Goal: Task Accomplishment & Management: Use online tool/utility

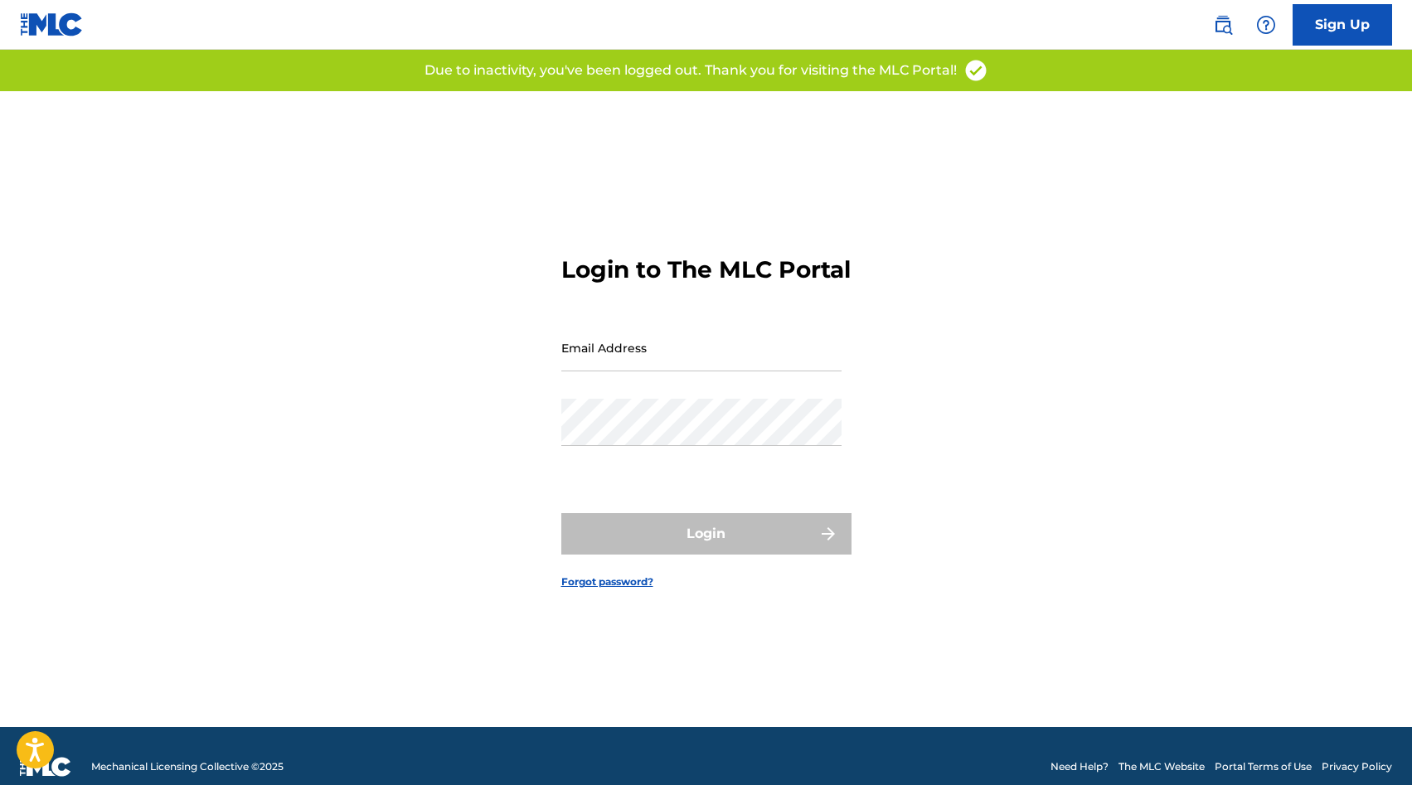
click at [649, 353] on input "Email Address" at bounding box center [701, 347] width 280 height 47
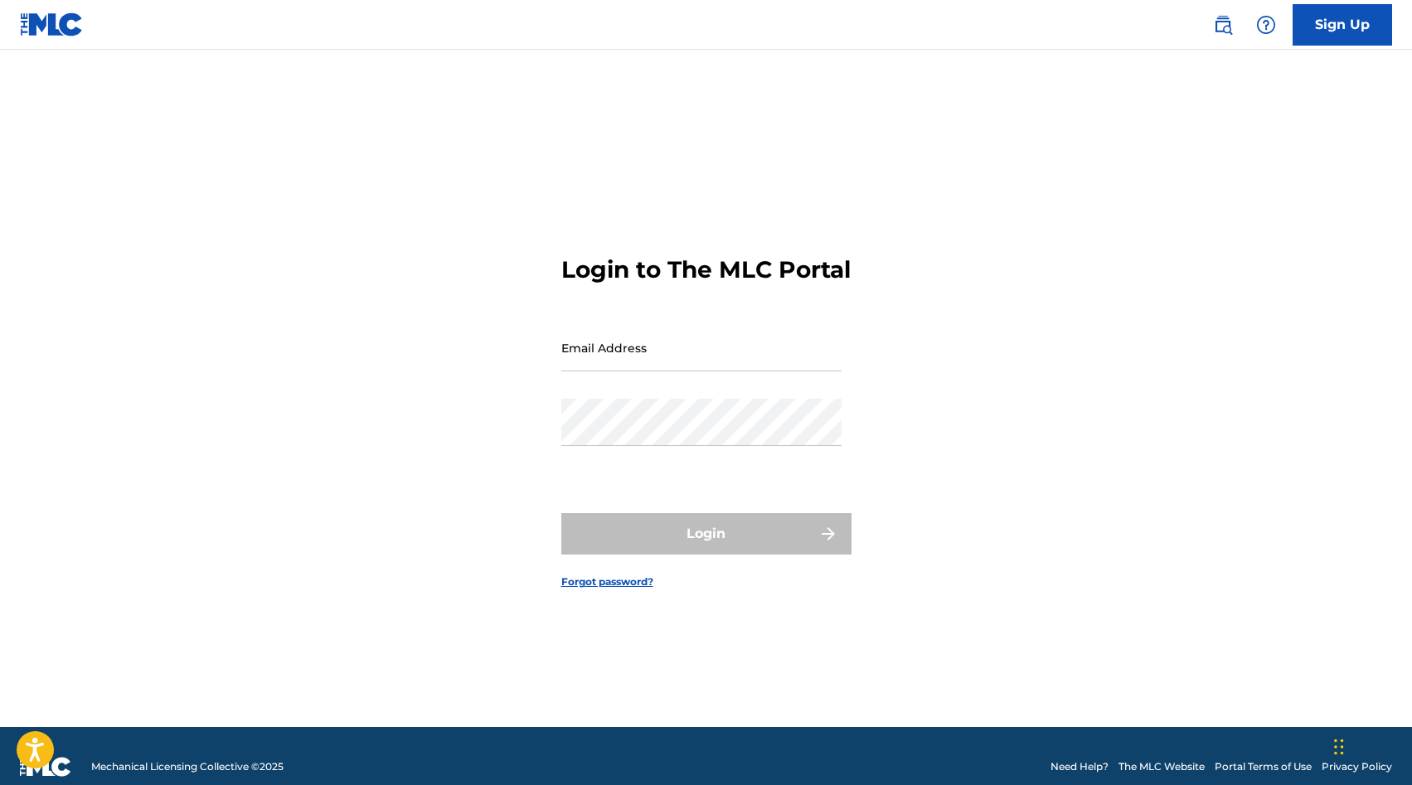
type input "[PERSON_NAME][EMAIL_ADDRESS][DOMAIN_NAME]"
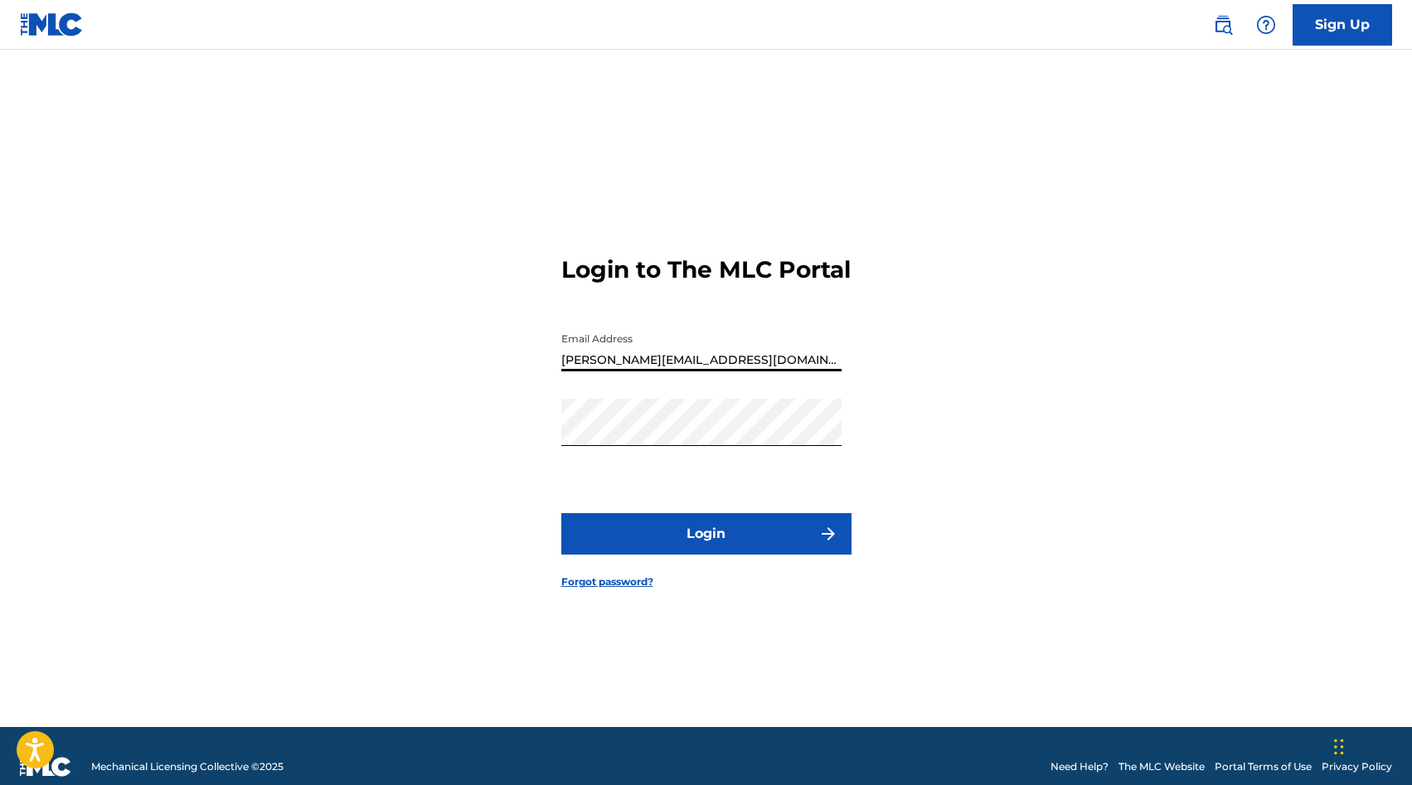
click at [561, 513] on button "Login" at bounding box center [706, 533] width 290 height 41
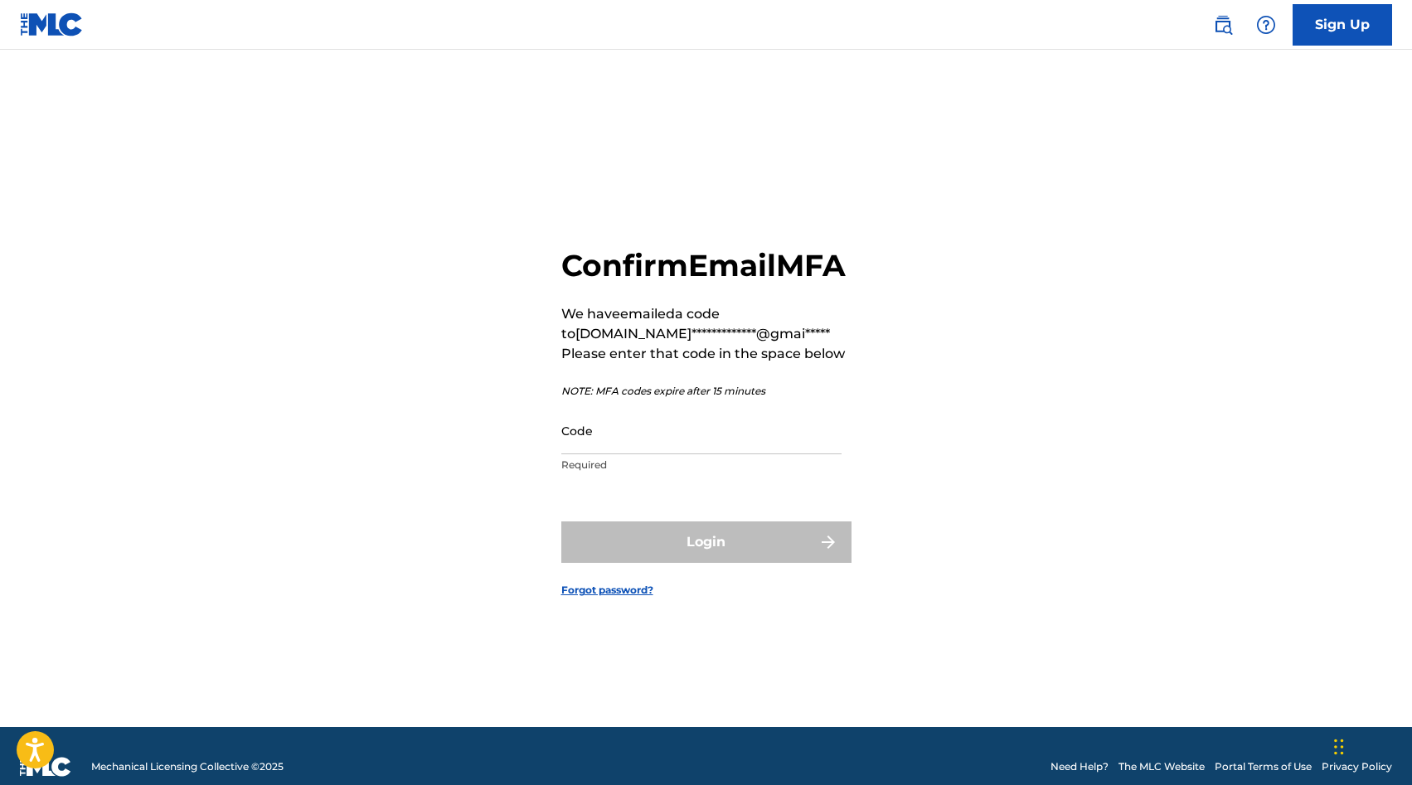
click at [589, 447] on input "Code" at bounding box center [701, 430] width 280 height 47
paste input "552547"
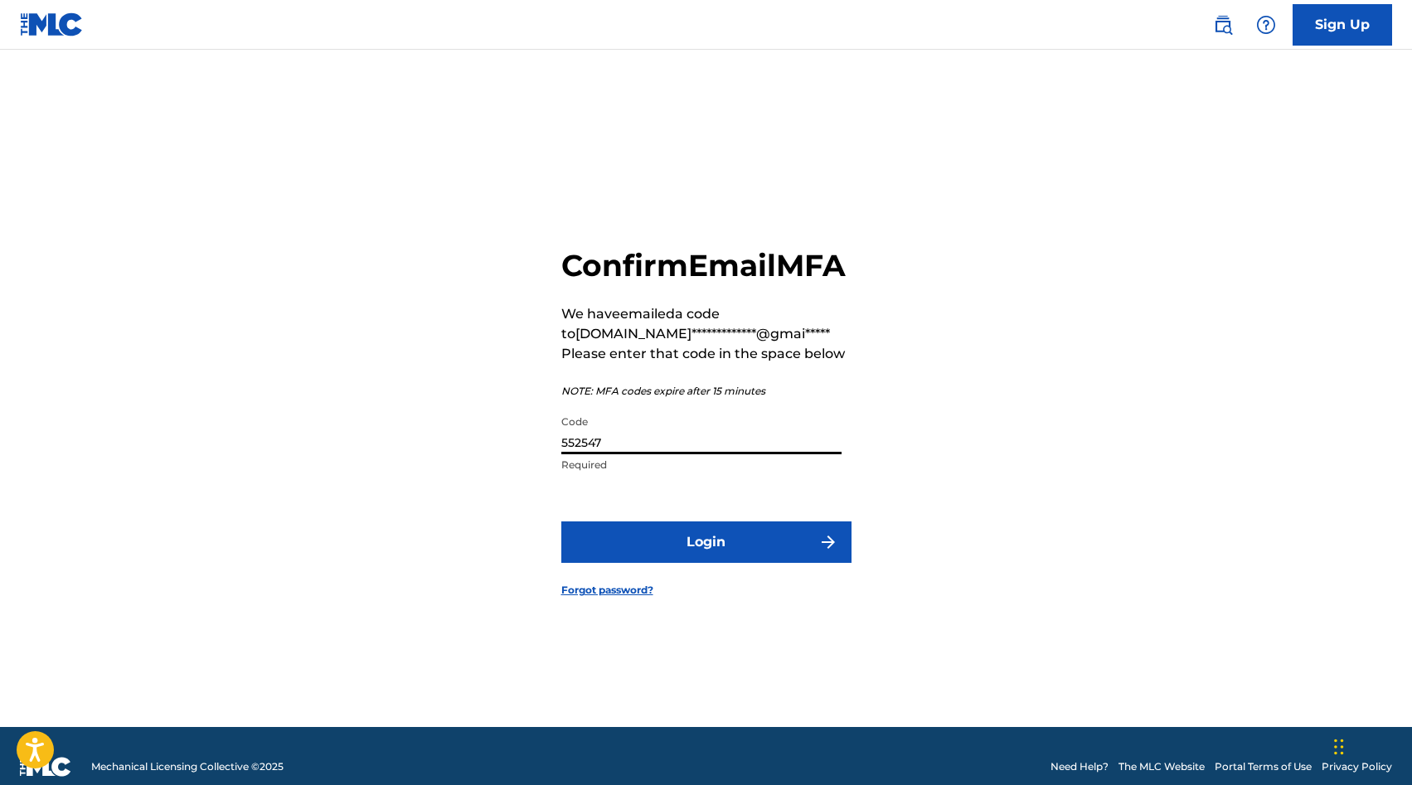
type input "552547"
click at [674, 563] on button "Login" at bounding box center [706, 542] width 290 height 41
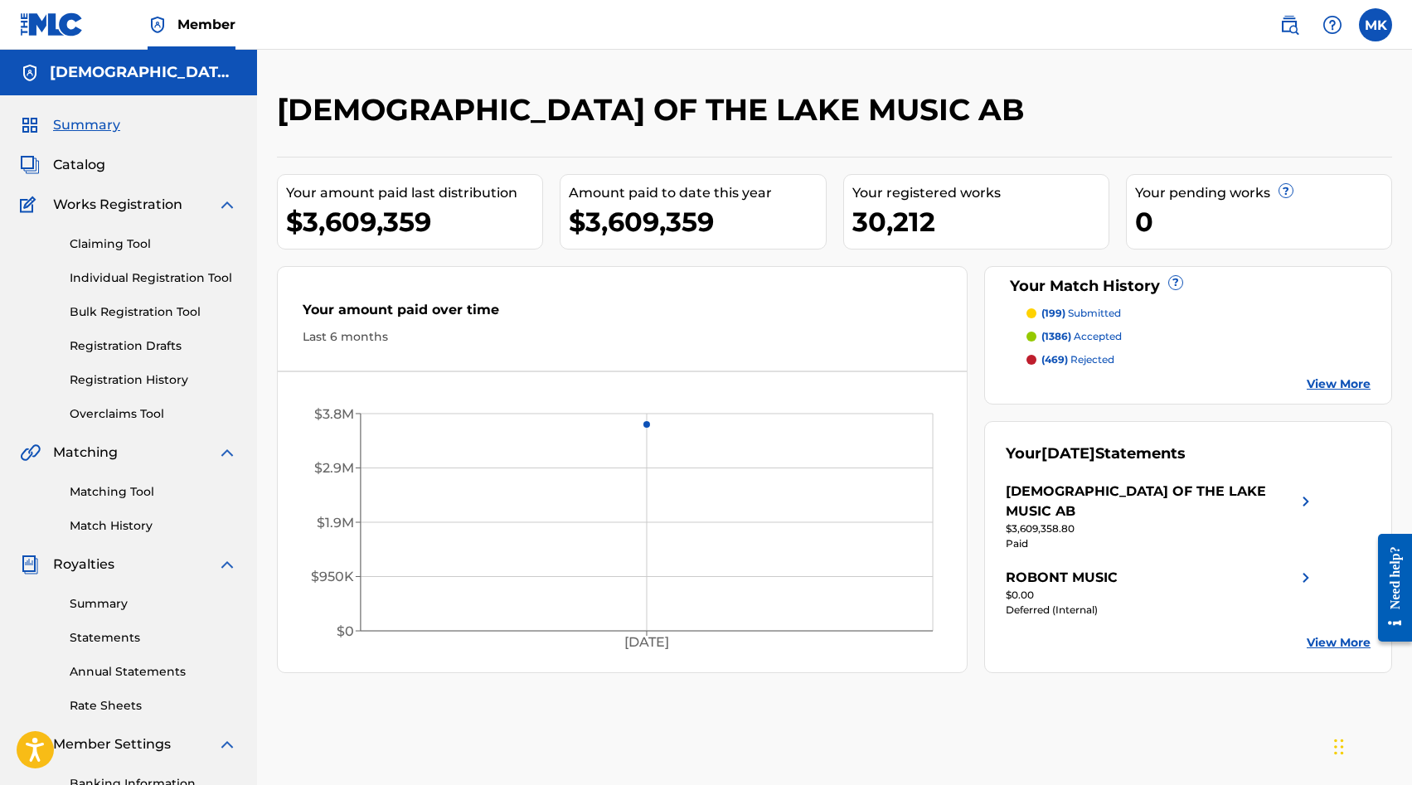
click at [1053, 588] on div "$0.00" at bounding box center [1161, 595] width 310 height 15
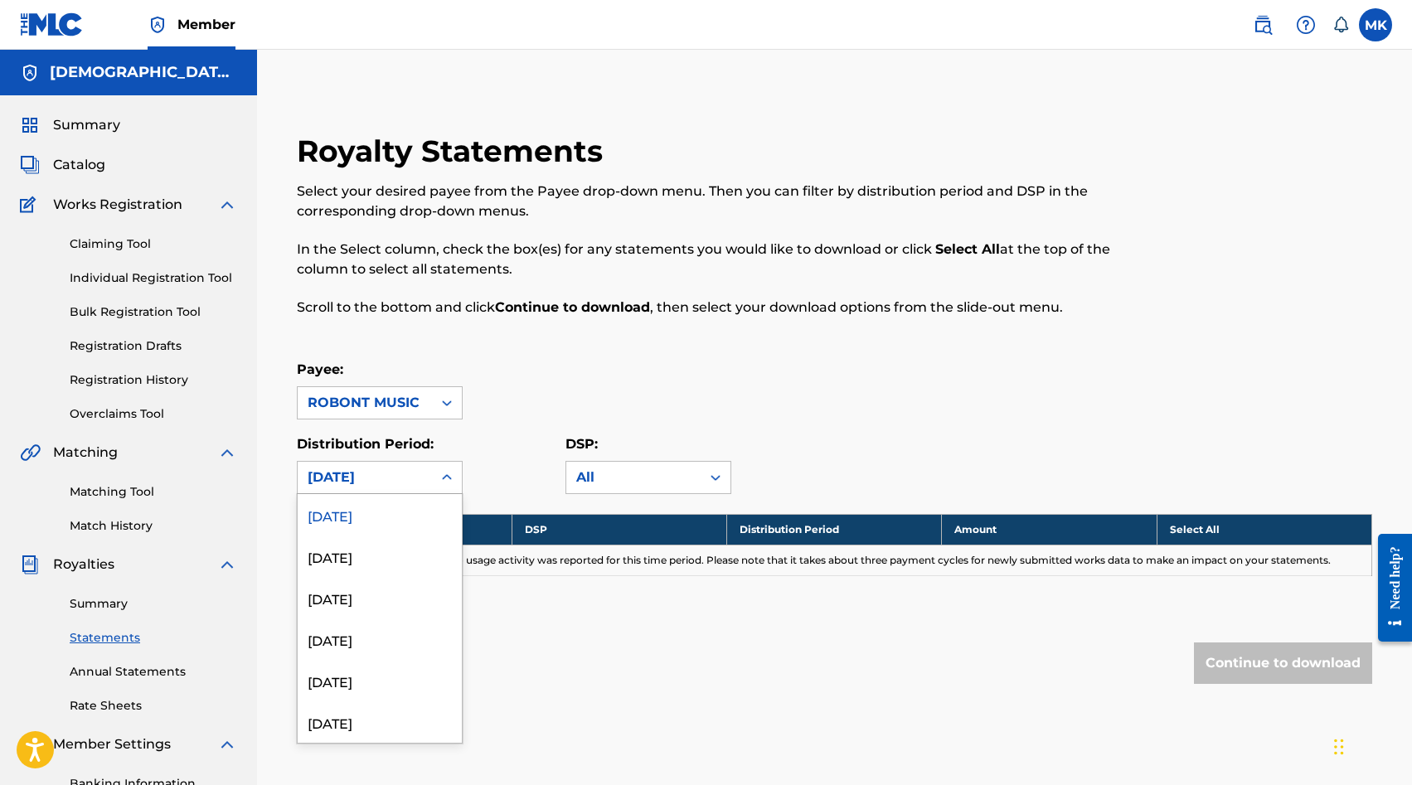
click at [442, 472] on icon at bounding box center [447, 477] width 17 height 17
click at [395, 560] on div "[DATE]" at bounding box center [380, 556] width 164 height 41
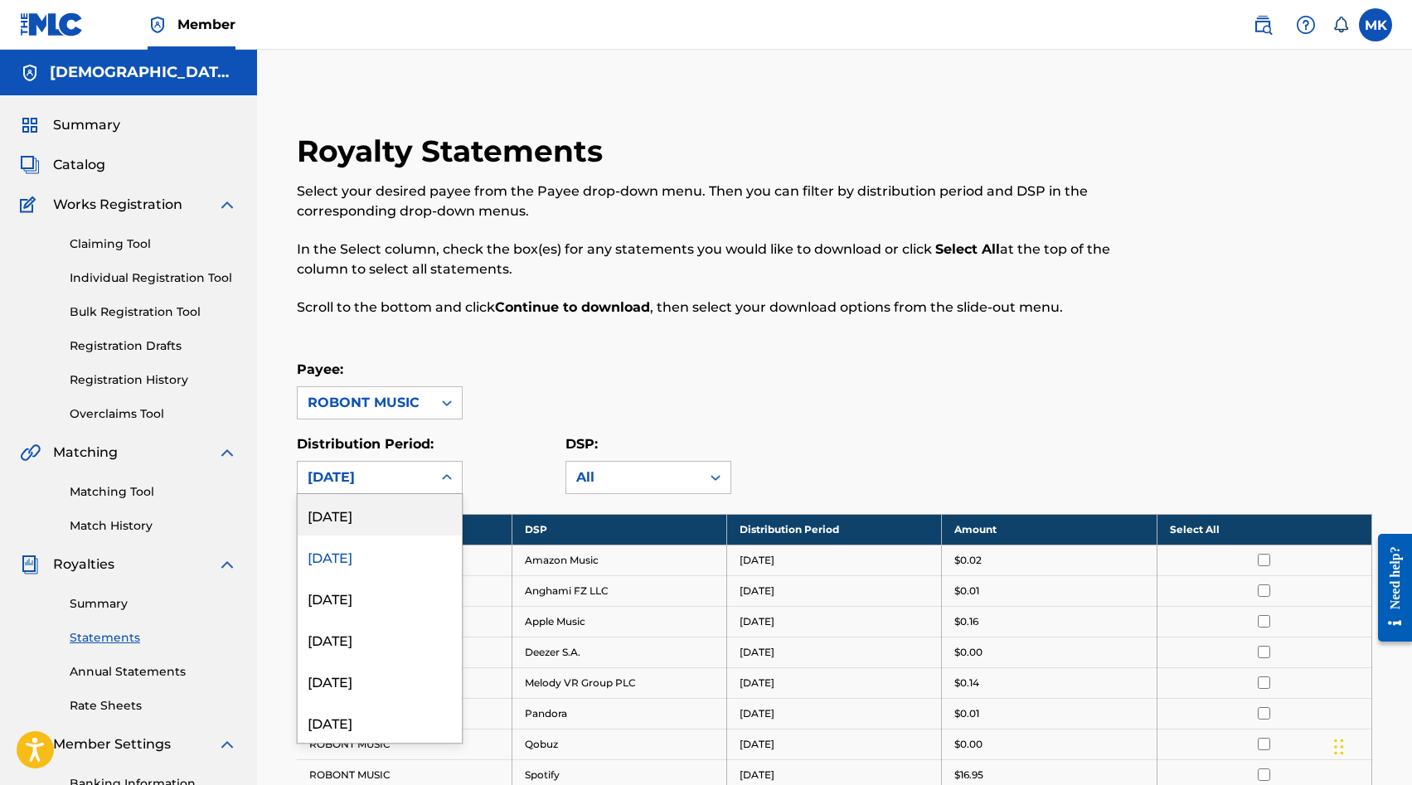
click at [450, 481] on icon at bounding box center [447, 477] width 17 height 17
click at [406, 592] on div "[DATE]" at bounding box center [380, 597] width 164 height 41
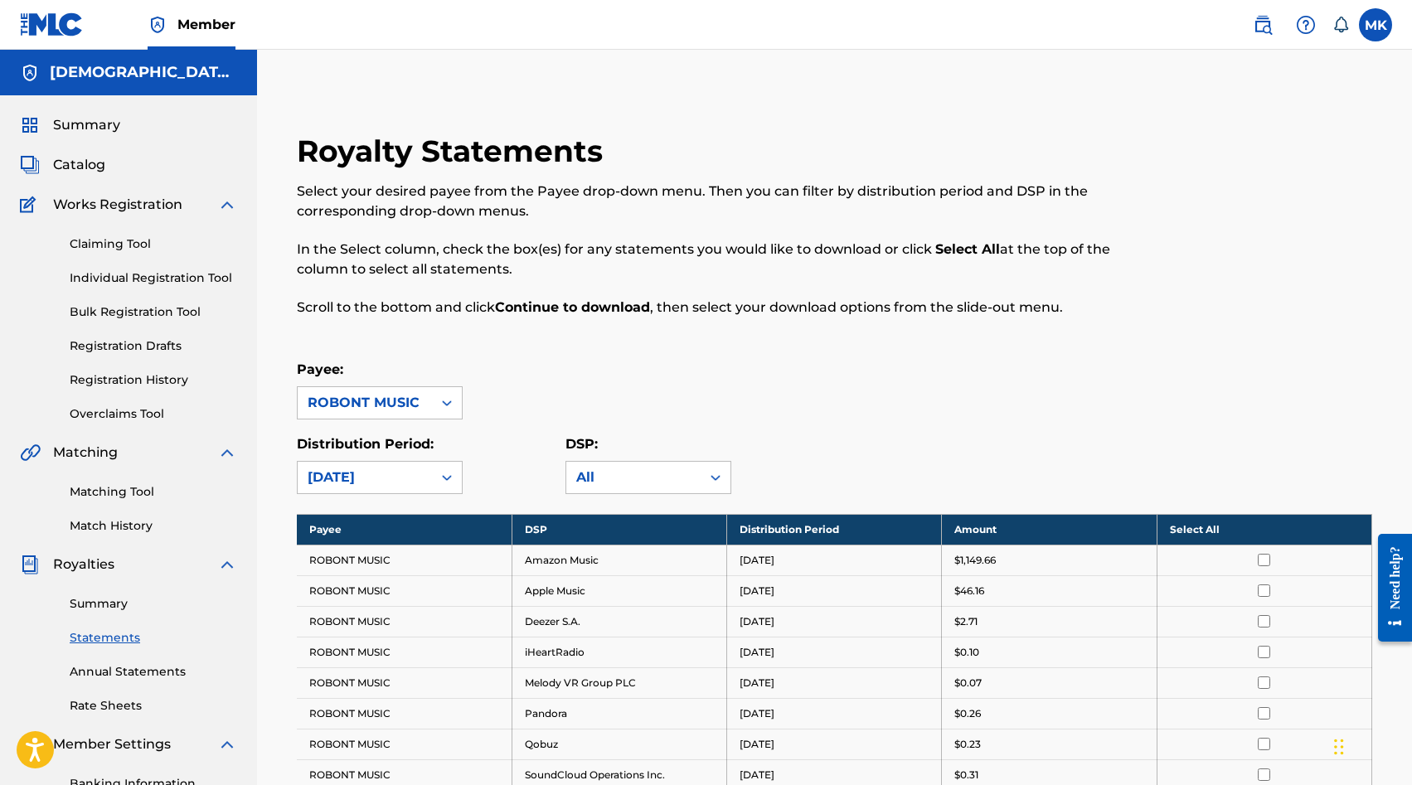
click at [88, 174] on span "Catalog" at bounding box center [79, 165] width 52 height 20
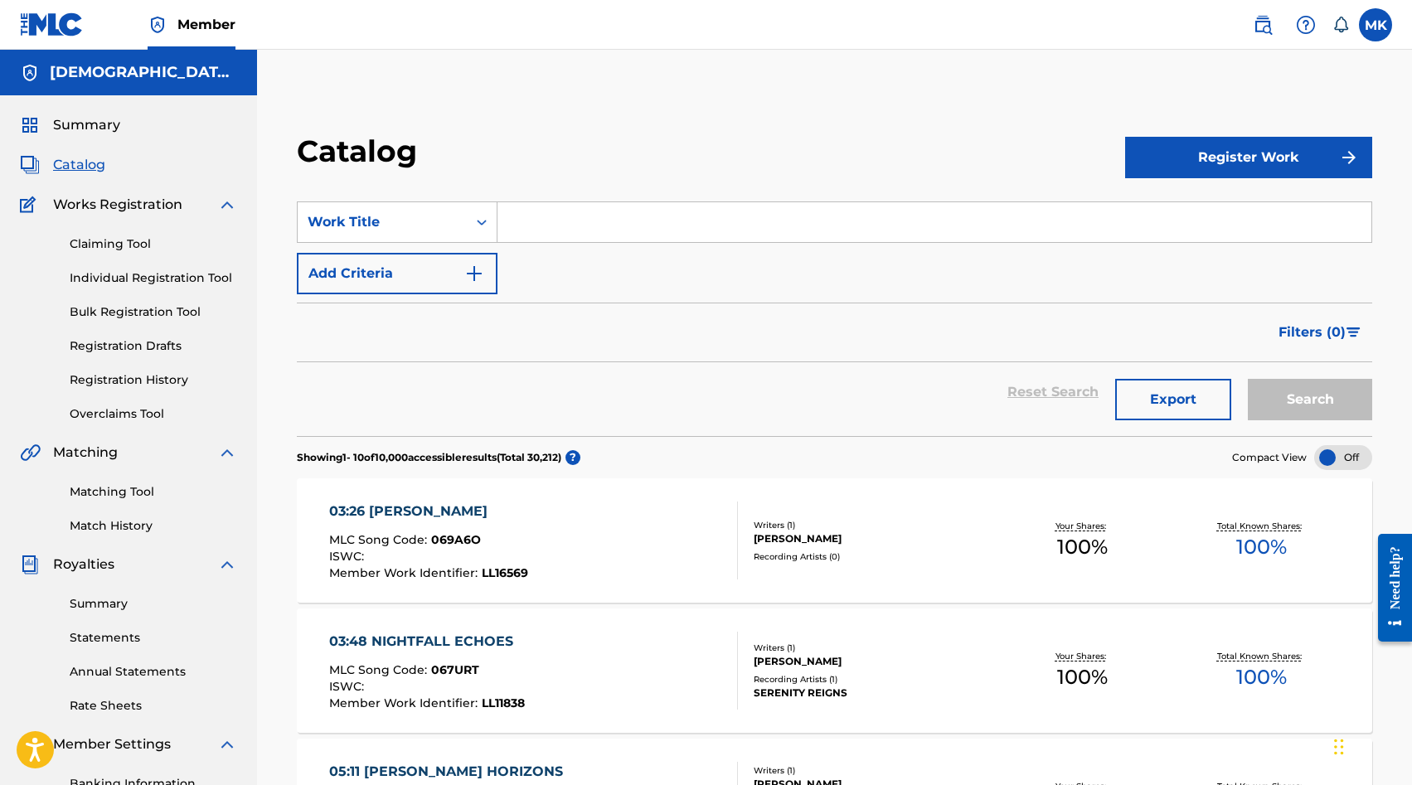
click at [565, 231] on input "Search Form" at bounding box center [935, 222] width 874 height 40
paste input "552547"
type input "5"
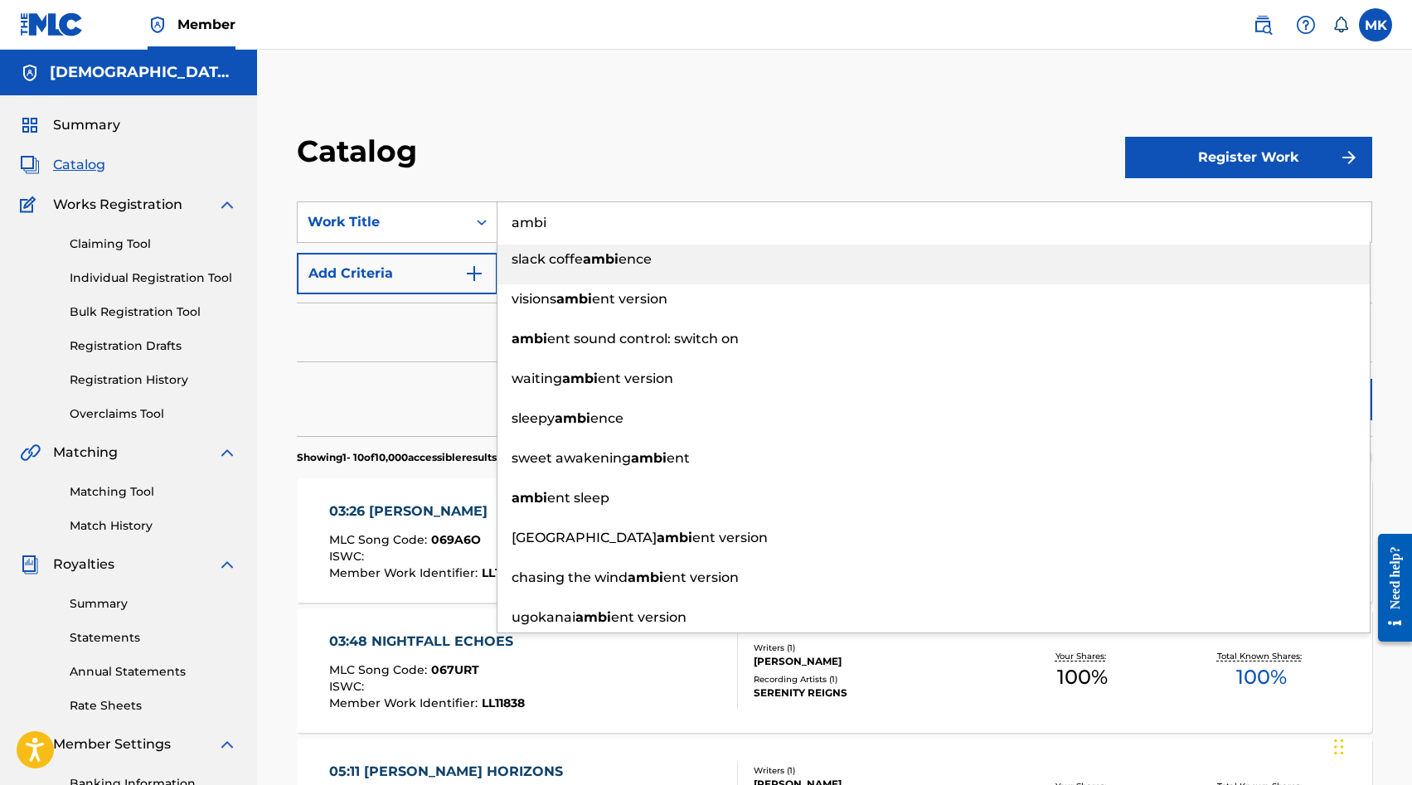
drag, startPoint x: 566, startPoint y: 226, endPoint x: 367, endPoint y: 193, distance: 201.7
click at [381, 196] on section "SearchWithCriteriac06d76cd-541f-485c-a049-4bae5c833fc1 Work Title ambi slack co…" at bounding box center [835, 309] width 1076 height 255
paste input "Ambient Resonance"
type input "Ambient Resonance"
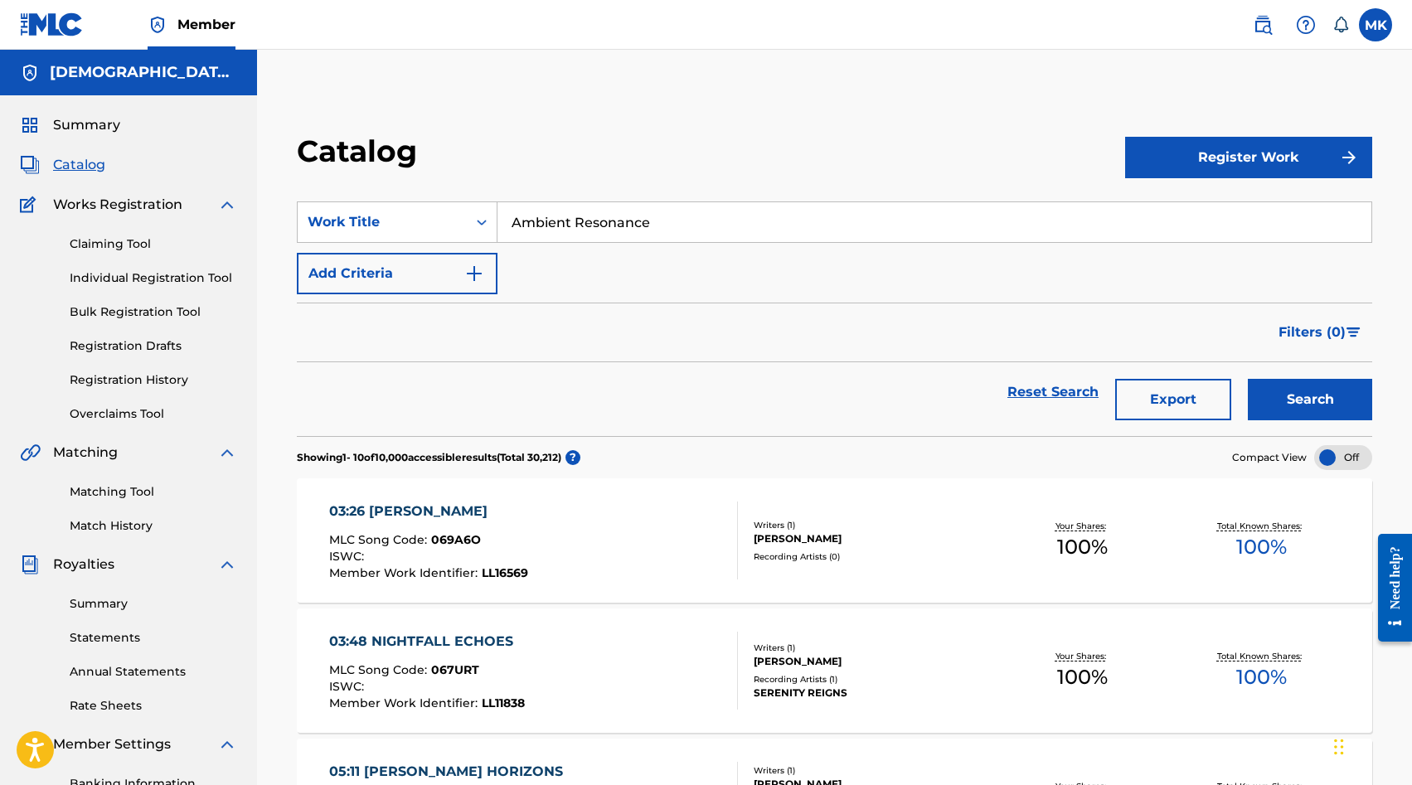
click at [530, 139] on div "Catalog" at bounding box center [711, 157] width 829 height 49
click at [1276, 413] on button "Search" at bounding box center [1310, 399] width 124 height 41
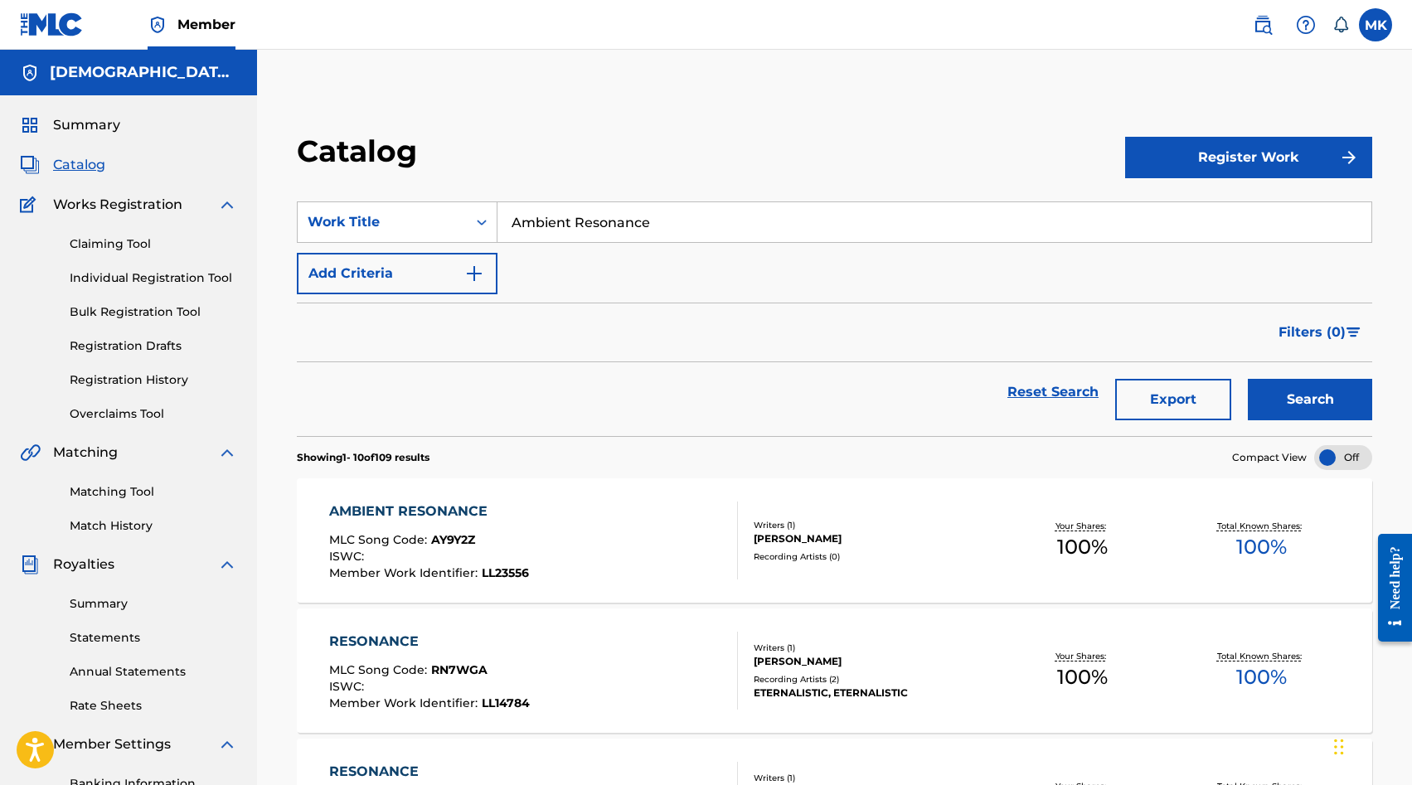
click at [618, 528] on div "AMBIENT RESONANCE MLC Song Code : AY9Y2Z ISWC : Member Work Identifier : LL23556" at bounding box center [533, 541] width 409 height 78
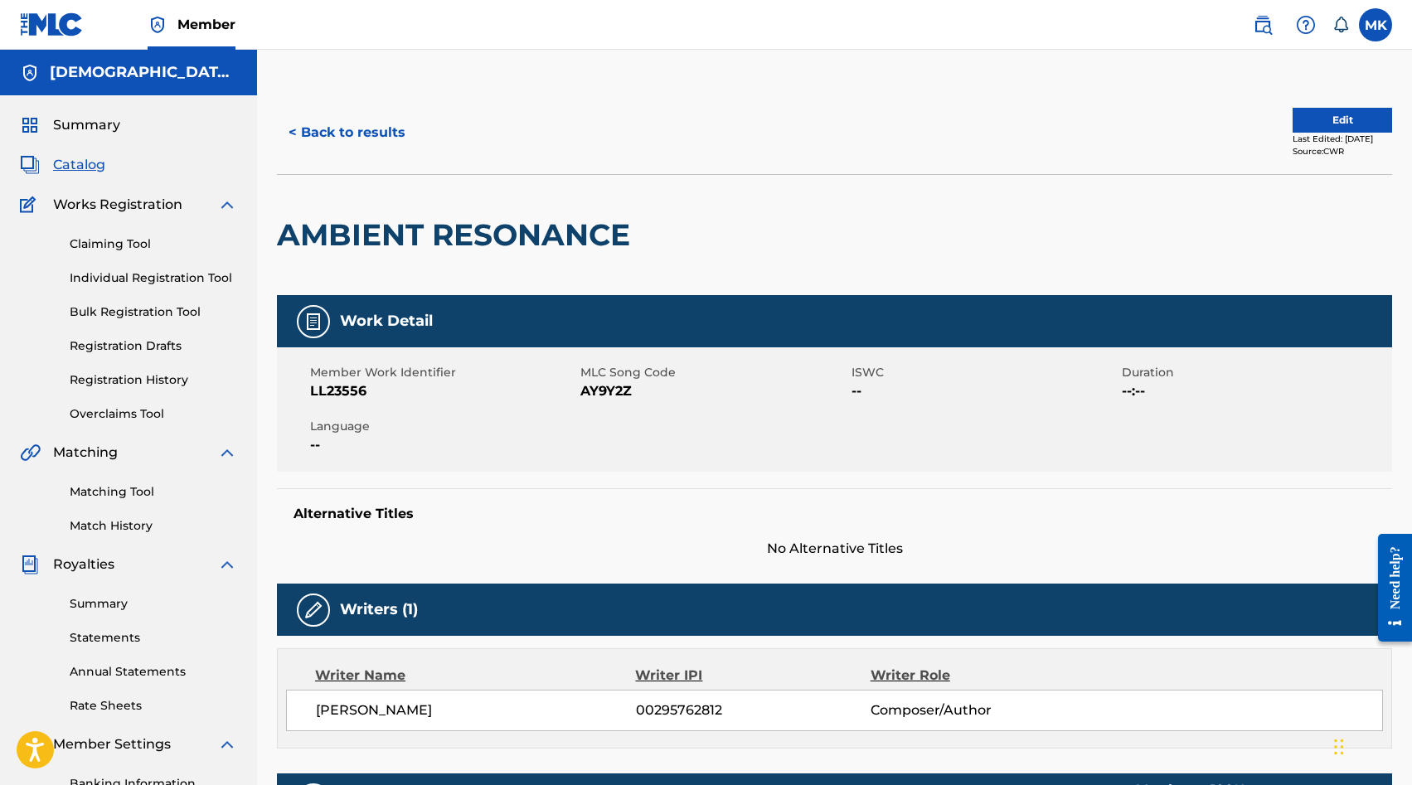
click at [380, 129] on button "< Back to results" at bounding box center [347, 132] width 140 height 41
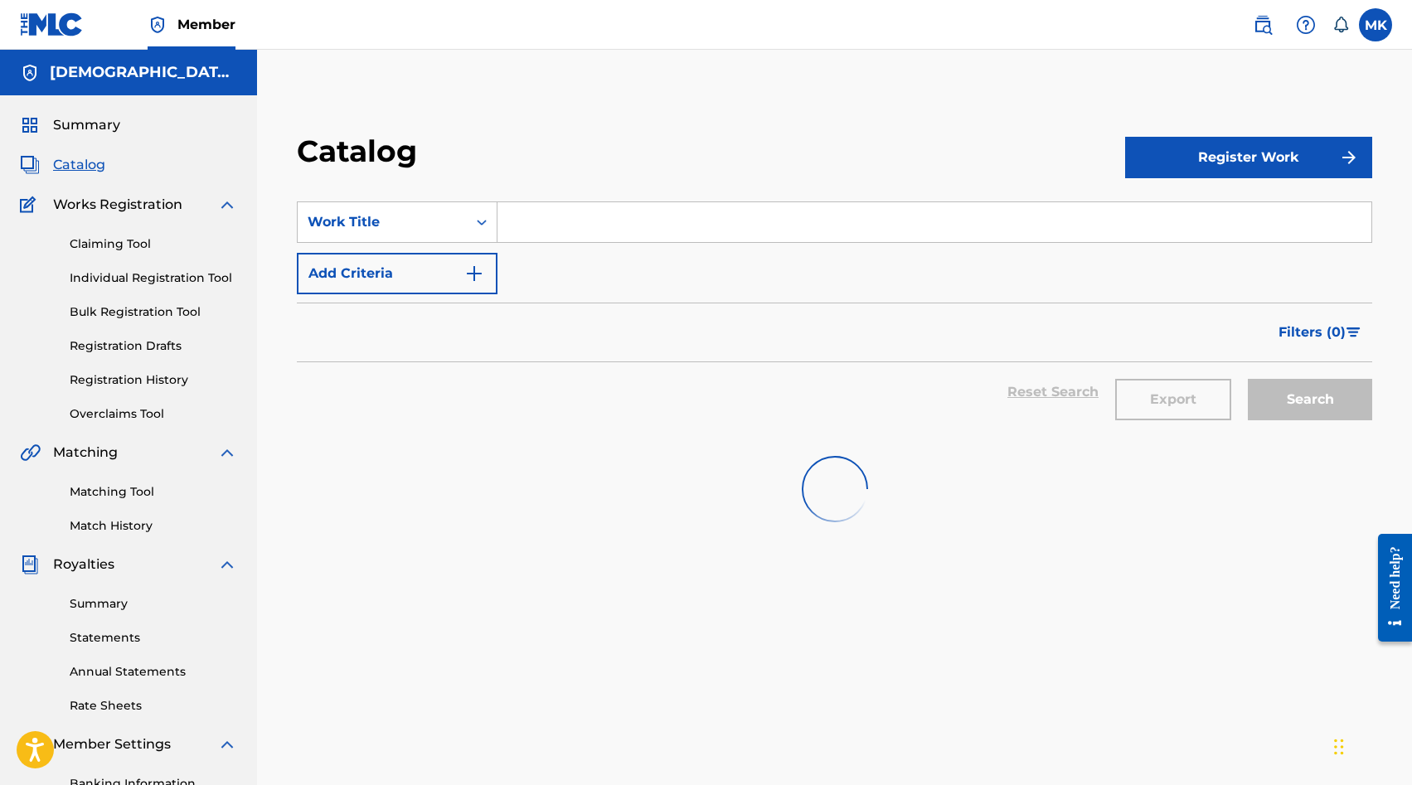
click at [535, 217] on input "Search Form" at bounding box center [935, 222] width 874 height 40
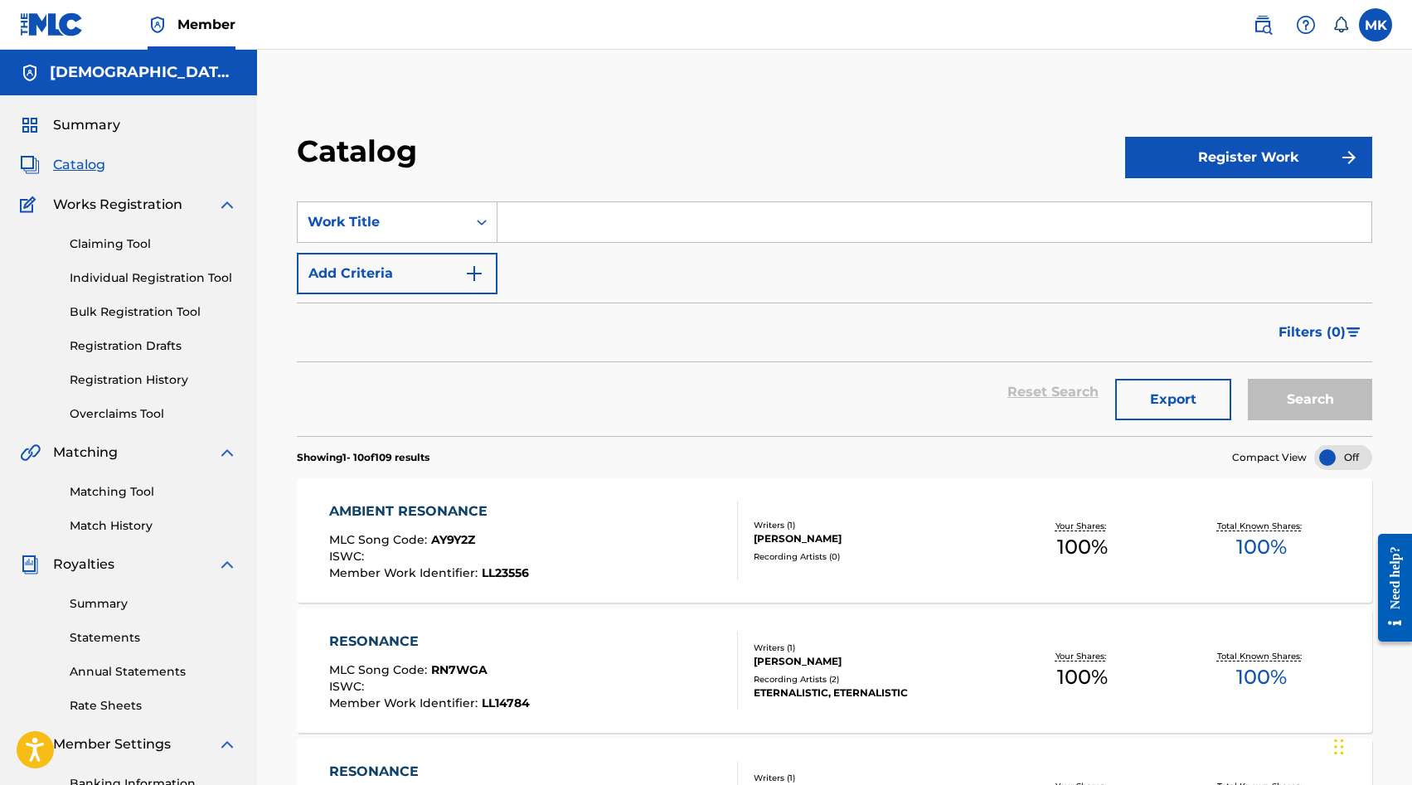
paste input "Silent Power"
type input "silent power"
click at [1248, 379] on button "Search" at bounding box center [1310, 399] width 124 height 41
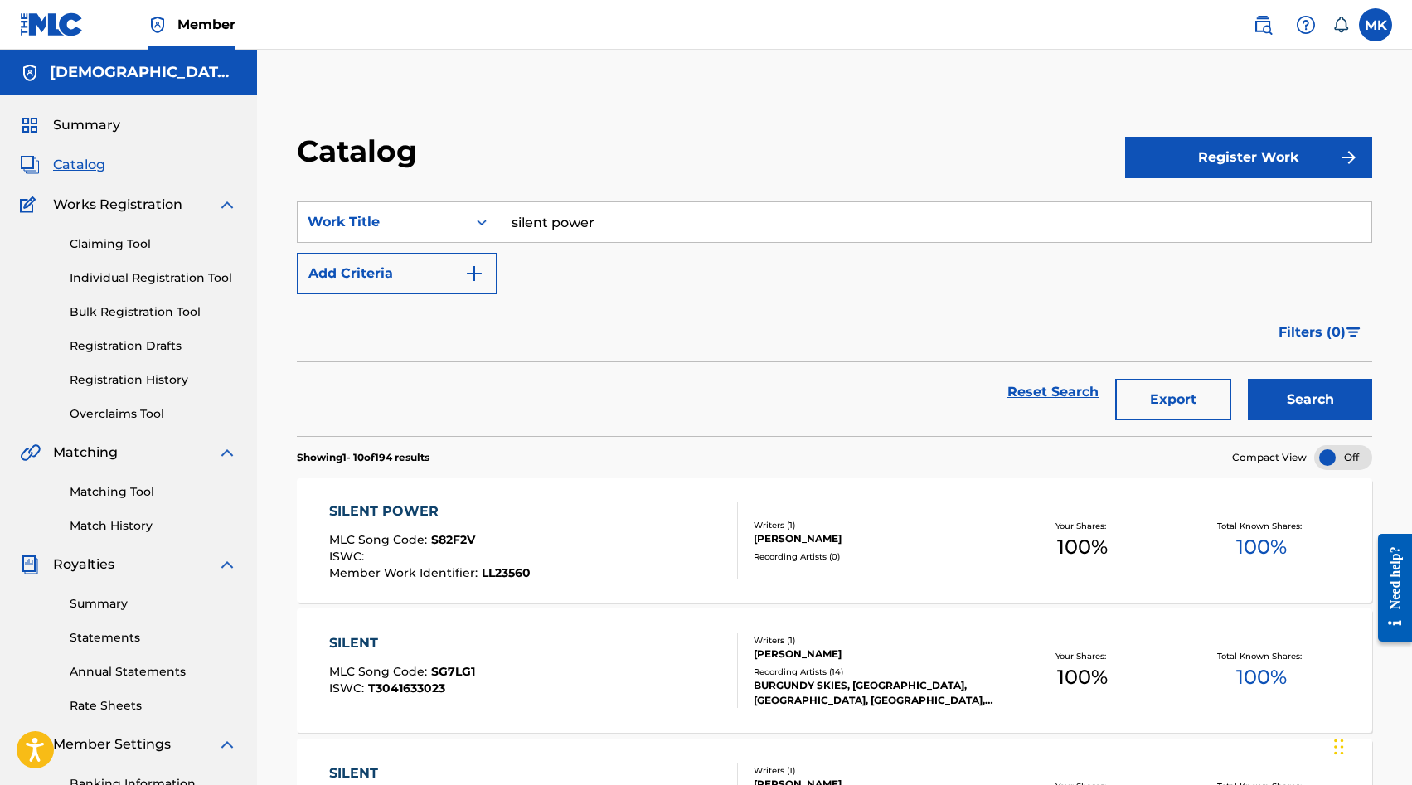
click at [571, 551] on div "SILENT POWER MLC Song Code : S82F2V ISWC : Member Work Identifier : LL23560" at bounding box center [533, 541] width 409 height 78
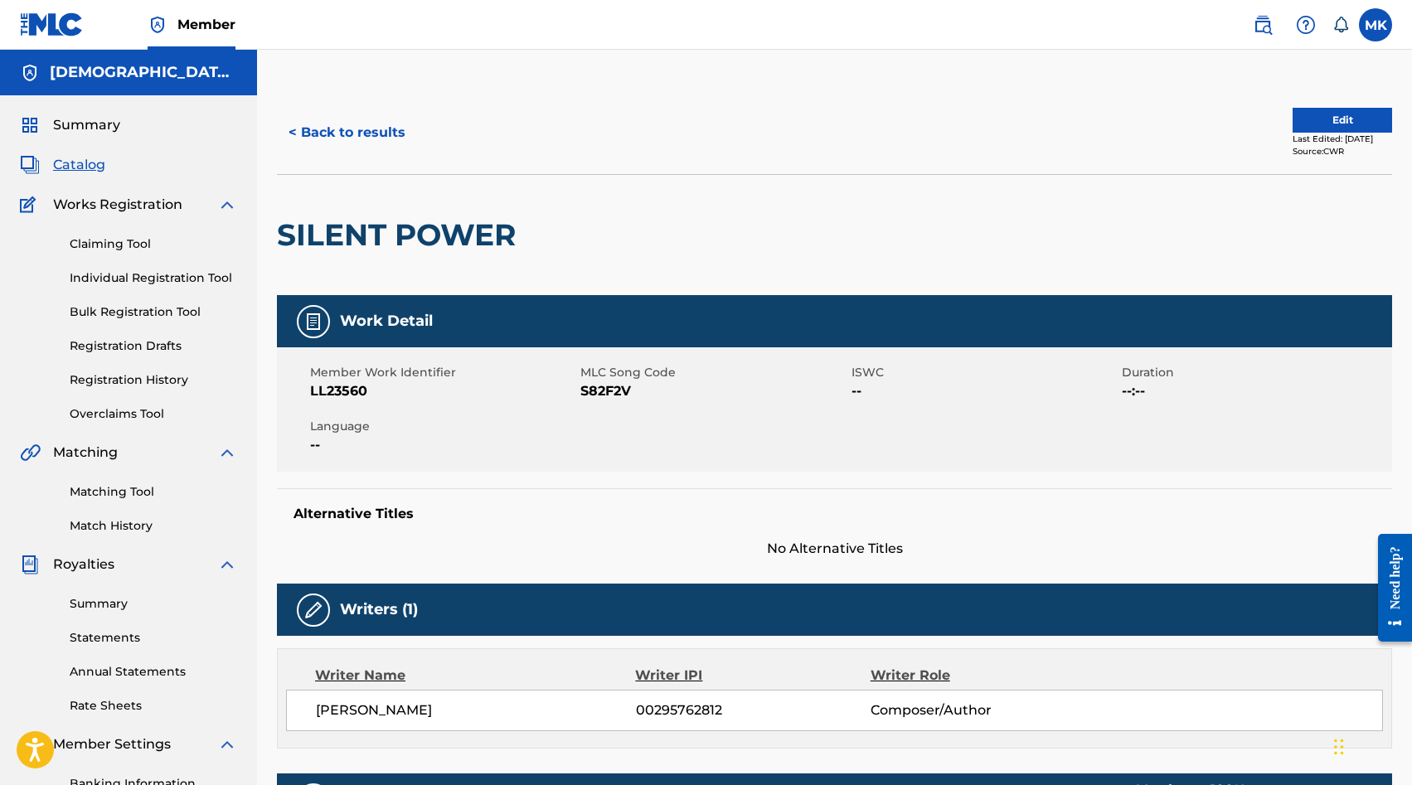
click at [364, 132] on button "< Back to results" at bounding box center [347, 132] width 140 height 41
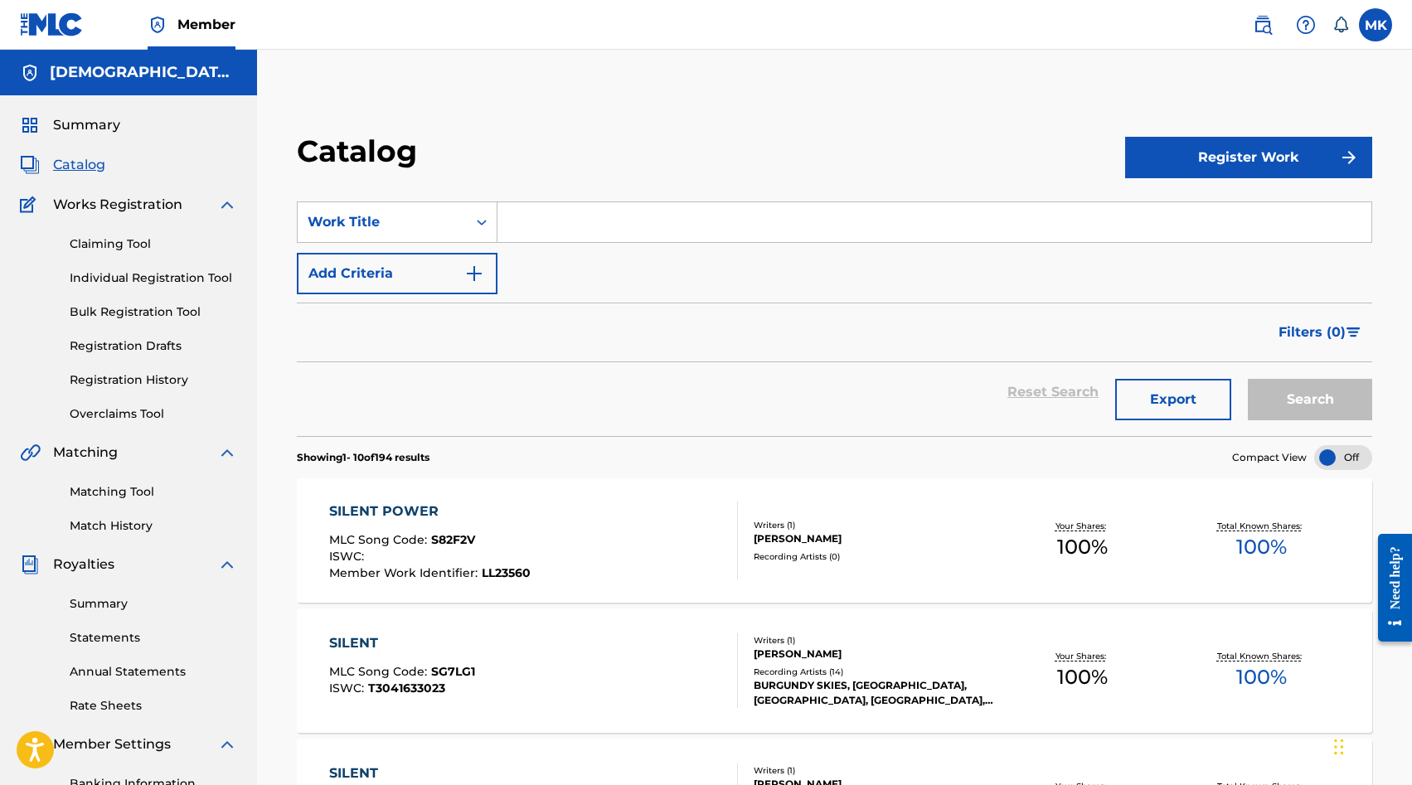
click at [580, 224] on input "Search Form" at bounding box center [935, 222] width 874 height 40
paste input "Jolly Jamboree"
type input "Jolly Jamboree"
click at [1248, 379] on button "Search" at bounding box center [1310, 399] width 124 height 41
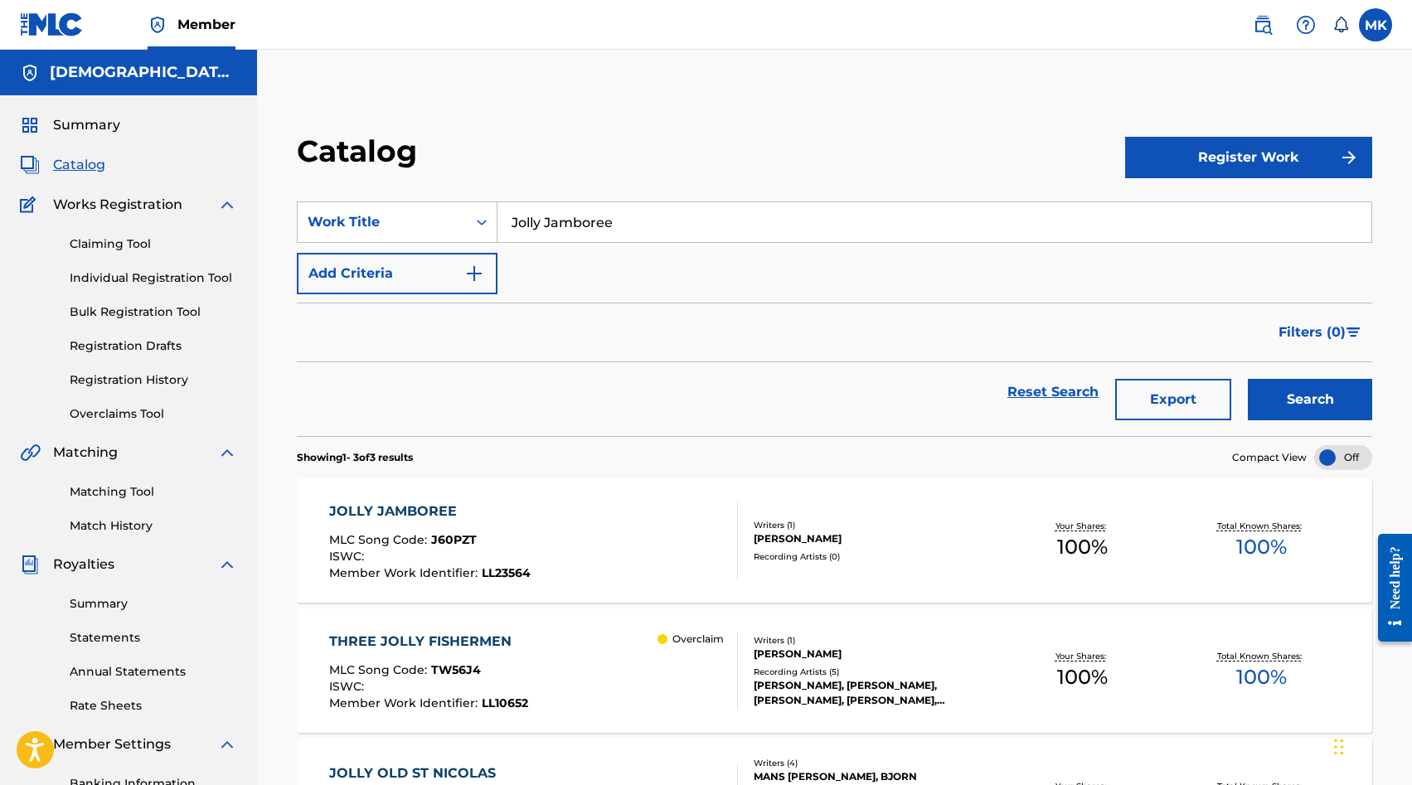
click at [664, 531] on div "JOLLY JAMBOREE MLC Song Code : J60PZT ISWC : Member Work Identifier : LL23564" at bounding box center [533, 541] width 409 height 78
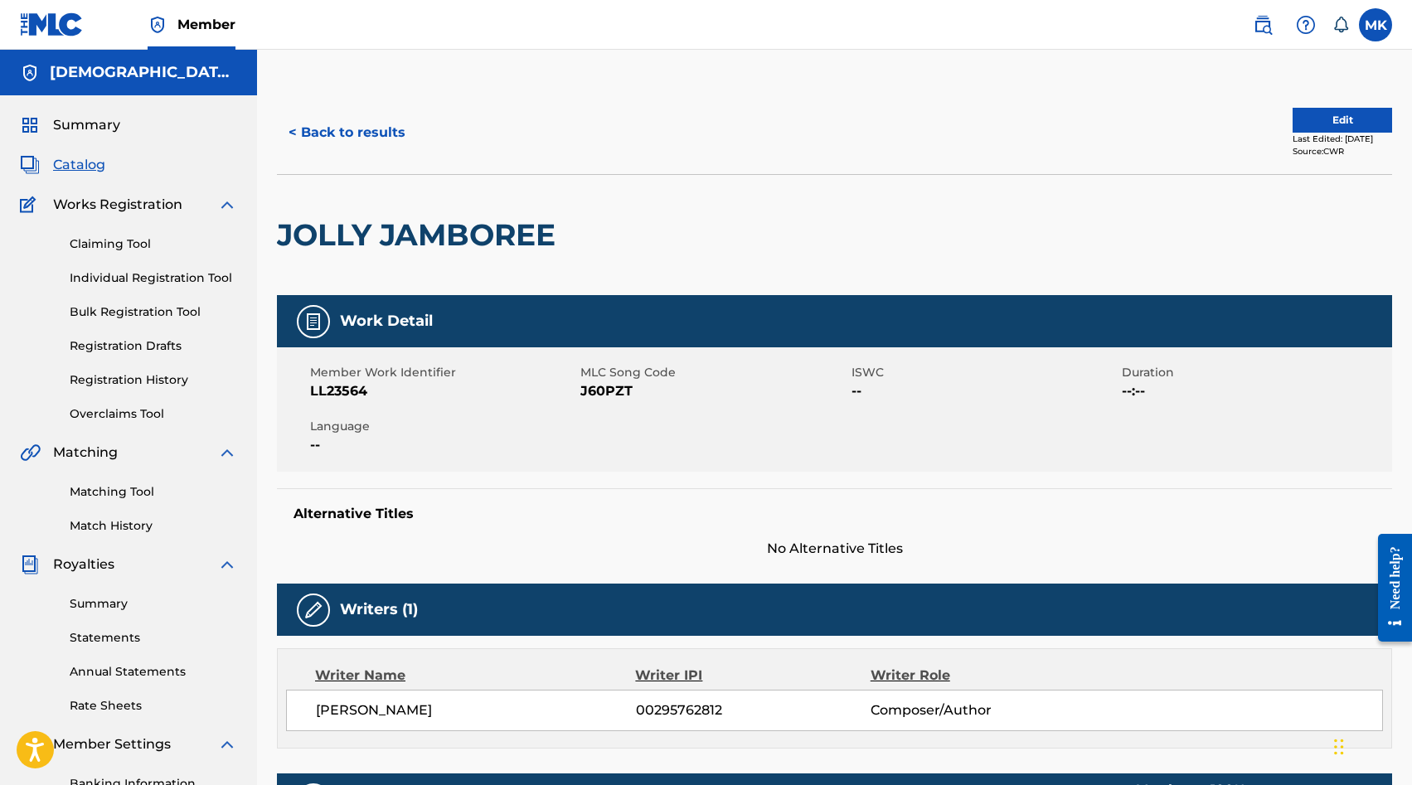
click at [363, 148] on button "< Back to results" at bounding box center [347, 132] width 140 height 41
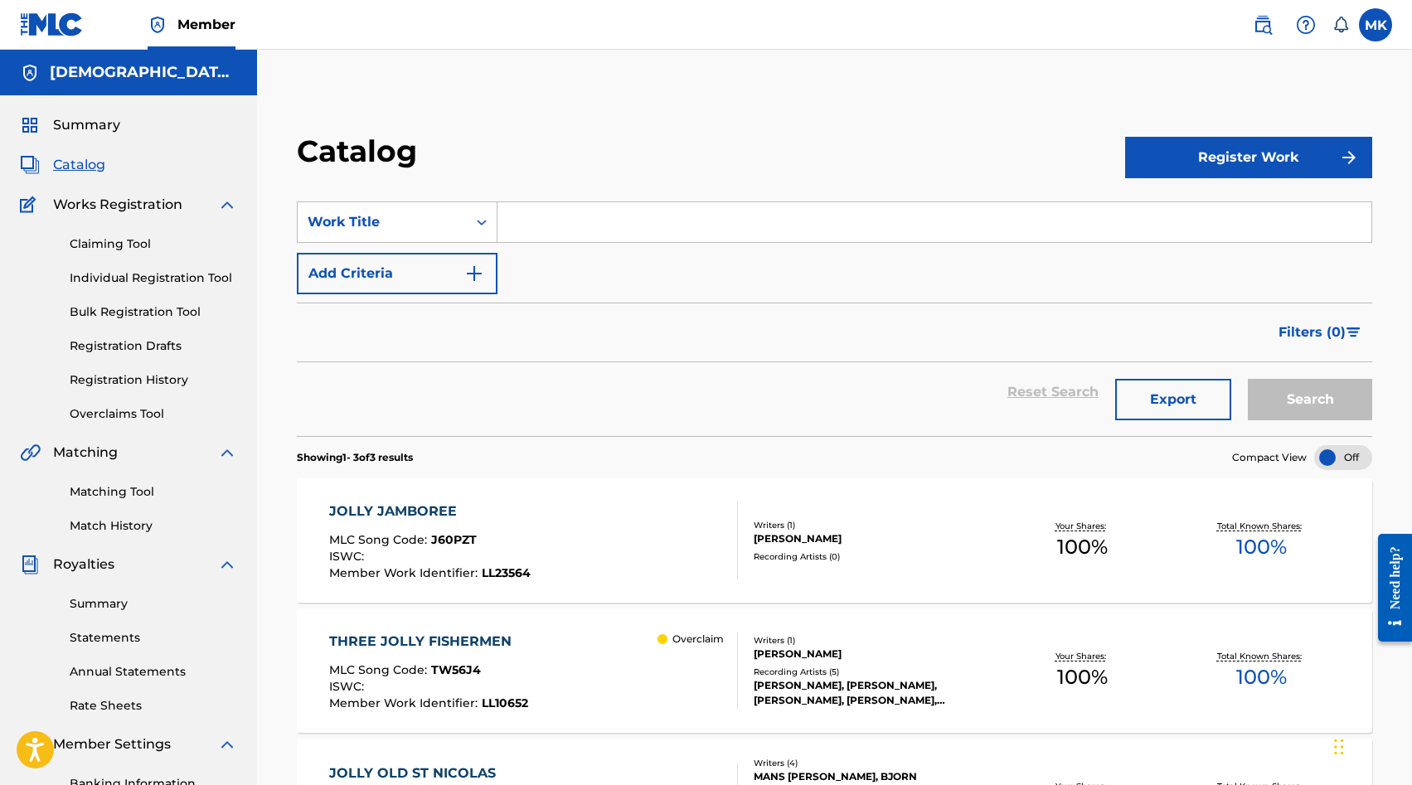
scroll to position [243, 0]
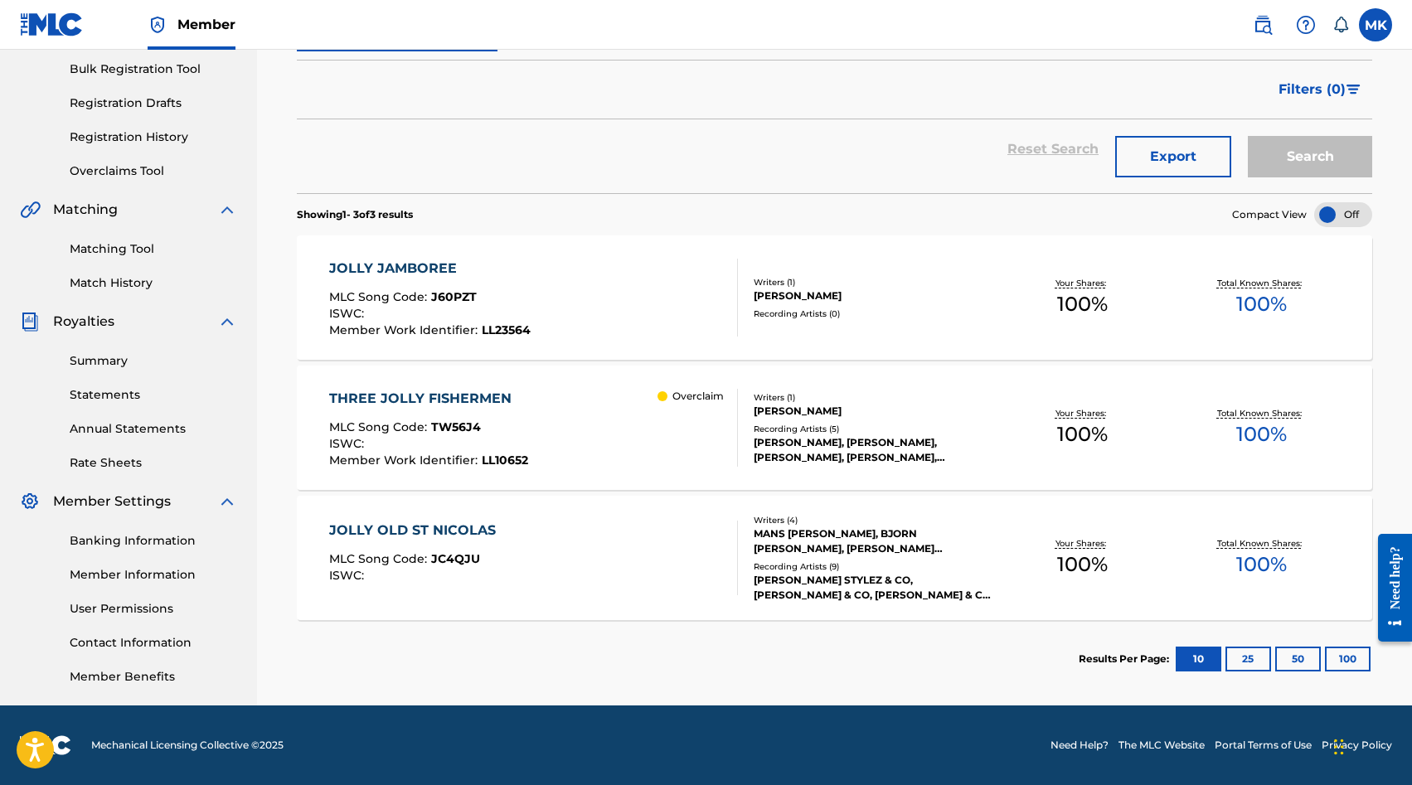
click at [565, 405] on div "THREE JOLLY FISHERMEN MLC Song Code : TW56J4 ISWC : Member Work Identifier : LL…" at bounding box center [533, 428] width 409 height 78
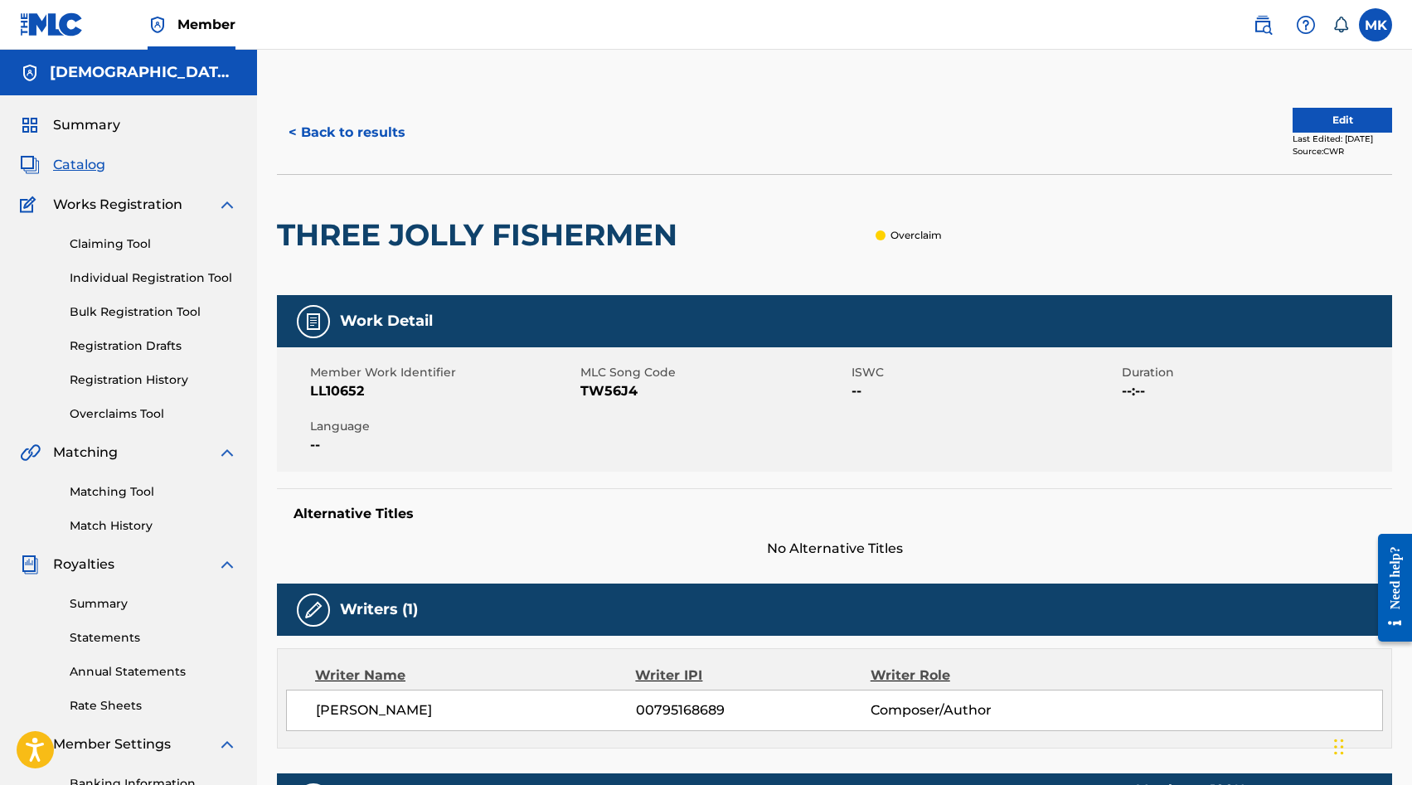
click at [347, 138] on button "< Back to results" at bounding box center [347, 132] width 140 height 41
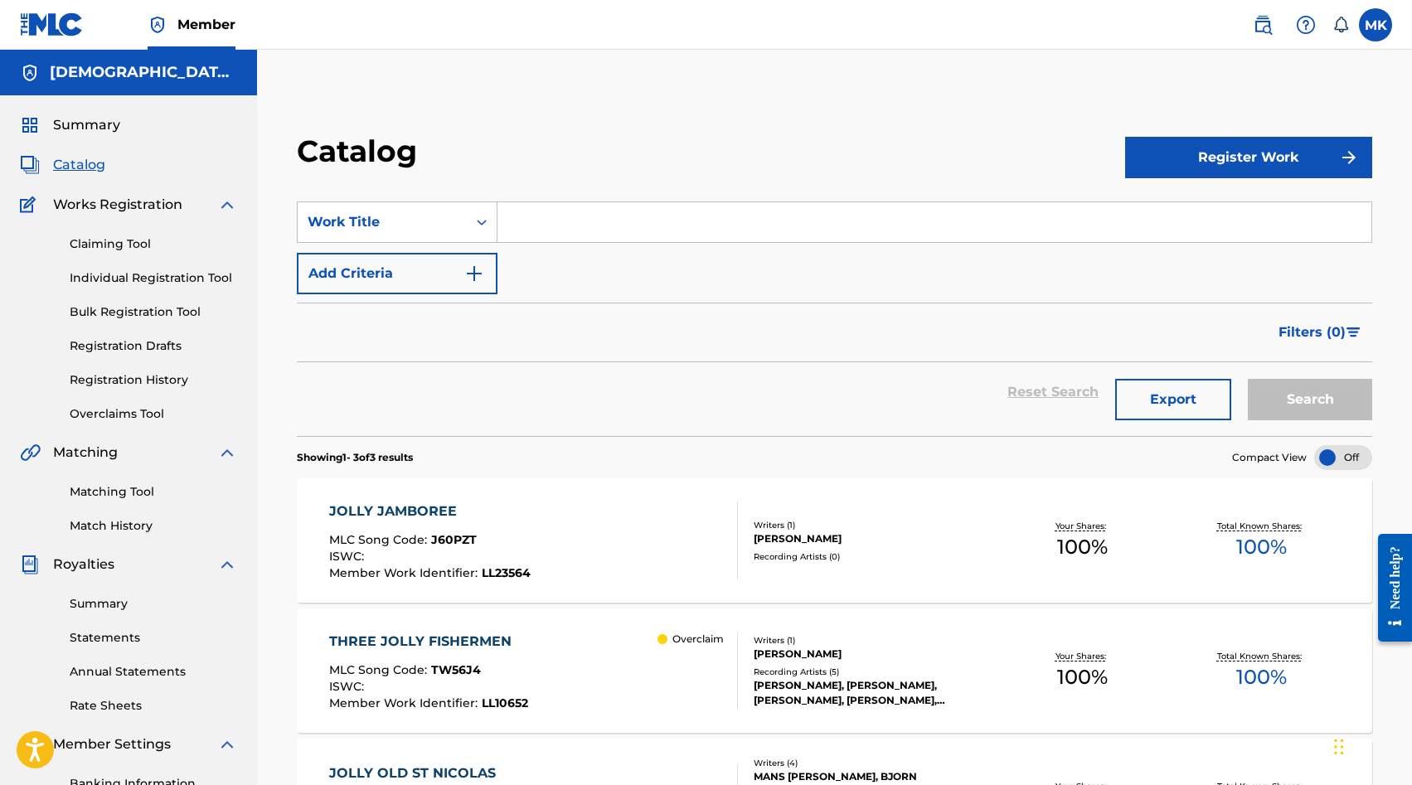
click at [510, 212] on input "Search Form" at bounding box center [935, 222] width 874 height 40
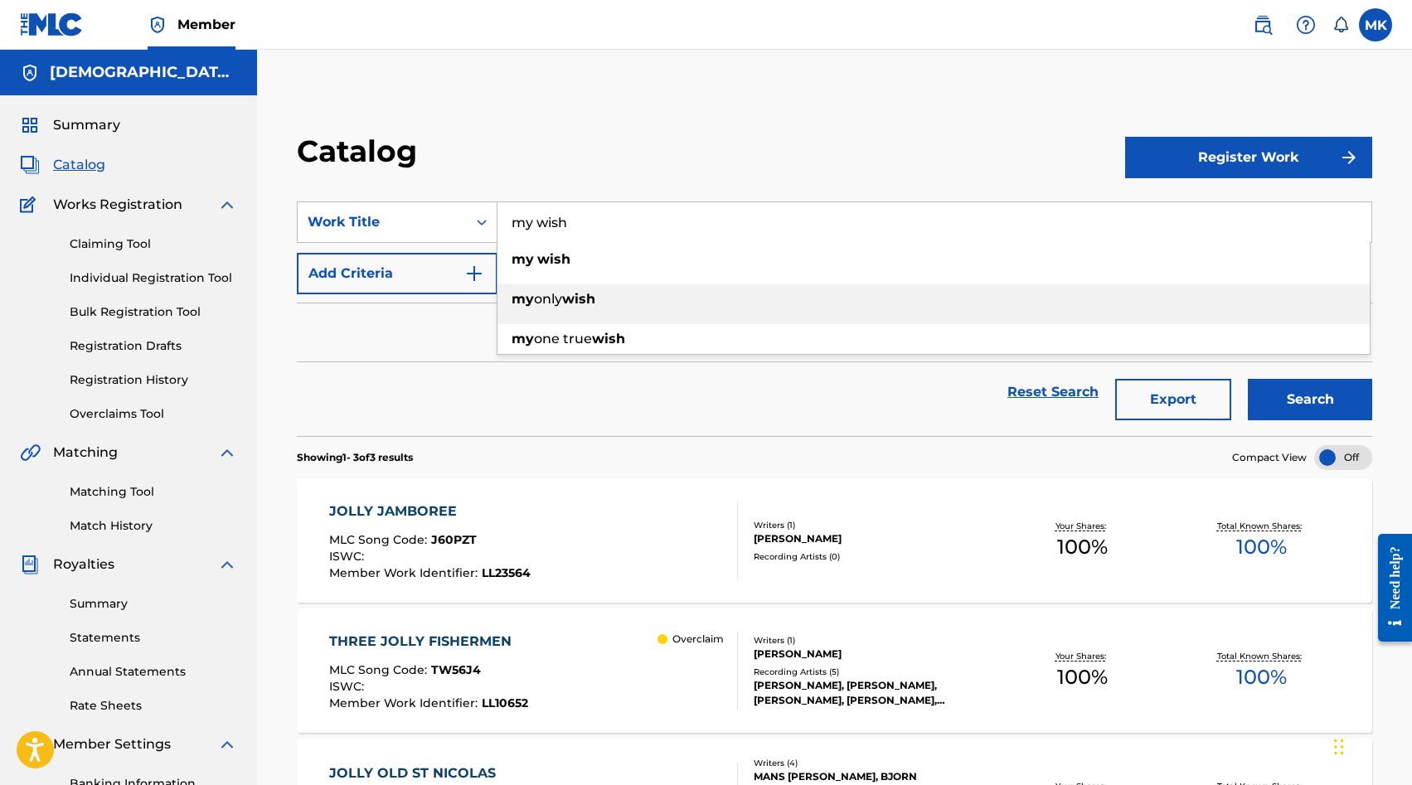
type input "my wish"
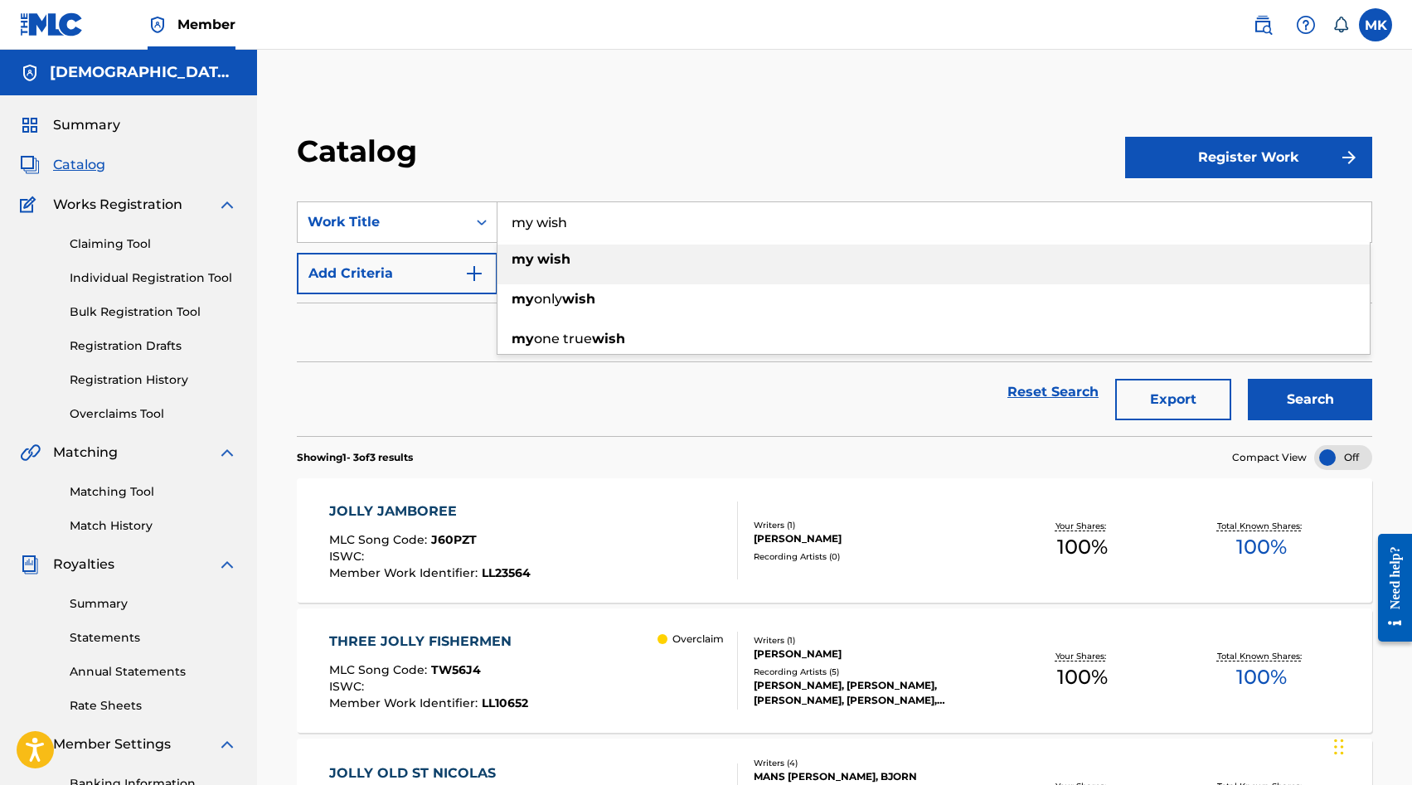
click at [573, 263] on div "my wish" at bounding box center [934, 260] width 873 height 30
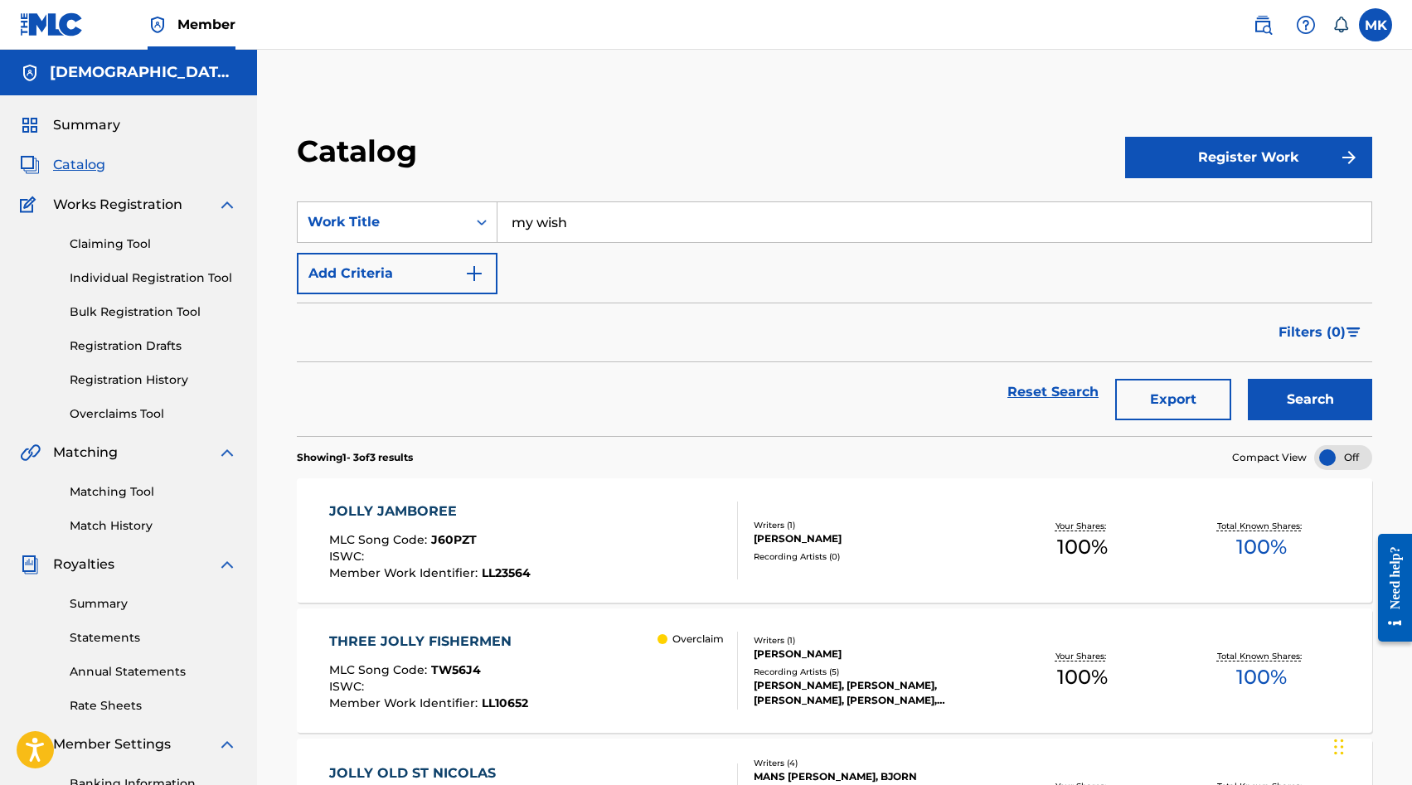
click at [1262, 396] on button "Search" at bounding box center [1310, 399] width 124 height 41
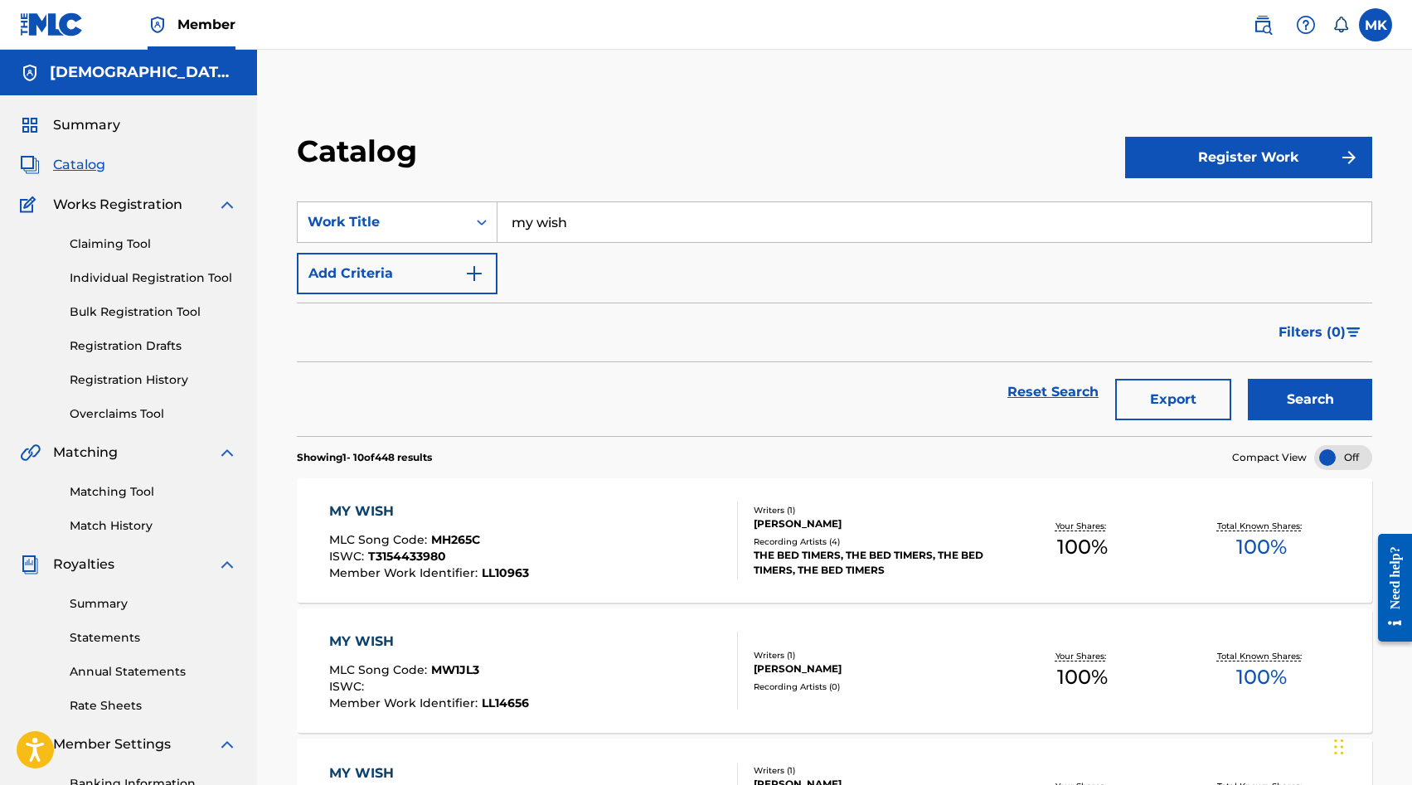
click at [603, 526] on div "MY WISH MLC Song Code : MH265C ISWC : T3154433980 Member Work Identifier : LL10…" at bounding box center [533, 541] width 409 height 78
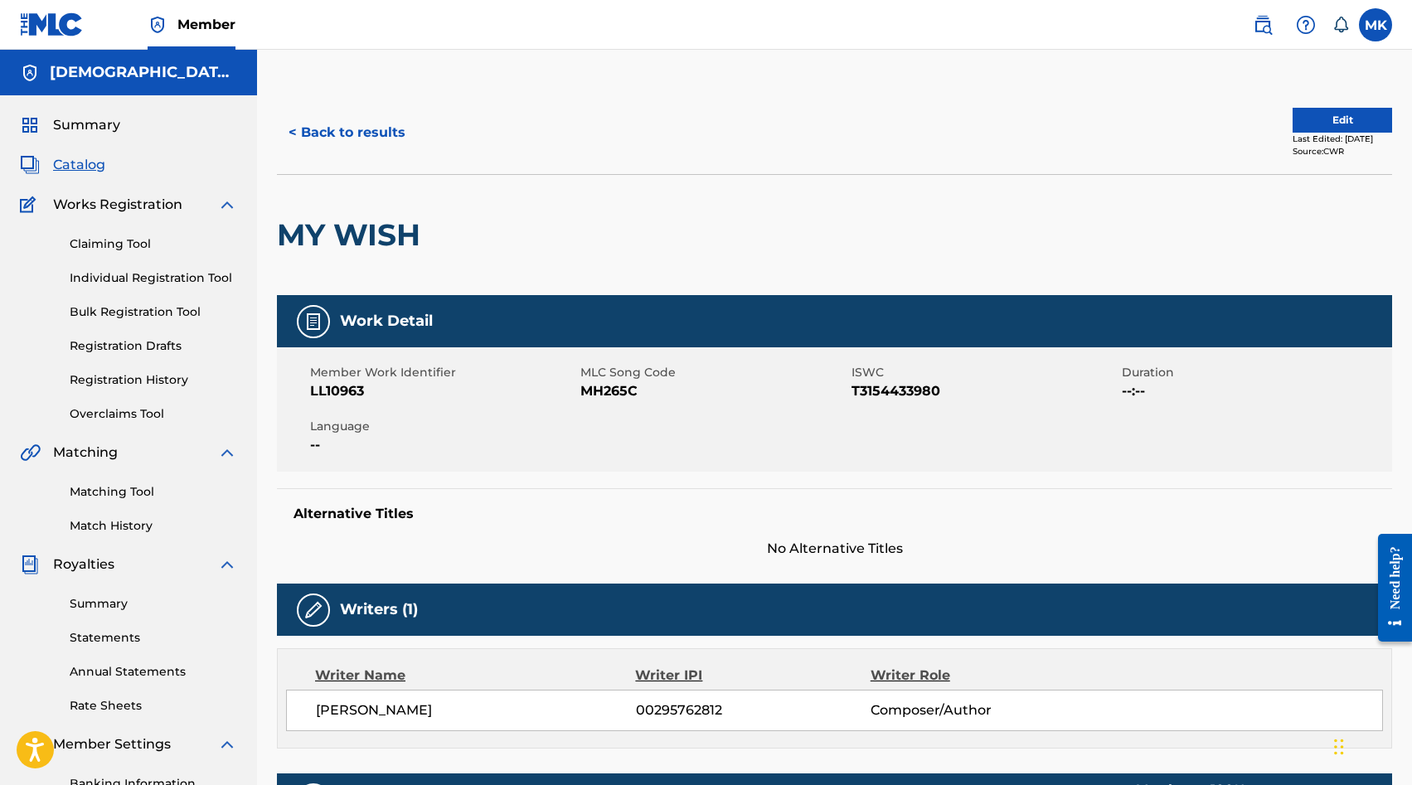
click at [357, 140] on button "< Back to results" at bounding box center [347, 132] width 140 height 41
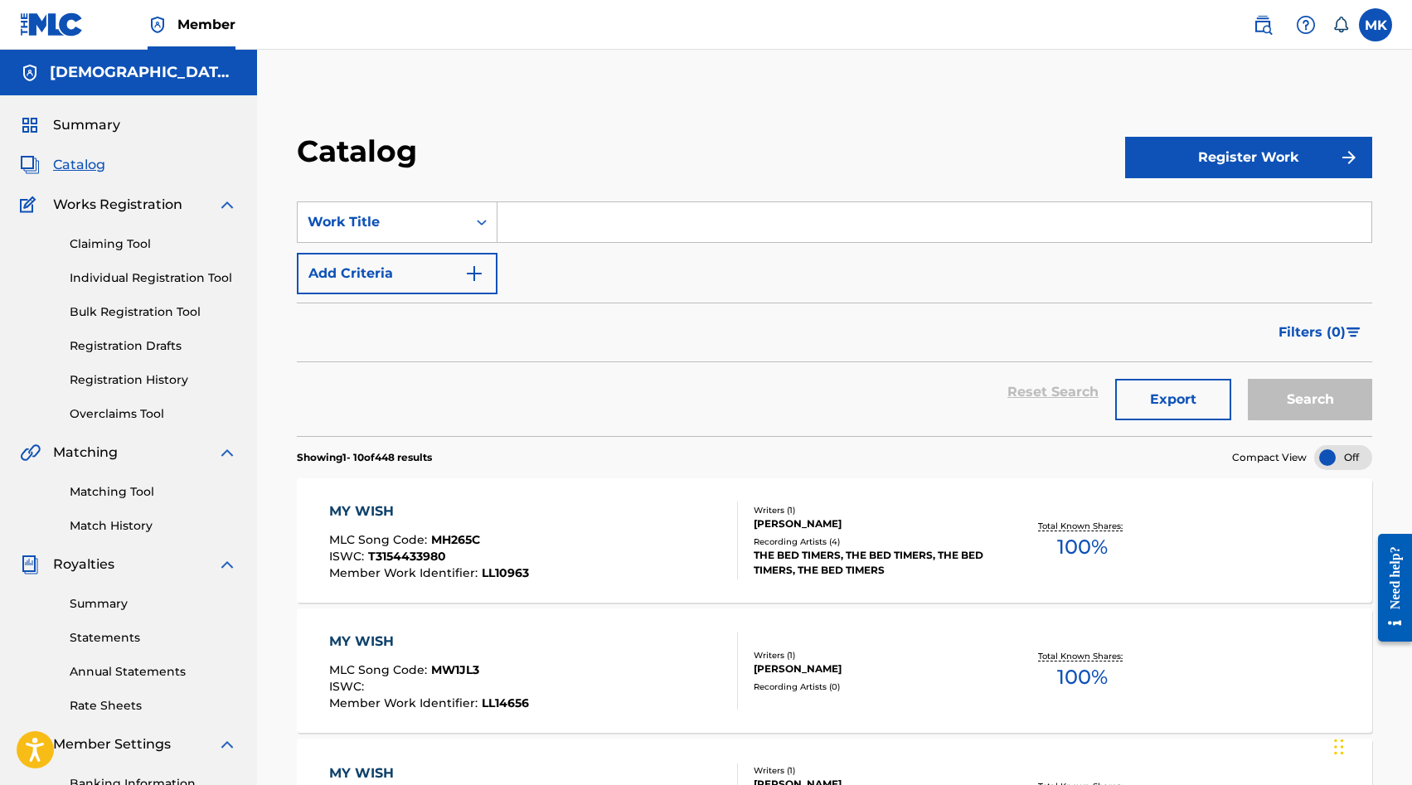
click at [509, 220] on input "Search Form" at bounding box center [935, 222] width 874 height 40
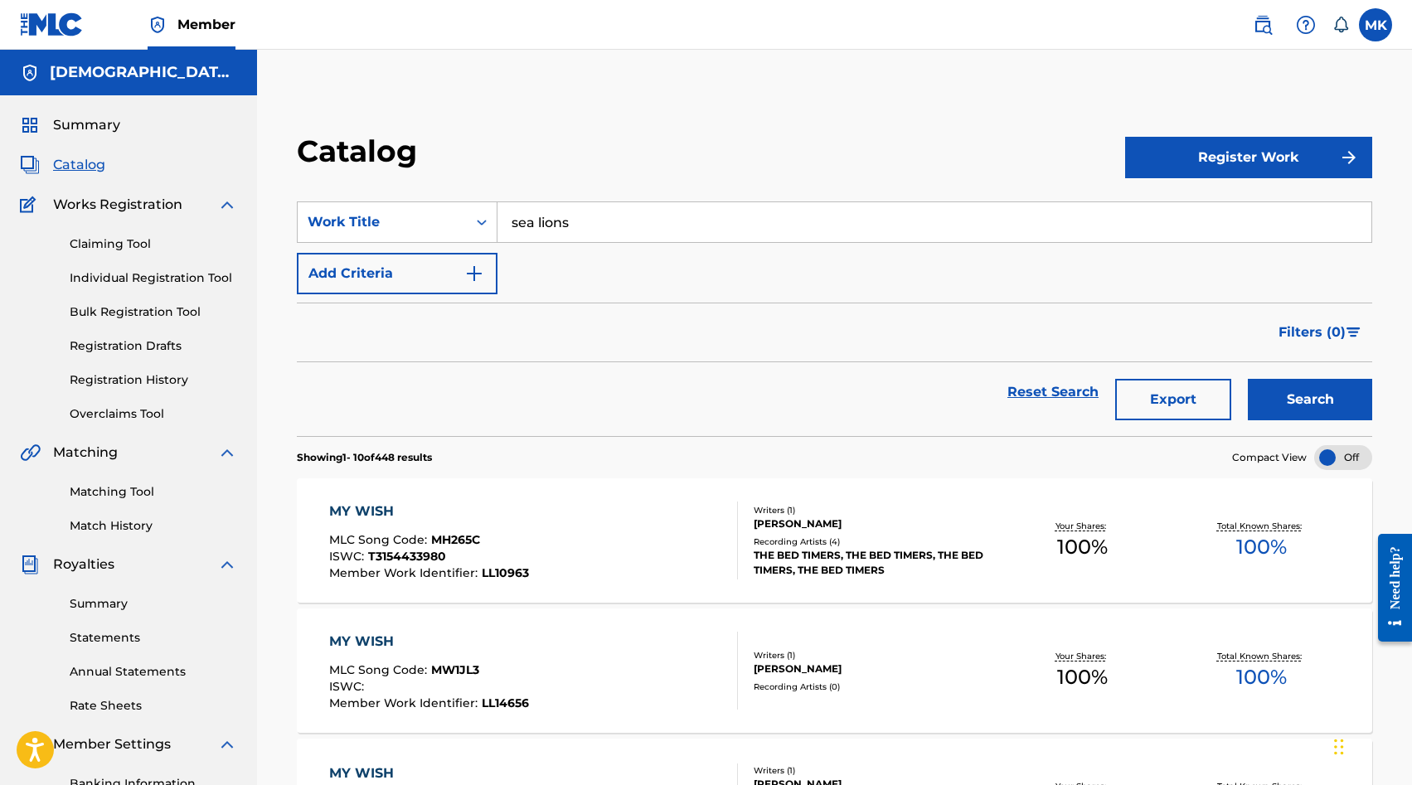
type input "sea lions"
click at [1248, 379] on button "Search" at bounding box center [1310, 399] width 124 height 41
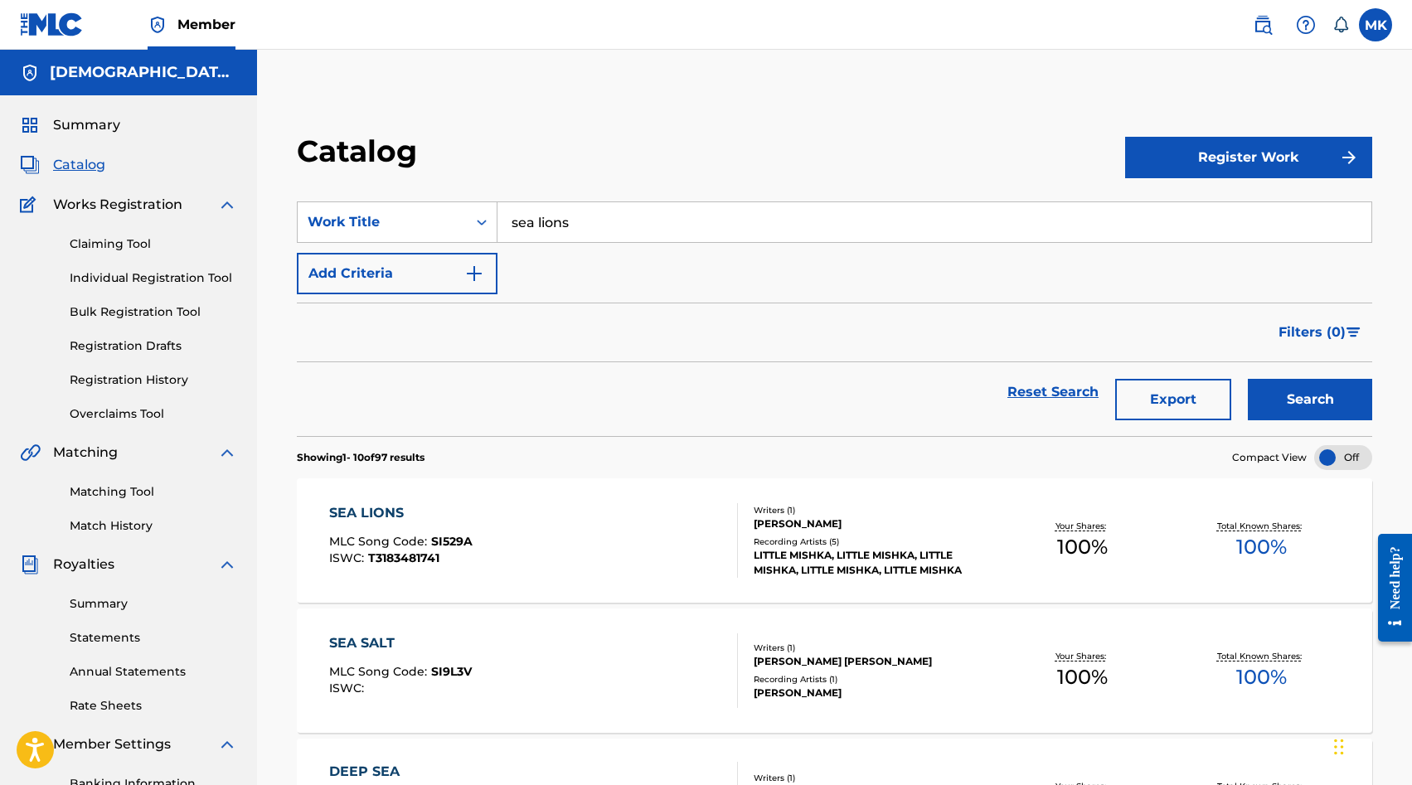
click at [579, 563] on div "SEA LIONS MLC Song Code : SI529A ISWC : T3183481741" at bounding box center [533, 540] width 409 height 75
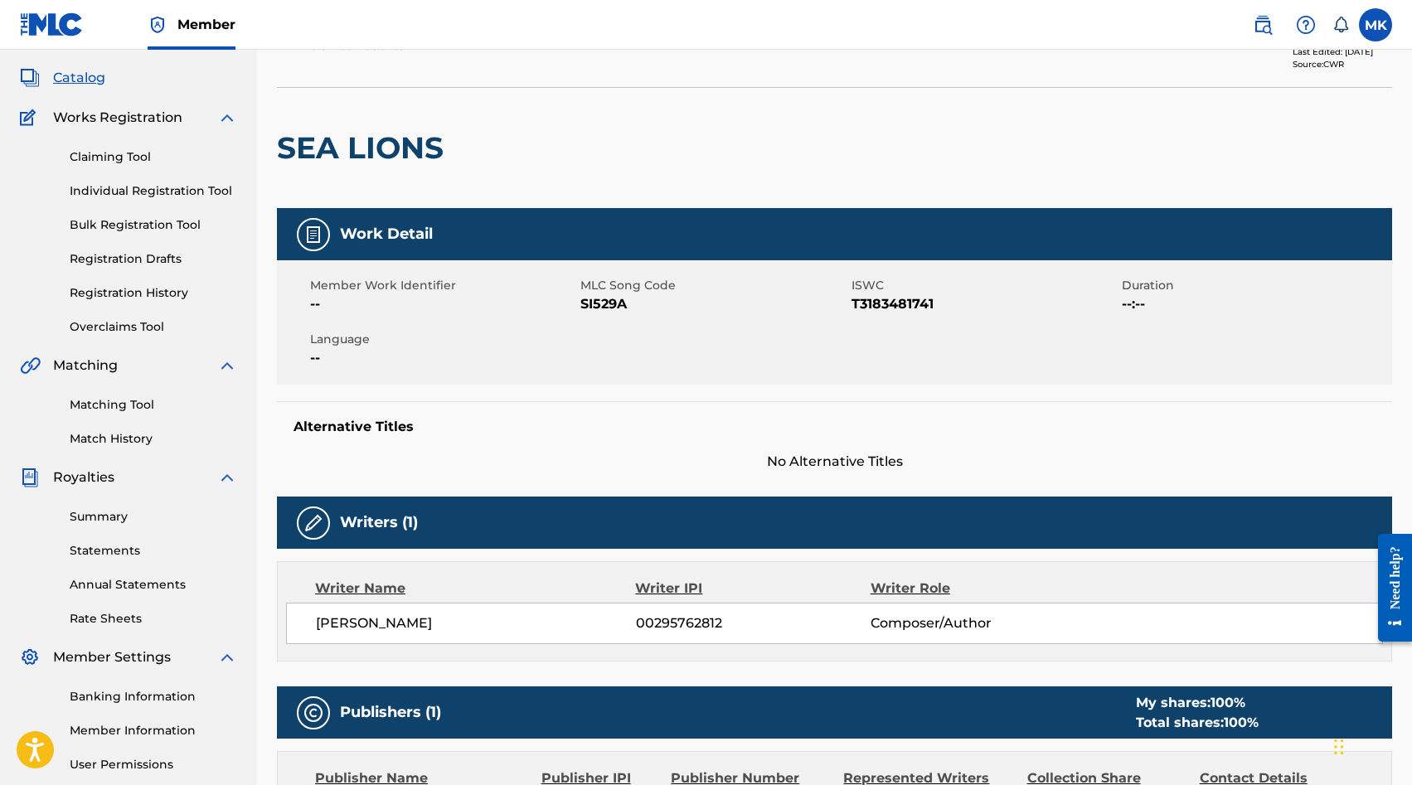
scroll to position [85, 0]
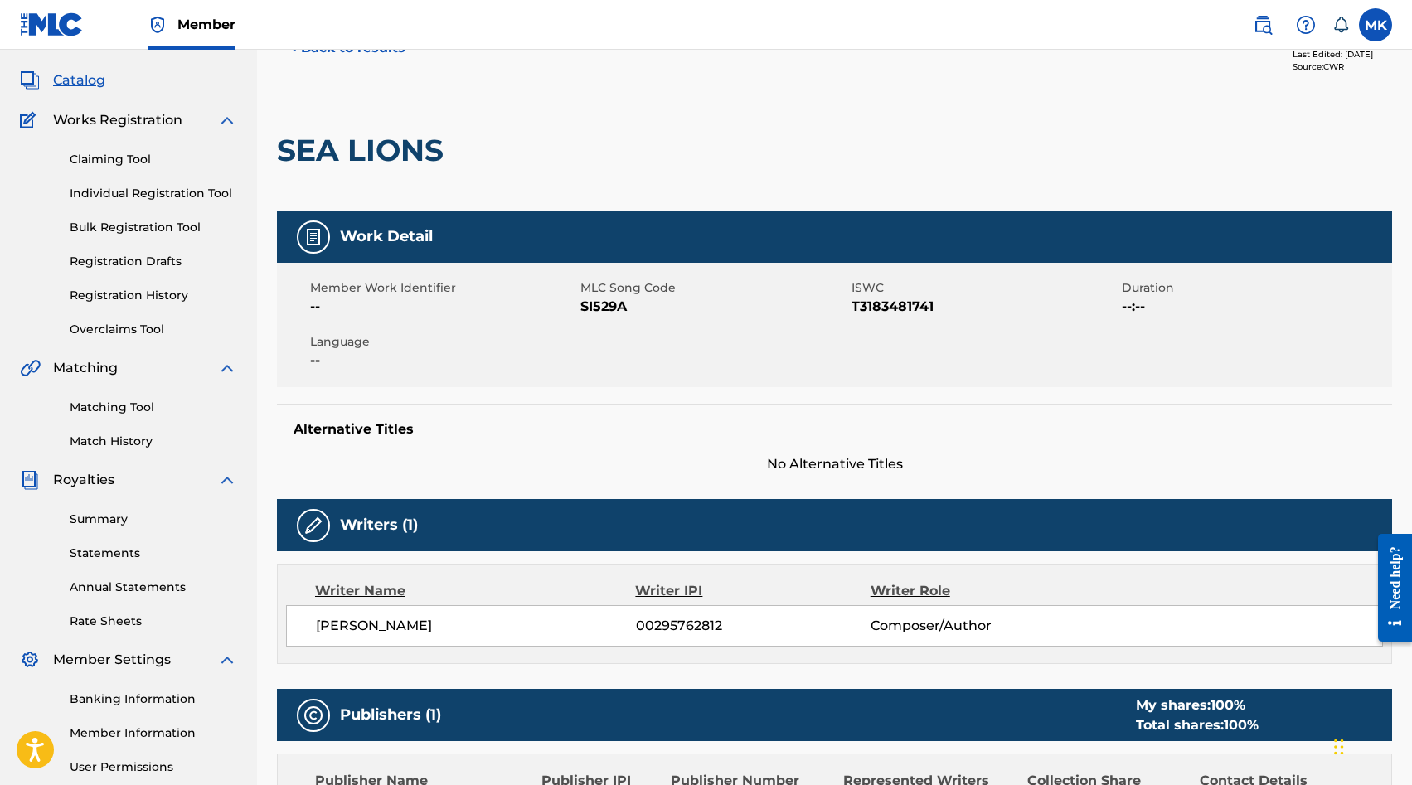
click at [108, 413] on link "Matching Tool" at bounding box center [154, 407] width 168 height 17
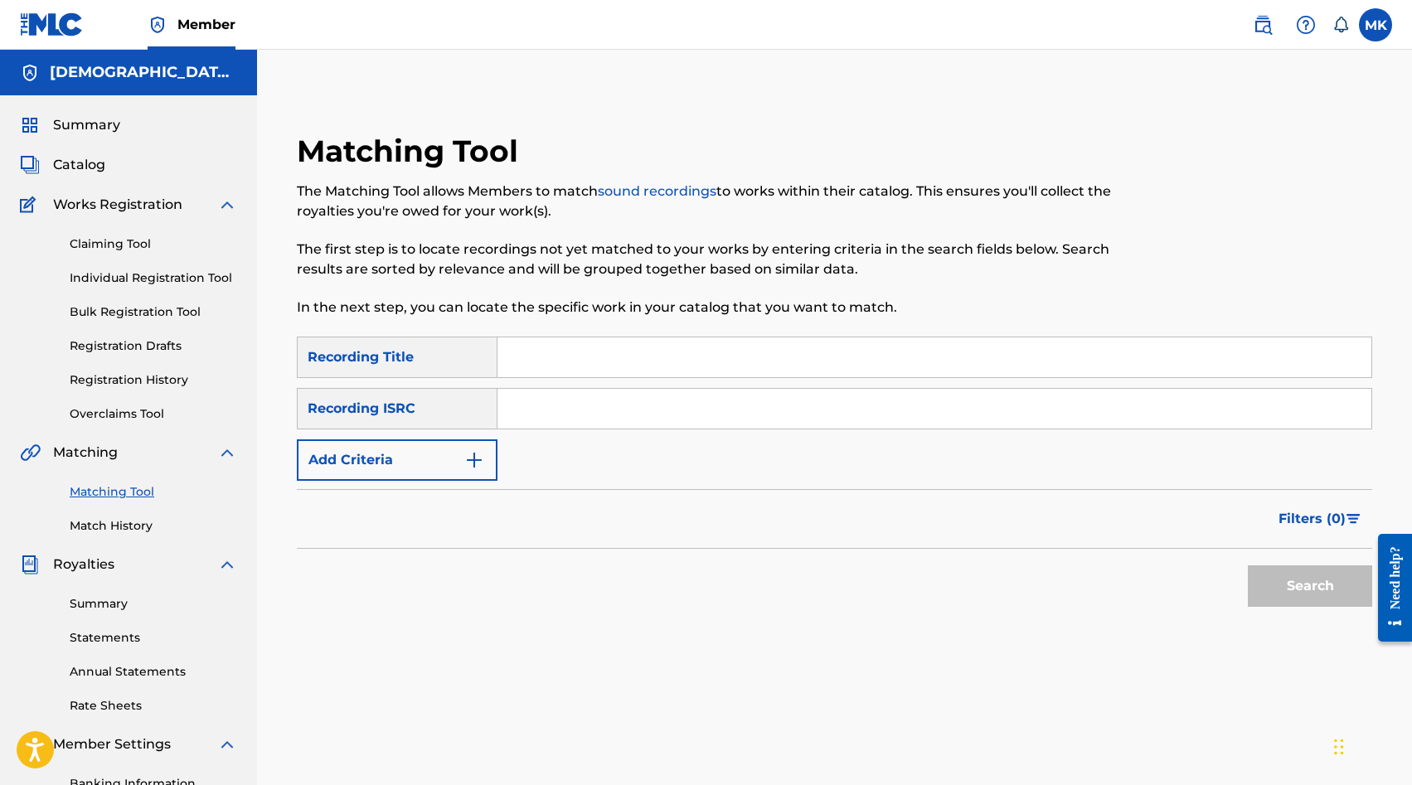
click at [537, 413] on input "Search Form" at bounding box center [935, 409] width 874 height 40
paste input "SE5IB2335139"
click at [1279, 578] on button "Search" at bounding box center [1310, 586] width 124 height 41
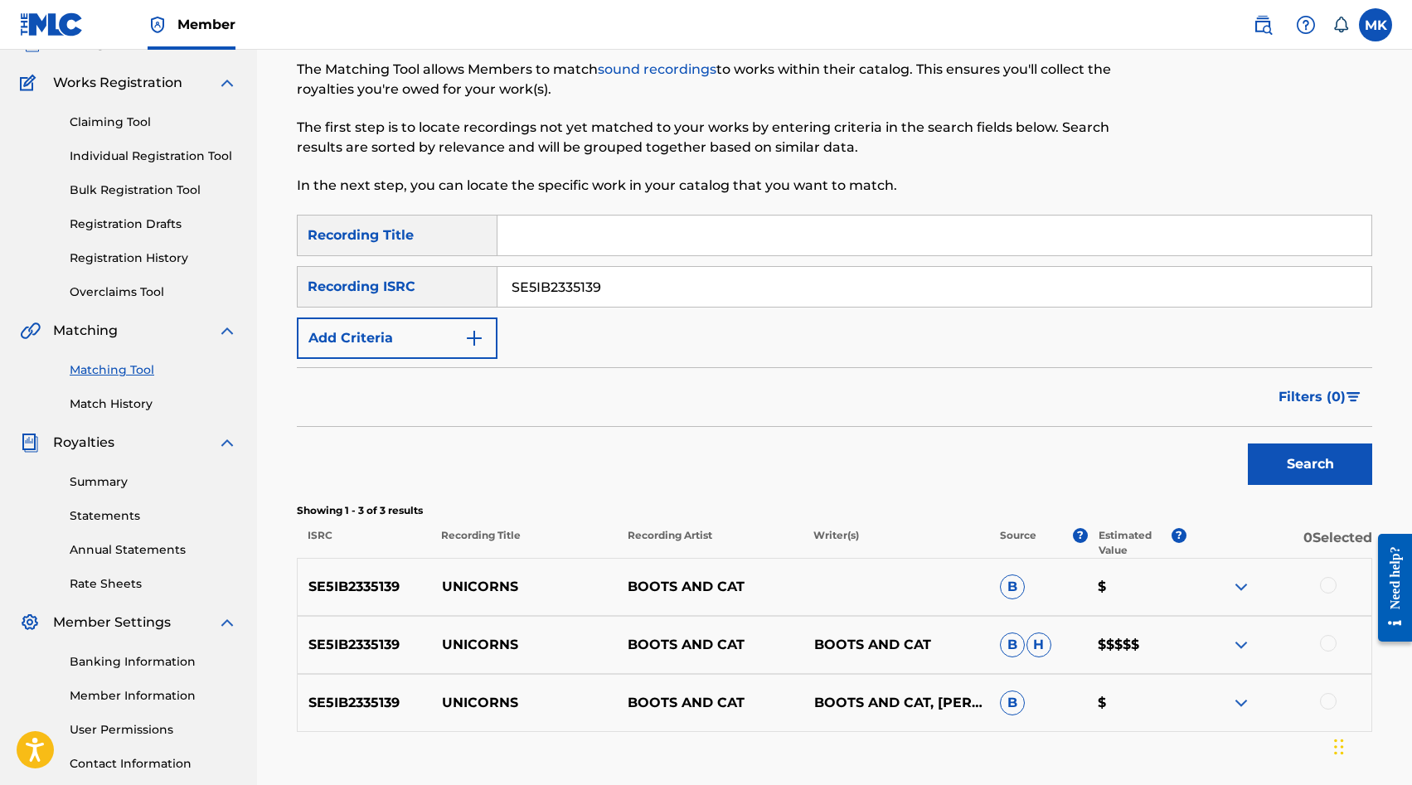
scroll to position [243, 0]
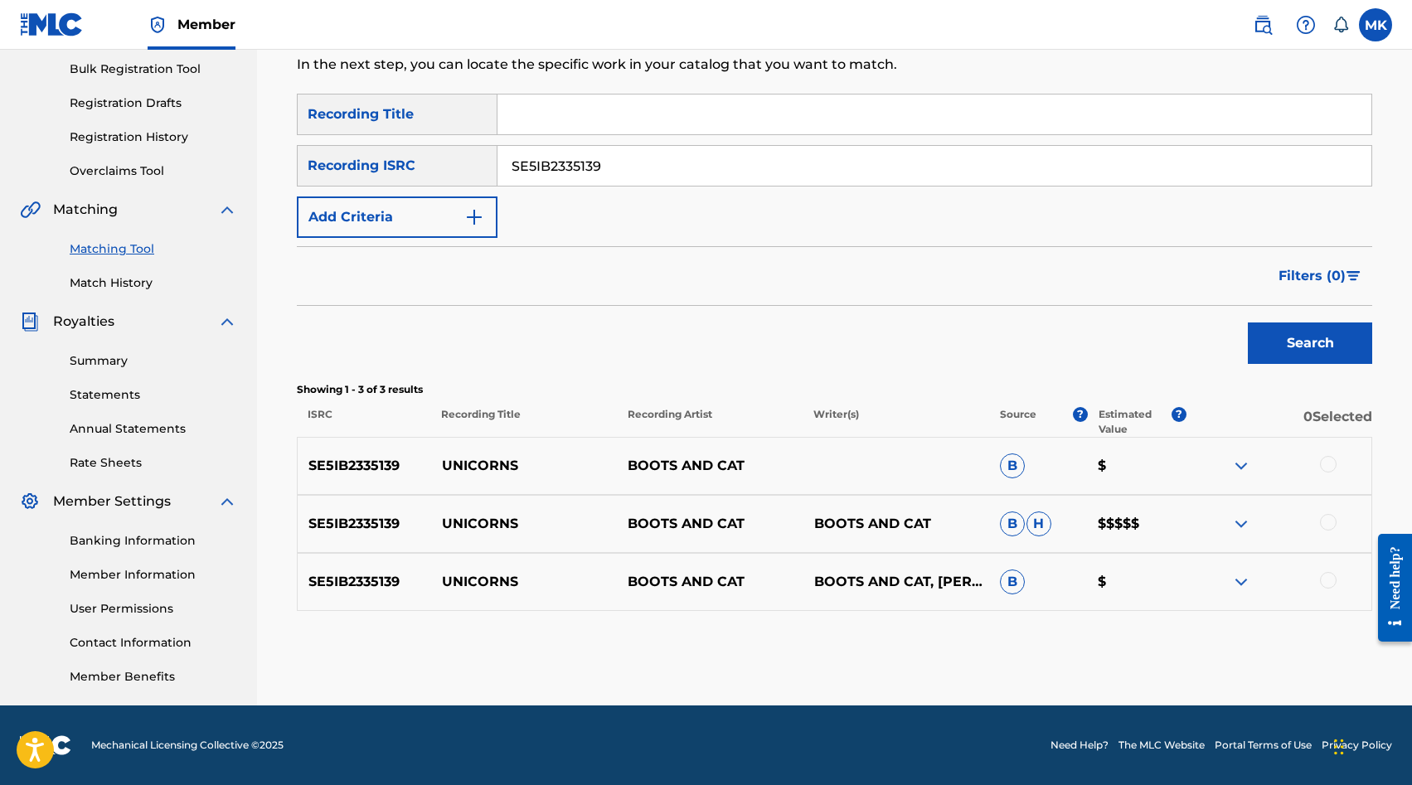
click at [1332, 461] on div at bounding box center [1328, 464] width 17 height 17
click at [1330, 519] on div at bounding box center [1328, 522] width 17 height 17
click at [1328, 586] on div at bounding box center [1328, 580] width 17 height 17
drag, startPoint x: 618, startPoint y: 168, endPoint x: 357, endPoint y: 130, distance: 263.1
click at [377, 134] on div "SearchWithCriteria871fc449-902c-4dd8-a1eb-b64d8d9a6989 Recording Title SearchWi…" at bounding box center [835, 166] width 1076 height 144
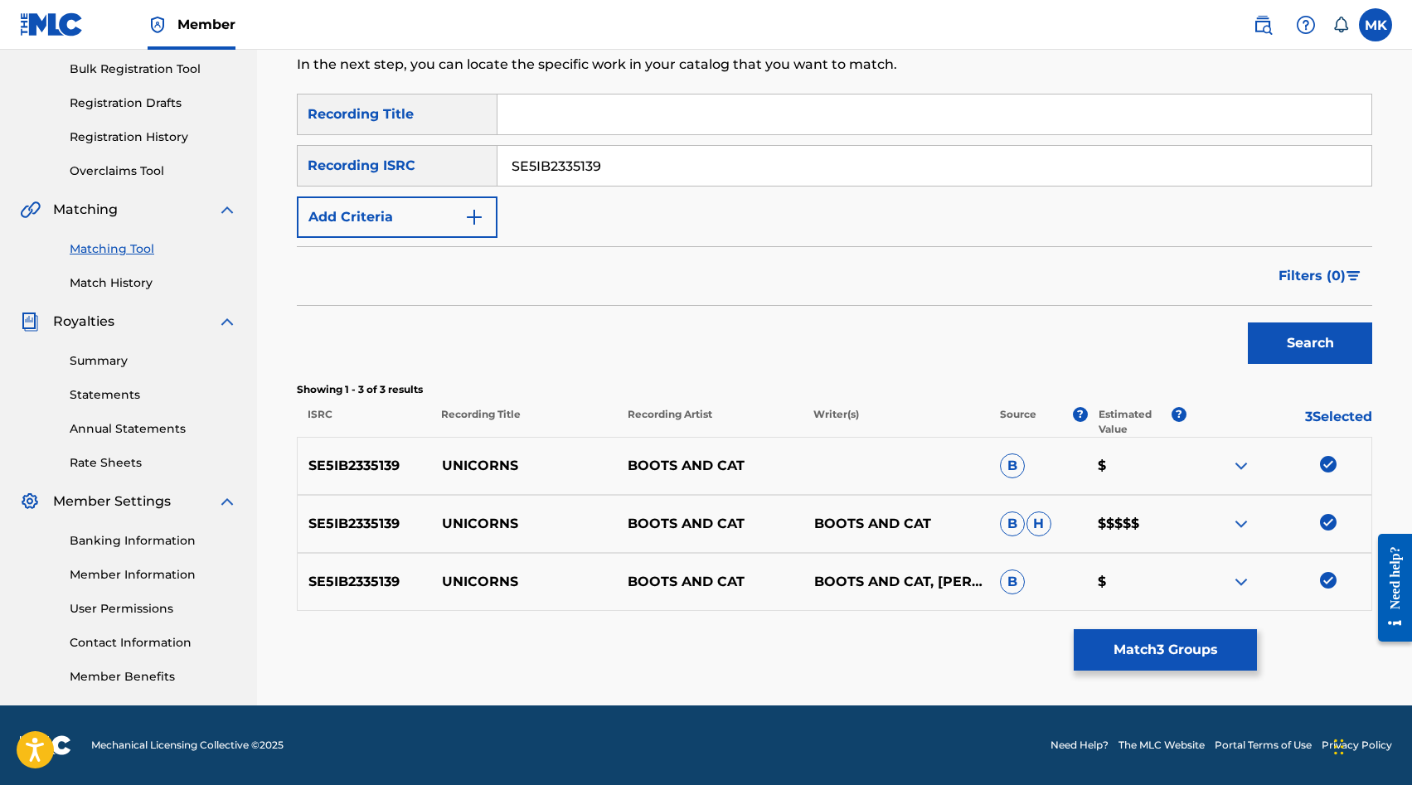
paste input "24115"
type input "SE5IB2324115"
click at [1278, 344] on button "Search" at bounding box center [1310, 343] width 124 height 41
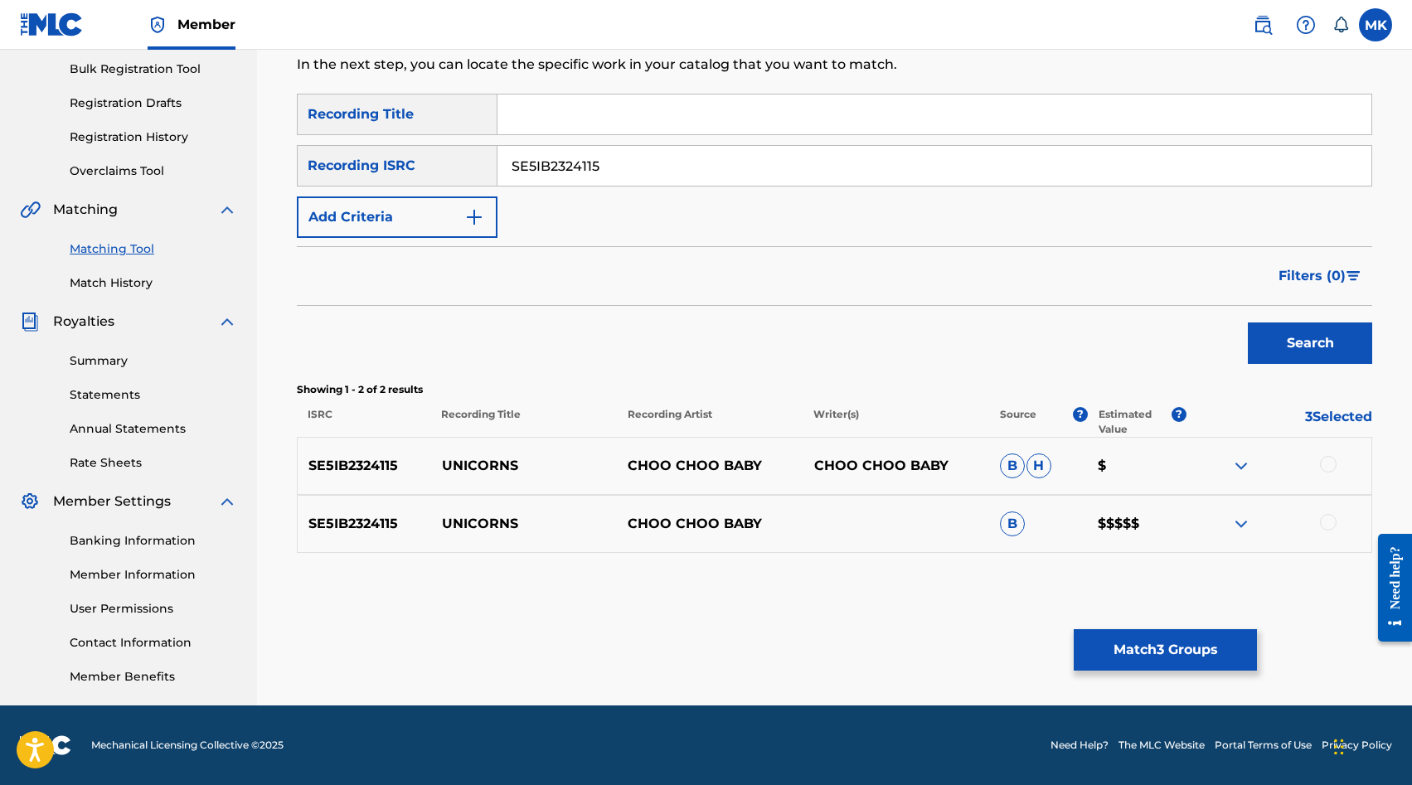
click at [1332, 470] on div at bounding box center [1328, 464] width 17 height 17
click at [1334, 522] on div at bounding box center [1328, 522] width 17 height 17
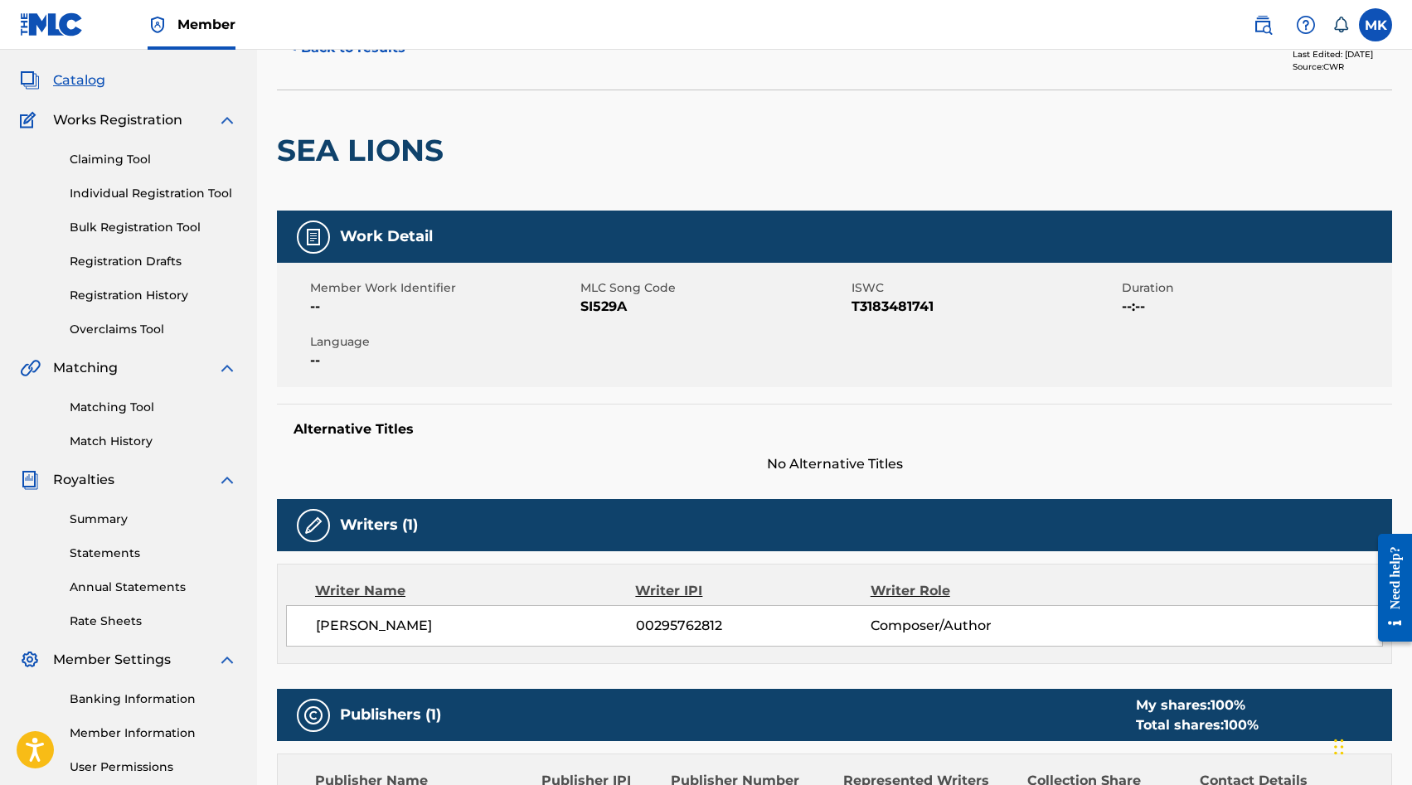
click at [94, 408] on link "Matching Tool" at bounding box center [154, 407] width 168 height 17
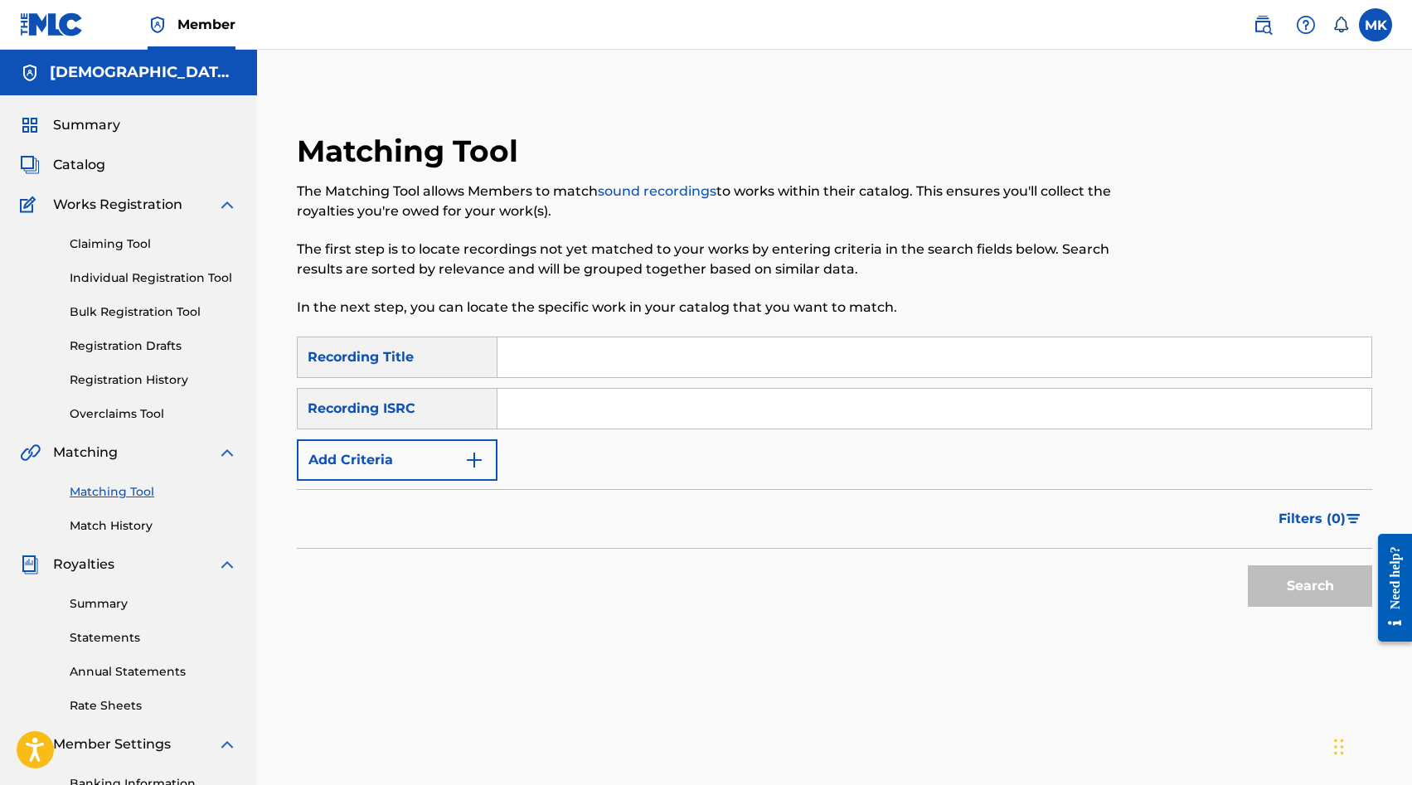
click at [590, 367] on input "Search Form" at bounding box center [935, 358] width 874 height 40
click at [592, 403] on input "Search Form" at bounding box center [935, 409] width 874 height 40
paste input "SE5IB2324115"
type input "SE5IB2324115"
click at [1286, 579] on button "Search" at bounding box center [1310, 586] width 124 height 41
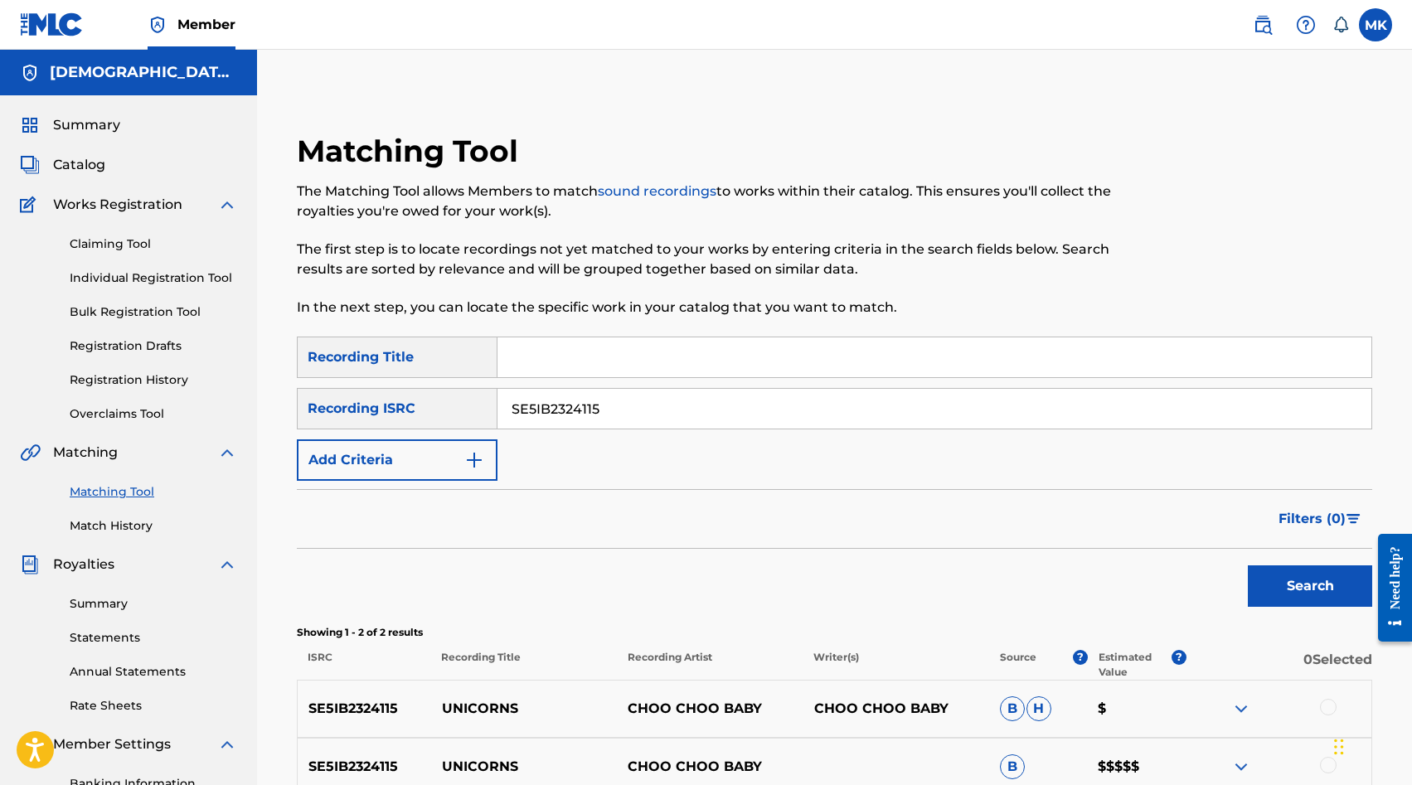
scroll to position [243, 0]
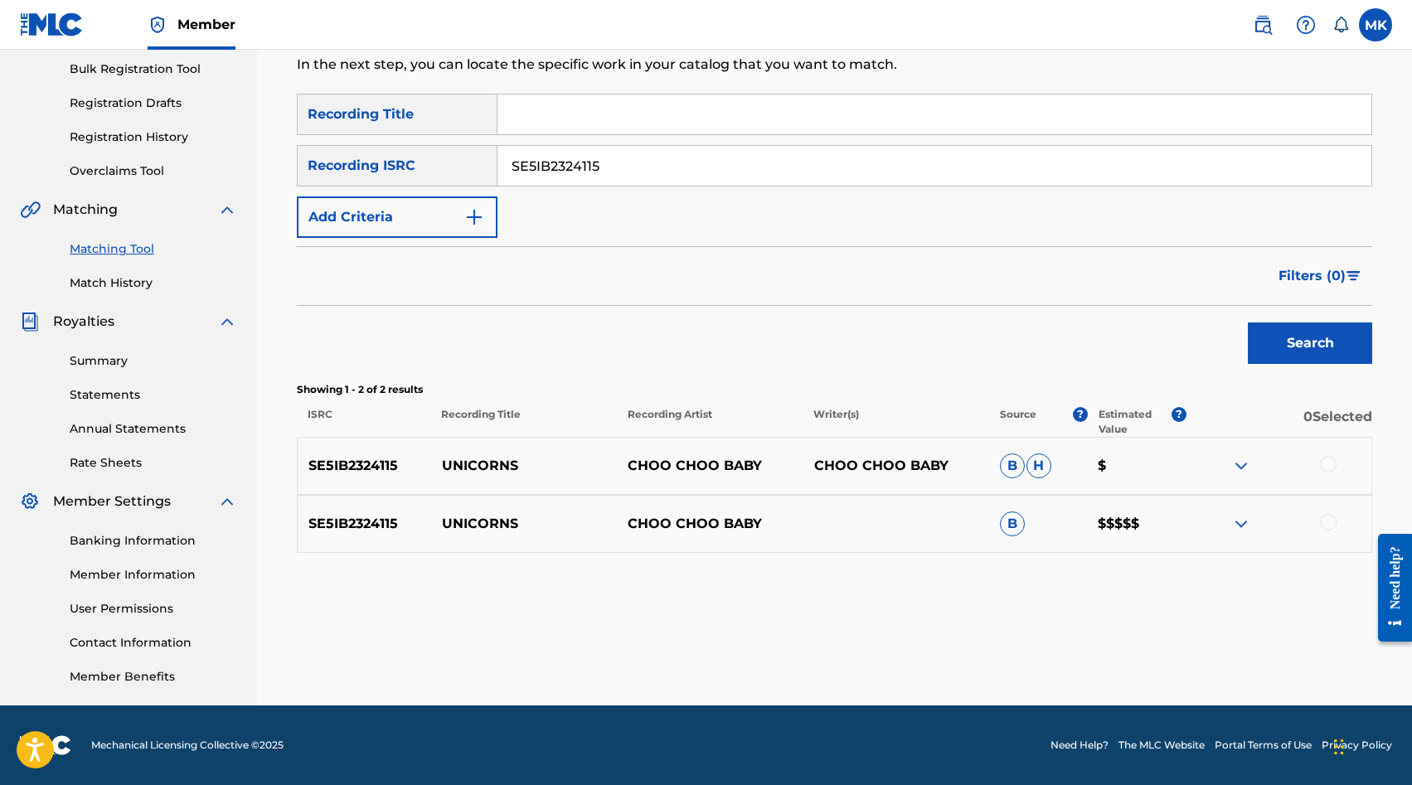
click at [1330, 467] on div at bounding box center [1328, 464] width 17 height 17
click at [1327, 536] on div "SE5IB2324115 UNICORNS CHOO CHOO BABY B $$$$$" at bounding box center [835, 524] width 1076 height 58
click at [1326, 526] on div at bounding box center [1328, 522] width 17 height 17
click at [1152, 650] on button "Match 2 Groups" at bounding box center [1165, 650] width 183 height 41
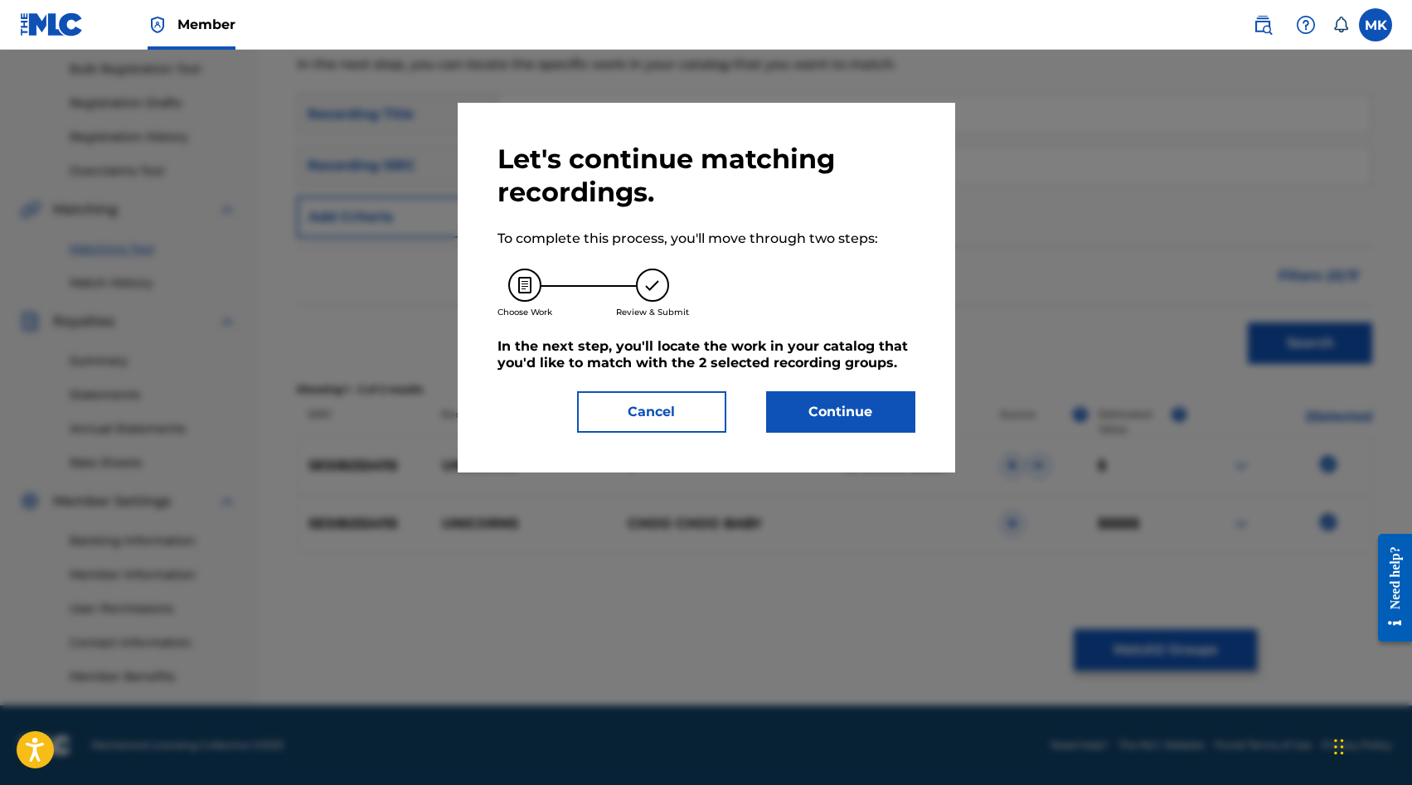
click at [803, 418] on button "Continue" at bounding box center [840, 411] width 149 height 41
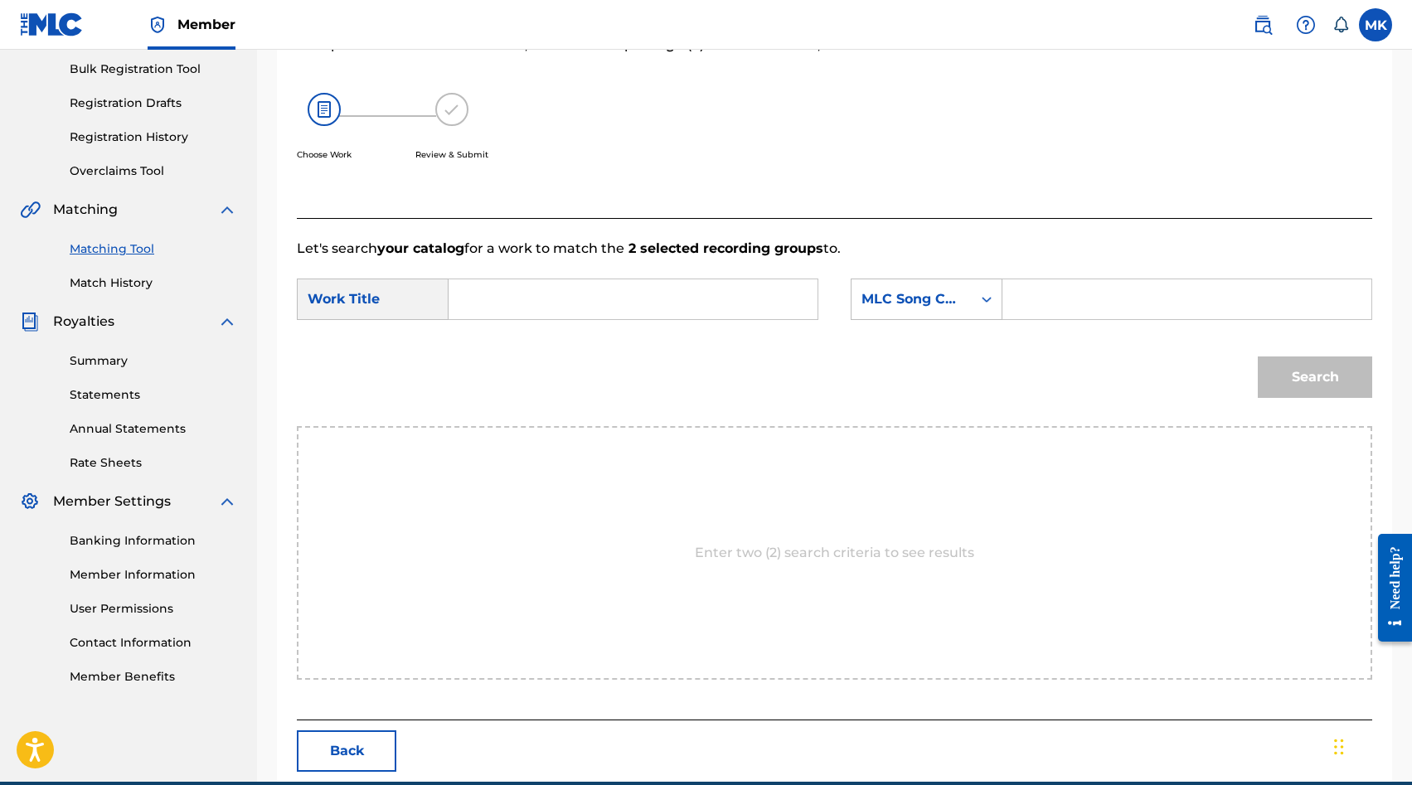
click at [483, 297] on input "Search Form" at bounding box center [633, 300] width 341 height 40
click at [531, 340] on strong "unicorns" at bounding box center [507, 336] width 61 height 16
click at [487, 304] on input "unicorns" at bounding box center [633, 300] width 341 height 40
type input "Unicorns"
click at [1072, 298] on input "Search Form" at bounding box center [1187, 300] width 341 height 40
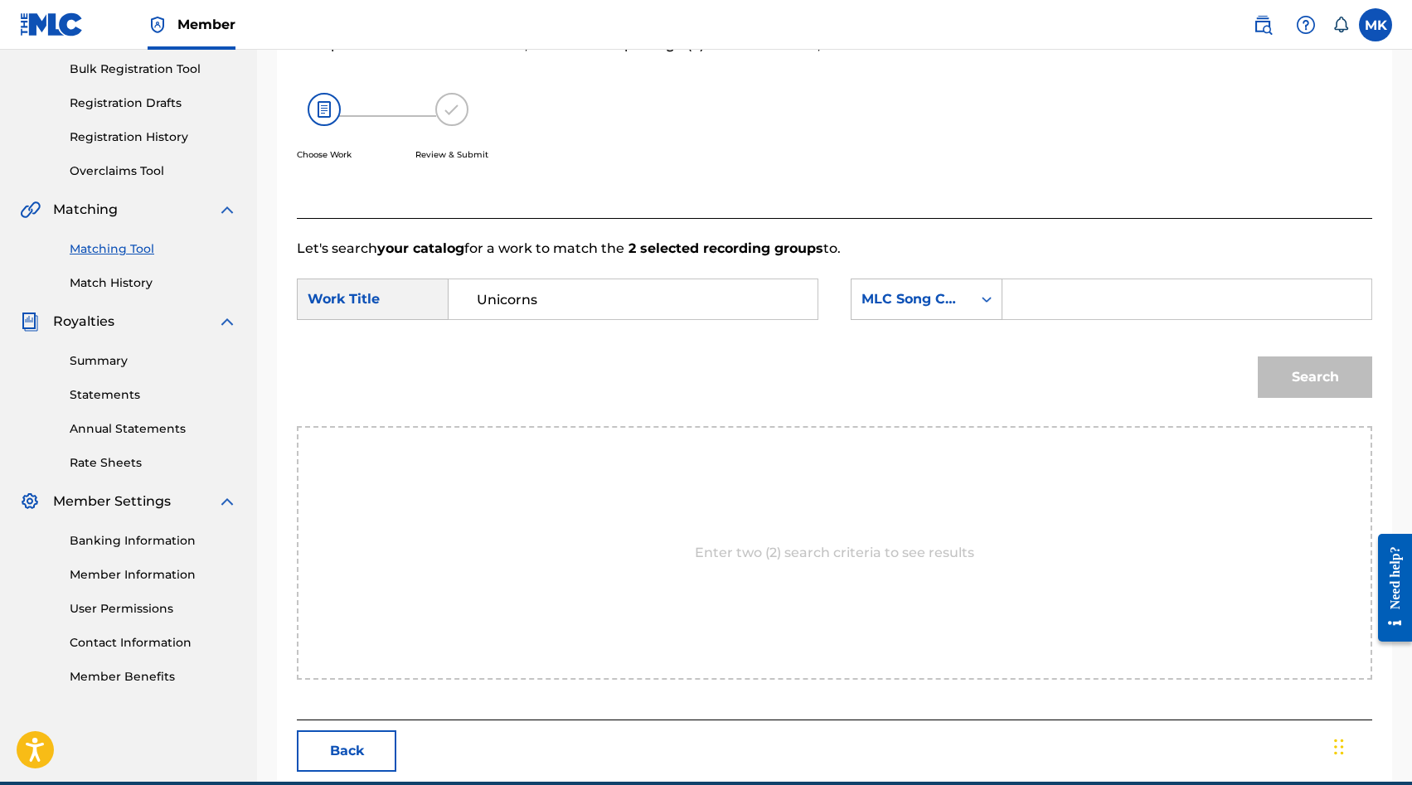
paste input "UA9ZGJ"
type input "UA9ZGJ"
click at [1318, 380] on button "Search" at bounding box center [1315, 377] width 114 height 41
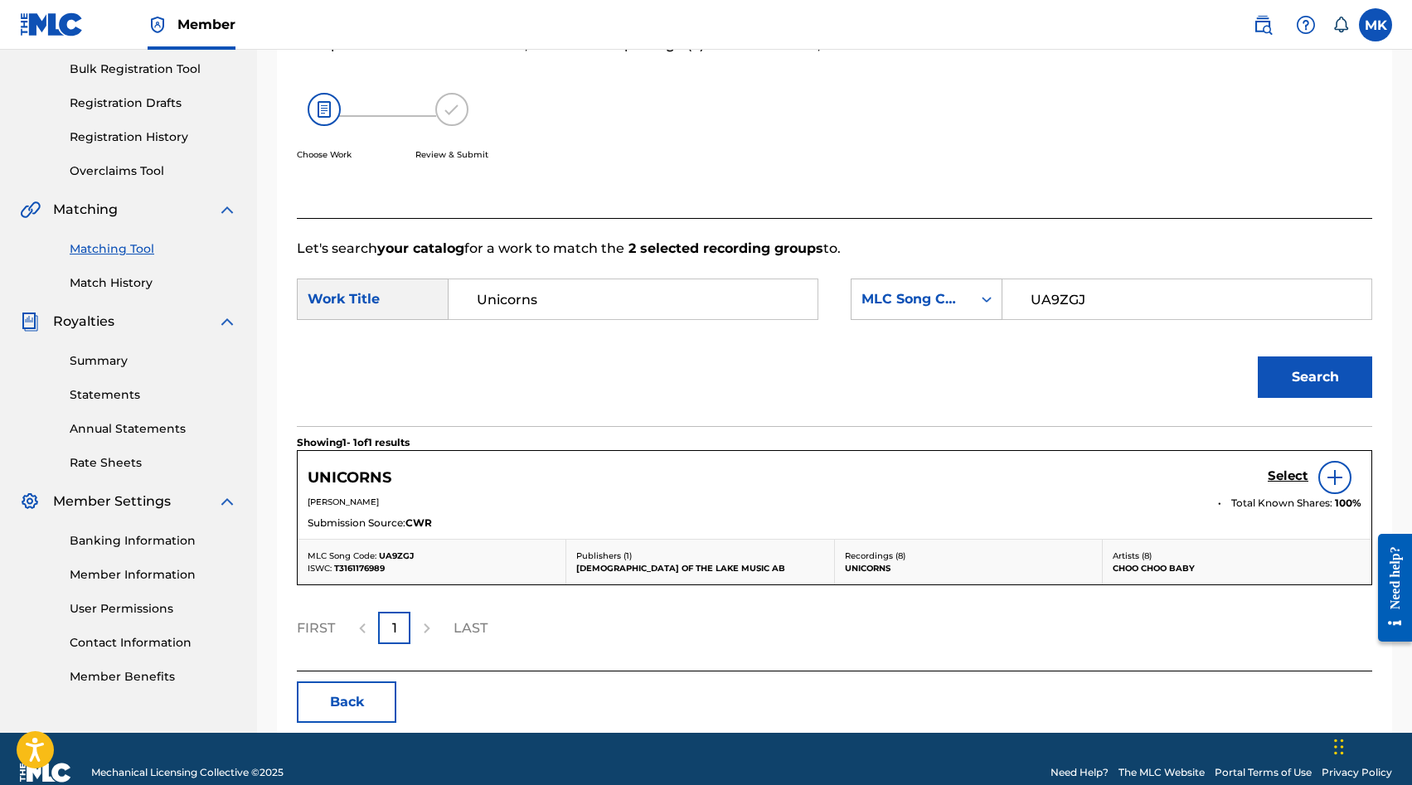
scroll to position [270, 0]
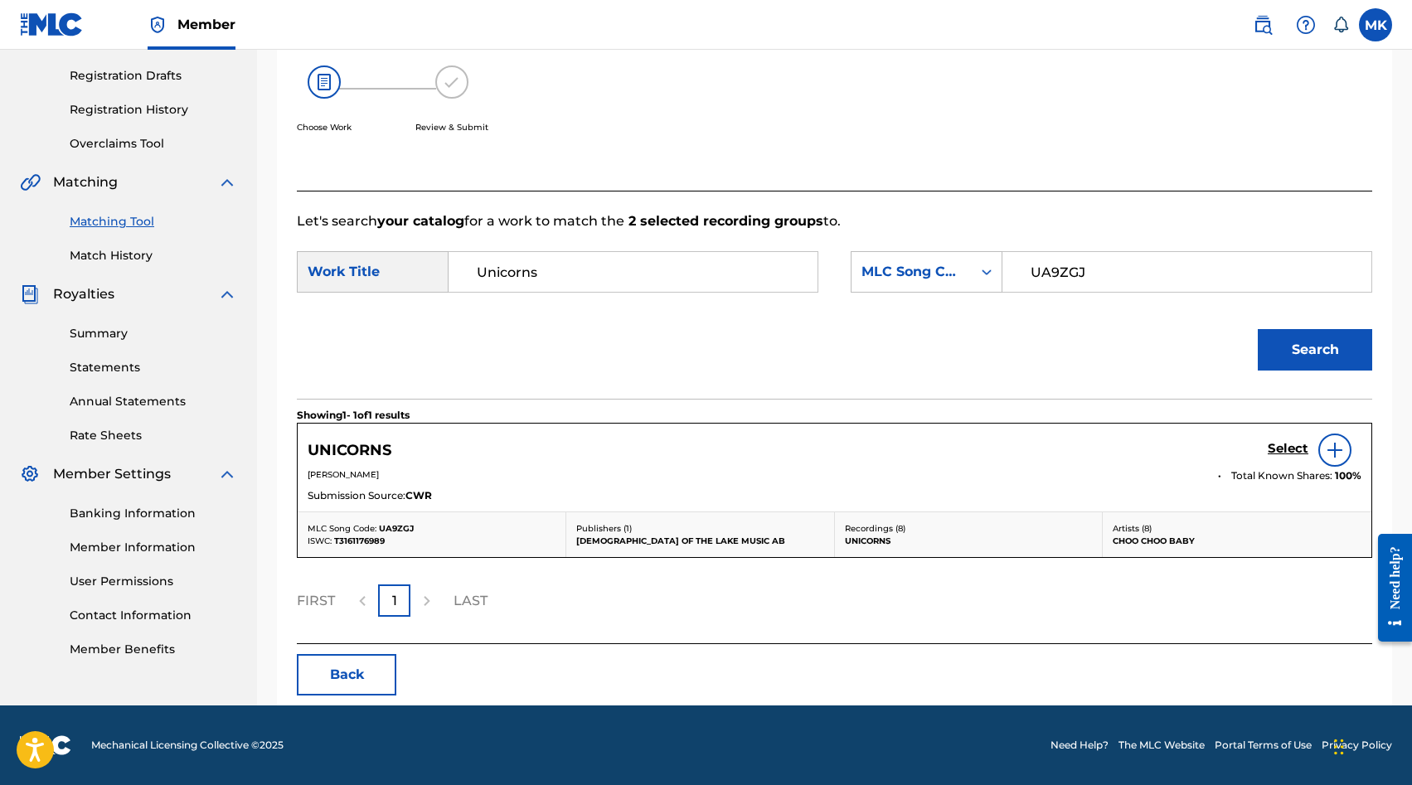
click at [1277, 455] on h5 "Select" at bounding box center [1288, 449] width 41 height 16
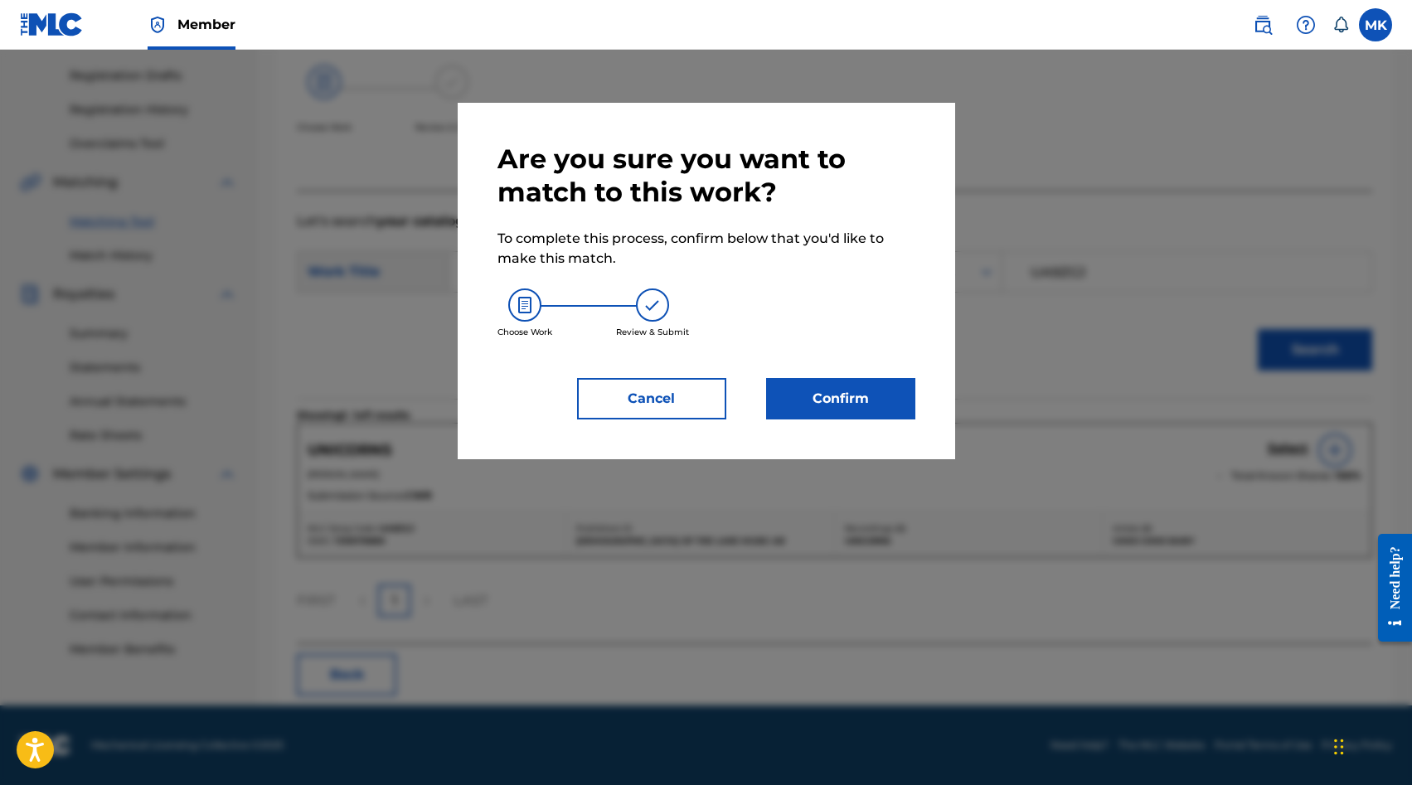
click at [868, 419] on button "Confirm" at bounding box center [840, 398] width 149 height 41
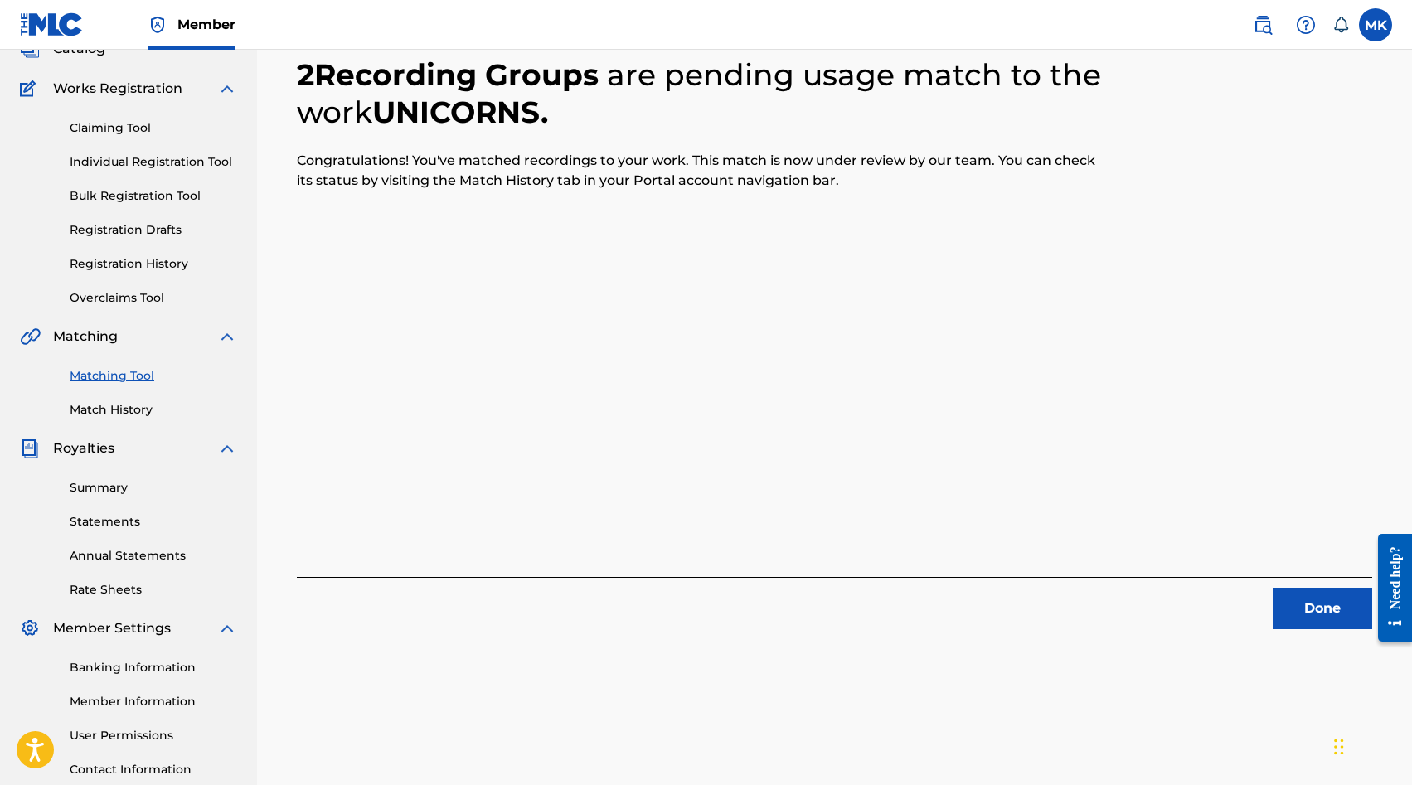
scroll to position [113, 0]
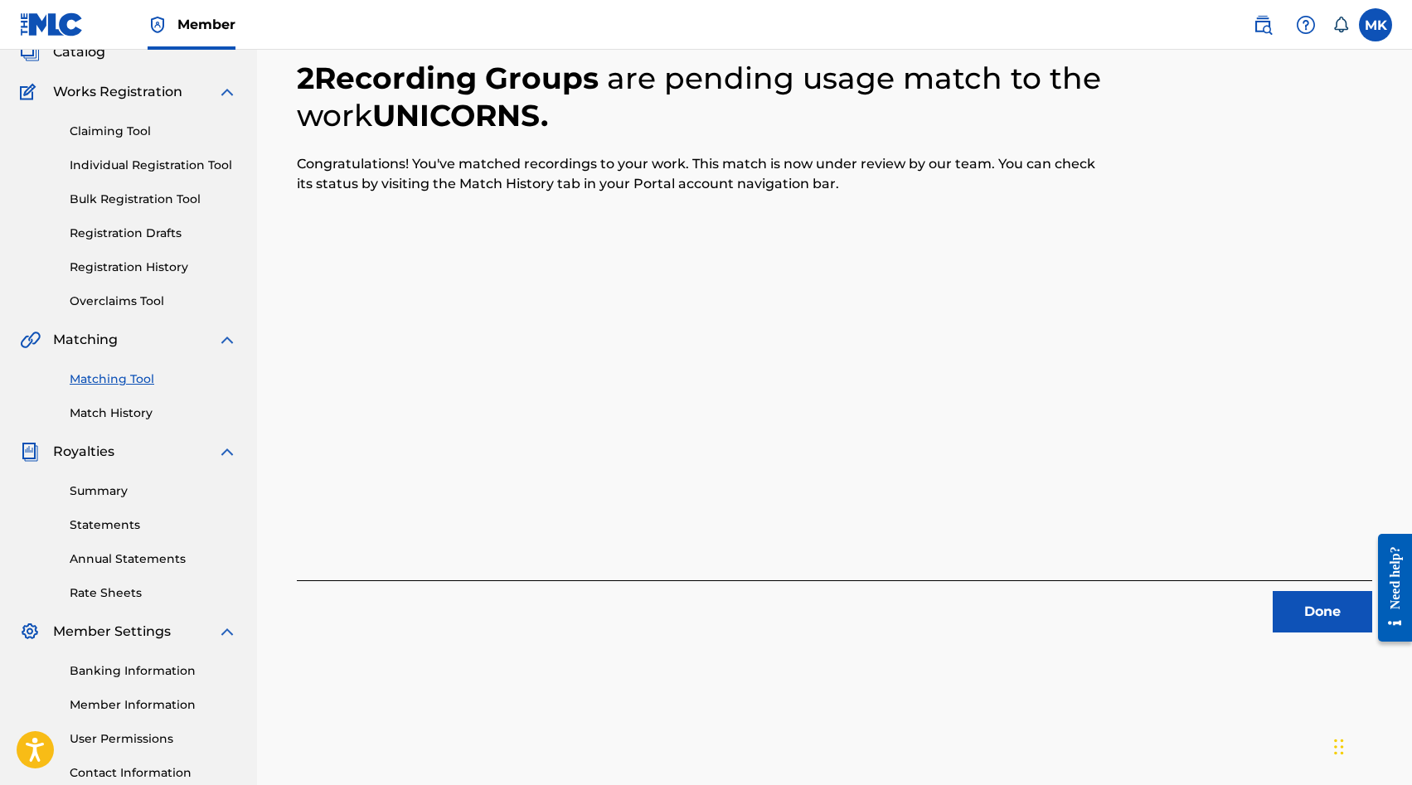
click at [1336, 613] on button "Done" at bounding box center [1323, 611] width 100 height 41
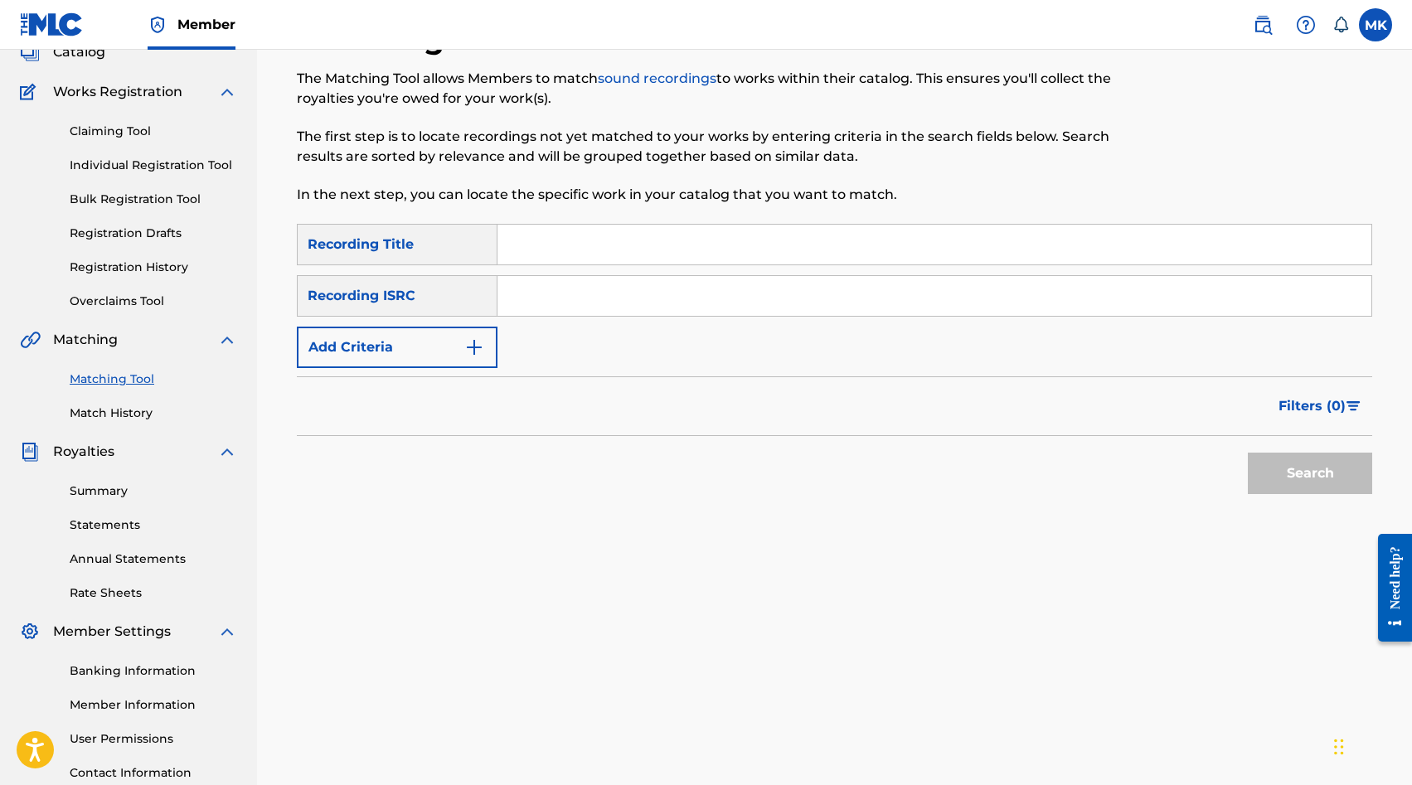
click at [594, 295] on input "Search Form" at bounding box center [935, 296] width 874 height 40
paste input "SE5IB2338215"
type input "SE5IB2338215"
click at [1295, 487] on button "Search" at bounding box center [1310, 473] width 124 height 41
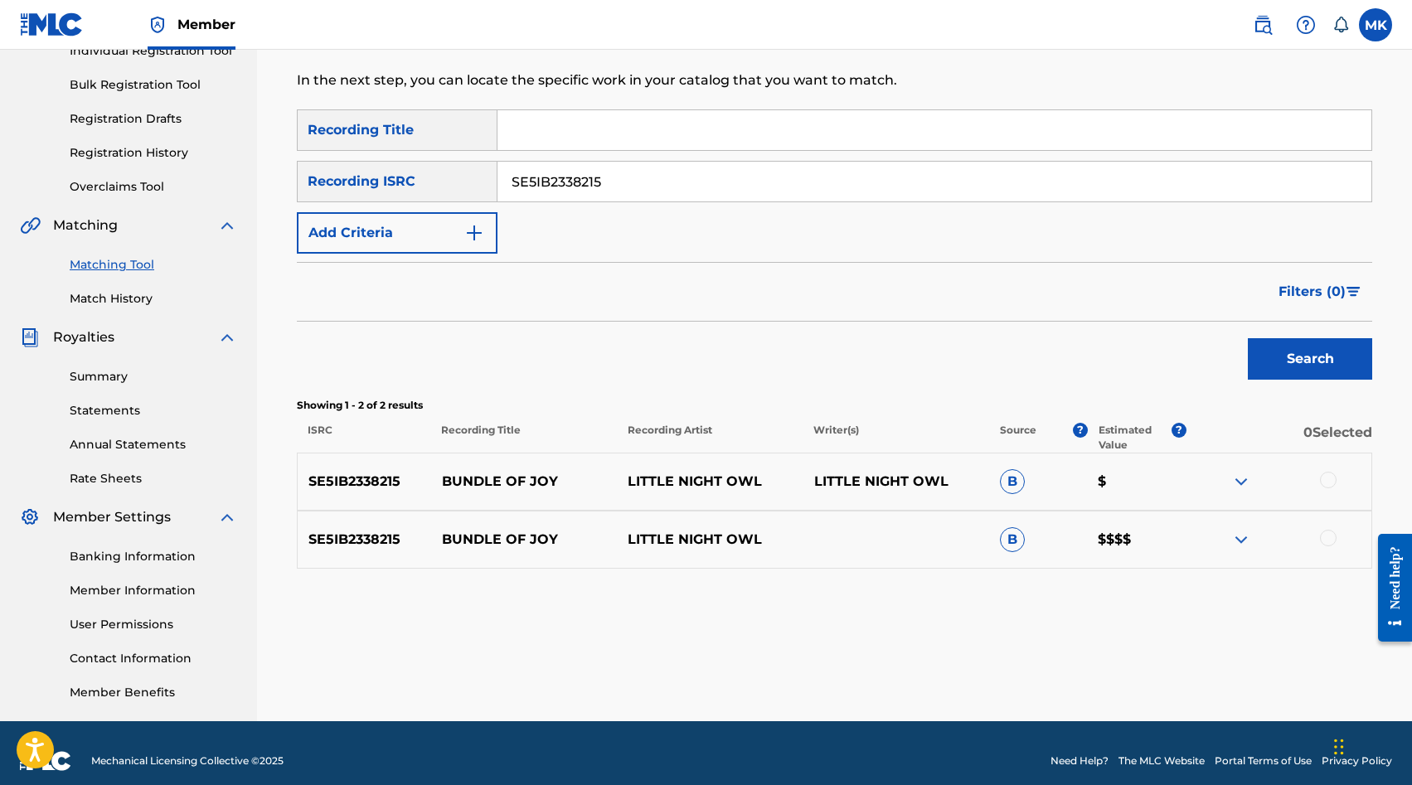
scroll to position [226, 0]
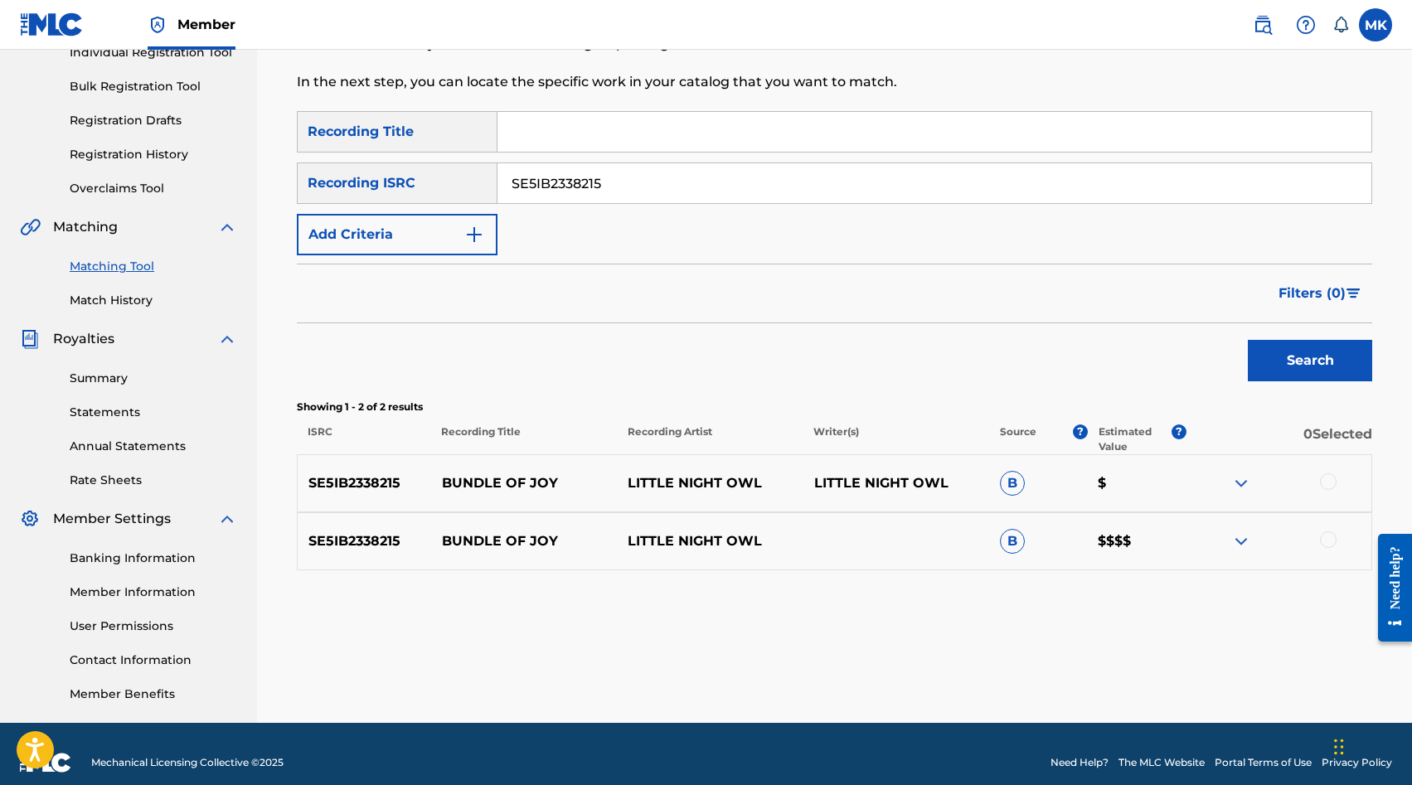
click at [1330, 482] on div at bounding box center [1328, 482] width 17 height 17
click at [1328, 542] on div at bounding box center [1328, 540] width 17 height 17
click at [1188, 649] on button "Match 2 Groups" at bounding box center [1165, 650] width 183 height 41
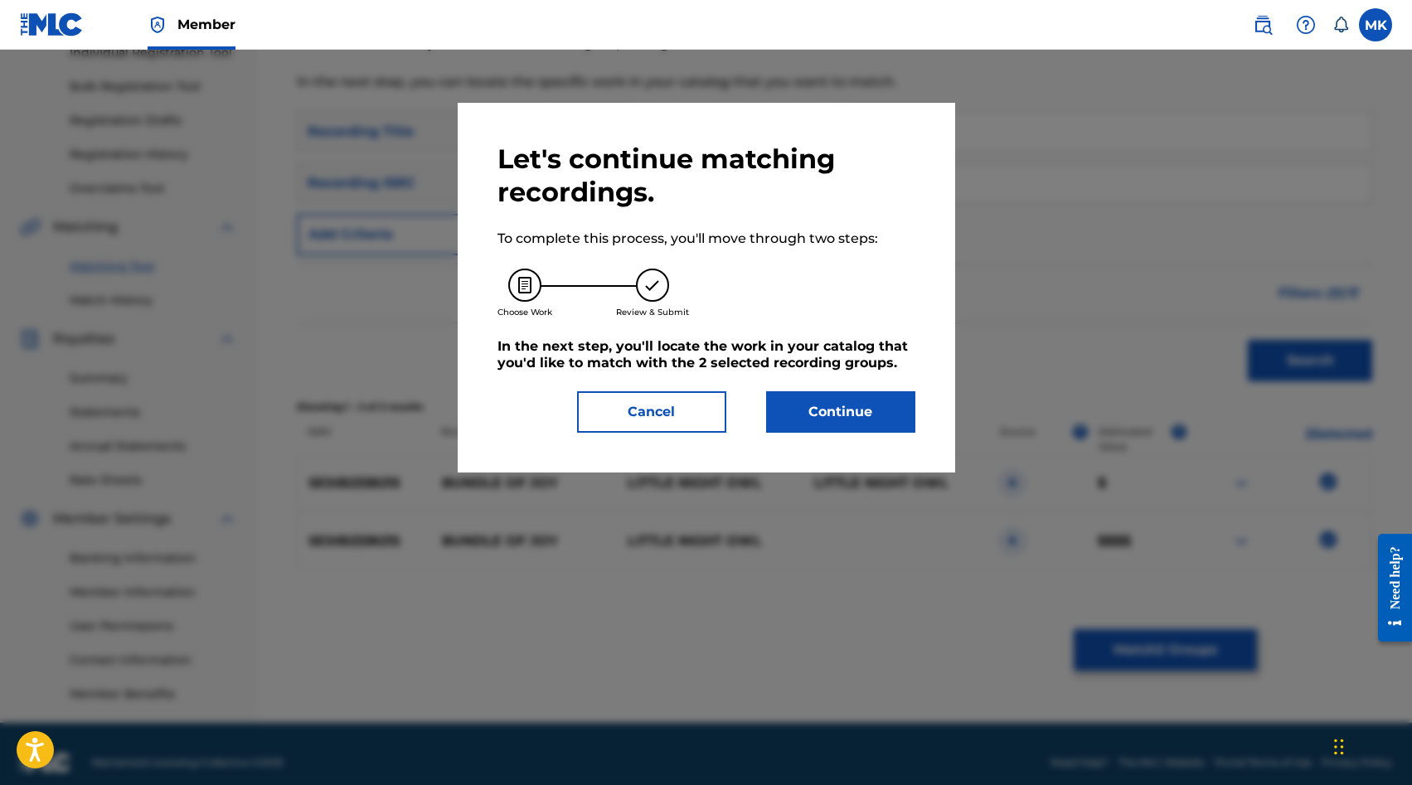
click at [883, 408] on button "Continue" at bounding box center [840, 411] width 149 height 41
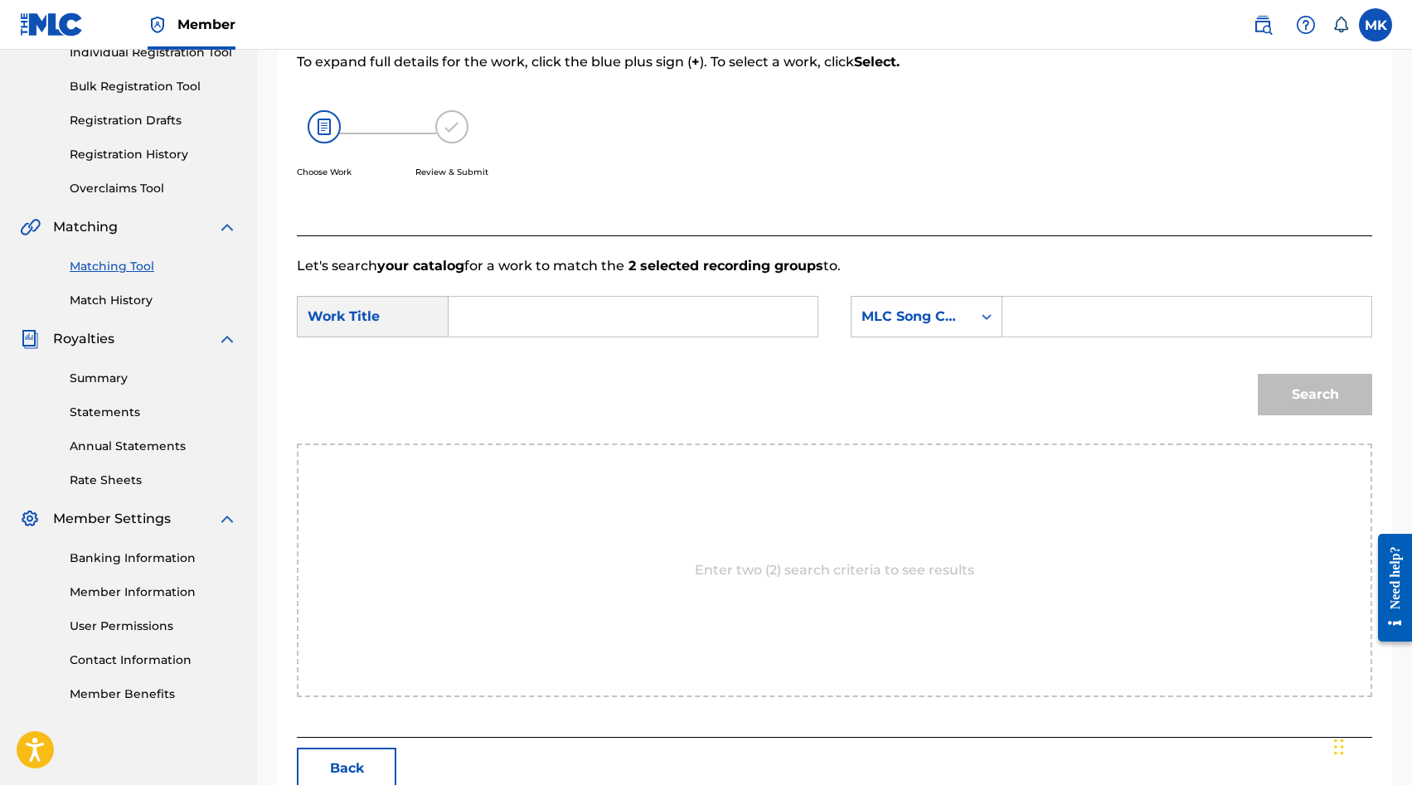
click at [1062, 320] on input "Search Form" at bounding box center [1187, 317] width 341 height 40
paste input "BD1VP5"
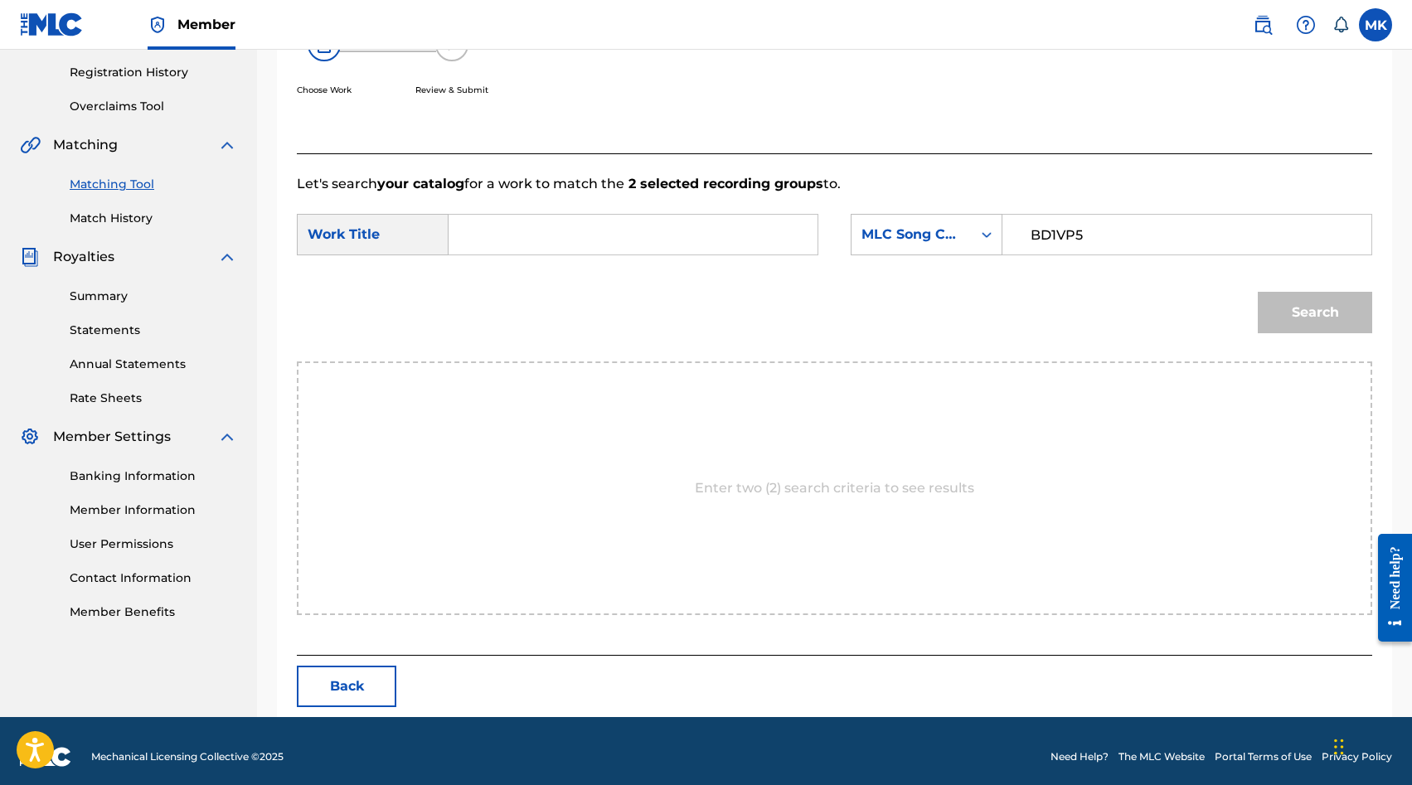
scroll to position [314, 0]
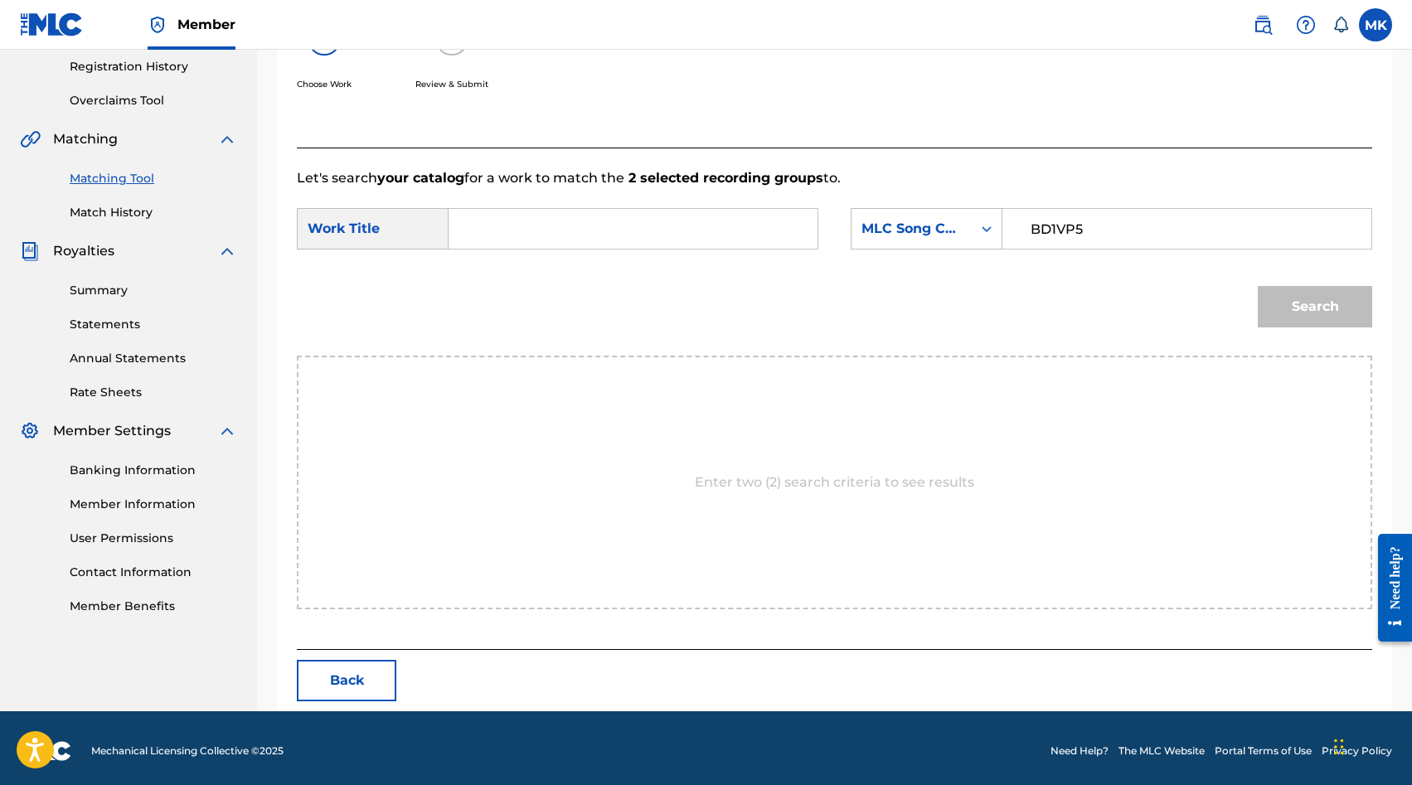
type input "BD1VP5"
click at [579, 236] on input "Search Form" at bounding box center [633, 229] width 341 height 40
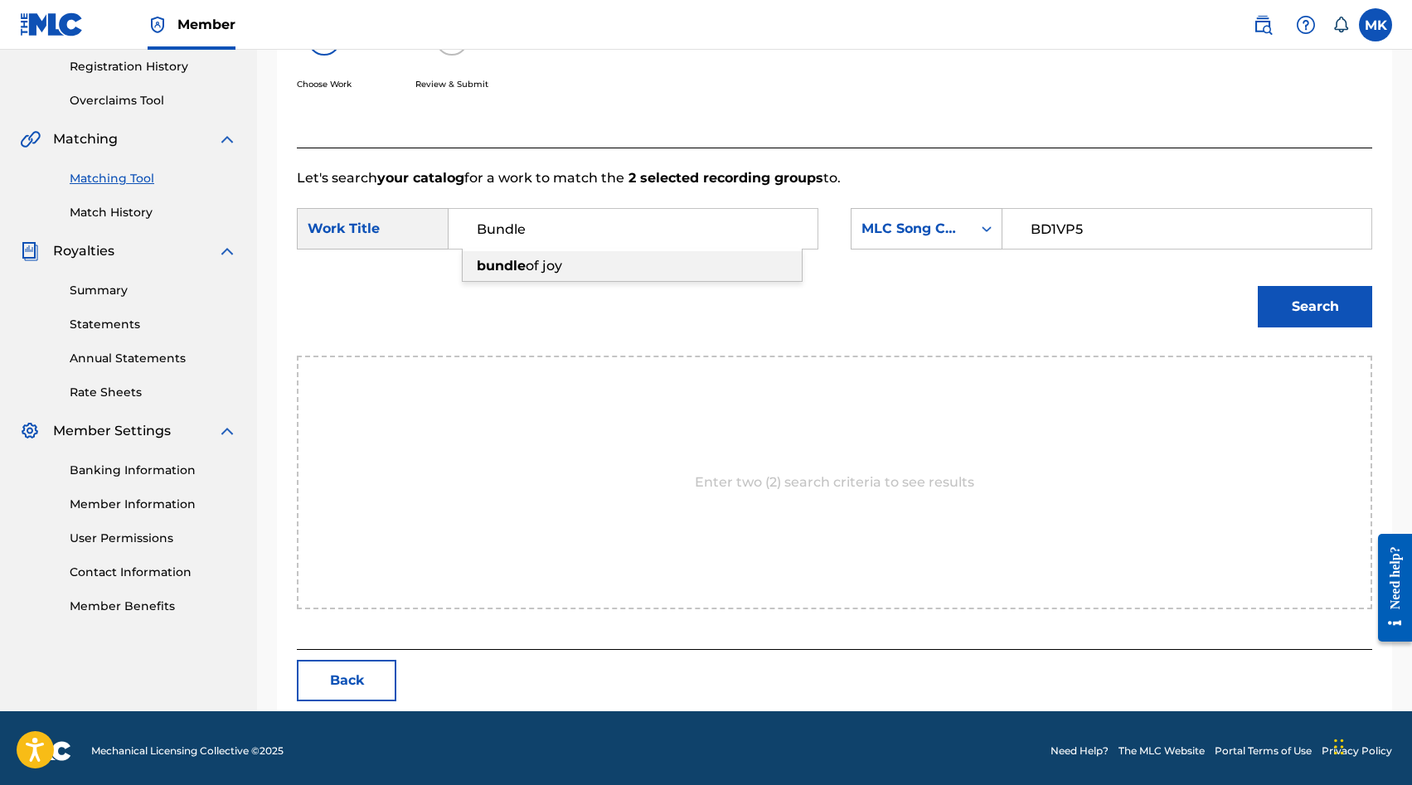
click at [576, 270] on div "bundle of joy" at bounding box center [632, 266] width 339 height 30
type input "bundle of joy"
click at [1286, 304] on button "Search" at bounding box center [1315, 306] width 114 height 41
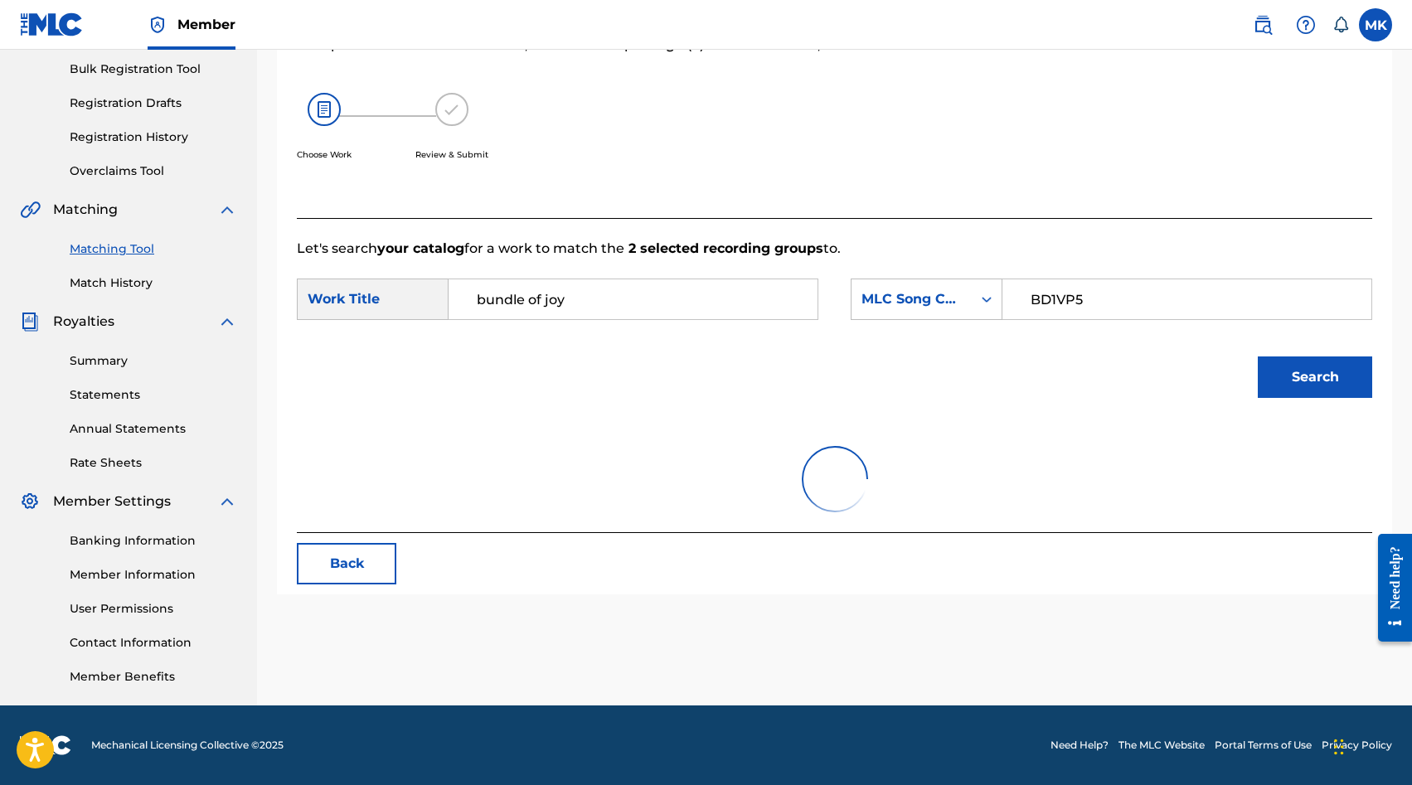
scroll to position [270, 0]
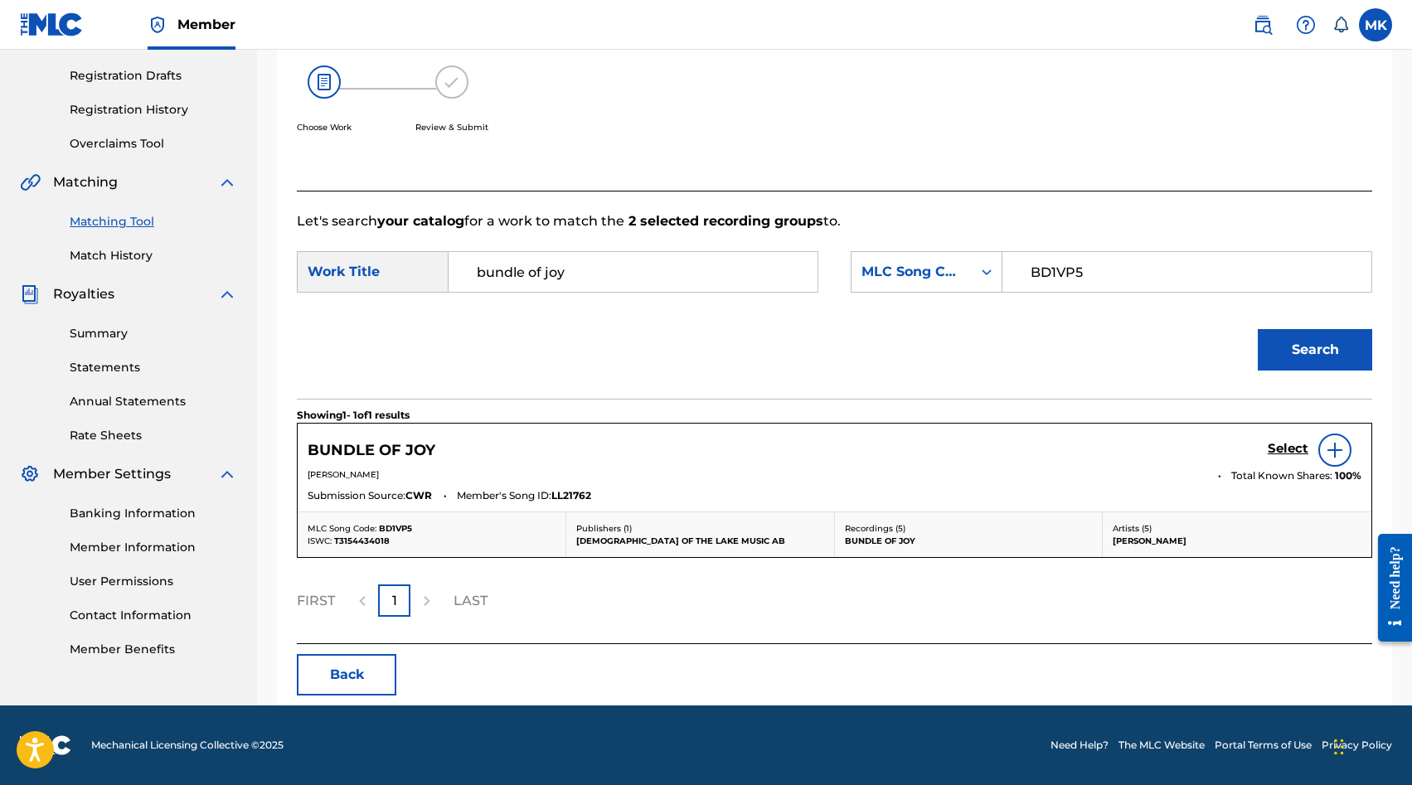
click at [1285, 448] on h5 "Select" at bounding box center [1288, 449] width 41 height 16
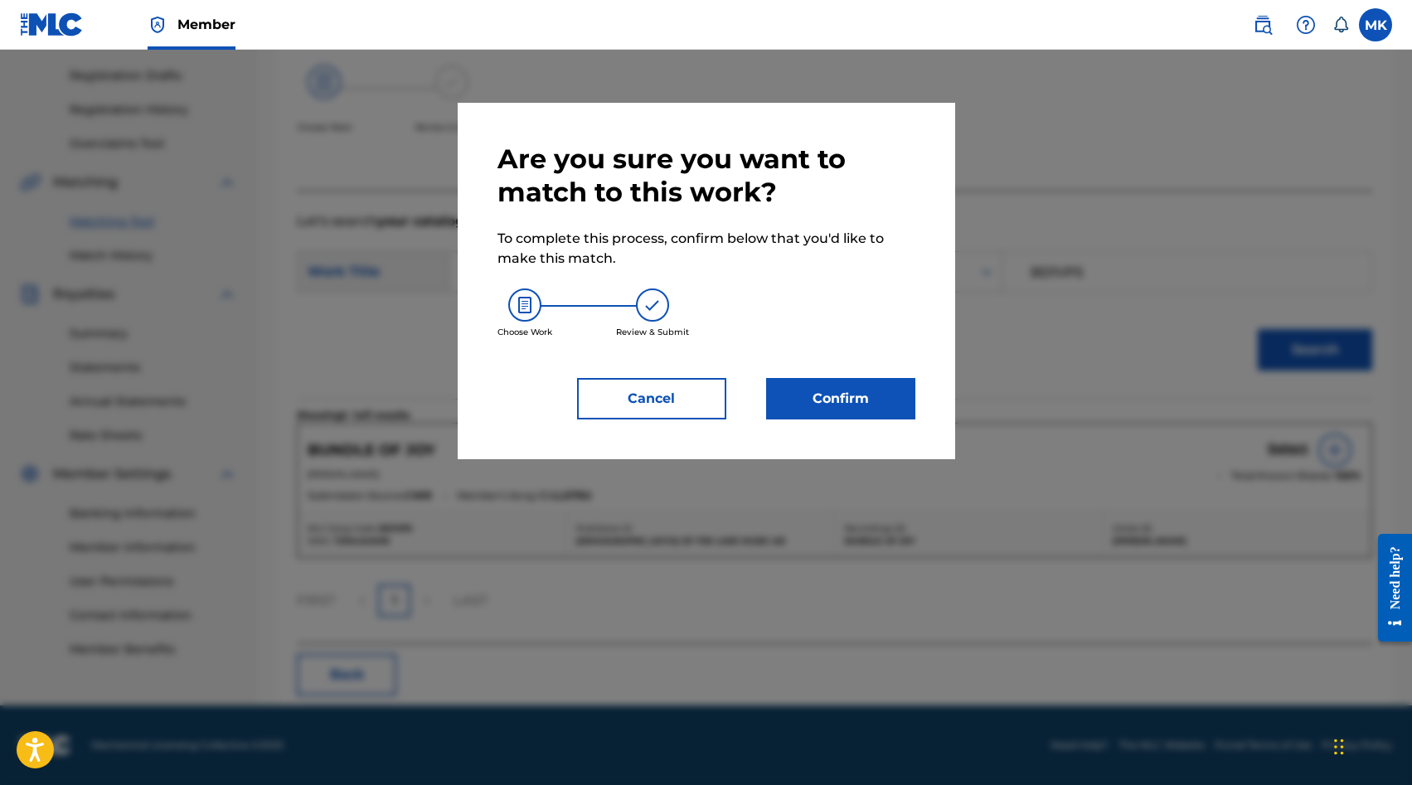
click at [916, 392] on div "Are you sure you want to match to this work? To complete this process, confirm …" at bounding box center [707, 281] width 498 height 357
click at [900, 393] on button "Confirm" at bounding box center [840, 398] width 149 height 41
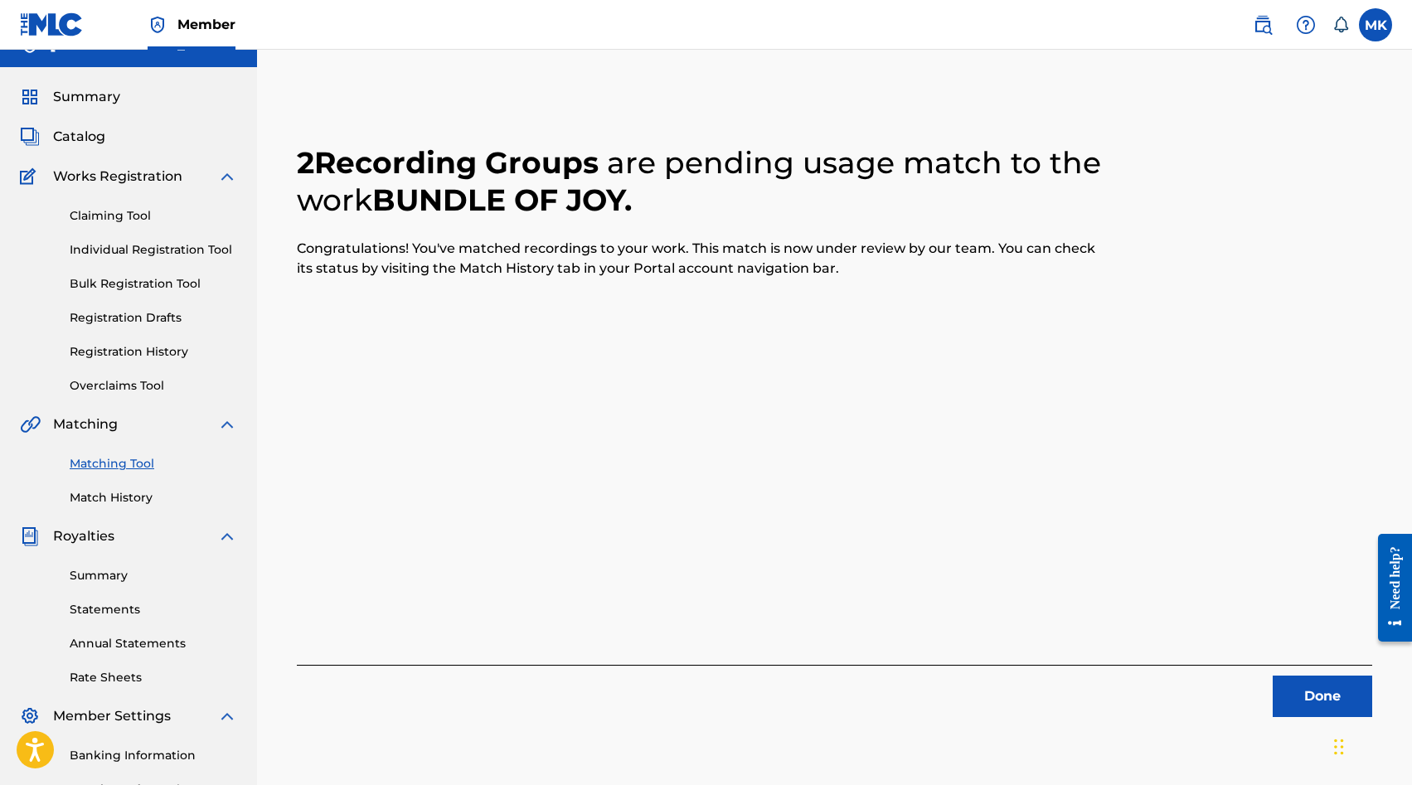
scroll to position [0, 0]
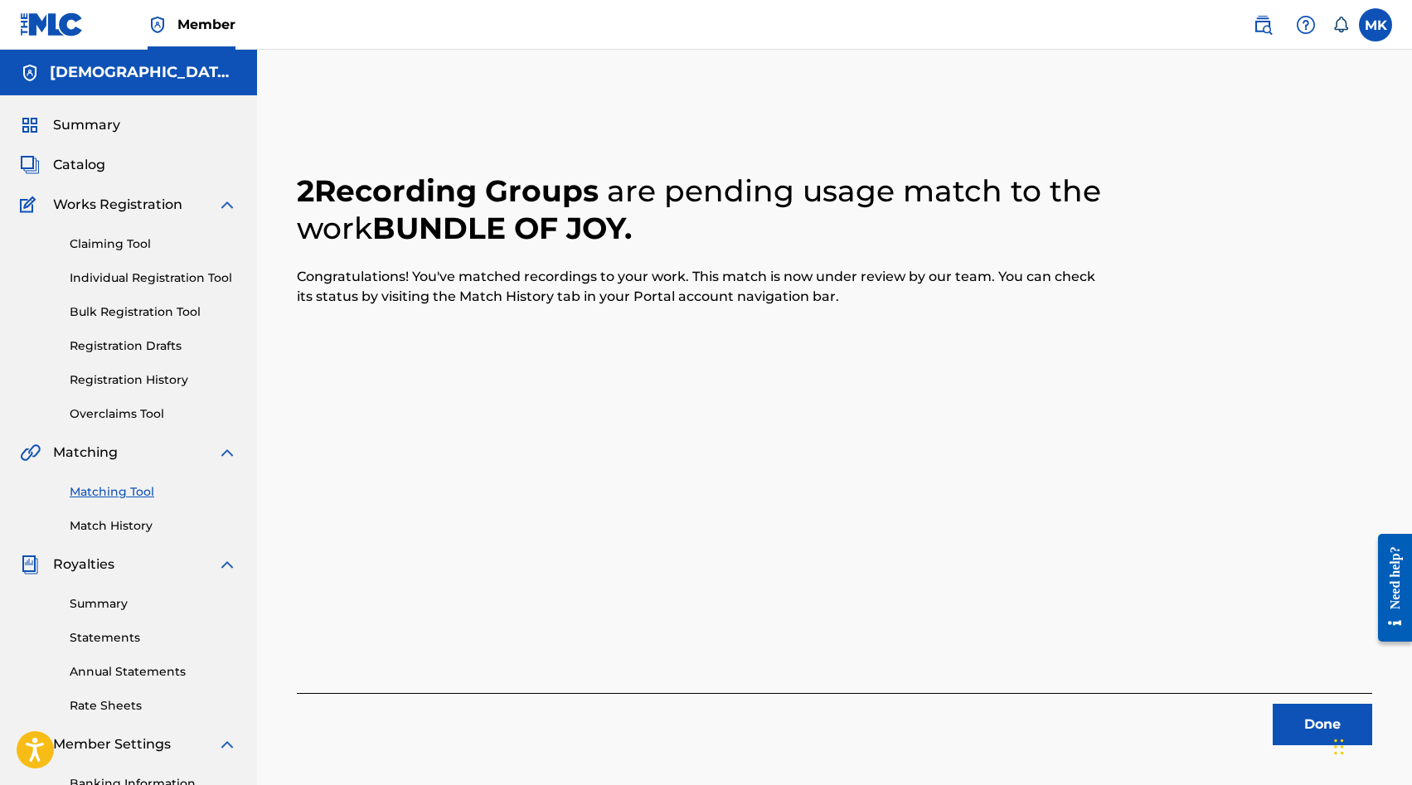
click at [1298, 725] on button "Done" at bounding box center [1323, 724] width 100 height 41
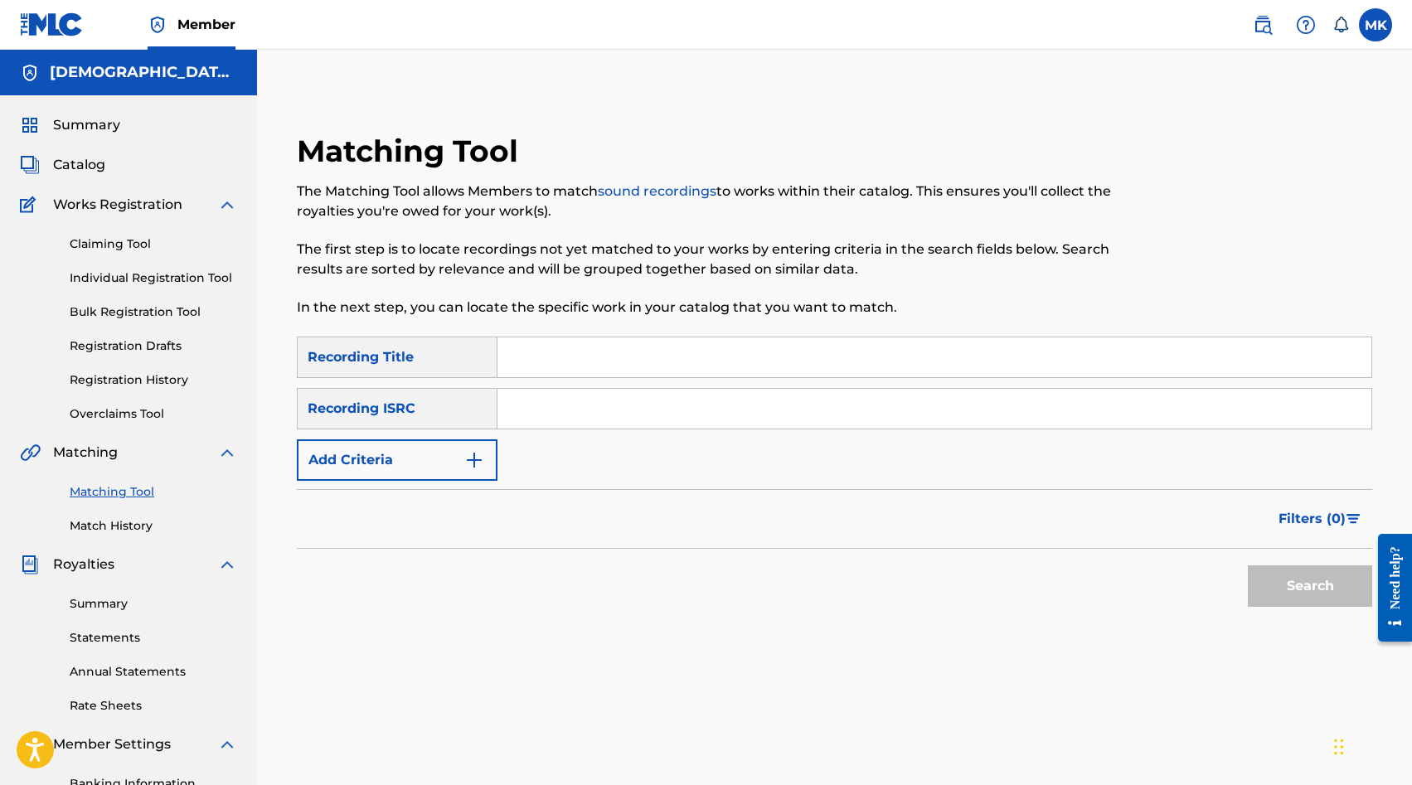
click at [602, 419] on input "Search Form" at bounding box center [935, 409] width 874 height 40
paste input "SE5IB2315967"
type input "SE5IB2315967"
click at [1324, 598] on button "Search" at bounding box center [1310, 586] width 124 height 41
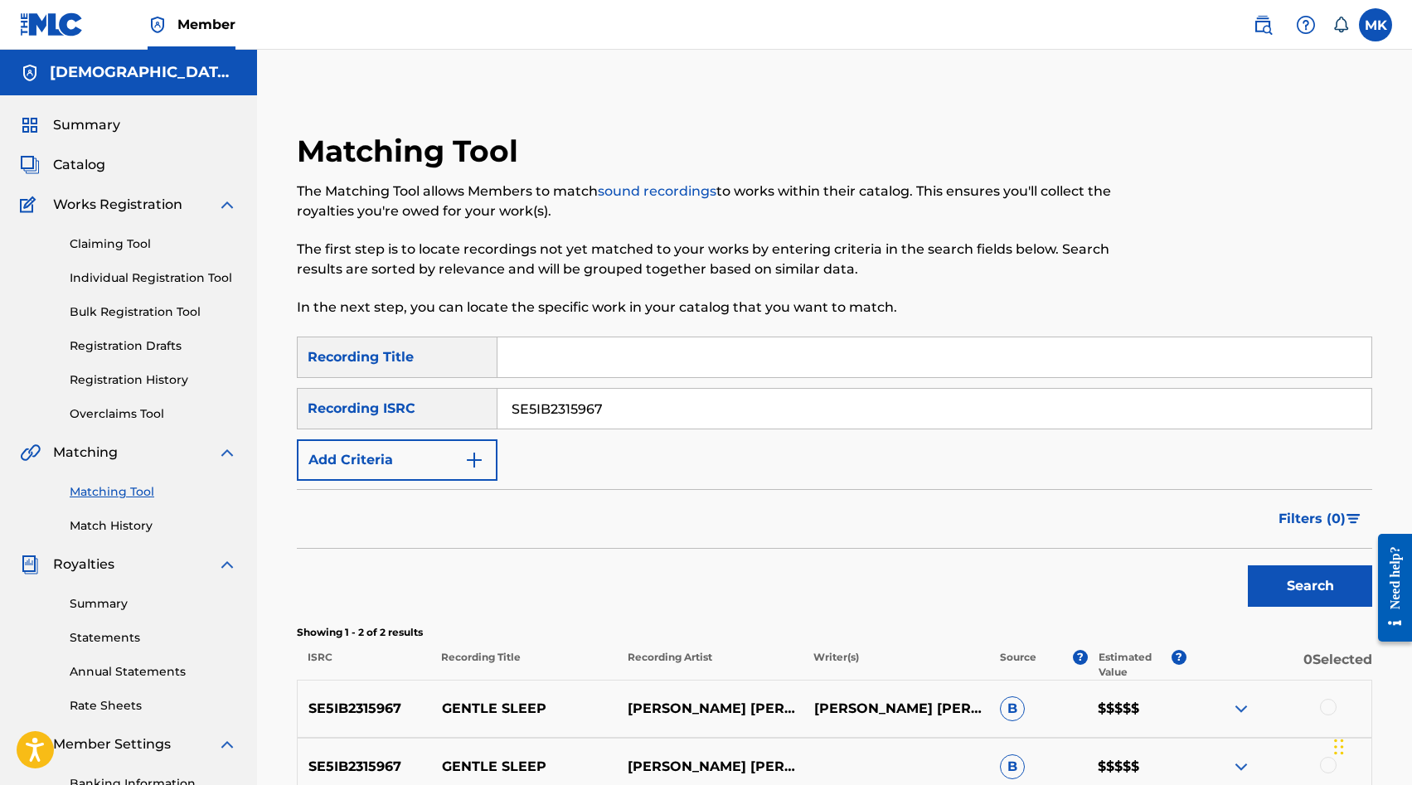
scroll to position [243, 0]
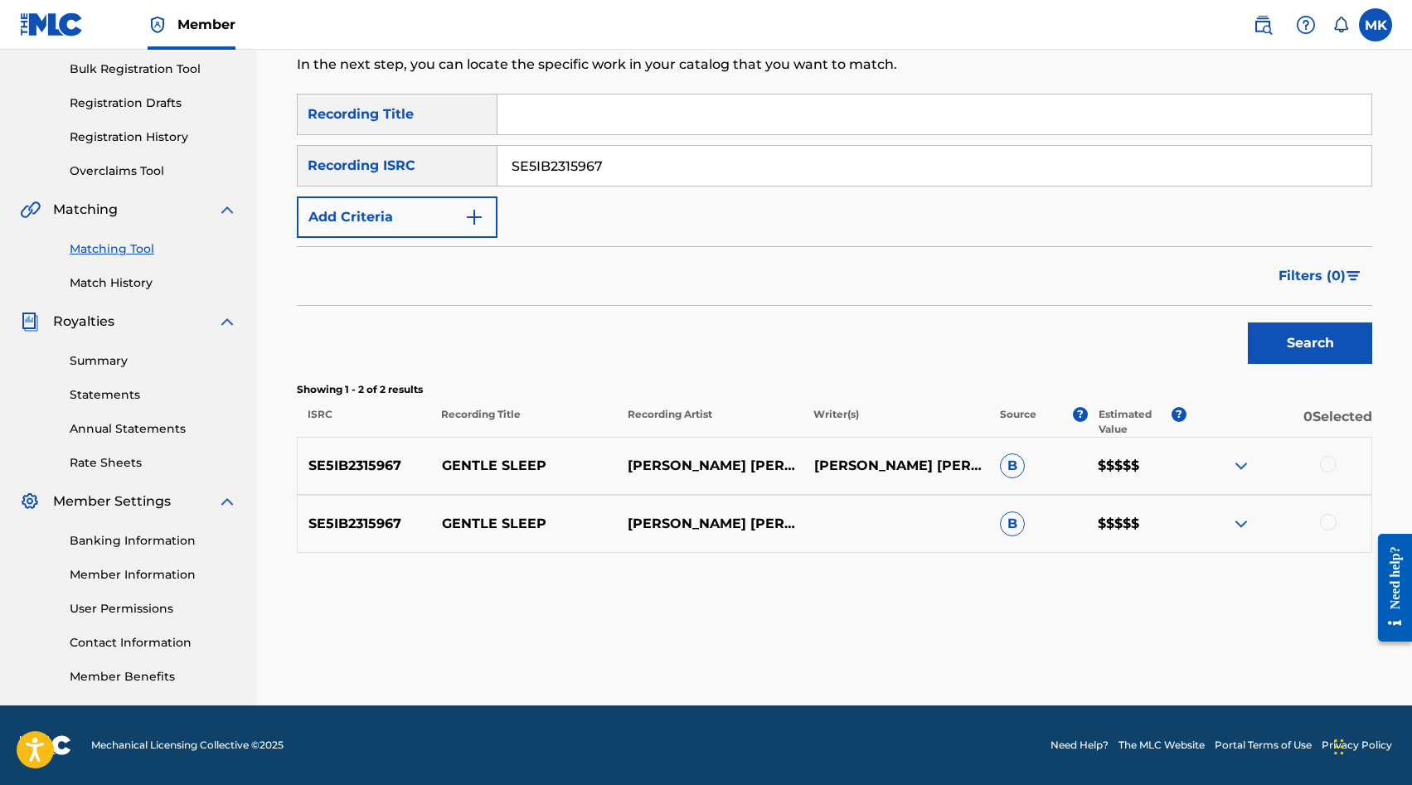
click at [1330, 462] on div at bounding box center [1328, 464] width 17 height 17
click at [1326, 526] on div at bounding box center [1328, 522] width 17 height 17
click at [1161, 648] on button "Match 2 Groups" at bounding box center [1165, 650] width 183 height 41
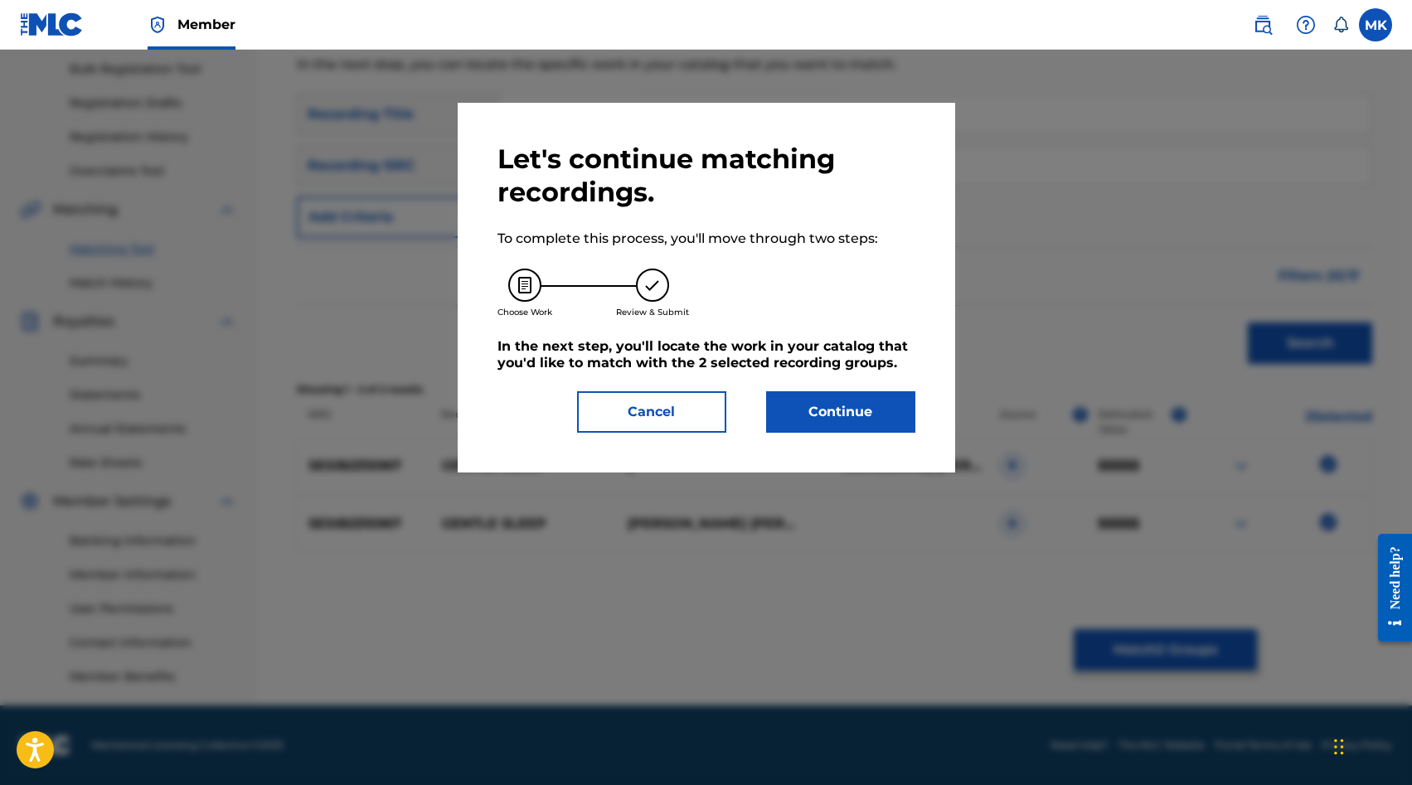
click at [850, 394] on button "Continue" at bounding box center [840, 411] width 149 height 41
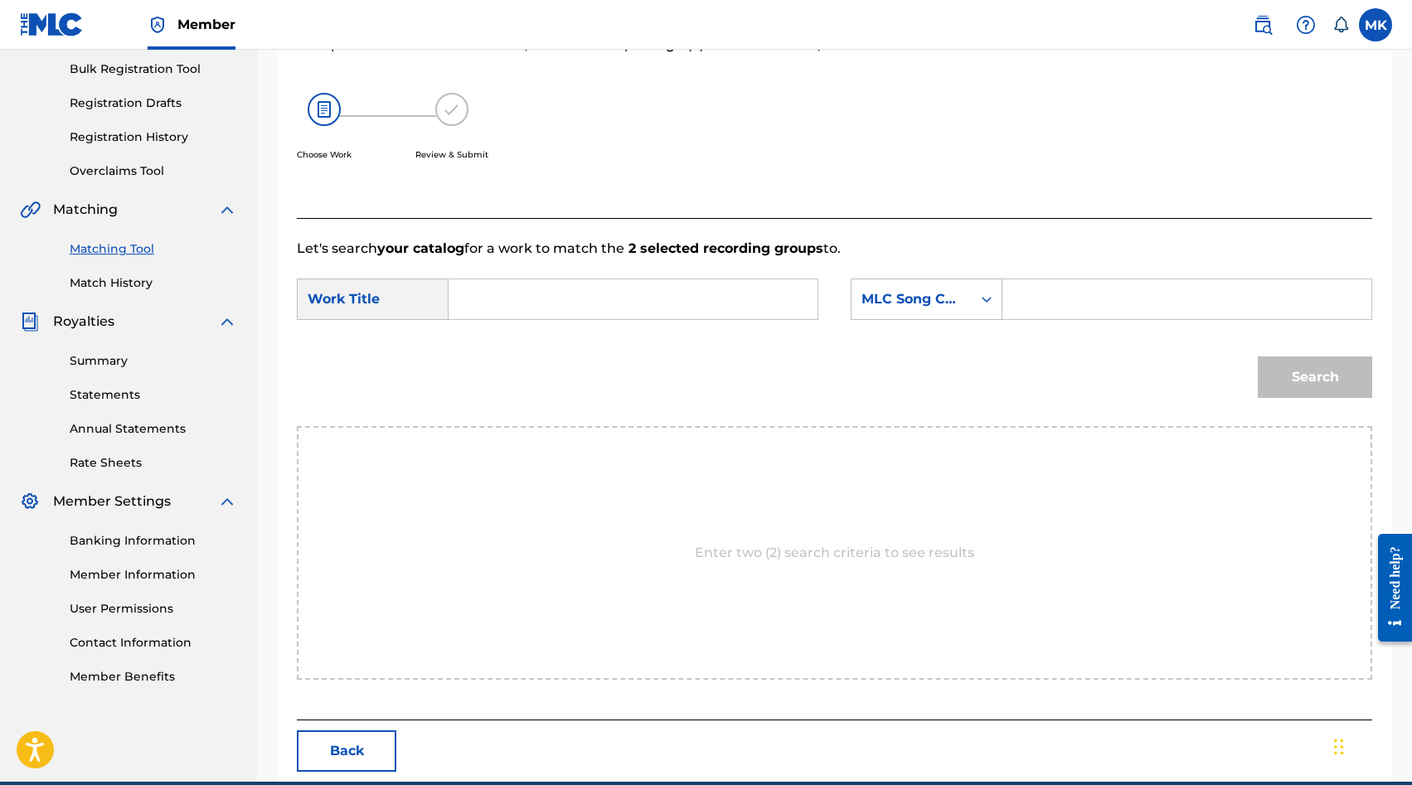
click at [693, 289] on input "Search Form" at bounding box center [633, 300] width 341 height 40
click at [1120, 312] on input "Search Form" at bounding box center [1187, 300] width 341 height 40
paste input "GE4HWB"
type input "GE4HWB"
click at [601, 309] on input "Search Form" at bounding box center [633, 300] width 341 height 40
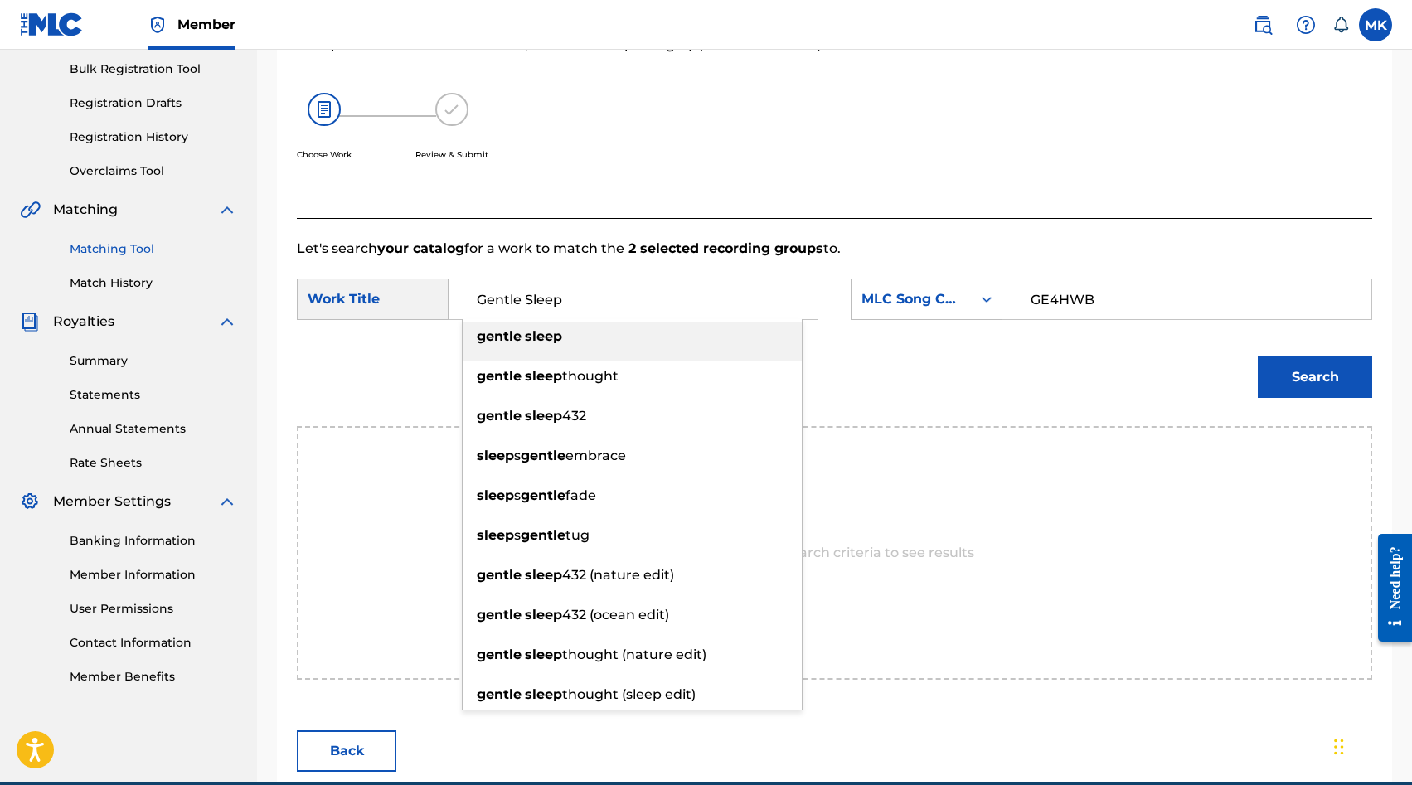
click at [603, 347] on div "gentle sleep" at bounding box center [632, 337] width 339 height 30
type input "gentle sleep"
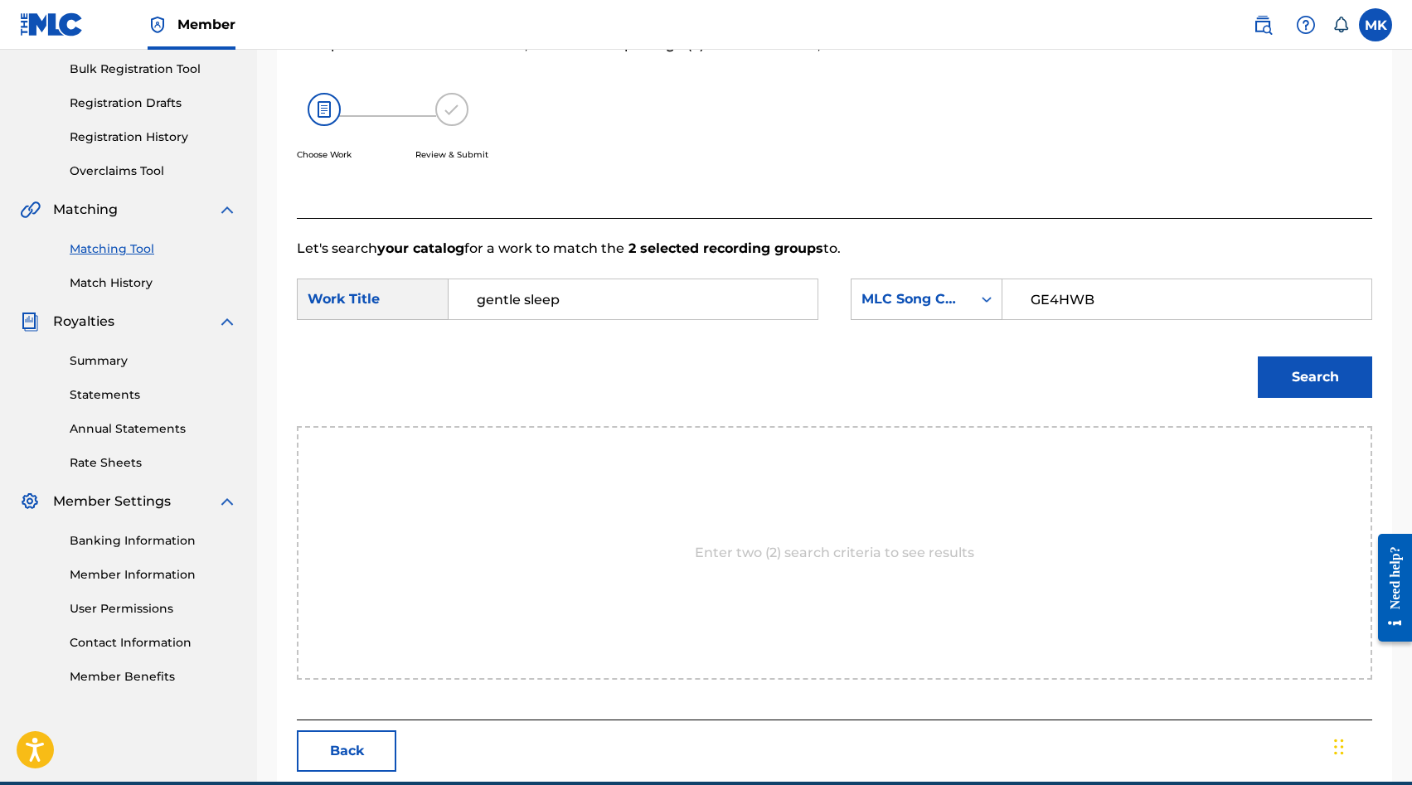
click at [1281, 376] on button "Search" at bounding box center [1315, 377] width 114 height 41
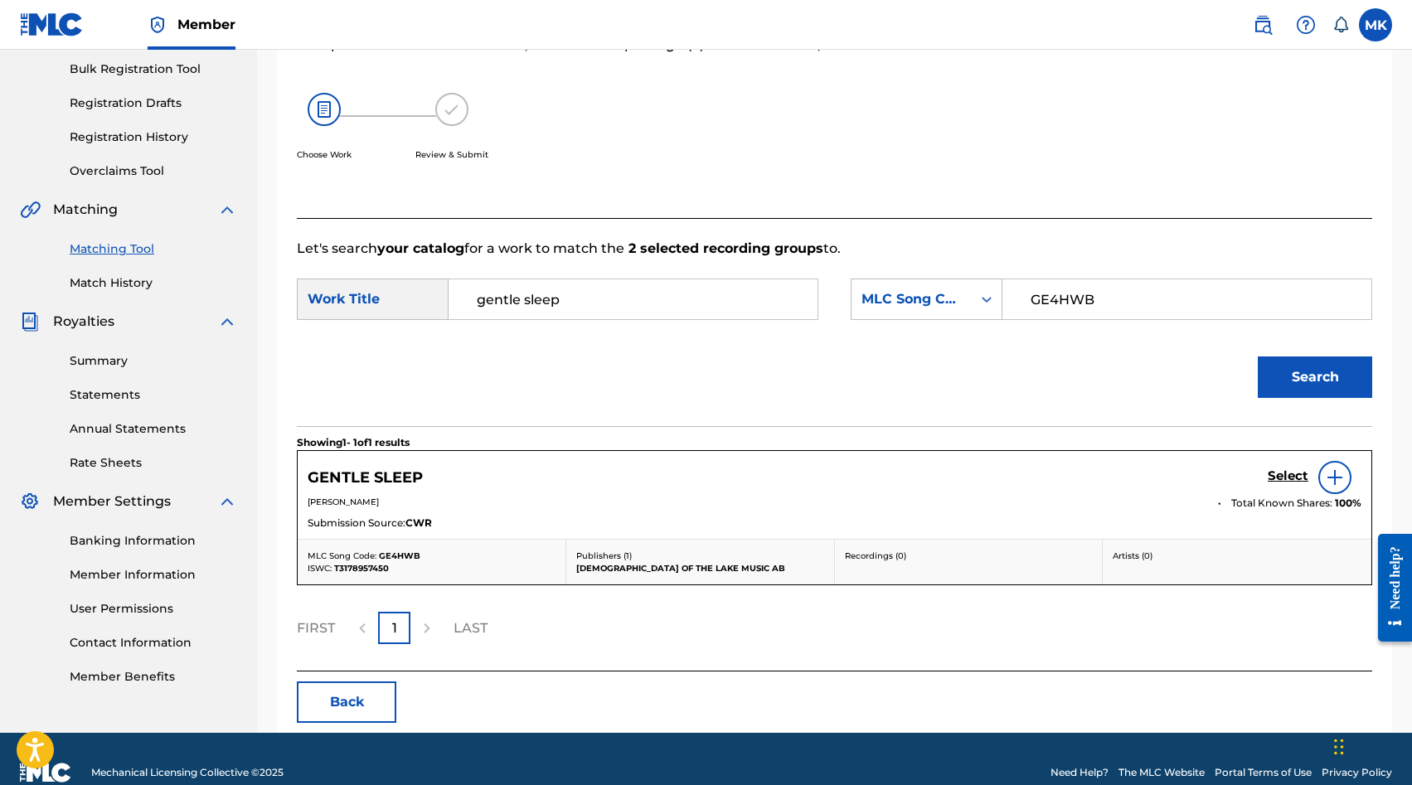
click at [1274, 478] on h5 "Select" at bounding box center [1288, 477] width 41 height 16
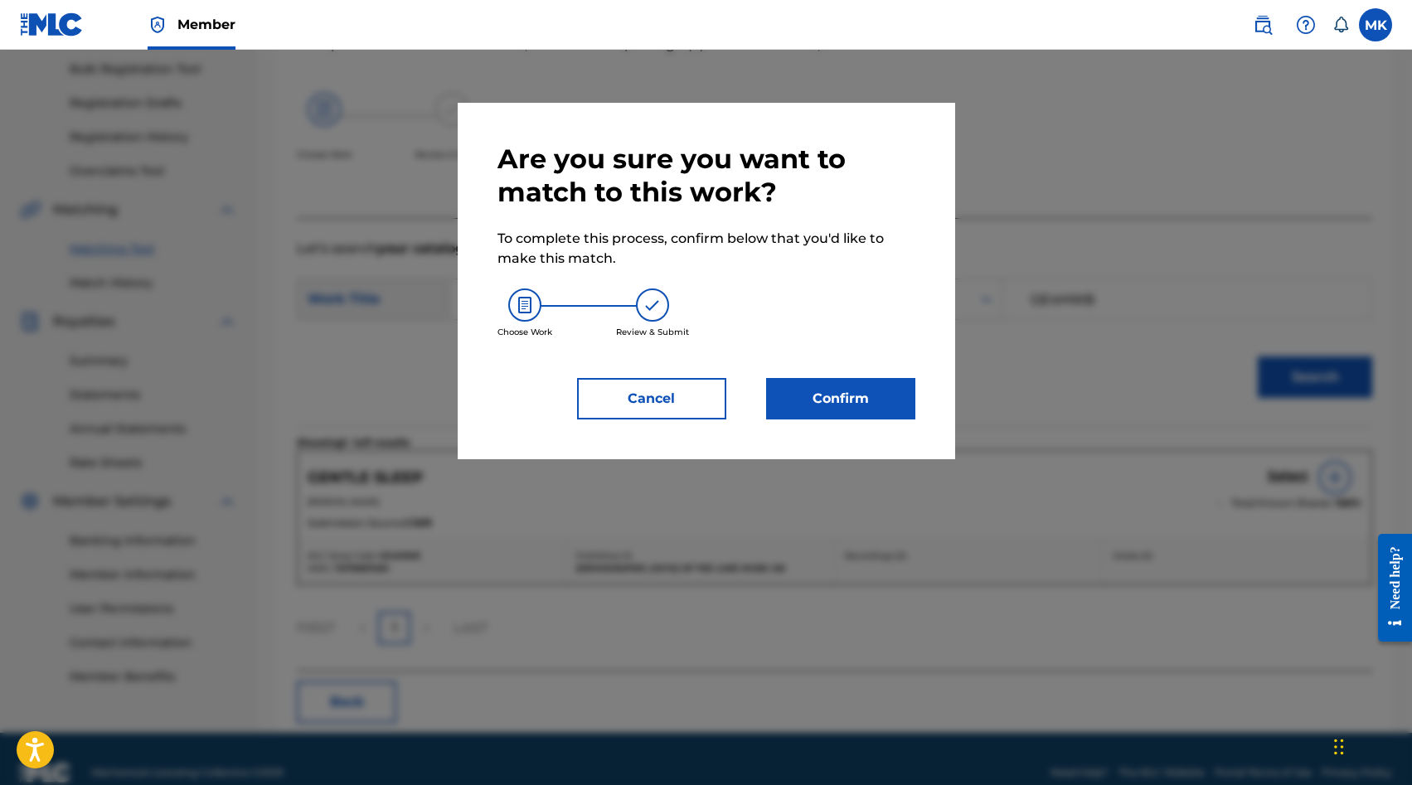
click at [849, 391] on button "Confirm" at bounding box center [840, 398] width 149 height 41
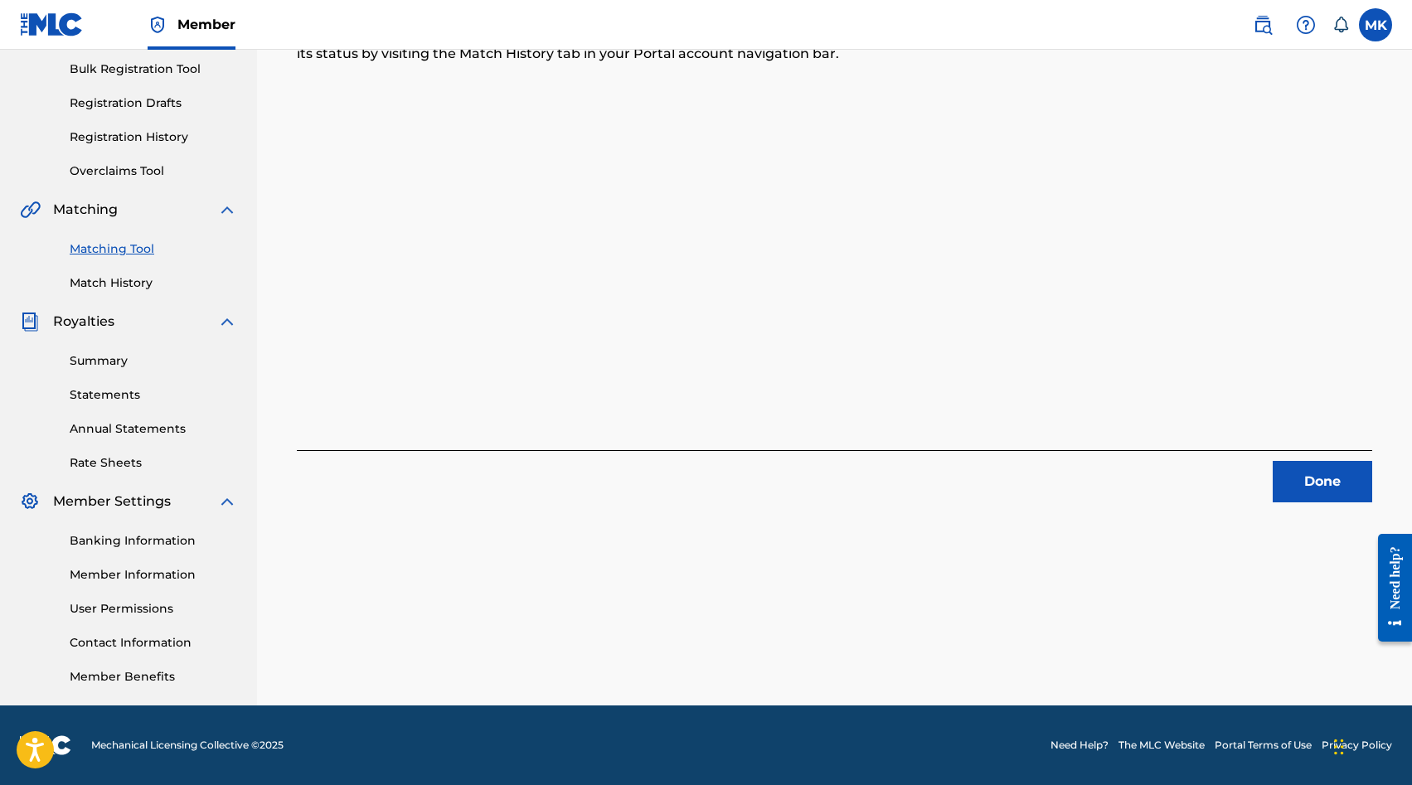
click at [1301, 499] on button "Done" at bounding box center [1323, 481] width 100 height 41
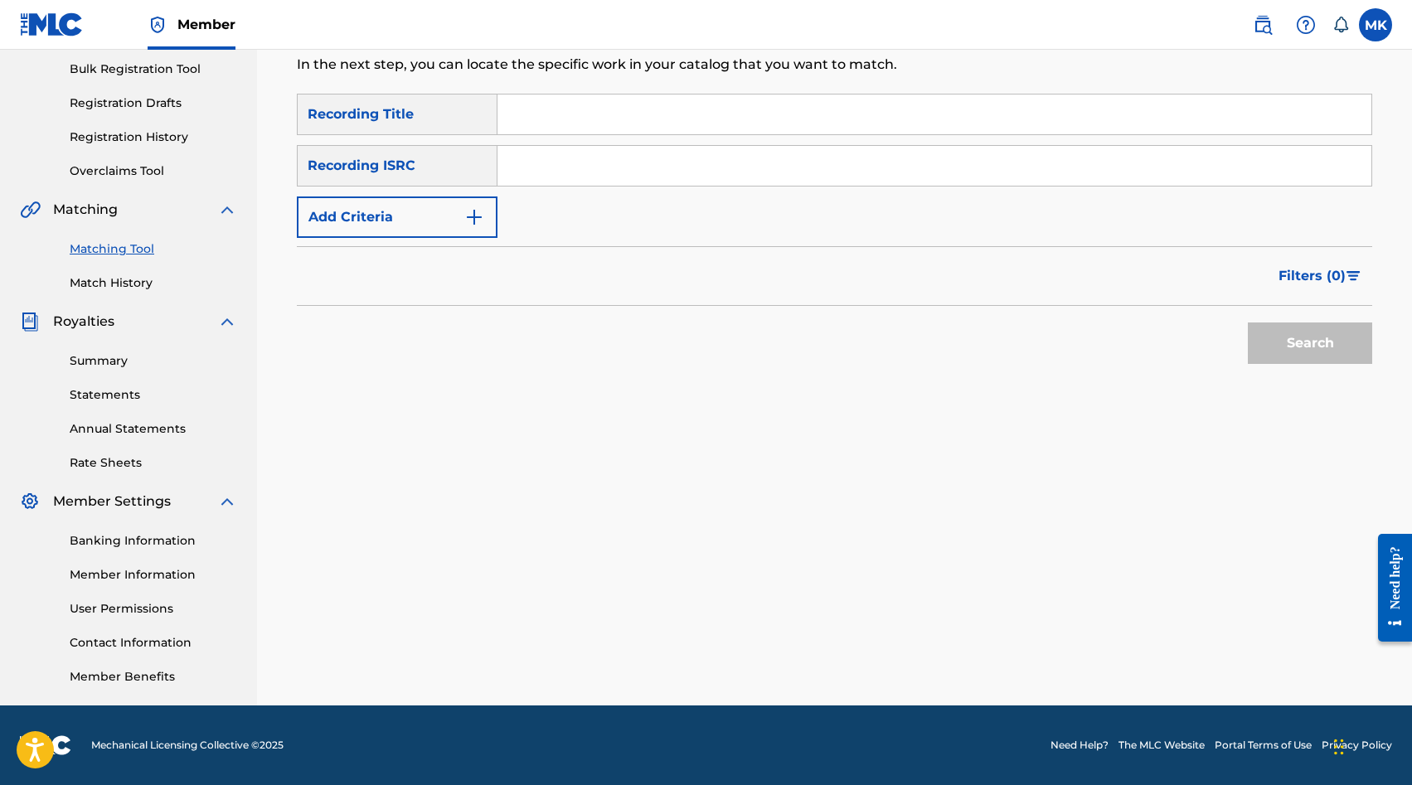
click at [516, 173] on input "Search Form" at bounding box center [935, 166] width 874 height 40
paste input "SE5IB2335047"
type input "SE5IB2335047"
click at [1296, 348] on button "Search" at bounding box center [1310, 343] width 124 height 41
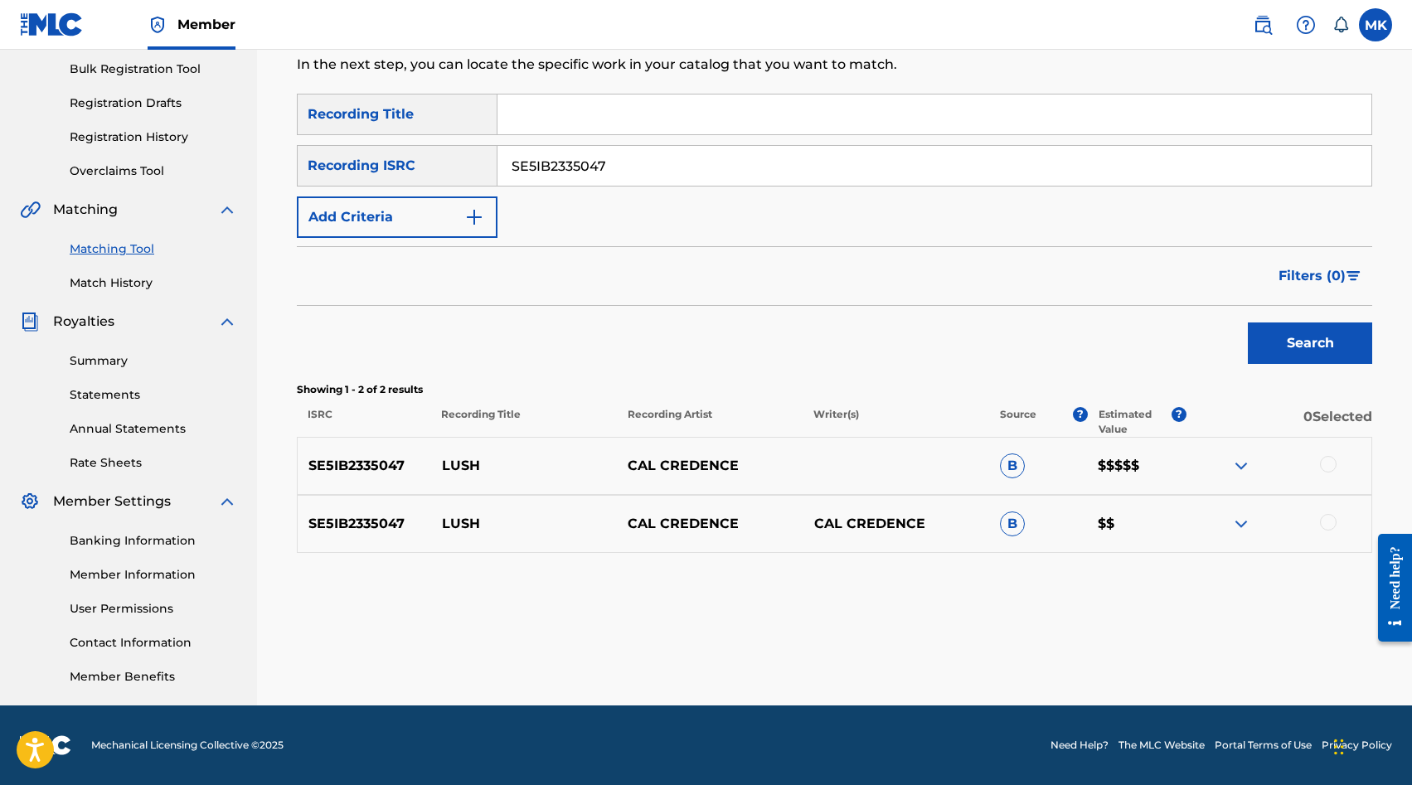
click at [1319, 473] on div at bounding box center [1279, 466] width 186 height 20
click at [1325, 471] on div at bounding box center [1328, 464] width 17 height 17
click at [1328, 516] on div at bounding box center [1328, 522] width 17 height 17
click at [1173, 642] on button "Match 2 Groups" at bounding box center [1165, 650] width 183 height 41
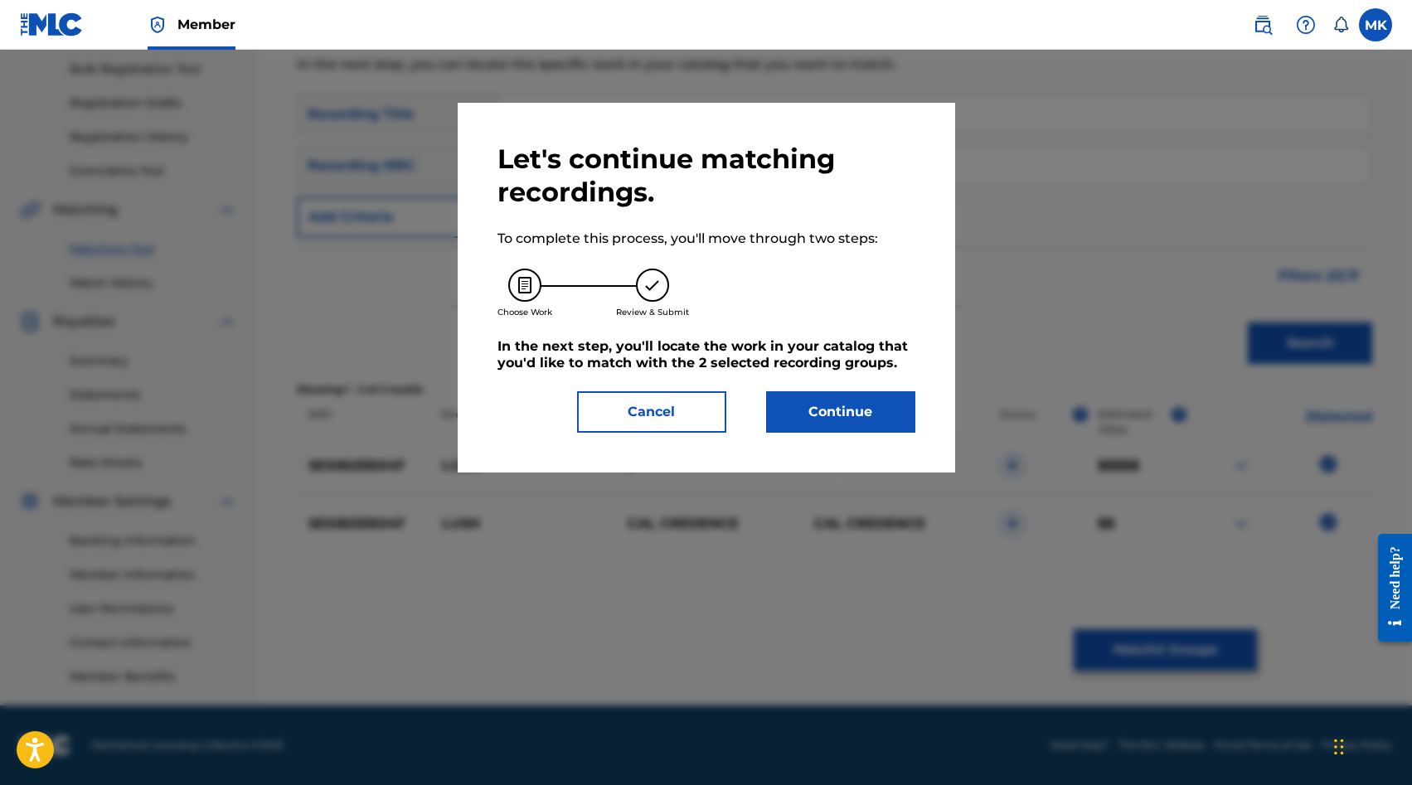
click at [856, 416] on button "Continue" at bounding box center [840, 411] width 149 height 41
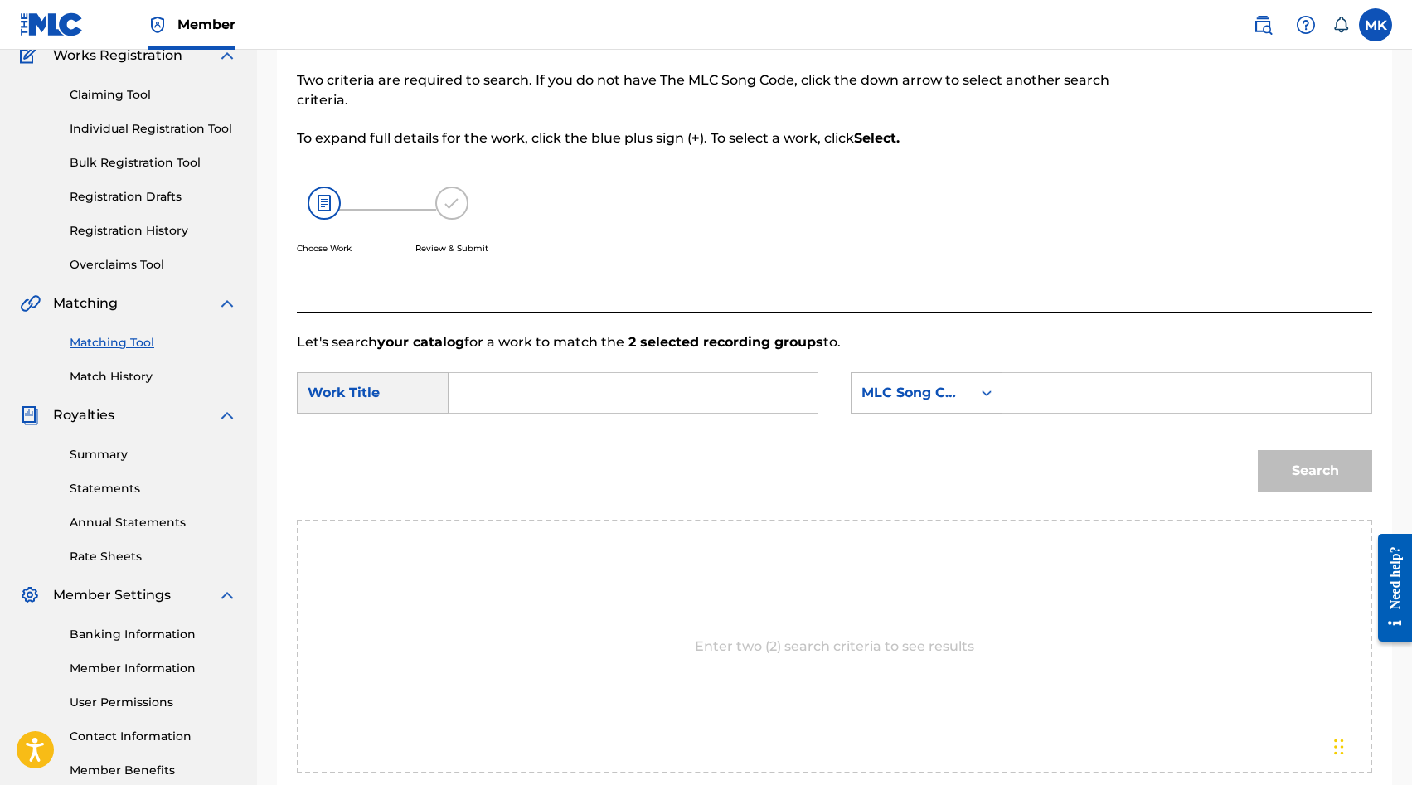
scroll to position [319, 0]
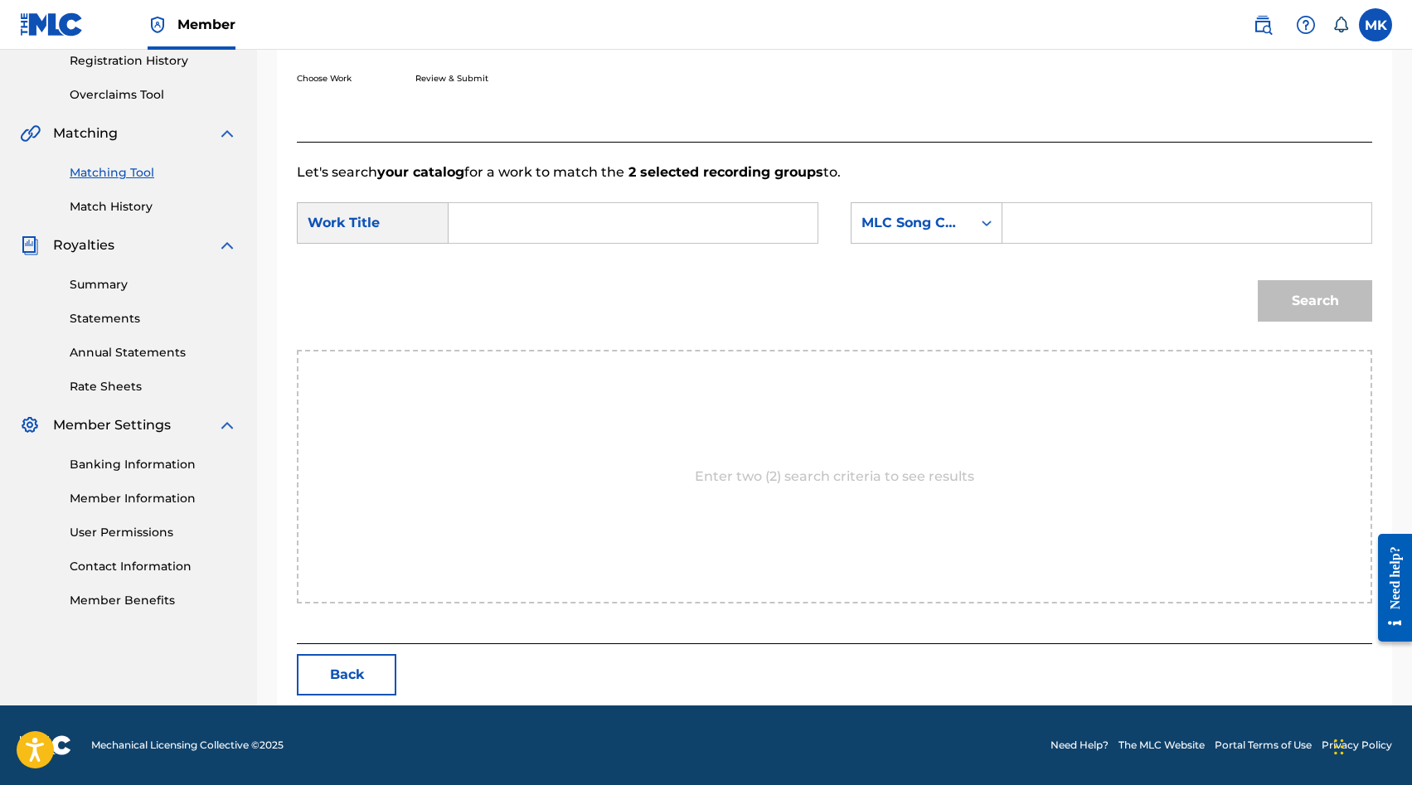
click at [339, 690] on button "Back" at bounding box center [347, 674] width 100 height 41
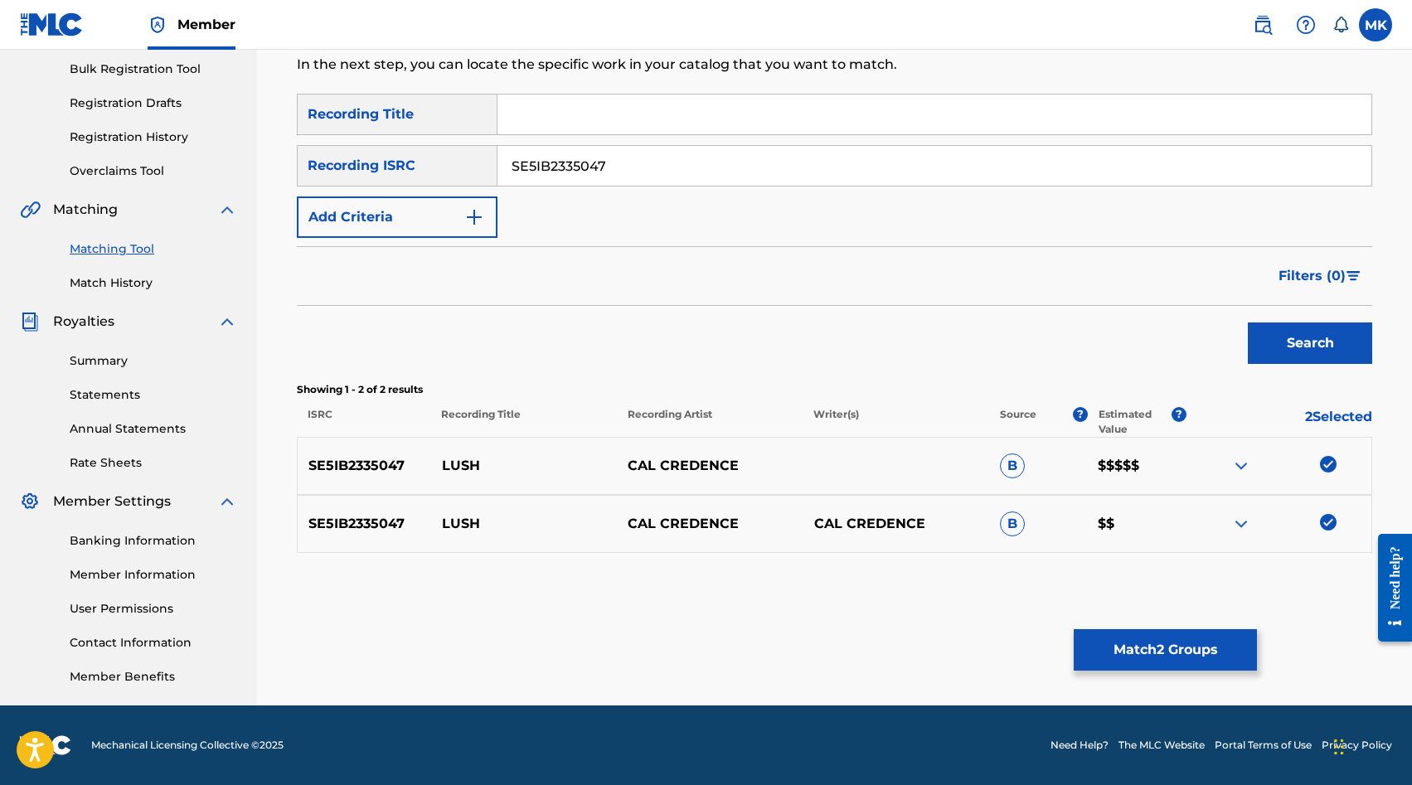
click at [1320, 469] on div at bounding box center [1279, 466] width 186 height 20
click at [1327, 519] on img at bounding box center [1328, 522] width 17 height 17
click at [1330, 464] on img at bounding box center [1328, 464] width 17 height 17
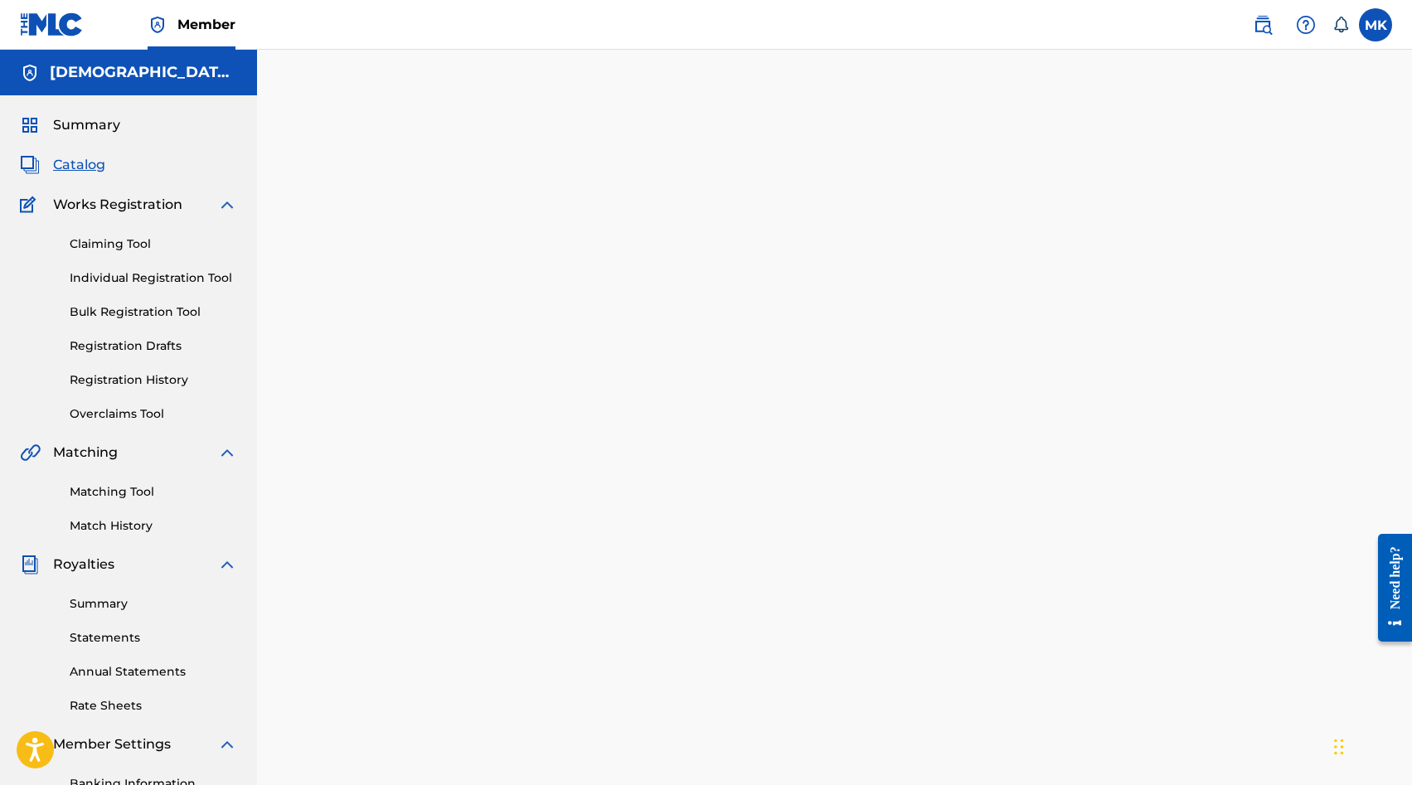
scroll to position [85, 0]
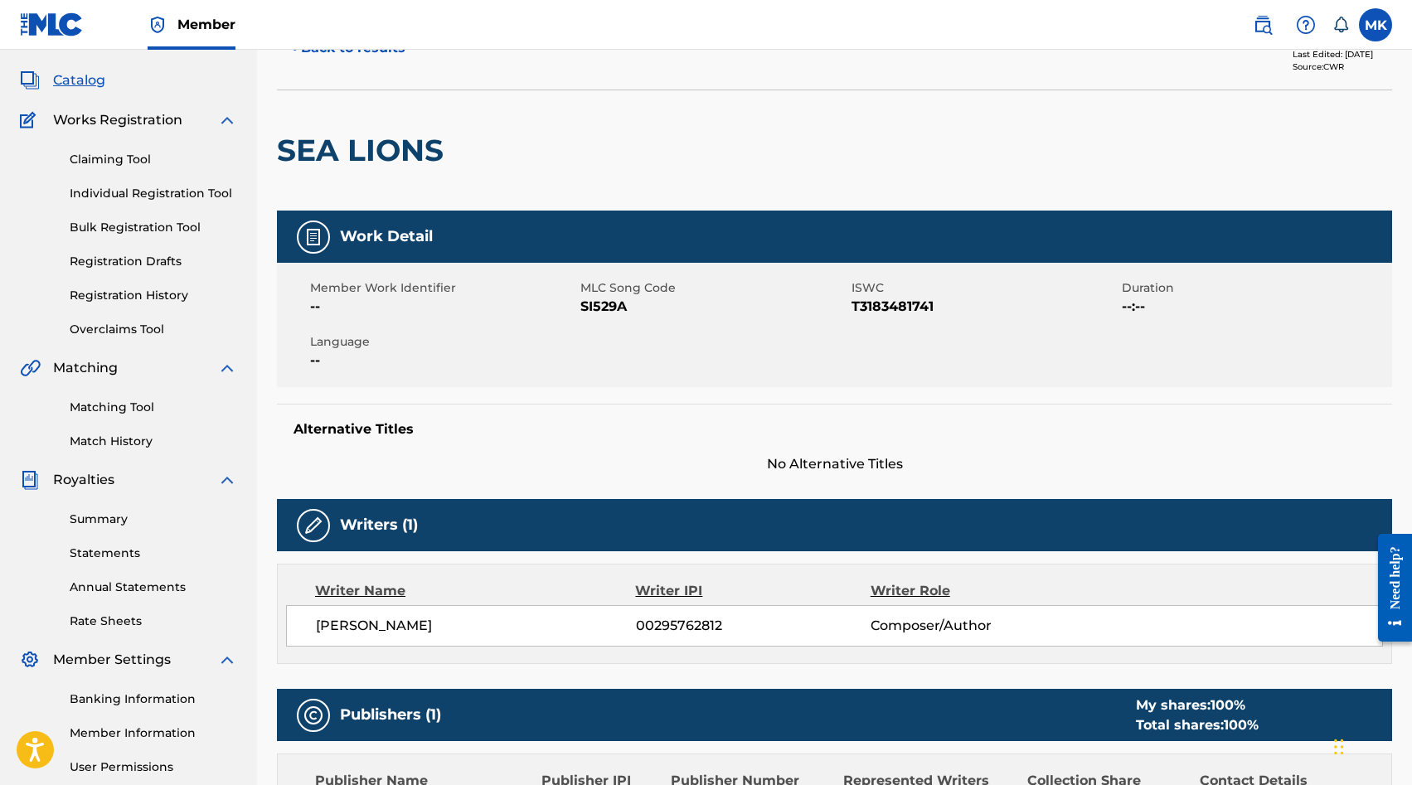
click at [85, 410] on link "Matching Tool" at bounding box center [154, 407] width 168 height 17
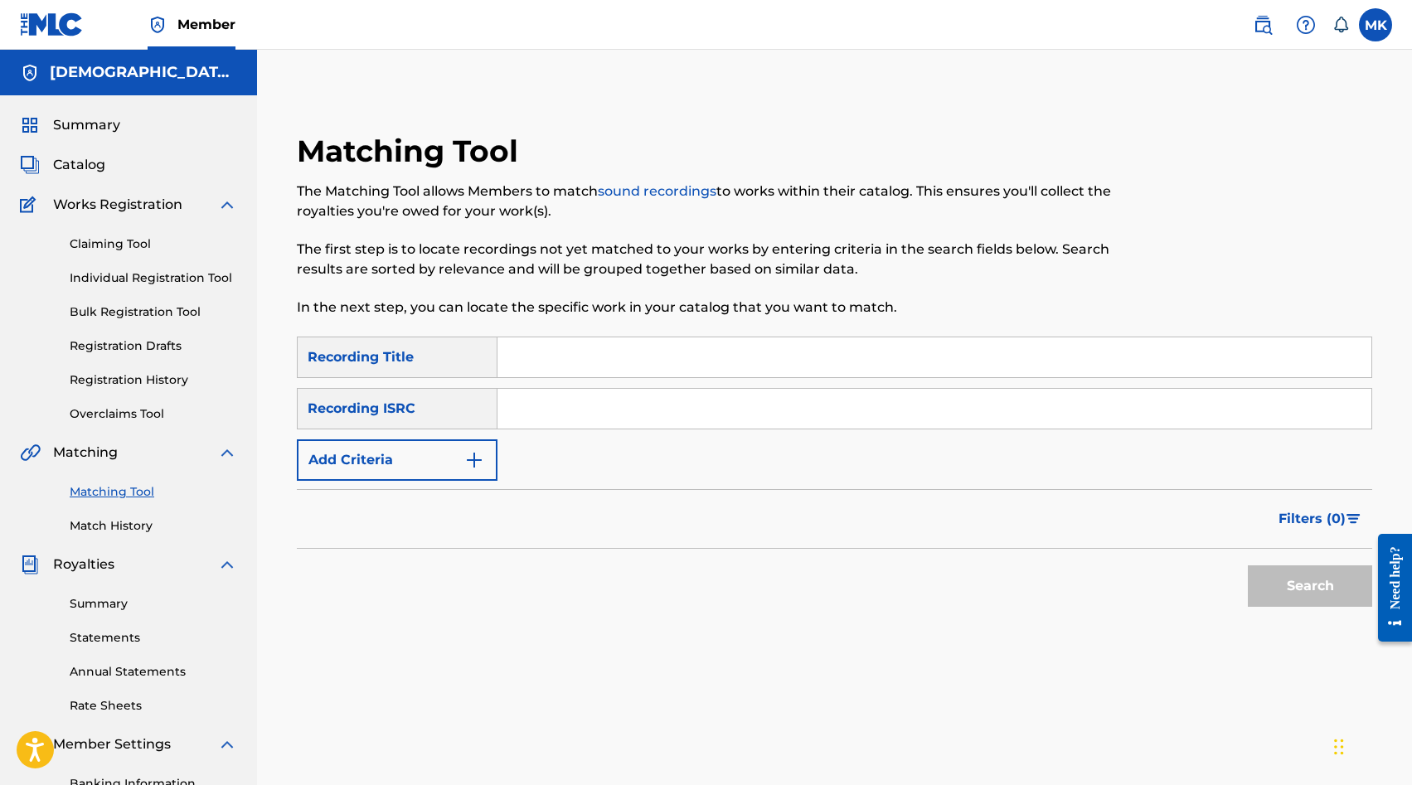
click at [537, 407] on input "Search Form" at bounding box center [935, 409] width 874 height 40
paste input "SE5IB2315987"
type input "SE5IB2315987"
click at [1309, 592] on button "Search" at bounding box center [1310, 586] width 124 height 41
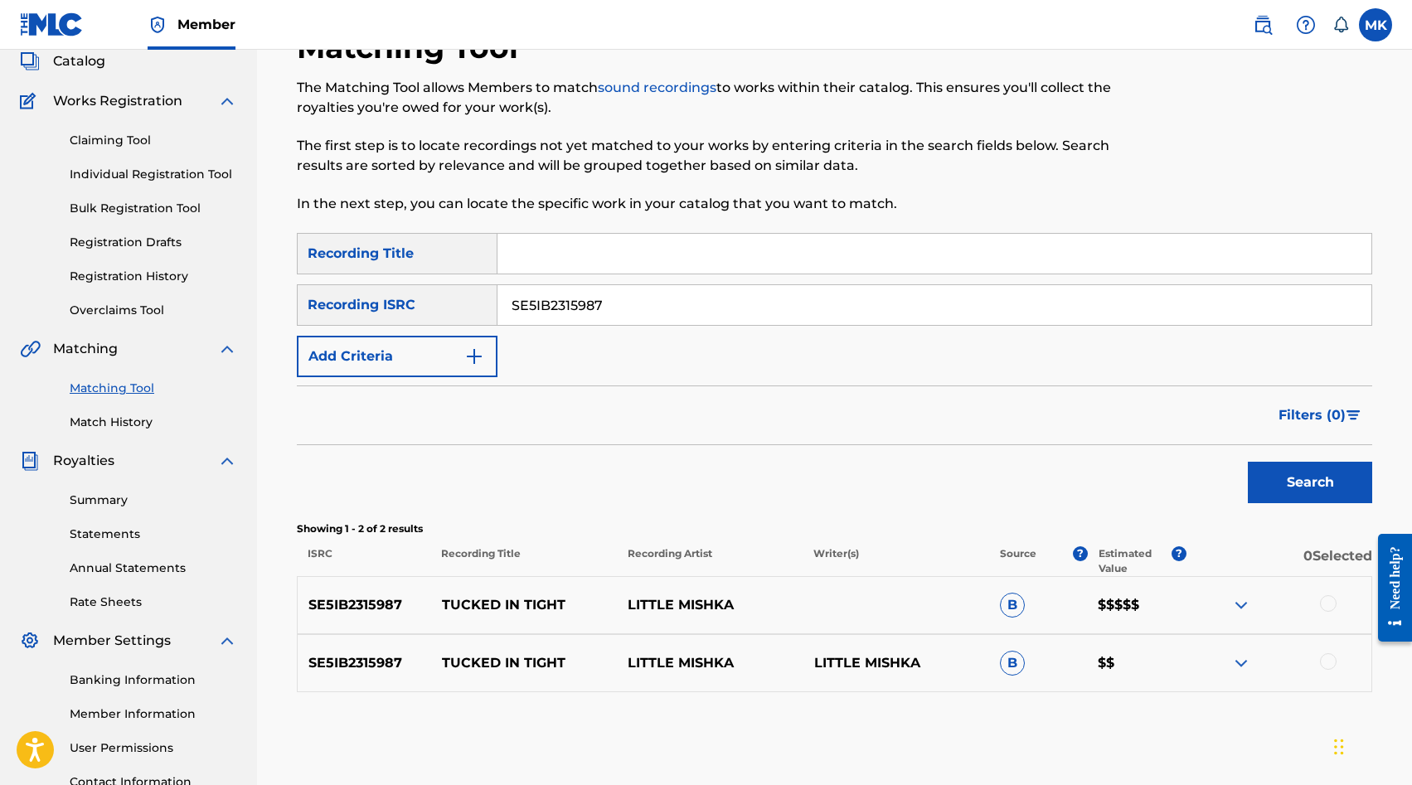
scroll to position [243, 0]
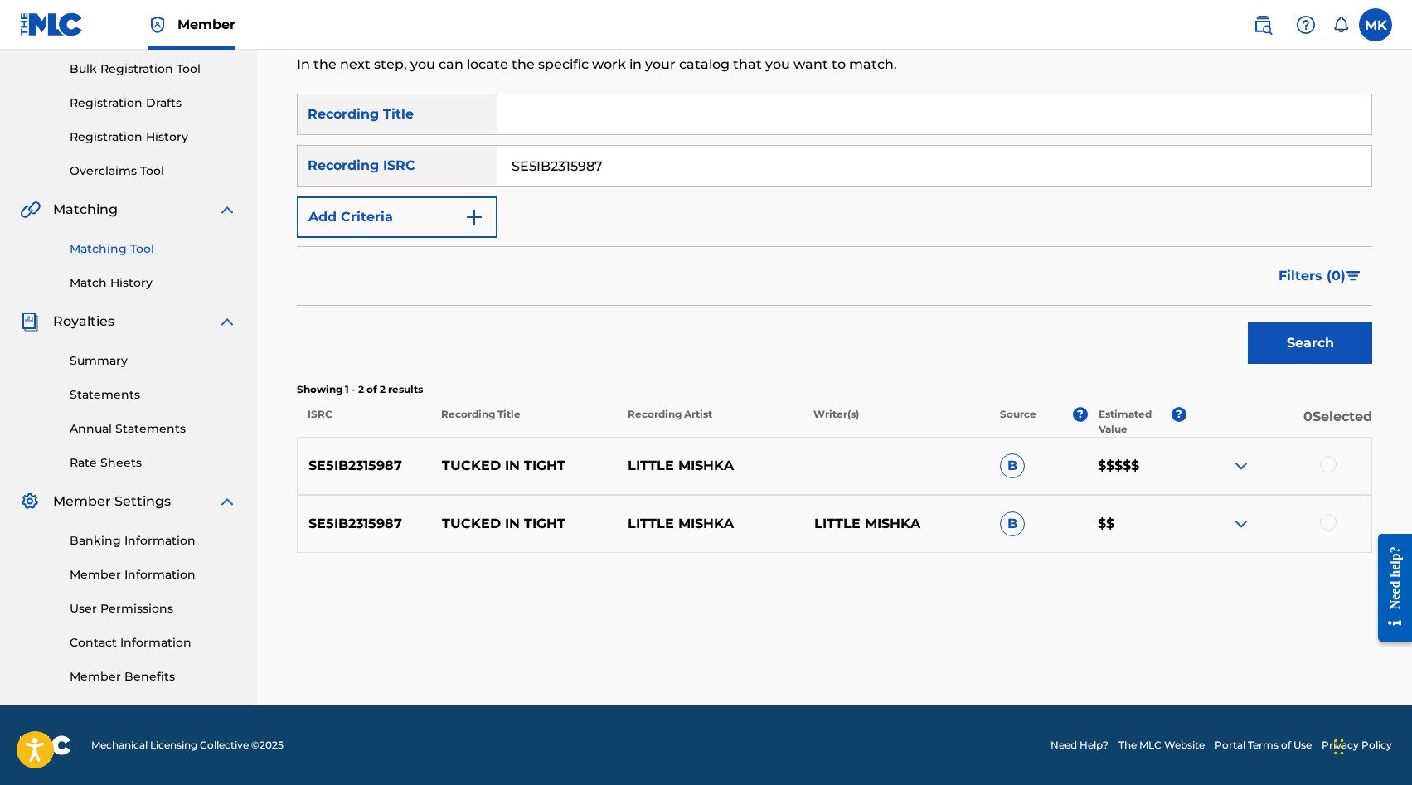
click at [1326, 468] on div at bounding box center [1328, 464] width 17 height 17
click at [1328, 528] on div at bounding box center [1328, 522] width 17 height 17
click at [1140, 650] on button "Match 2 Groups" at bounding box center [1165, 650] width 183 height 41
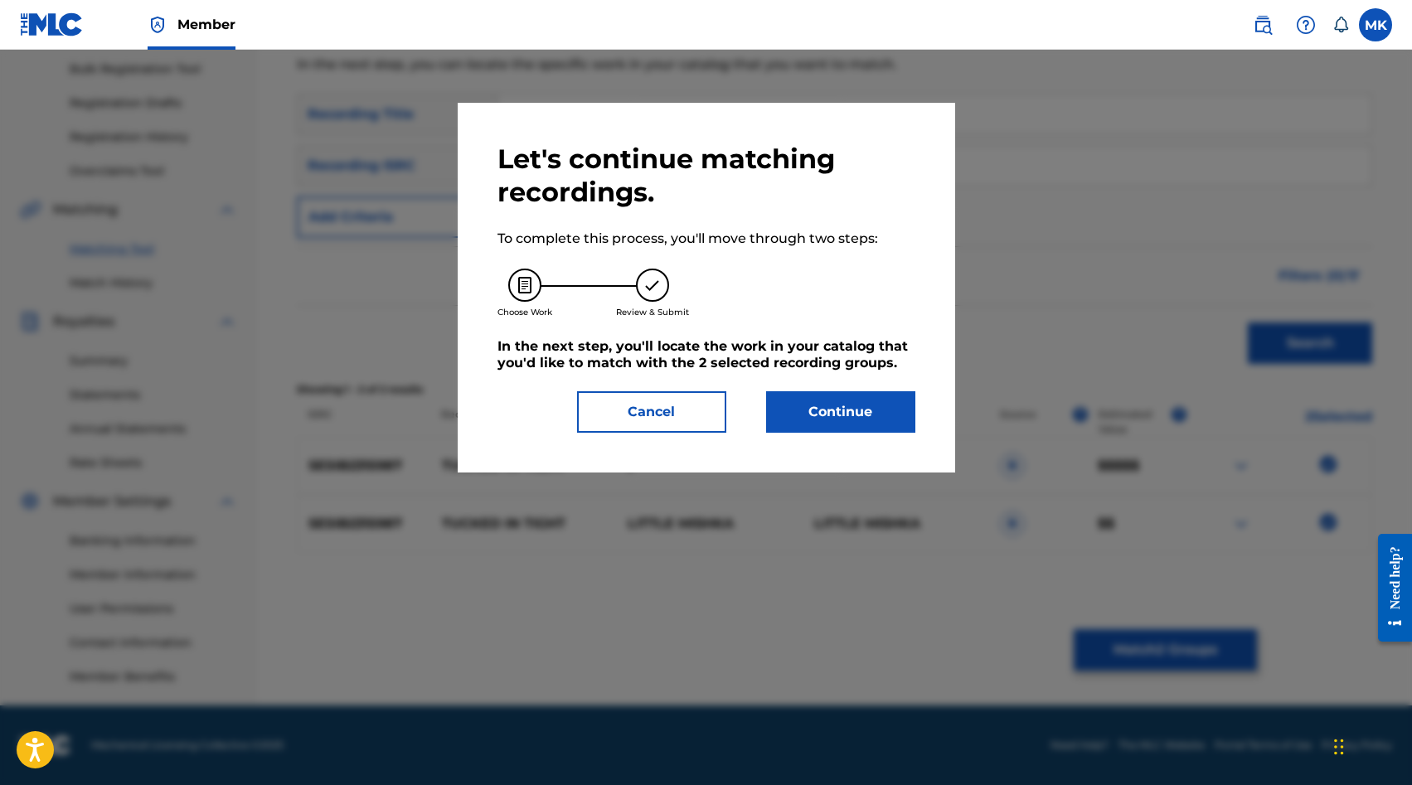
click at [890, 408] on button "Continue" at bounding box center [840, 411] width 149 height 41
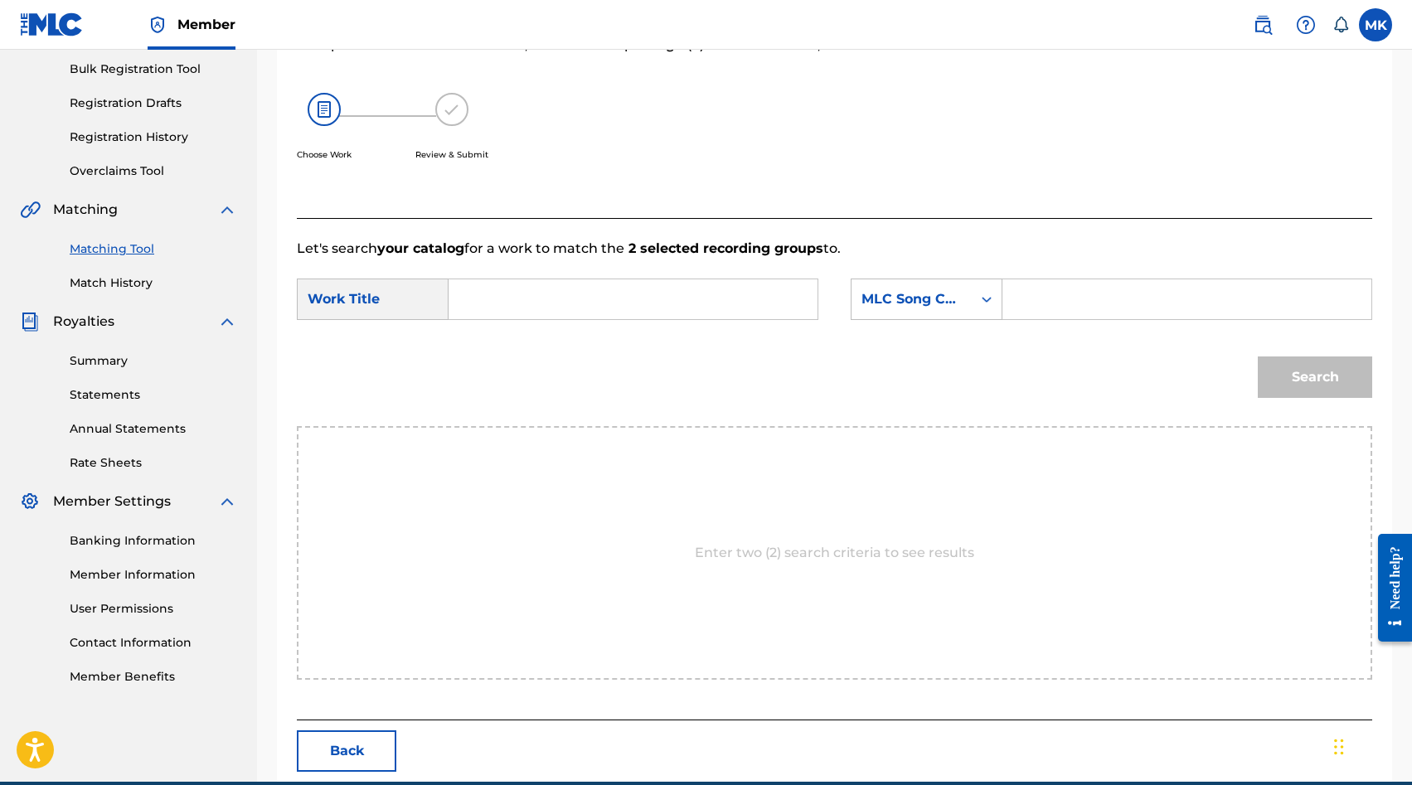
click at [1041, 314] on input "Search Form" at bounding box center [1187, 300] width 341 height 40
paste input "TB6VA7"
type input "TB6VA7"
click at [639, 283] on input "Search Form" at bounding box center [633, 300] width 341 height 40
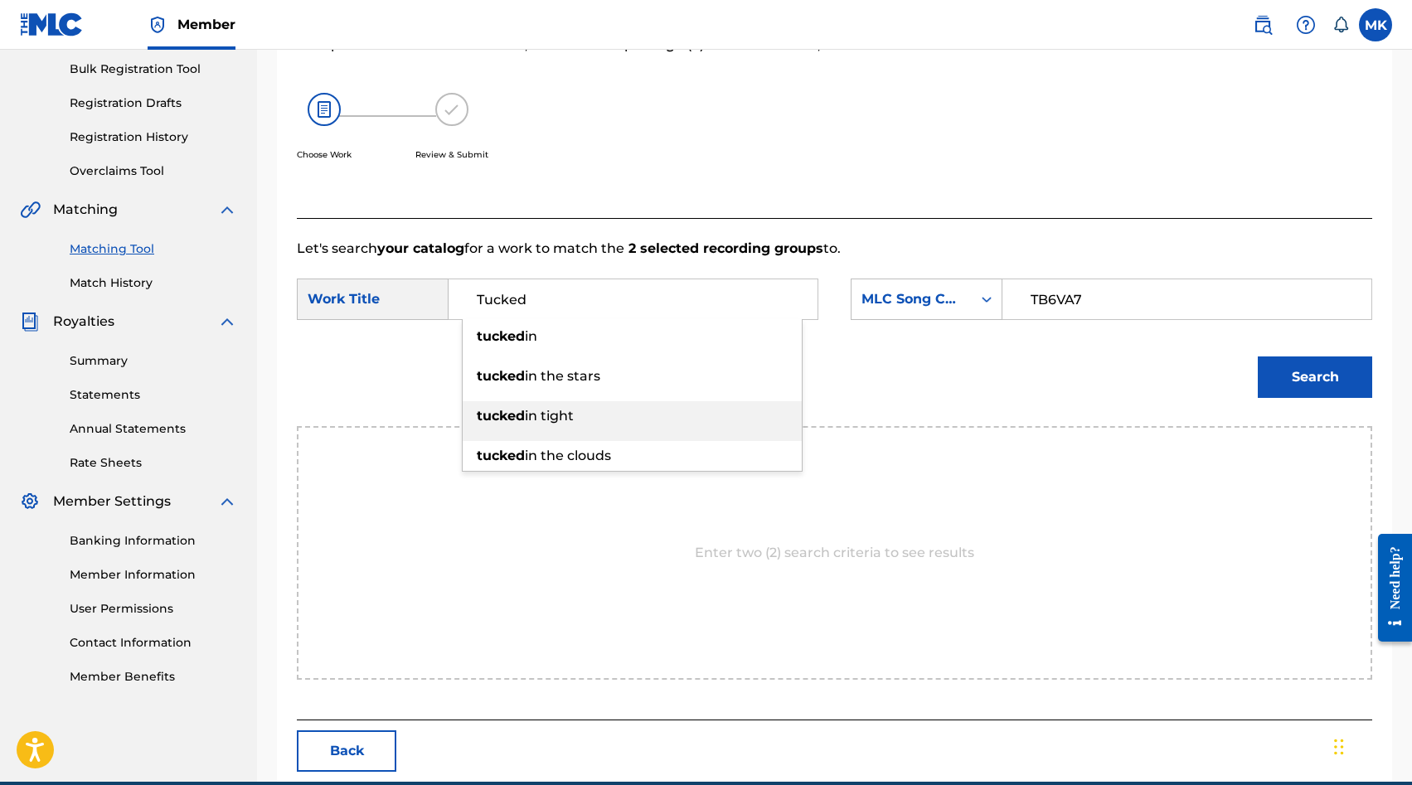
click at [672, 426] on div "tucked in tight" at bounding box center [632, 416] width 339 height 30
type input "tucked in tight"
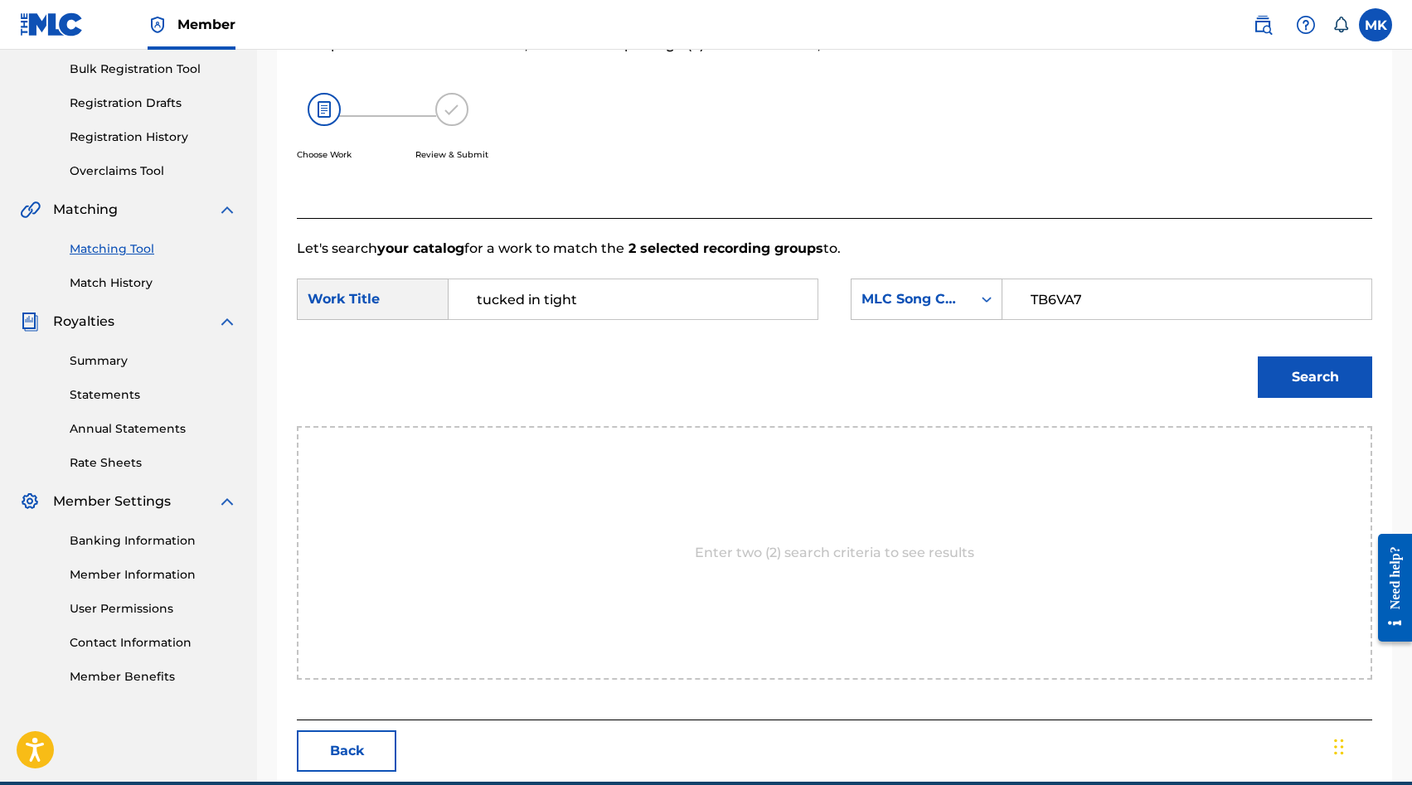
click at [1295, 395] on button "Search" at bounding box center [1315, 377] width 114 height 41
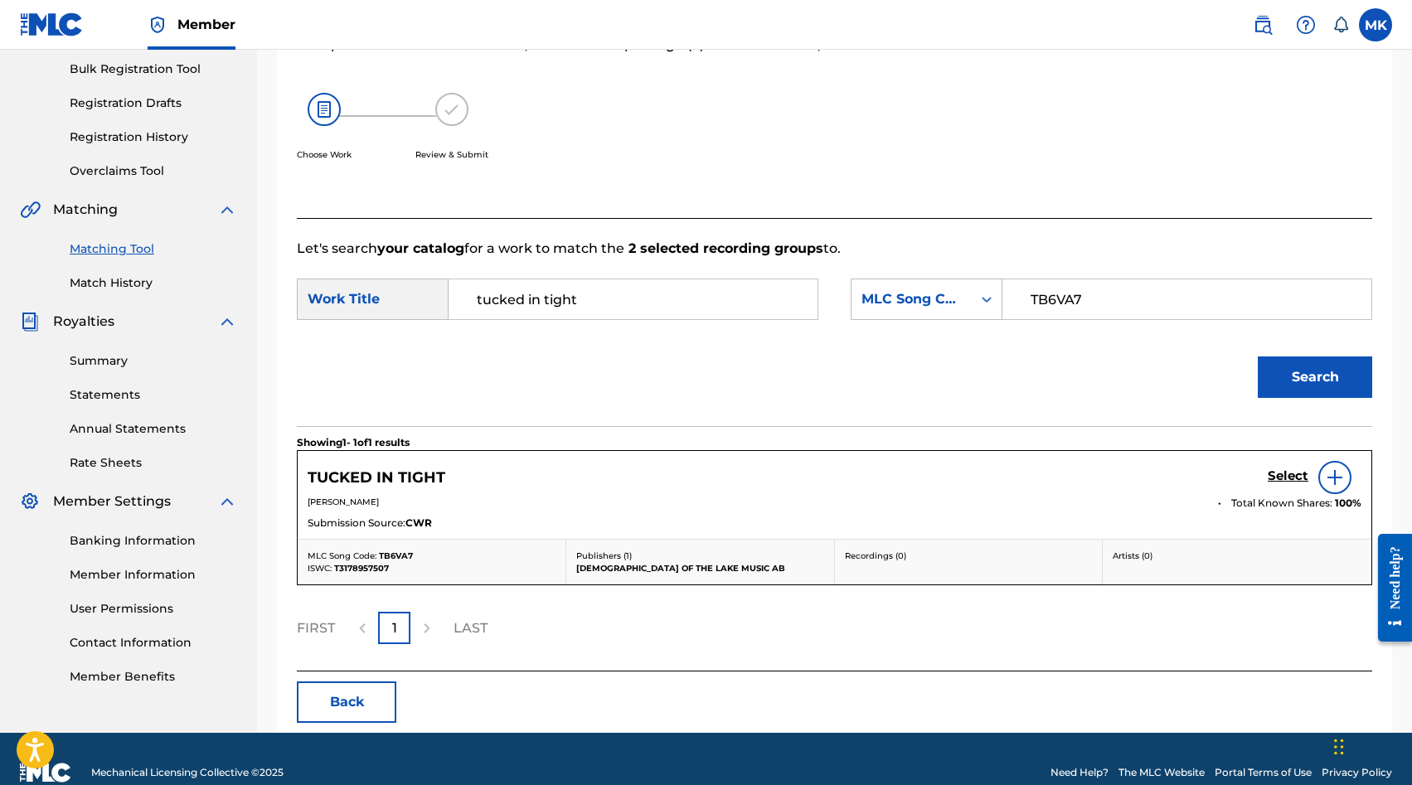
click at [1274, 482] on h5 "Select" at bounding box center [1288, 477] width 41 height 16
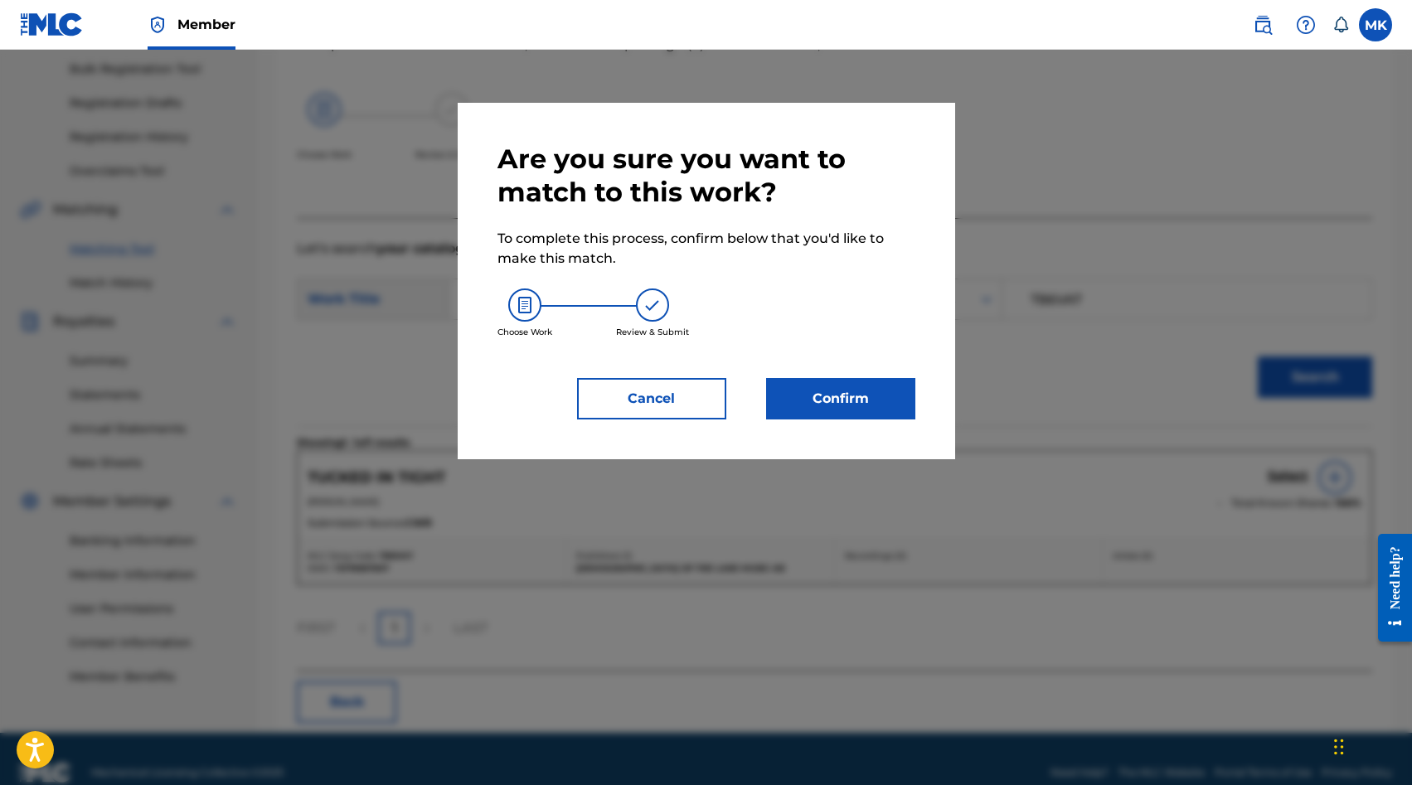
click at [890, 409] on button "Confirm" at bounding box center [840, 398] width 149 height 41
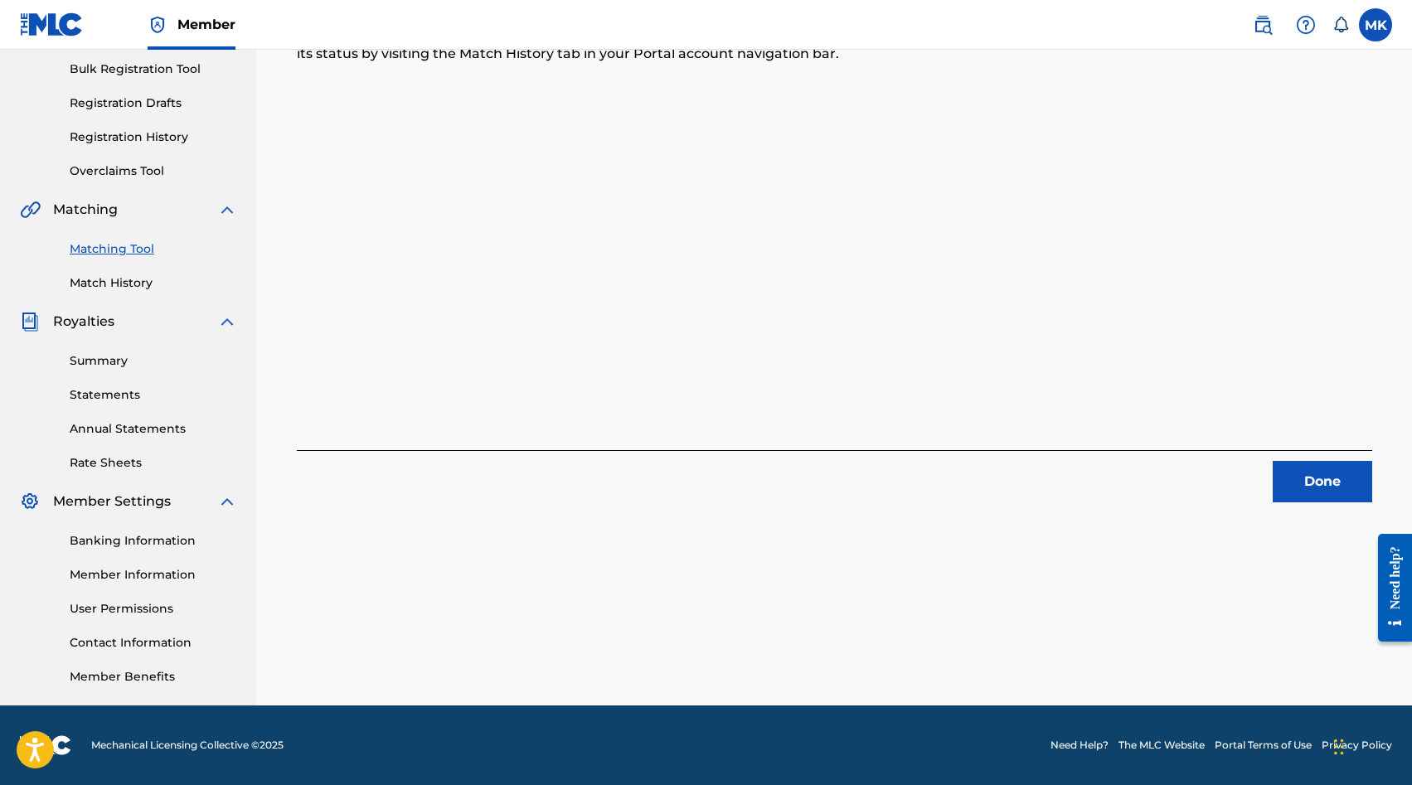
click at [1321, 489] on button "Done" at bounding box center [1323, 481] width 100 height 41
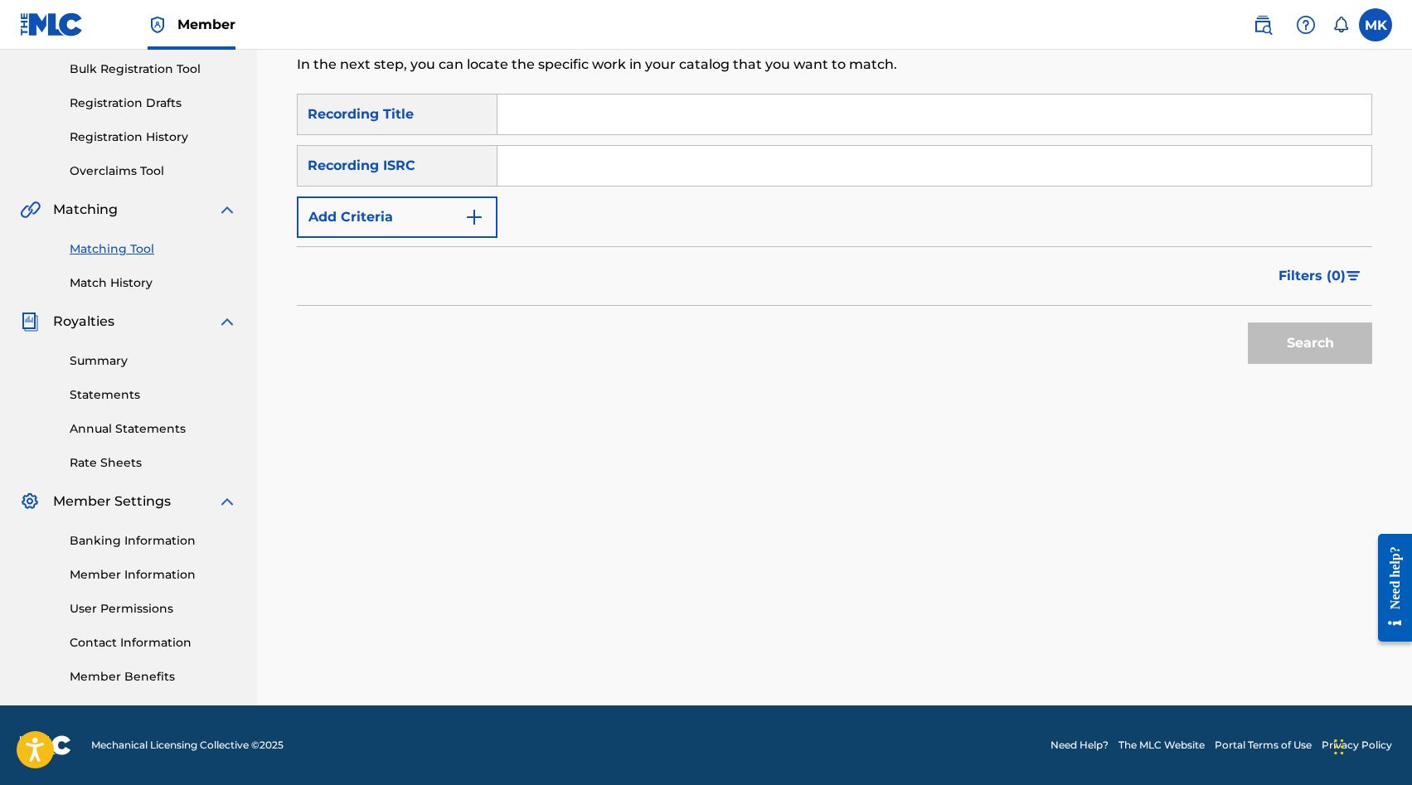
click at [707, 177] on input "Search Form" at bounding box center [935, 166] width 874 height 40
paste input "SE5IB2338219"
type input "SE5IB2338219"
click at [1293, 357] on button "Search" at bounding box center [1310, 343] width 124 height 41
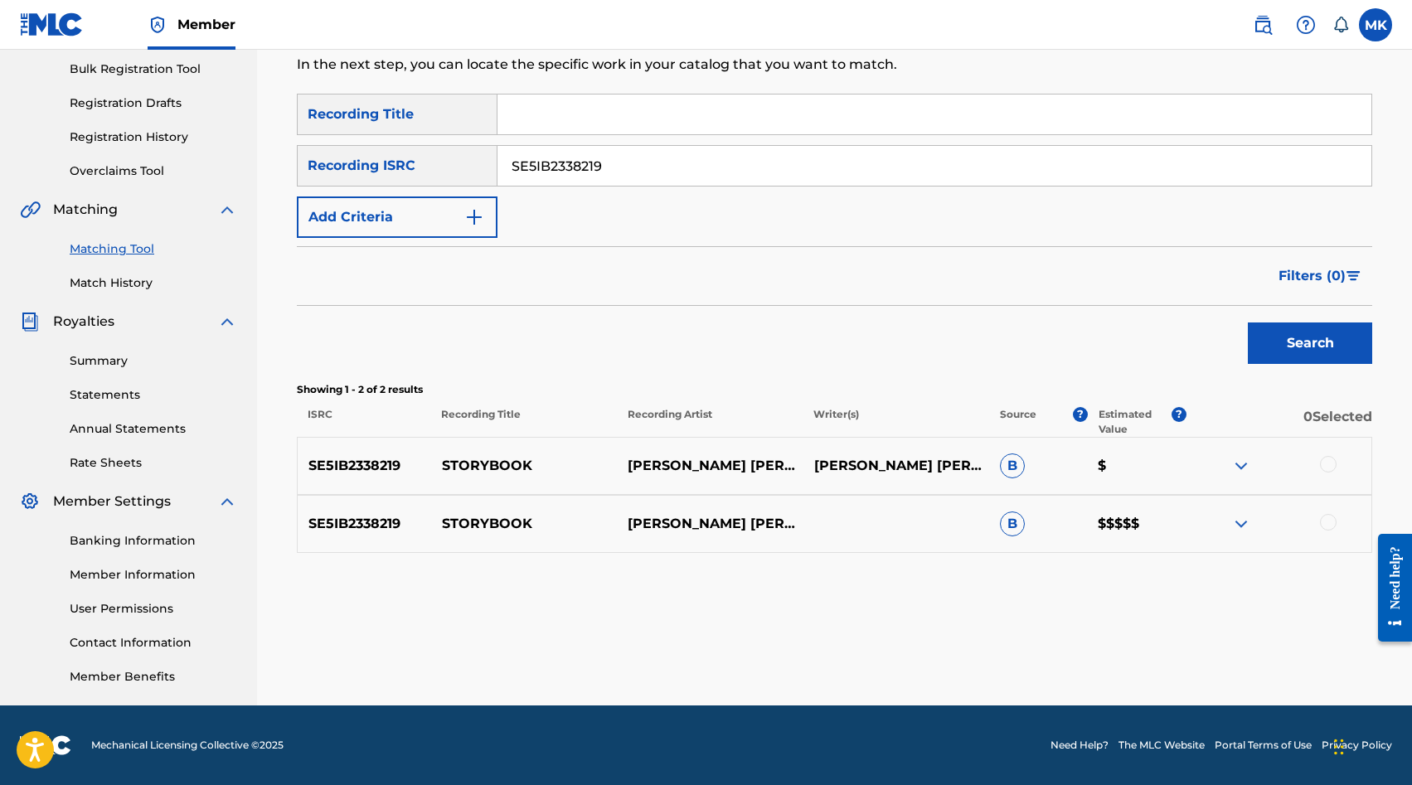
click at [1323, 459] on div at bounding box center [1328, 464] width 17 height 17
click at [1334, 527] on div at bounding box center [1328, 522] width 17 height 17
click at [1145, 653] on button "Match 2 Groups" at bounding box center [1165, 650] width 183 height 41
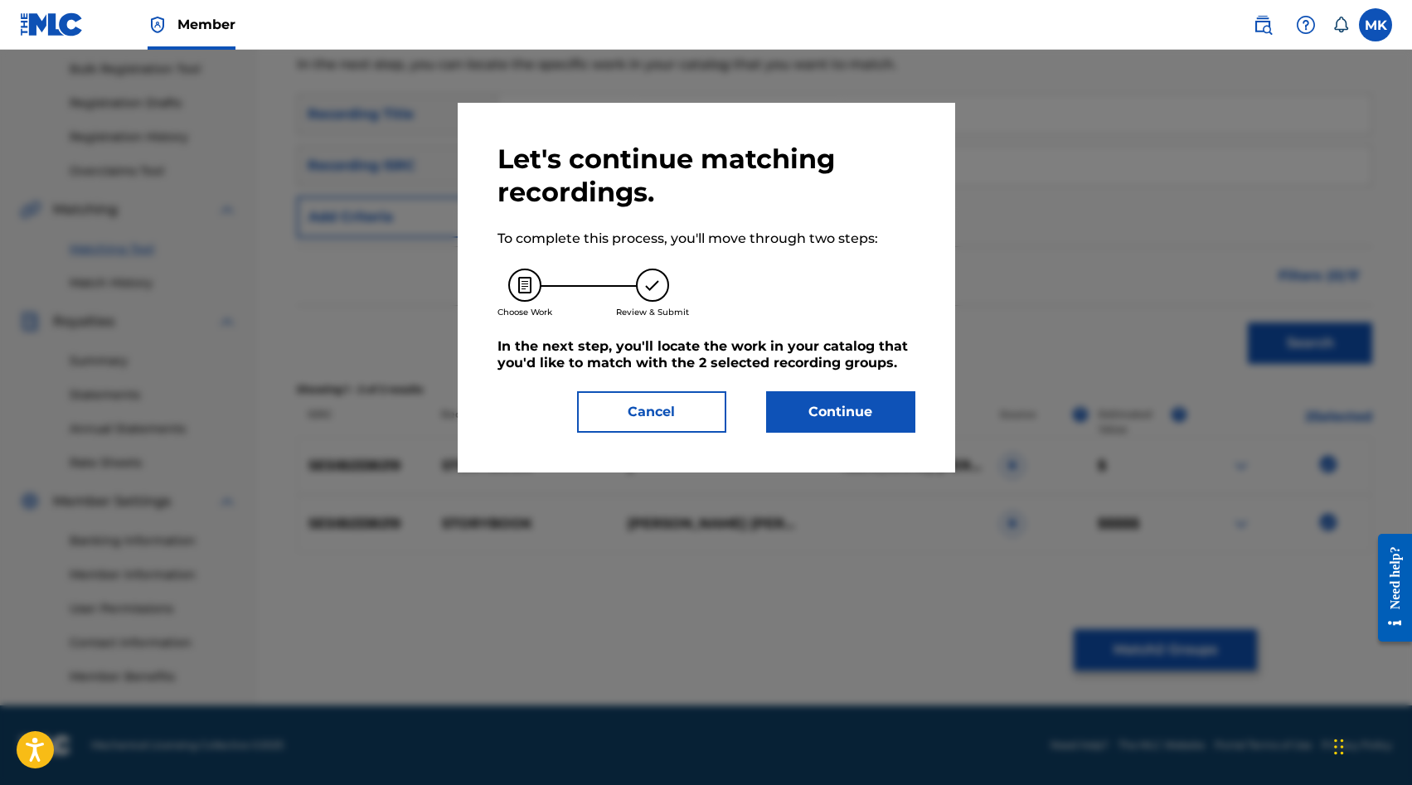
click at [806, 415] on button "Continue" at bounding box center [840, 411] width 149 height 41
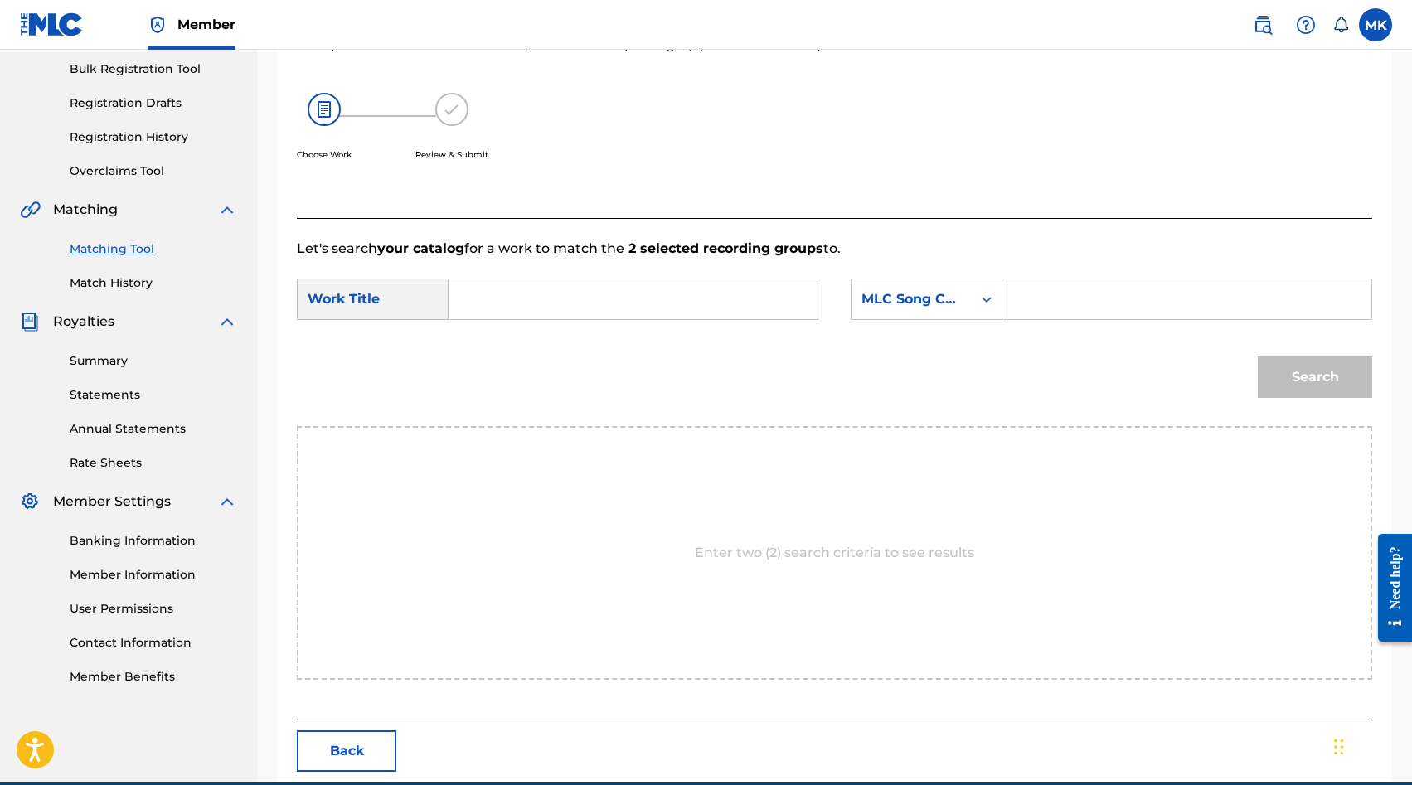
click at [1061, 309] on input "Search Form" at bounding box center [1187, 300] width 341 height 40
paste input "SC36GV"
type input "SC36GV"
click at [664, 276] on form "SearchWithCriteria779ceba9-09ab-4c3a-b950-a4be632d98ce Work Title SearchWithCri…" at bounding box center [835, 343] width 1076 height 168
click at [641, 303] on input "Search Form" at bounding box center [633, 300] width 341 height 40
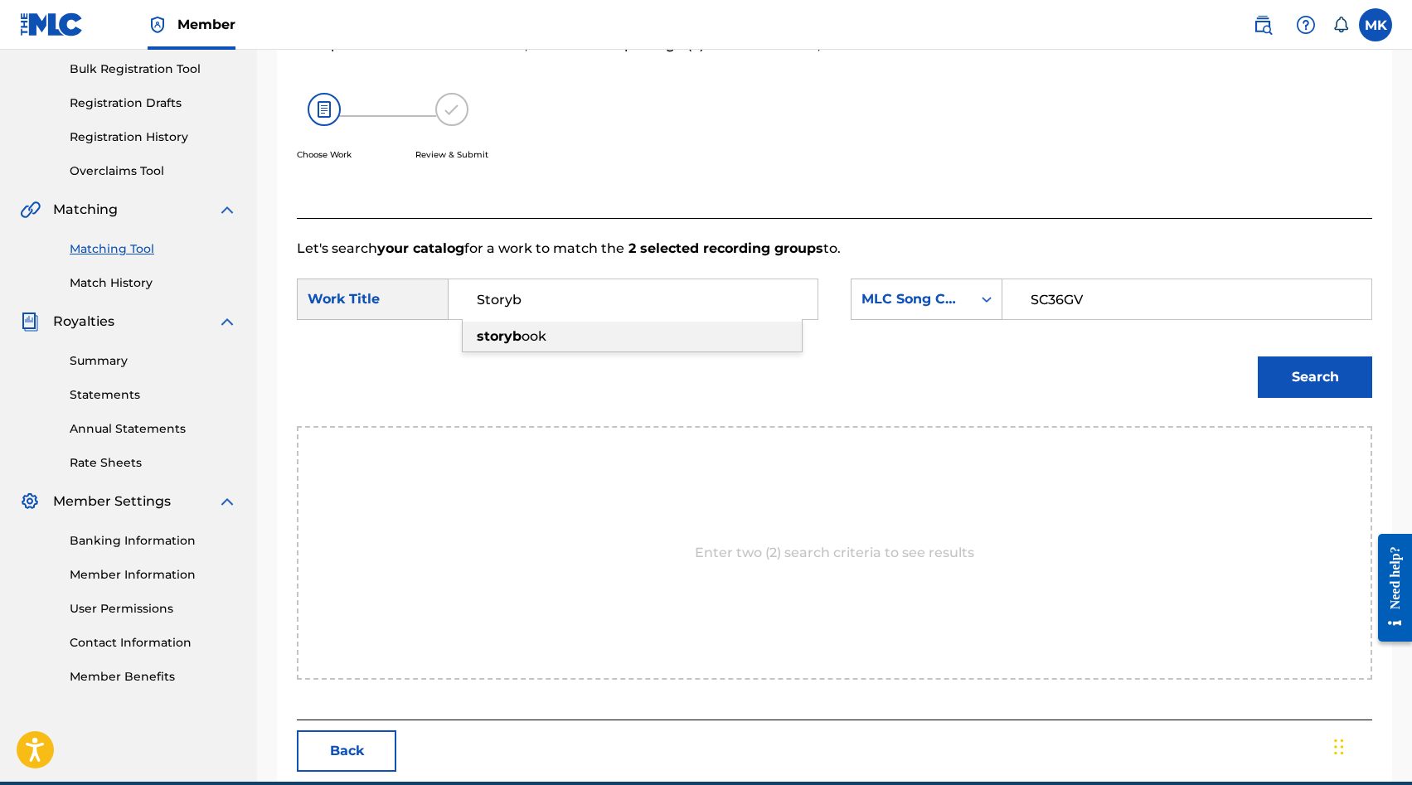
click at [645, 342] on div "storyb ook" at bounding box center [632, 337] width 339 height 30
type input "storybook"
click at [1288, 391] on button "Search" at bounding box center [1315, 377] width 114 height 41
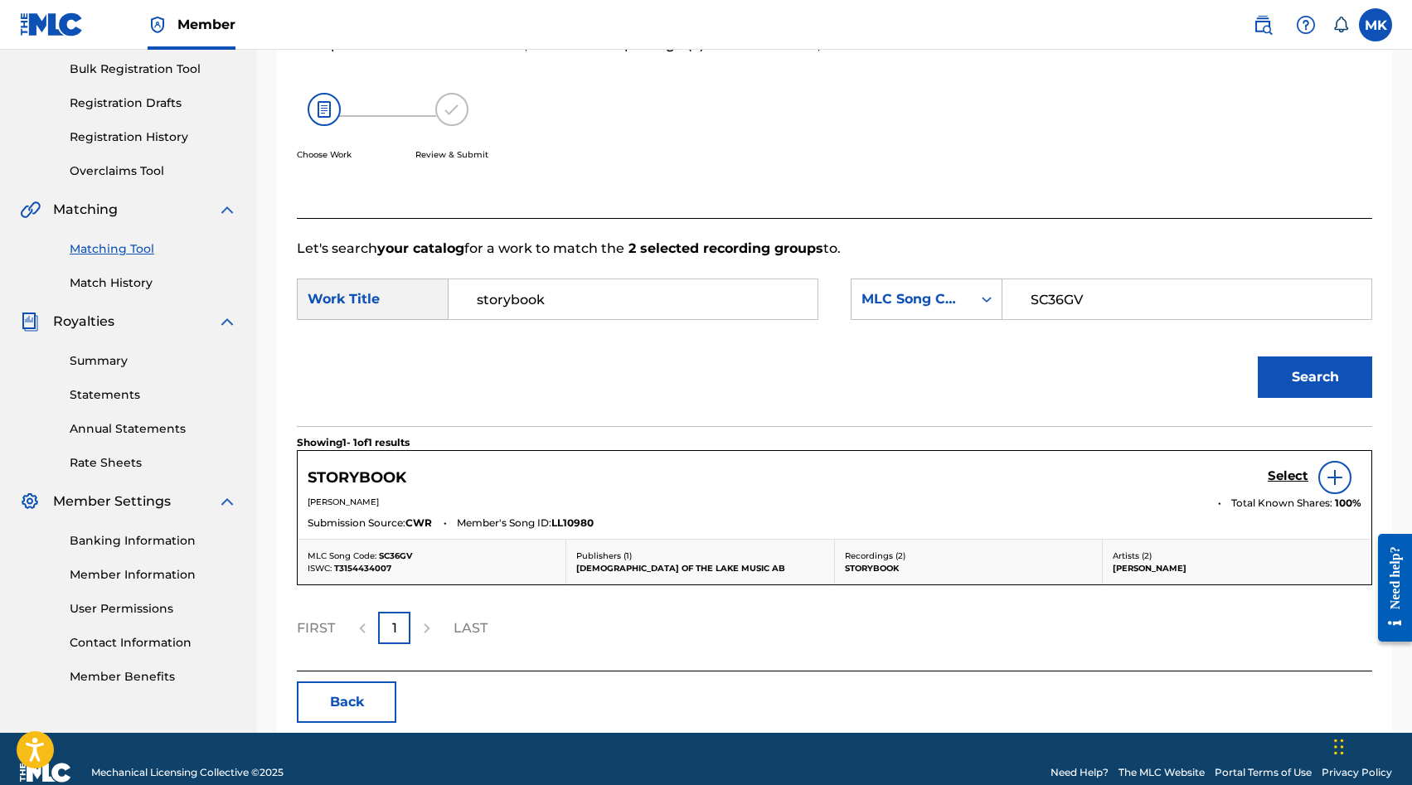
click at [1281, 480] on h5 "Select" at bounding box center [1288, 477] width 41 height 16
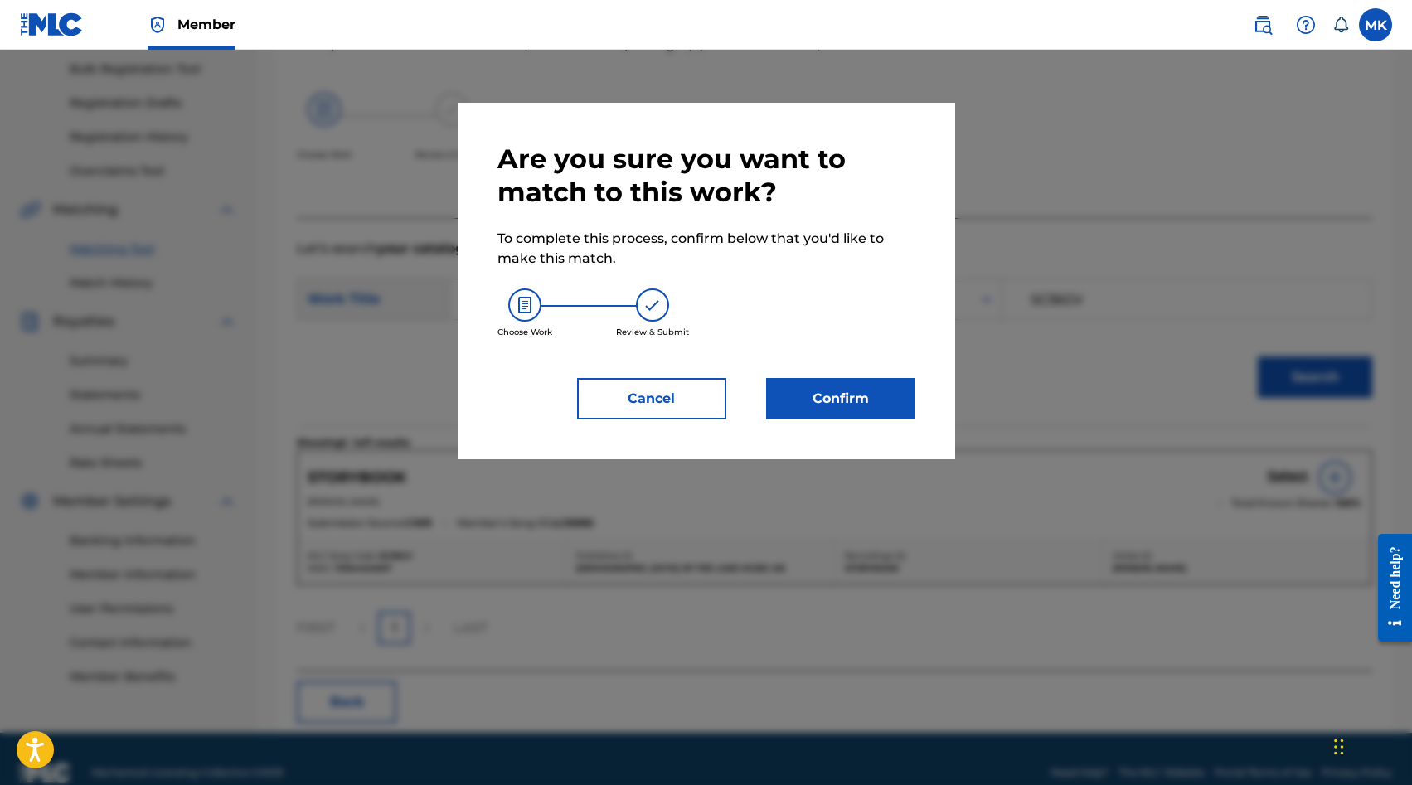
click at [854, 403] on button "Confirm" at bounding box center [840, 398] width 149 height 41
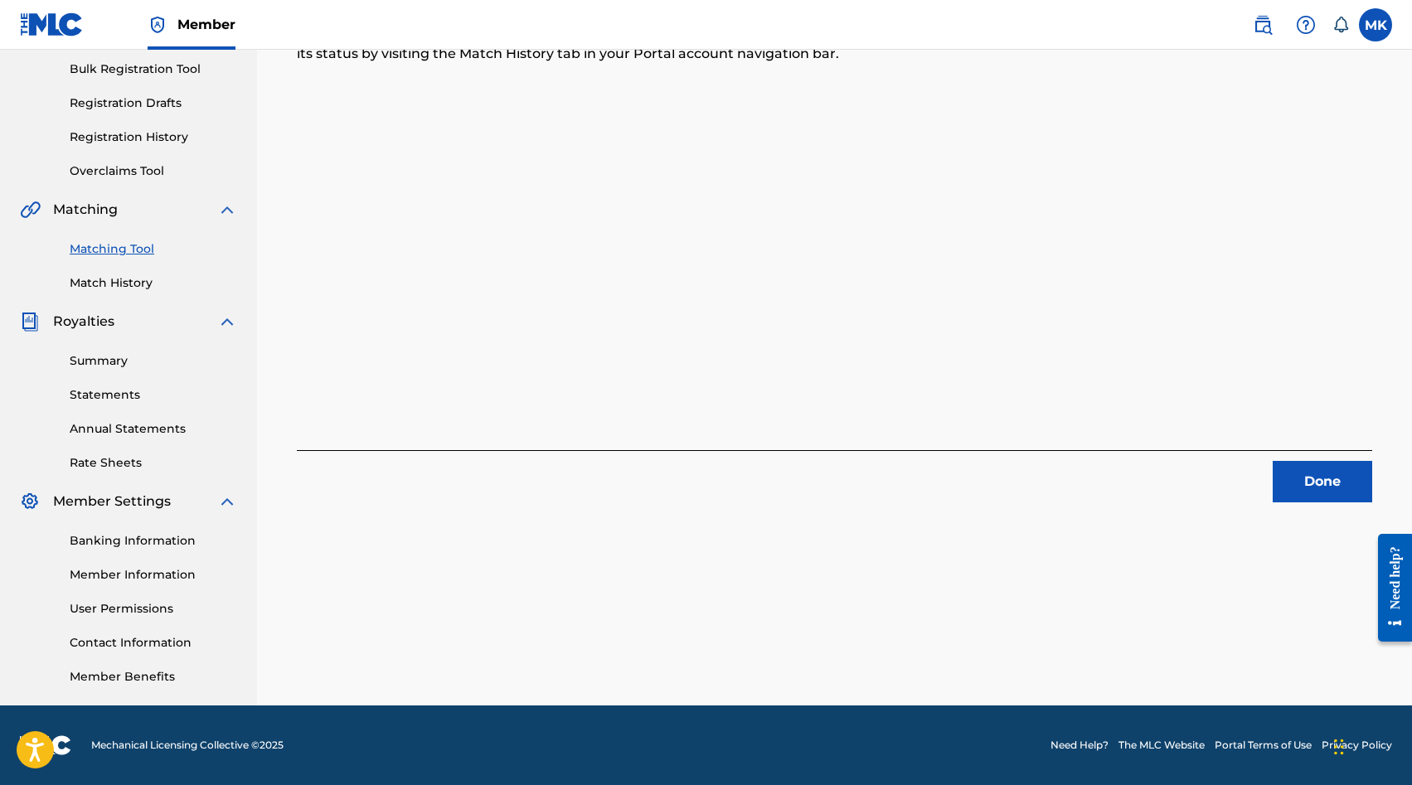
click at [1329, 489] on button "Done" at bounding box center [1323, 481] width 100 height 41
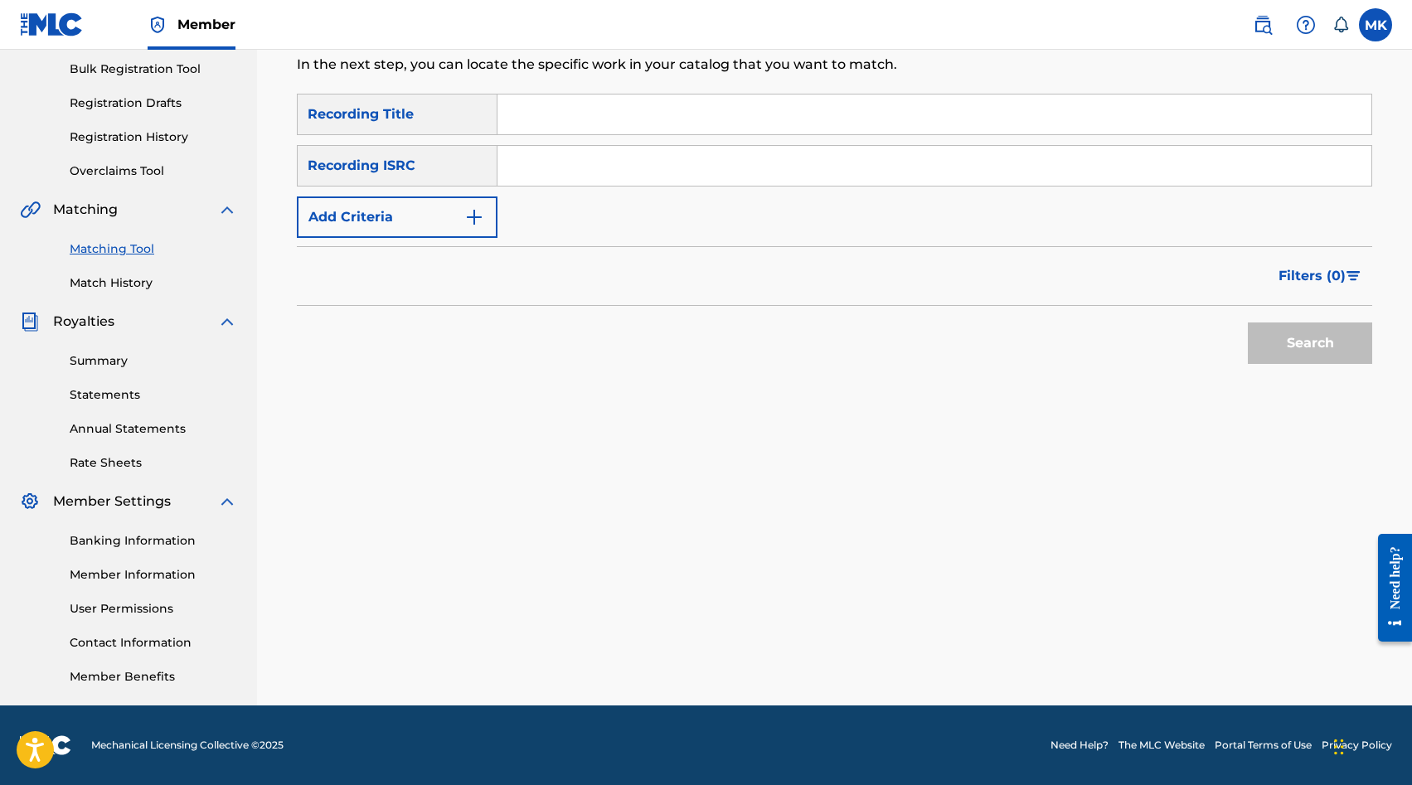
click at [578, 129] on input "Search Form" at bounding box center [935, 115] width 874 height 40
type input "Tired Traveler"
click at [1290, 333] on button "Search" at bounding box center [1310, 343] width 124 height 41
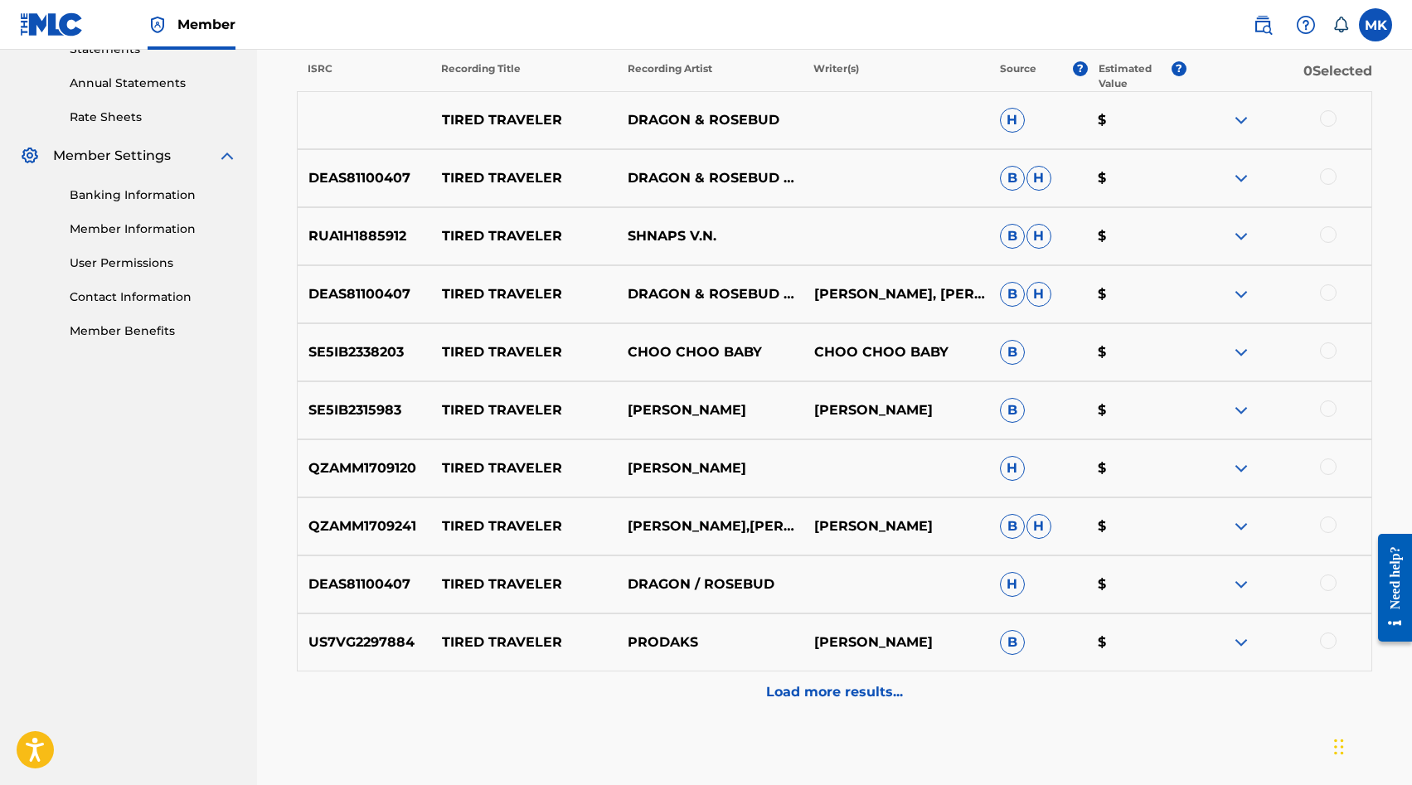
scroll to position [603, 0]
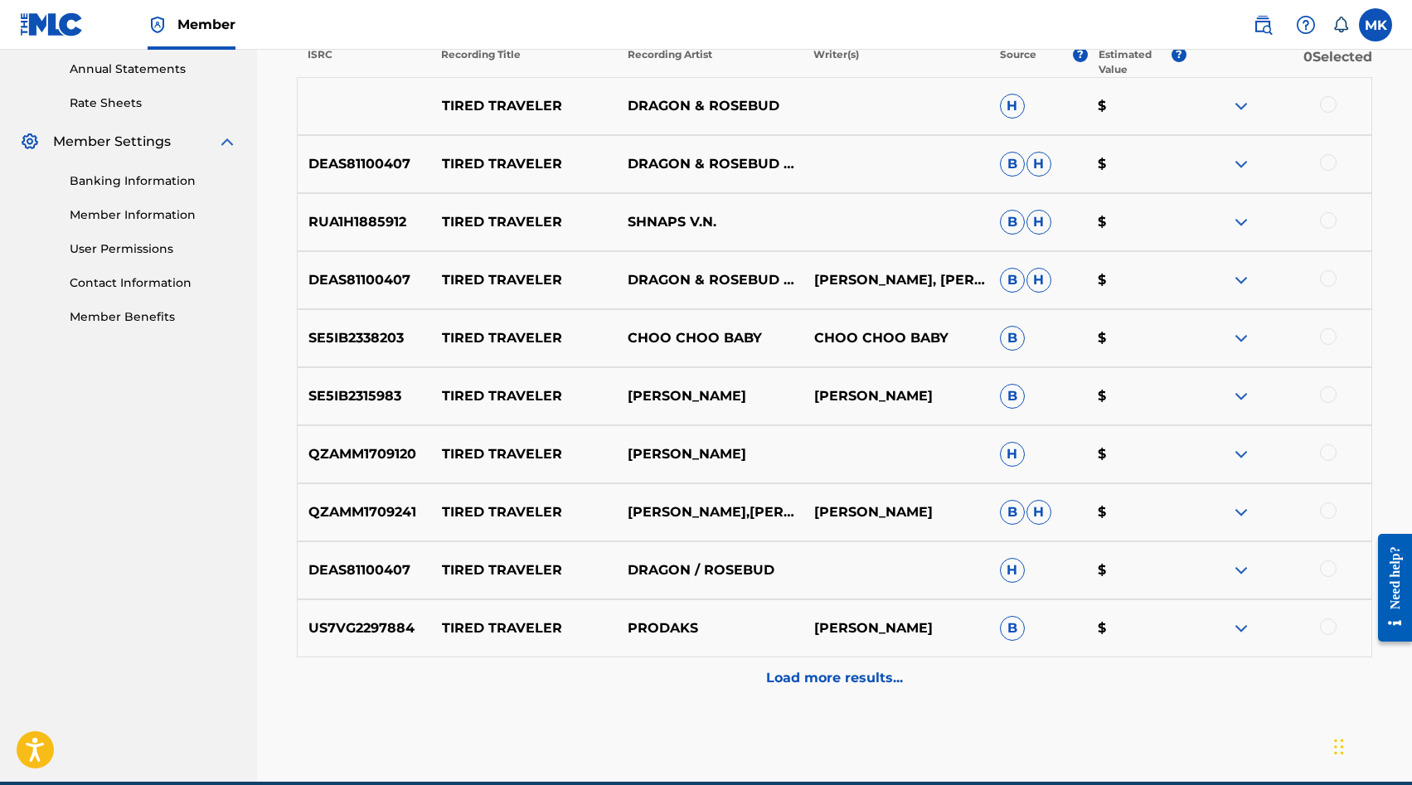
click at [820, 681] on p "Load more results..." at bounding box center [834, 678] width 137 height 20
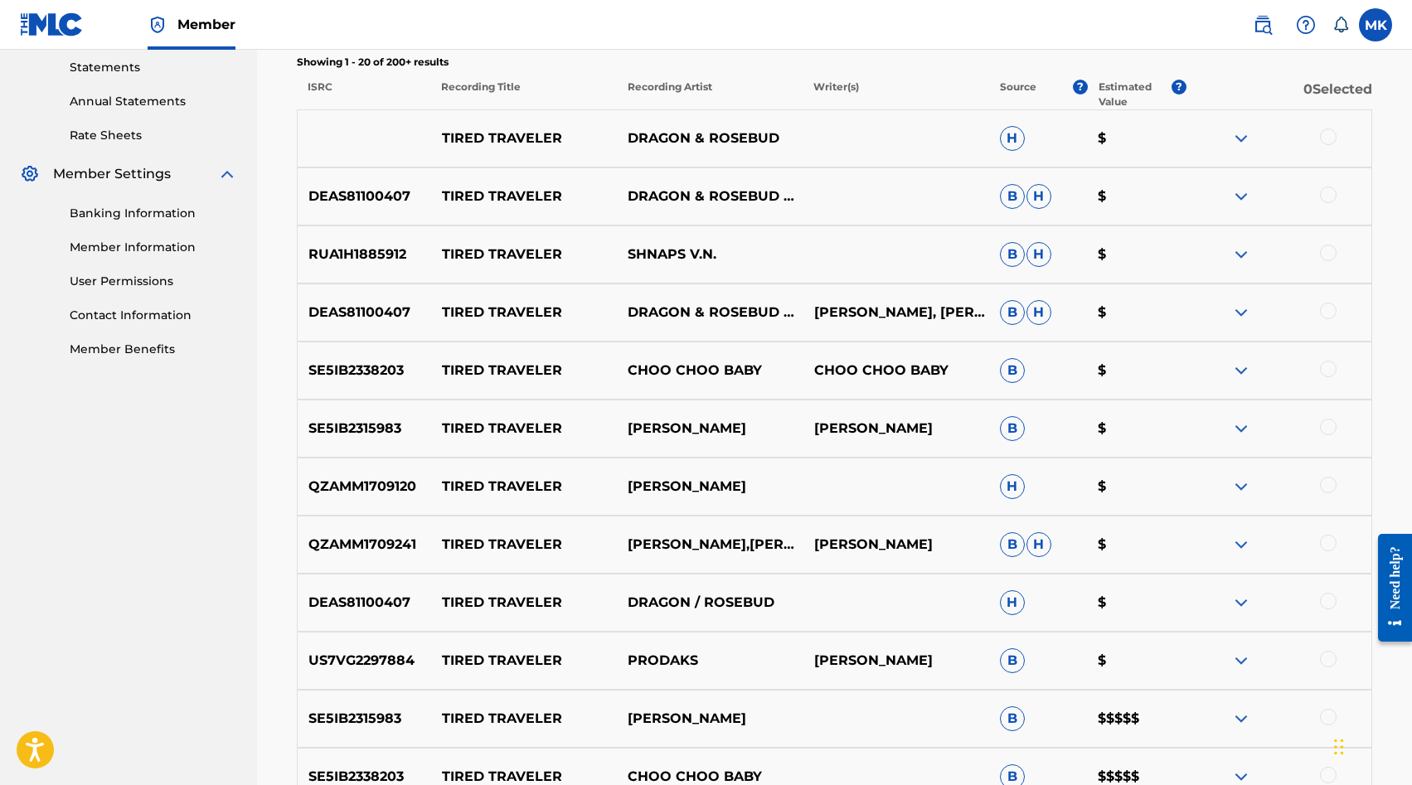
scroll to position [557, 0]
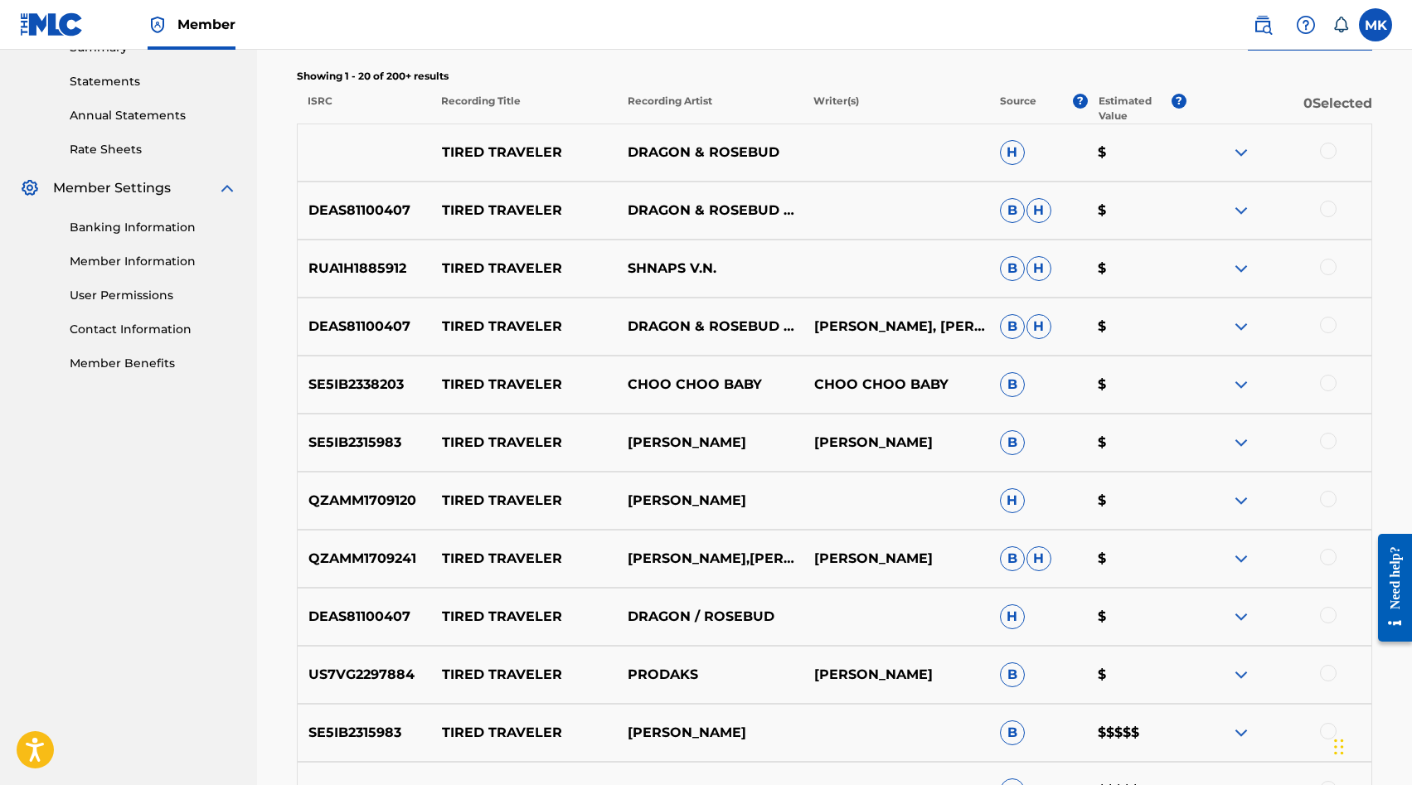
click at [1331, 382] on div at bounding box center [1328, 383] width 17 height 17
click at [1326, 445] on div at bounding box center [1328, 441] width 17 height 17
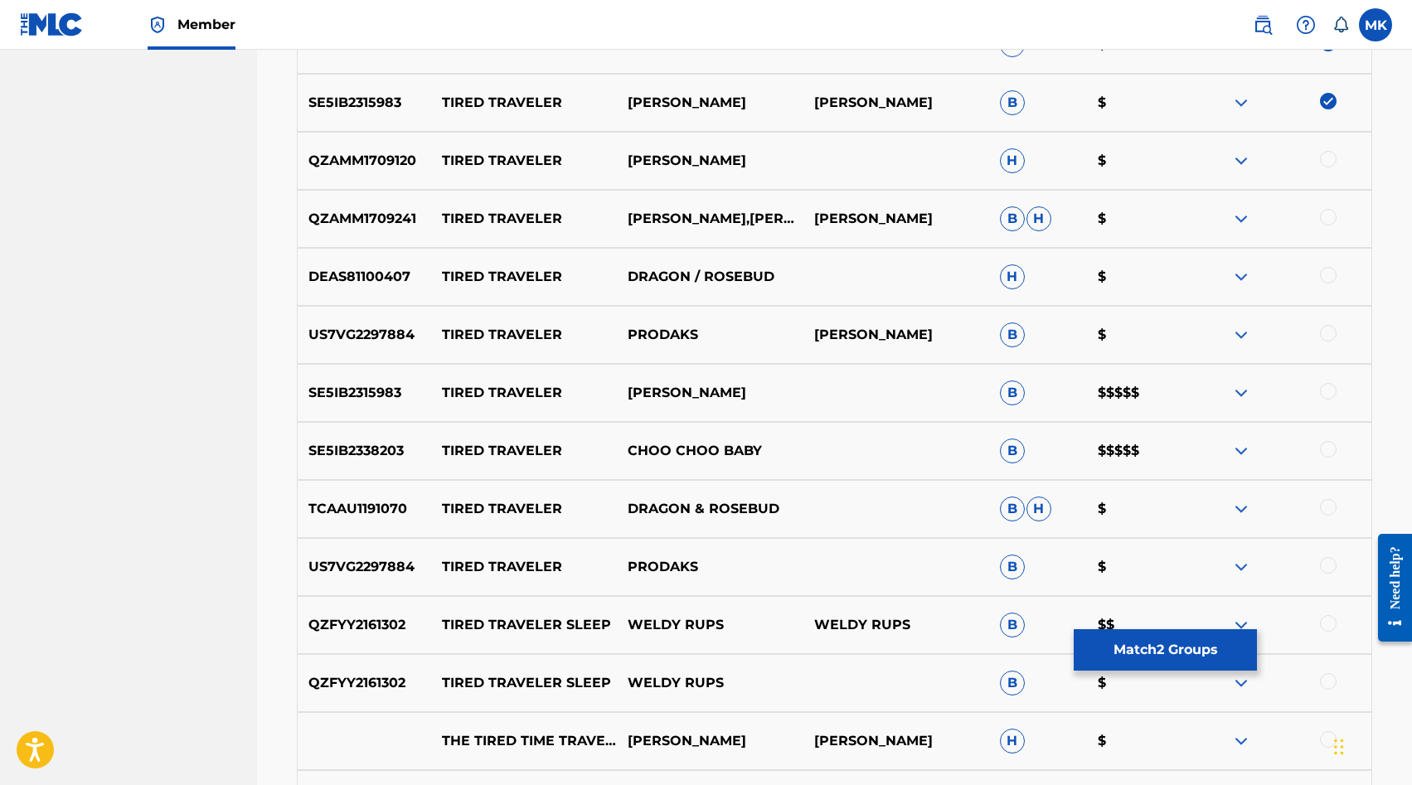
scroll to position [899, 0]
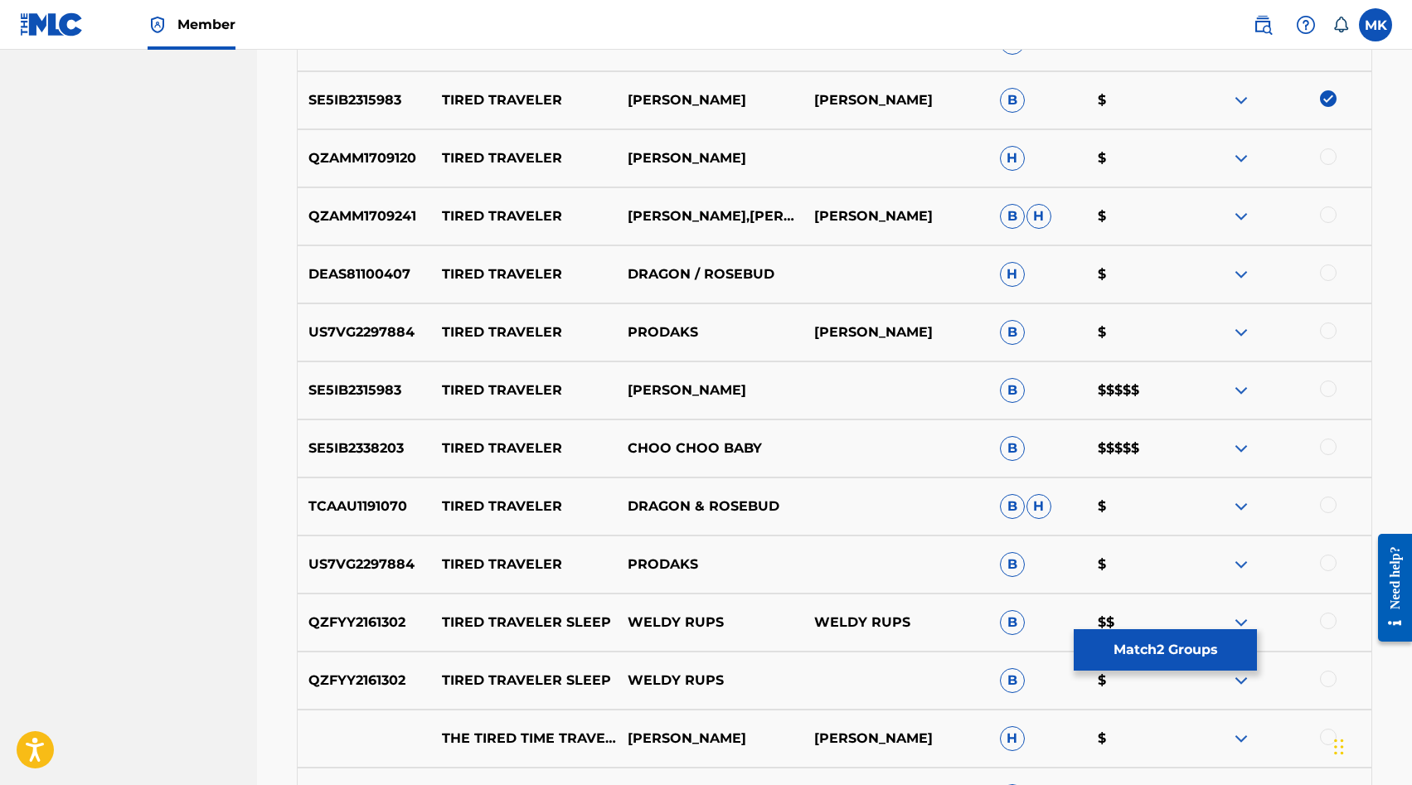
click at [1332, 388] on div at bounding box center [1328, 389] width 17 height 17
click at [1330, 448] on div at bounding box center [1328, 447] width 17 height 17
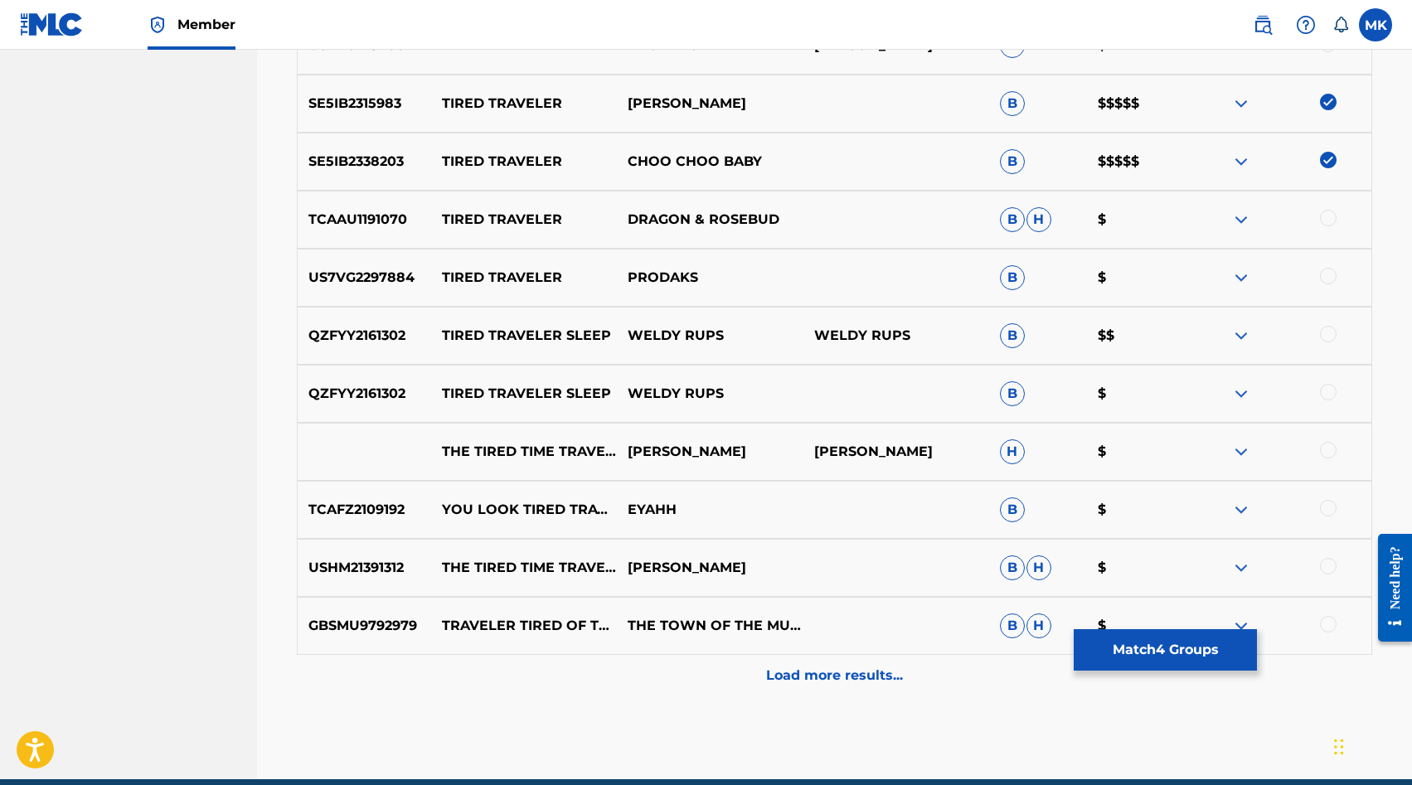
scroll to position [1260, 0]
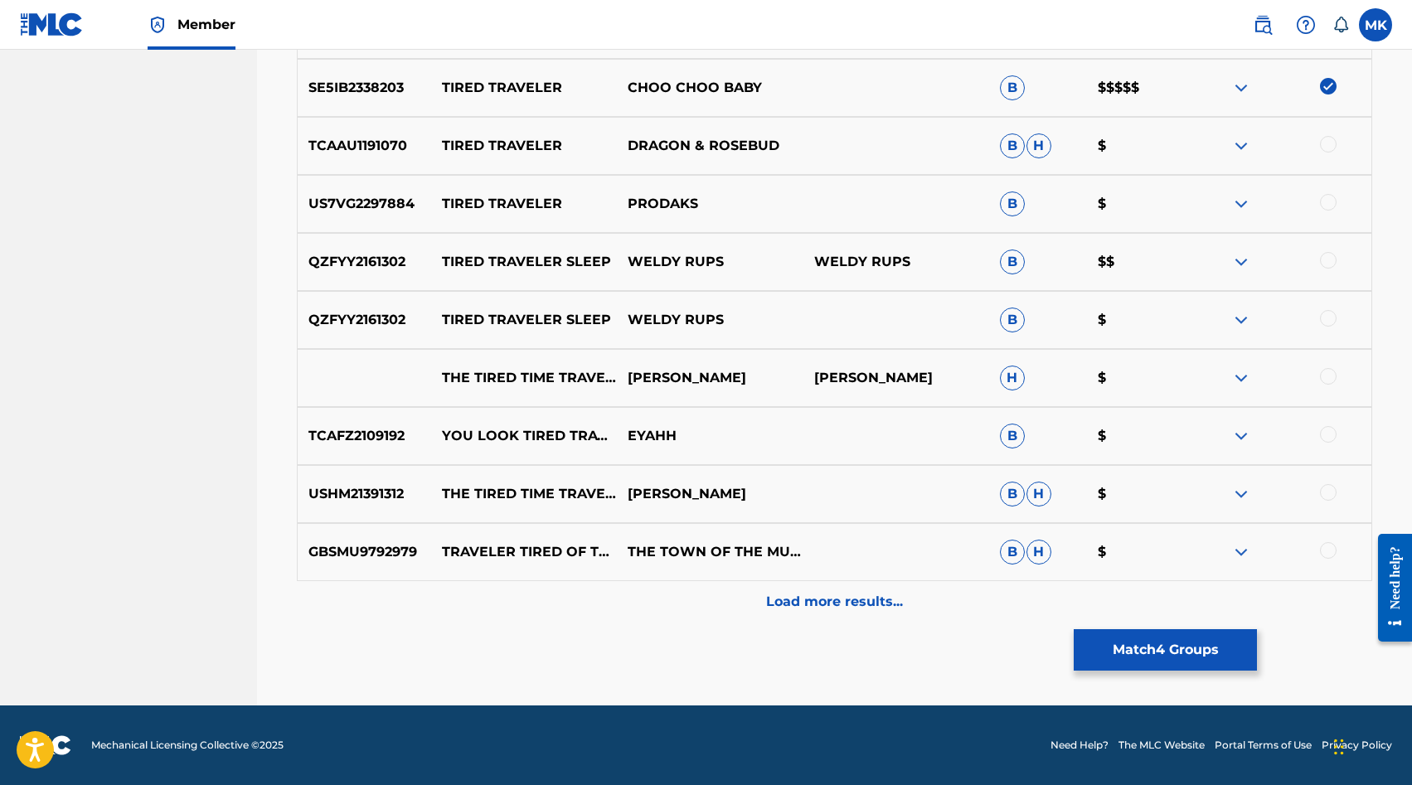
click at [818, 605] on p "Load more results..." at bounding box center [834, 602] width 137 height 20
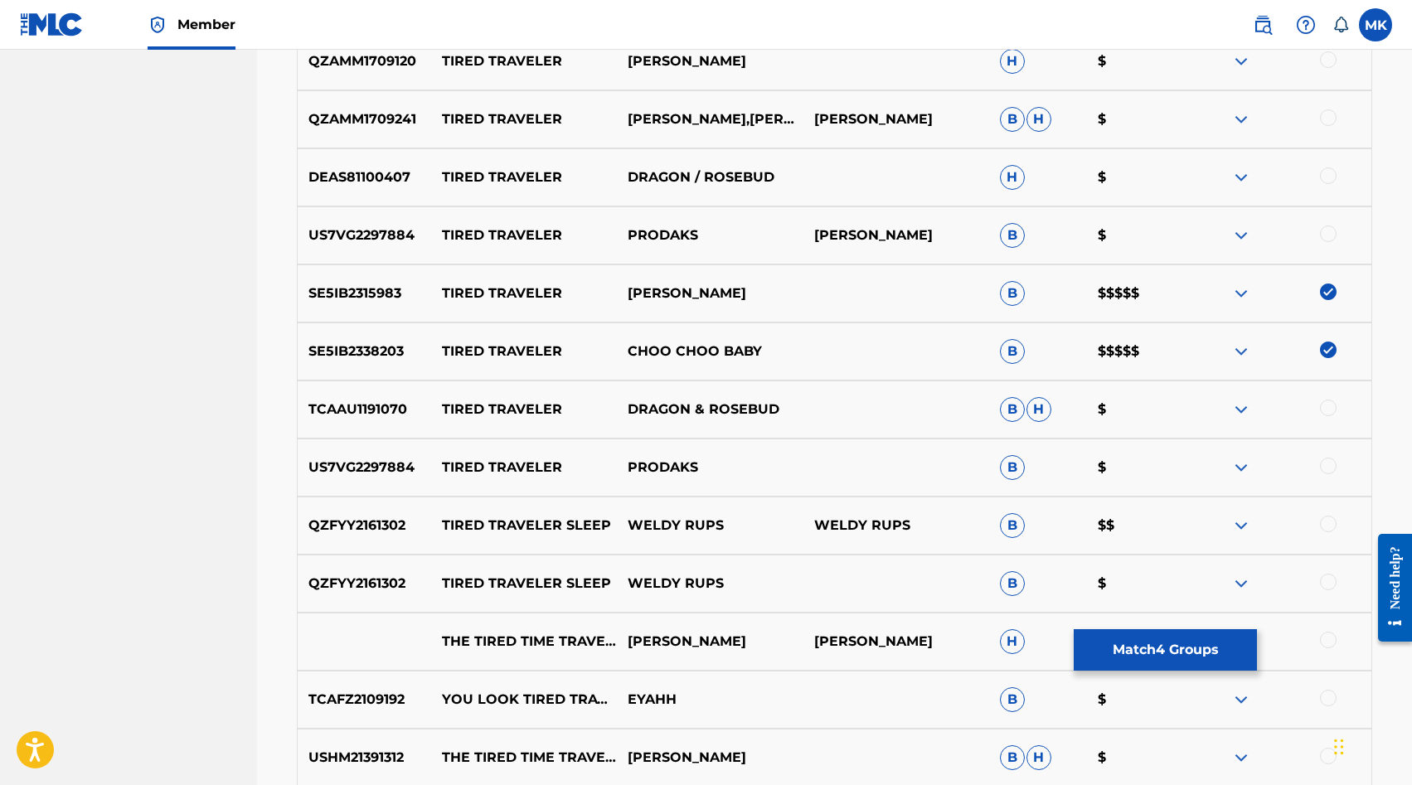
scroll to position [1040, 0]
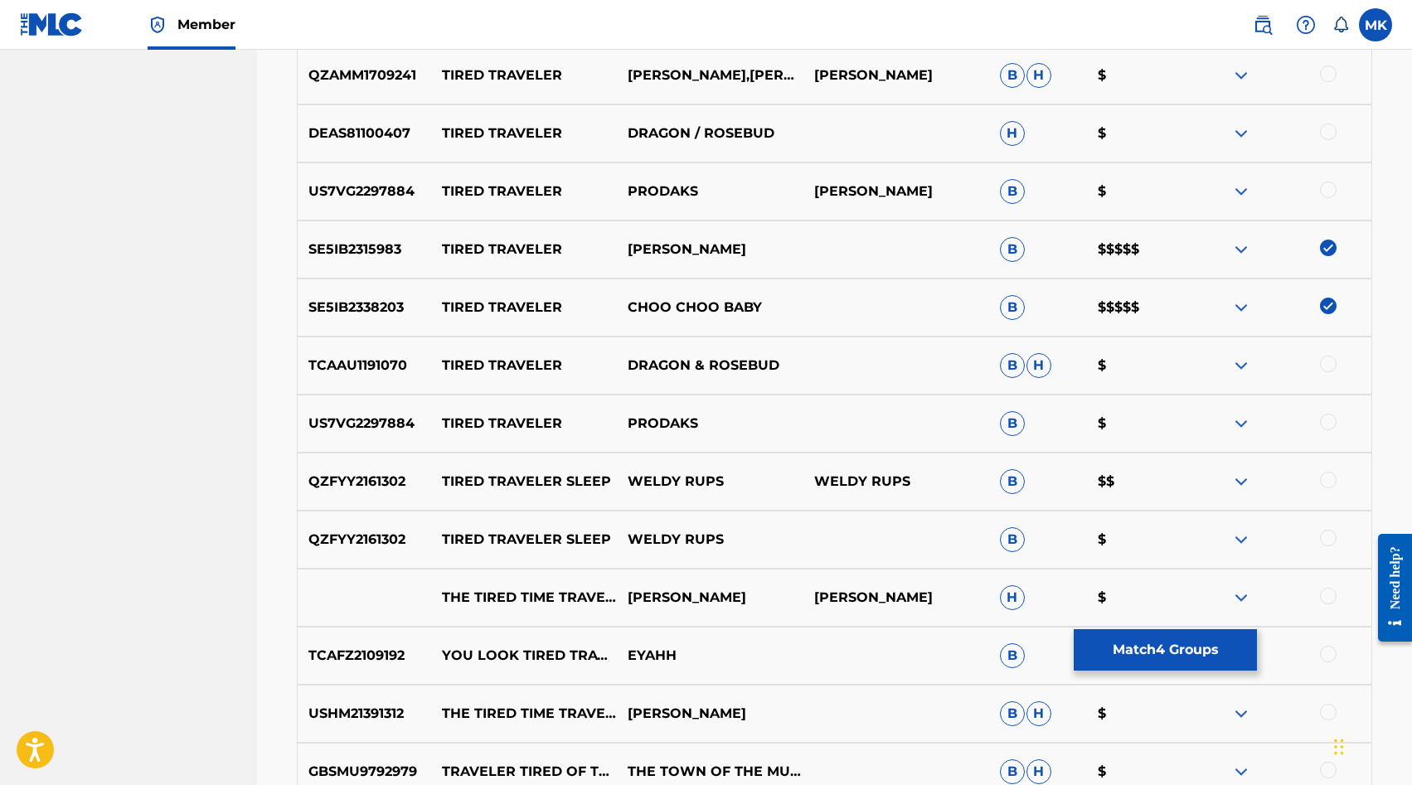
click at [1106, 661] on button "Match 4 Groups" at bounding box center [1165, 650] width 183 height 41
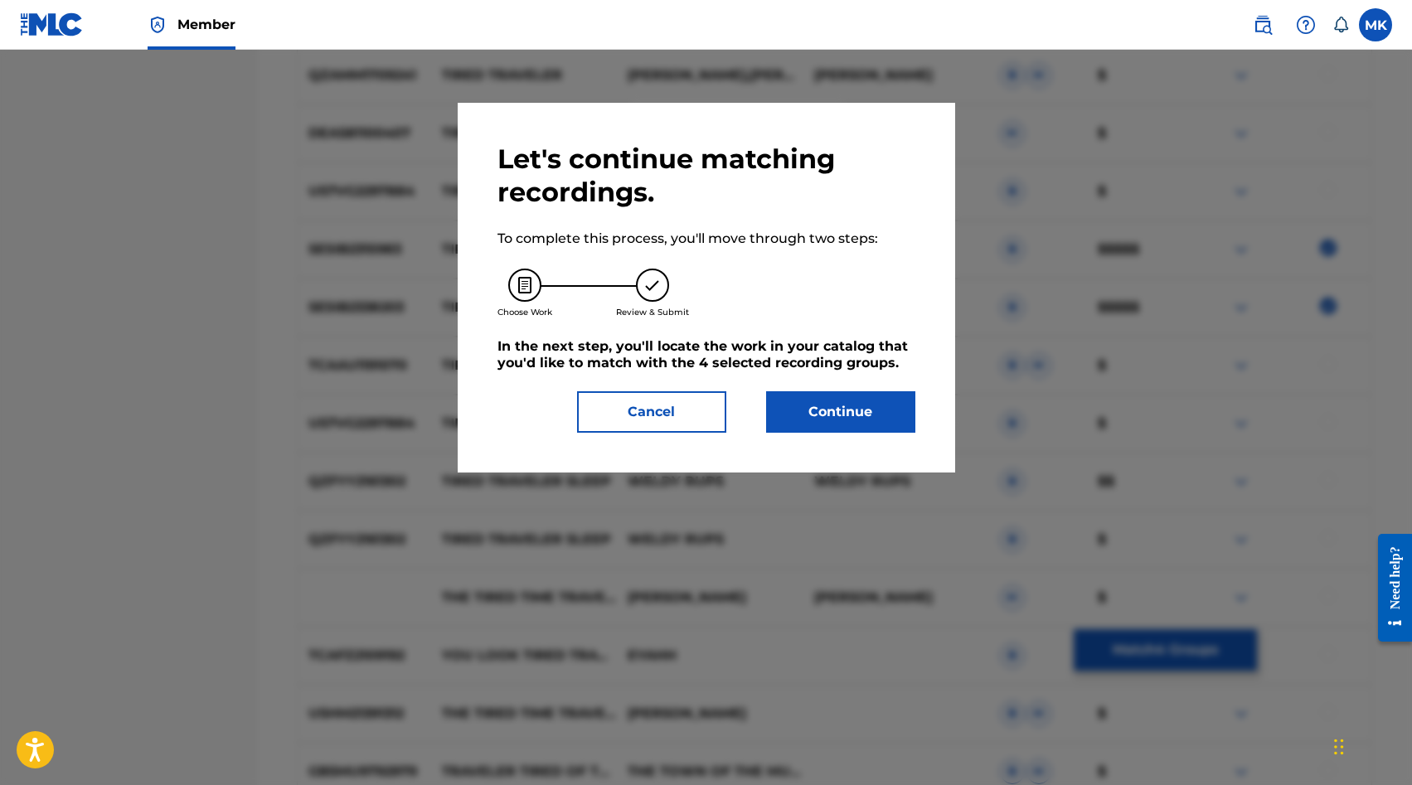
click at [860, 413] on button "Continue" at bounding box center [840, 411] width 149 height 41
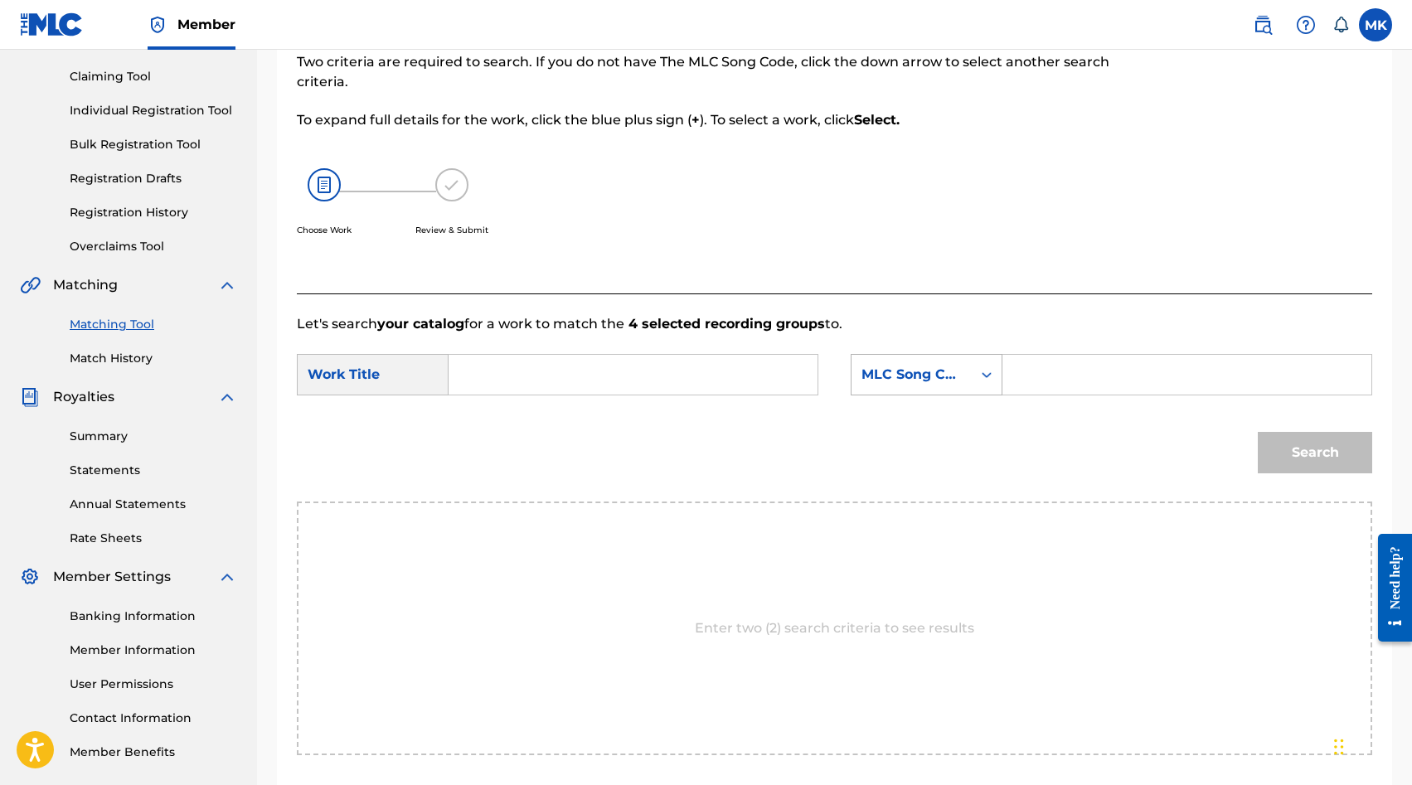
scroll to position [0, 0]
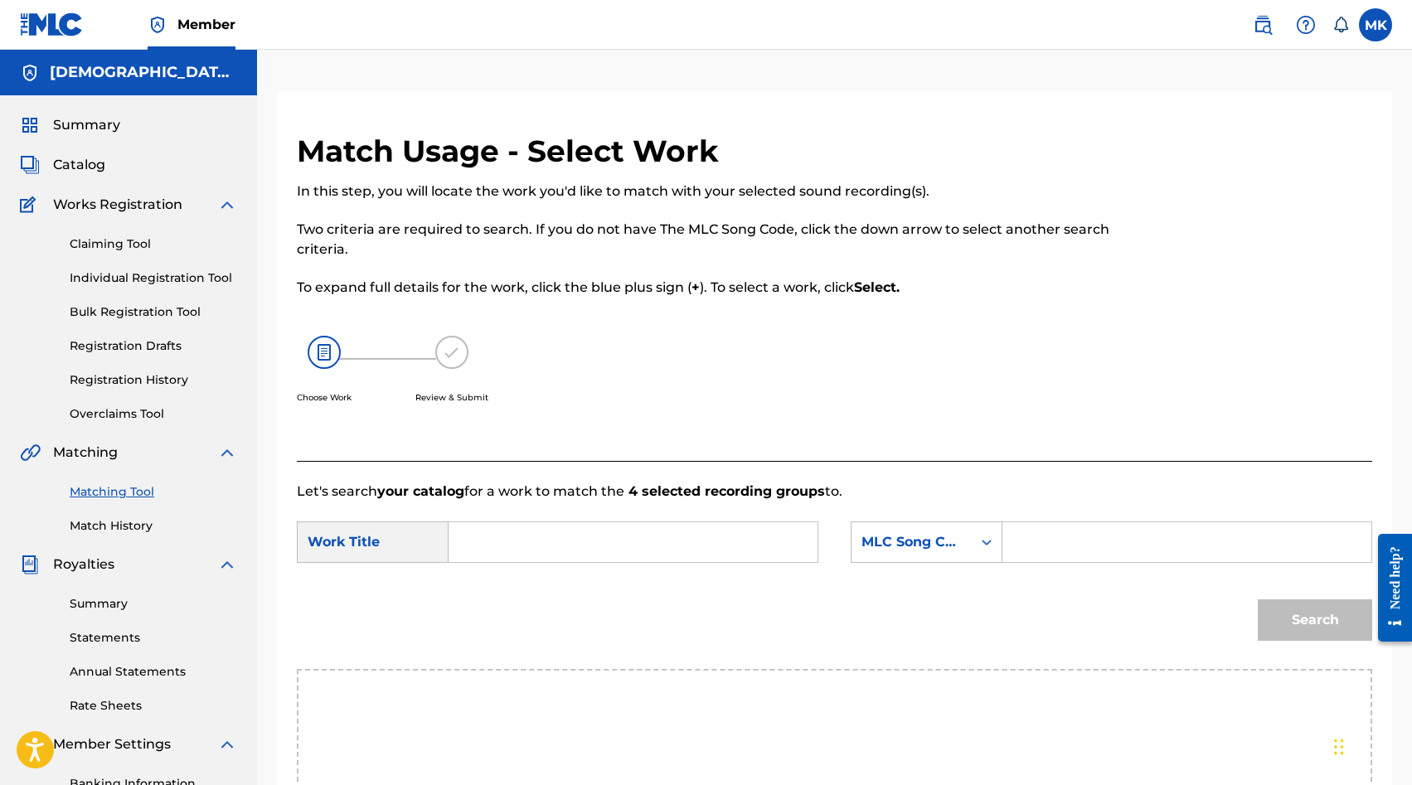
scroll to position [85, 0]
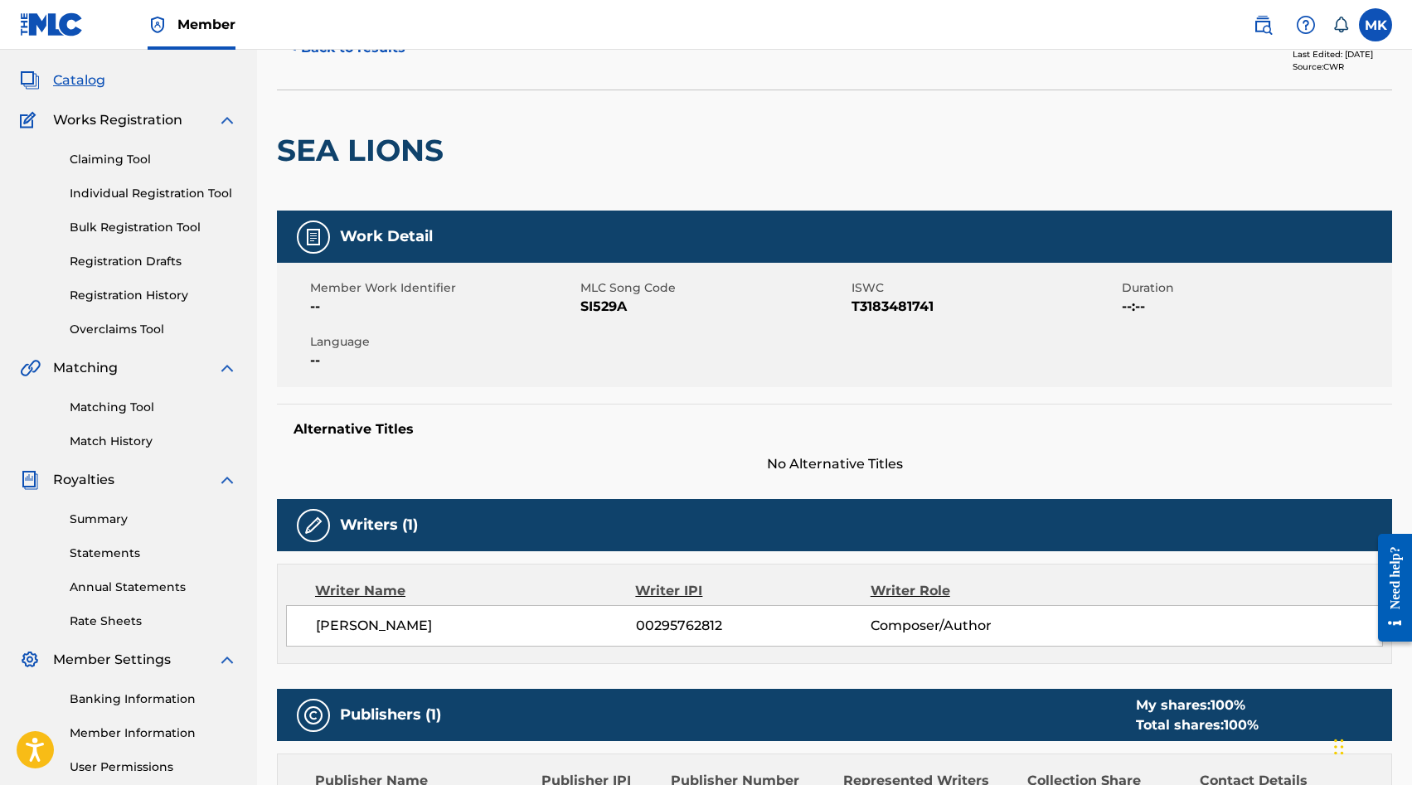
click at [101, 411] on link "Matching Tool" at bounding box center [154, 407] width 168 height 17
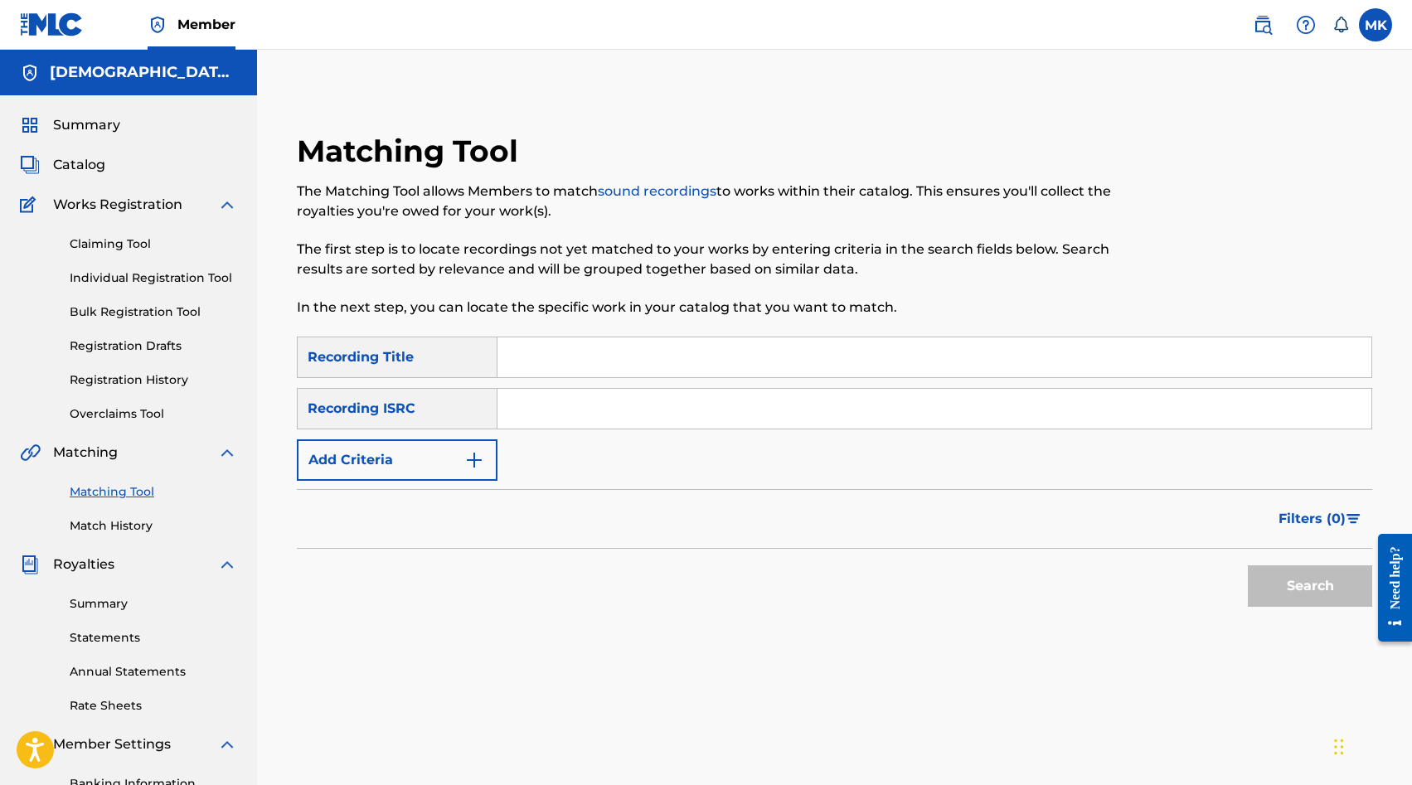
click at [535, 408] on input "Search Form" at bounding box center [935, 409] width 874 height 40
paste input "SE5IB2333463"
type input "SE5IB2333463"
click at [1248, 566] on button "Search" at bounding box center [1310, 586] width 124 height 41
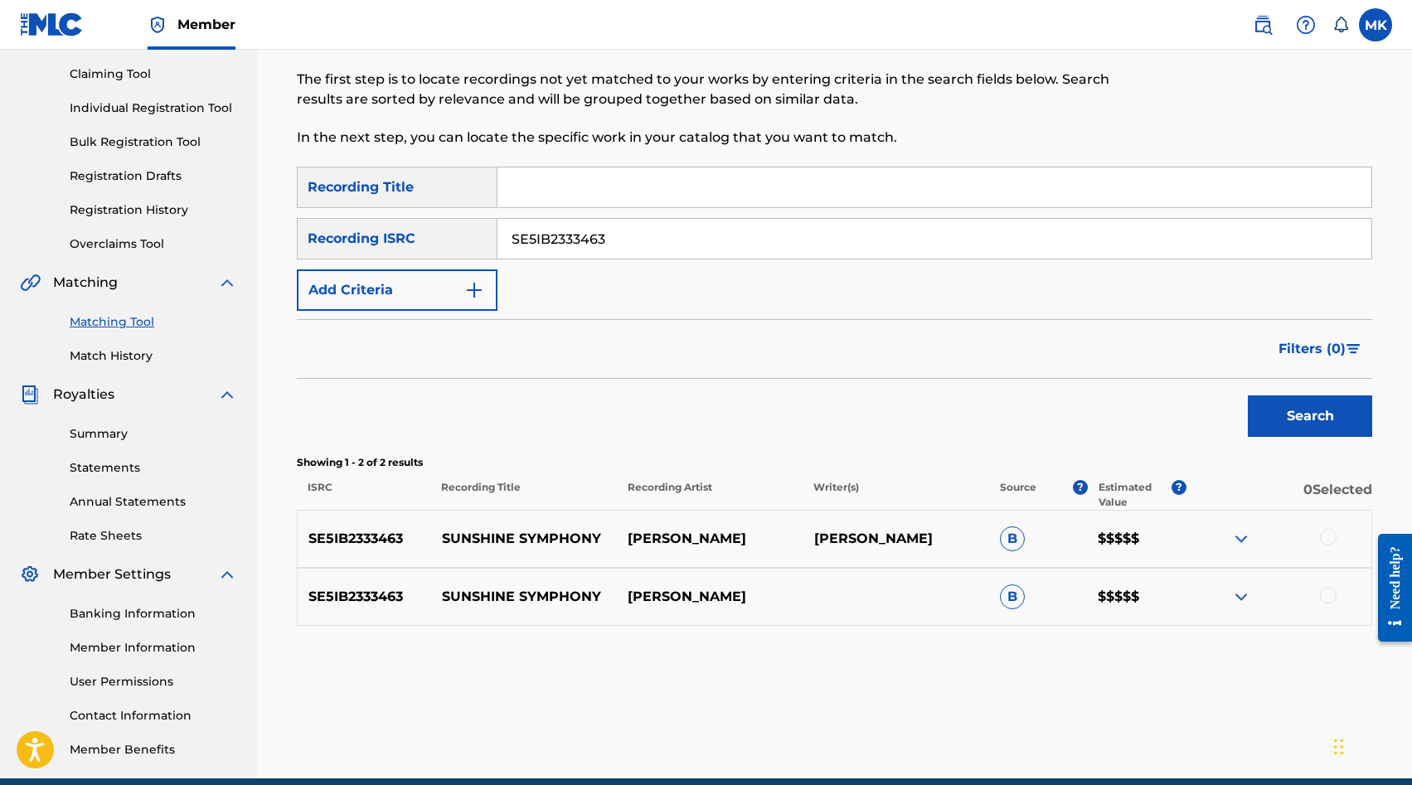
scroll to position [227, 0]
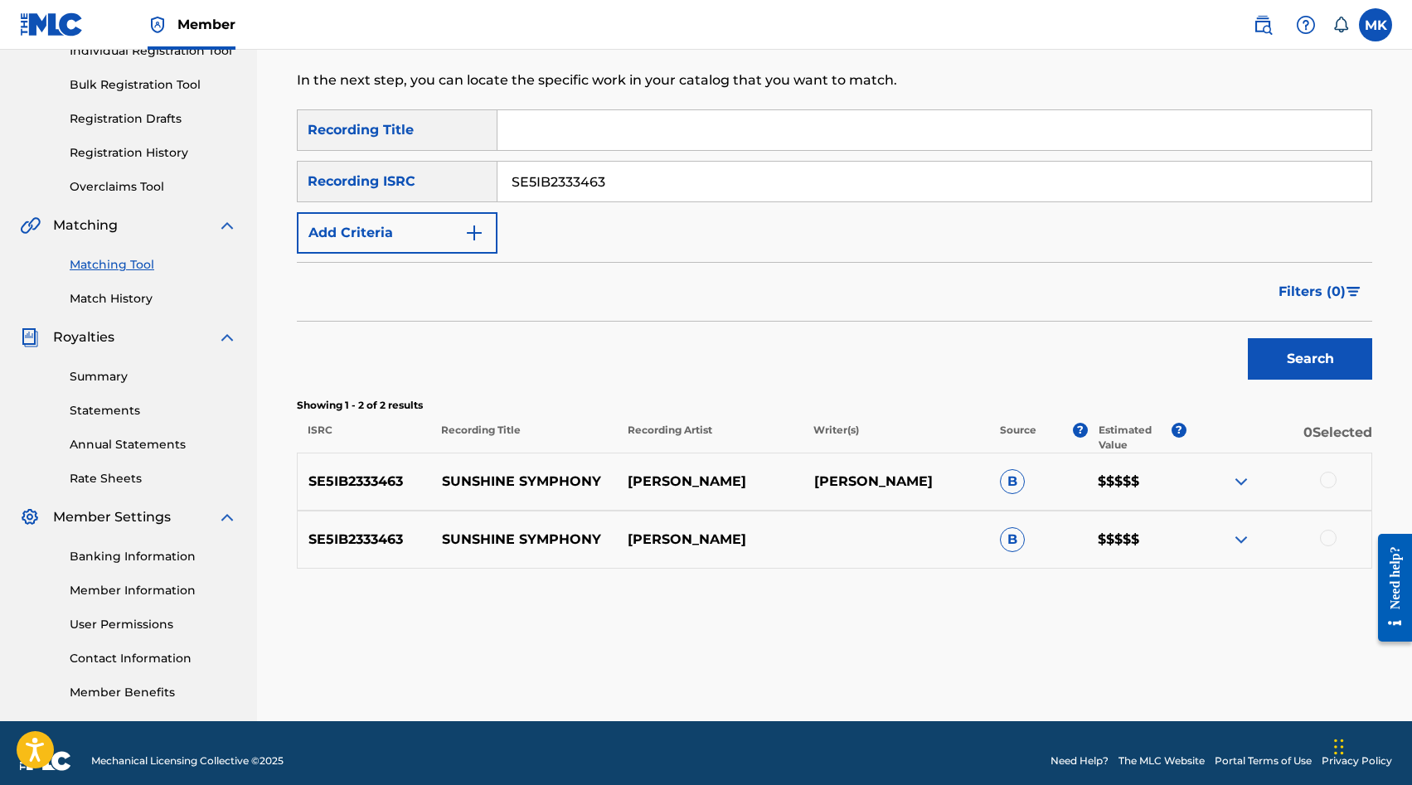
click at [1327, 478] on div at bounding box center [1328, 480] width 17 height 17
click at [1327, 540] on div at bounding box center [1328, 538] width 17 height 17
click at [1192, 644] on button "Match 2 Groups" at bounding box center [1165, 650] width 183 height 41
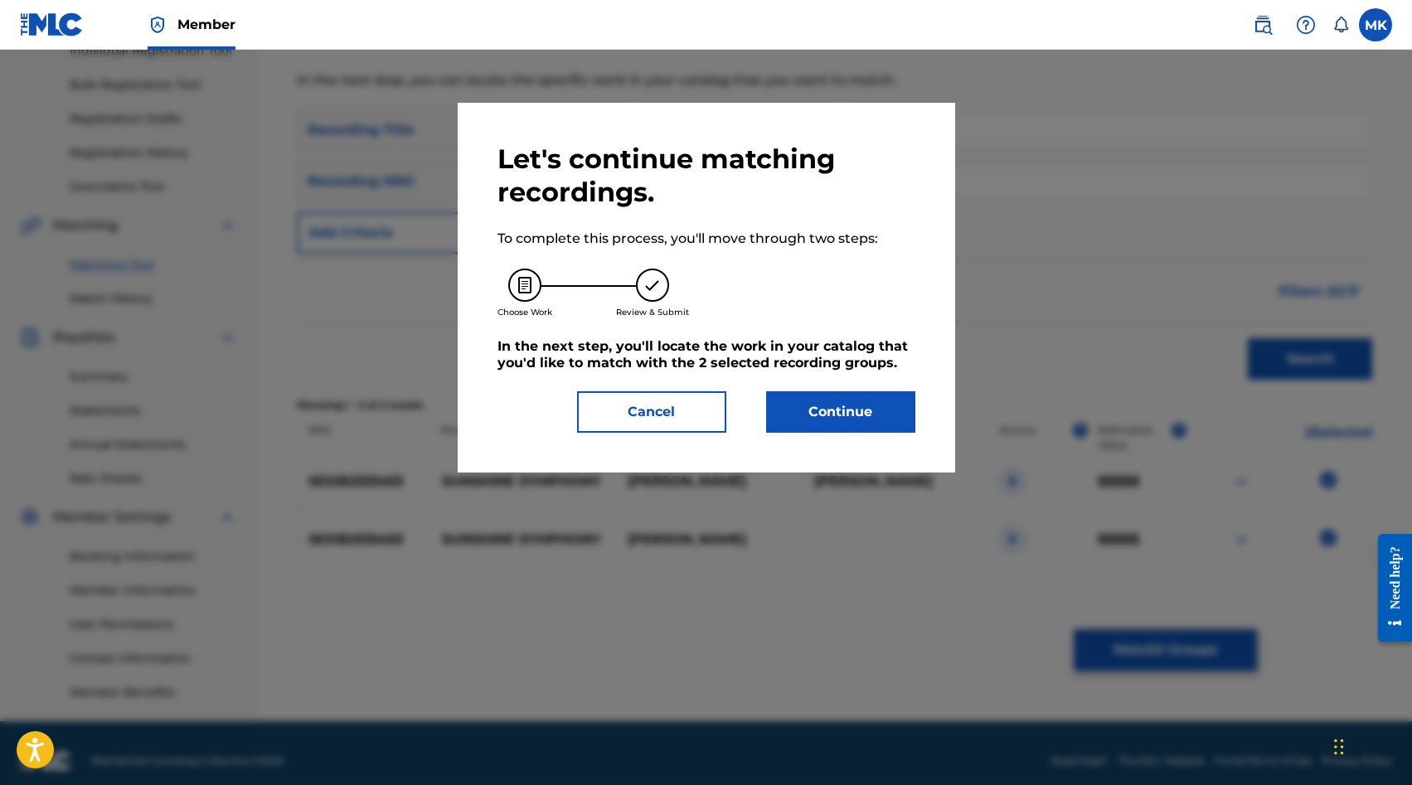
click at [876, 406] on button "Continue" at bounding box center [840, 411] width 149 height 41
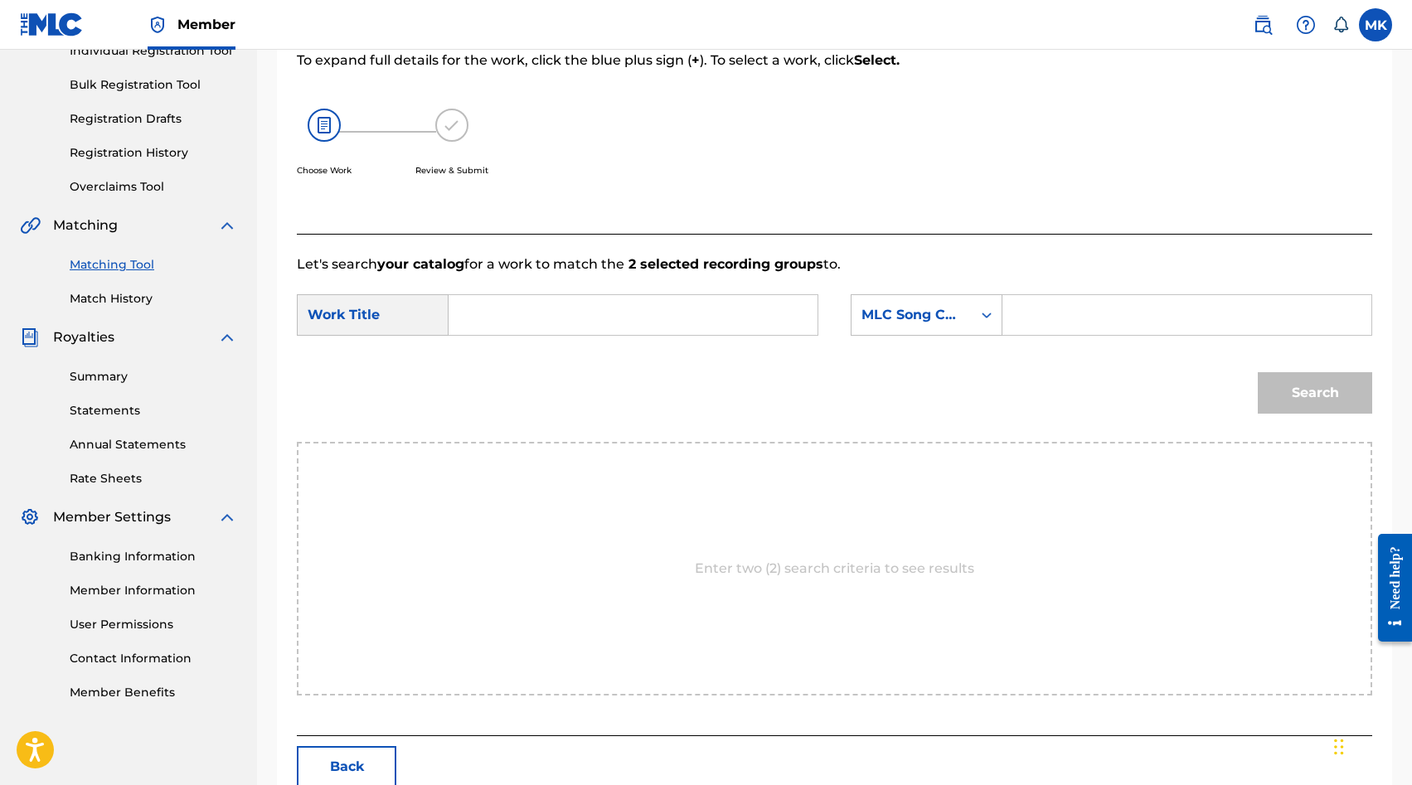
click at [1082, 308] on input "Search Form" at bounding box center [1187, 315] width 341 height 40
paste input "S707QN"
type input "S707QN"
click at [664, 309] on input "Search Form" at bounding box center [633, 315] width 341 height 40
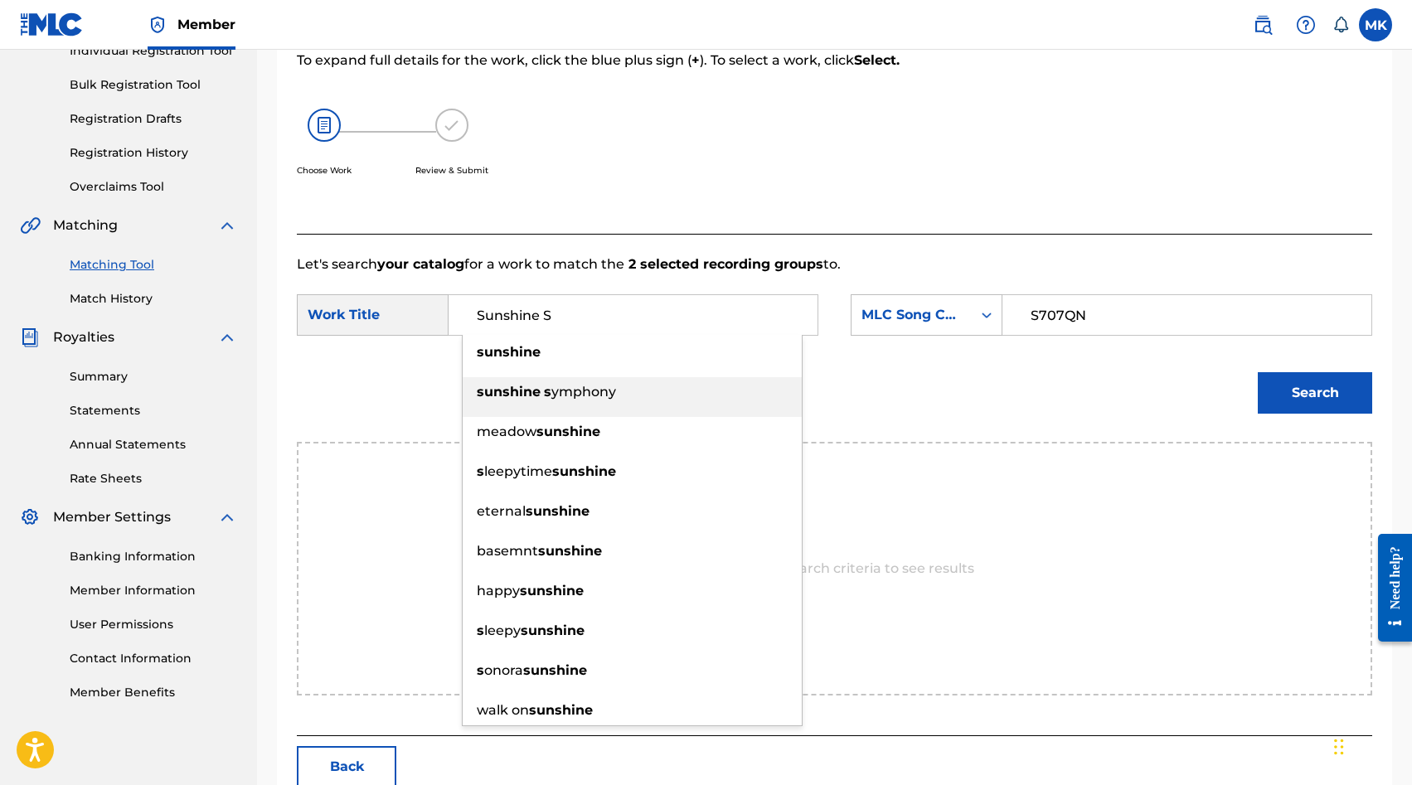
click at [684, 381] on div "sunshine s ymphony" at bounding box center [632, 392] width 339 height 30
type input "sunshine symphony"
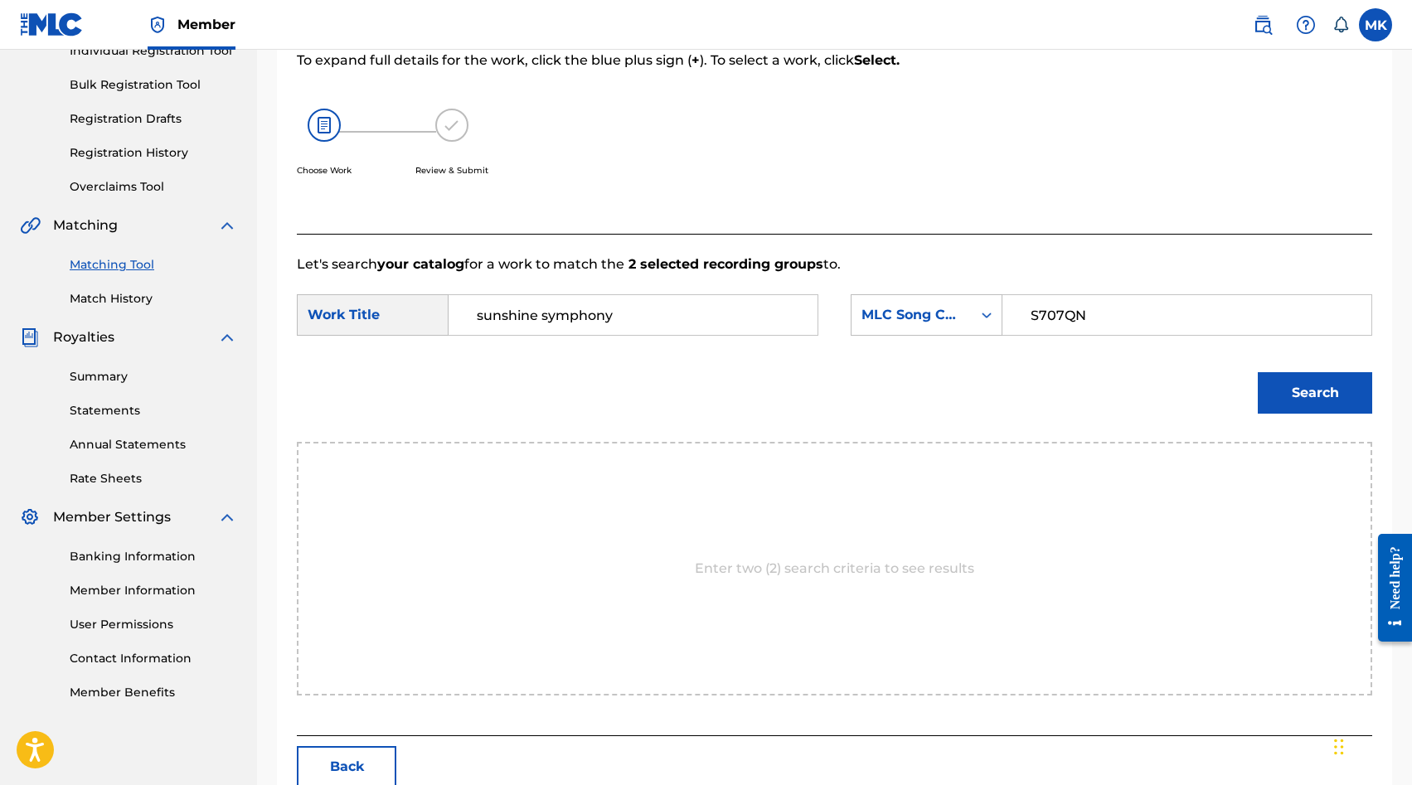
click at [1307, 402] on button "Search" at bounding box center [1315, 392] width 114 height 41
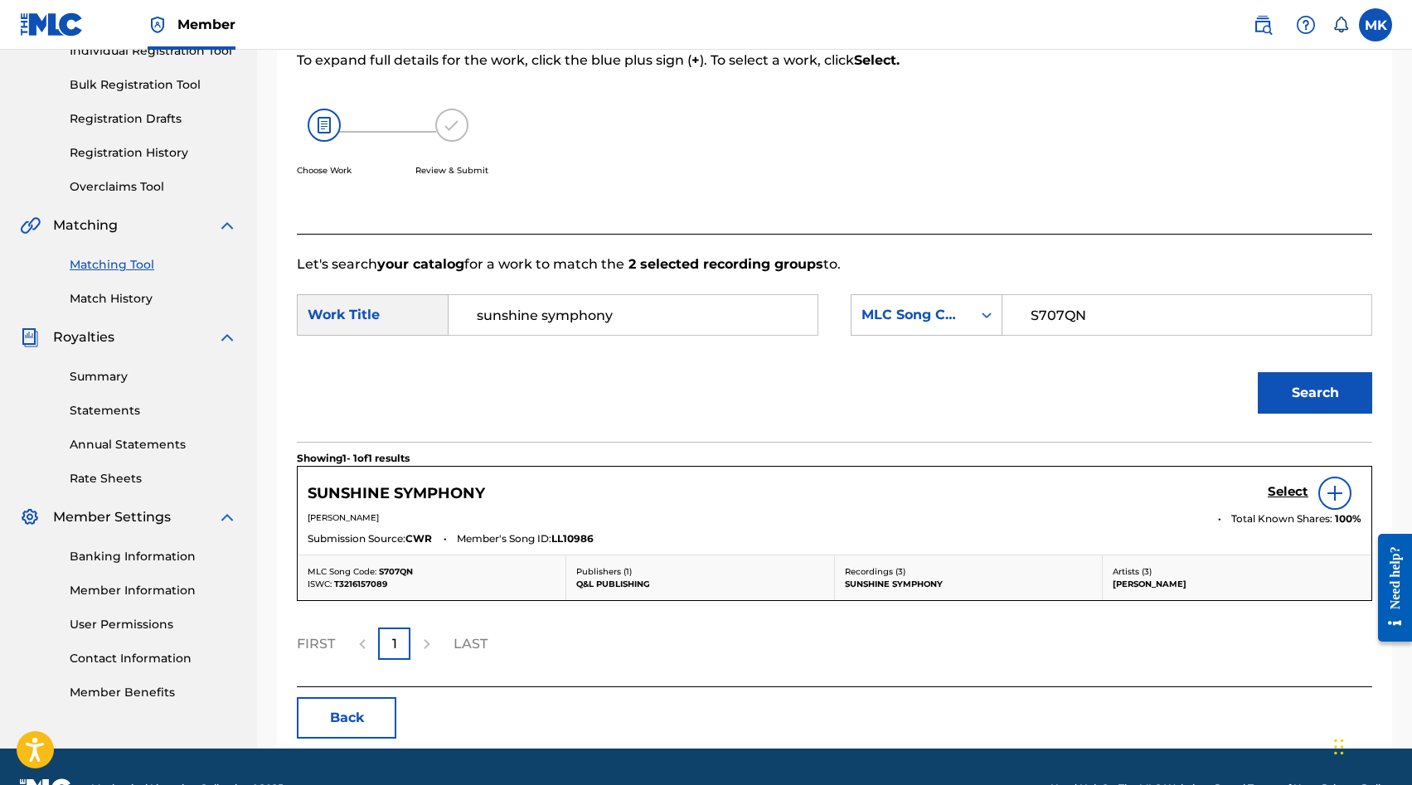
click at [1276, 490] on h5 "Select" at bounding box center [1288, 492] width 41 height 16
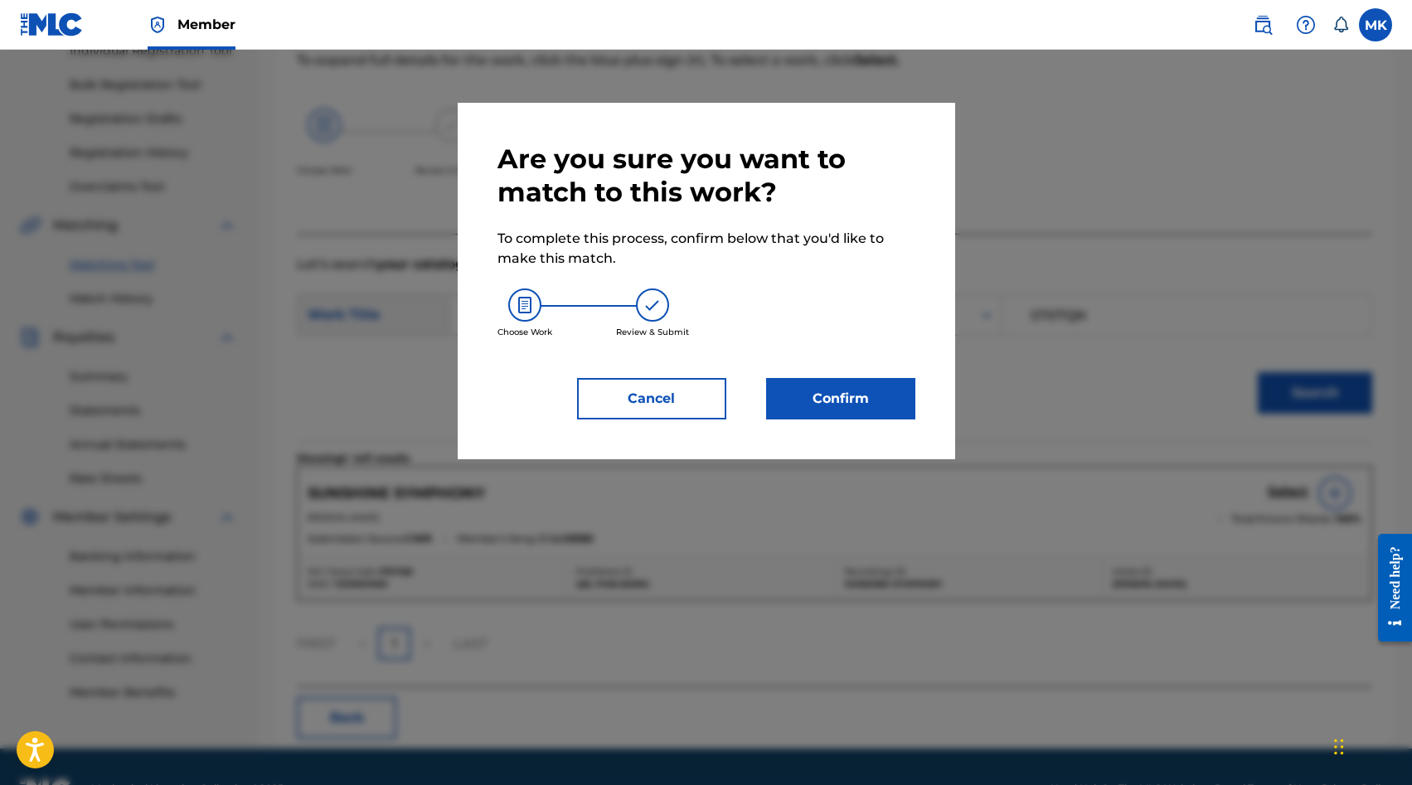
click at [902, 413] on button "Confirm" at bounding box center [840, 398] width 149 height 41
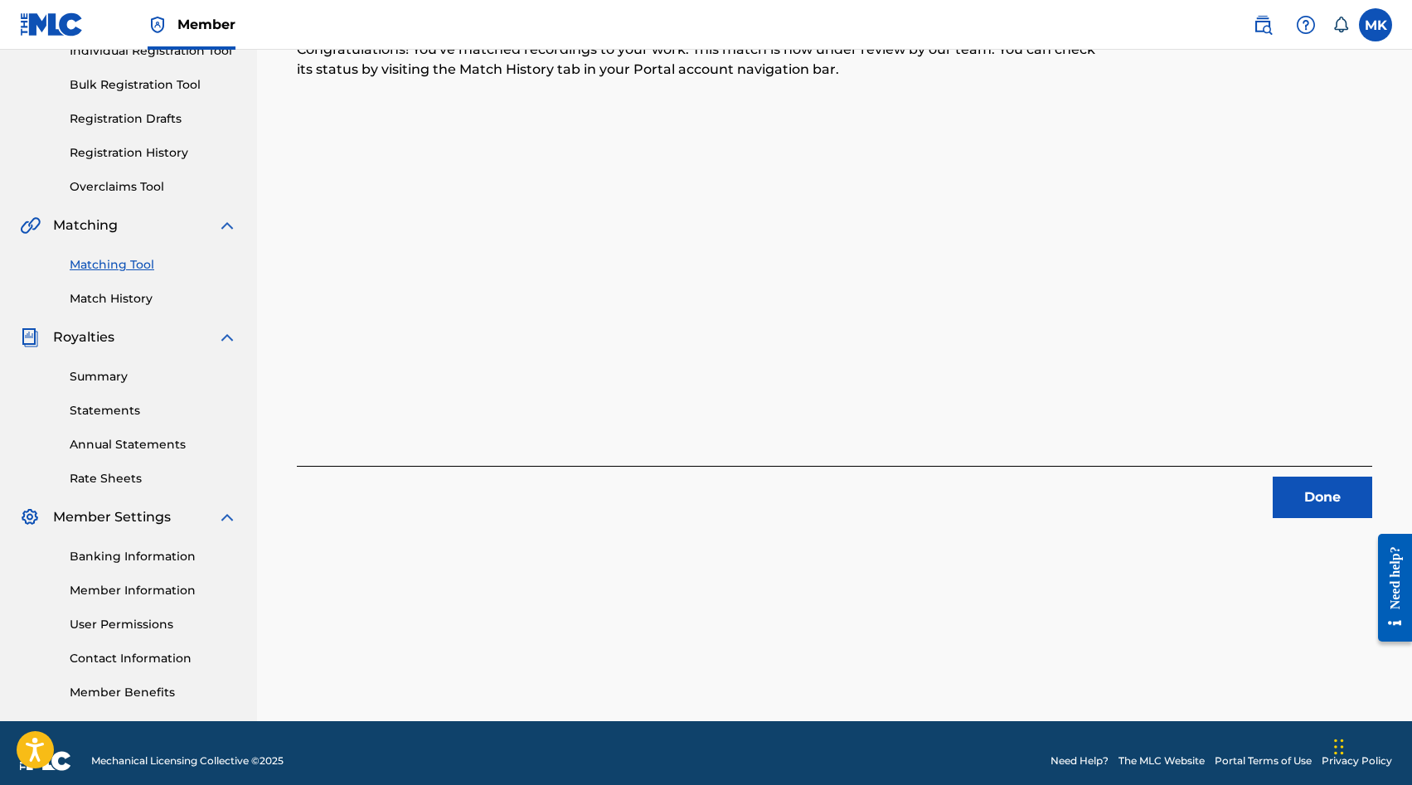
click at [1299, 507] on button "Done" at bounding box center [1323, 497] width 100 height 41
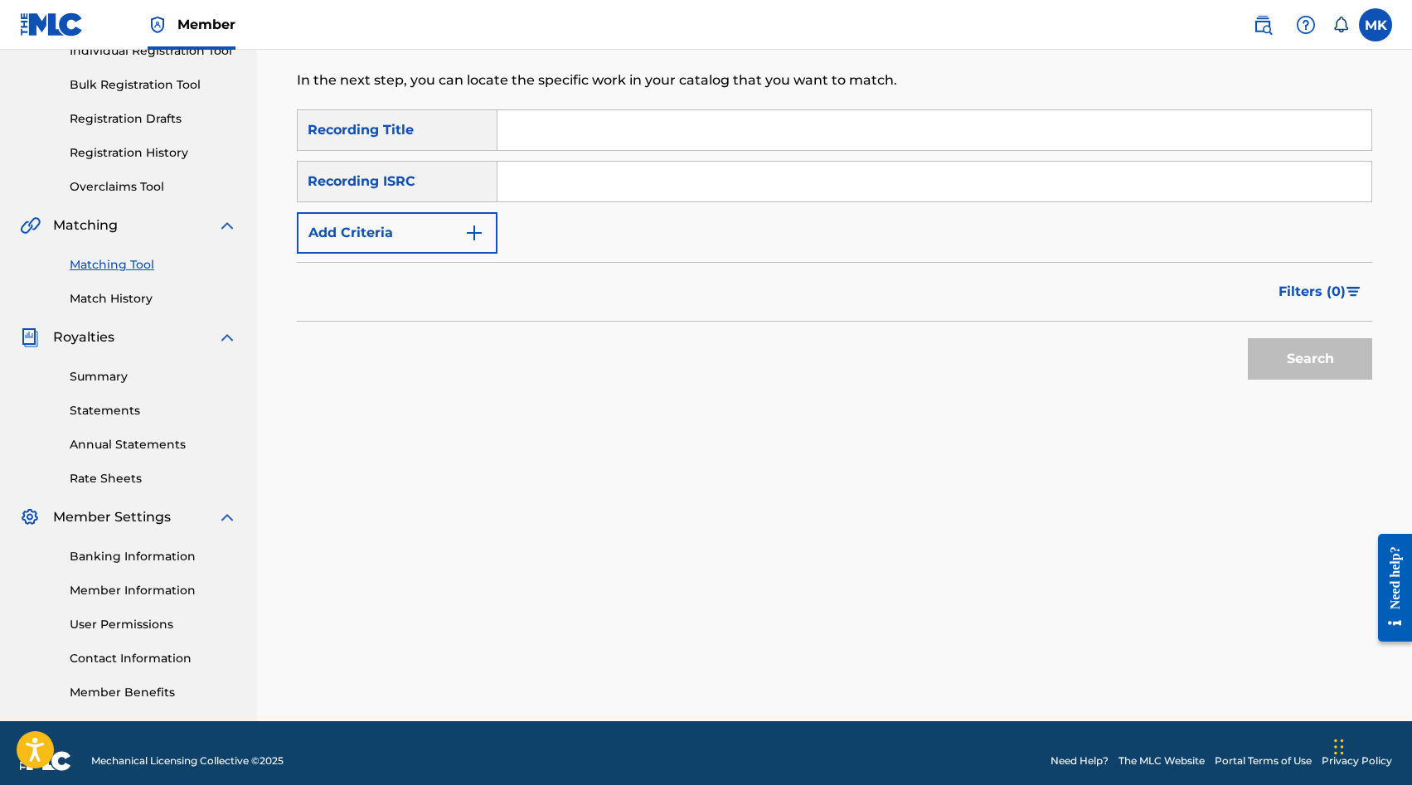
click at [636, 193] on input "Search Form" at bounding box center [935, 182] width 874 height 40
paste input "SE69Z2304062"
type input "SE69Z2304062"
click at [1329, 362] on button "Search" at bounding box center [1310, 358] width 124 height 41
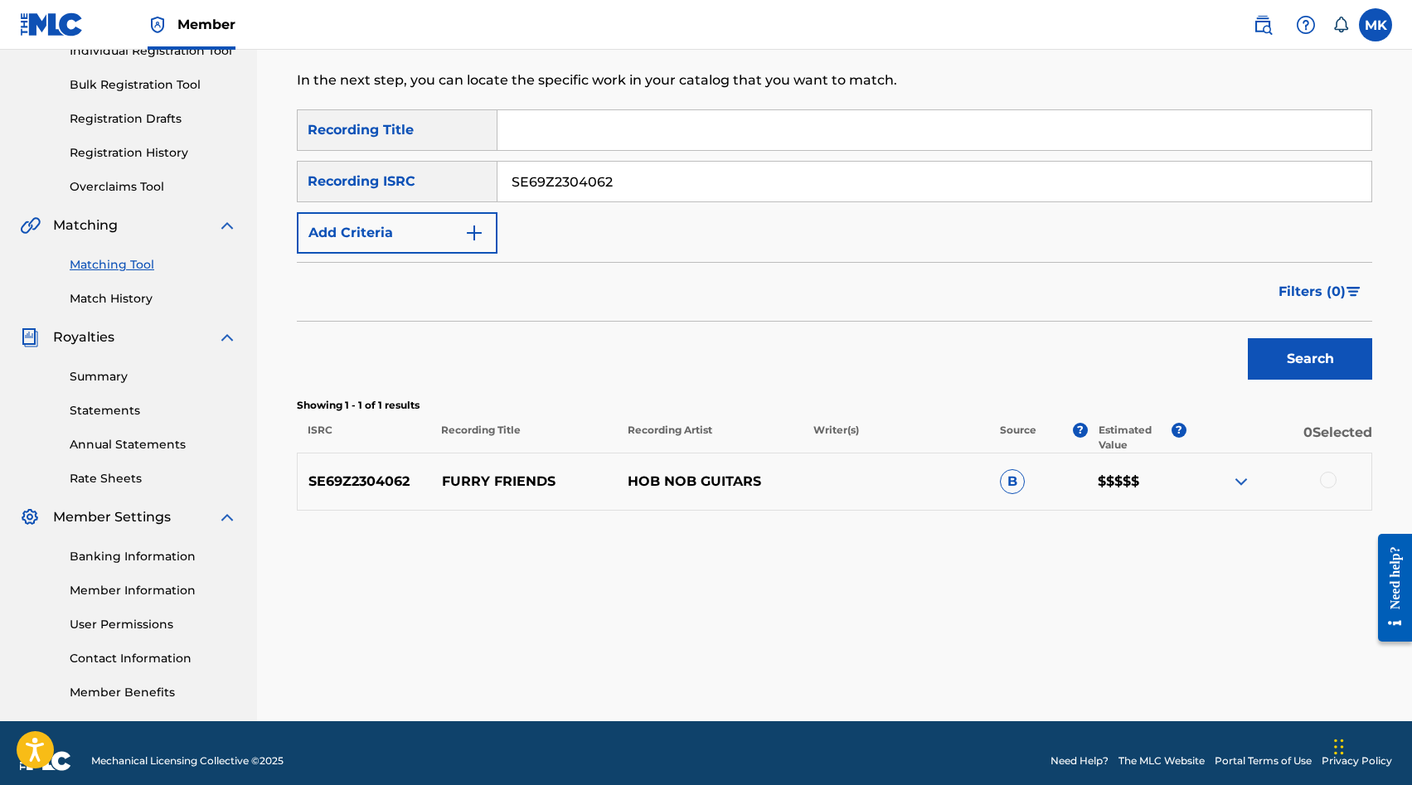
click at [1328, 479] on div at bounding box center [1328, 480] width 17 height 17
click at [1222, 660] on button "Match 1 Group" at bounding box center [1165, 650] width 183 height 41
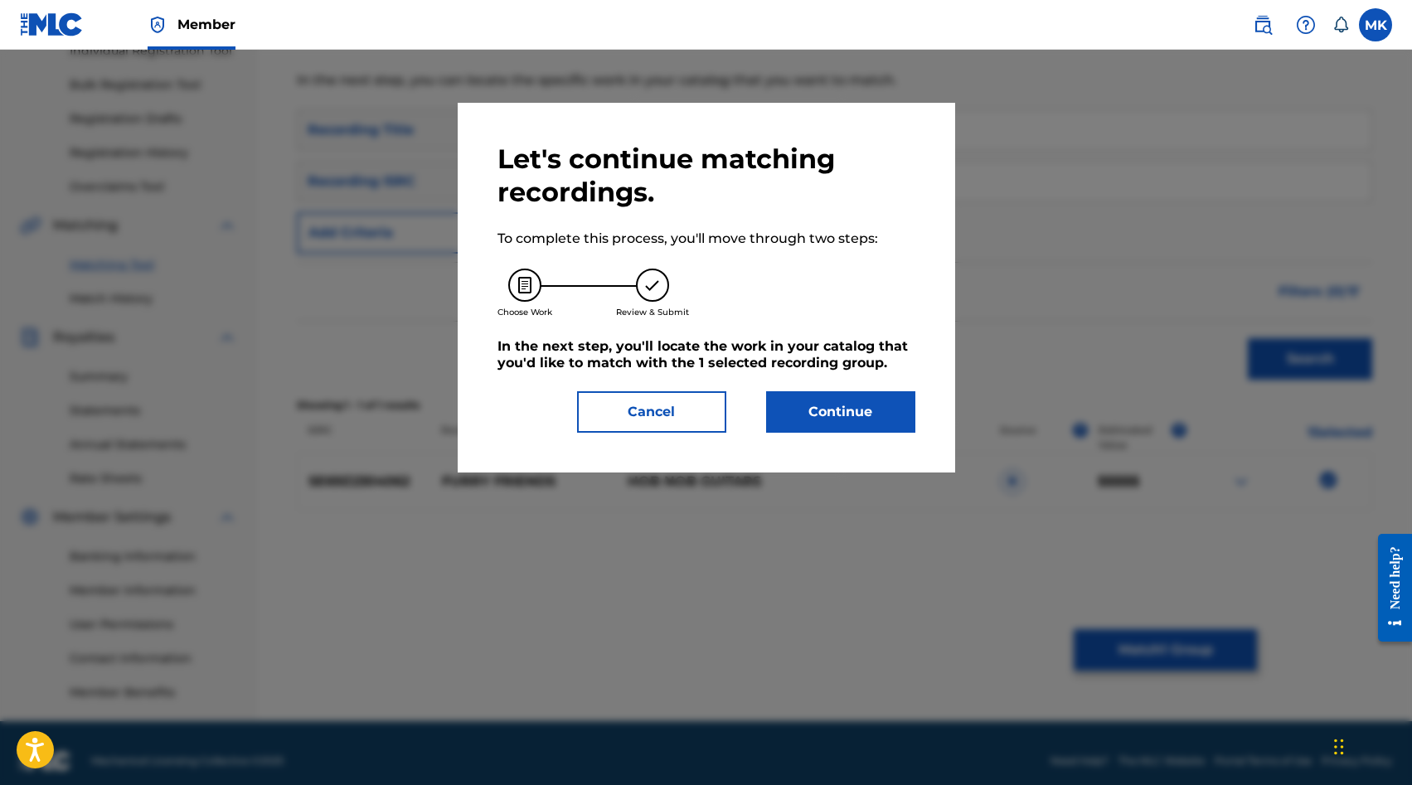
click at [838, 409] on button "Continue" at bounding box center [840, 411] width 149 height 41
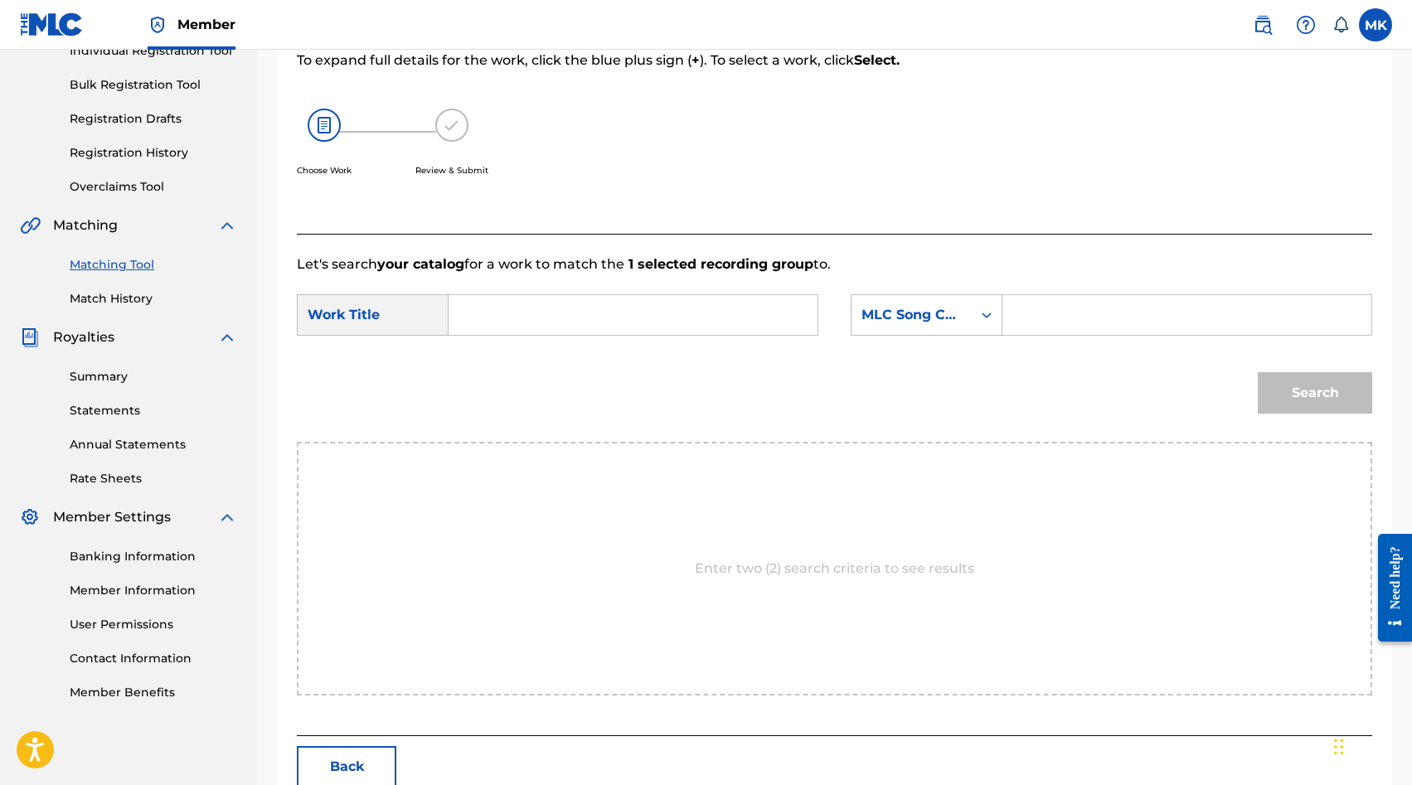
click at [1009, 292] on form "SearchWithCriteria779ceba9-09ab-4c3a-b950-a4be632d98ce Work Title SearchWithCri…" at bounding box center [835, 359] width 1076 height 168
click at [1019, 308] on input "Search Form" at bounding box center [1187, 315] width 341 height 40
paste input "FA7PN2"
type input "FA7PN2"
click at [646, 314] on input "Search Form" at bounding box center [633, 315] width 341 height 40
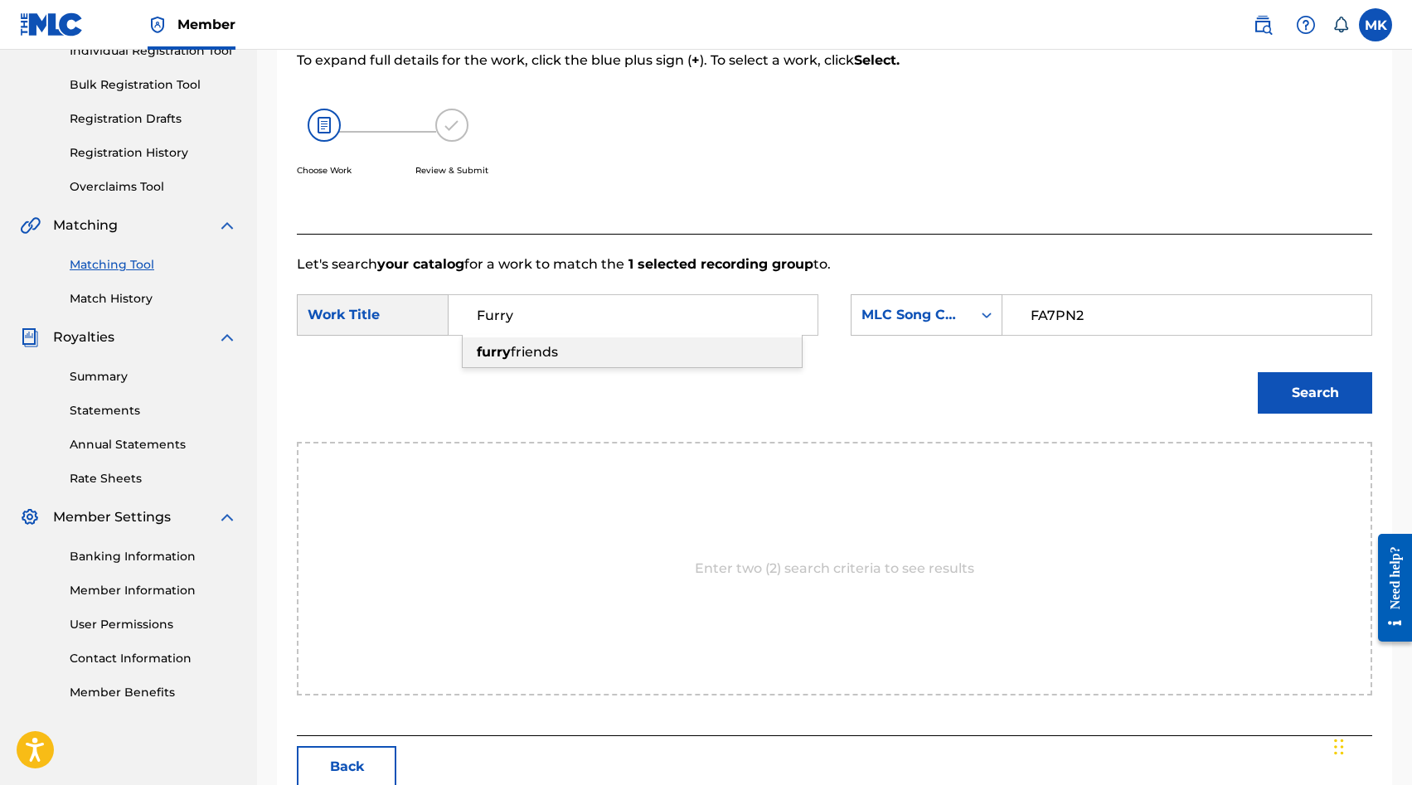
click at [669, 358] on div "furry friends" at bounding box center [632, 353] width 339 height 30
type input "furry friends"
click at [1300, 402] on button "Search" at bounding box center [1315, 392] width 114 height 41
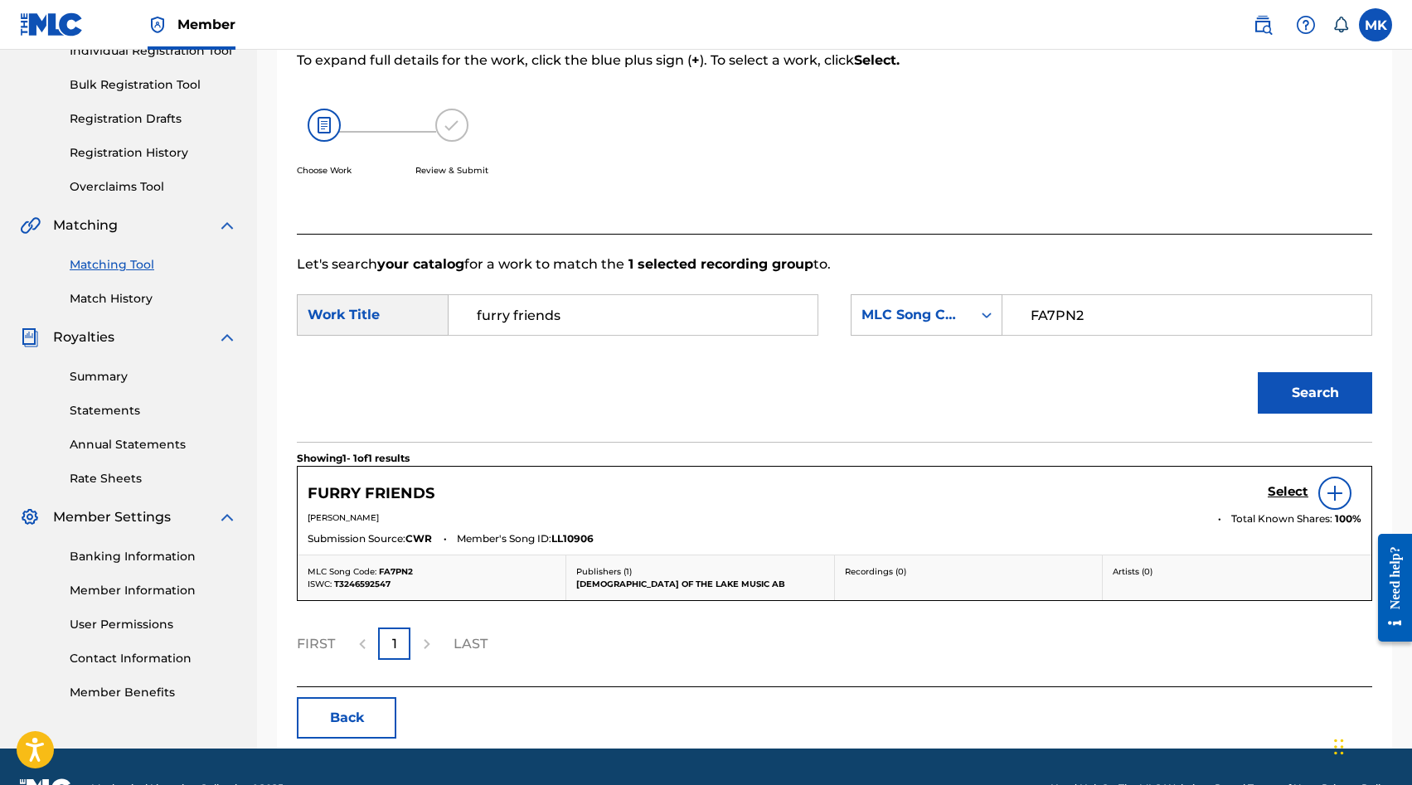
click at [1276, 496] on h5 "Select" at bounding box center [1288, 492] width 41 height 16
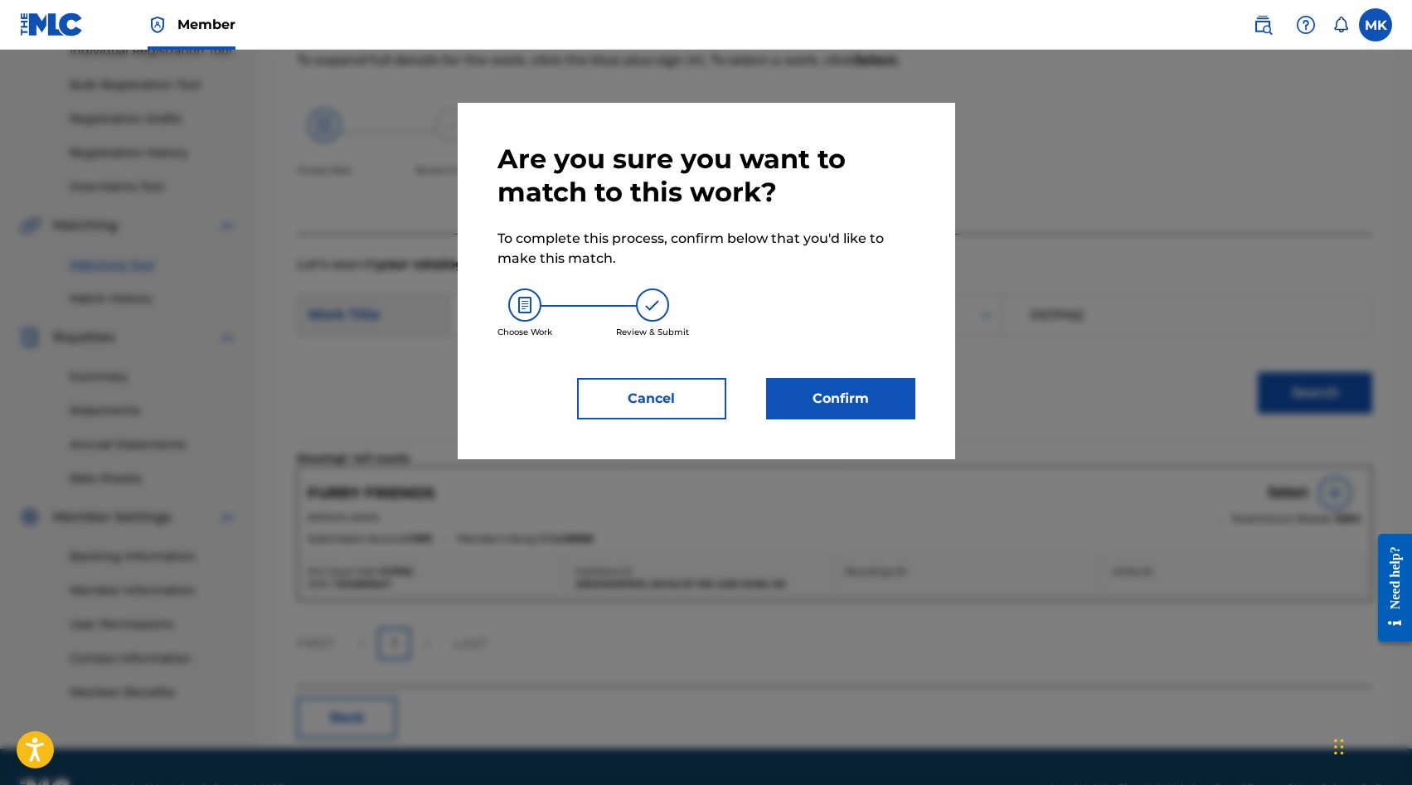
click at [884, 393] on button "Confirm" at bounding box center [840, 398] width 149 height 41
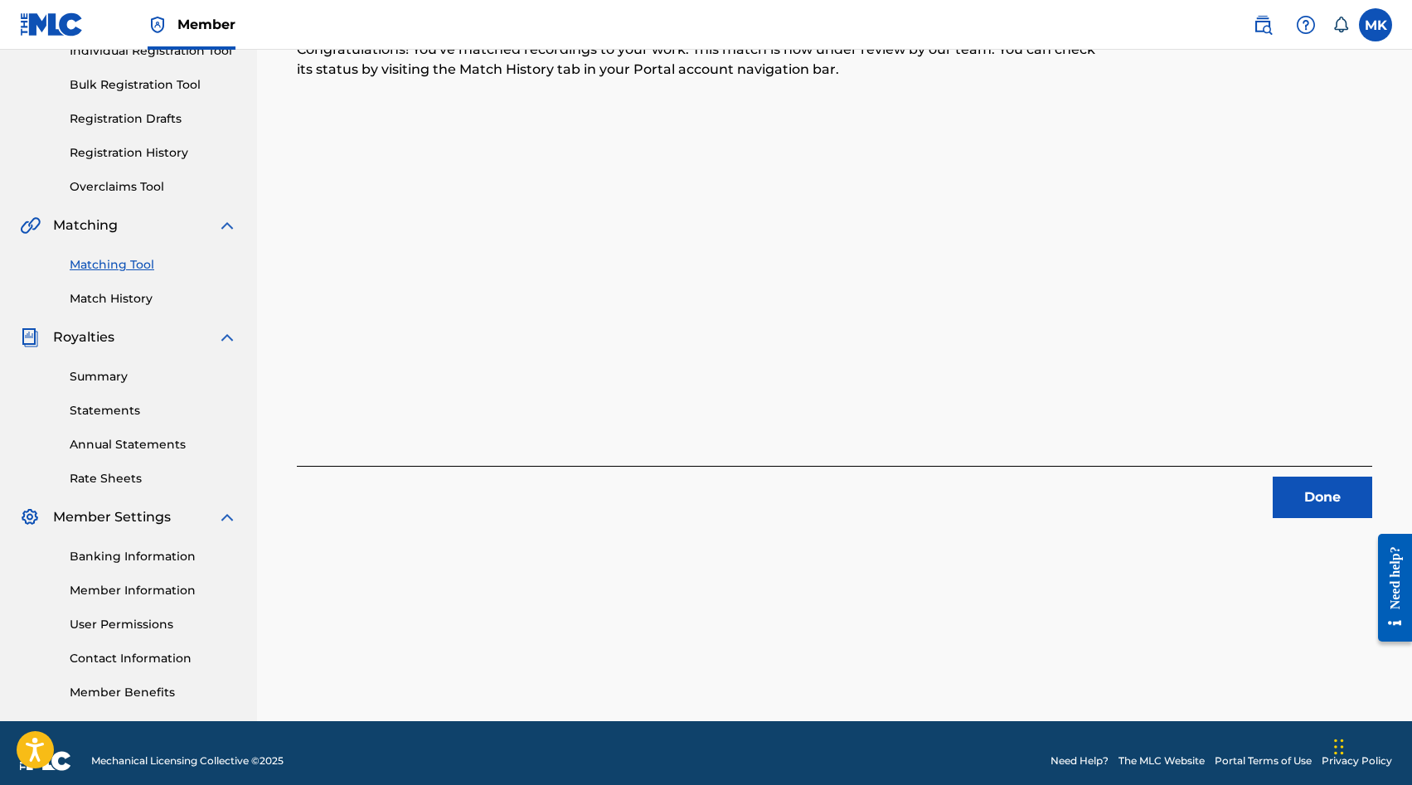
click at [1294, 496] on button "Done" at bounding box center [1323, 497] width 100 height 41
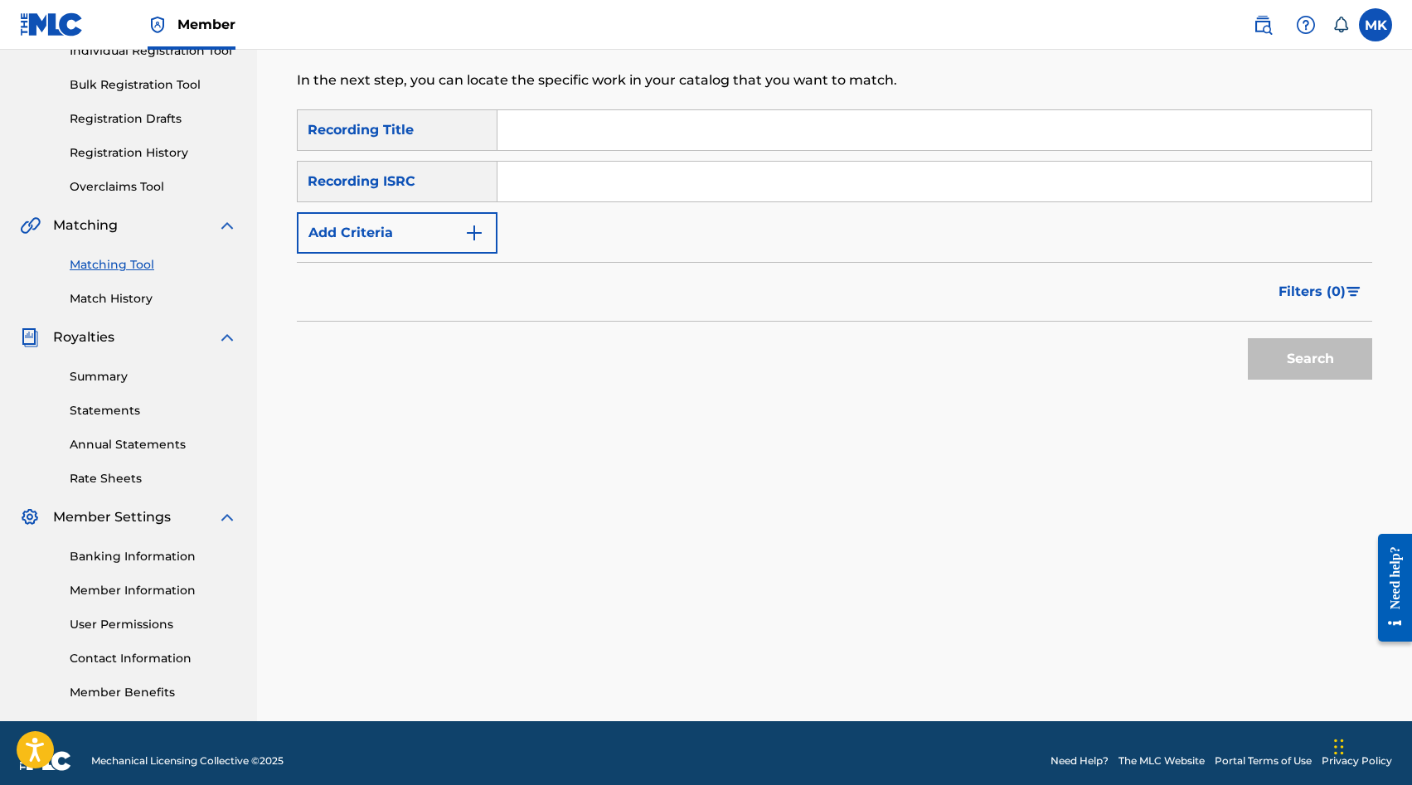
click at [658, 176] on input "Search Form" at bounding box center [935, 182] width 874 height 40
paste input "SE5IB2326039"
type input "SE5IB2326039"
click at [1282, 373] on button "Search" at bounding box center [1310, 358] width 124 height 41
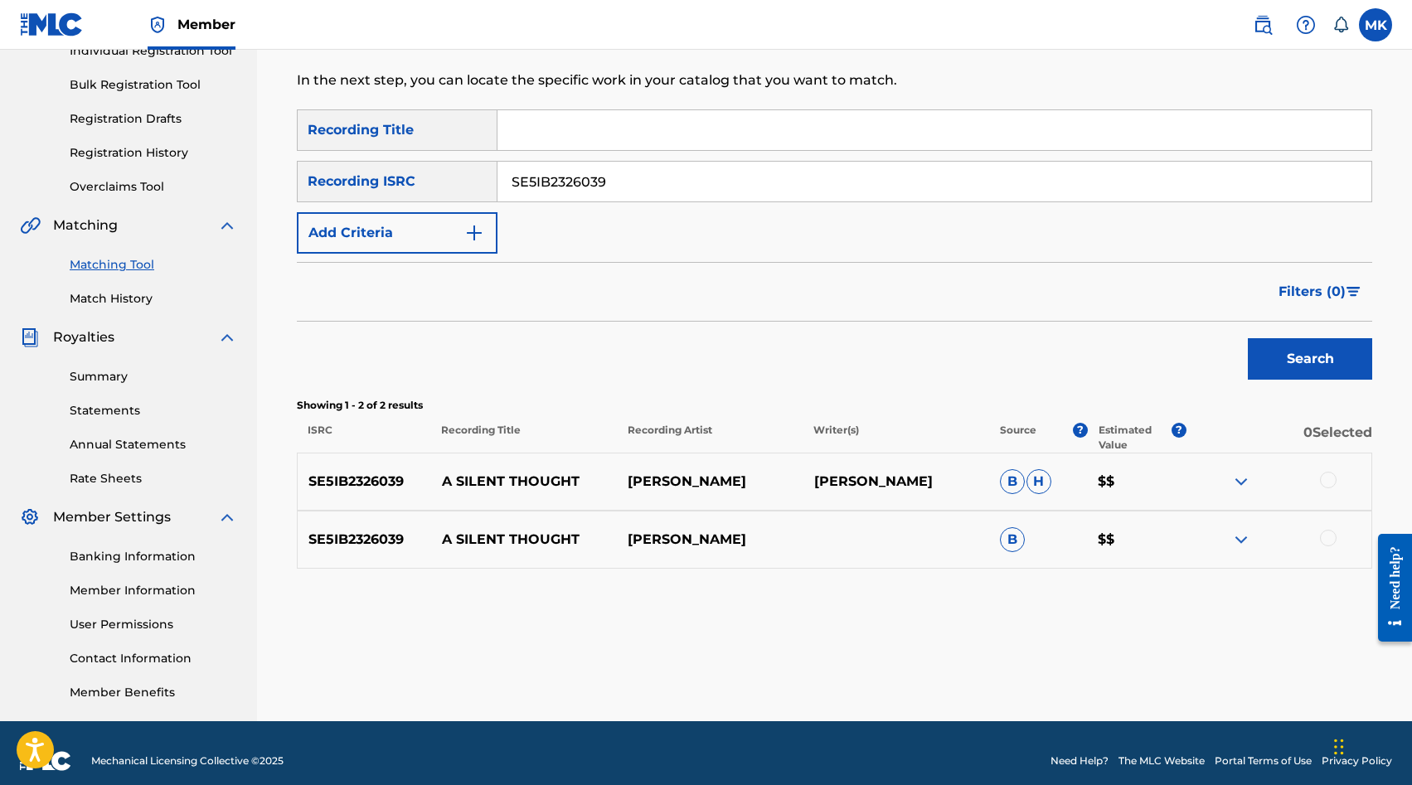
scroll to position [243, 0]
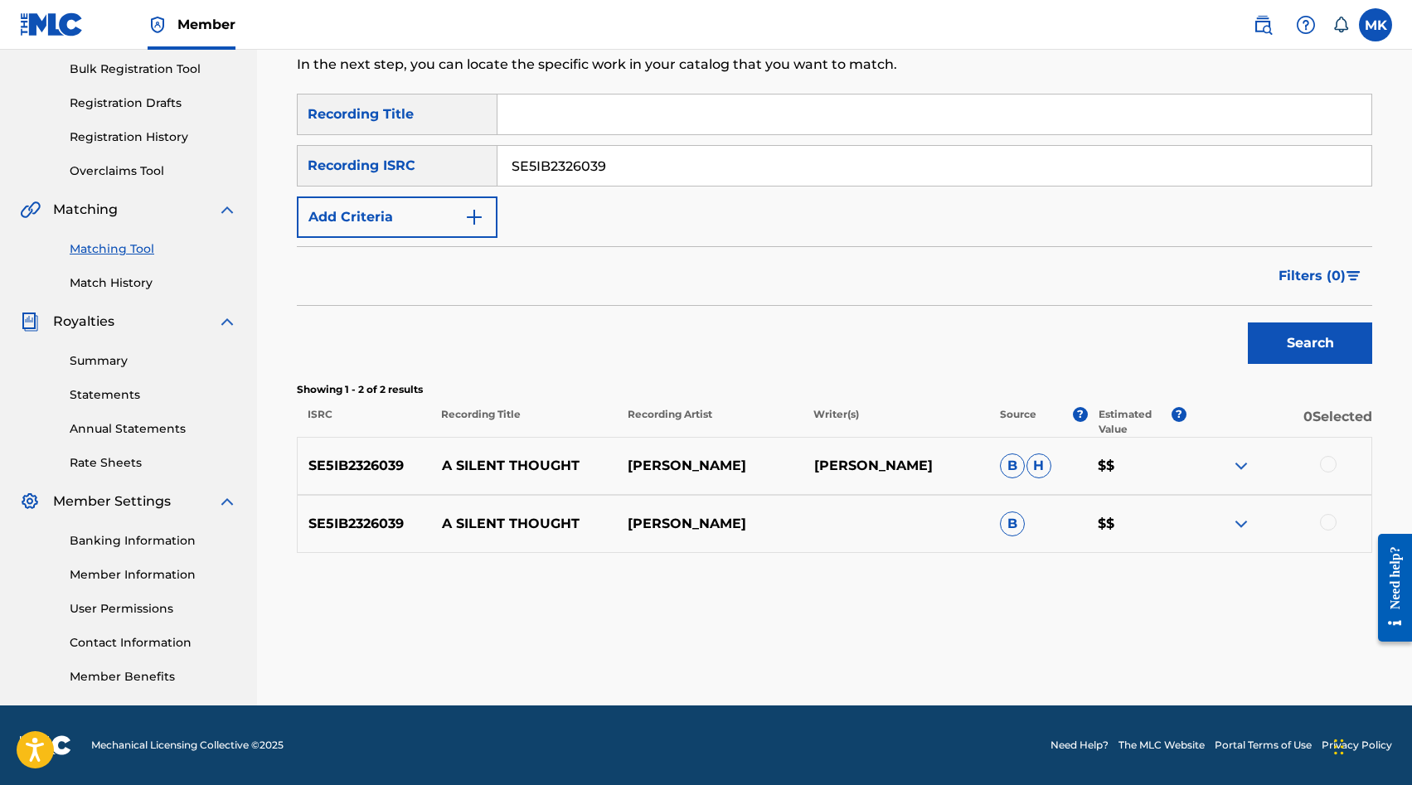
click at [1330, 463] on div at bounding box center [1328, 464] width 17 height 17
click at [1329, 527] on div at bounding box center [1328, 522] width 17 height 17
click at [1213, 640] on button "Match 2 Groups" at bounding box center [1165, 650] width 183 height 41
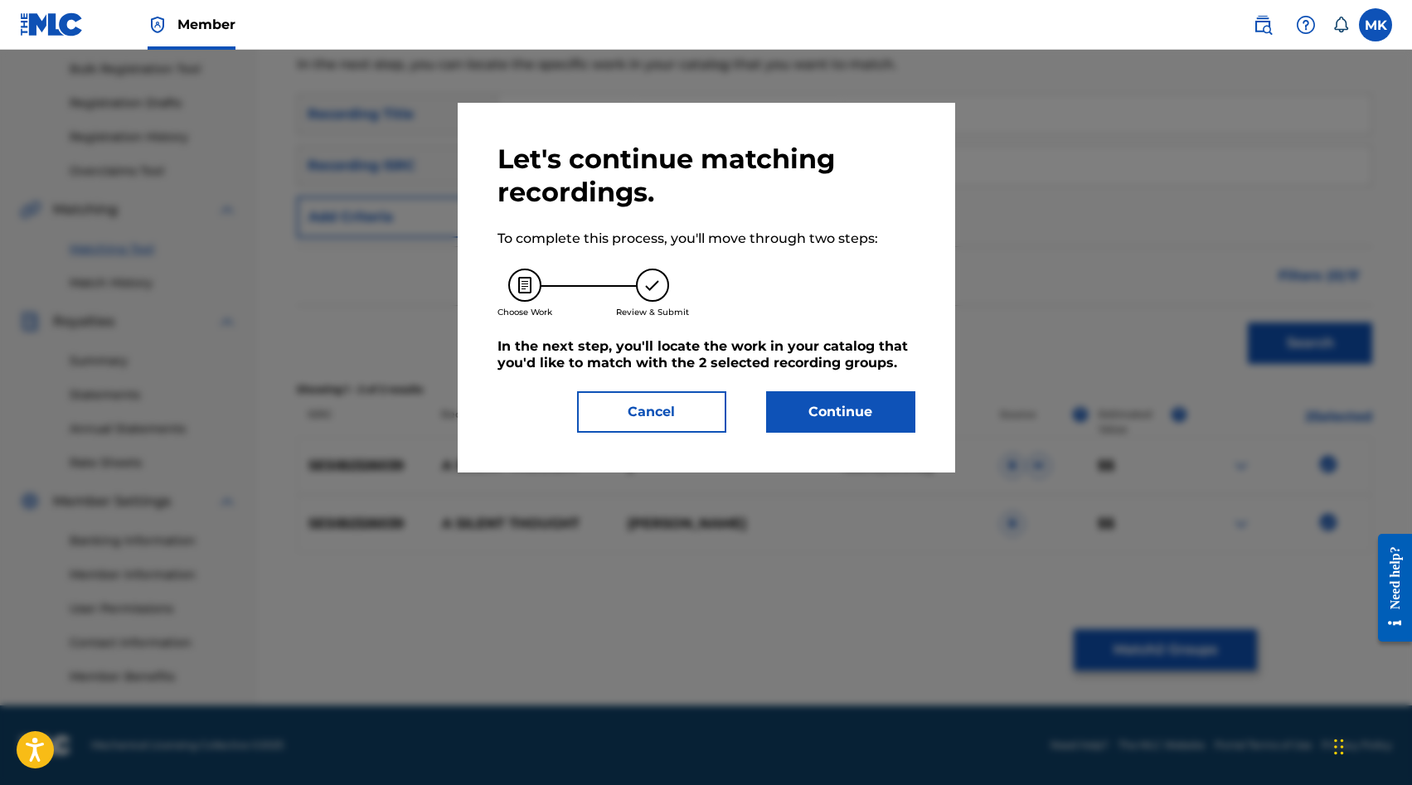
click at [872, 413] on button "Continue" at bounding box center [840, 411] width 149 height 41
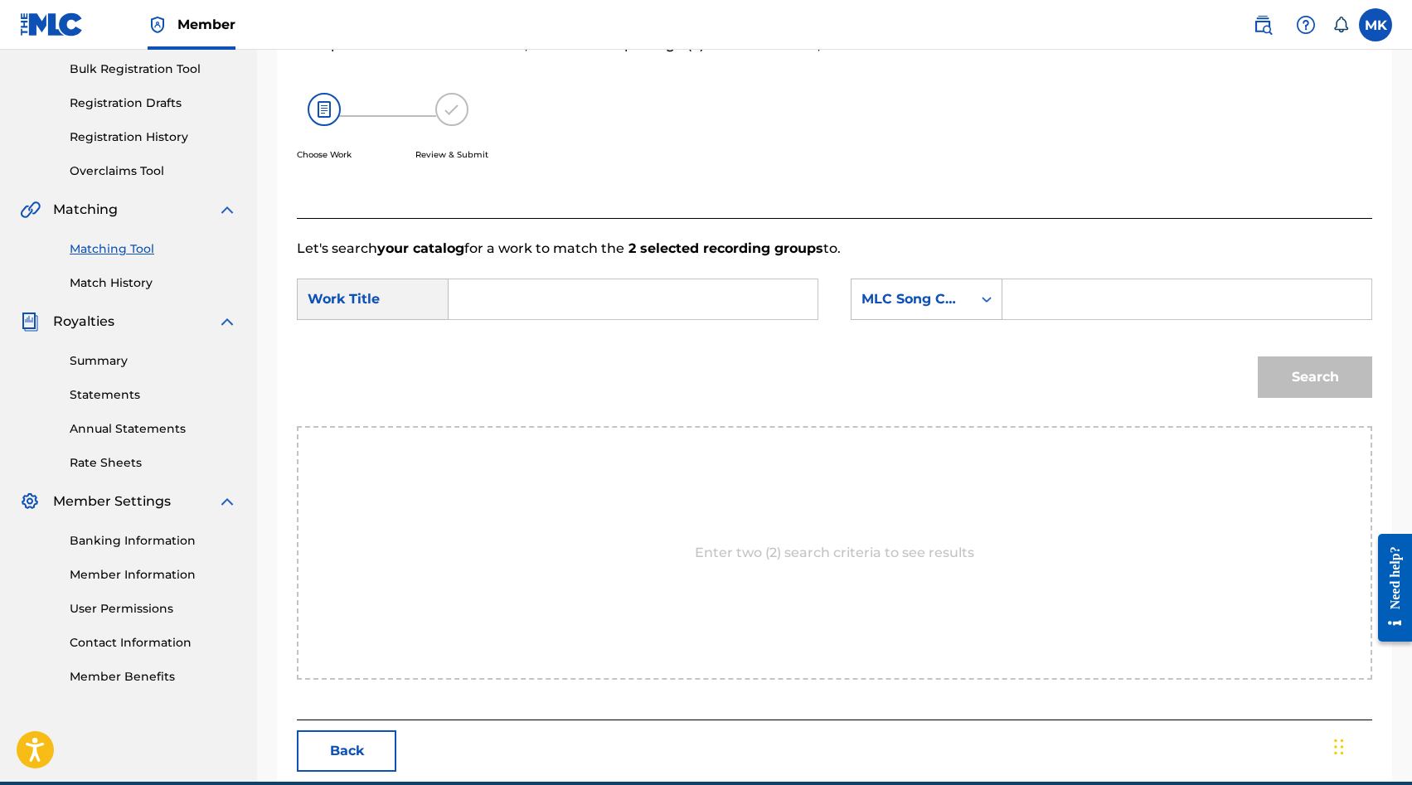
click at [1007, 303] on div "Search Form" at bounding box center [1188, 299] width 370 height 41
click at [1030, 304] on input "Search Form" at bounding box center [1187, 300] width 341 height 40
paste input "AE5Q21"
type input "AE5Q21"
click at [695, 299] on input "Search Form" at bounding box center [633, 300] width 341 height 40
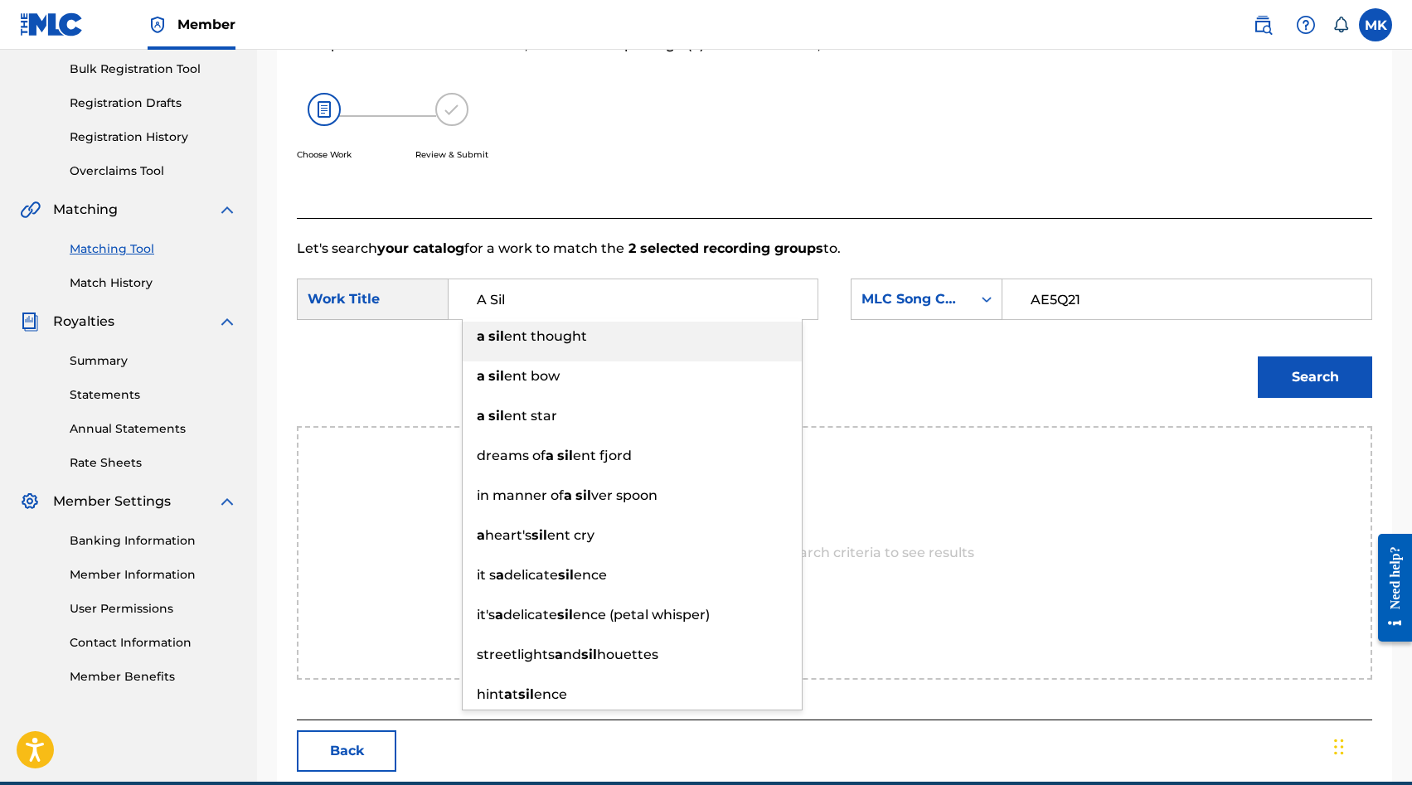
click at [713, 346] on div "a sil ent thought" at bounding box center [632, 337] width 339 height 30
type input "a silent thought"
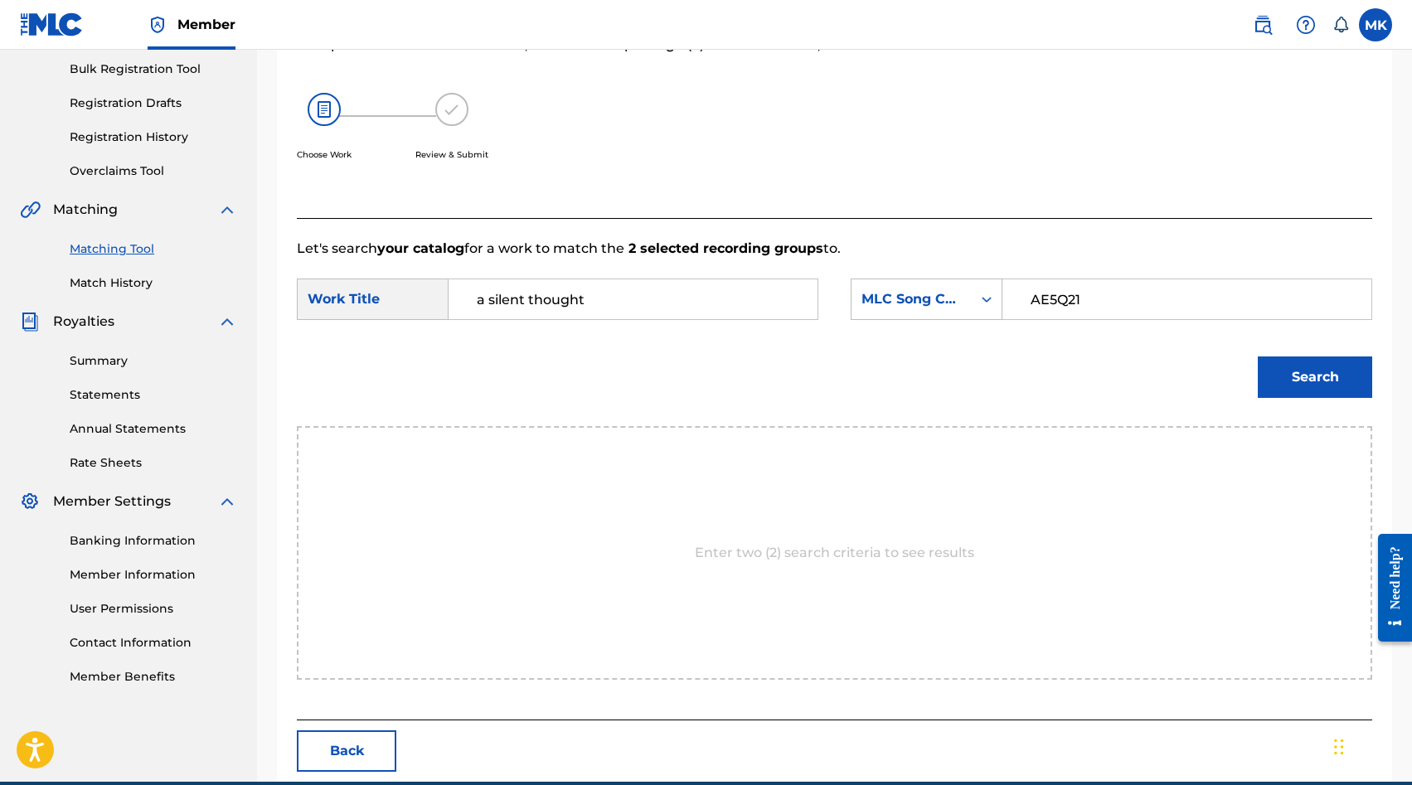
click at [1269, 380] on button "Search" at bounding box center [1315, 377] width 114 height 41
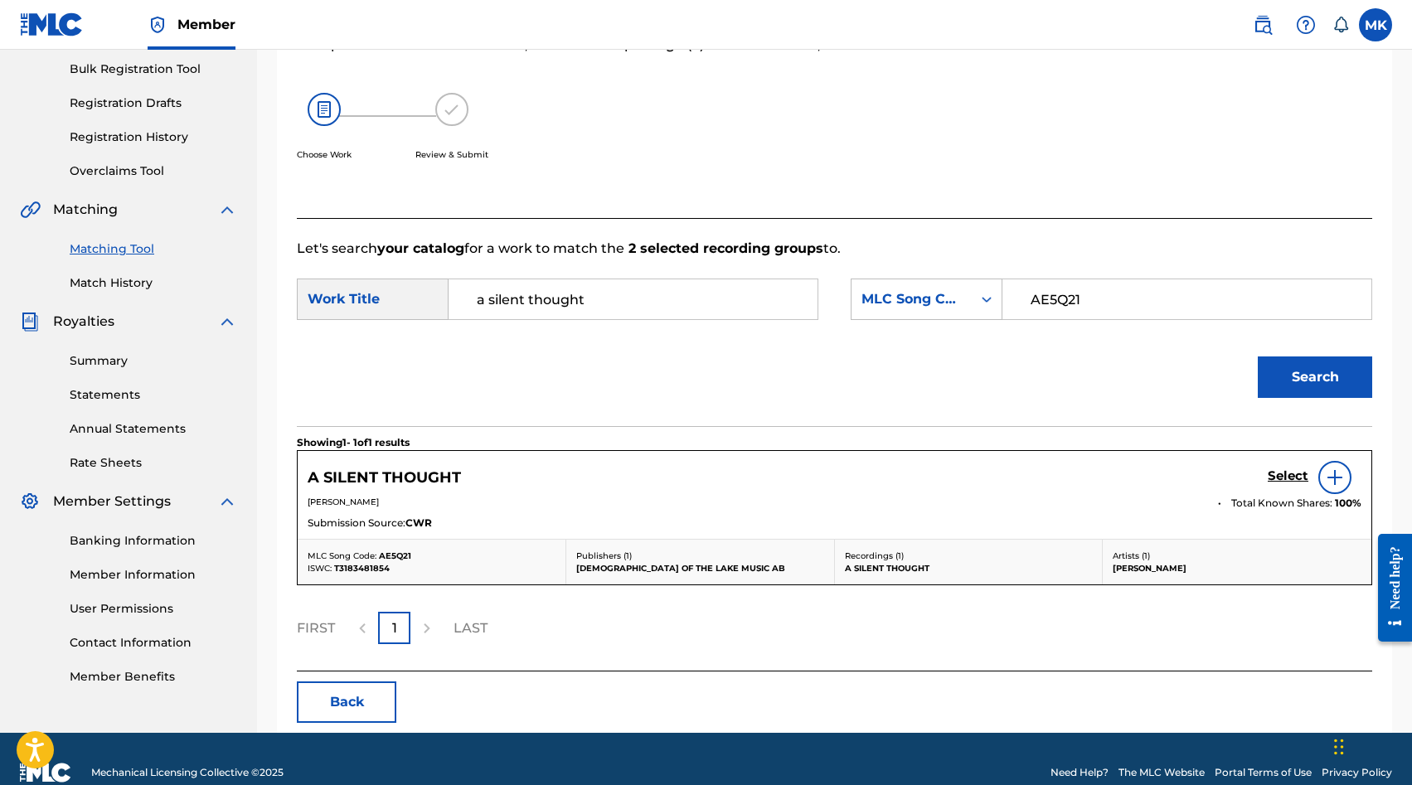
click at [1273, 474] on h5 "Select" at bounding box center [1288, 477] width 41 height 16
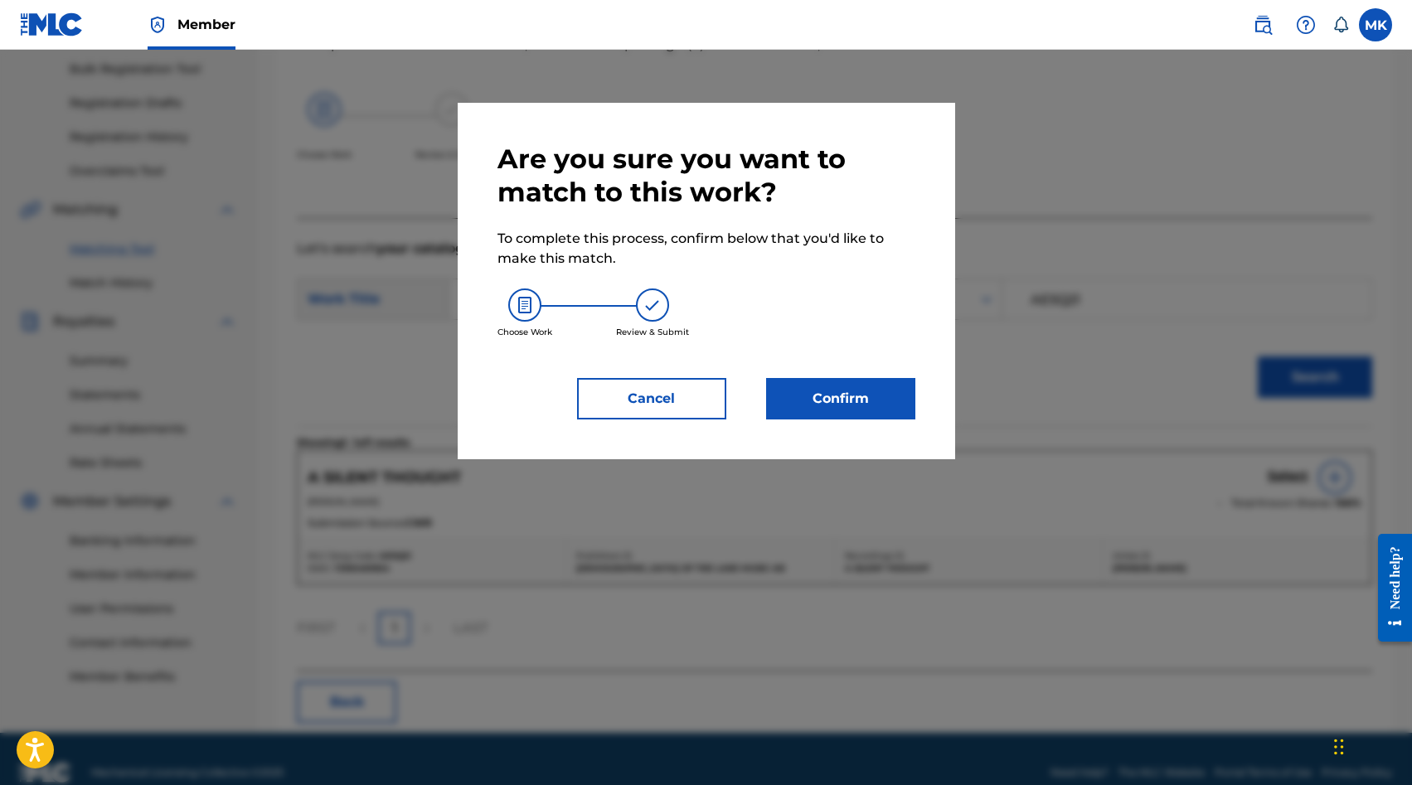
click at [857, 375] on div "Are you sure you want to match to this work? To complete this process, confirm …" at bounding box center [707, 281] width 418 height 277
click at [846, 392] on button "Confirm" at bounding box center [840, 398] width 149 height 41
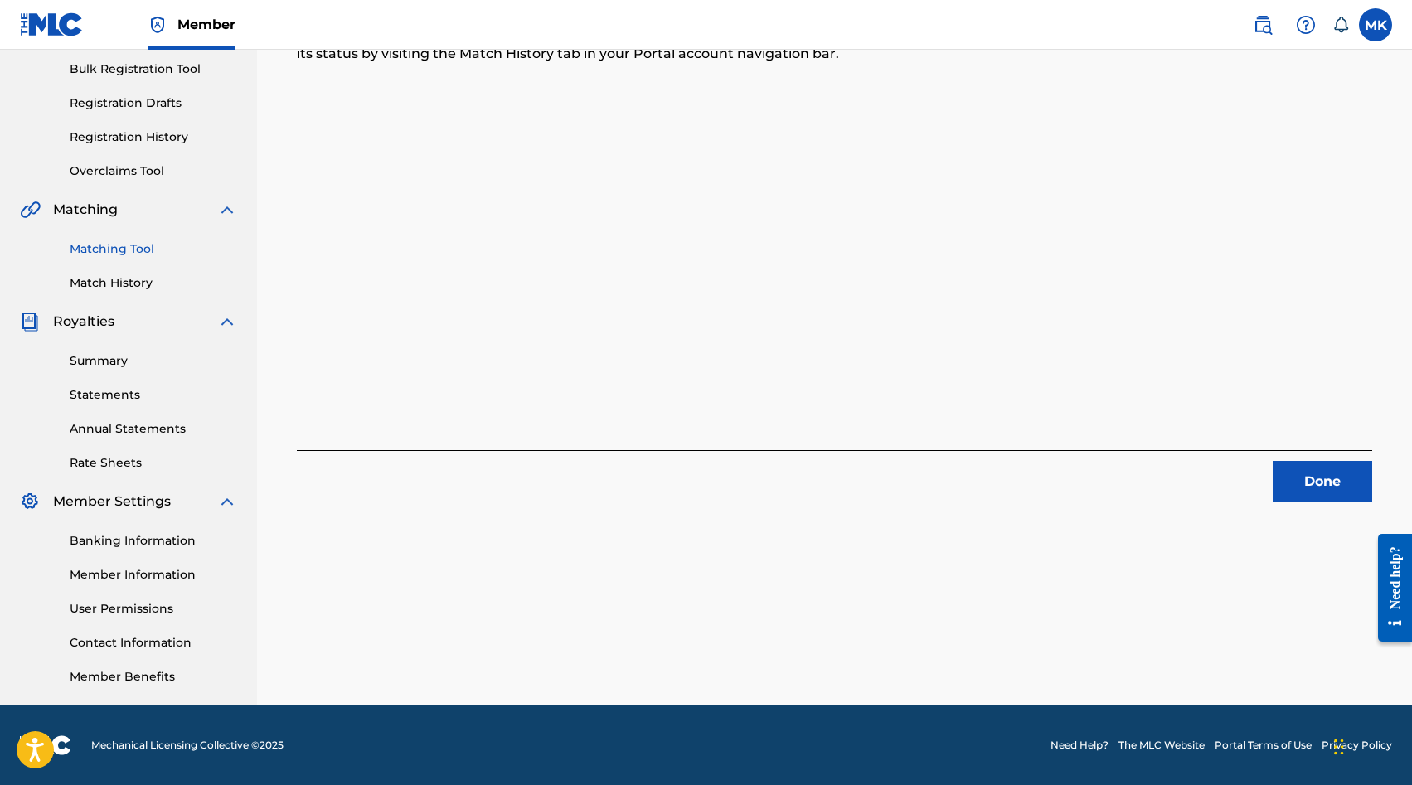
click at [1339, 473] on button "Done" at bounding box center [1323, 481] width 100 height 41
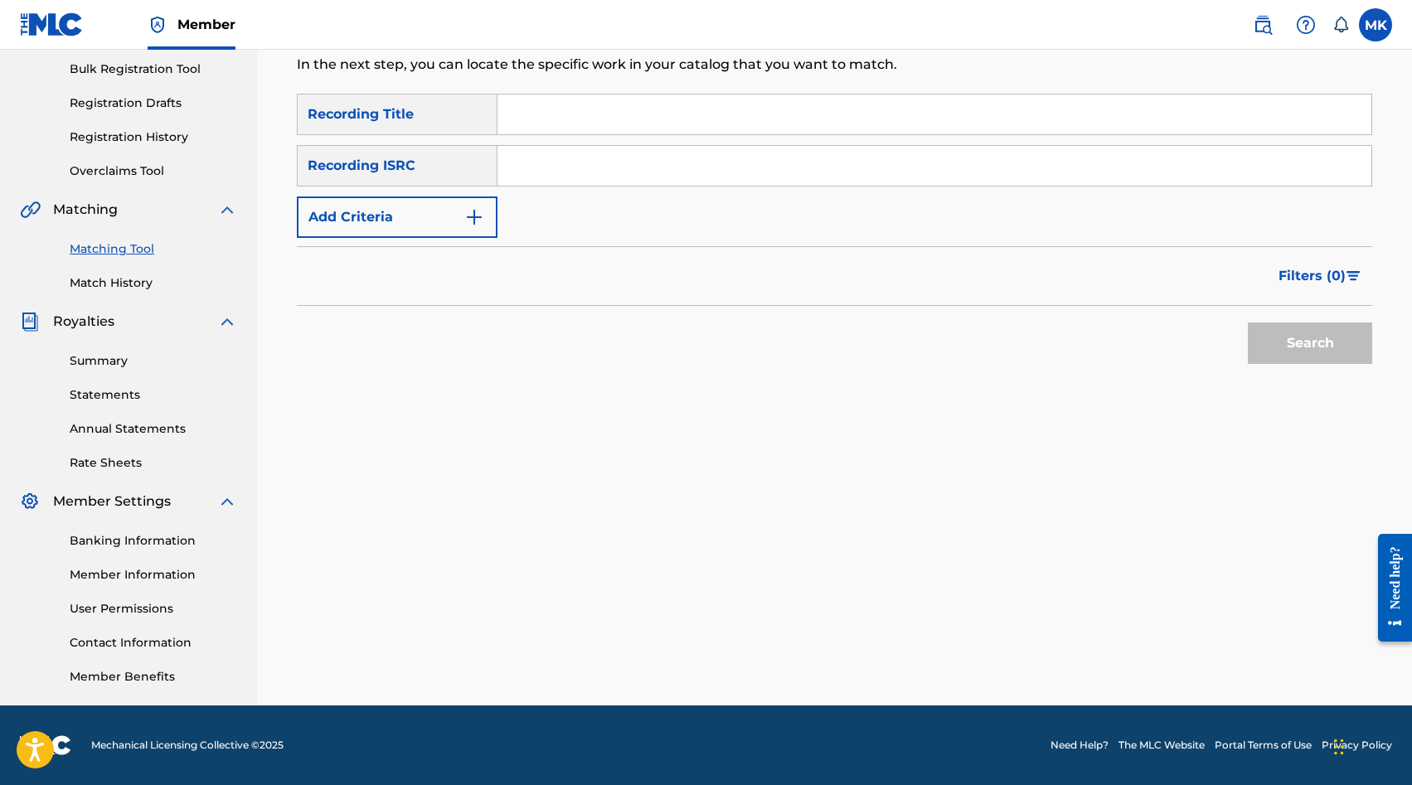
click at [594, 173] on input "Search Form" at bounding box center [935, 166] width 874 height 40
paste input "SE5IB2315991"
type input "SE5IB2315991"
click at [1322, 352] on button "Search" at bounding box center [1310, 343] width 124 height 41
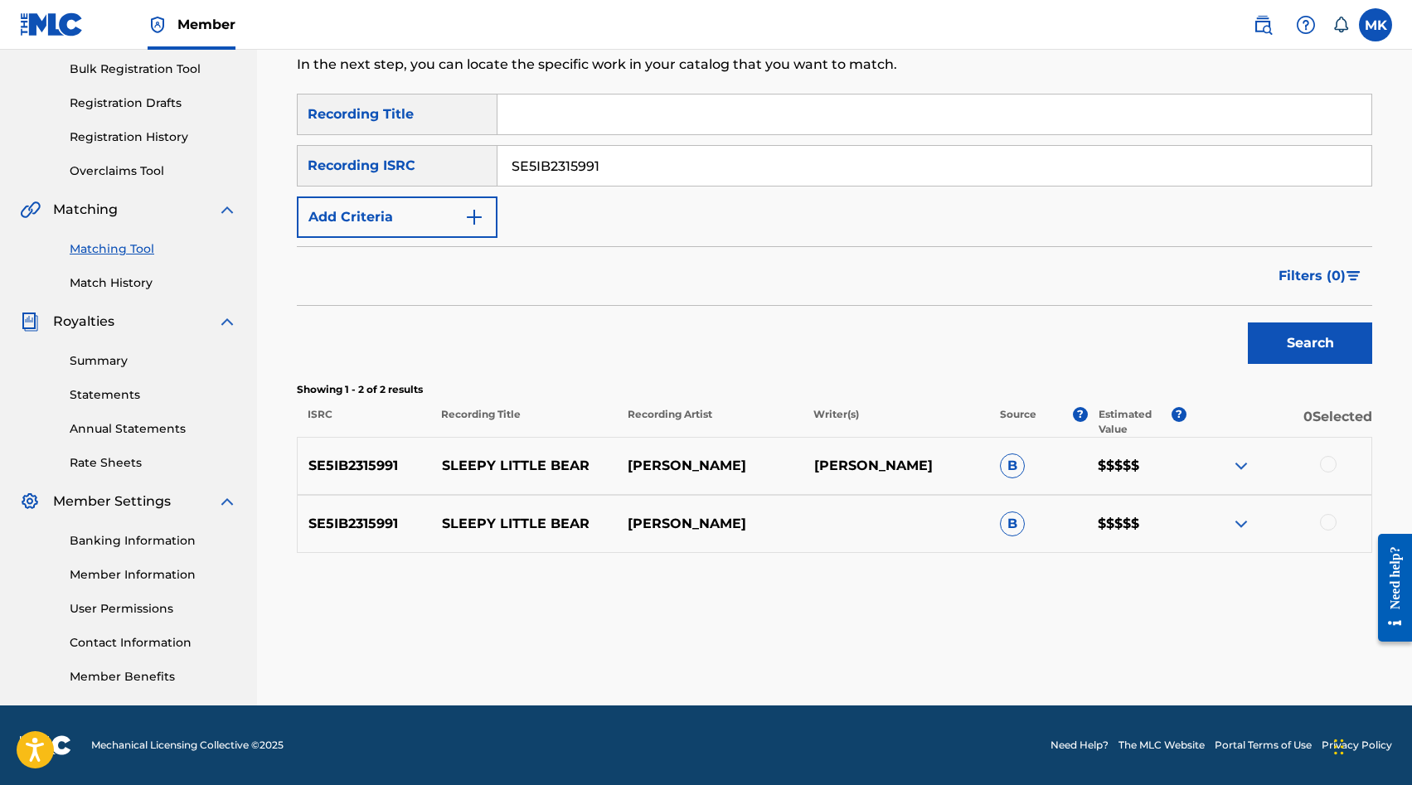
click at [1329, 464] on div at bounding box center [1328, 464] width 17 height 17
click at [1332, 522] on div at bounding box center [1328, 522] width 17 height 17
click at [1184, 649] on button "Match 2 Groups" at bounding box center [1165, 650] width 183 height 41
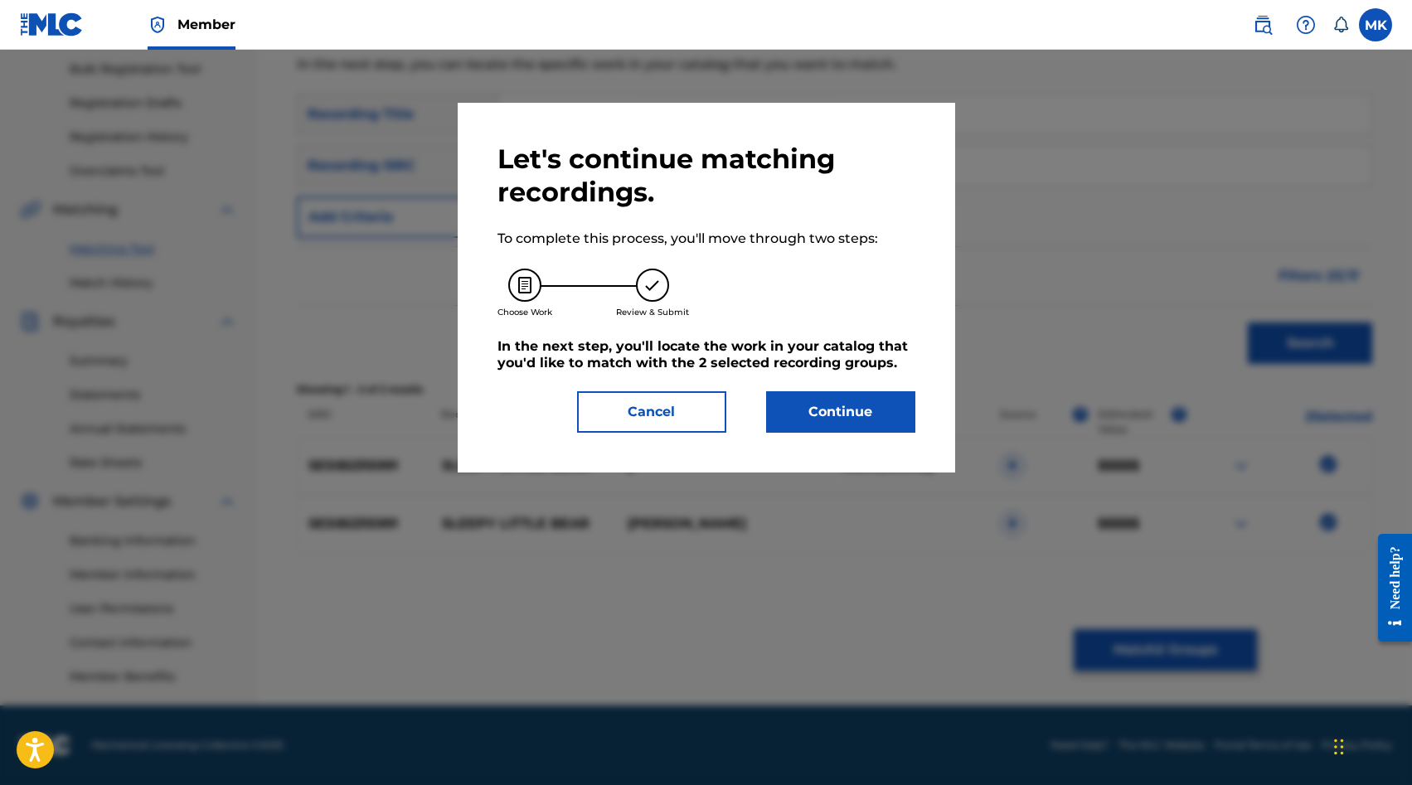
click at [839, 426] on button "Continue" at bounding box center [840, 411] width 149 height 41
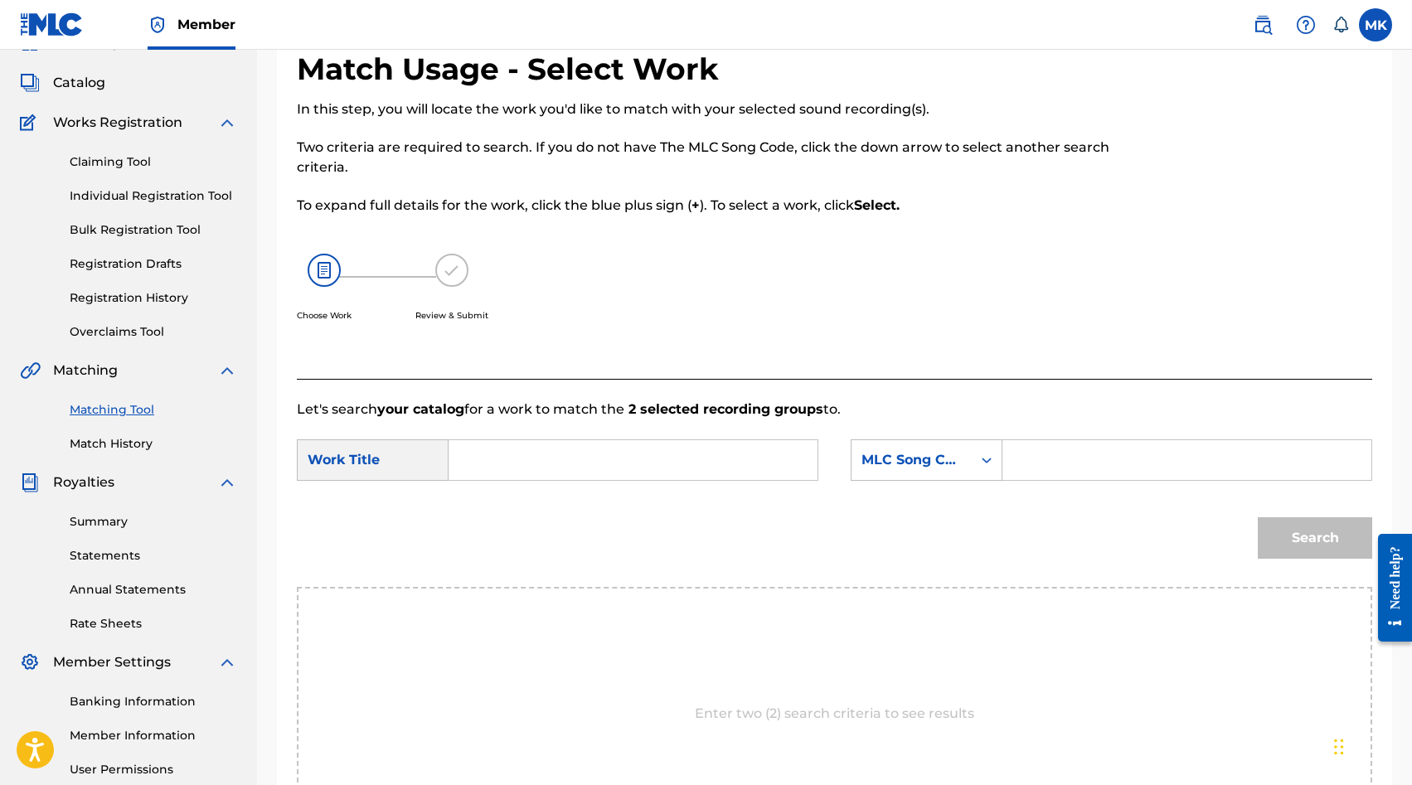
scroll to position [120, 0]
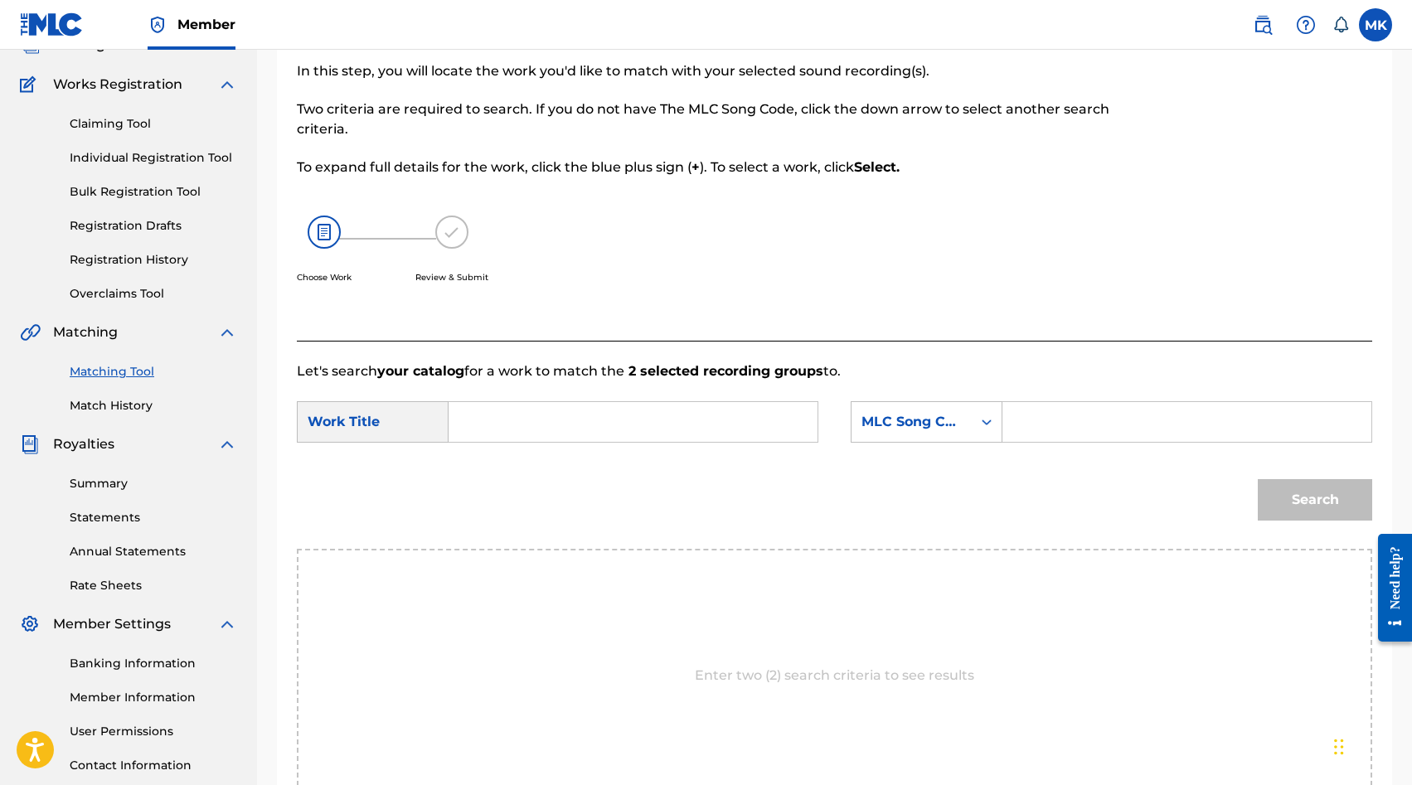
click at [1109, 418] on input "Search Form" at bounding box center [1187, 422] width 341 height 40
paste input "SI6PT4"
type input "SI6PT4"
click at [711, 426] on input "Search Form" at bounding box center [633, 422] width 341 height 40
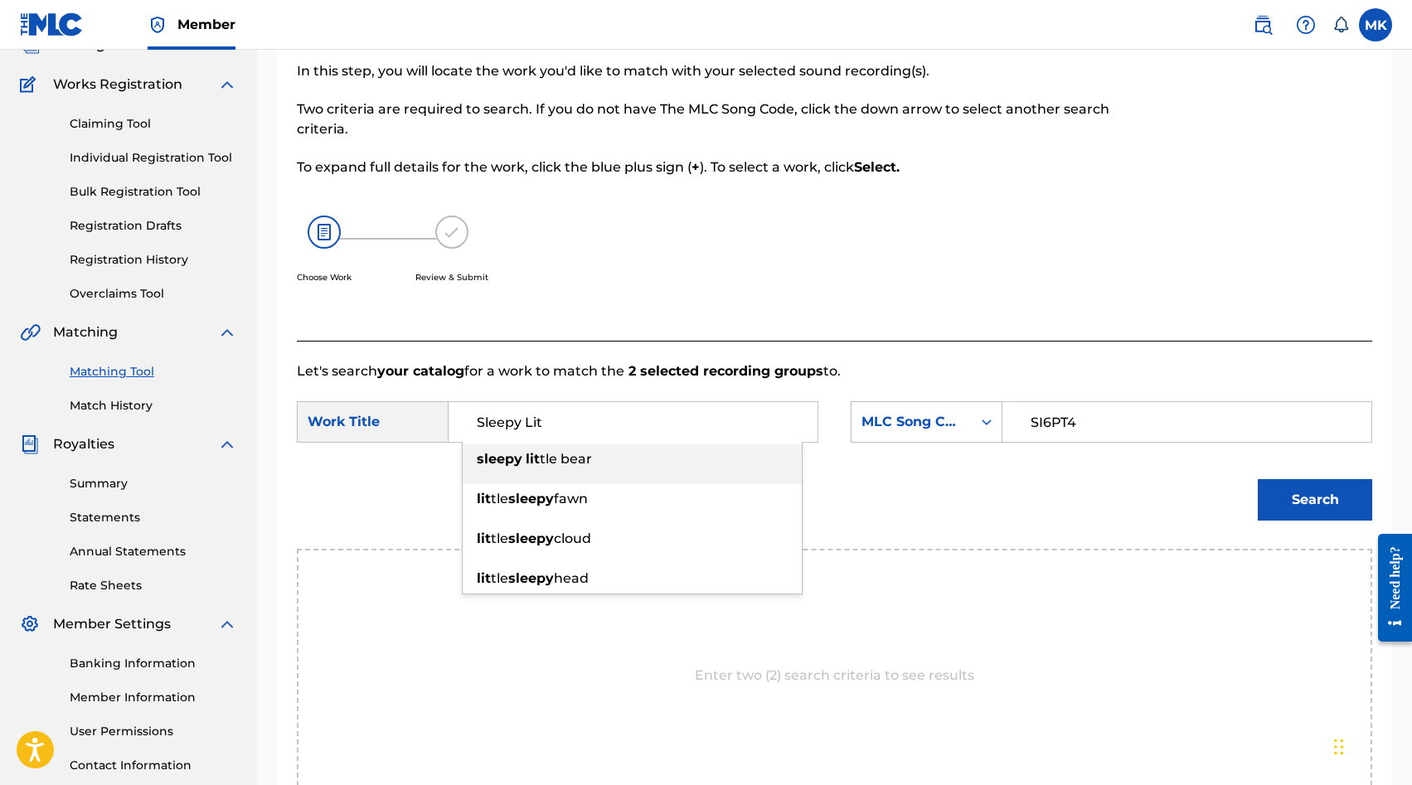
click at [720, 464] on div "sleepy lit tle bear" at bounding box center [632, 460] width 339 height 30
type input "sleepy little bear"
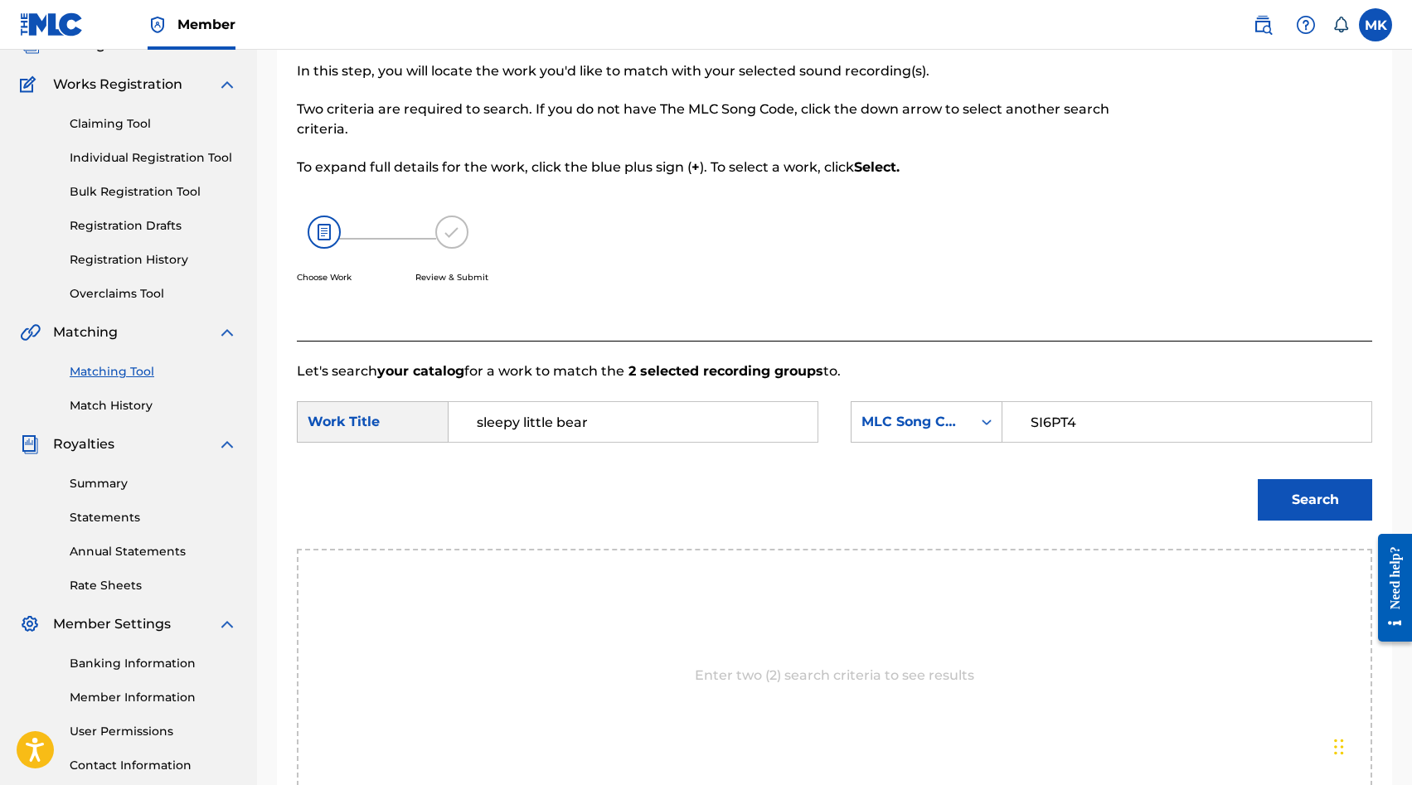
click at [1266, 503] on button "Search" at bounding box center [1315, 499] width 114 height 41
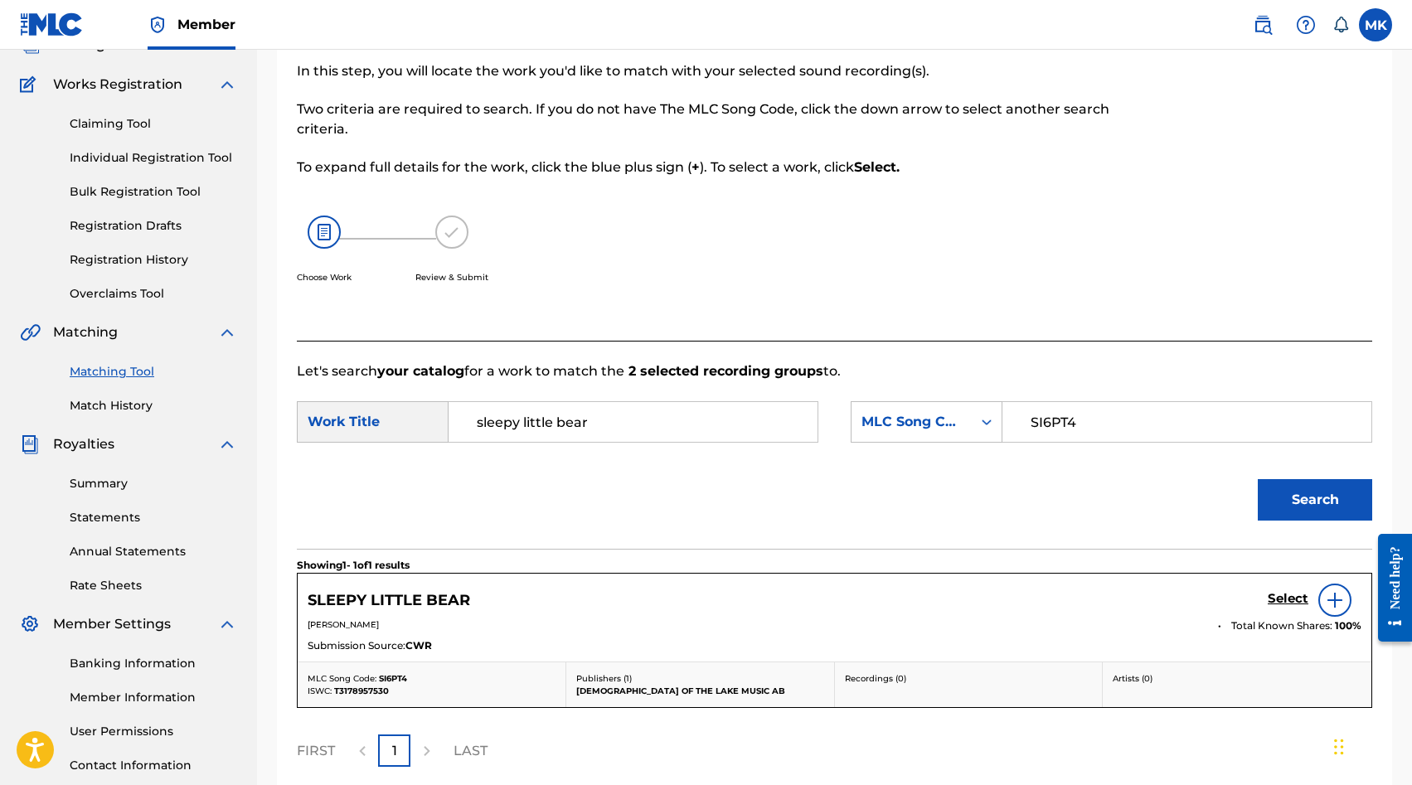
click at [1275, 605] on h5 "Select" at bounding box center [1288, 599] width 41 height 16
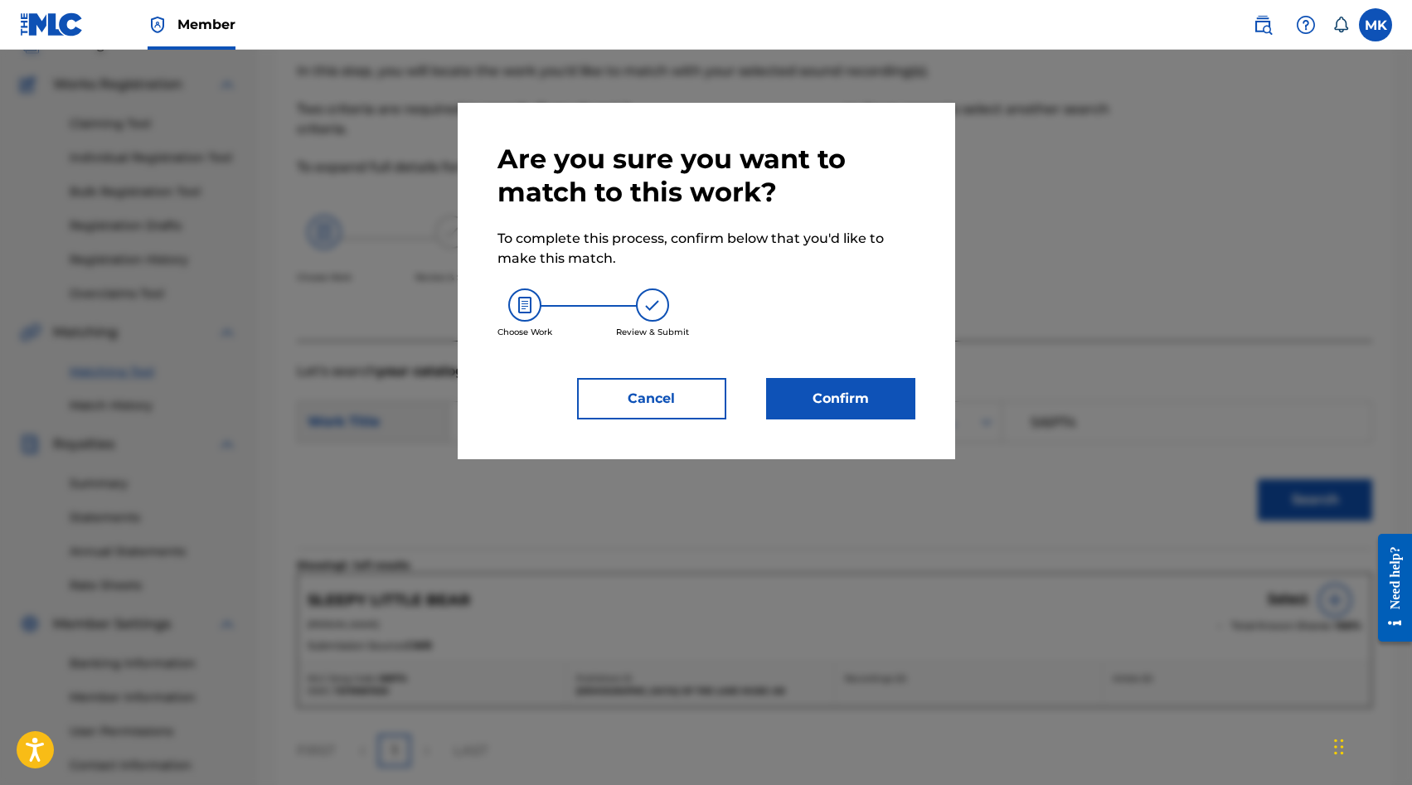
click at [842, 388] on button "Confirm" at bounding box center [840, 398] width 149 height 41
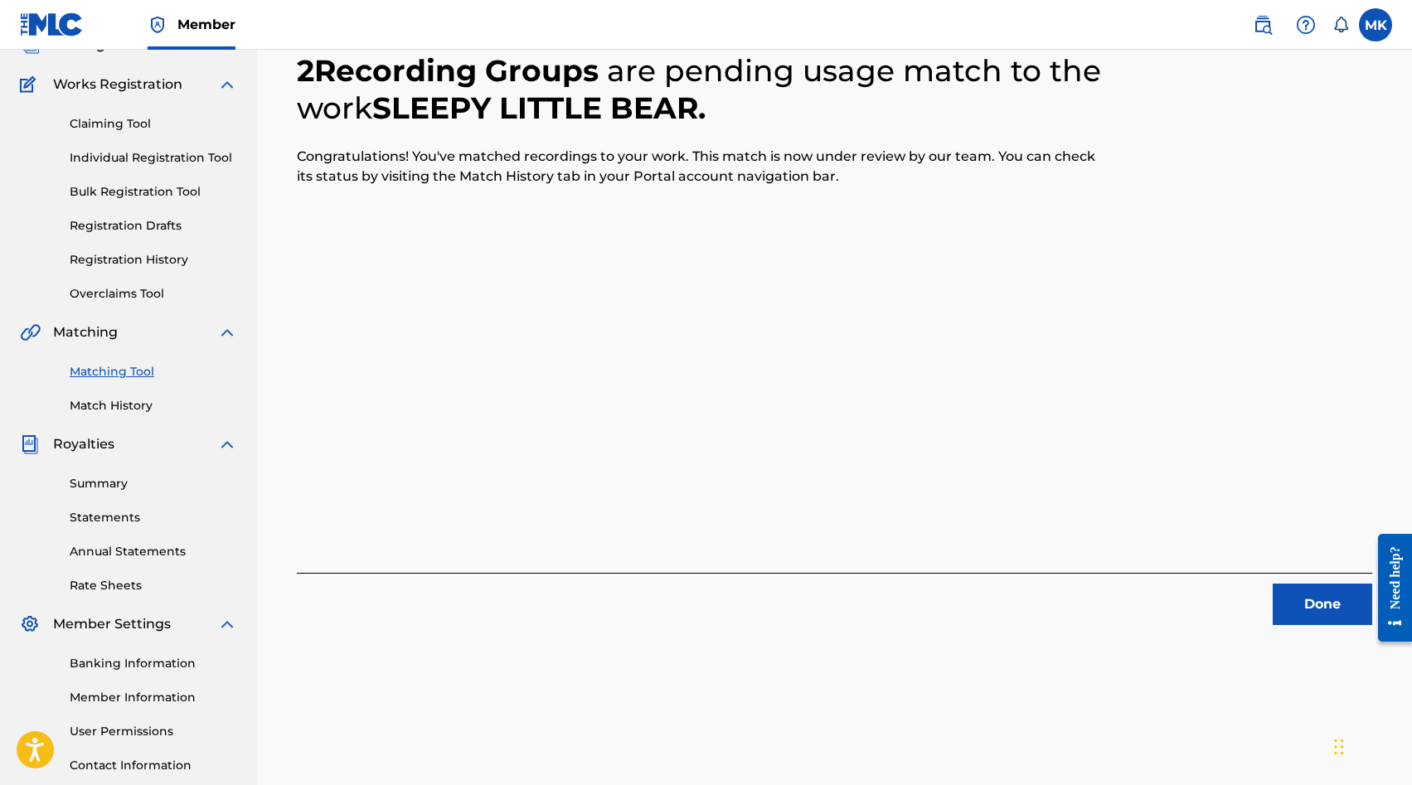
click at [1329, 593] on button "Done" at bounding box center [1323, 604] width 100 height 41
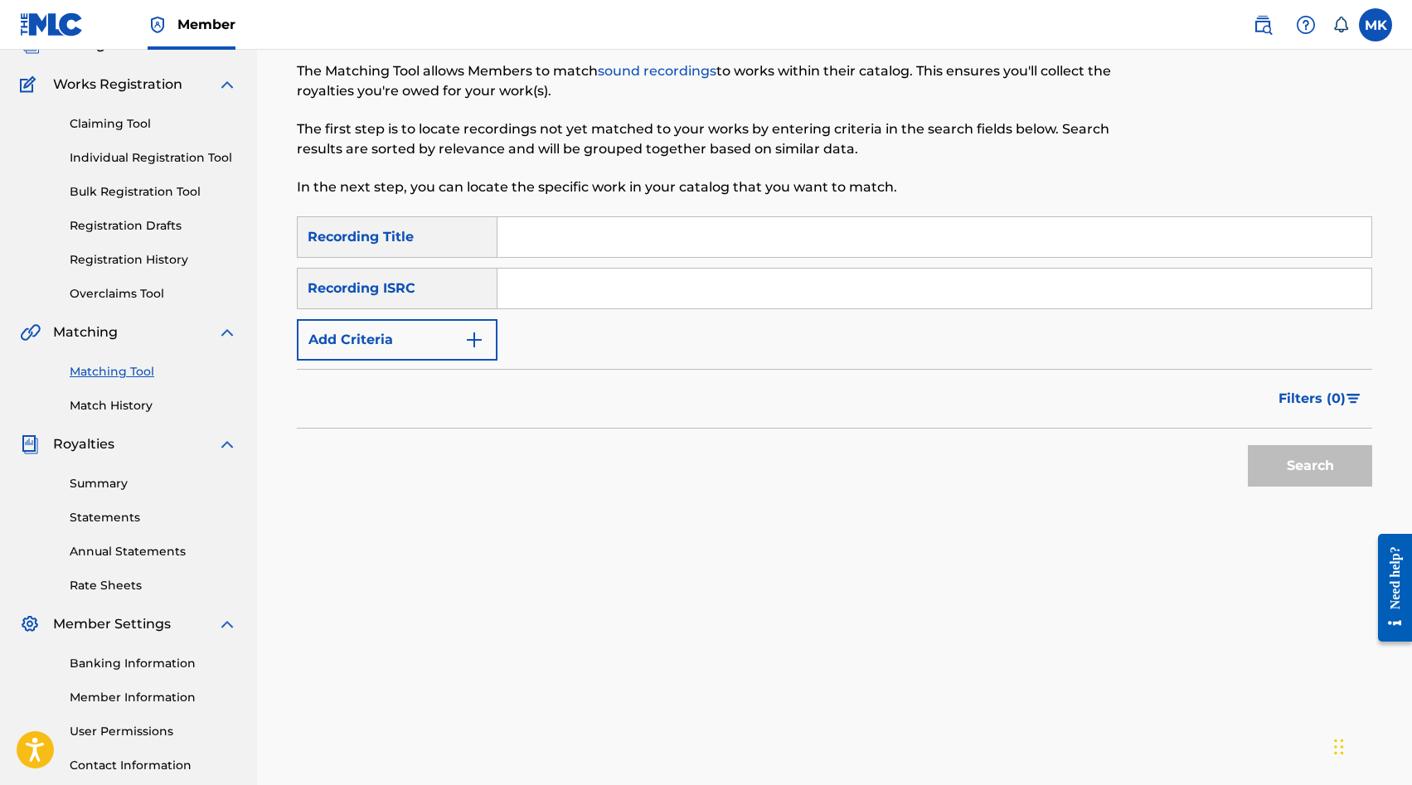
click at [729, 292] on input "Search Form" at bounding box center [935, 289] width 874 height 40
paste input "SE5IB2306635"
type input "SE5IB2306635"
click at [1294, 487] on div "Search" at bounding box center [1306, 462] width 133 height 66
click at [1294, 475] on button "Search" at bounding box center [1310, 465] width 124 height 41
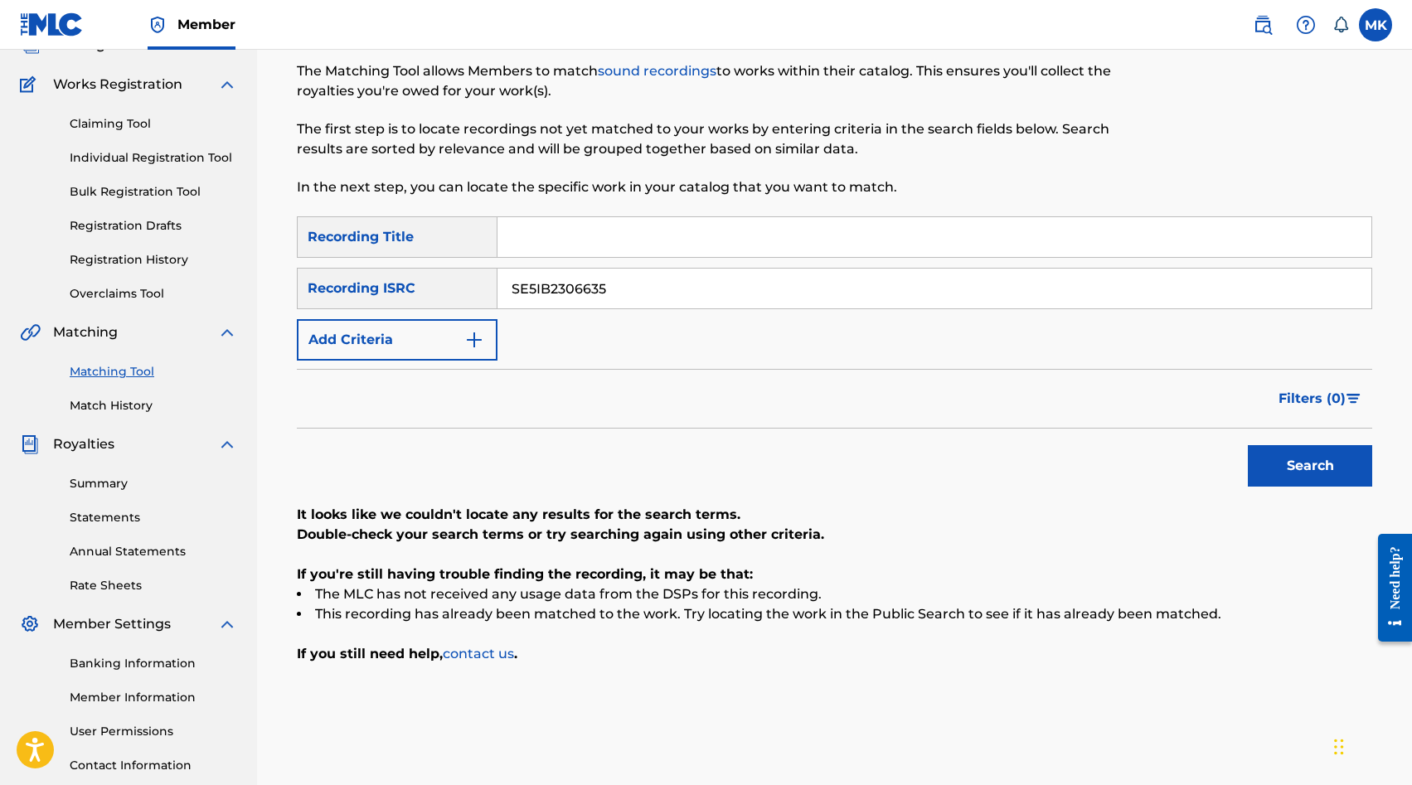
drag, startPoint x: 659, startPoint y: 290, endPoint x: 429, endPoint y: 260, distance: 231.8
click at [432, 260] on div "SearchWithCriteria871fc449-902c-4dd8-a1eb-b64d8d9a6989 Recording Title SearchWi…" at bounding box center [835, 288] width 1076 height 144
paste input "SE5IB2237761"
click at [1248, 445] on button "Search" at bounding box center [1310, 465] width 124 height 41
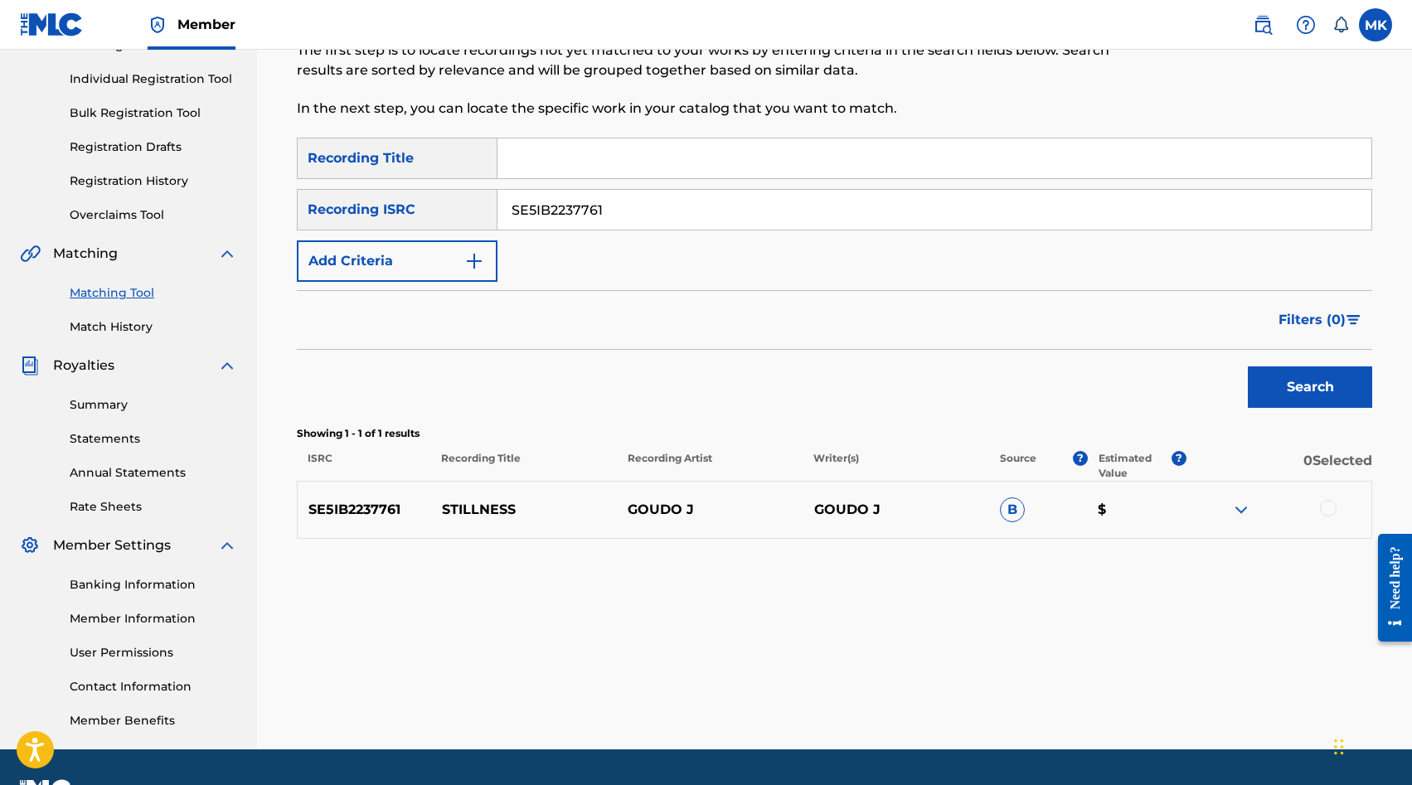
scroll to position [193, 0]
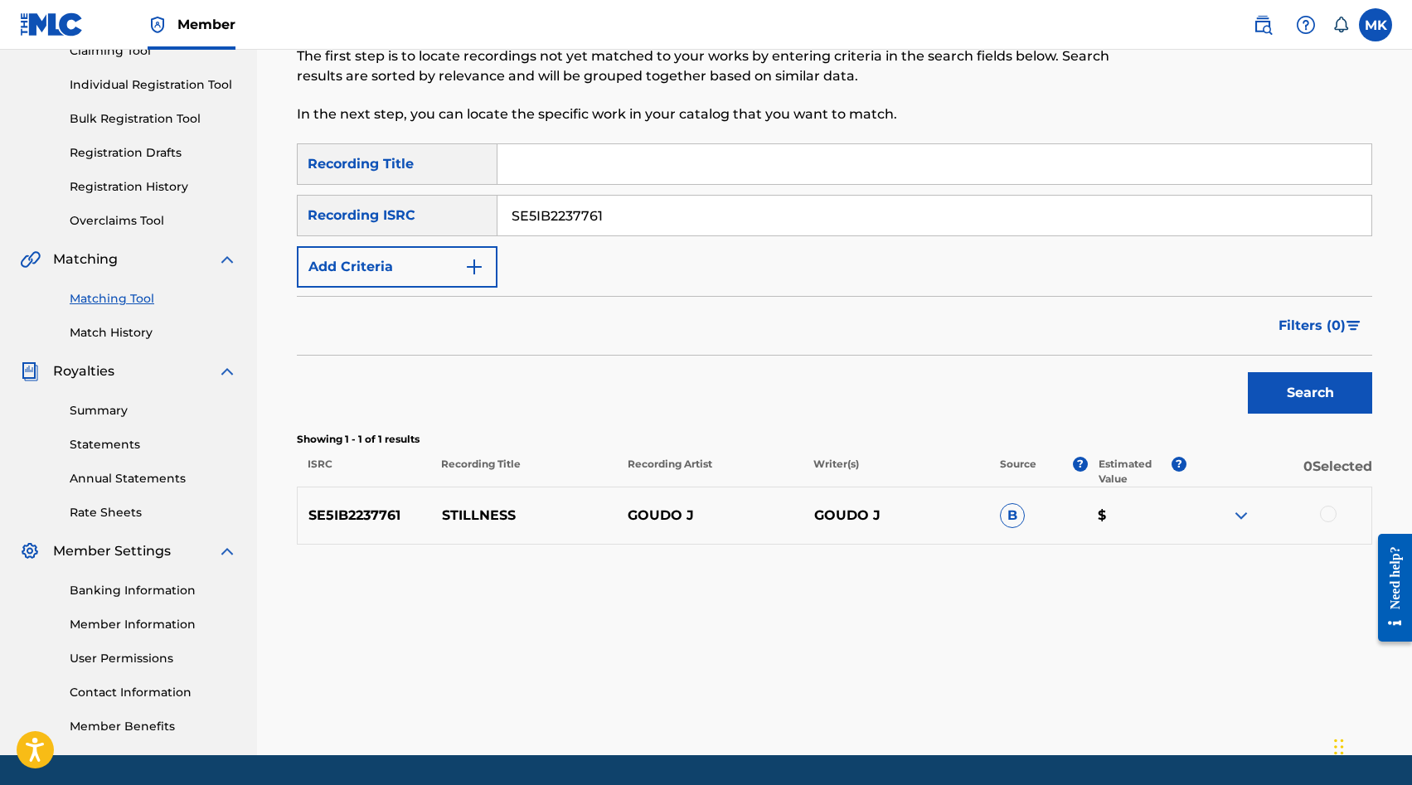
drag, startPoint x: 620, startPoint y: 220, endPoint x: 316, endPoint y: 158, distance: 309.9
click at [326, 158] on div "SearchWithCriteria871fc449-902c-4dd8-a1eb-b64d8d9a6989 Recording Title SearchWi…" at bounding box center [835, 215] width 1076 height 144
paste input "324159"
click at [1248, 372] on button "Search" at bounding box center [1310, 392] width 124 height 41
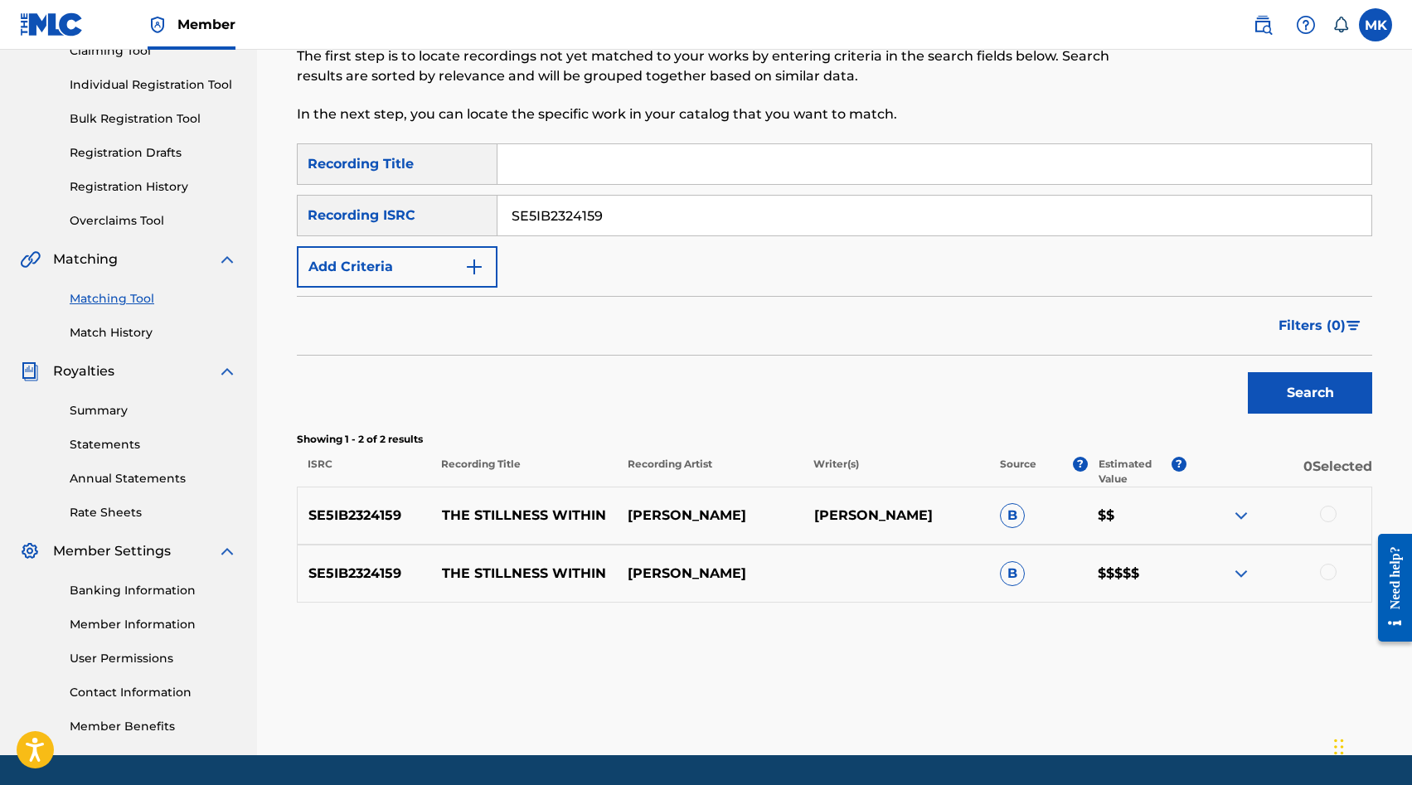
click at [1325, 522] on div at bounding box center [1279, 516] width 186 height 20
click at [1328, 519] on div at bounding box center [1328, 514] width 17 height 17
click at [1328, 571] on div at bounding box center [1328, 572] width 17 height 17
drag, startPoint x: 647, startPoint y: 216, endPoint x: 349, endPoint y: 189, distance: 299.0
click at [355, 191] on div "SearchWithCriteria871fc449-902c-4dd8-a1eb-b64d8d9a6989 Recording Title SearchWi…" at bounding box center [835, 215] width 1076 height 144
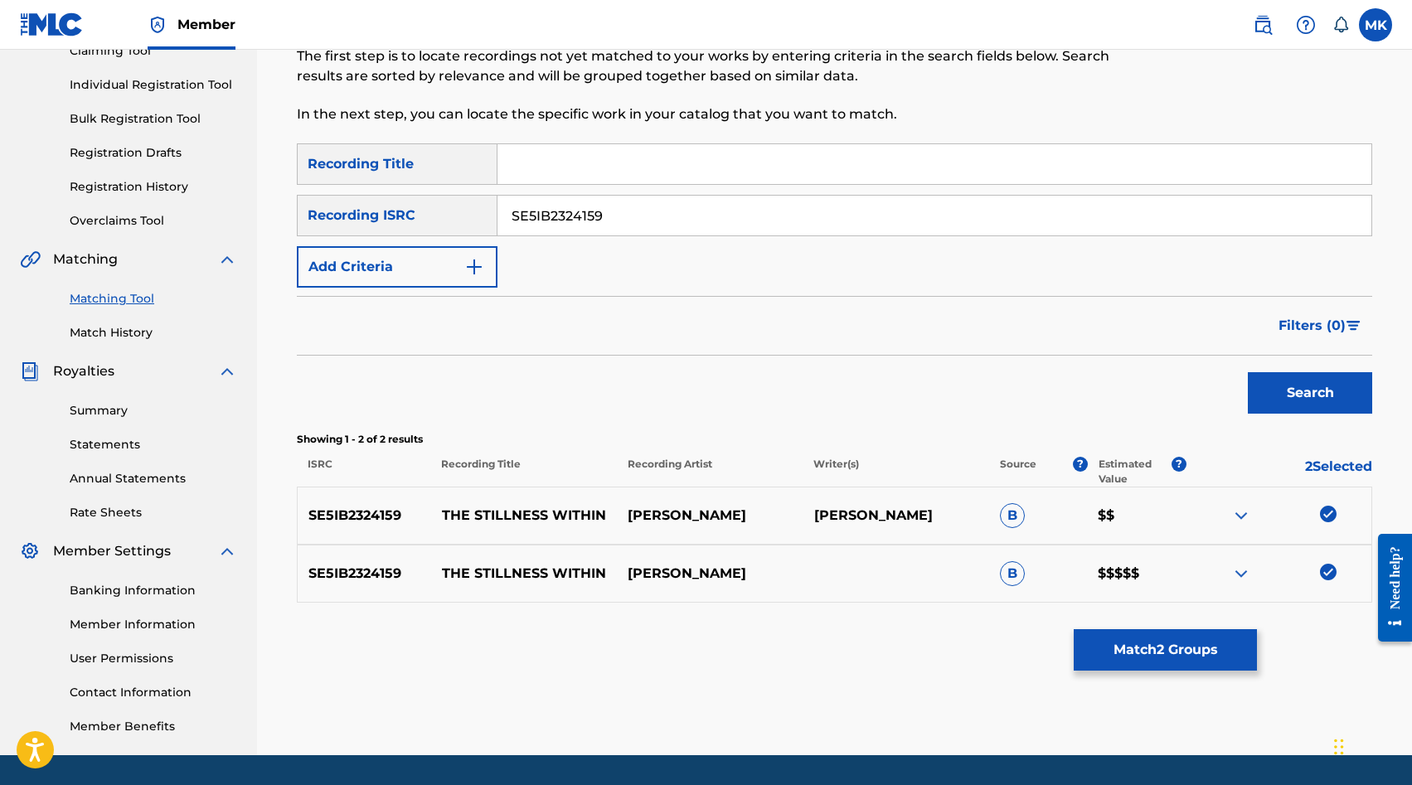
click at [1325, 517] on img at bounding box center [1328, 514] width 17 height 17
click at [1327, 568] on img at bounding box center [1328, 572] width 17 height 17
drag, startPoint x: 615, startPoint y: 218, endPoint x: 427, endPoint y: 191, distance: 190.2
click at [436, 195] on div "SearchWithCriteria9c78ae33-bed7-4834-ac4b-3a1cf0eff469 Recording ISRC SE5IB2324…" at bounding box center [835, 215] width 1076 height 41
paste input "012"
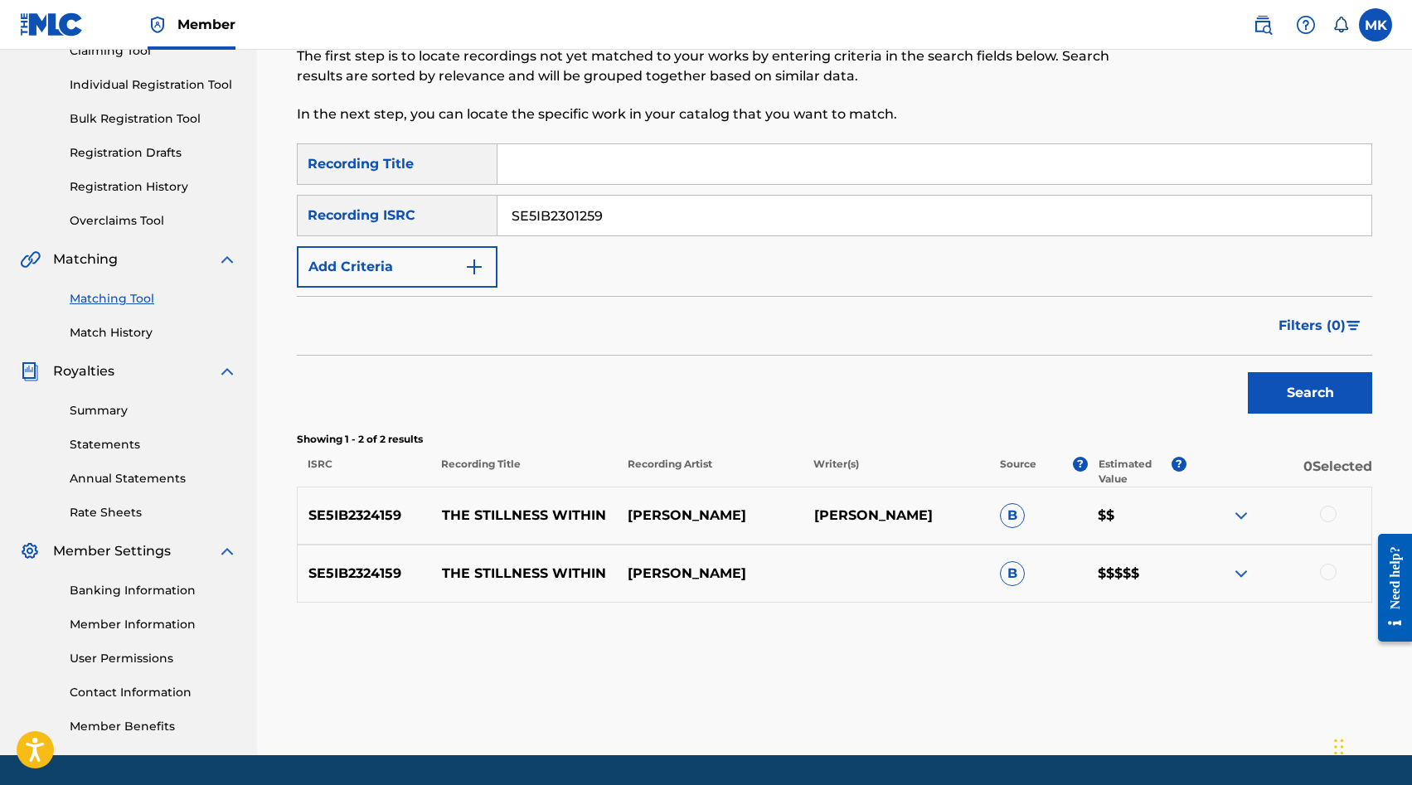
type input "SE5IB2301259"
click at [1248, 372] on button "Search" at bounding box center [1310, 392] width 124 height 41
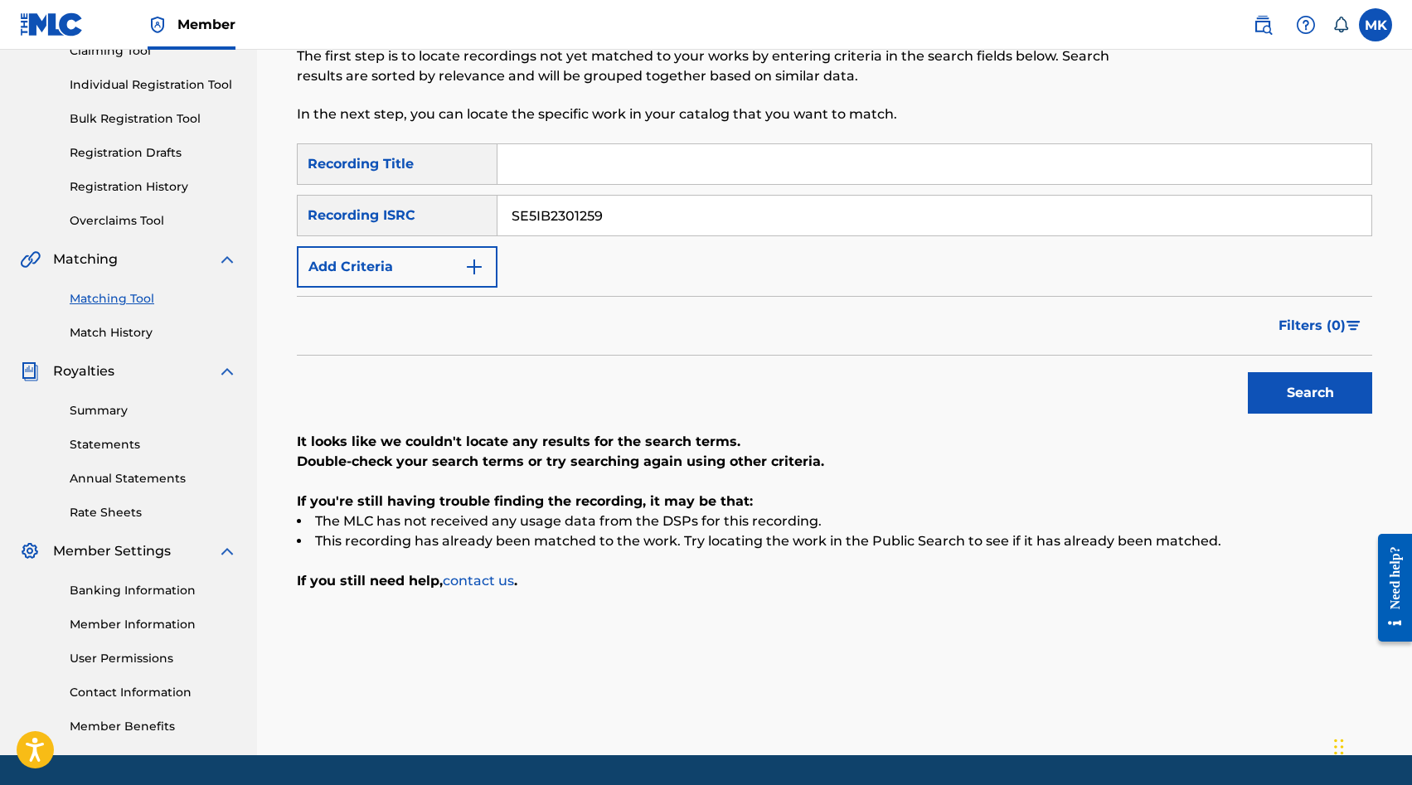
drag, startPoint x: 649, startPoint y: 215, endPoint x: 369, endPoint y: 179, distance: 282.6
click at [414, 190] on div "SearchWithCriteria871fc449-902c-4dd8-a1eb-b64d8d9a6989 Recording Title SearchWi…" at bounding box center [835, 215] width 1076 height 144
click at [509, 174] on input "Search Form" at bounding box center [935, 164] width 874 height 40
type input "dreamscape"
click at [1248, 372] on button "Search" at bounding box center [1310, 392] width 124 height 41
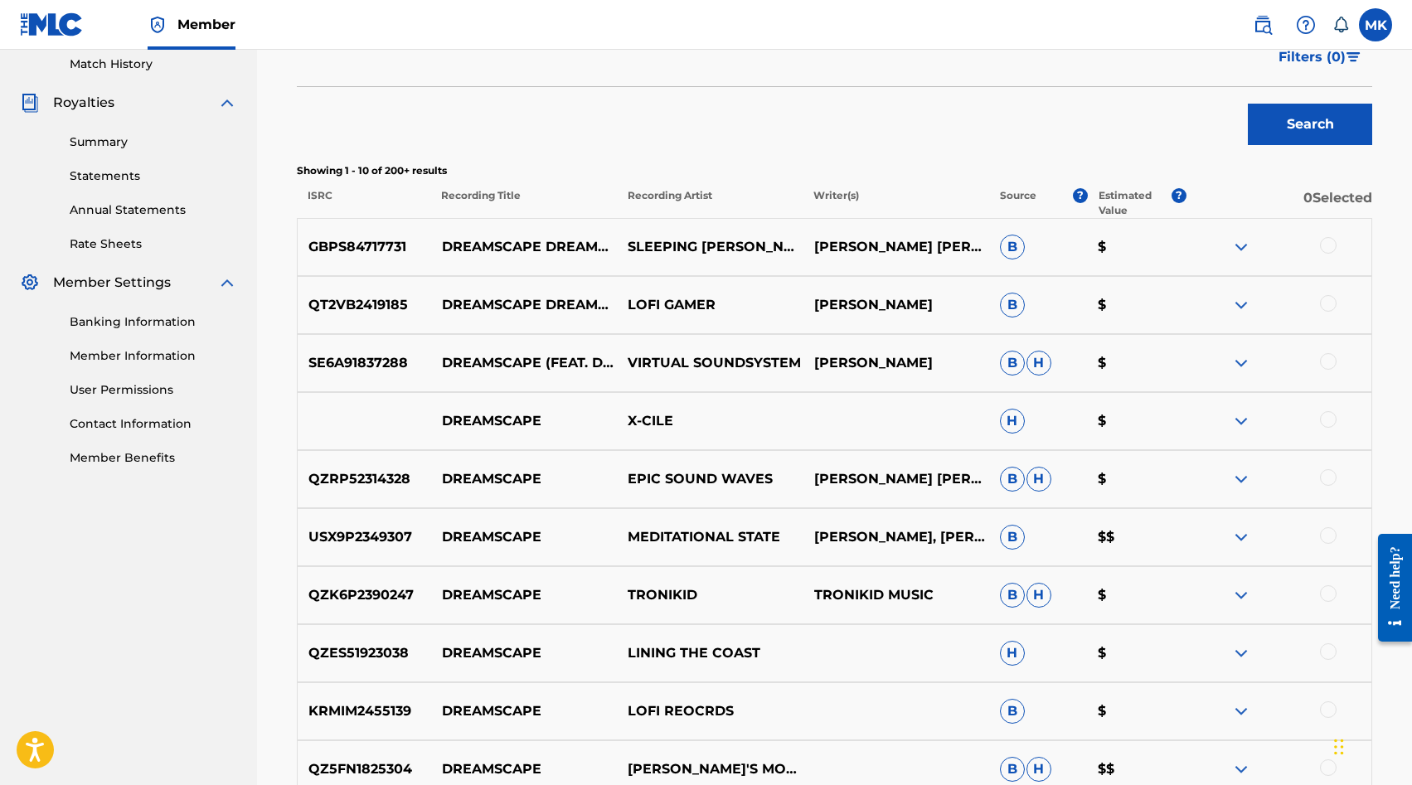
scroll to position [589, 0]
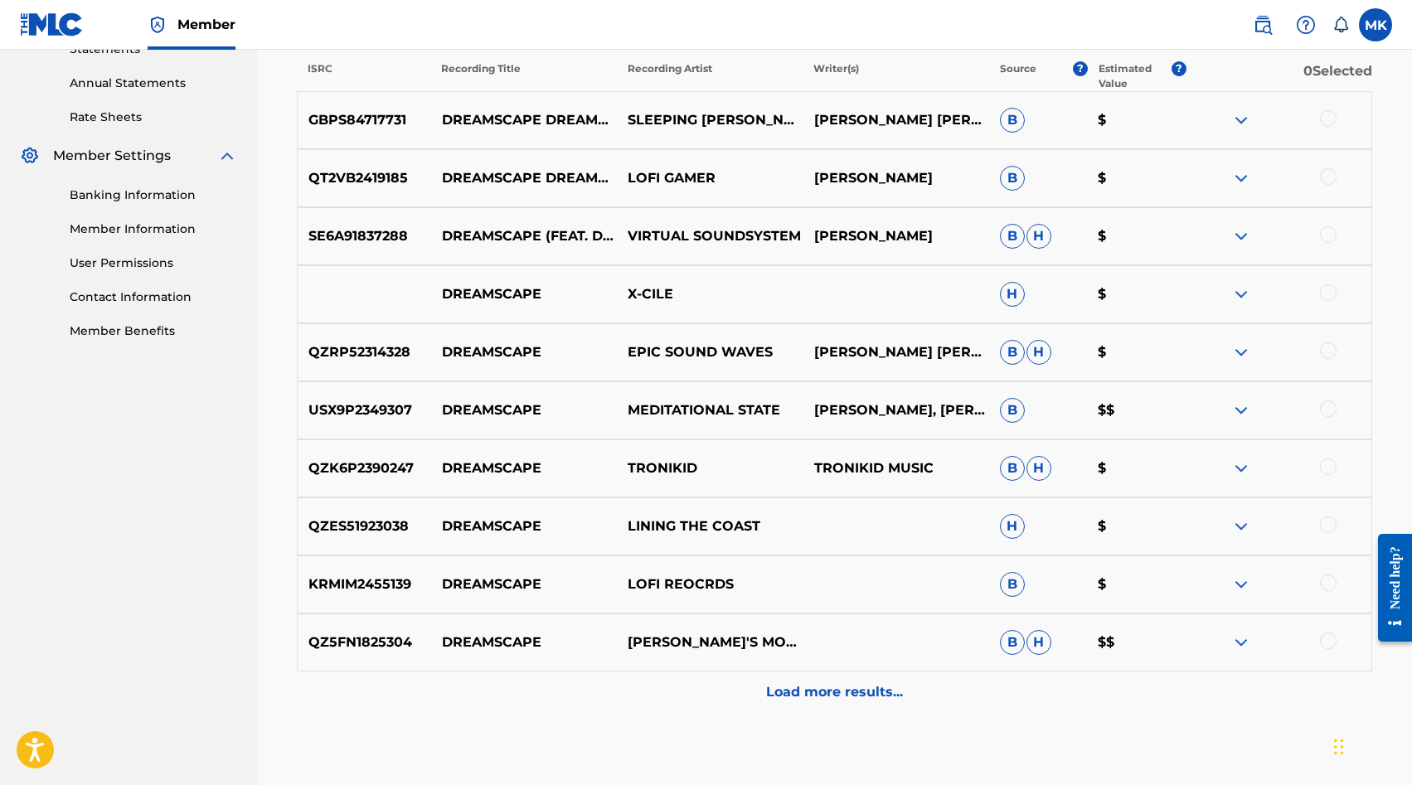
click at [817, 705] on div "Load more results..." at bounding box center [835, 692] width 1076 height 41
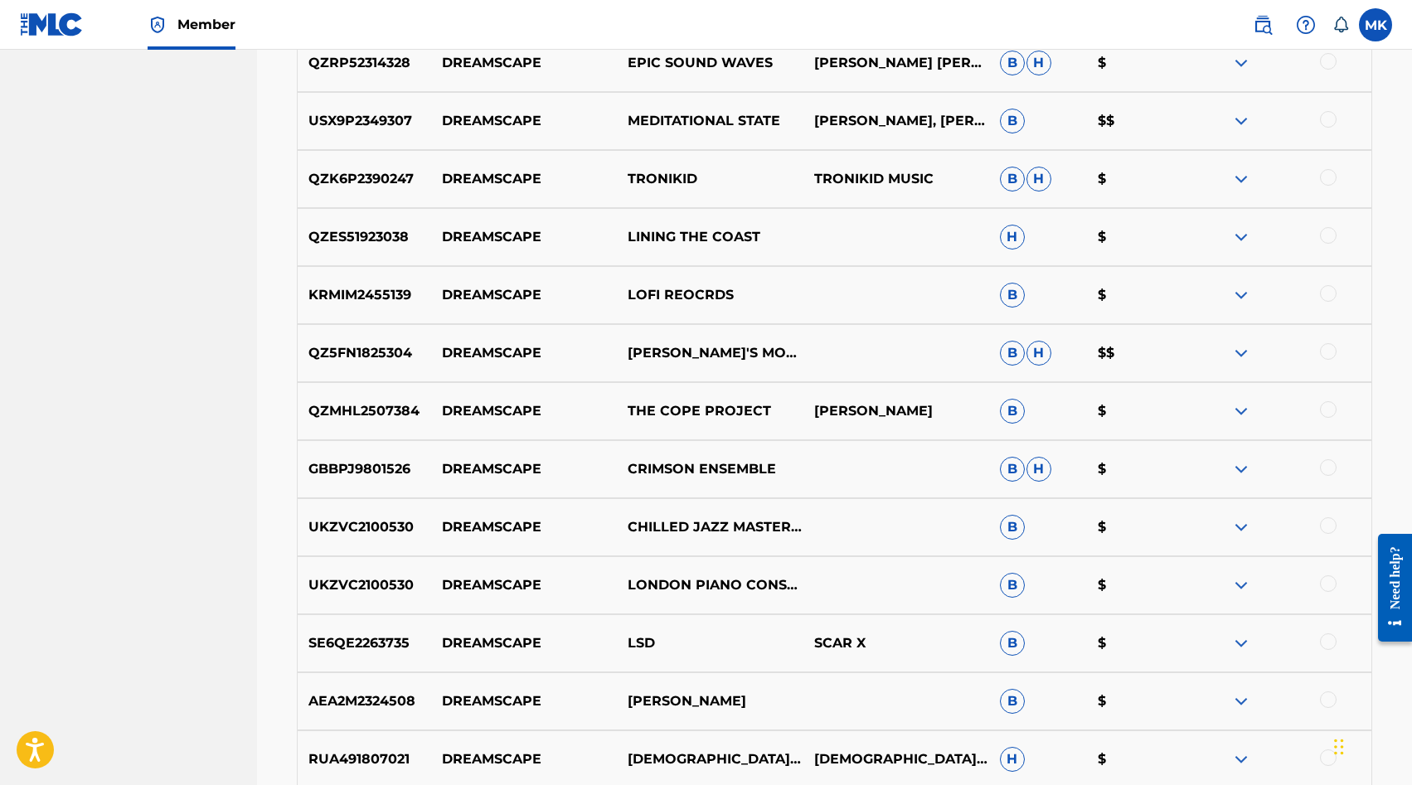
scroll to position [2, 0]
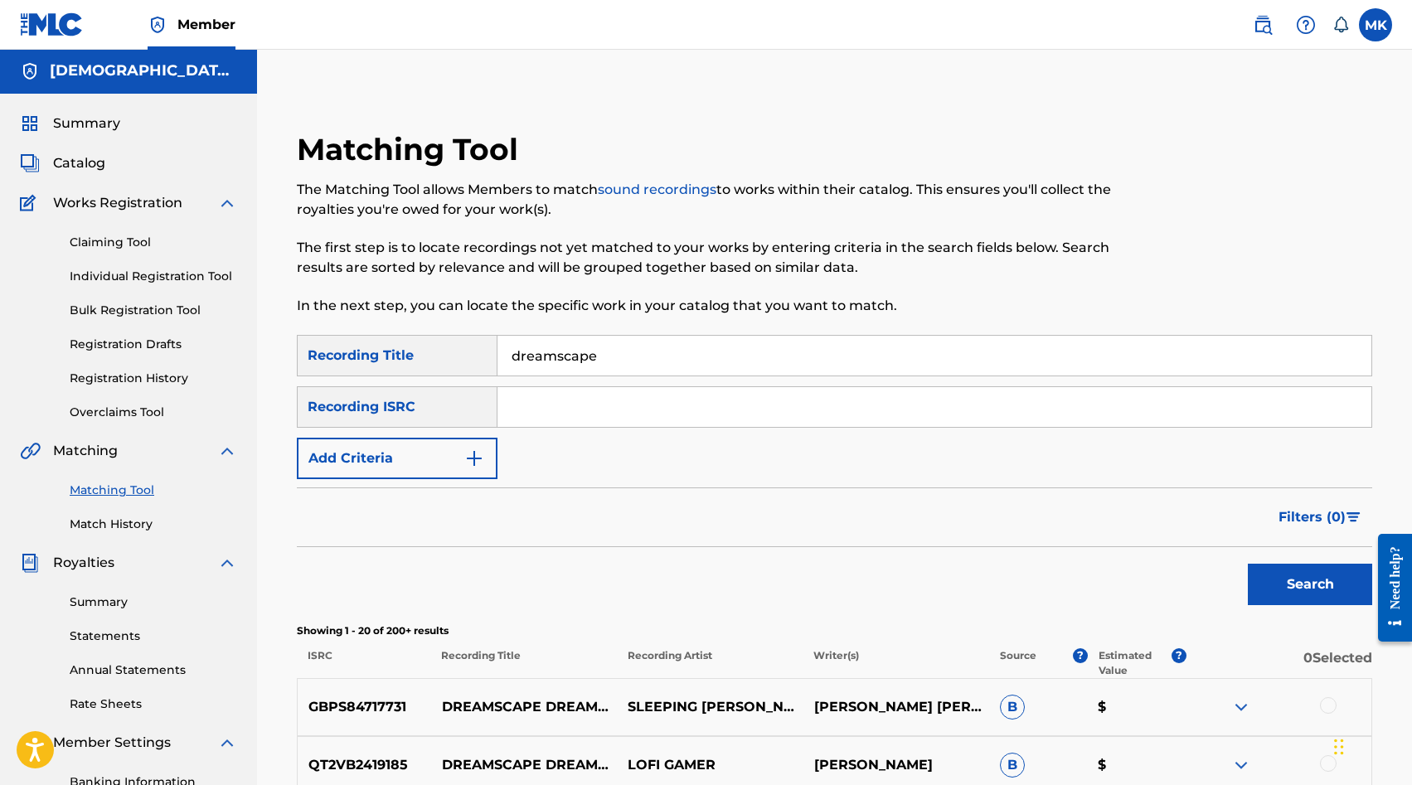
drag, startPoint x: 612, startPoint y: 366, endPoint x: 460, endPoint y: 336, distance: 154.7
click at [460, 336] on div "SearchWithCriteria871fc449-902c-4dd8-a1eb-b64d8d9a6989 Recording Title dreamsca…" at bounding box center [835, 355] width 1076 height 41
click at [552, 413] on input "Search Form" at bounding box center [935, 407] width 874 height 40
paste input "SE5IB2303146"
click at [1248, 564] on button "Search" at bounding box center [1310, 584] width 124 height 41
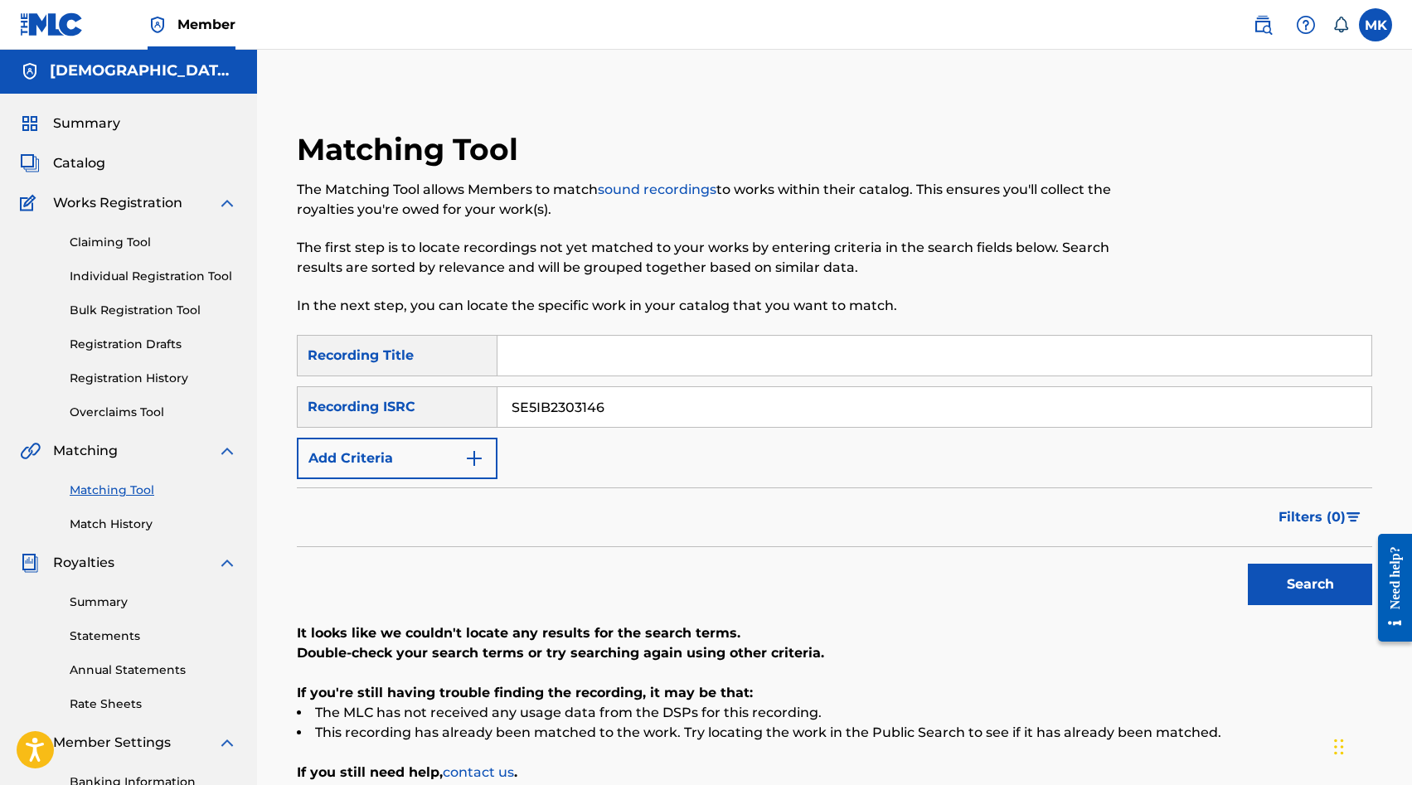
drag, startPoint x: 624, startPoint y: 411, endPoint x: 401, endPoint y: 384, distance: 224.0
click at [416, 385] on div "SearchWithCriteria871fc449-902c-4dd8-a1eb-b64d8d9a6989 Recording Title SearchWi…" at bounding box center [835, 407] width 1076 height 144
paste input "69Z25039"
click at [1248, 564] on button "Search" at bounding box center [1310, 584] width 124 height 41
drag, startPoint x: 646, startPoint y: 410, endPoint x: 231, endPoint y: 323, distance: 424.5
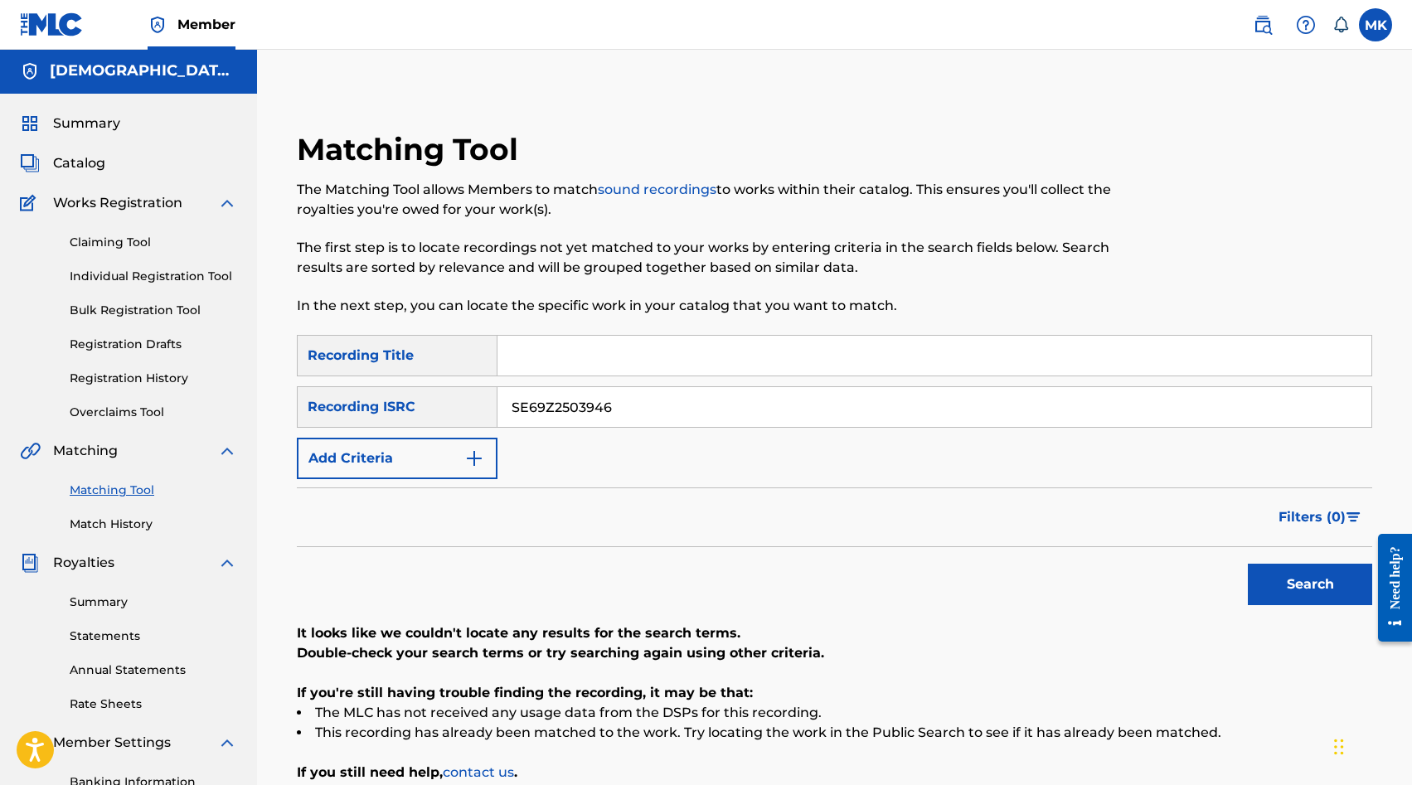
click at [274, 337] on div "Matching Tool The Matching Tool allows Members to match sound recordings to wor…" at bounding box center [834, 519] width 1155 height 858
paste input "5IB2343707"
type input "SE5IB2343707"
click at [1248, 564] on button "Search" at bounding box center [1310, 584] width 124 height 41
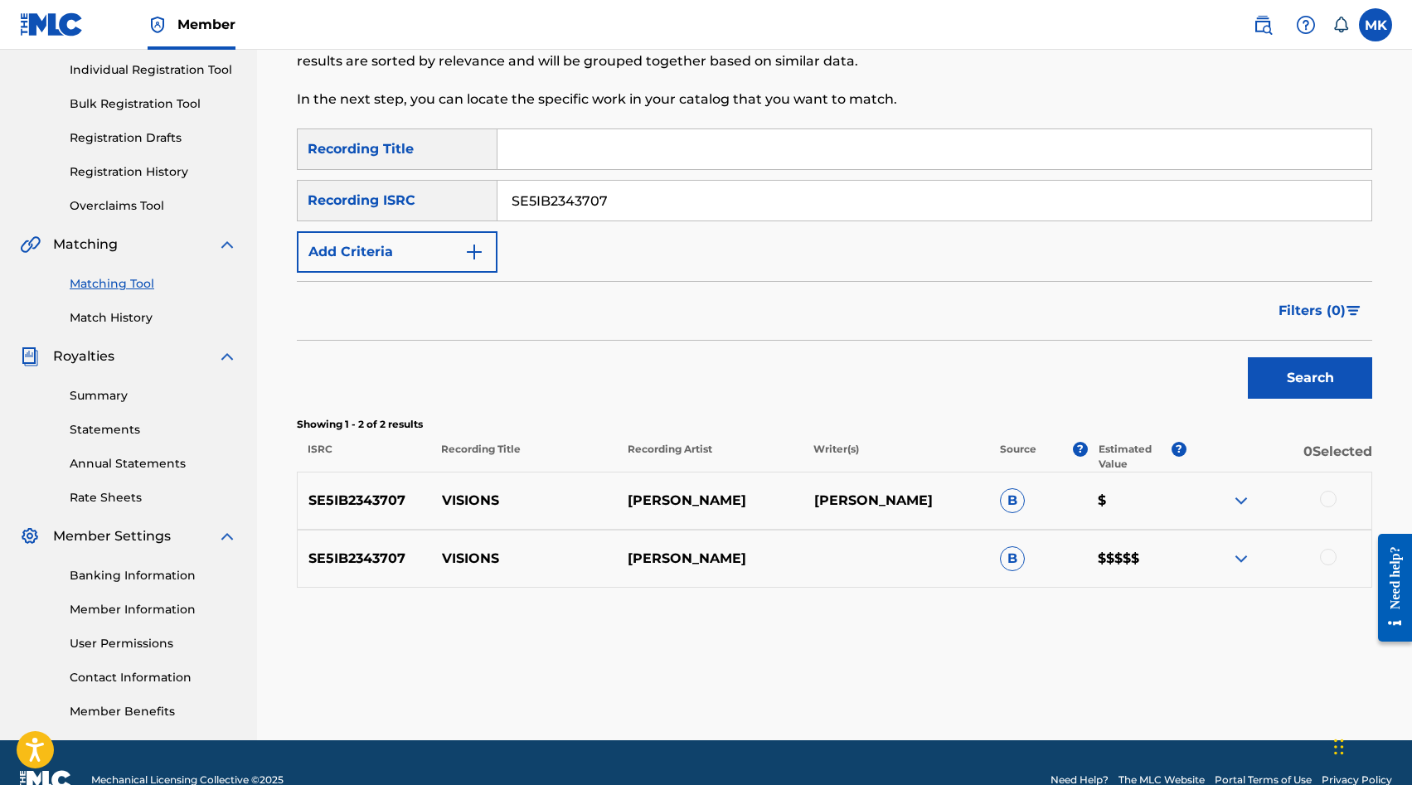
scroll to position [243, 0]
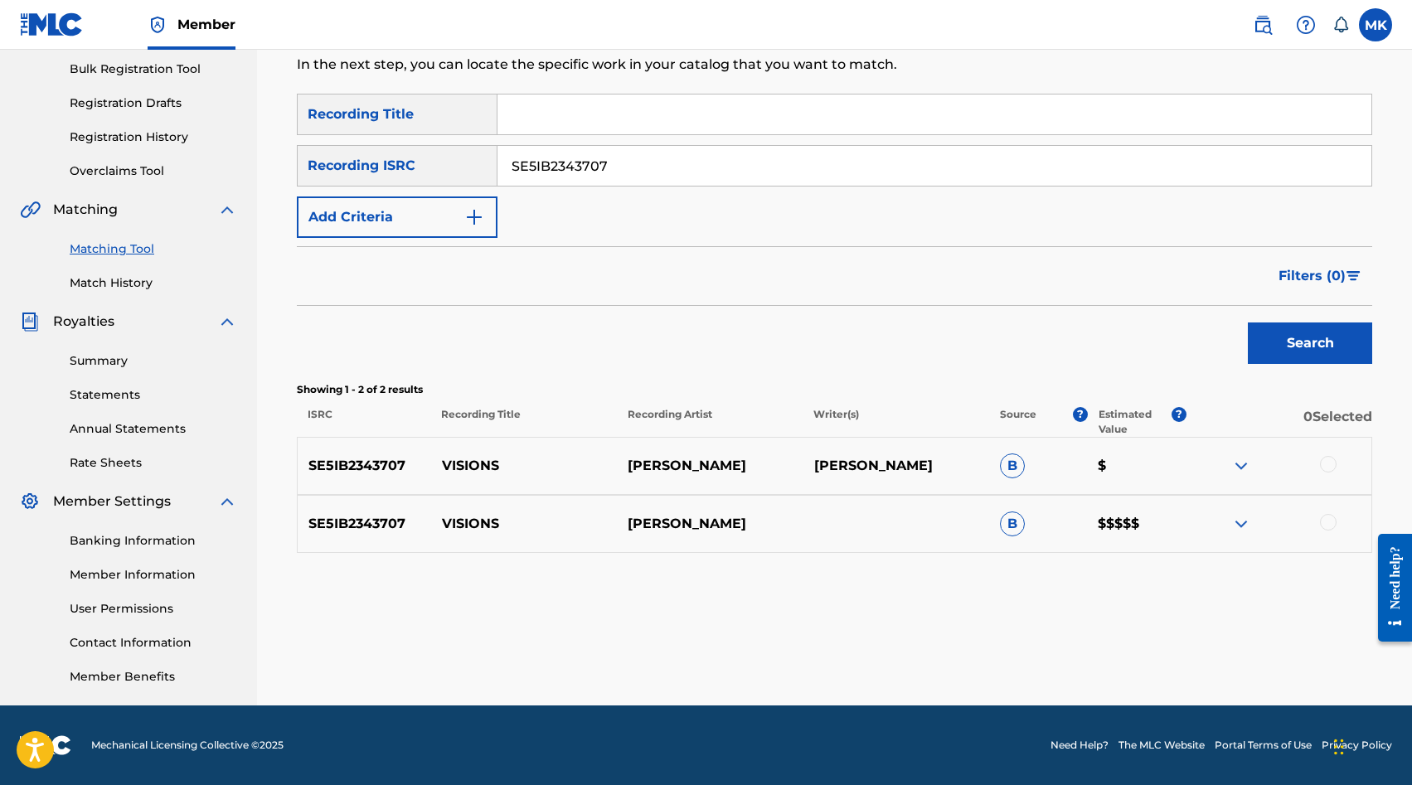
click at [1330, 469] on div at bounding box center [1328, 464] width 17 height 17
click at [1328, 530] on div at bounding box center [1328, 522] width 17 height 17
click at [1252, 633] on button "Match 2 Groups" at bounding box center [1165, 650] width 183 height 41
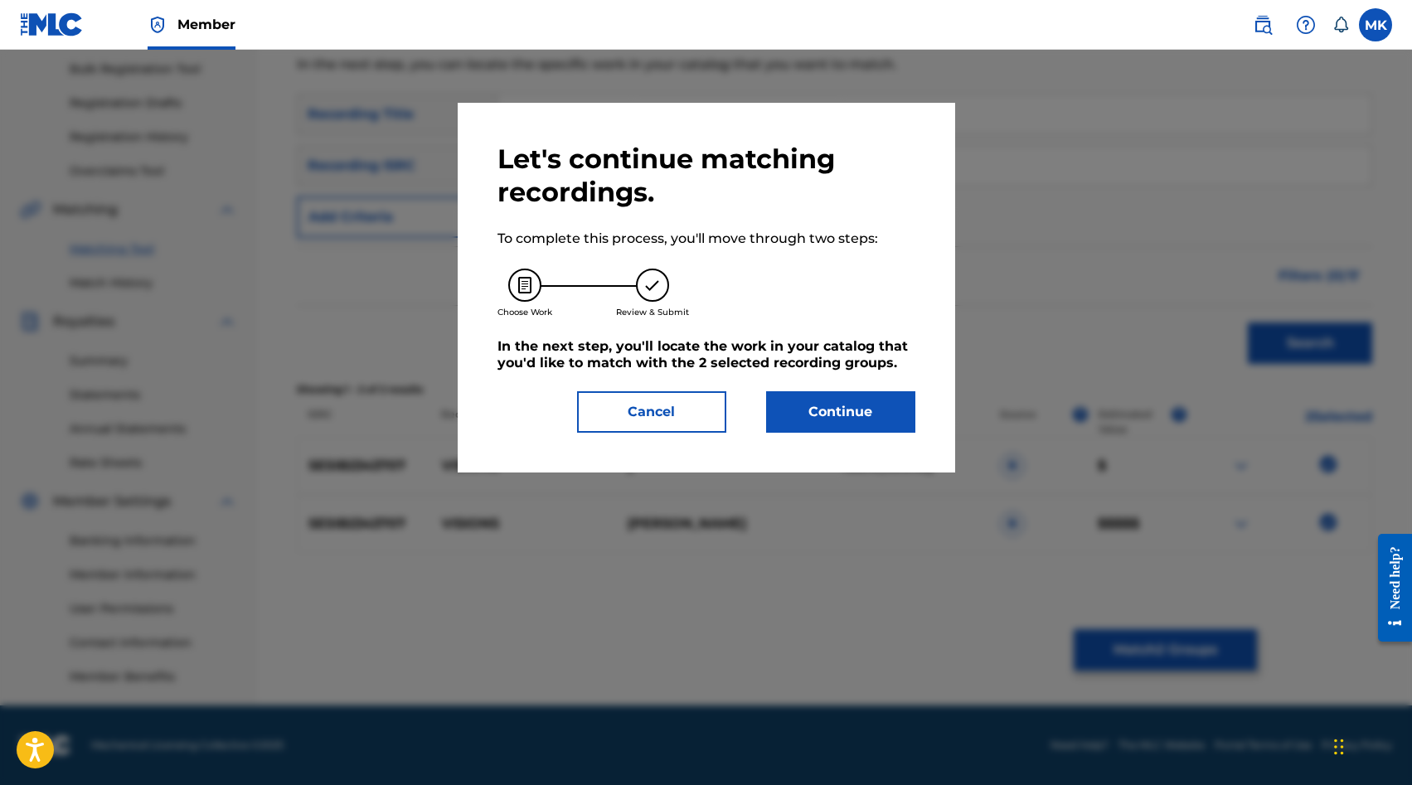
click at [843, 411] on button "Continue" at bounding box center [840, 411] width 149 height 41
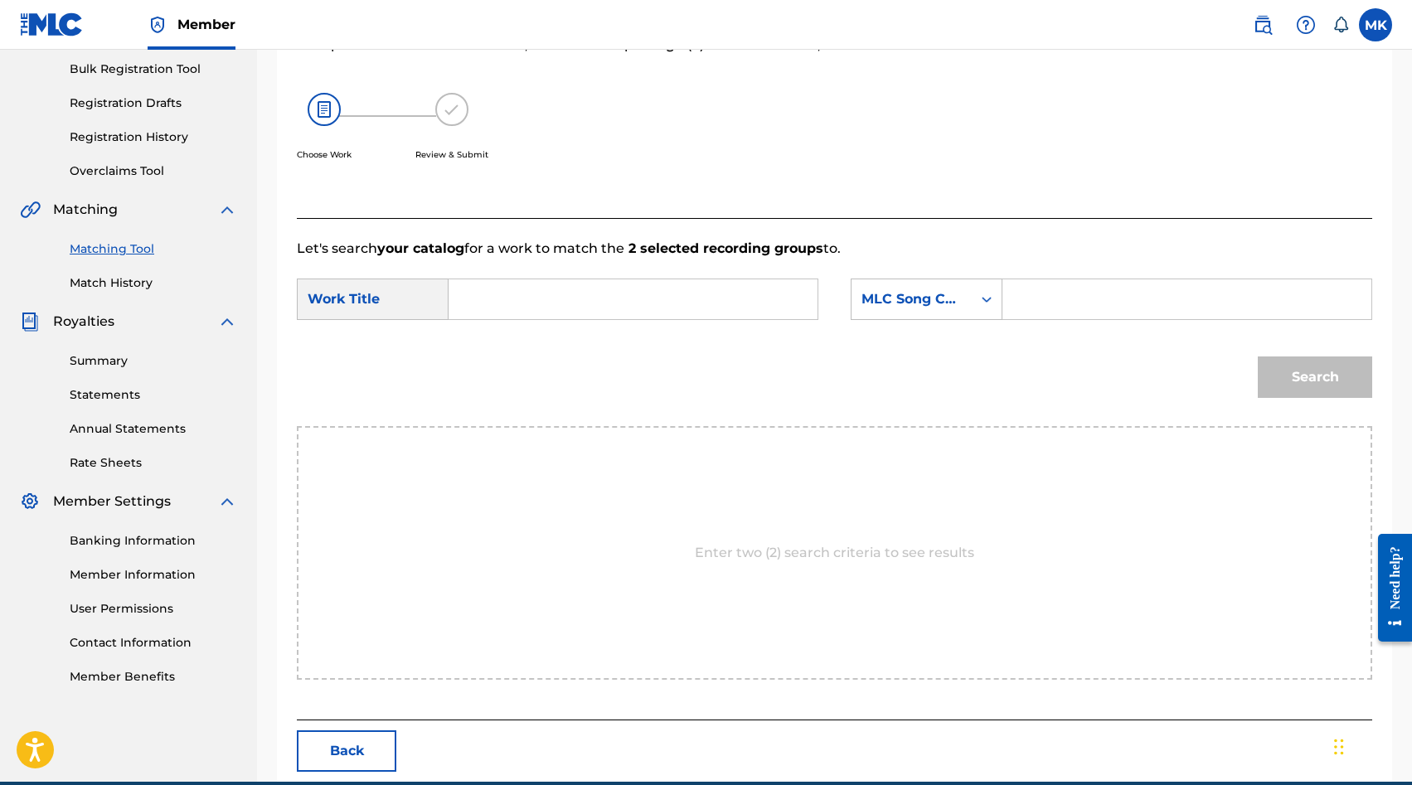
click at [1057, 309] on input "Search Form" at bounding box center [1187, 300] width 341 height 40
paste input "VW9F5M"
type input "VW9F5M"
click at [633, 304] on input "Search Form" at bounding box center [633, 300] width 341 height 40
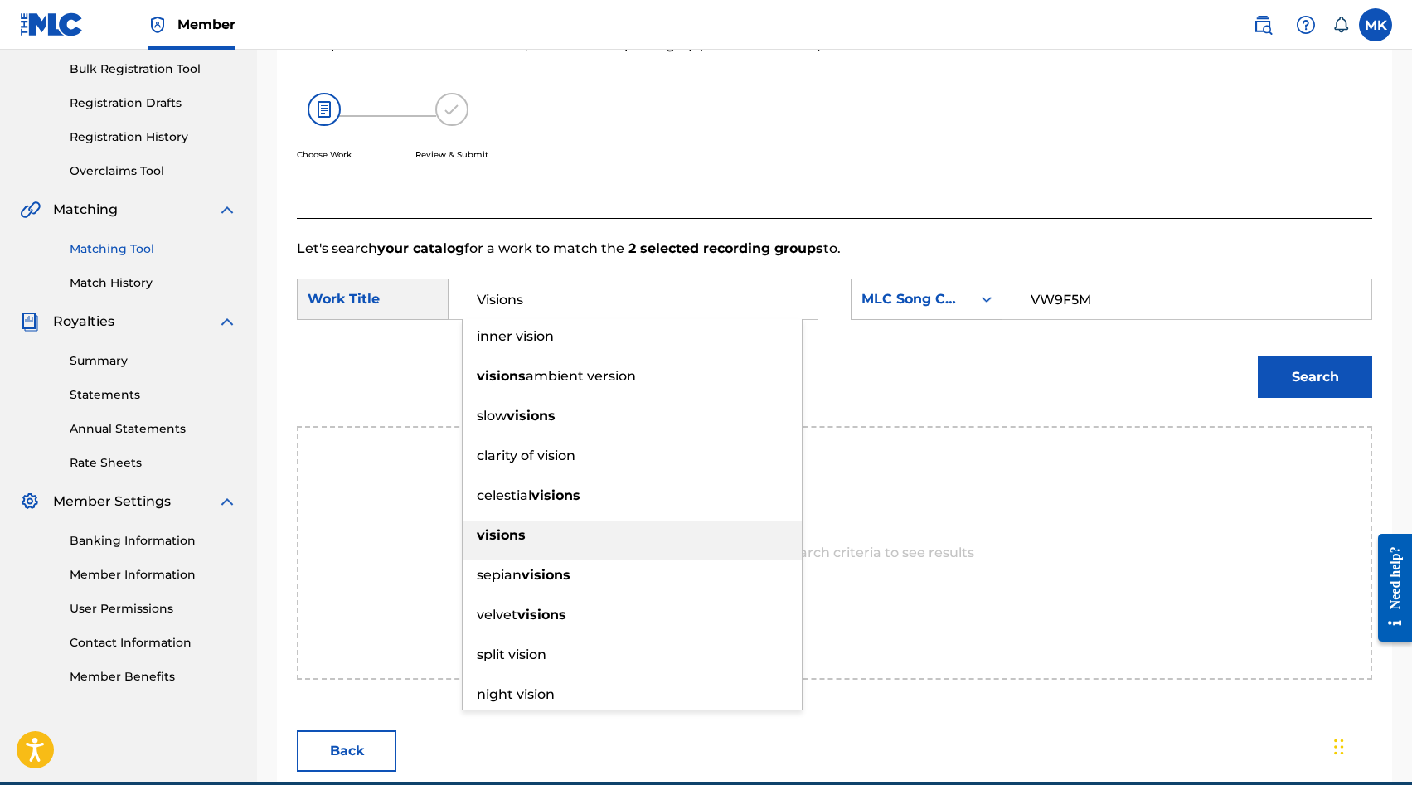
click at [629, 537] on div "visions" at bounding box center [632, 536] width 339 height 30
type input "visions"
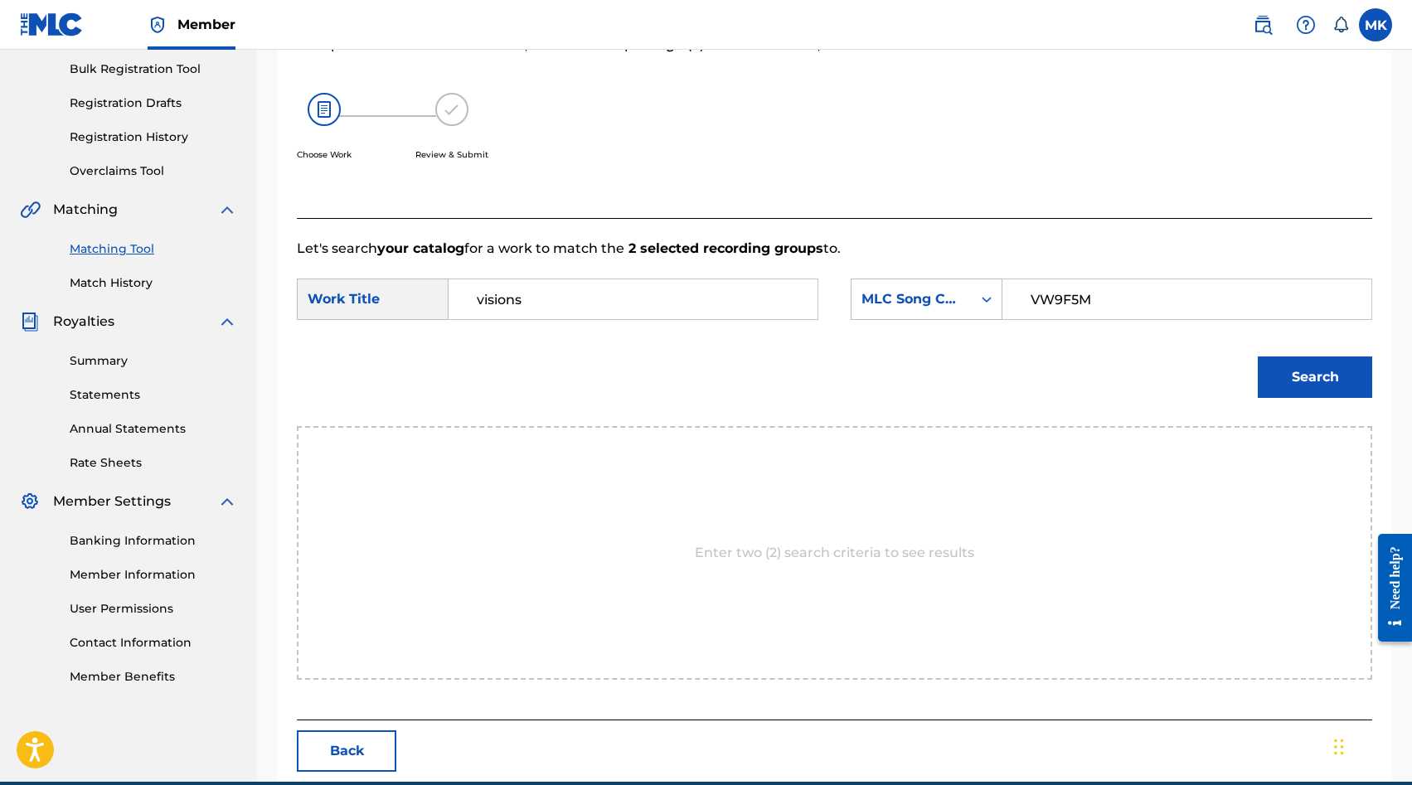
click at [1300, 377] on button "Search" at bounding box center [1315, 377] width 114 height 41
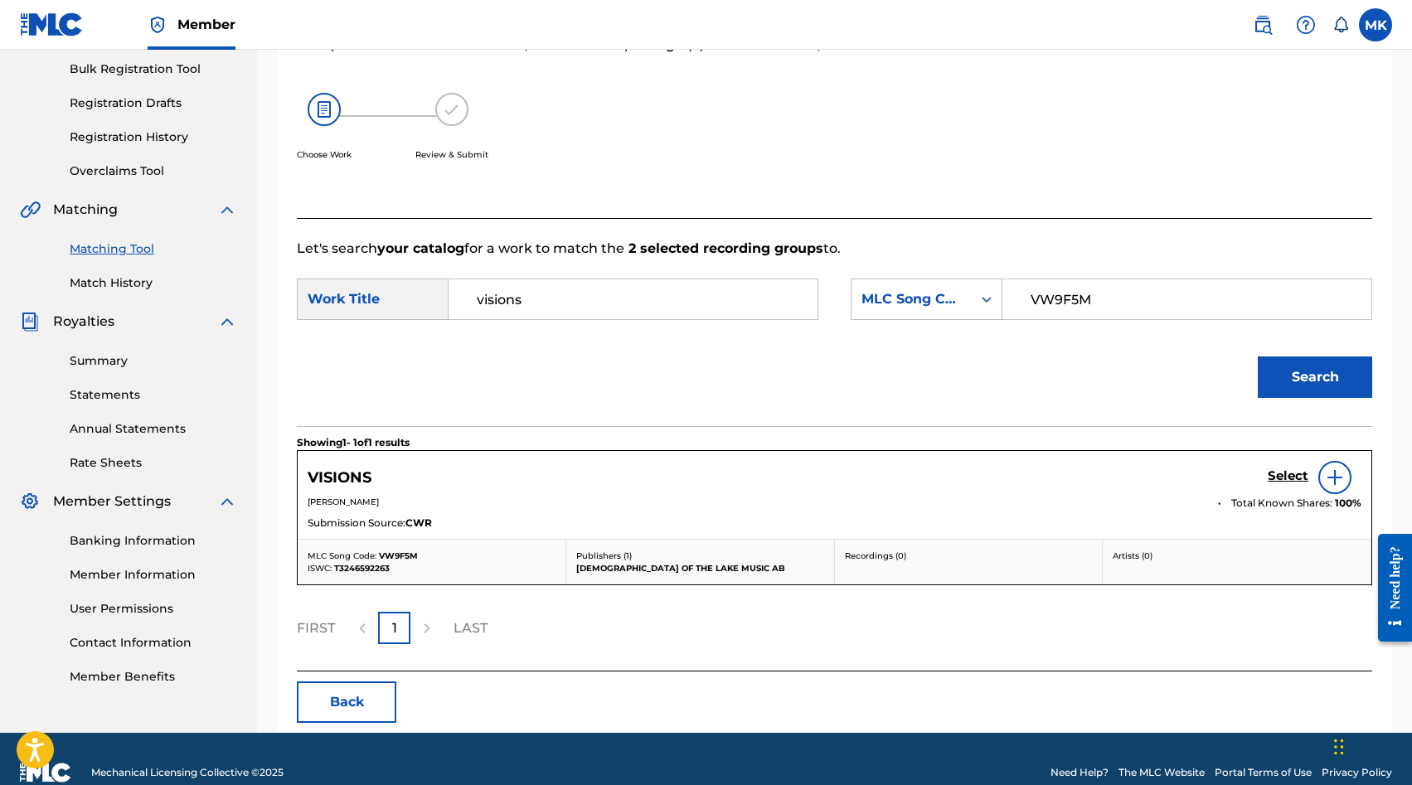
click at [1289, 472] on h5 "Select" at bounding box center [1288, 477] width 41 height 16
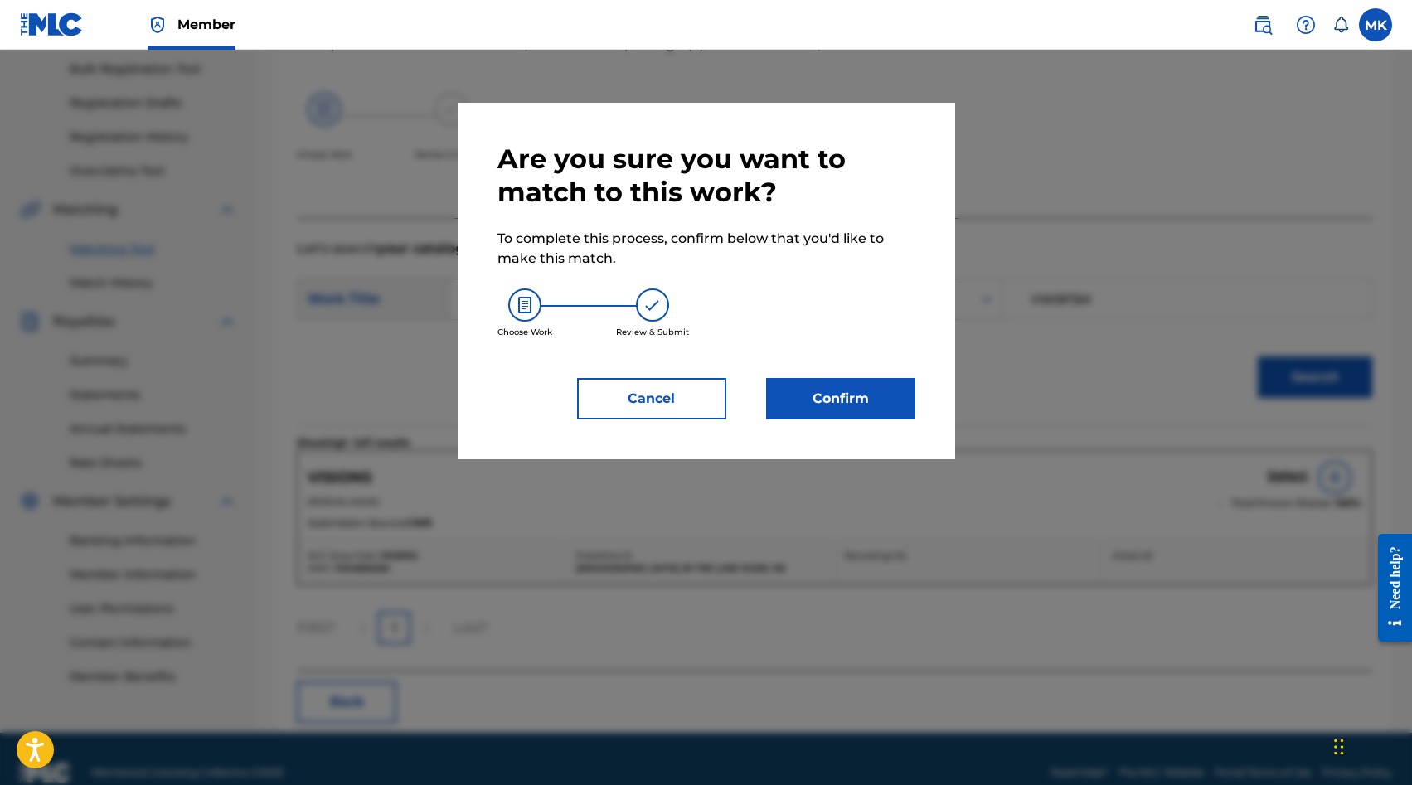
click at [875, 394] on button "Confirm" at bounding box center [840, 398] width 149 height 41
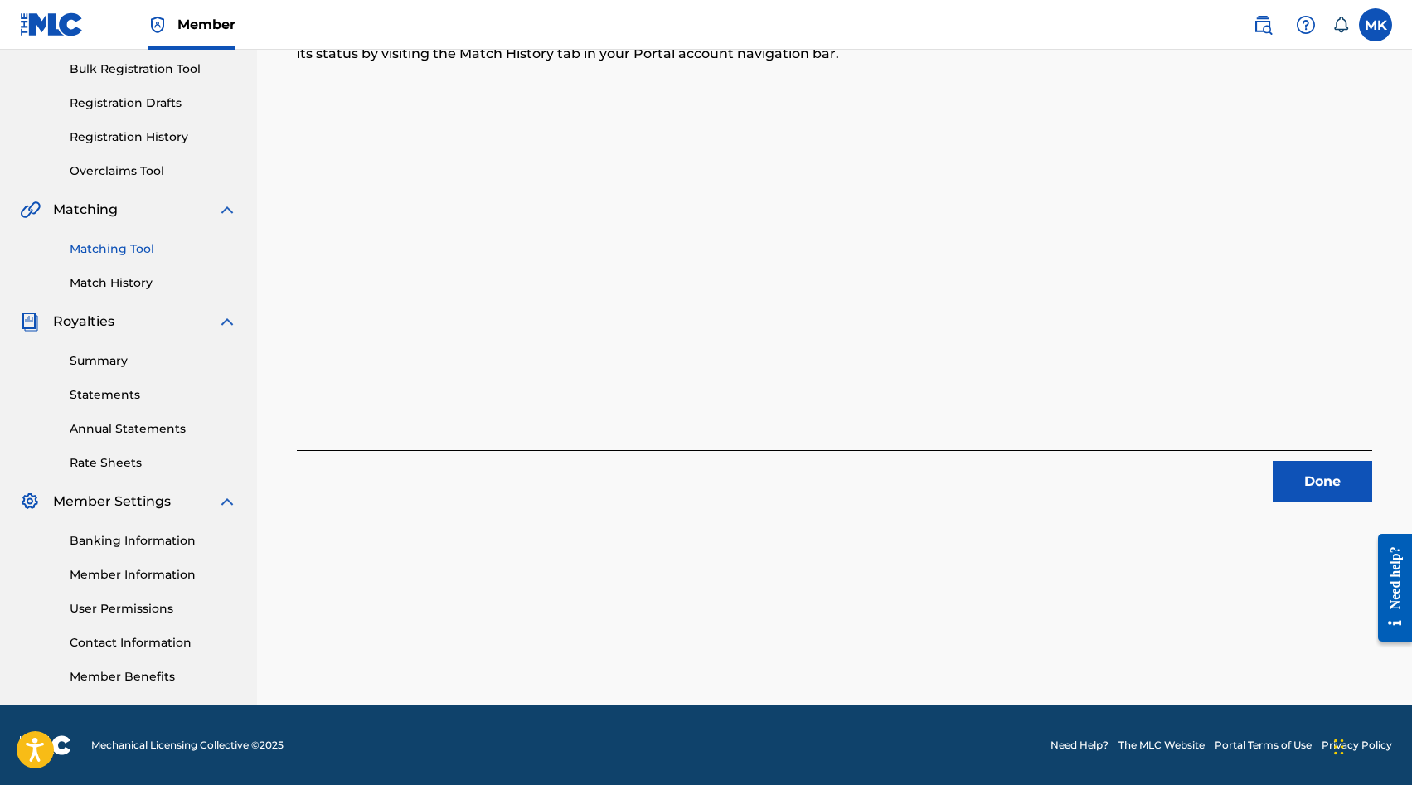
click at [1345, 470] on button "Done" at bounding box center [1323, 481] width 100 height 41
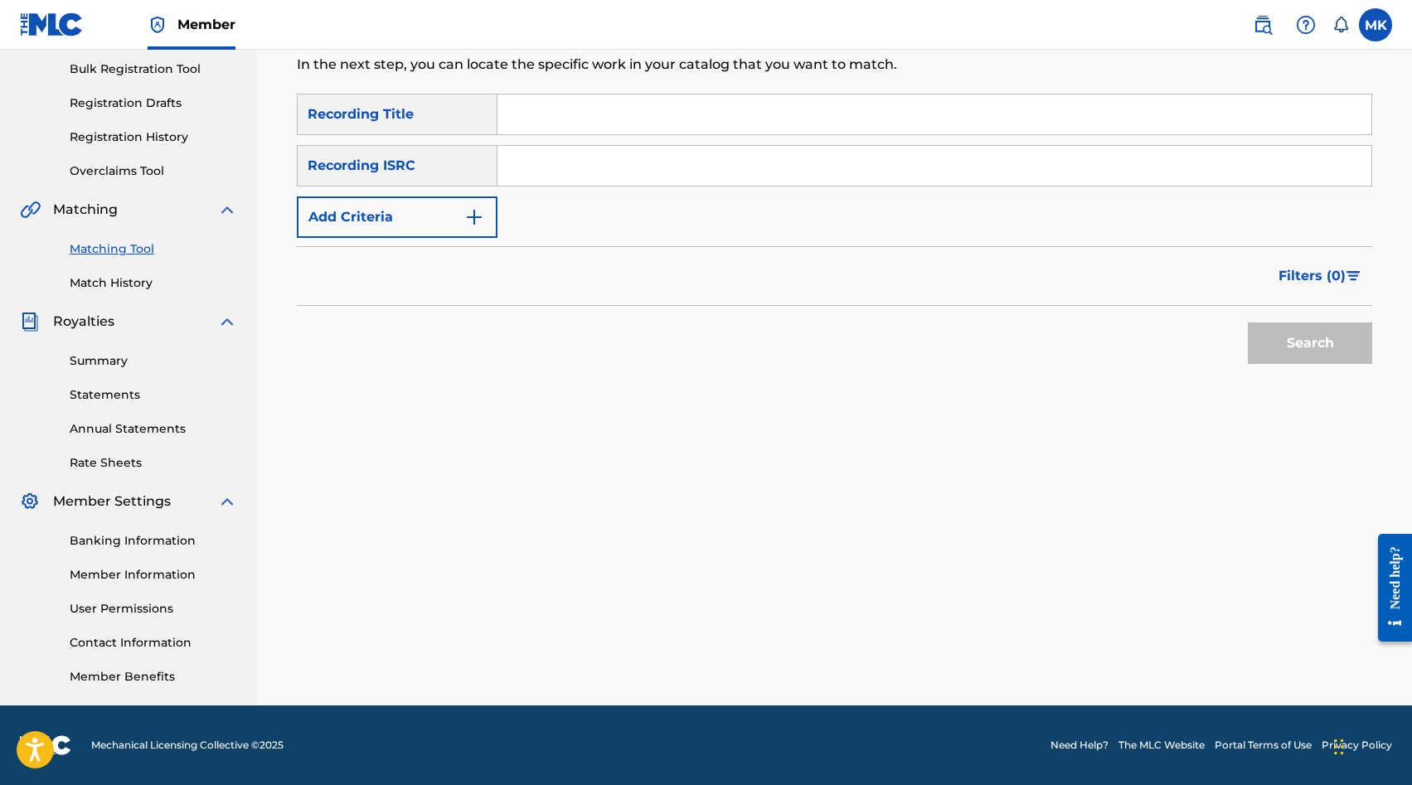
scroll to position [0, 0]
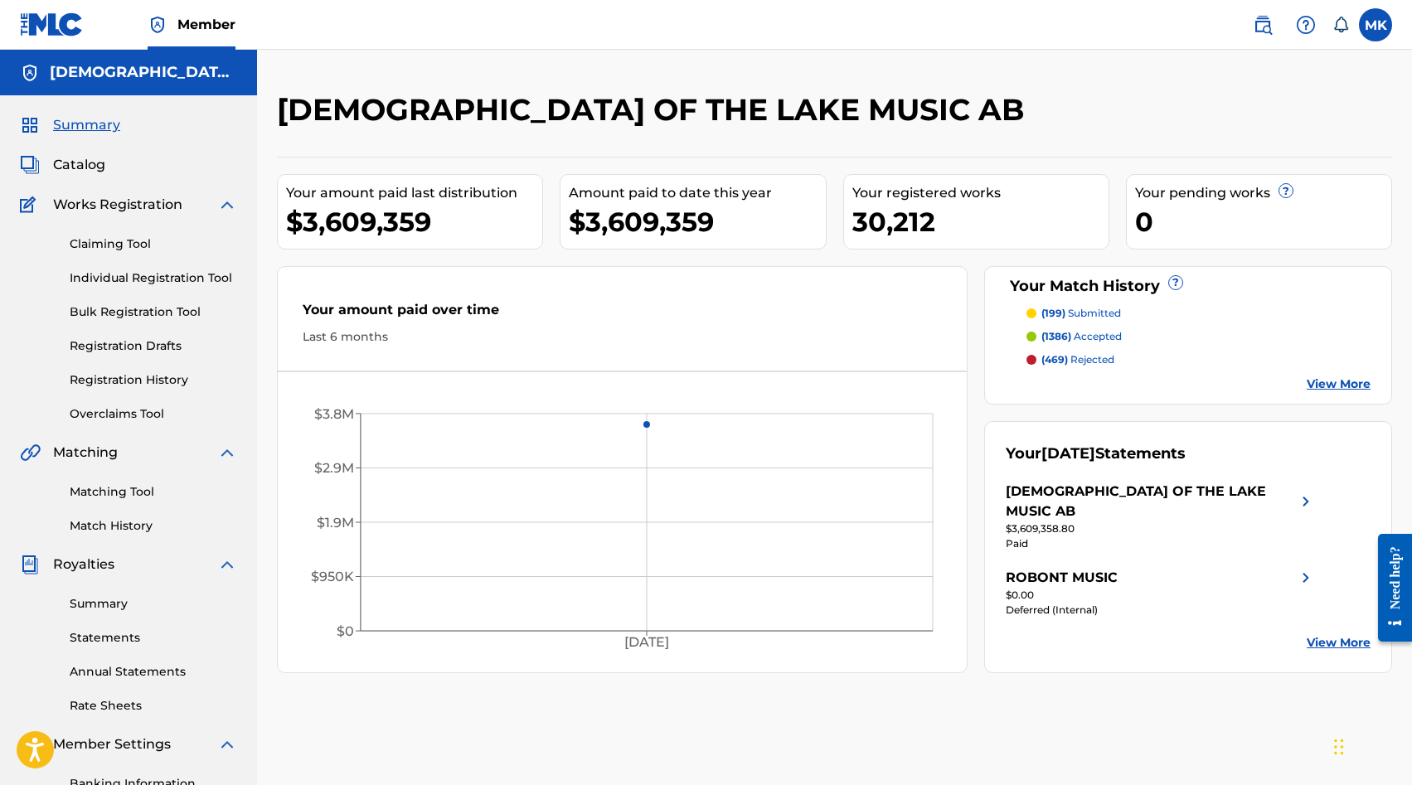
click at [89, 166] on span "Catalog" at bounding box center [79, 165] width 52 height 20
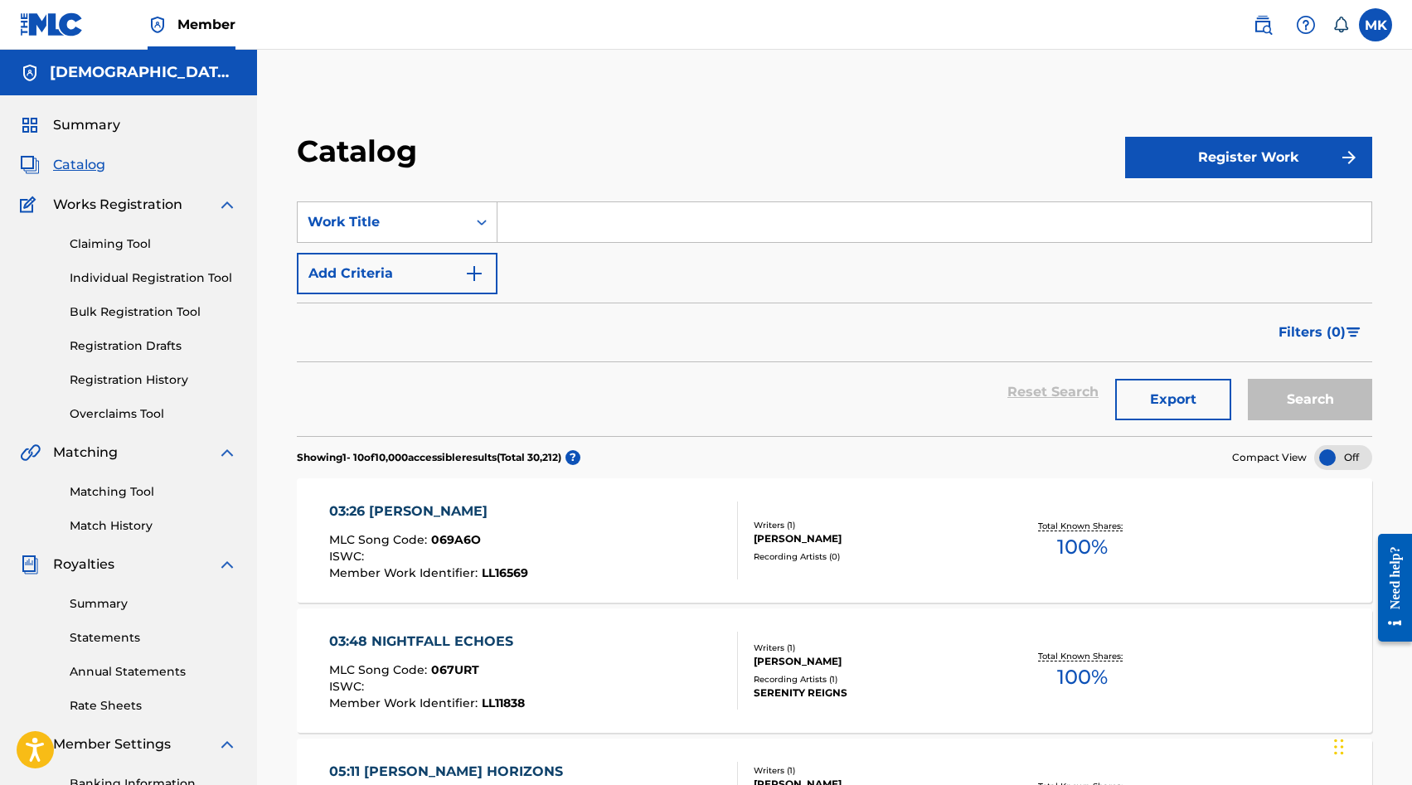
click at [542, 230] on input "Search Form" at bounding box center [935, 222] width 874 height 40
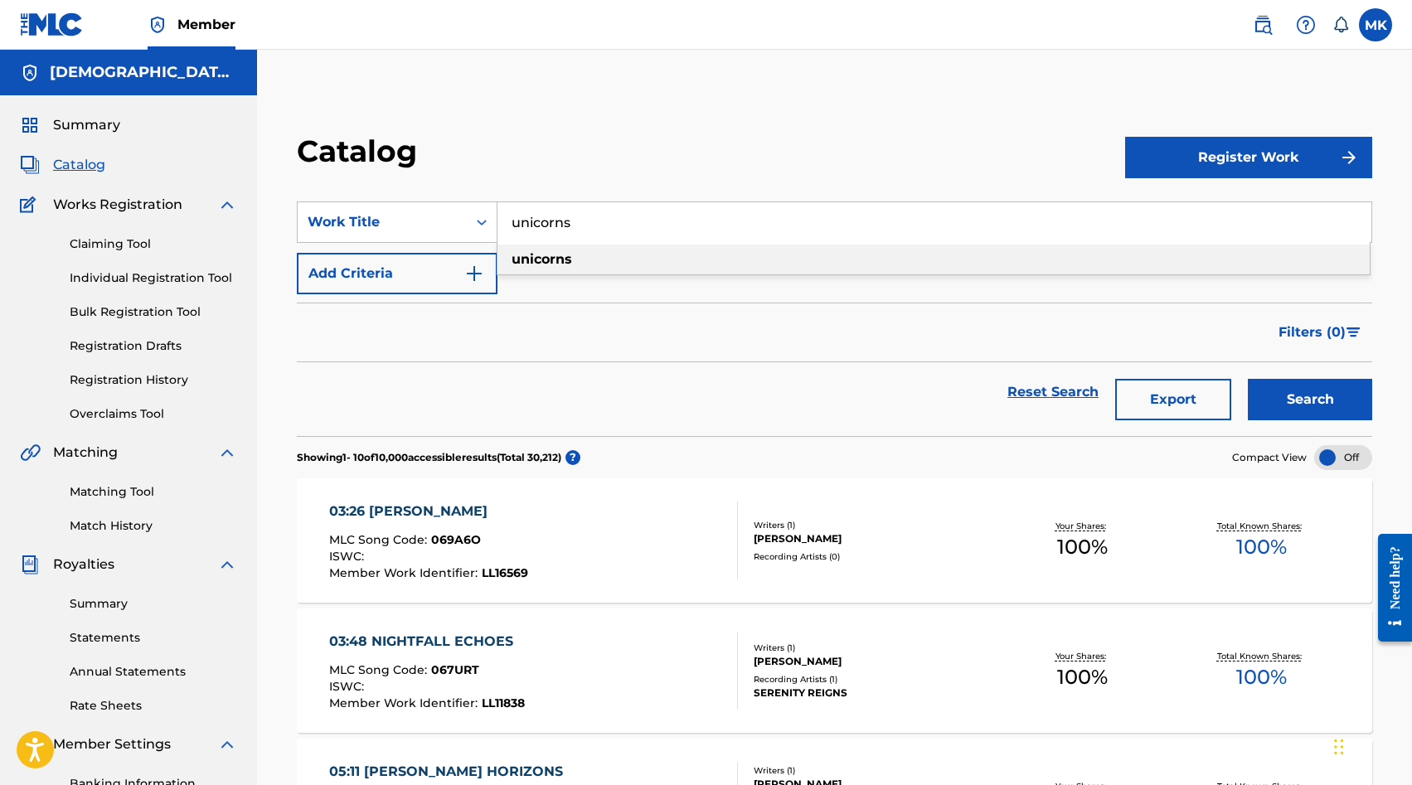
type input "unicorns"
click at [531, 262] on strong "unicorns" at bounding box center [542, 259] width 61 height 16
click at [1248, 379] on button "Search" at bounding box center [1310, 399] width 124 height 41
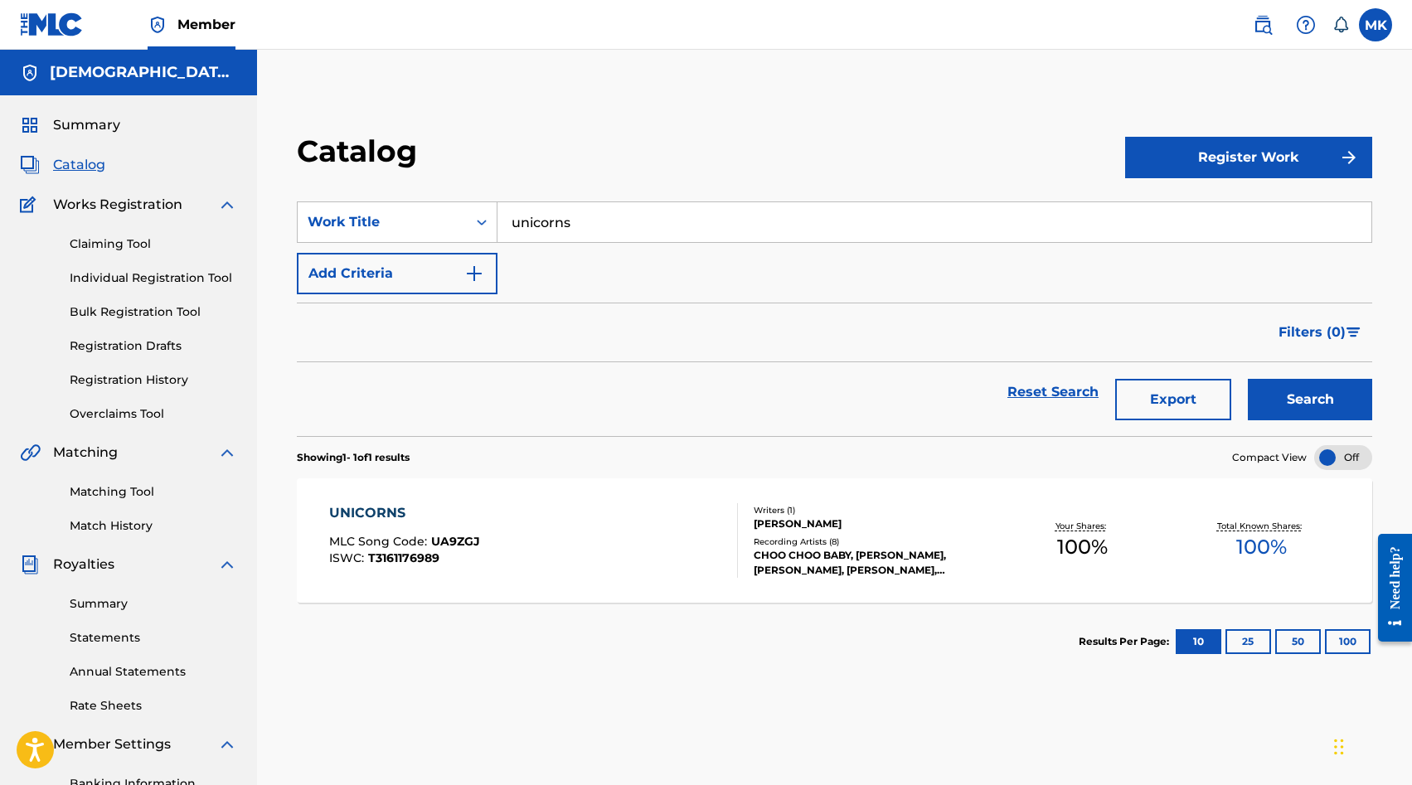
click at [548, 578] on div "UNICORNS MLC Song Code : UA9ZGJ ISWC : T3161176989 Writers ( 1 ) FREDRIK JOHANS…" at bounding box center [835, 541] width 1076 height 124
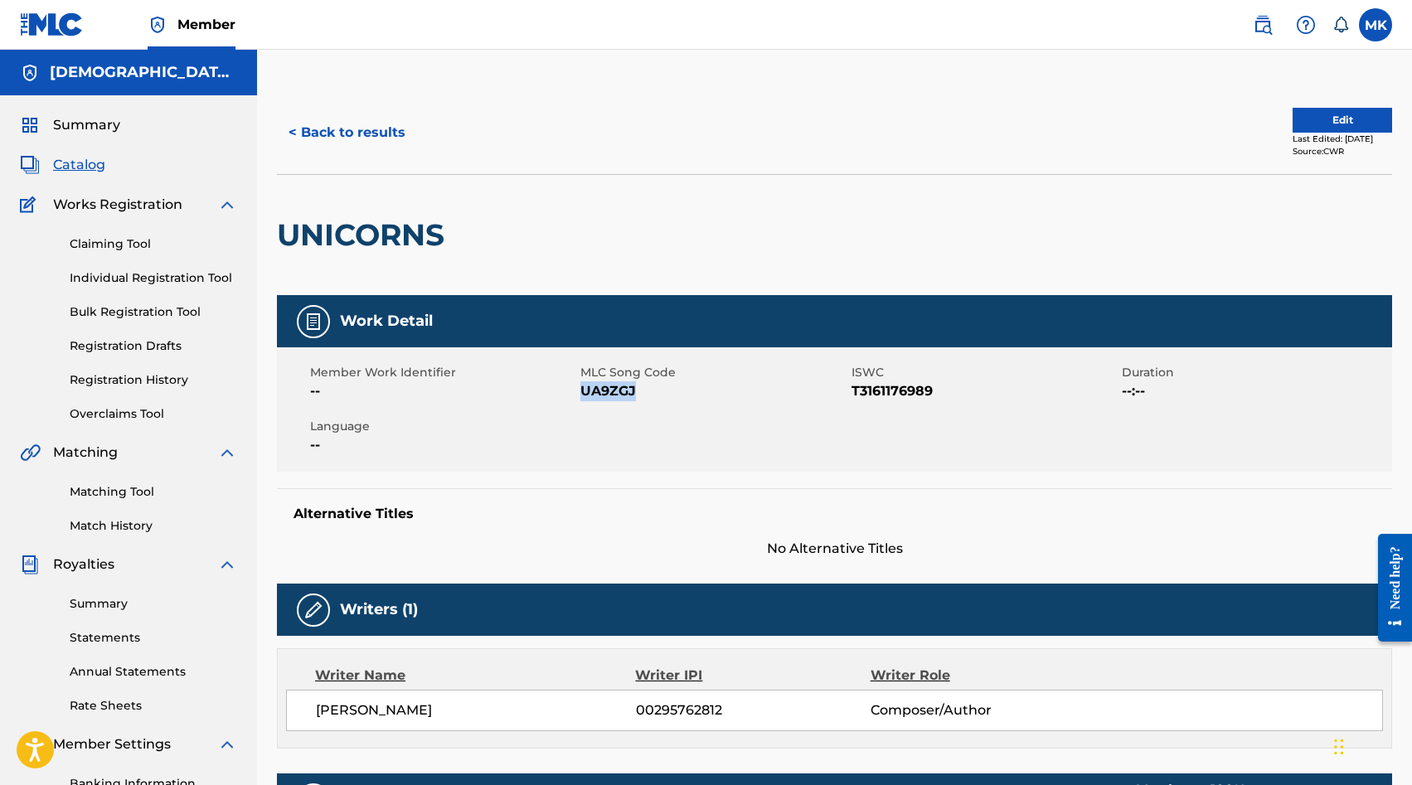
drag, startPoint x: 637, startPoint y: 394, endPoint x: 581, endPoint y: 393, distance: 55.6
click at [581, 393] on span "UA9ZGJ" at bounding box center [714, 392] width 266 height 20
copy span "UA9ZGJ"
click at [369, 126] on button "< Back to results" at bounding box center [347, 132] width 140 height 41
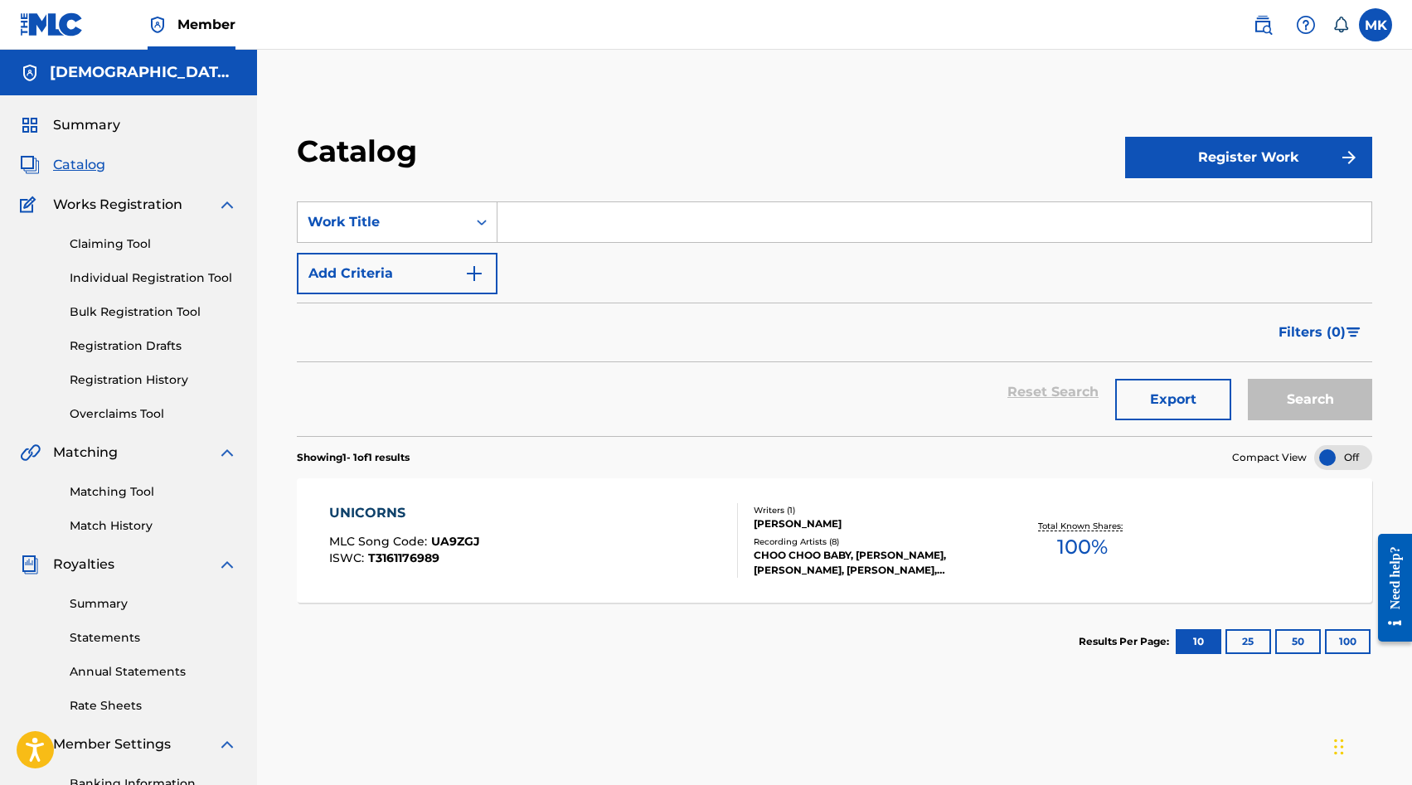
click at [543, 219] on input "Search Form" at bounding box center [935, 222] width 874 height 40
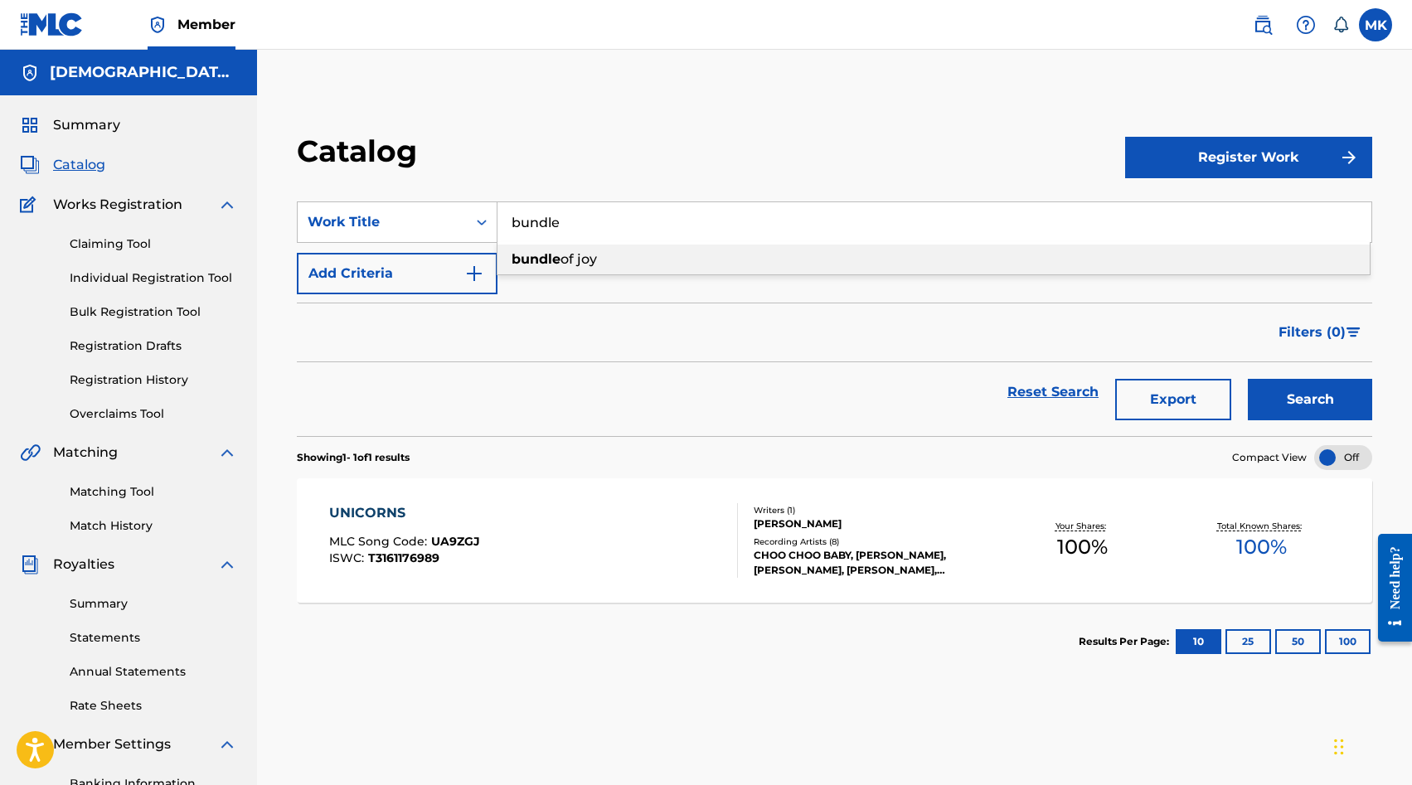
click at [595, 260] on span "of joy" at bounding box center [579, 259] width 36 height 16
type input "bundle of joy"
click at [1248, 379] on button "Search" at bounding box center [1310, 399] width 124 height 41
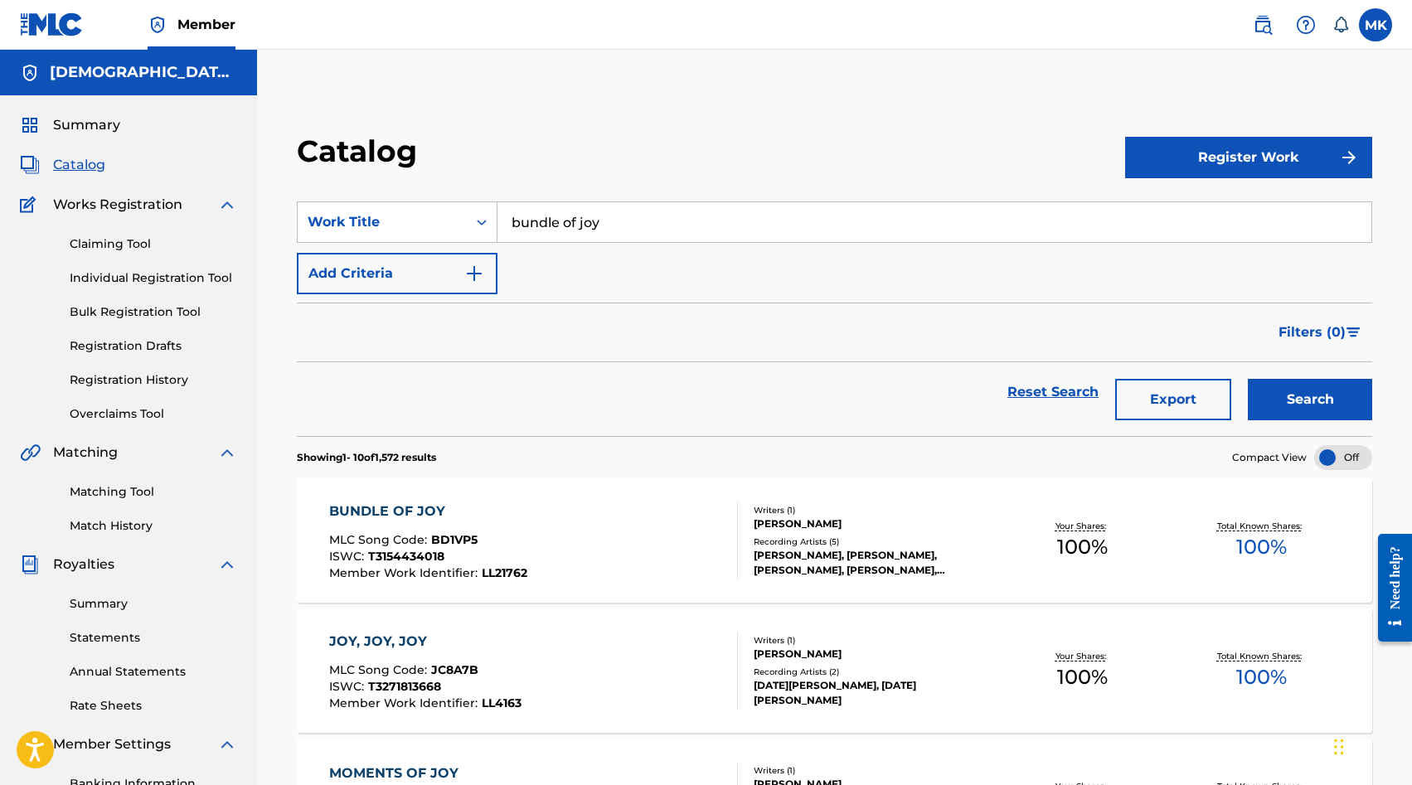
click at [555, 554] on div "BUNDLE OF JOY MLC Song Code : BD1VP5 ISWC : T3154434018 Member Work Identifier …" at bounding box center [533, 541] width 409 height 78
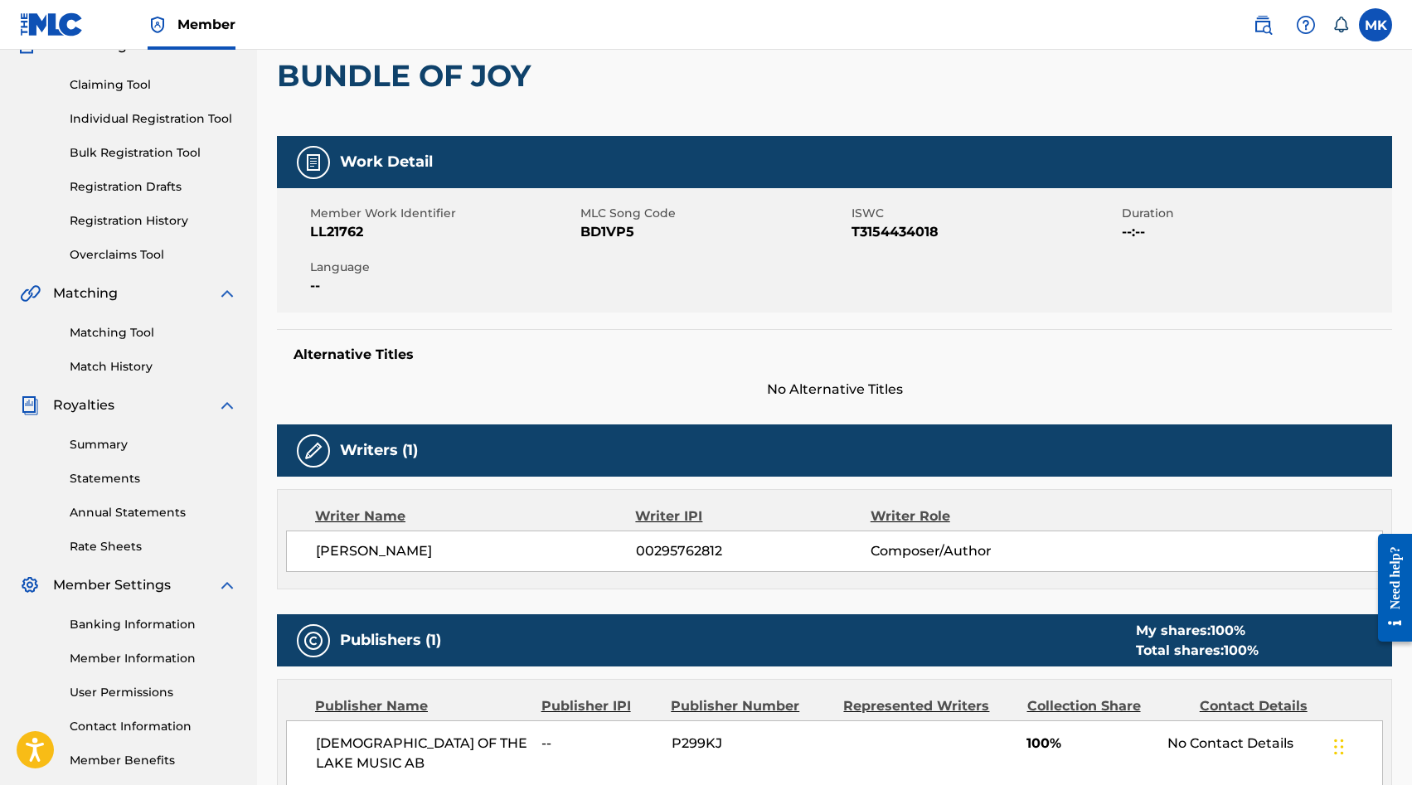
scroll to position [137, 0]
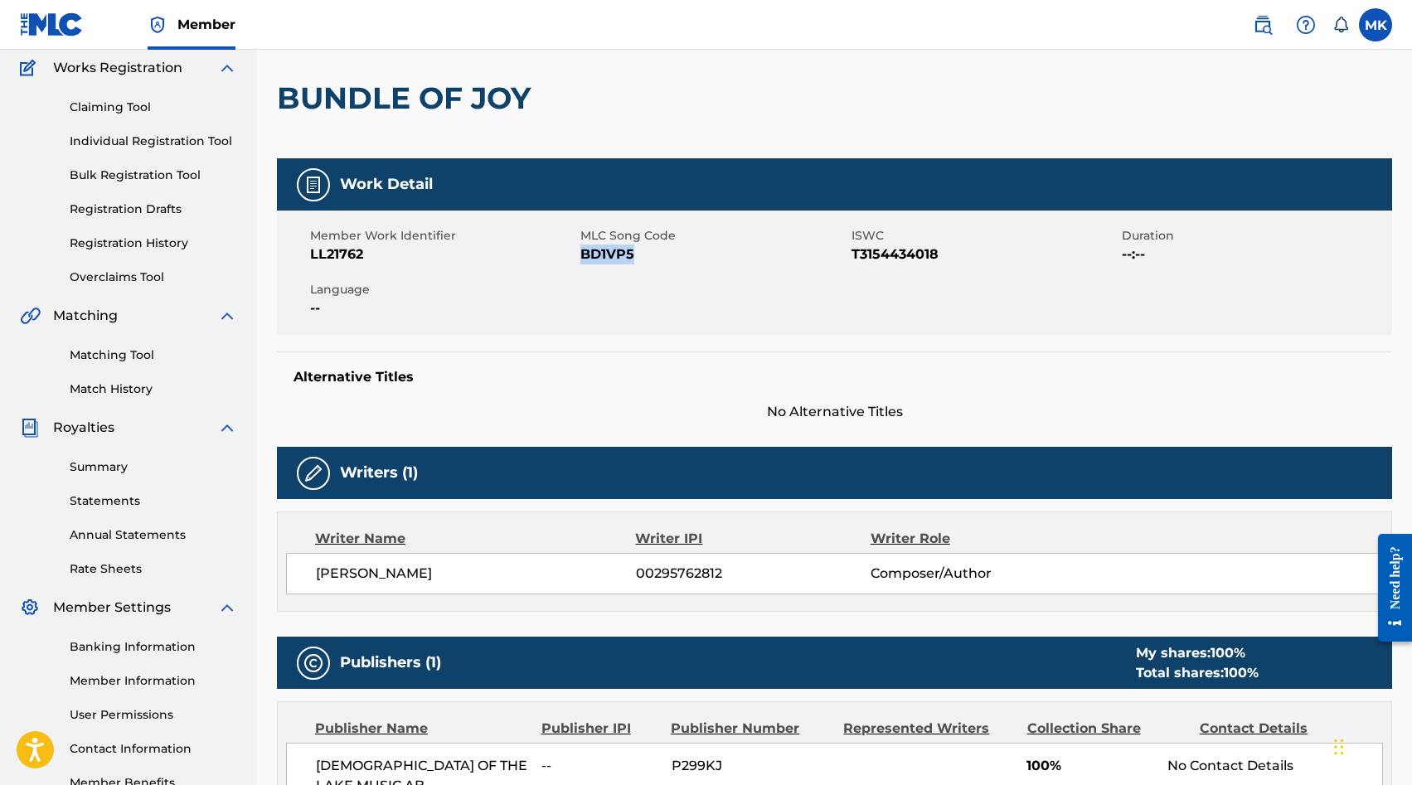
drag, startPoint x: 634, startPoint y: 257, endPoint x: 581, endPoint y: 258, distance: 53.9
click at [581, 258] on span "BD1VP5" at bounding box center [714, 255] width 266 height 20
copy span "BD1VP5"
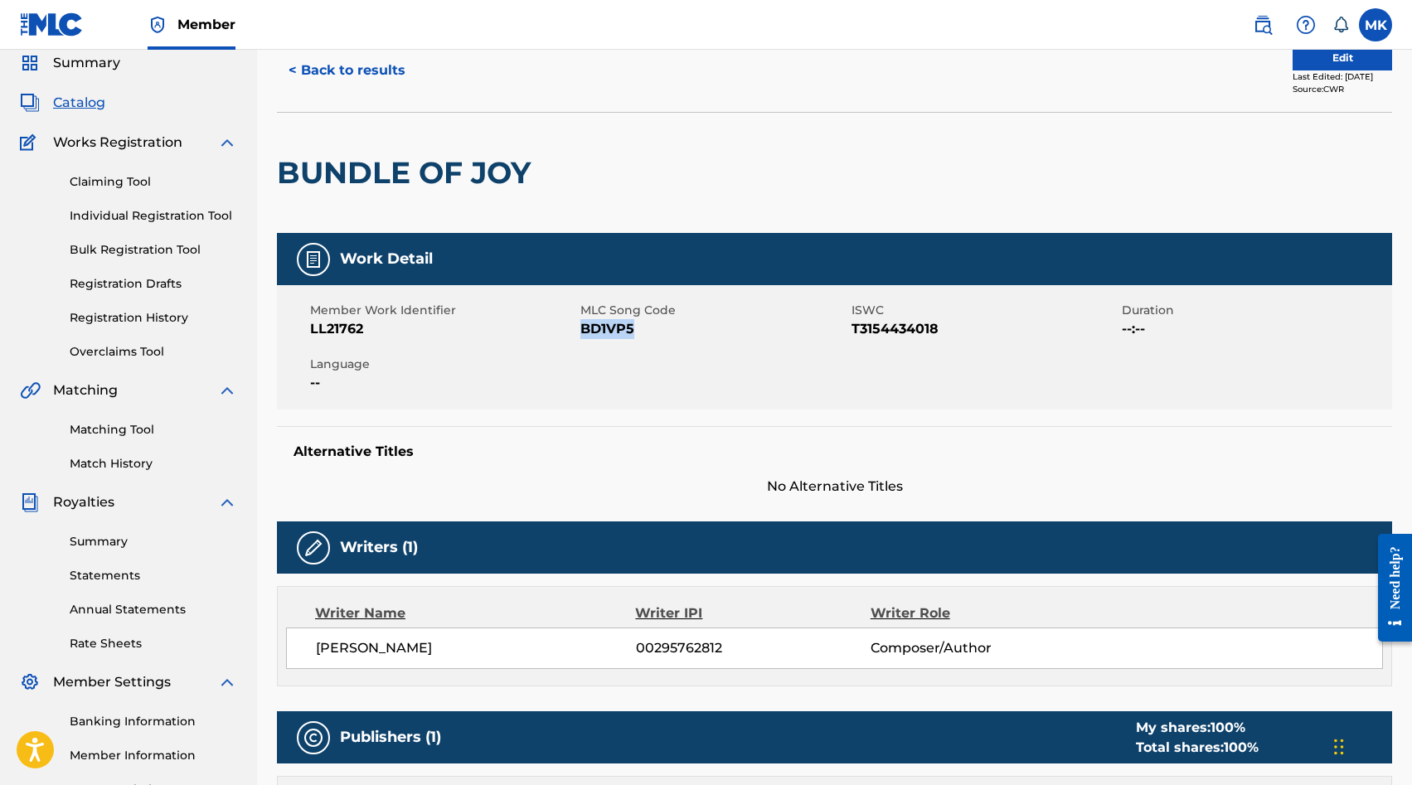
scroll to position [0, 0]
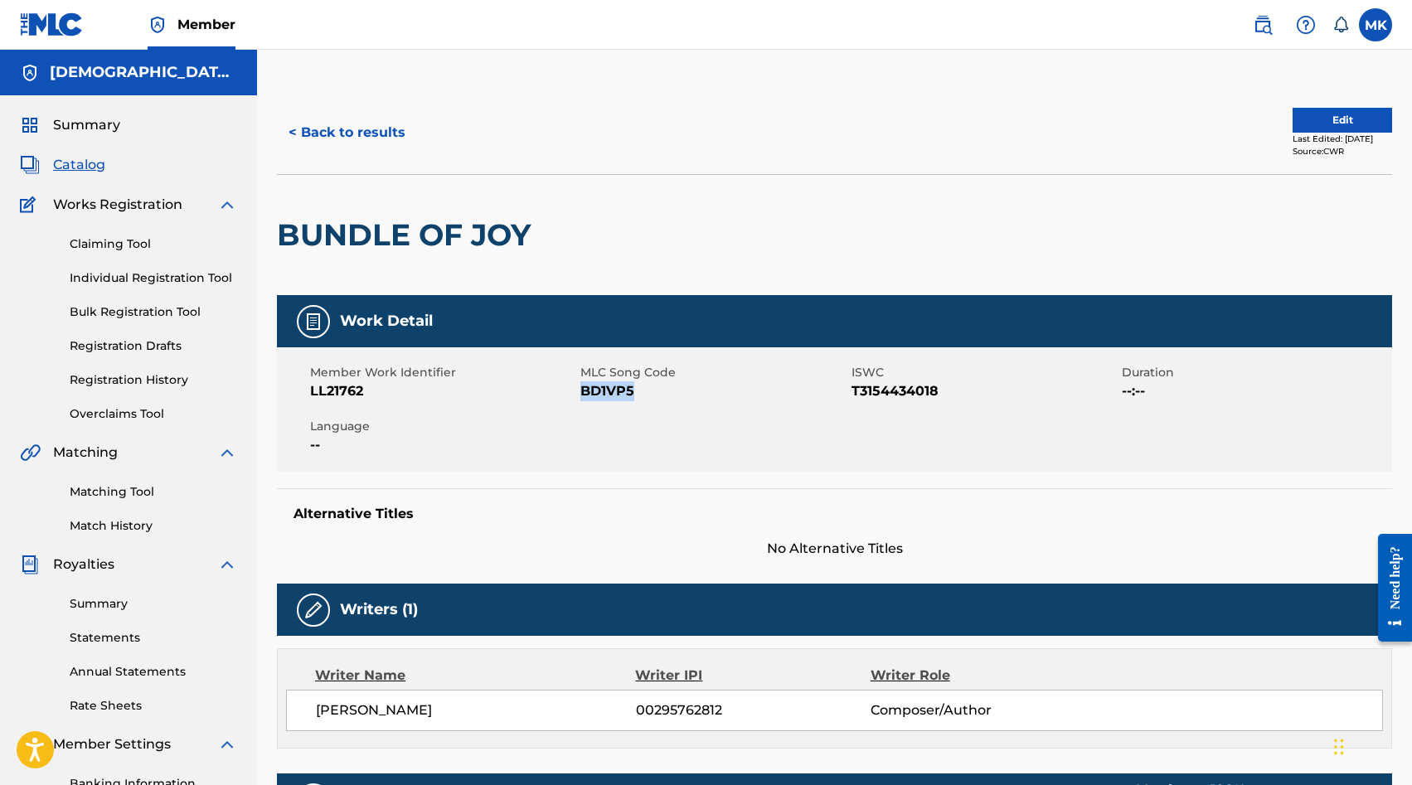
click at [355, 140] on button "< Back to results" at bounding box center [347, 132] width 140 height 41
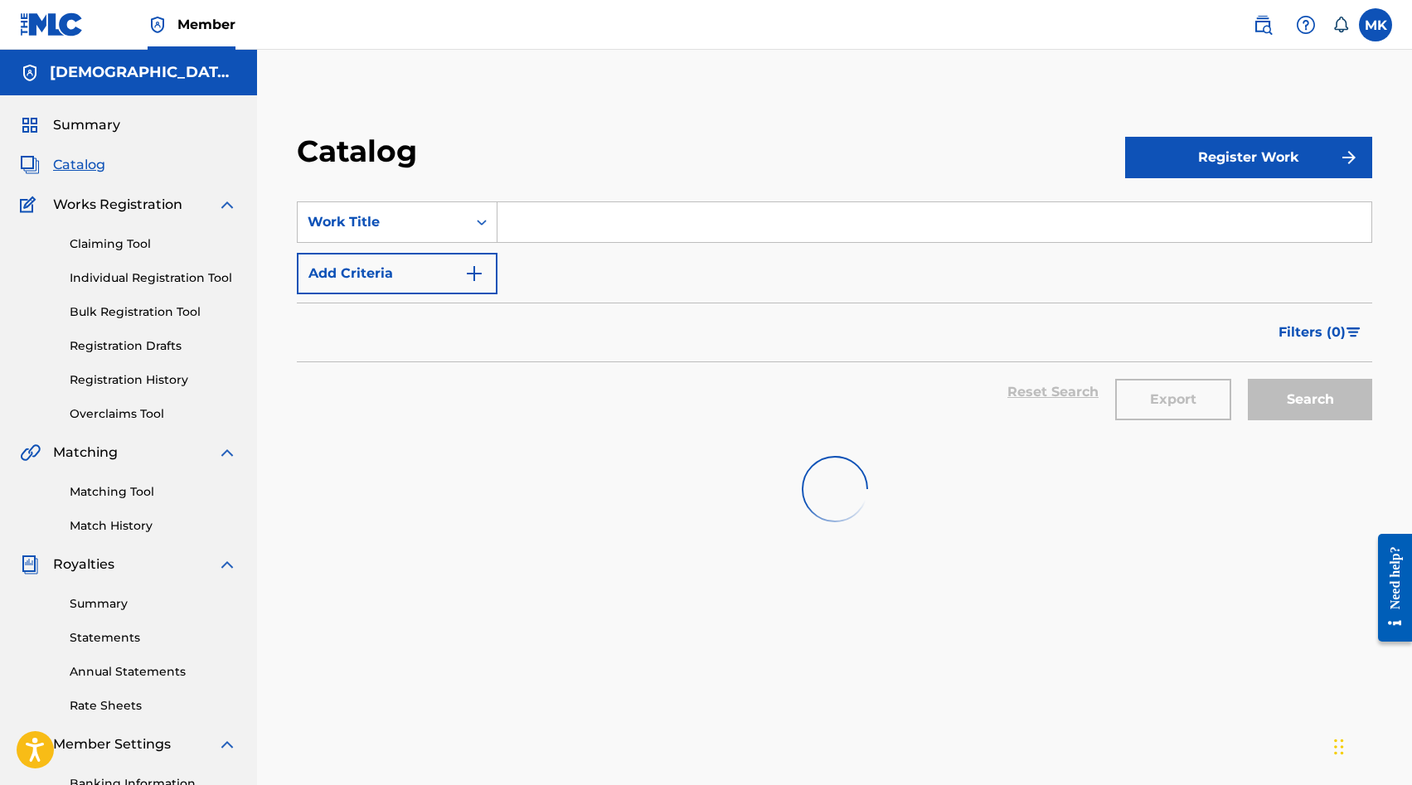
click at [532, 211] on input "Search Form" at bounding box center [935, 222] width 874 height 40
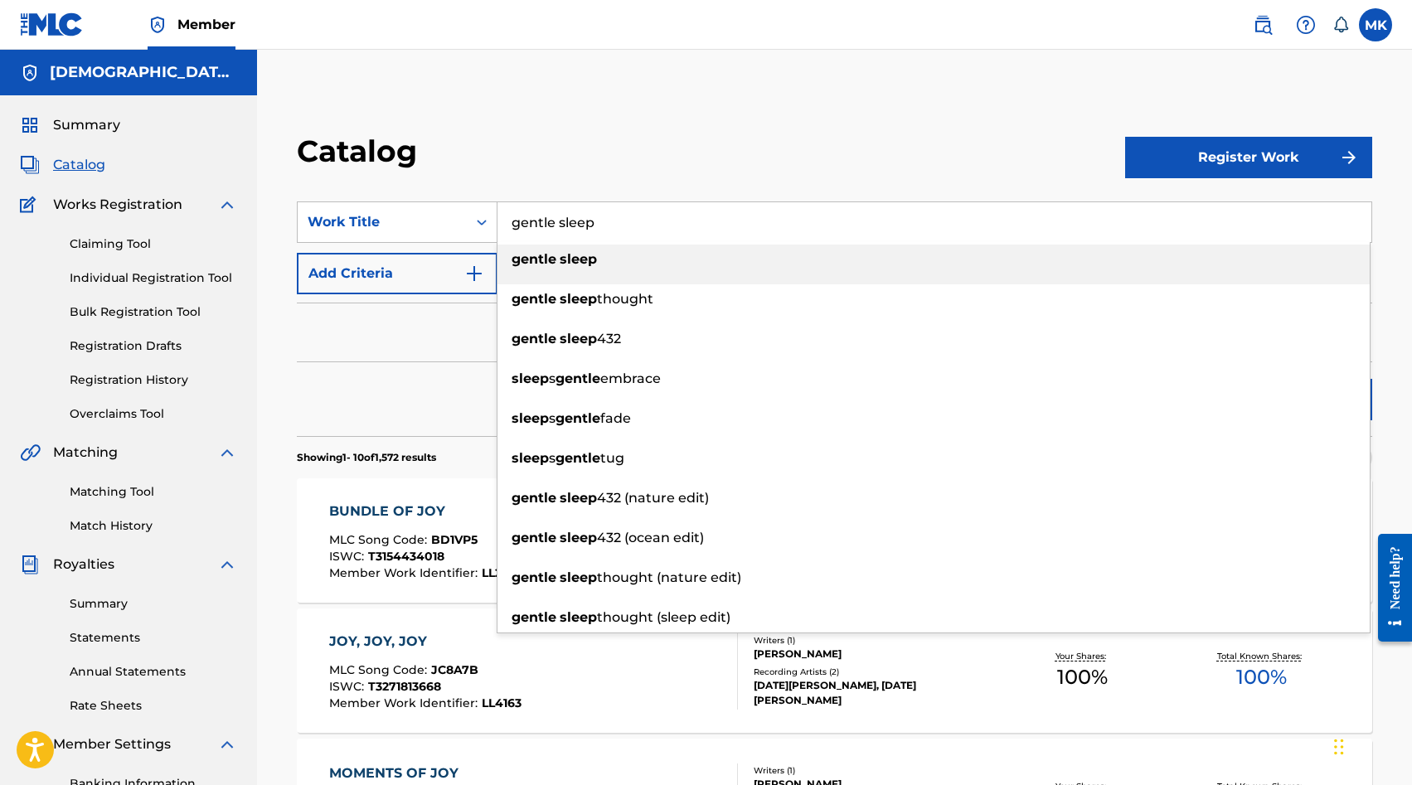
type input "gentle sleep"
click at [550, 259] on strong "gentle" at bounding box center [534, 259] width 45 height 16
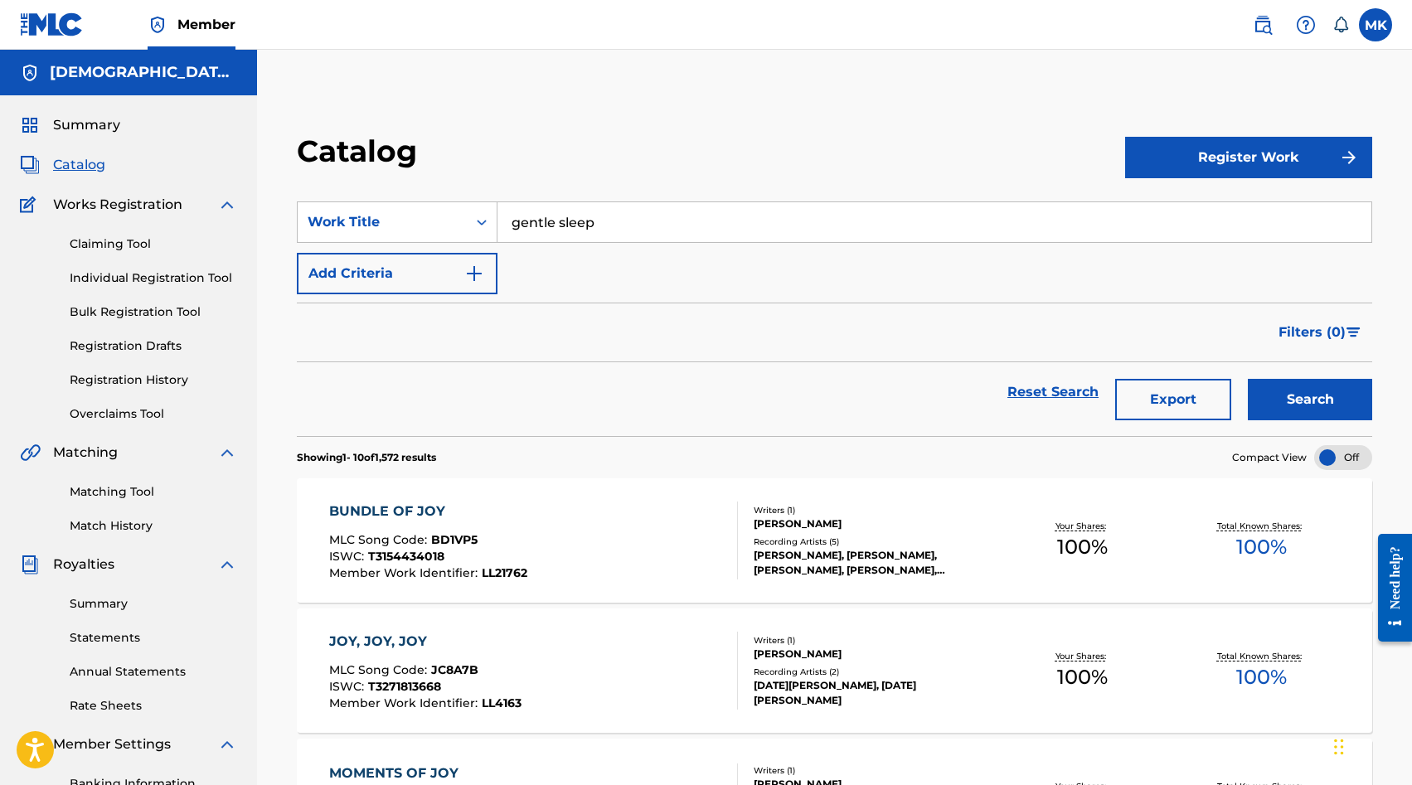
click at [1248, 379] on button "Search" at bounding box center [1310, 399] width 124 height 41
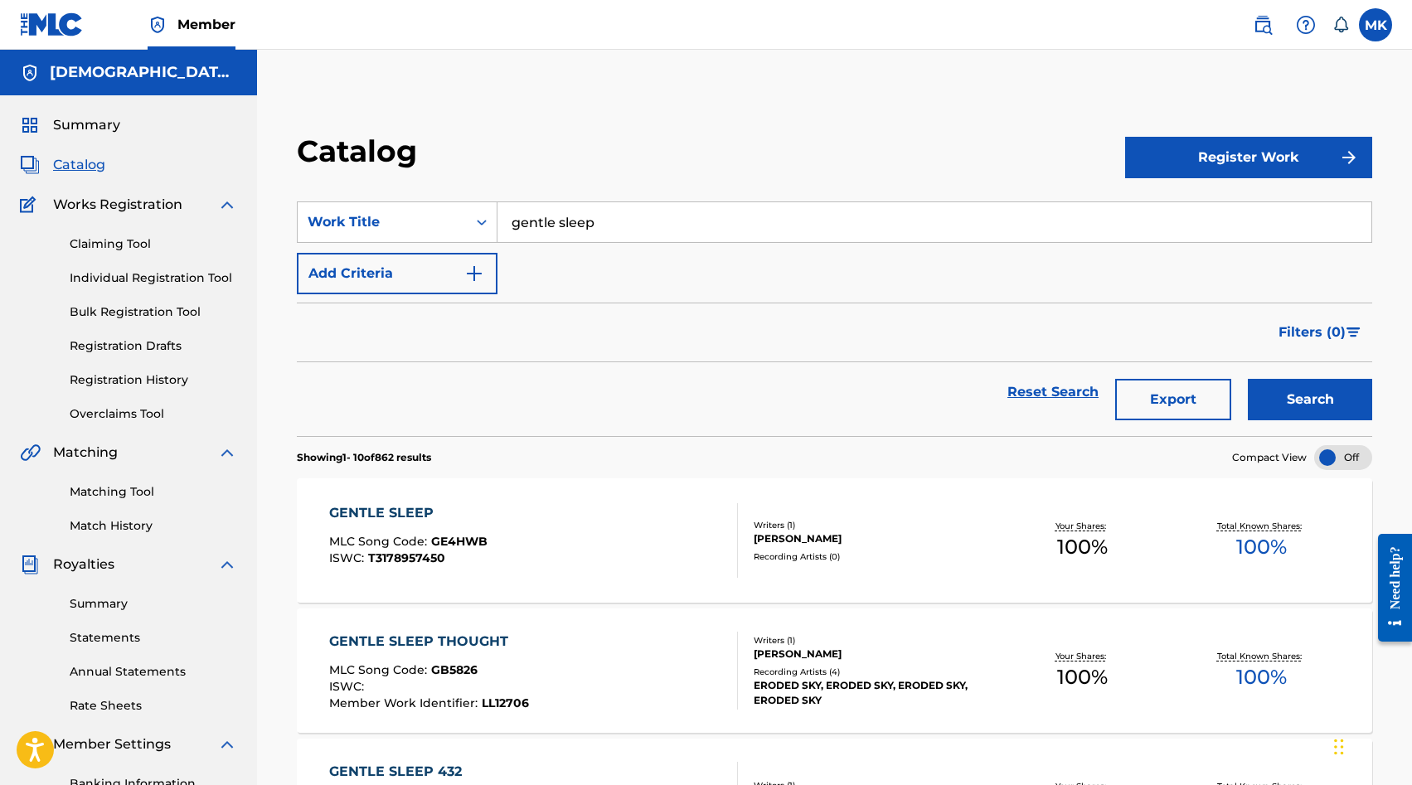
click at [661, 556] on div "GENTLE SLEEP MLC Song Code : GE4HWB ISWC : T3178957450" at bounding box center [533, 540] width 409 height 75
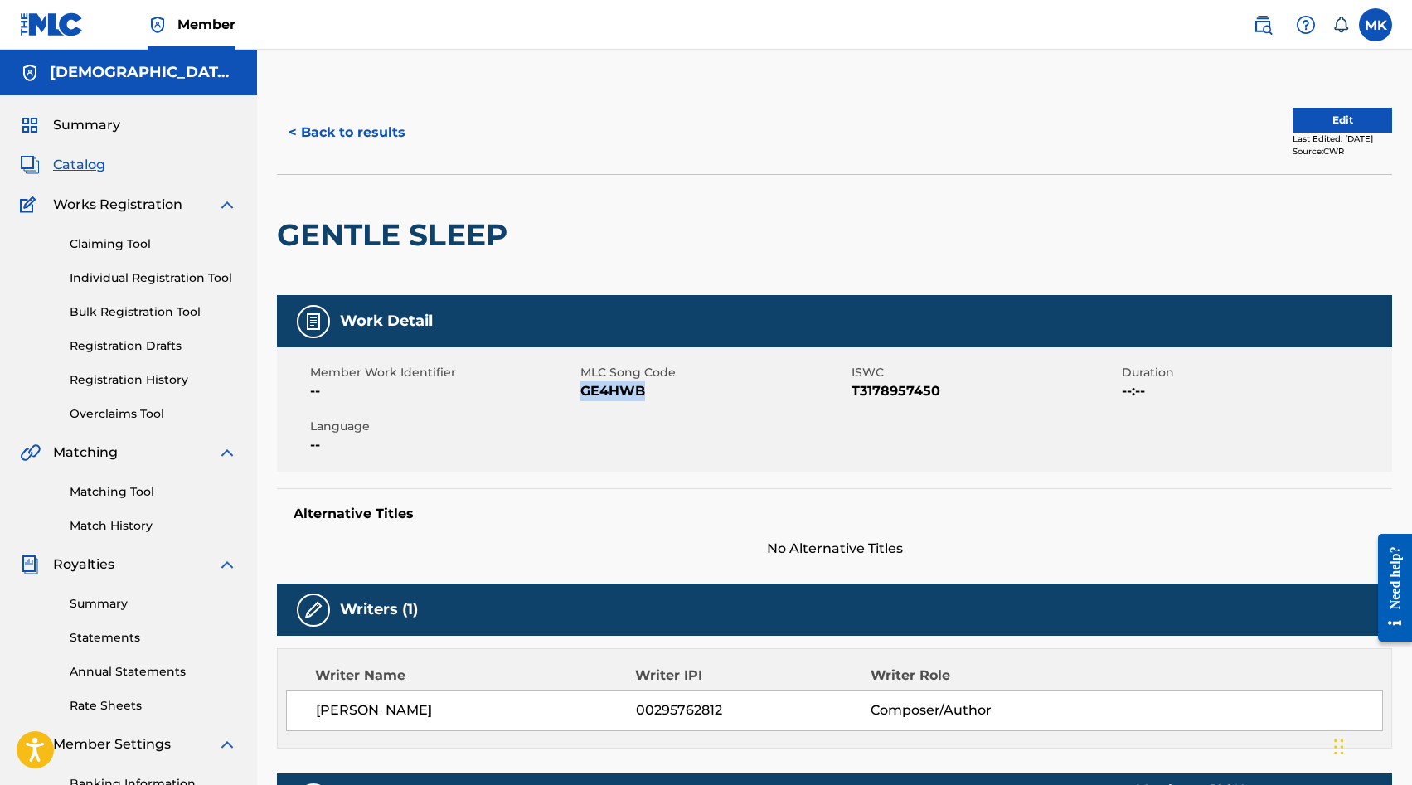
drag, startPoint x: 647, startPoint y: 387, endPoint x: 582, endPoint y: 387, distance: 64.7
click at [582, 387] on span "GE4HWB" at bounding box center [714, 392] width 266 height 20
copy span "GE4HWB"
click at [328, 122] on button "< Back to results" at bounding box center [347, 132] width 140 height 41
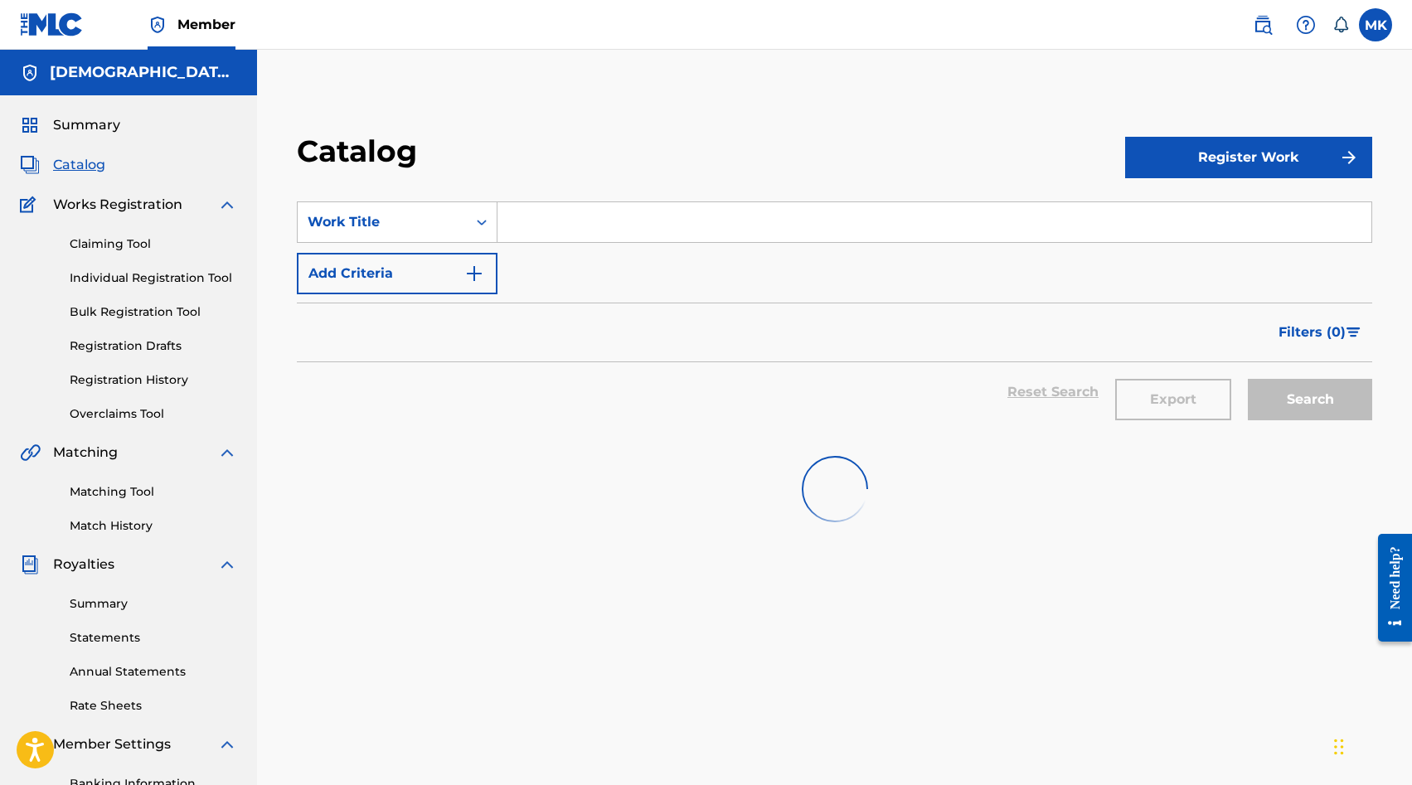
click at [509, 220] on input "Search Form" at bounding box center [935, 222] width 874 height 40
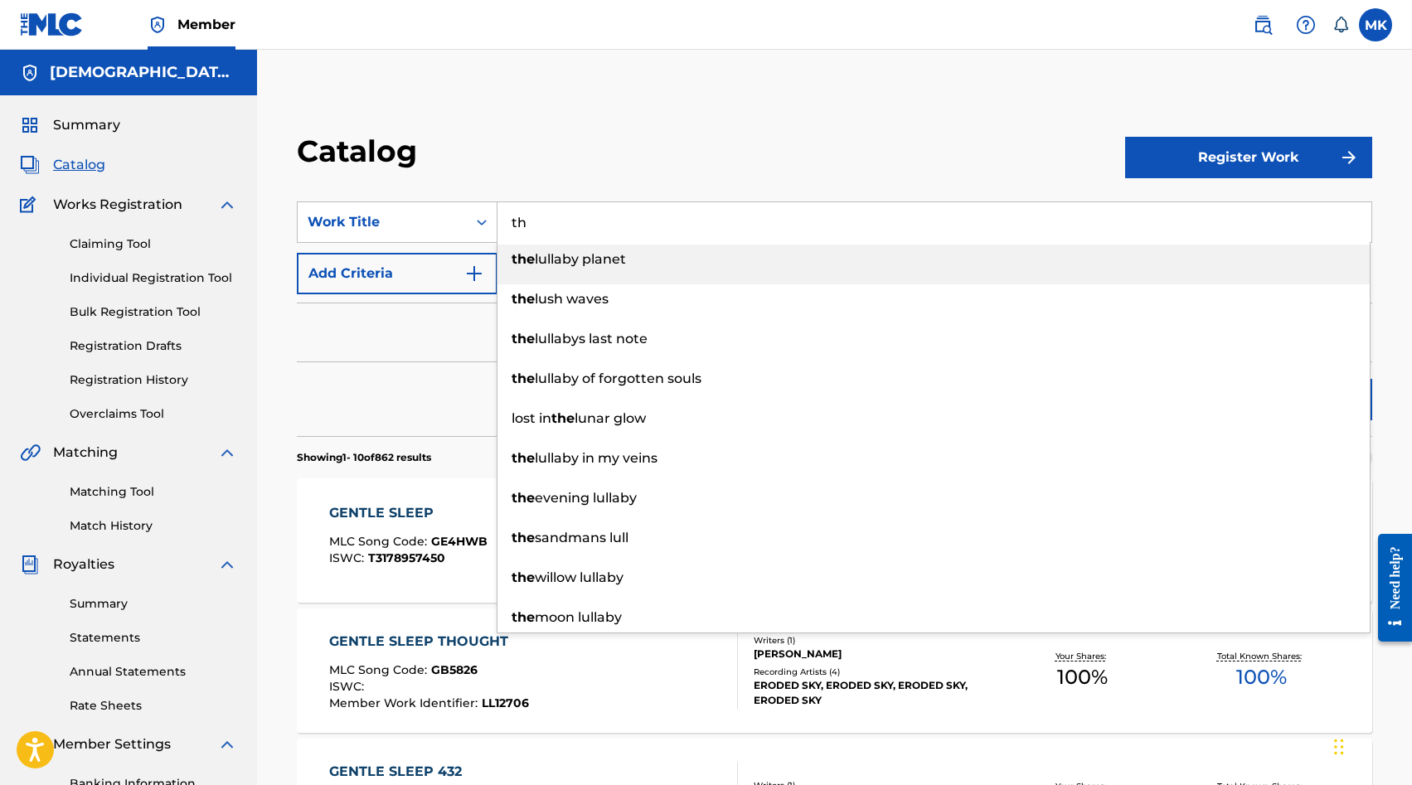
type input "t"
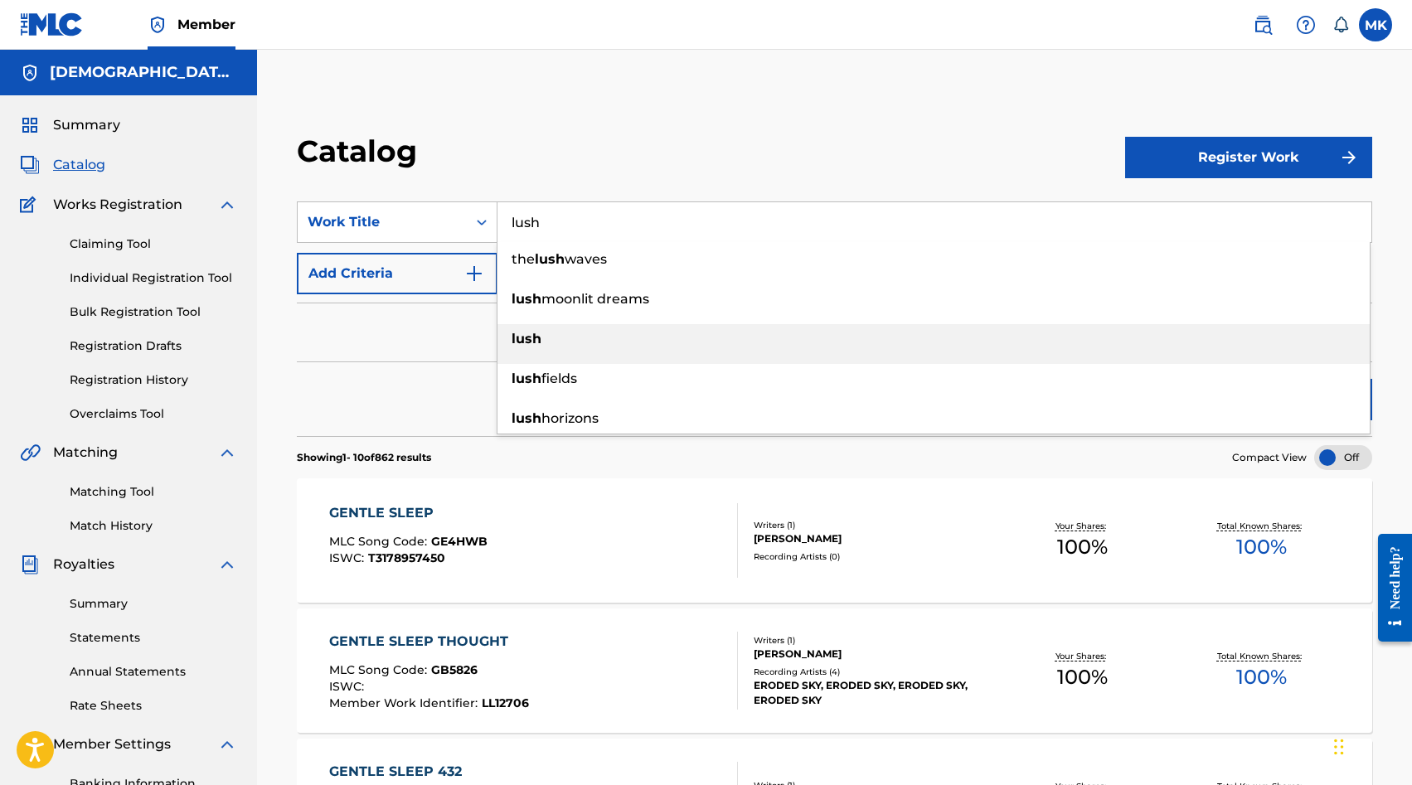
type input "lush"
click at [554, 331] on div "lush" at bounding box center [934, 339] width 873 height 30
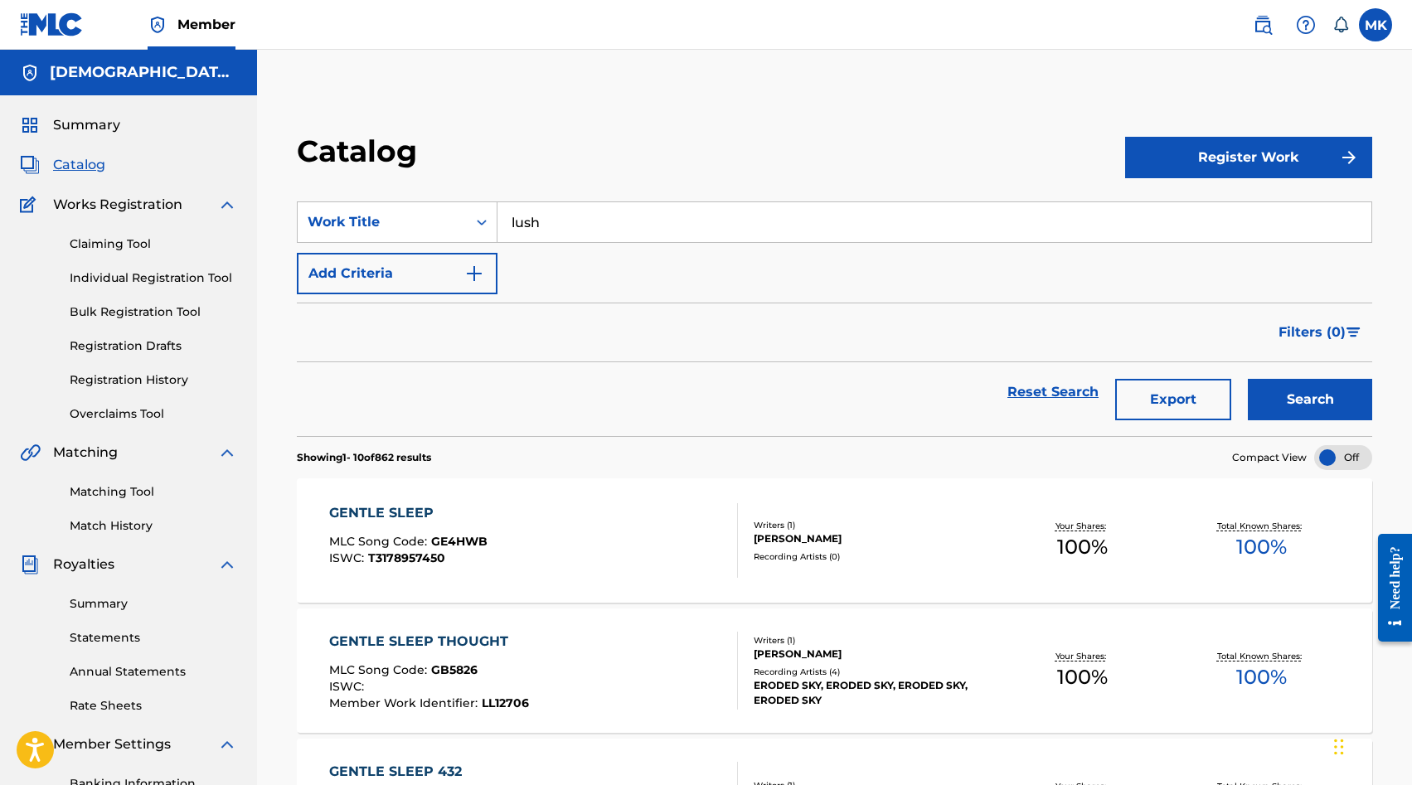
click at [1248, 379] on button "Search" at bounding box center [1310, 399] width 124 height 41
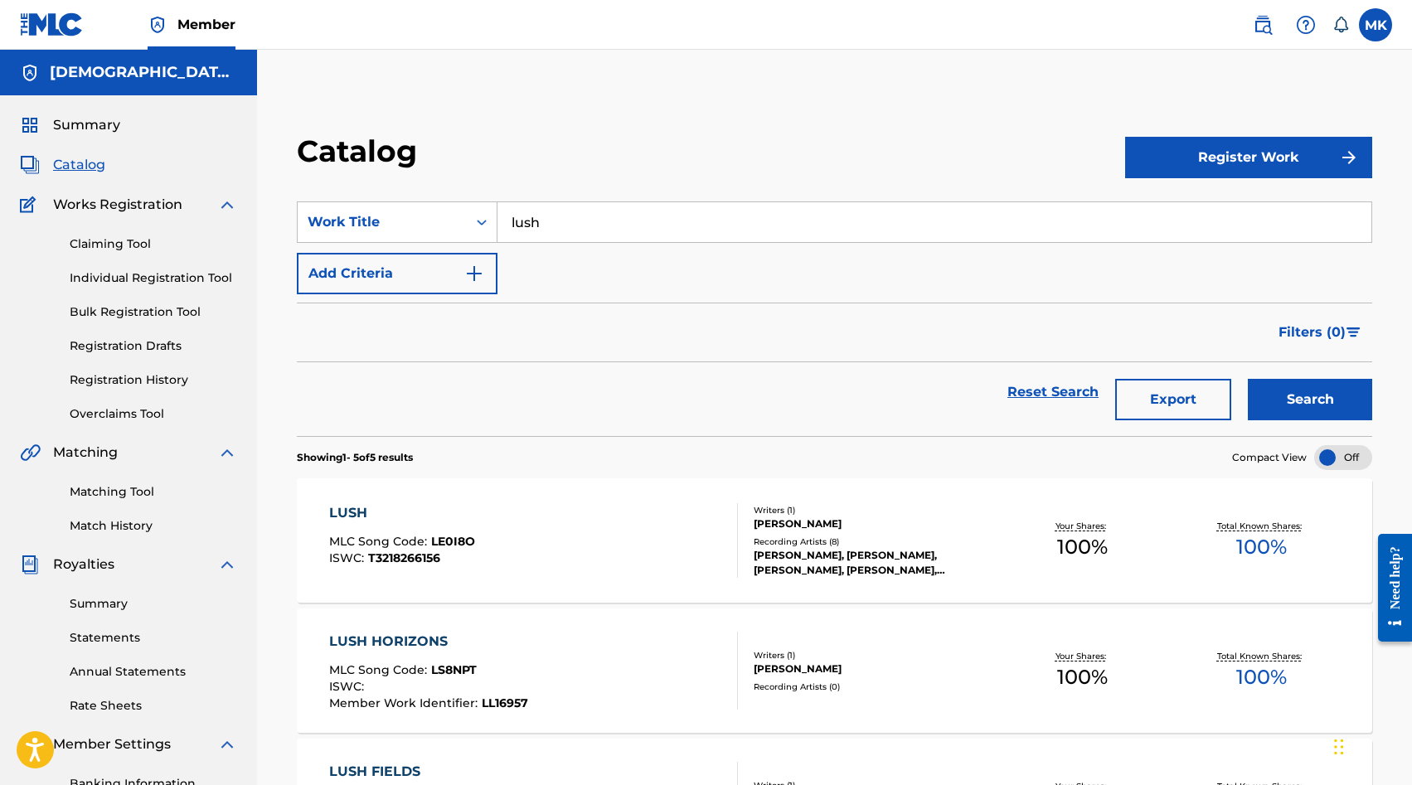
click at [474, 275] on img "Search Form" at bounding box center [474, 274] width 20 height 20
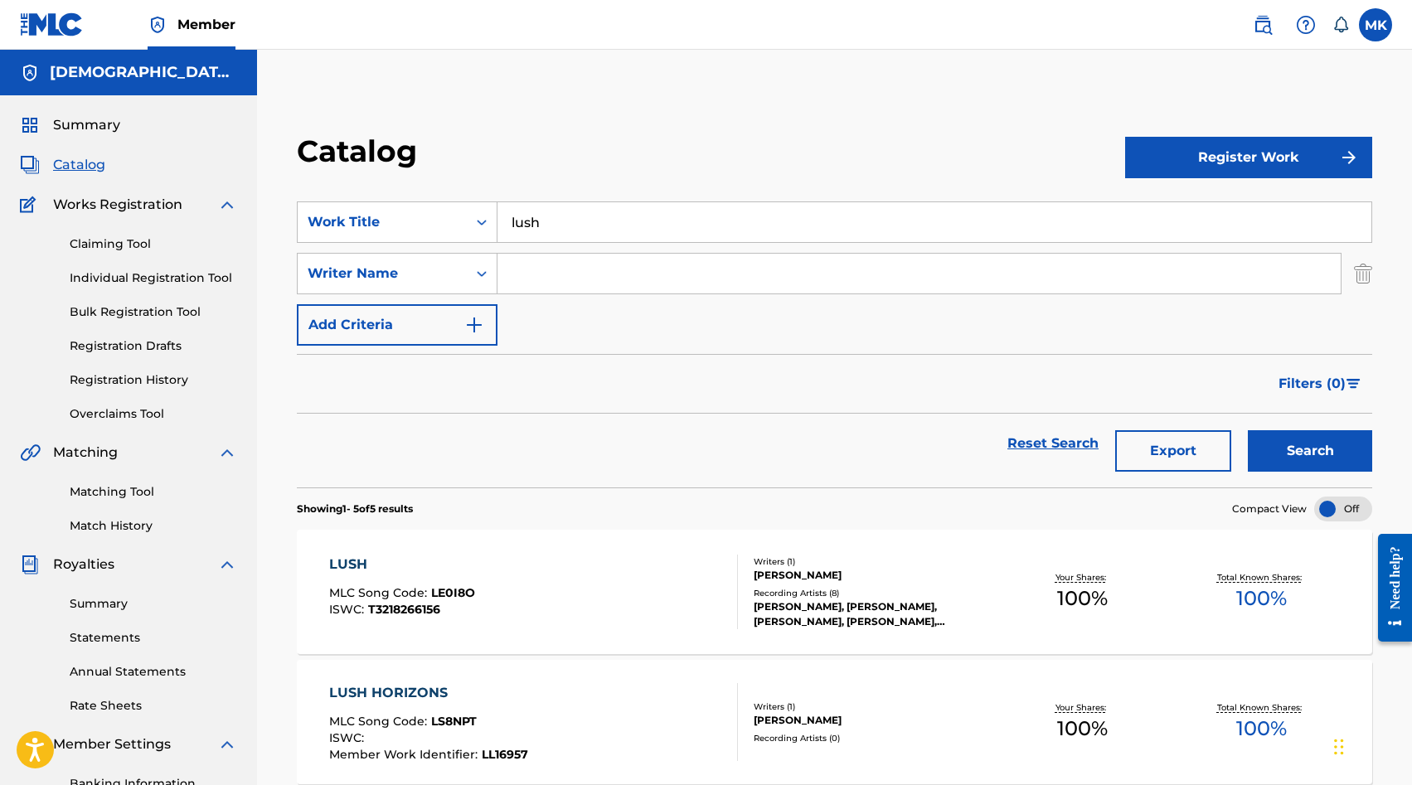
click at [566, 287] on input "Search Form" at bounding box center [919, 274] width 843 height 40
type input "johansson"
click at [1248, 430] on button "Search" at bounding box center [1310, 450] width 124 height 41
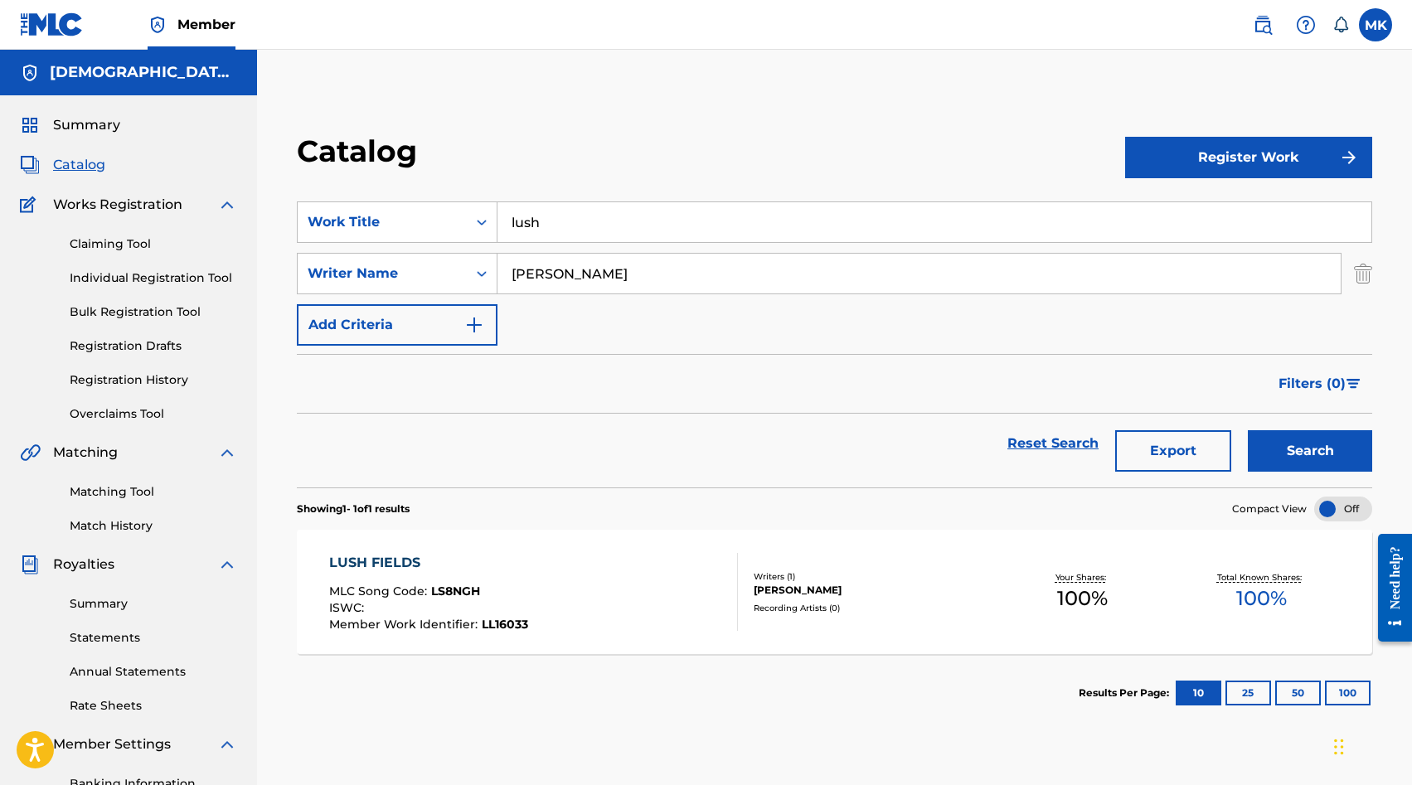
click at [626, 564] on div "LUSH FIELDS MLC Song Code : LS8NGH ISWC : Member Work Identifier : LL16033" at bounding box center [533, 592] width 409 height 78
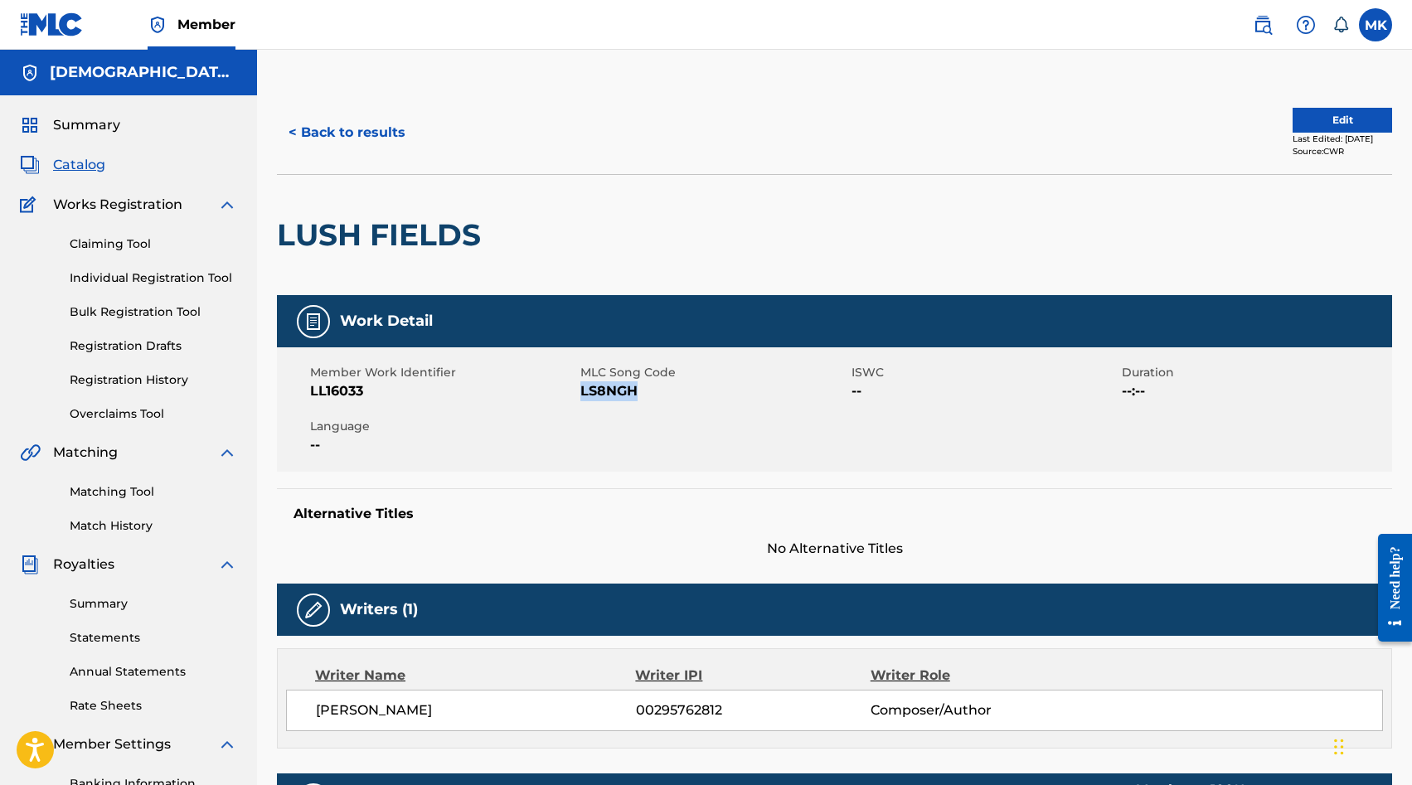
drag, startPoint x: 639, startPoint y: 389, endPoint x: 583, endPoint y: 391, distance: 56.5
click at [583, 391] on span "LS8NGH" at bounding box center [714, 392] width 266 height 20
copy span "LS8NGH"
click at [849, 266] on div "LUSH FIELDS" at bounding box center [835, 234] width 1116 height 121
click at [385, 133] on button "< Back to results" at bounding box center [347, 132] width 140 height 41
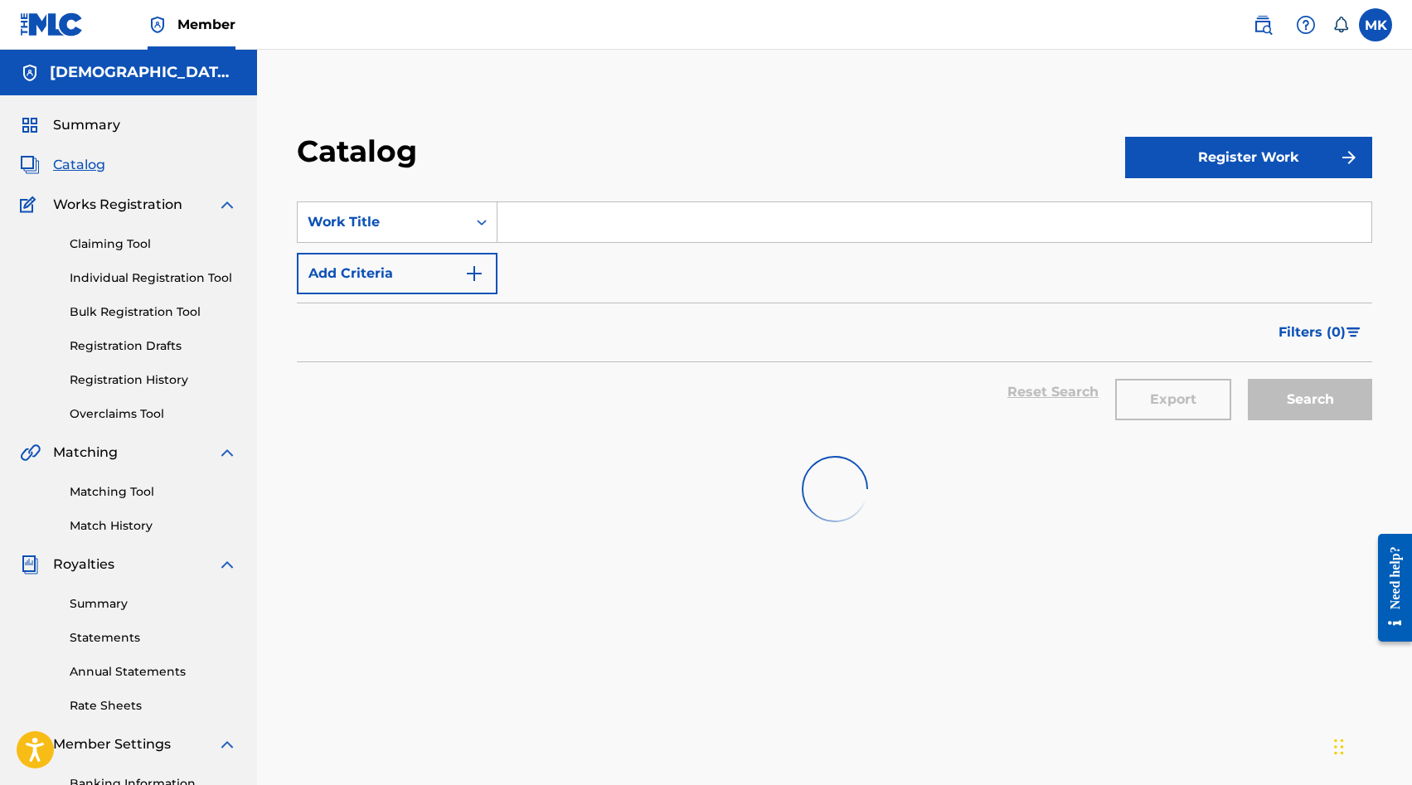
click at [520, 212] on input "Search Form" at bounding box center [935, 222] width 874 height 40
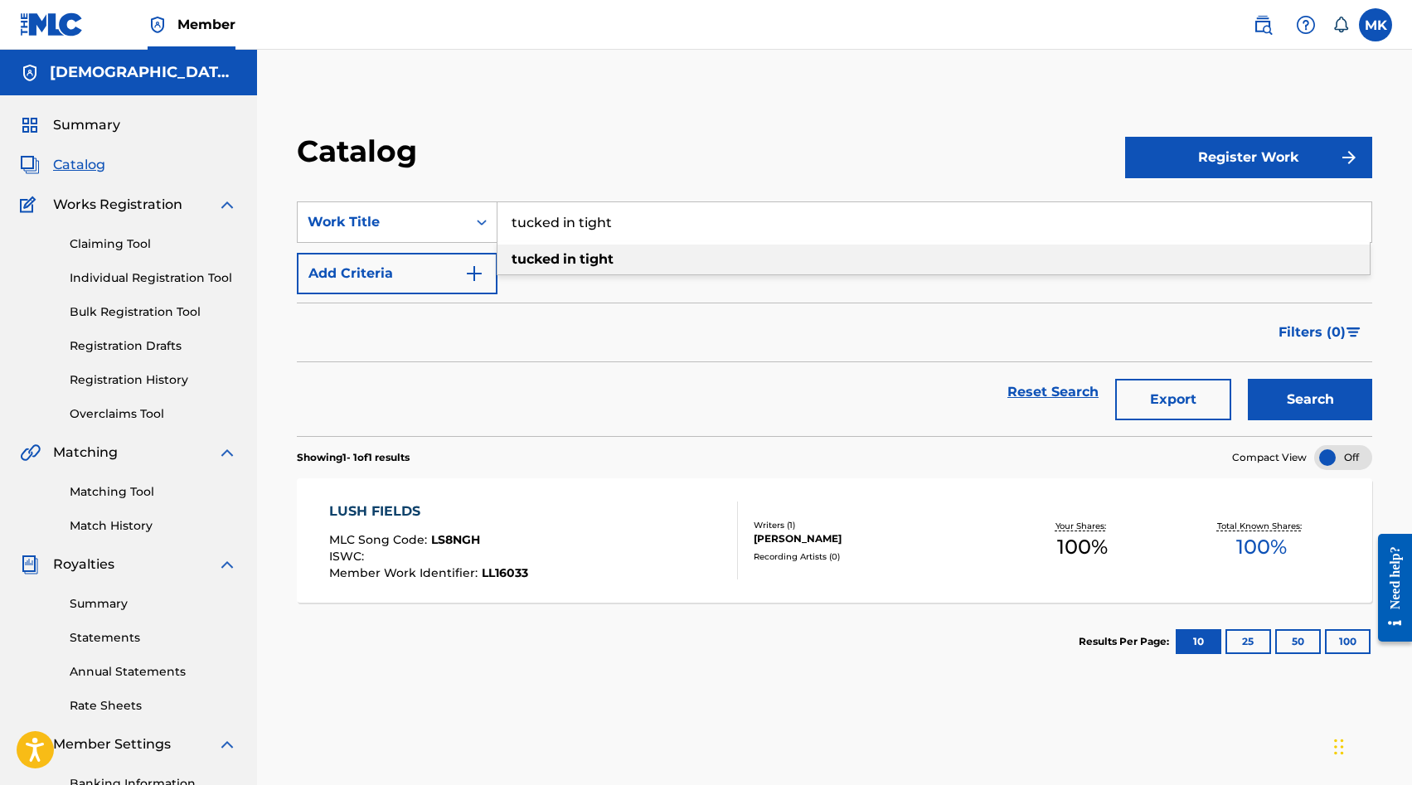
type input "tucked in tight"
click at [547, 255] on strong "tucked" at bounding box center [536, 259] width 48 height 16
click at [1248, 379] on button "Search" at bounding box center [1310, 399] width 124 height 41
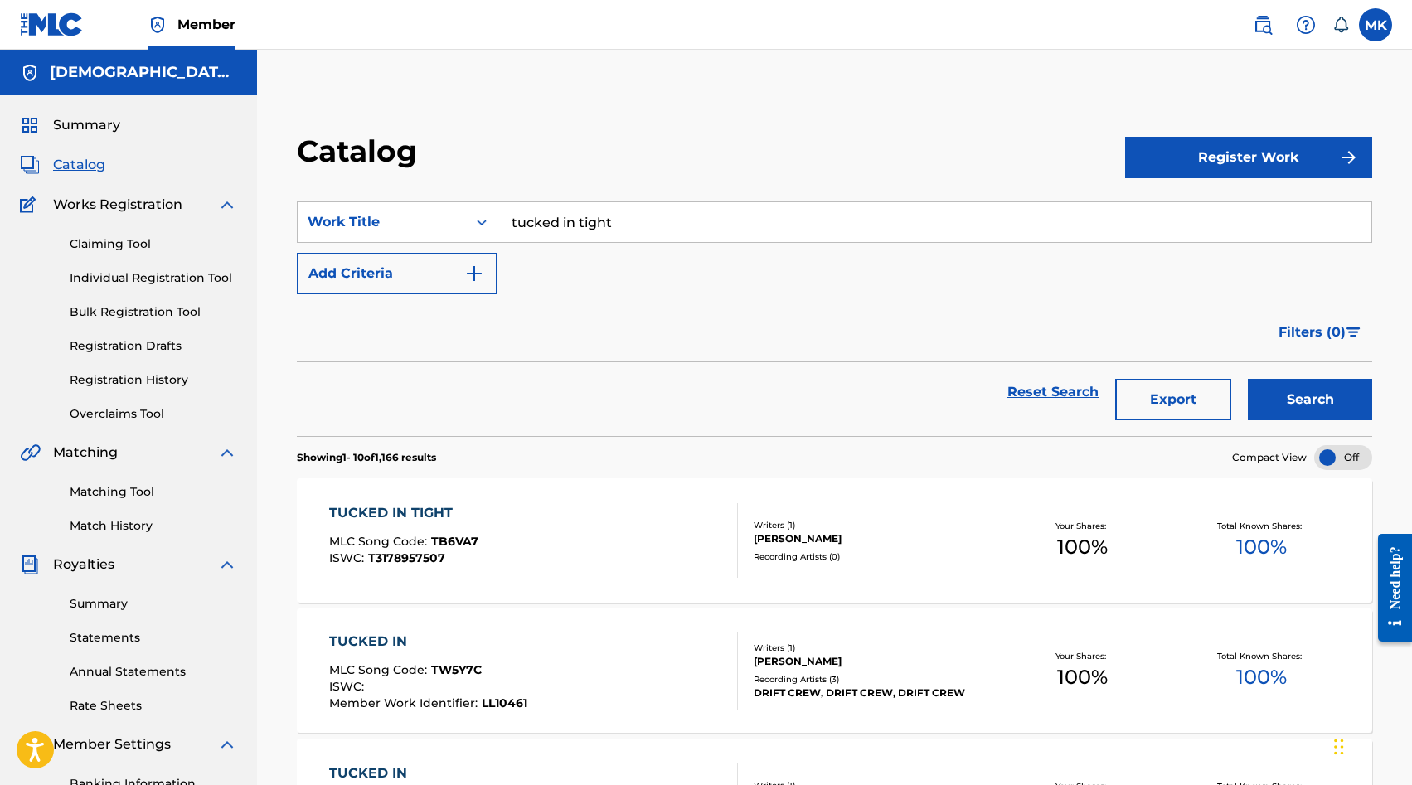
click at [581, 570] on div "TUCKED IN TIGHT MLC Song Code : TB6VA7 ISWC : T3178957507" at bounding box center [533, 540] width 409 height 75
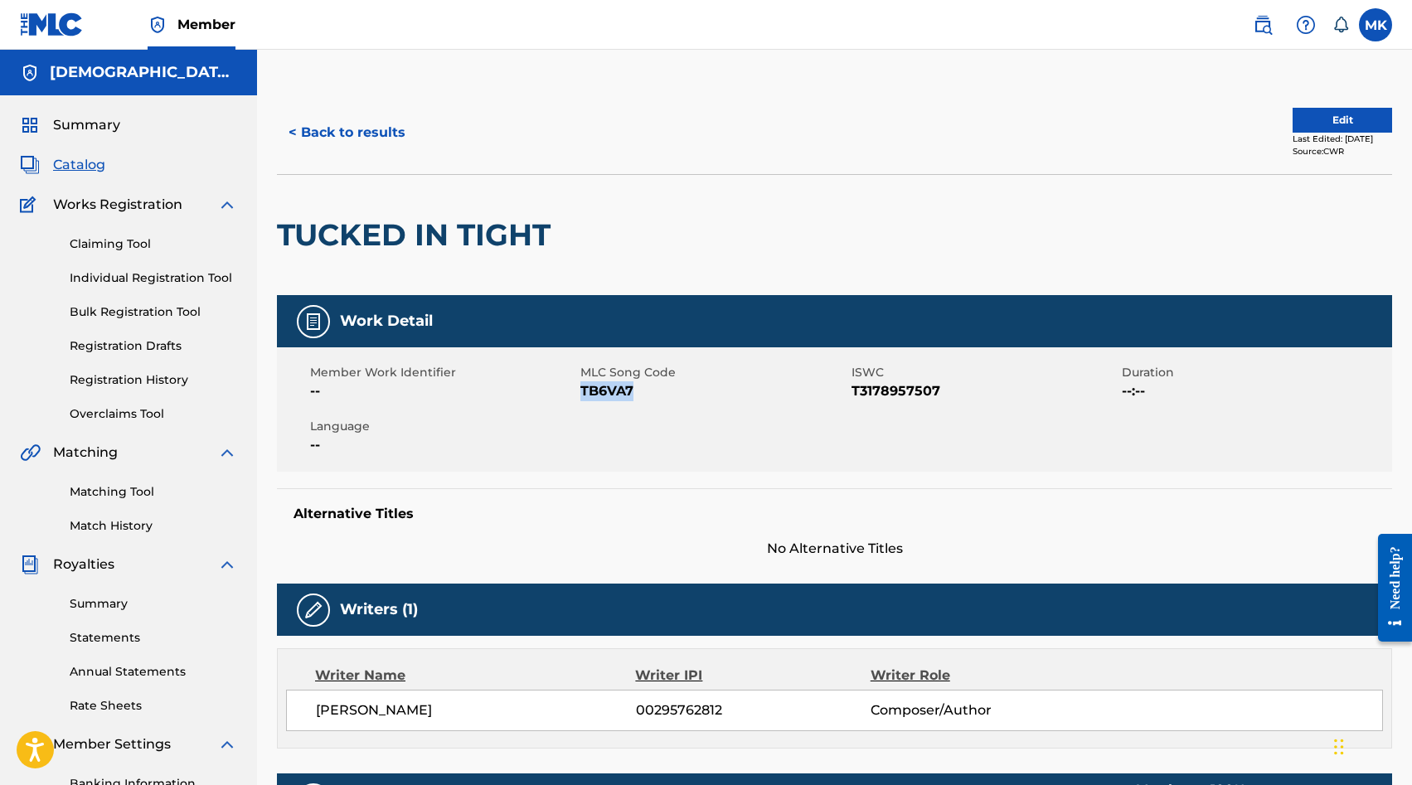
drag, startPoint x: 644, startPoint y: 384, endPoint x: 582, endPoint y: 390, distance: 62.5
click at [582, 390] on span "TB6VA7" at bounding box center [714, 392] width 266 height 20
copy span "TB6VA7"
click at [593, 441] on div "Member Work Identifier -- MLC Song Code TB6VA7 ISWC T3178957507 Duration --:-- …" at bounding box center [835, 410] width 1116 height 124
click at [357, 117] on button "< Back to results" at bounding box center [347, 132] width 140 height 41
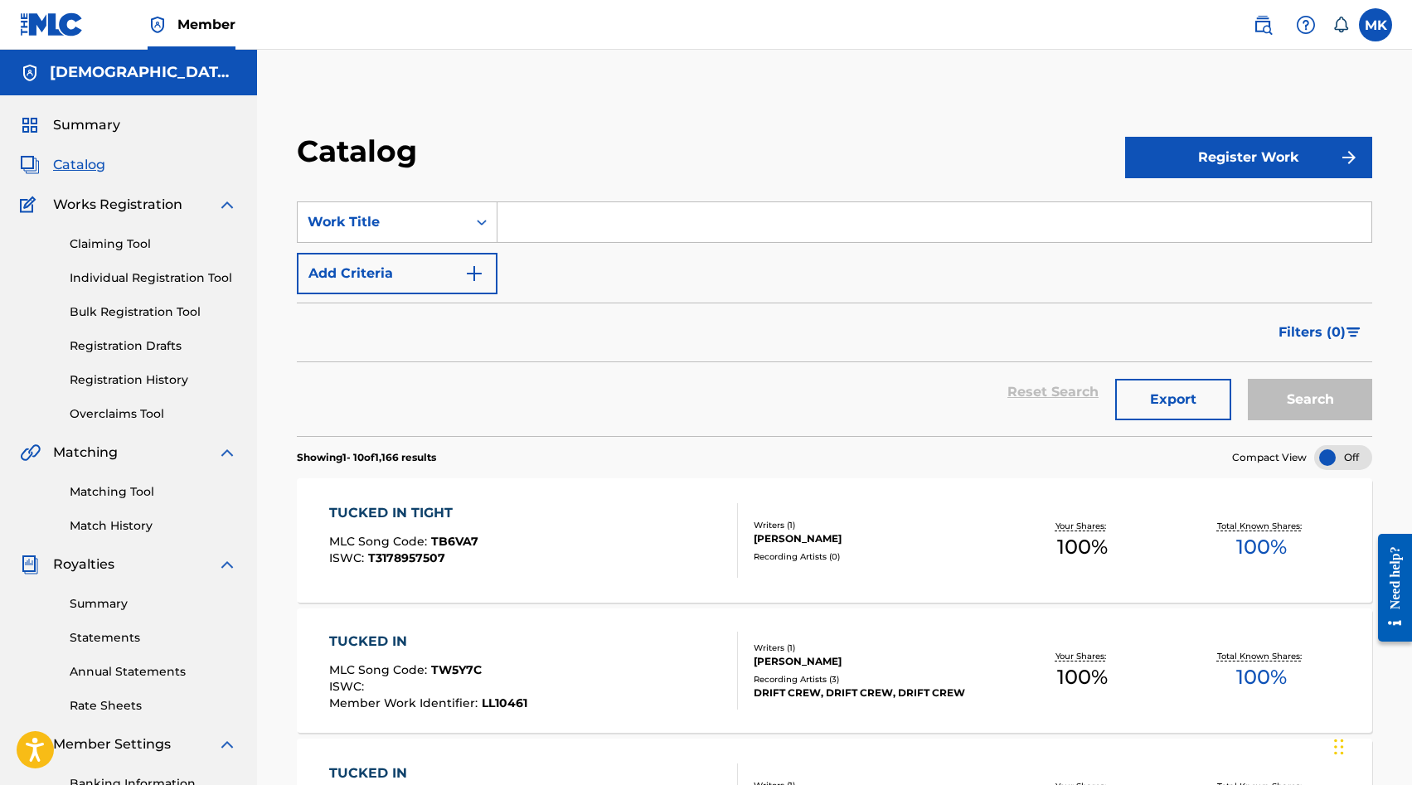
click at [576, 236] on input "Search Form" at bounding box center [935, 222] width 874 height 40
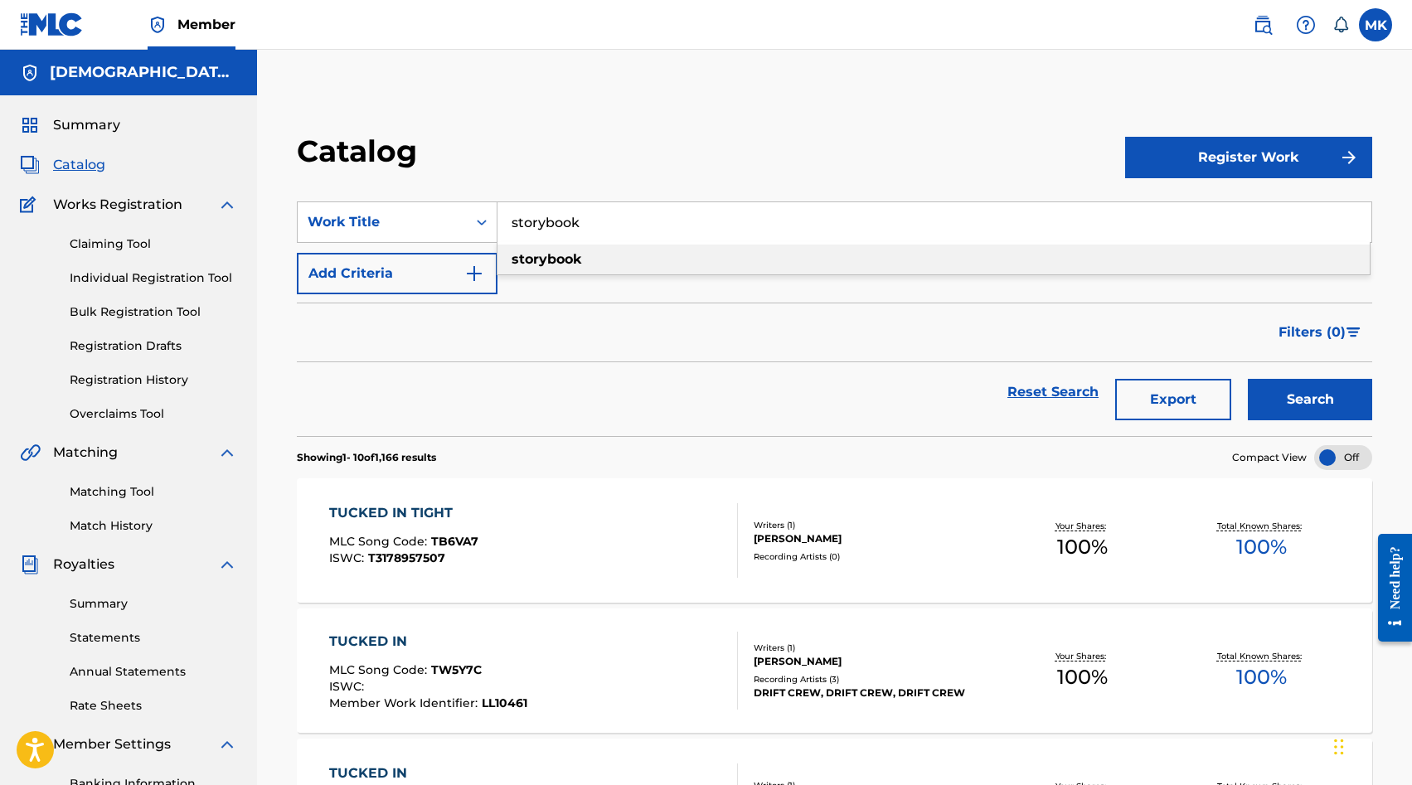
type input "storybook"
click at [613, 256] on div "storybook" at bounding box center [934, 260] width 873 height 30
click at [1248, 379] on button "Search" at bounding box center [1310, 399] width 124 height 41
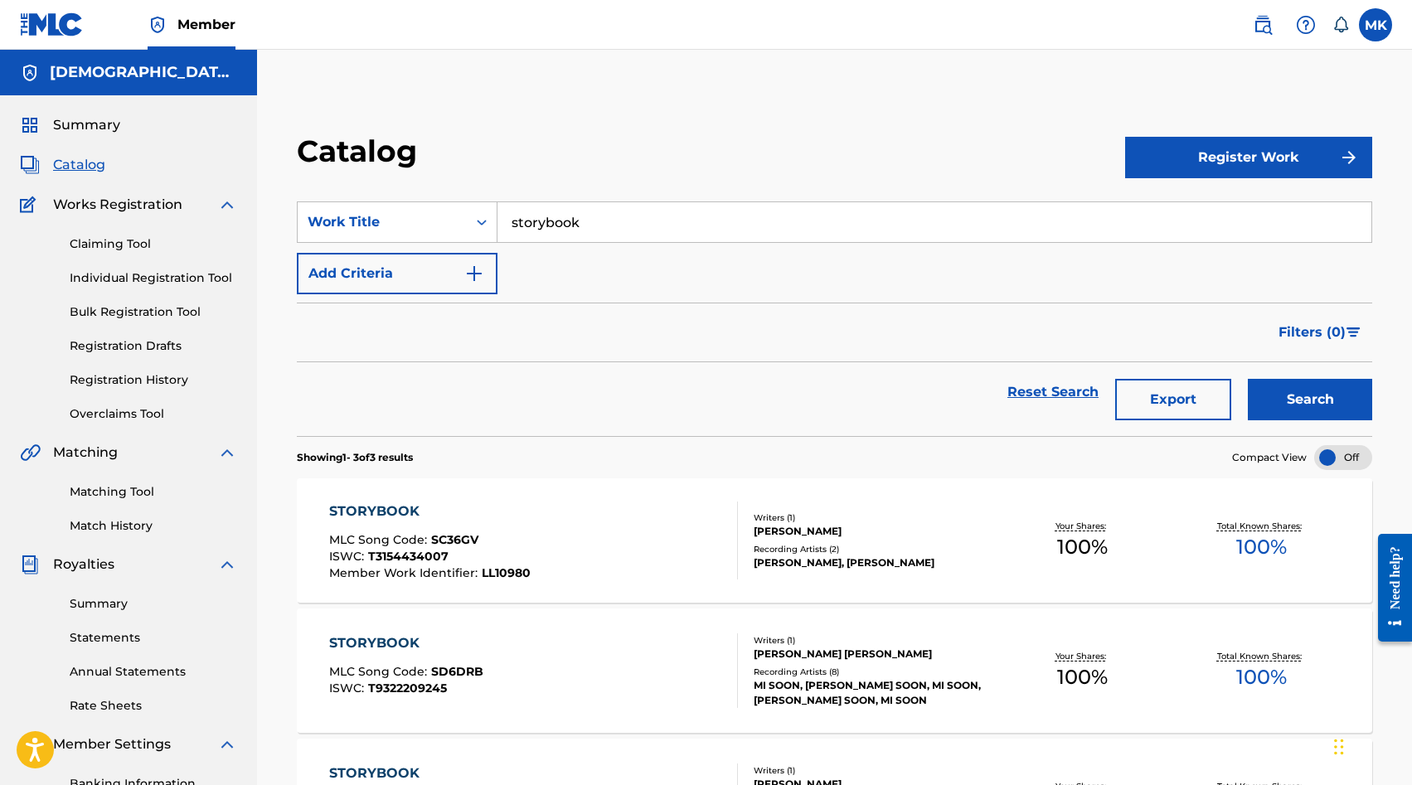
click at [671, 532] on div "STORYBOOK MLC Song Code : SC36GV ISWC : T3154434007 Member Work Identifier : LL…" at bounding box center [533, 541] width 409 height 78
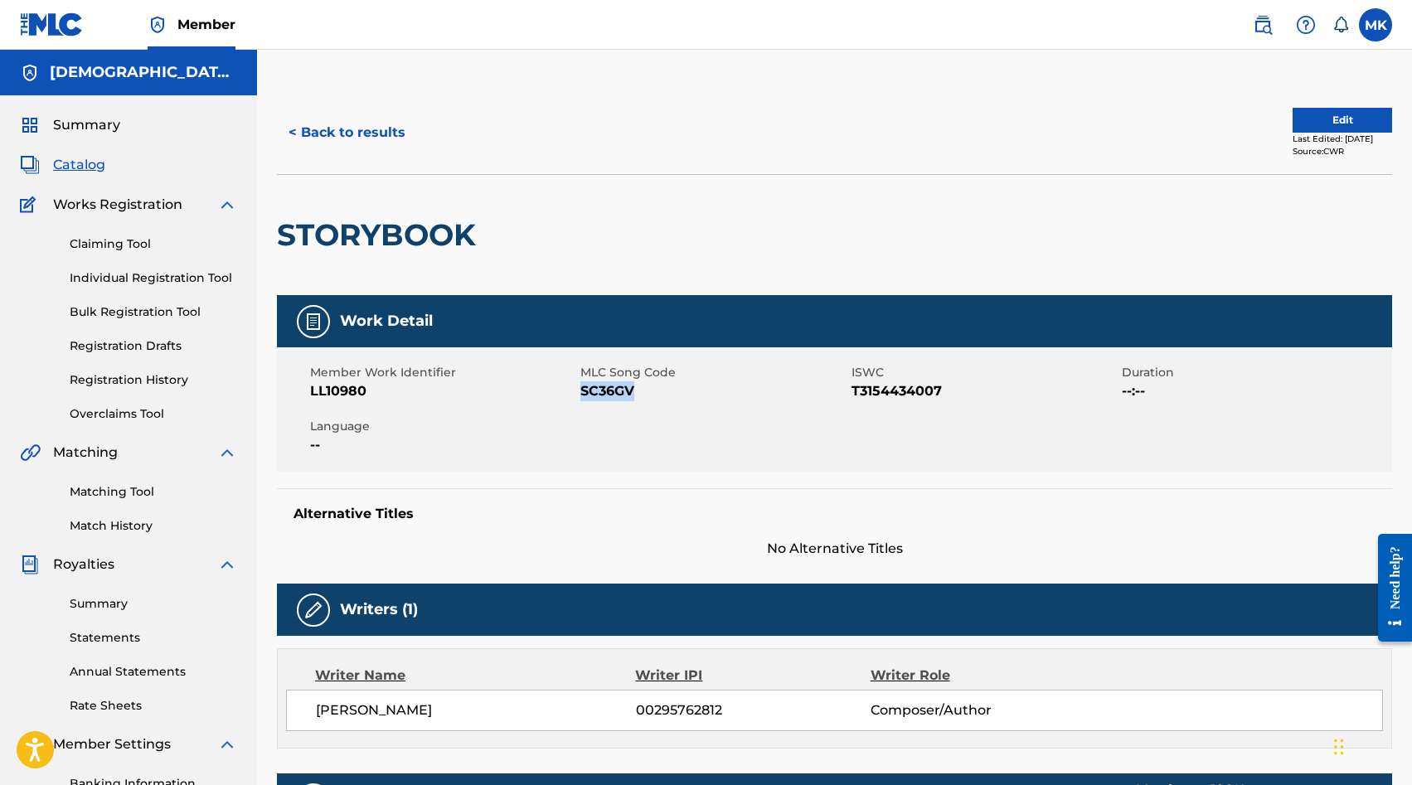
drag, startPoint x: 659, startPoint y: 391, endPoint x: 582, endPoint y: 392, distance: 76.3
click at [582, 392] on span "SC36GV" at bounding box center [714, 392] width 266 height 20
copy span "SC36GV"
click at [357, 131] on button "< Back to results" at bounding box center [347, 132] width 140 height 41
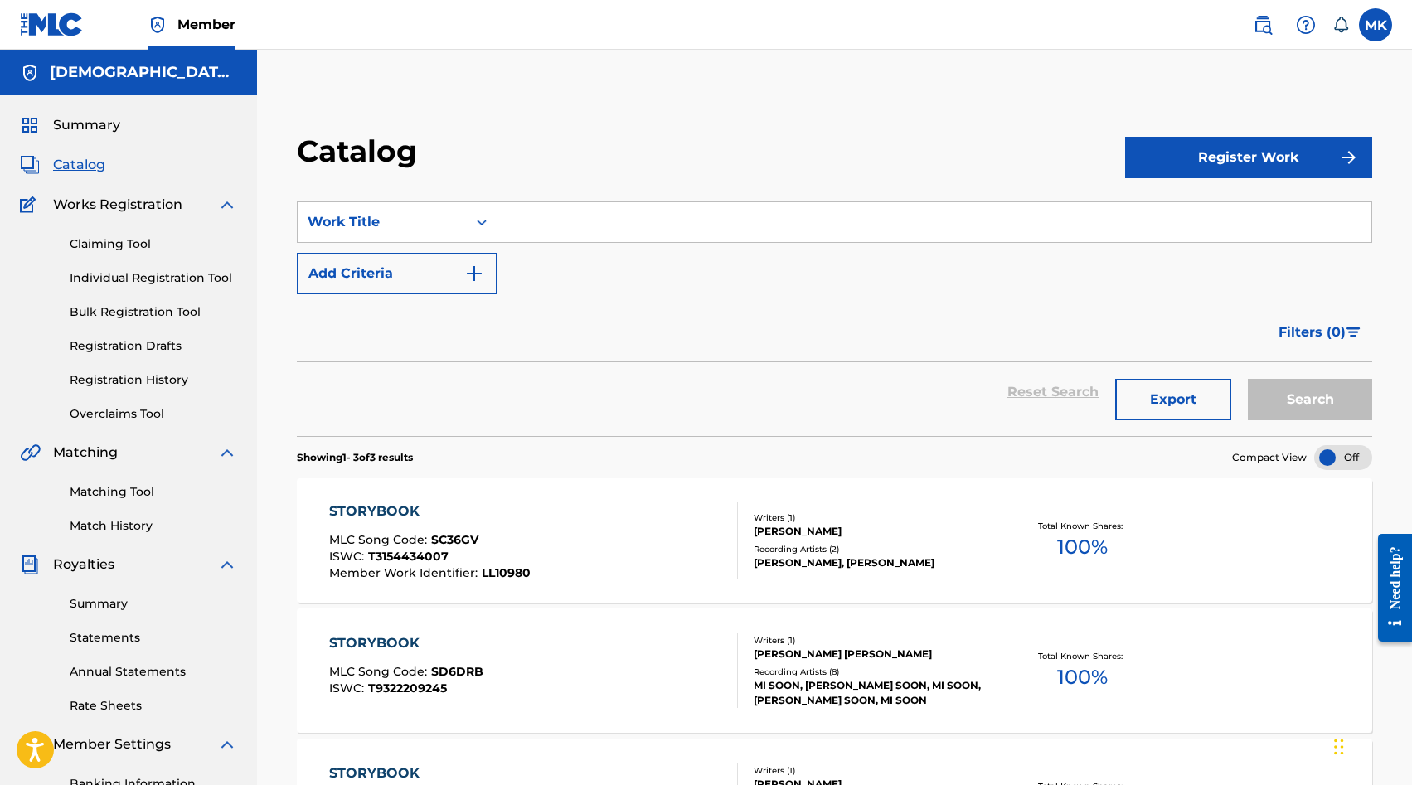
click at [561, 218] on input "Search Form" at bounding box center [935, 222] width 874 height 40
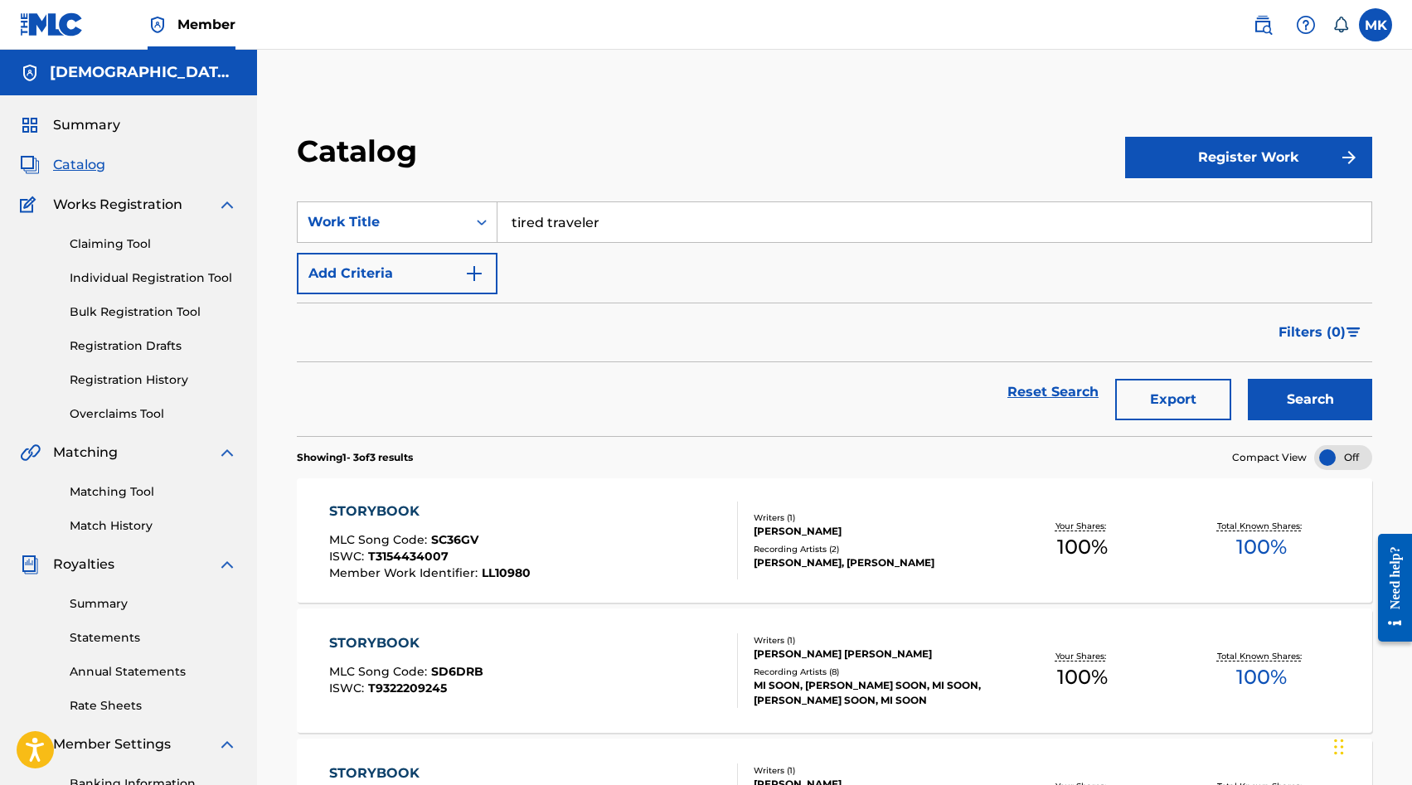
click at [1248, 379] on button "Search" at bounding box center [1310, 399] width 124 height 41
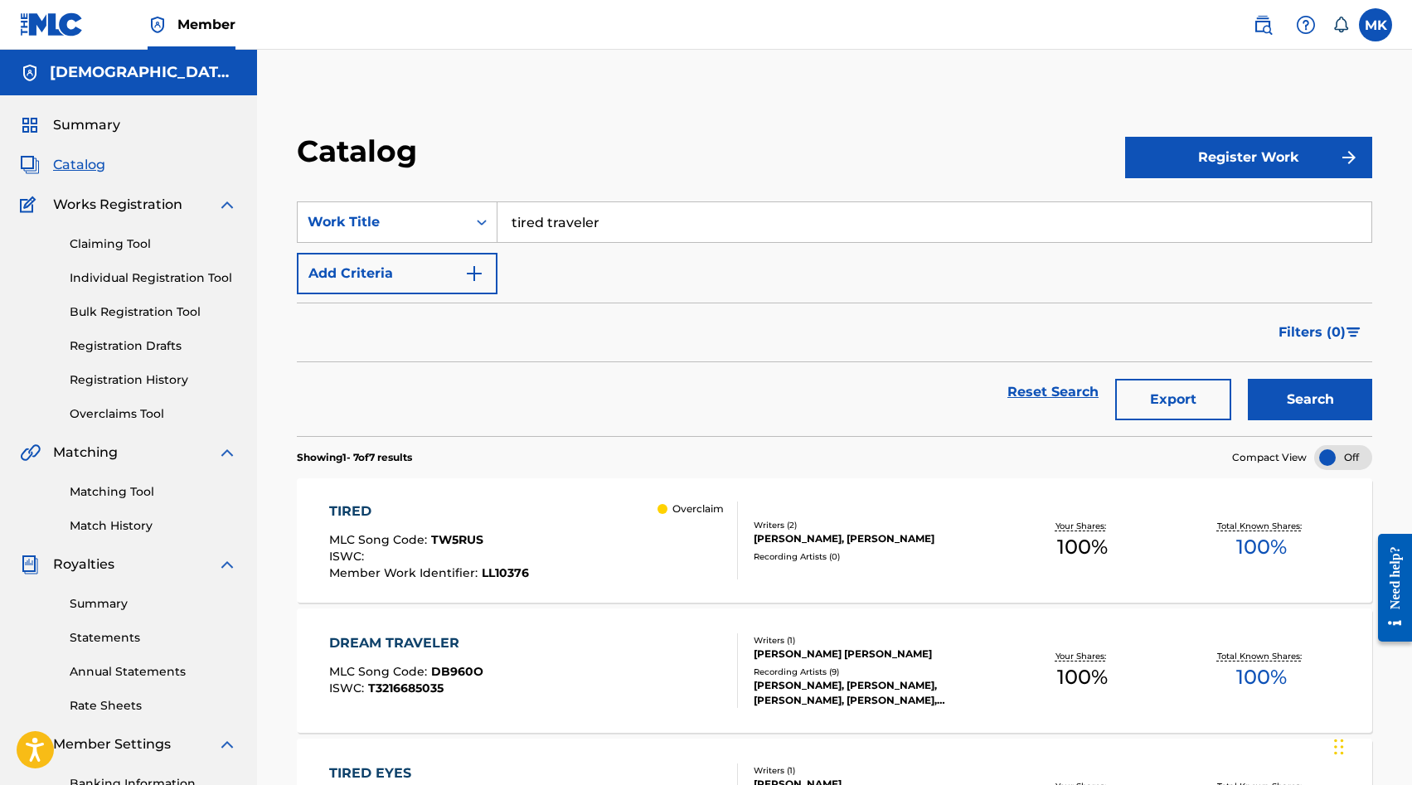
click at [583, 225] on input "tired traveler" at bounding box center [935, 222] width 874 height 40
click at [1248, 379] on button "Search" at bounding box center [1310, 399] width 124 height 41
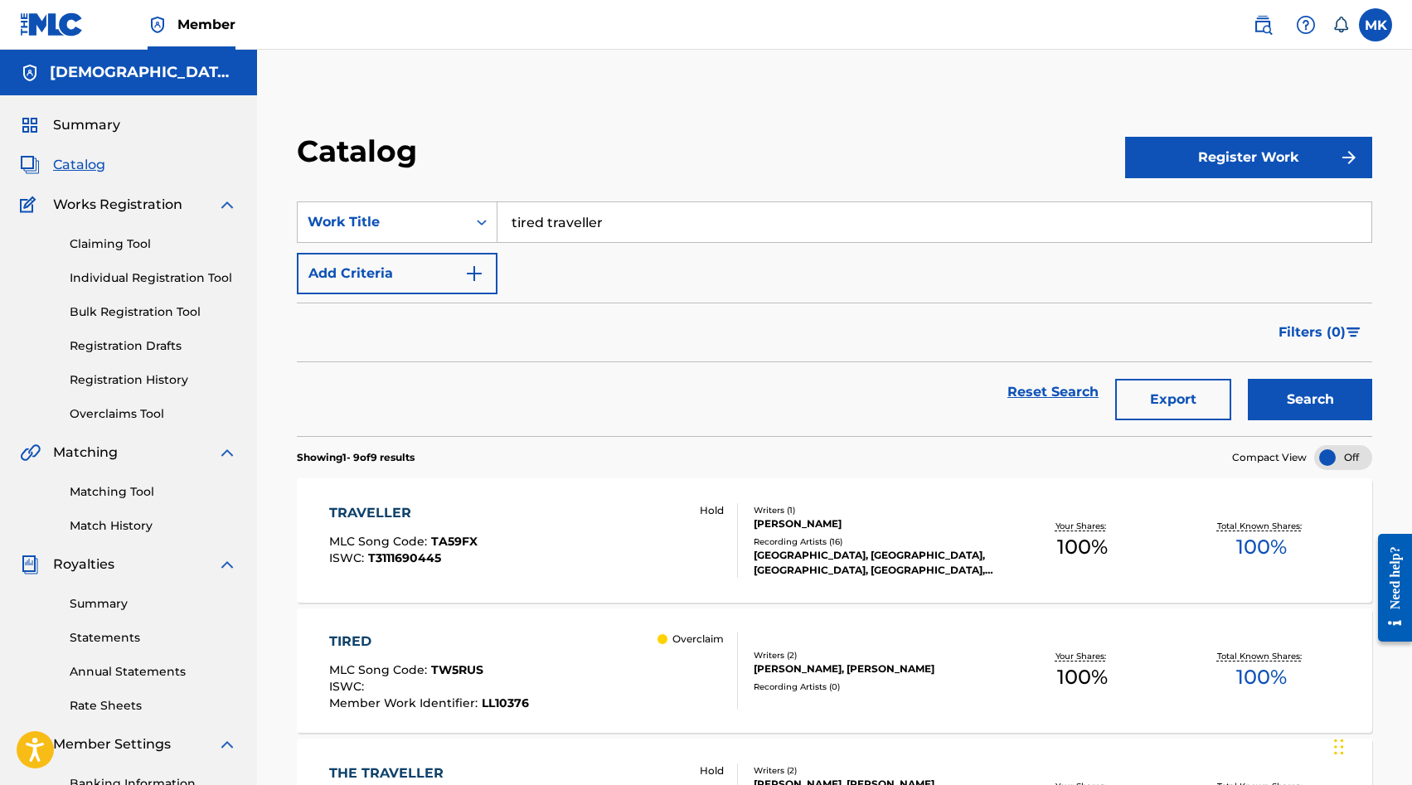
click at [589, 221] on input "tired traveller" at bounding box center [935, 222] width 874 height 40
type input "tired traveler"
click at [1248, 379] on button "Search" at bounding box center [1310, 399] width 124 height 41
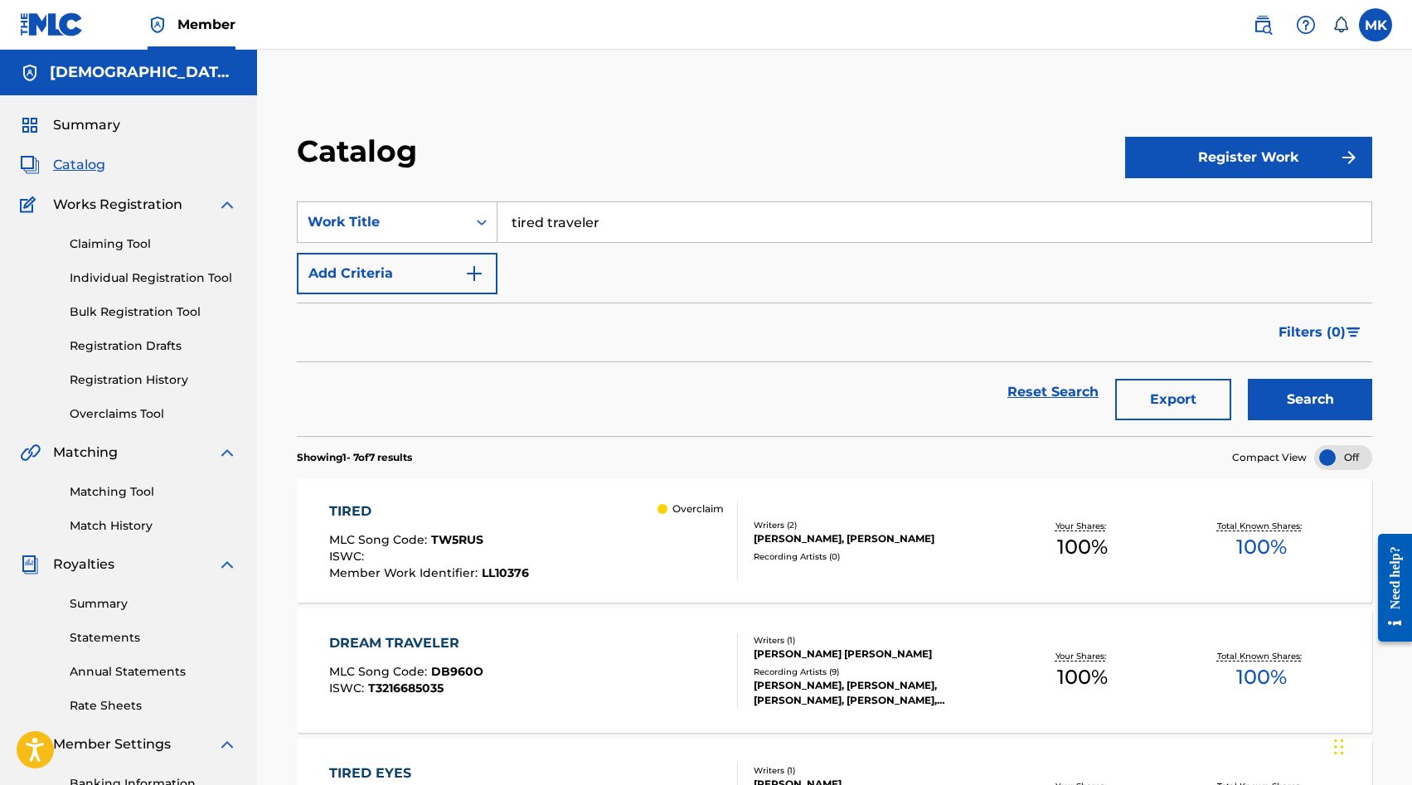
click at [473, 270] on img "Search Form" at bounding box center [474, 274] width 20 height 20
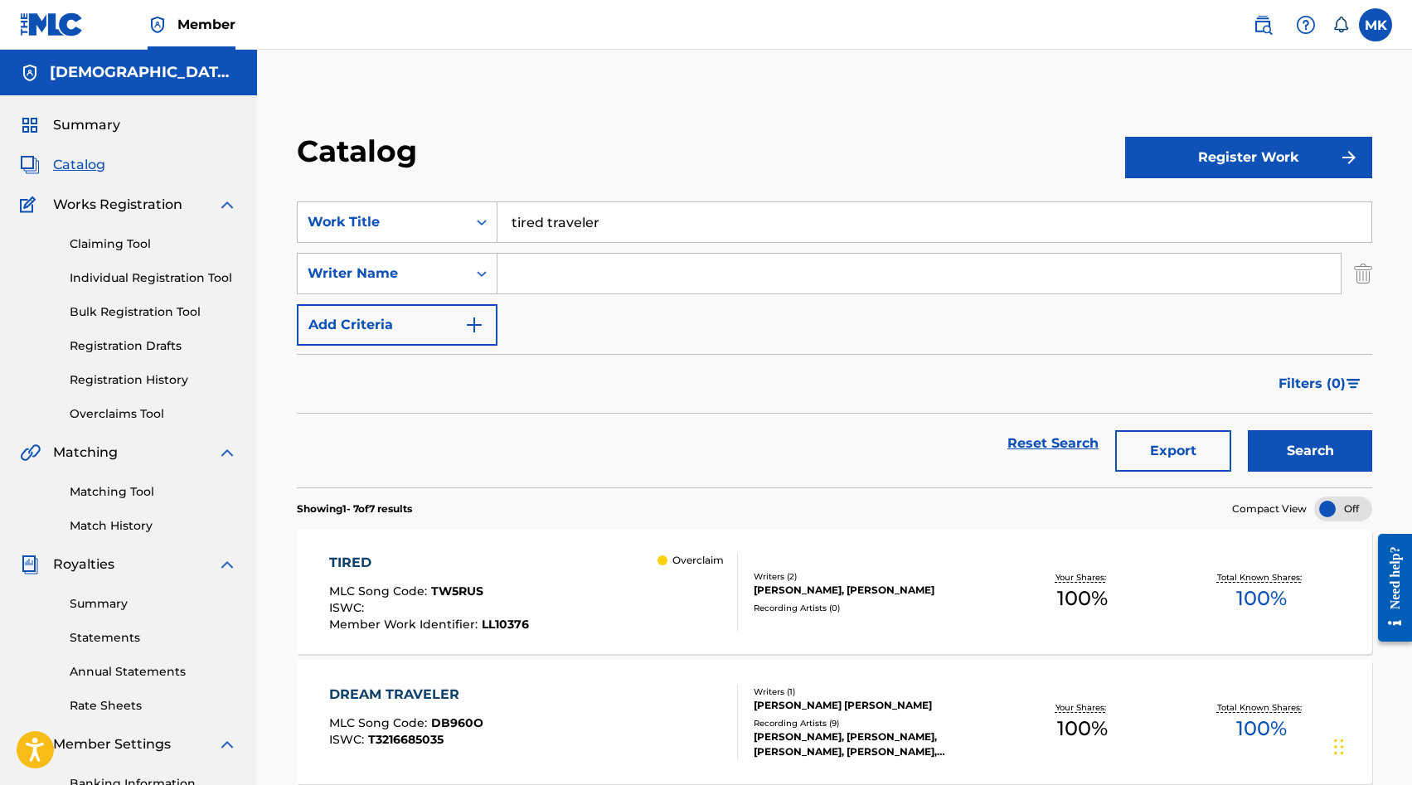
click at [587, 283] on input "Search Form" at bounding box center [919, 274] width 843 height 40
type input "johansson"
click at [1248, 430] on button "Search" at bounding box center [1310, 450] width 124 height 41
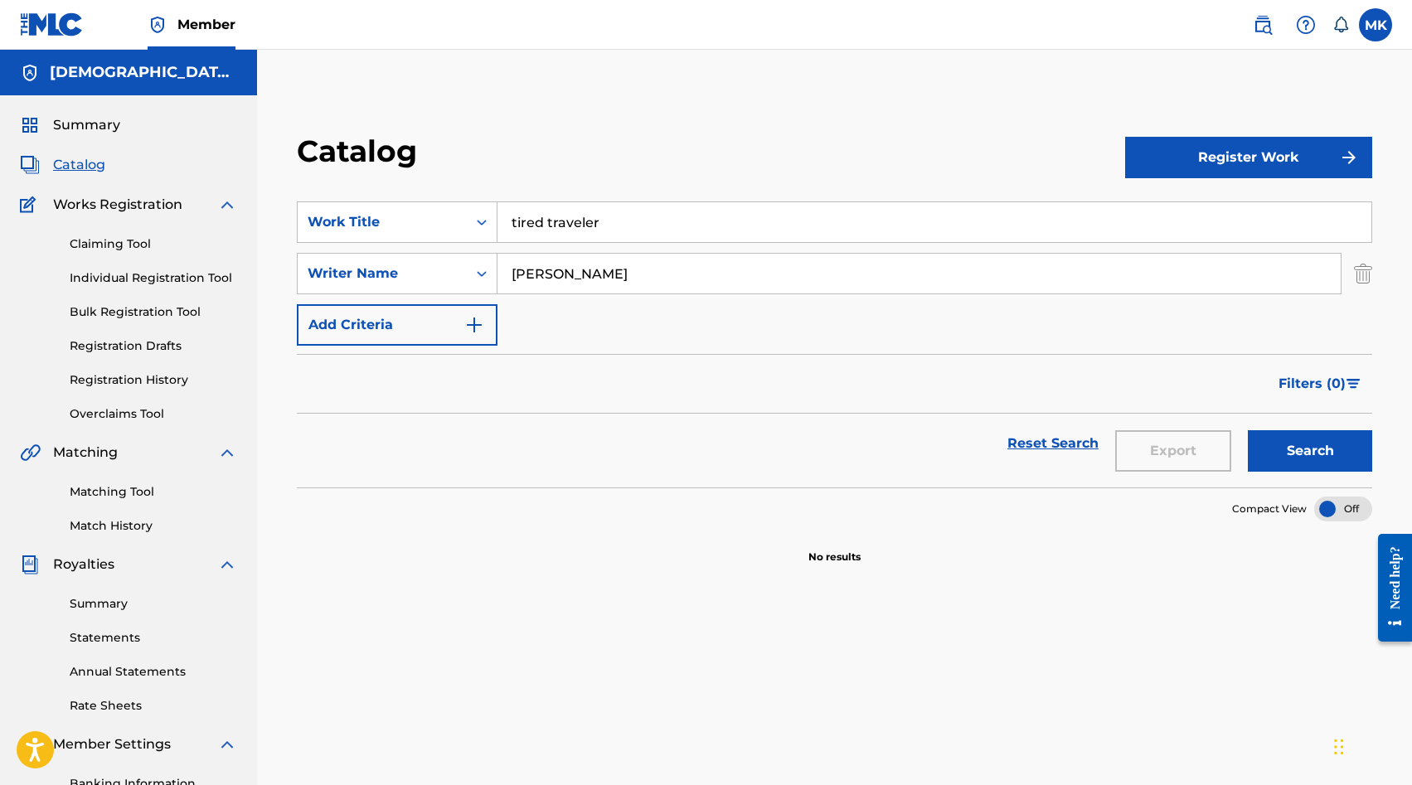
drag, startPoint x: 605, startPoint y: 216, endPoint x: 401, endPoint y: 173, distance: 208.4
click at [414, 177] on div "Catalog Register Work SearchWithCriteria9e707605-094b-46c1-953b-6e423e09b2d7 Wo…" at bounding box center [835, 349] width 1116 height 432
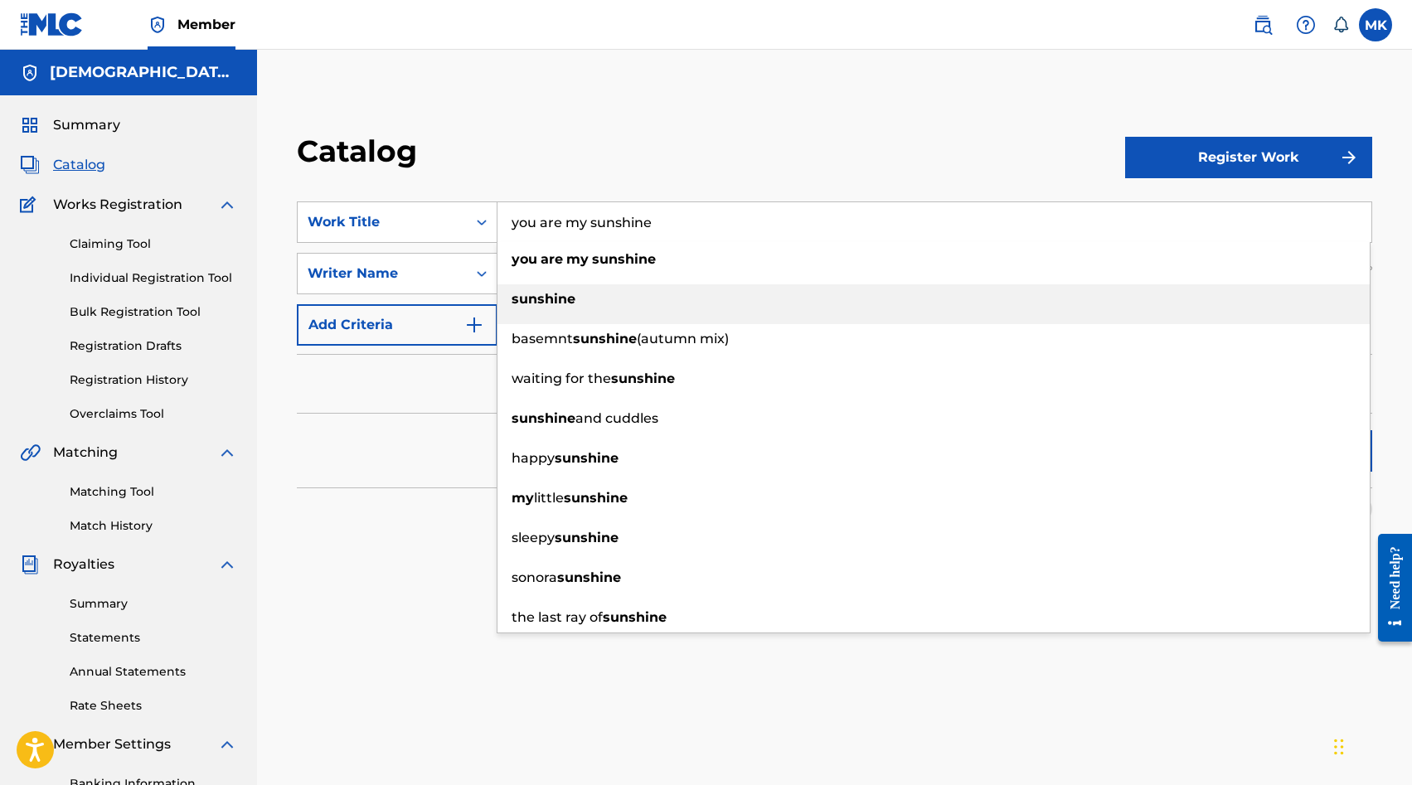
click at [548, 297] on strong "sunshine" at bounding box center [544, 299] width 64 height 16
type input "sunshine"
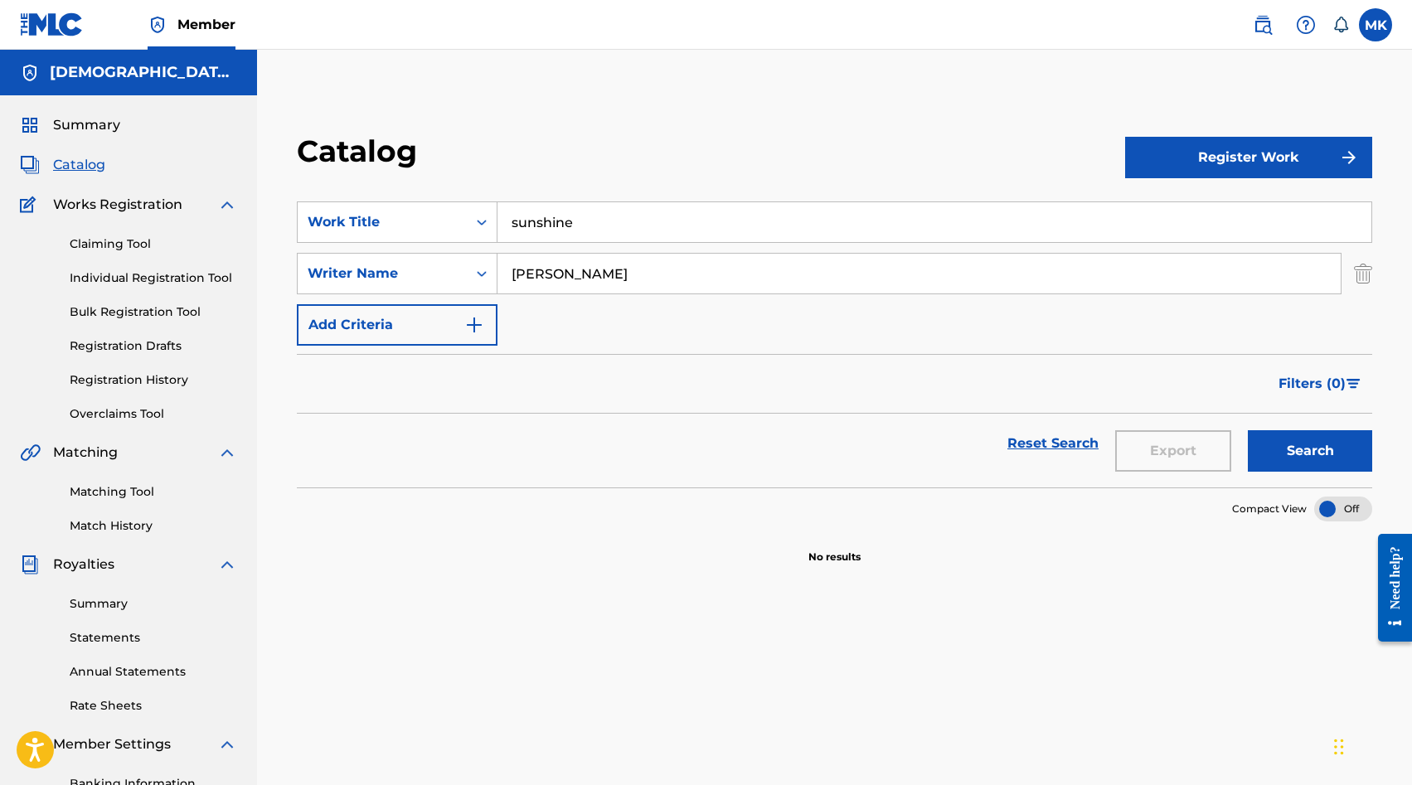
click at [548, 297] on div "SearchWithCriteria9e707605-094b-46c1-953b-6e423e09b2d7 Work Title sunshine Sear…" at bounding box center [835, 274] width 1076 height 144
click at [1327, 453] on button "Search" at bounding box center [1310, 450] width 124 height 41
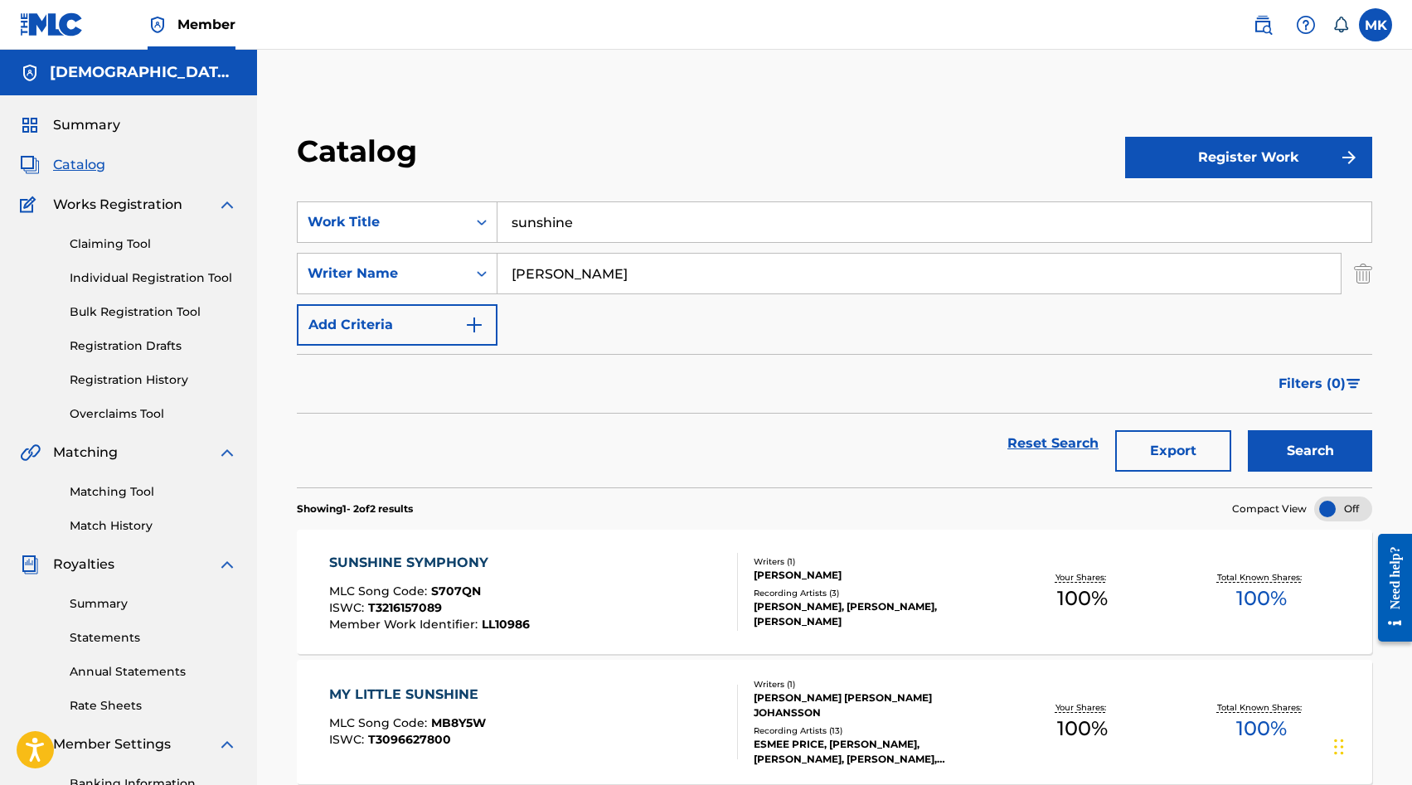
click at [512, 594] on div "MLC Song Code : S707QN" at bounding box center [429, 594] width 201 height 17
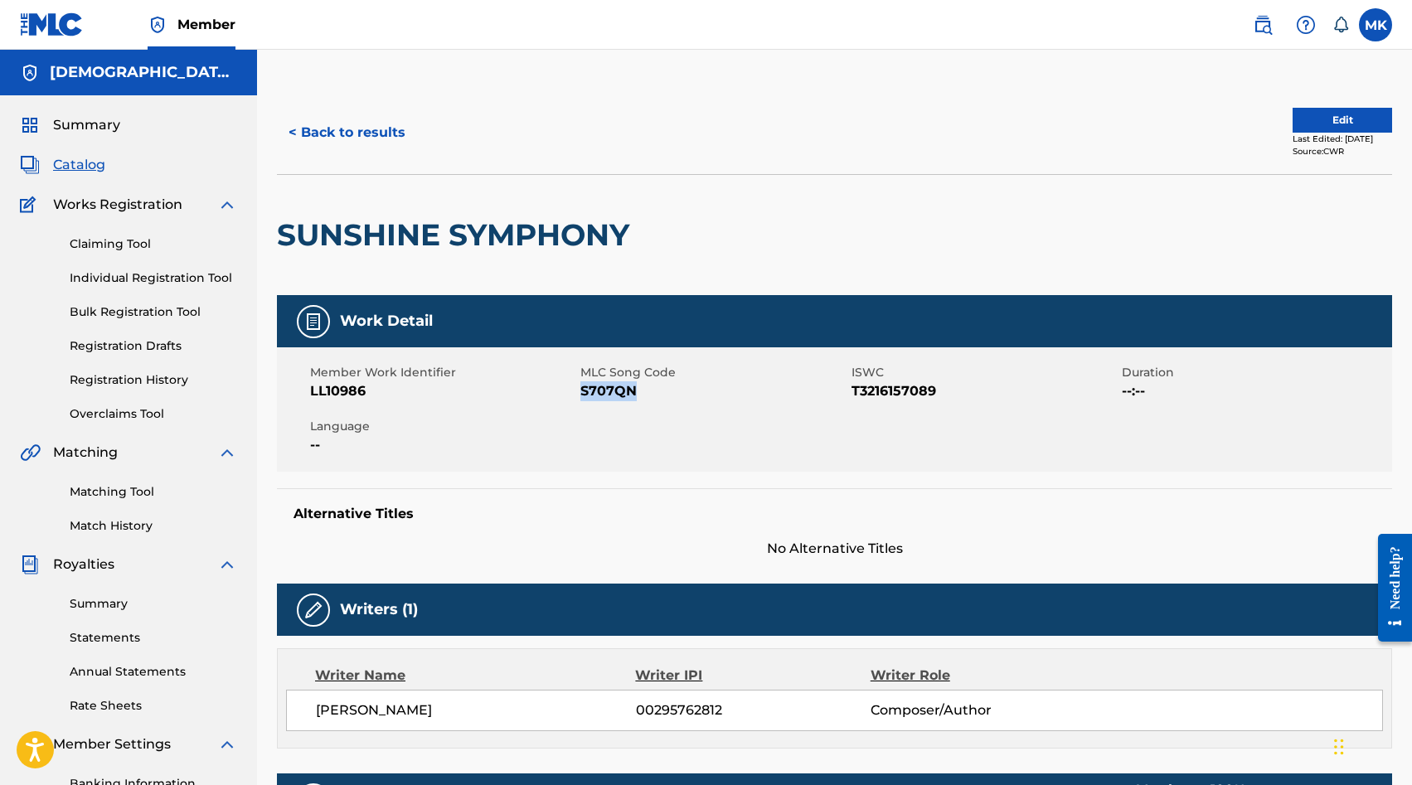
drag, startPoint x: 651, startPoint y: 394, endPoint x: 584, endPoint y: 394, distance: 67.2
click at [584, 394] on span "S707QN" at bounding box center [714, 392] width 266 height 20
click at [651, 396] on span "S707QN" at bounding box center [714, 392] width 266 height 20
drag, startPoint x: 634, startPoint y: 390, endPoint x: 581, endPoint y: 390, distance: 52.3
click at [581, 390] on span "S707QN" at bounding box center [714, 392] width 266 height 20
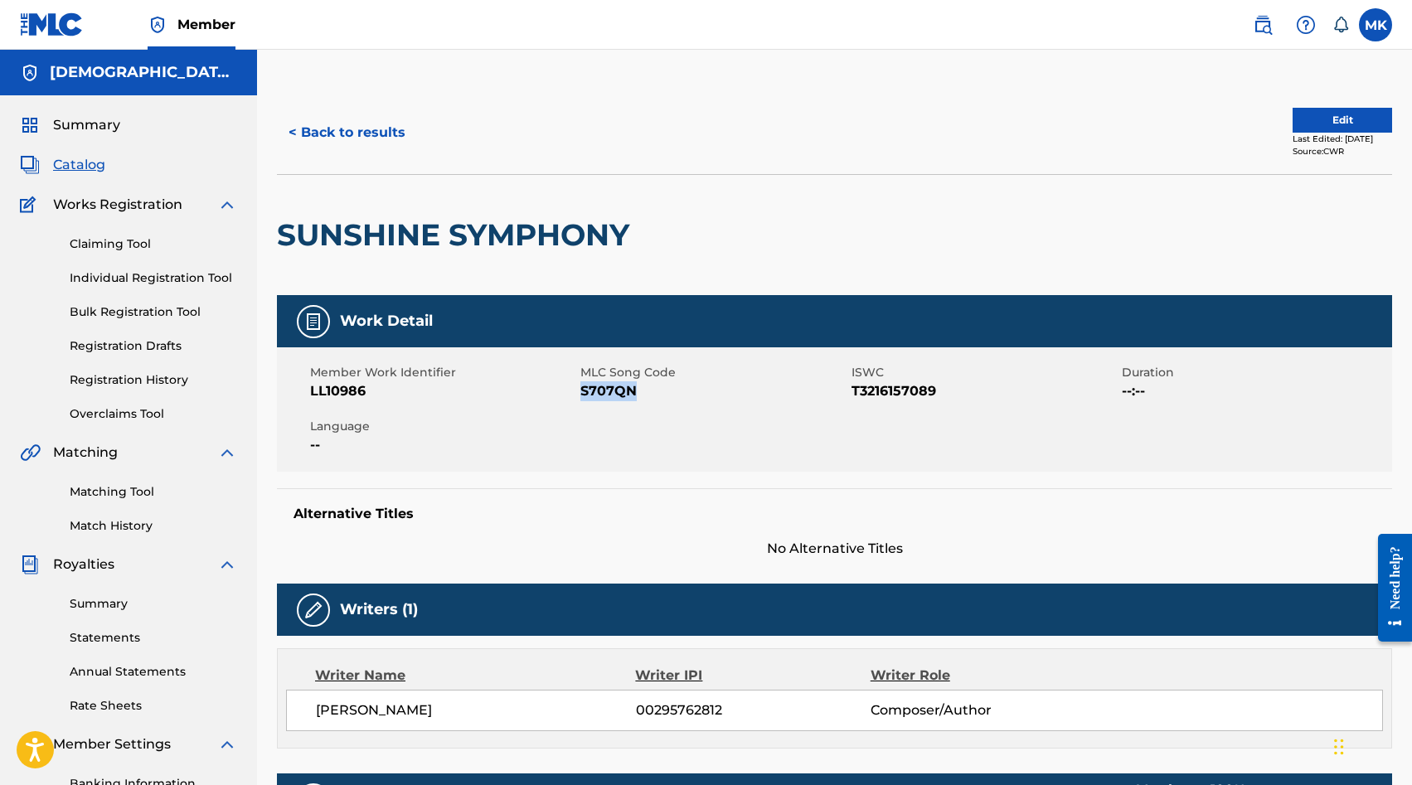
copy span "S707QN"
click at [347, 127] on button "< Back to results" at bounding box center [347, 132] width 140 height 41
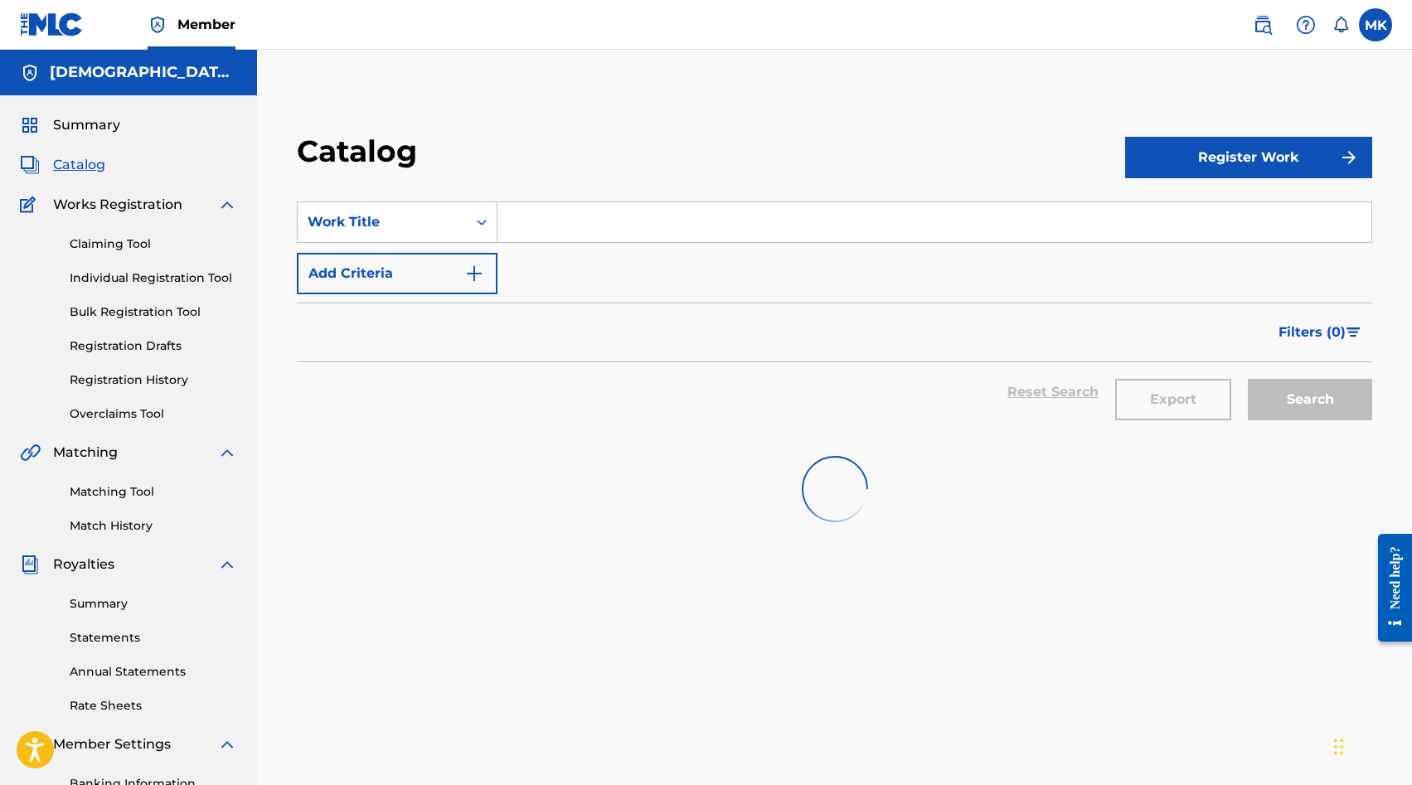
click at [526, 216] on input "Search Form" at bounding box center [935, 222] width 874 height 40
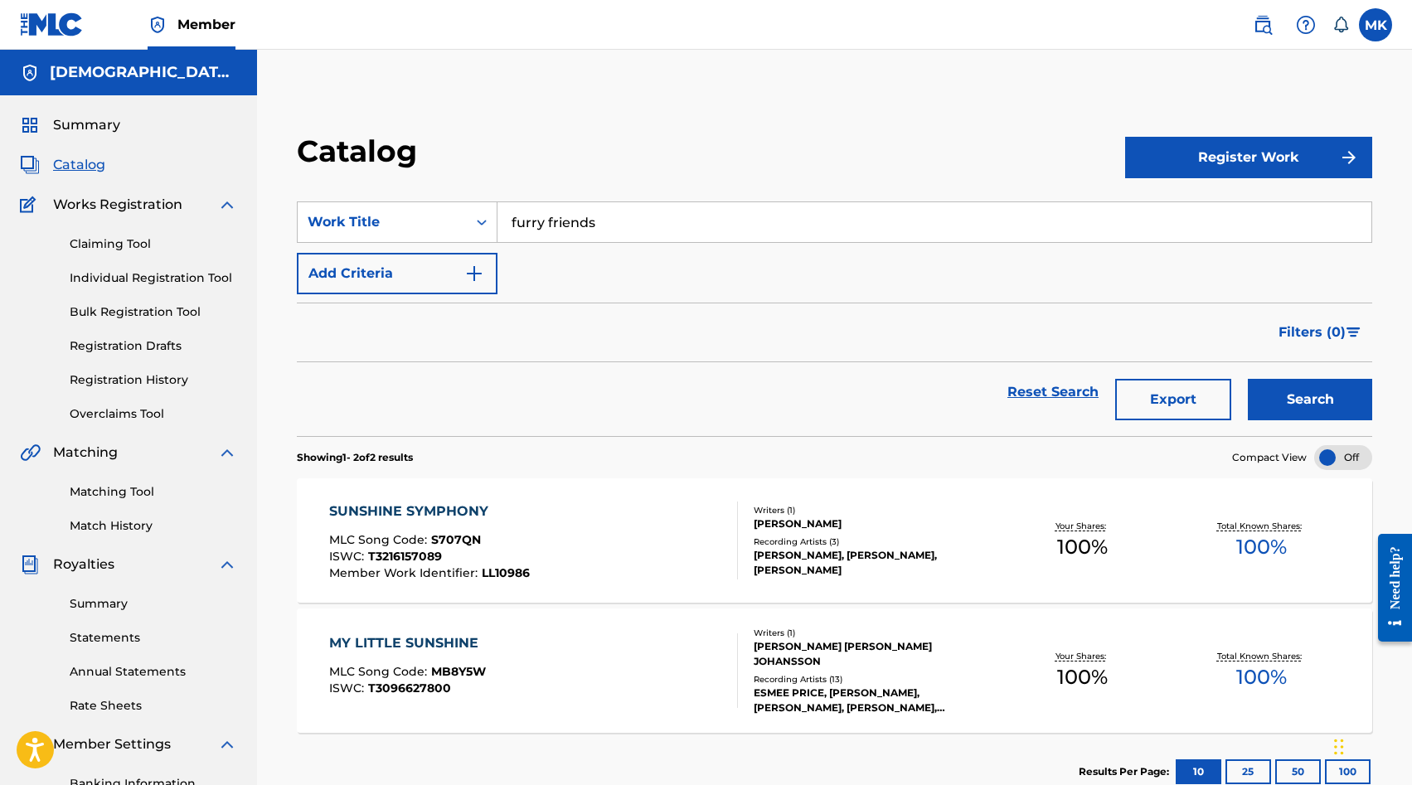
type input "furry friends"
click at [1248, 379] on button "Search" at bounding box center [1310, 399] width 124 height 41
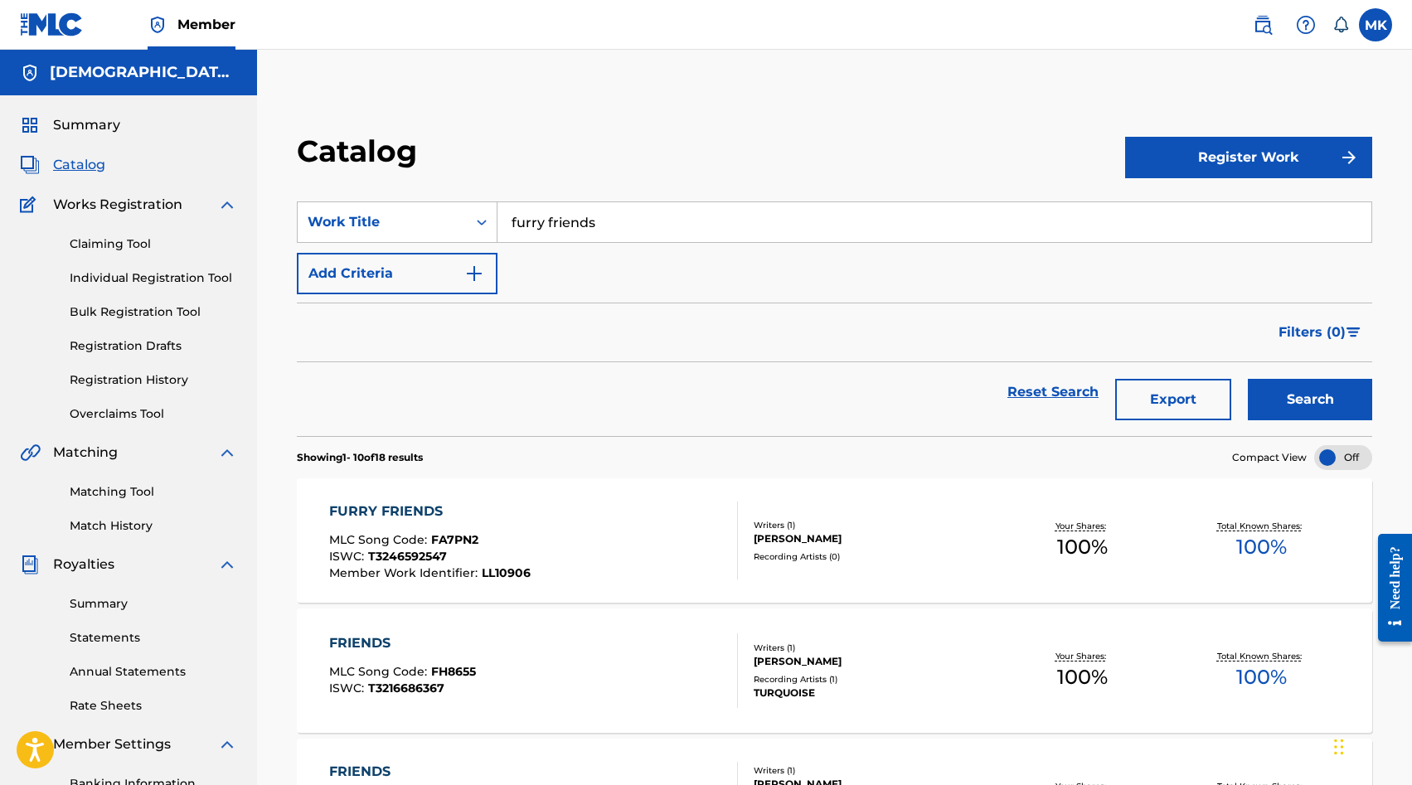
click at [475, 542] on span "FA7PN2" at bounding box center [454, 539] width 47 height 15
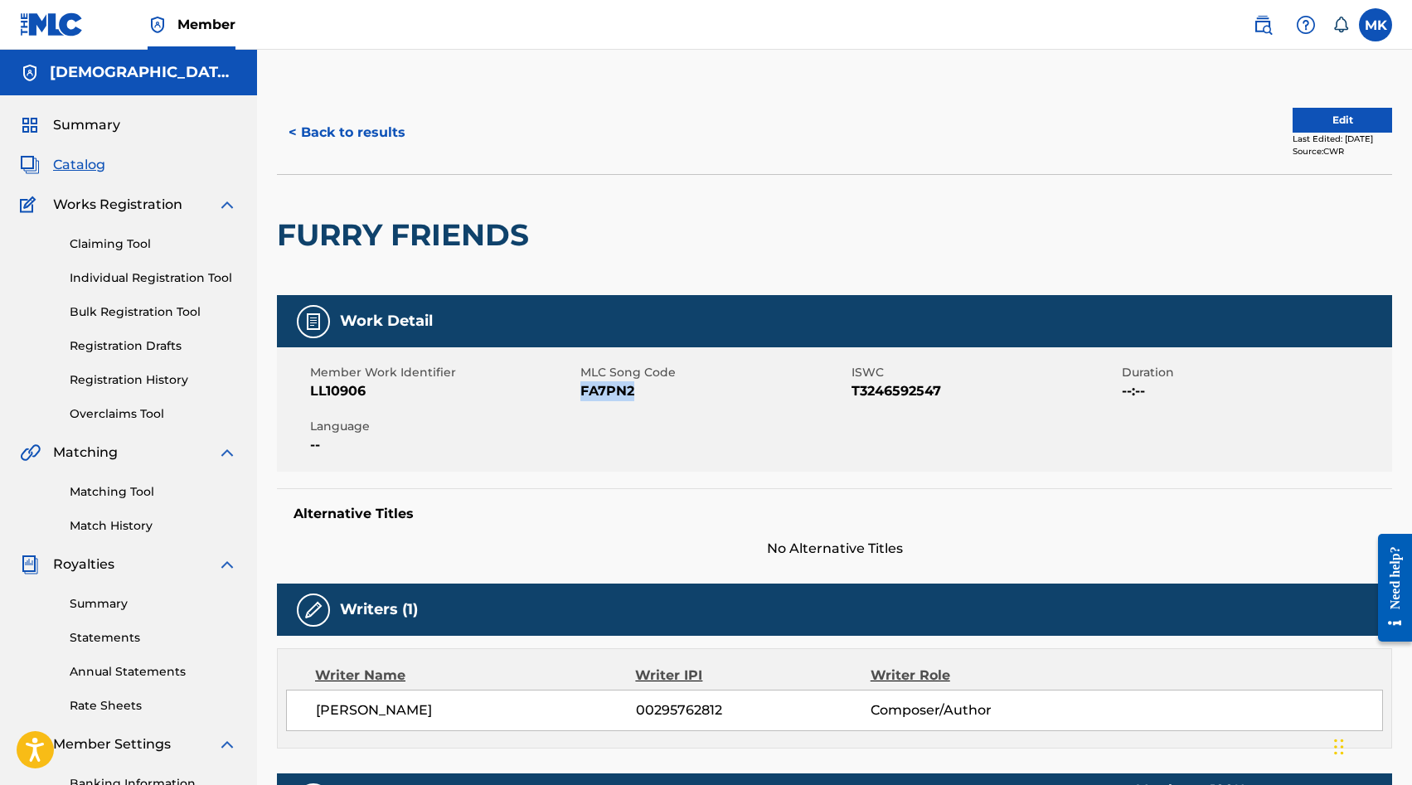
drag, startPoint x: 654, startPoint y: 405, endPoint x: 582, endPoint y: 396, distance: 71.9
click at [582, 396] on div "Member Work Identifier LL10906 MLC Song Code FA7PN2 ISWC T3246592547 Duration -…" at bounding box center [835, 410] width 1116 height 124
copy span "FA7PN2"
click at [599, 404] on div "Member Work Identifier LL10906 MLC Song Code FA7PN2 ISWC T3246592547 Duration -…" at bounding box center [835, 410] width 1116 height 124
drag, startPoint x: 639, startPoint y: 391, endPoint x: 581, endPoint y: 391, distance: 57.2
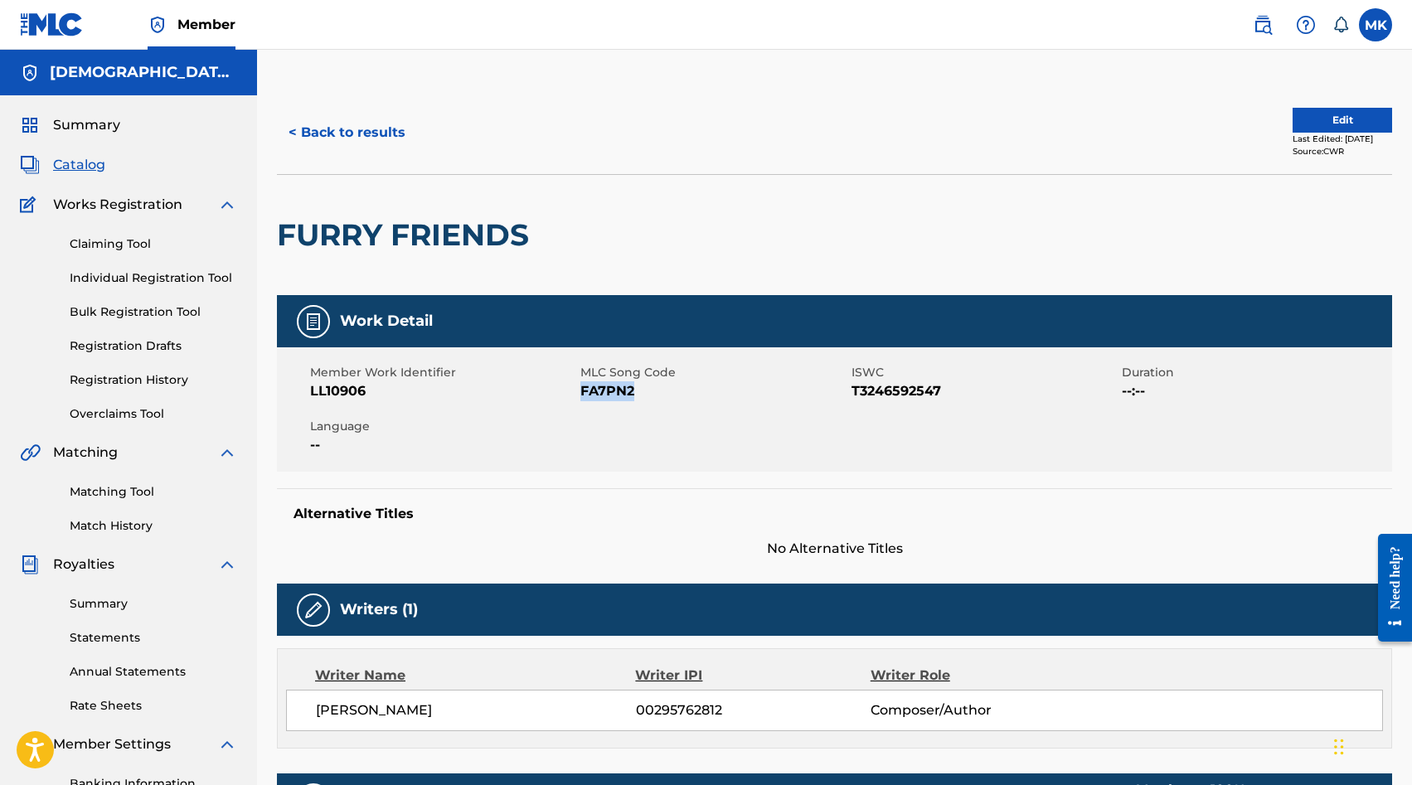
click at [581, 391] on span "FA7PN2" at bounding box center [714, 392] width 266 height 20
copy span "FA7PN2"
click at [317, 129] on button "< Back to results" at bounding box center [347, 132] width 140 height 41
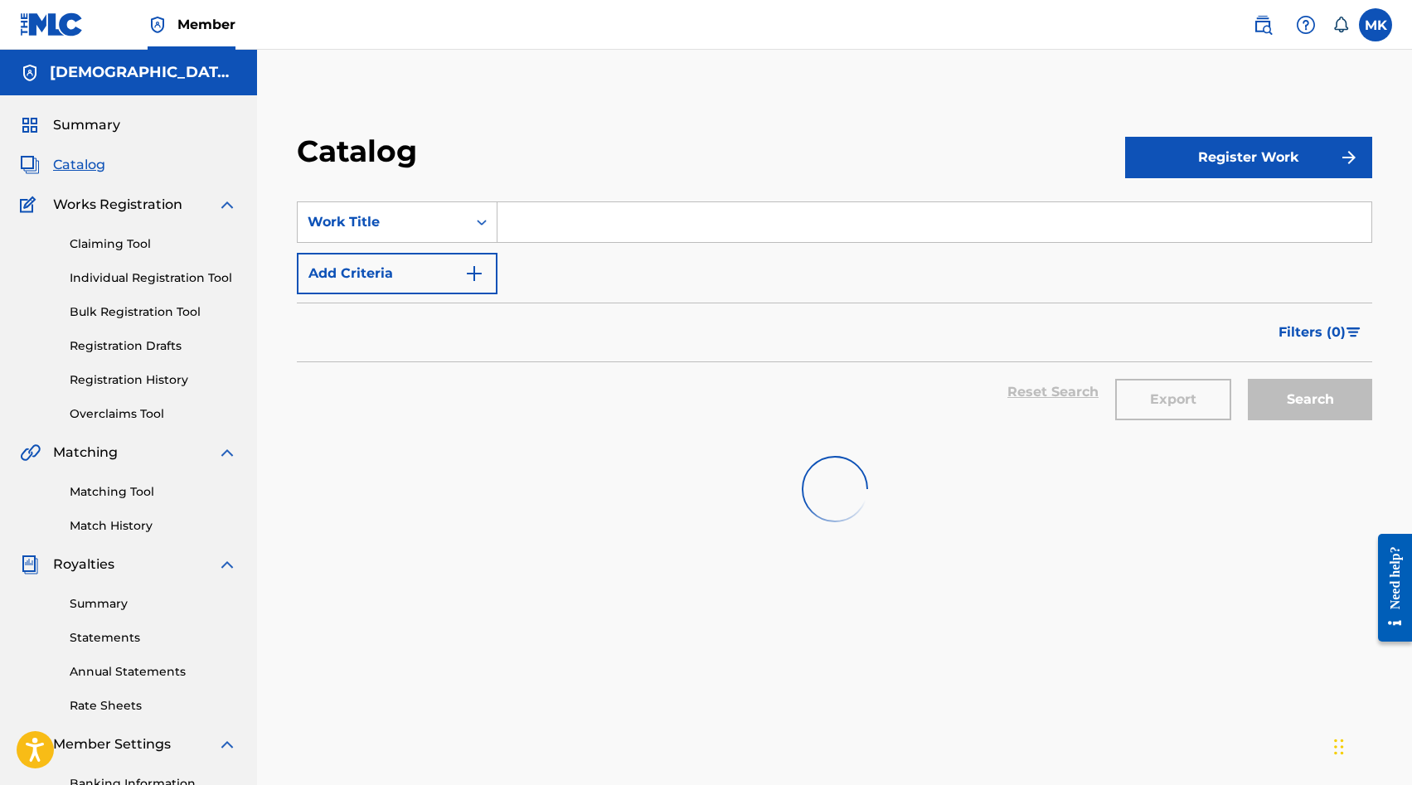
click at [552, 226] on input "Search Form" at bounding box center [935, 222] width 874 height 40
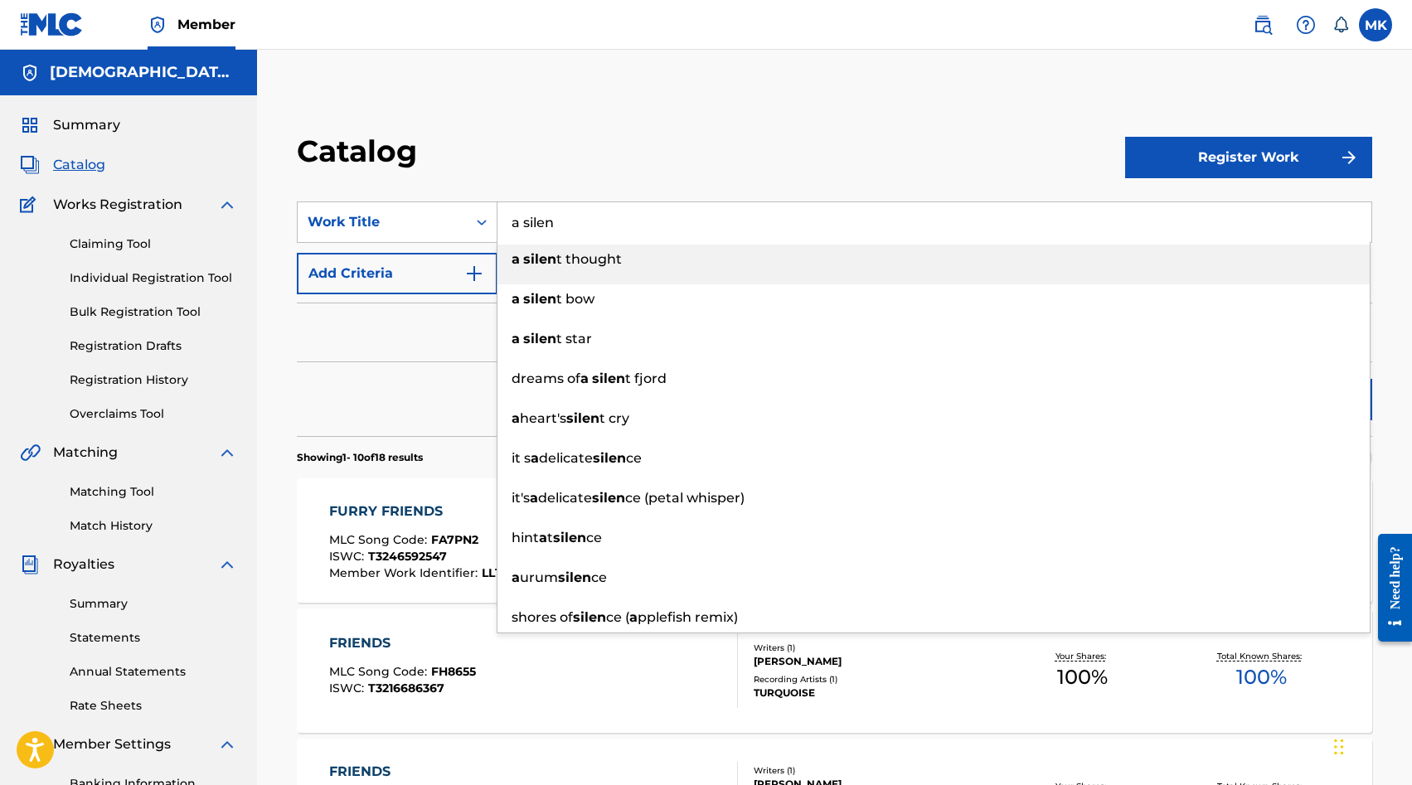
click at [597, 260] on span "t thought" at bounding box center [590, 259] width 66 height 16
type input "a silent thought"
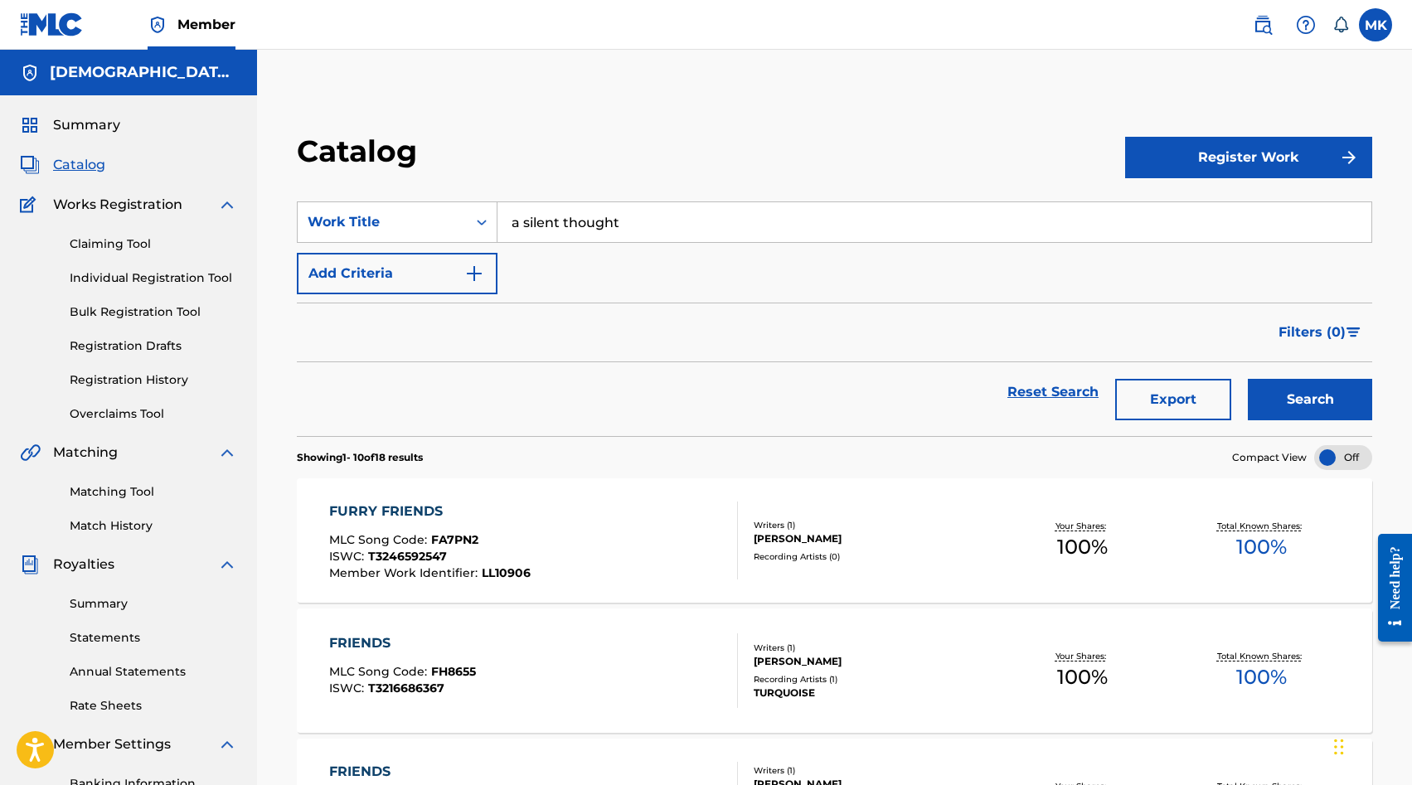
click at [1248, 379] on button "Search" at bounding box center [1310, 399] width 124 height 41
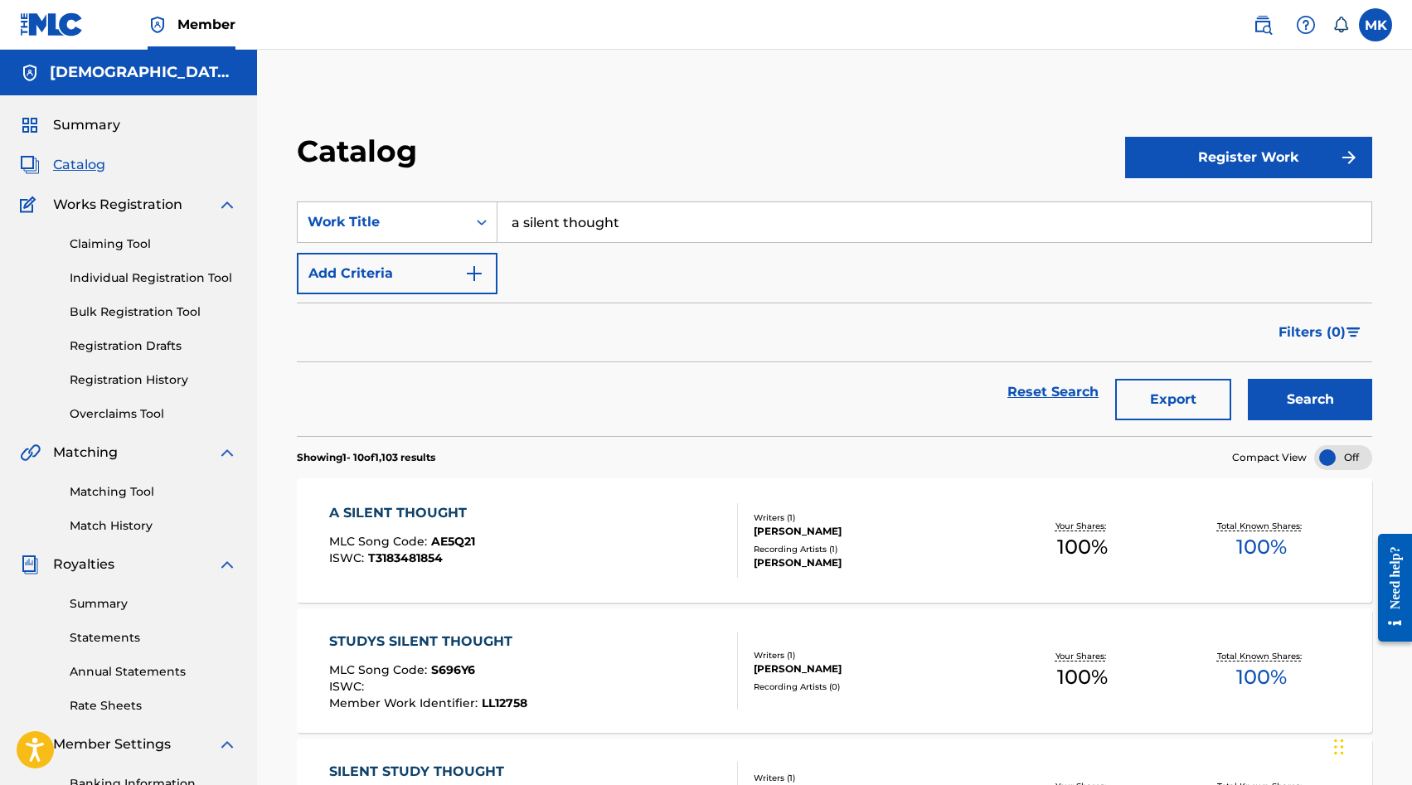
click at [551, 532] on div "A SILENT THOUGHT MLC Song Code : AE5Q21 ISWC : T3183481854" at bounding box center [533, 540] width 409 height 75
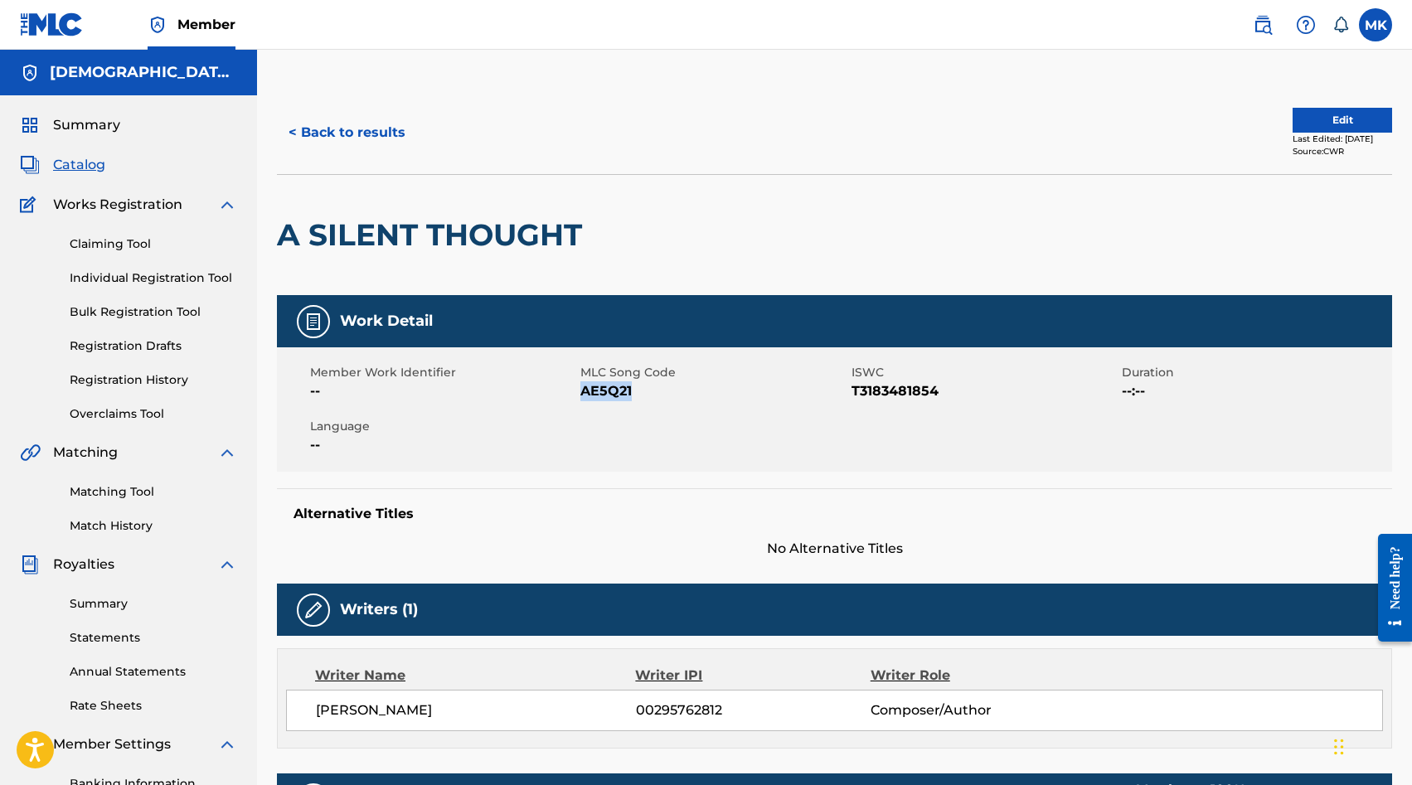
drag, startPoint x: 636, startPoint y: 395, endPoint x: 586, endPoint y: 396, distance: 50.6
click at [586, 396] on span "AE5Q21" at bounding box center [714, 392] width 266 height 20
copy span "AE5Q21"
click at [323, 125] on button "< Back to results" at bounding box center [347, 132] width 140 height 41
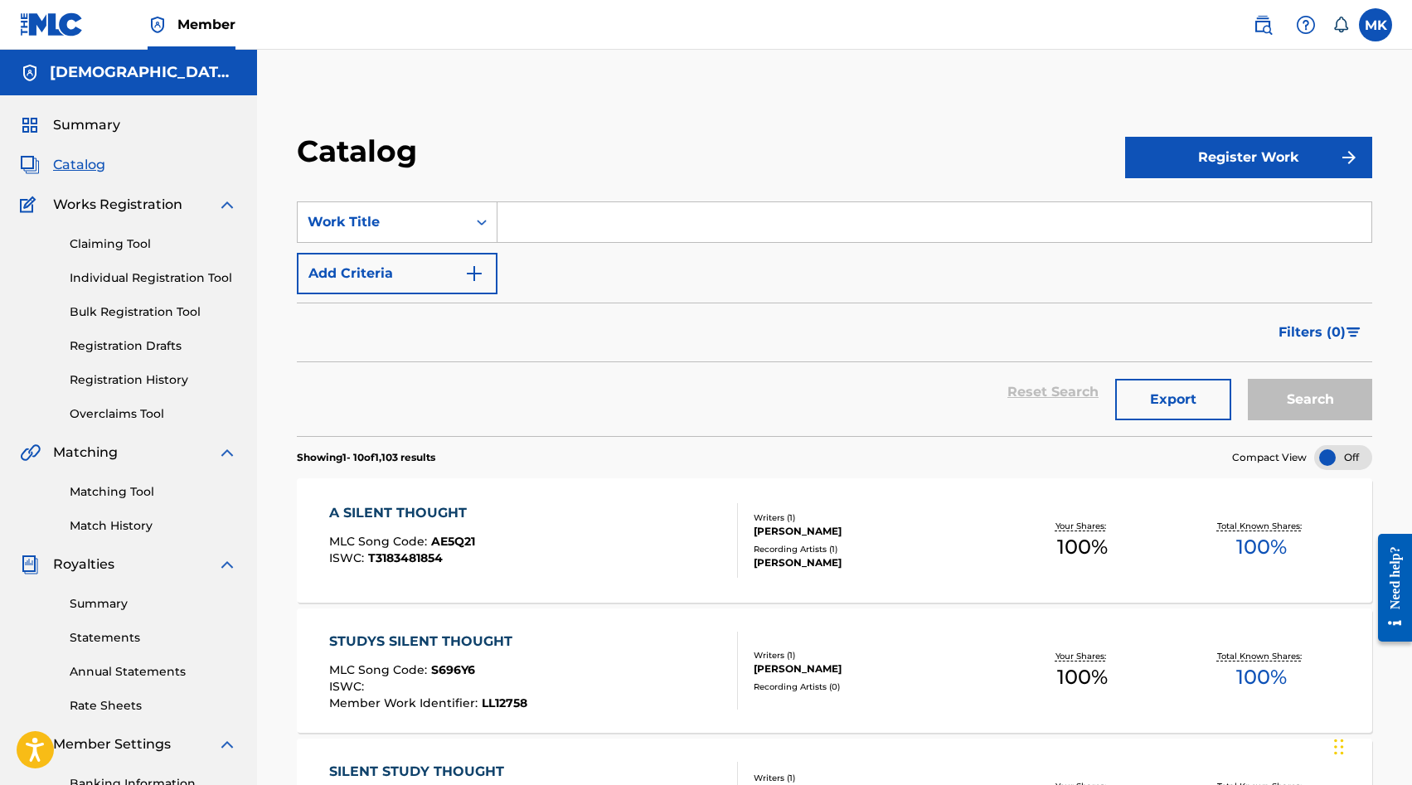
click at [533, 215] on input "Search Form" at bounding box center [935, 222] width 874 height 40
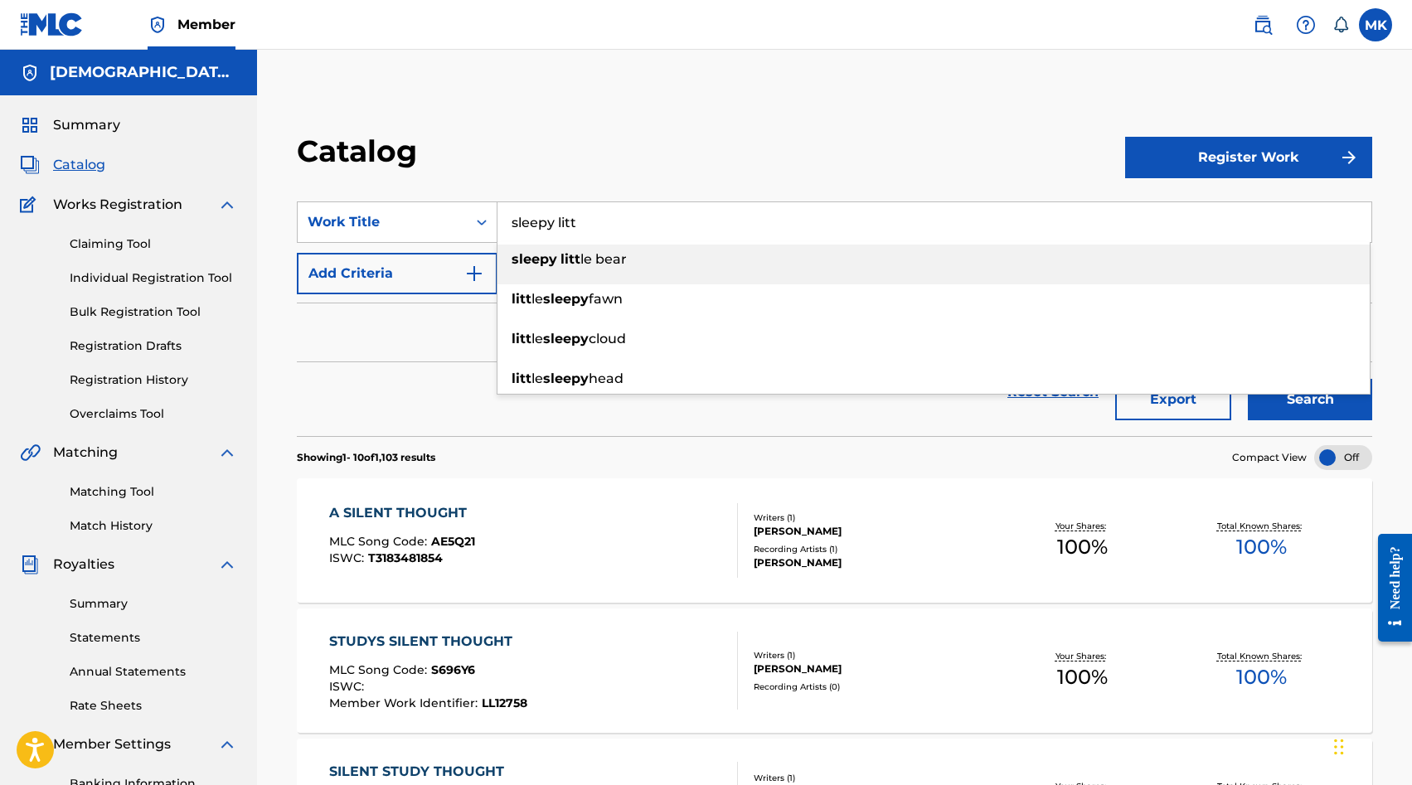
click at [572, 263] on strong "litt" at bounding box center [571, 259] width 20 height 16
type input "sleepy little bear"
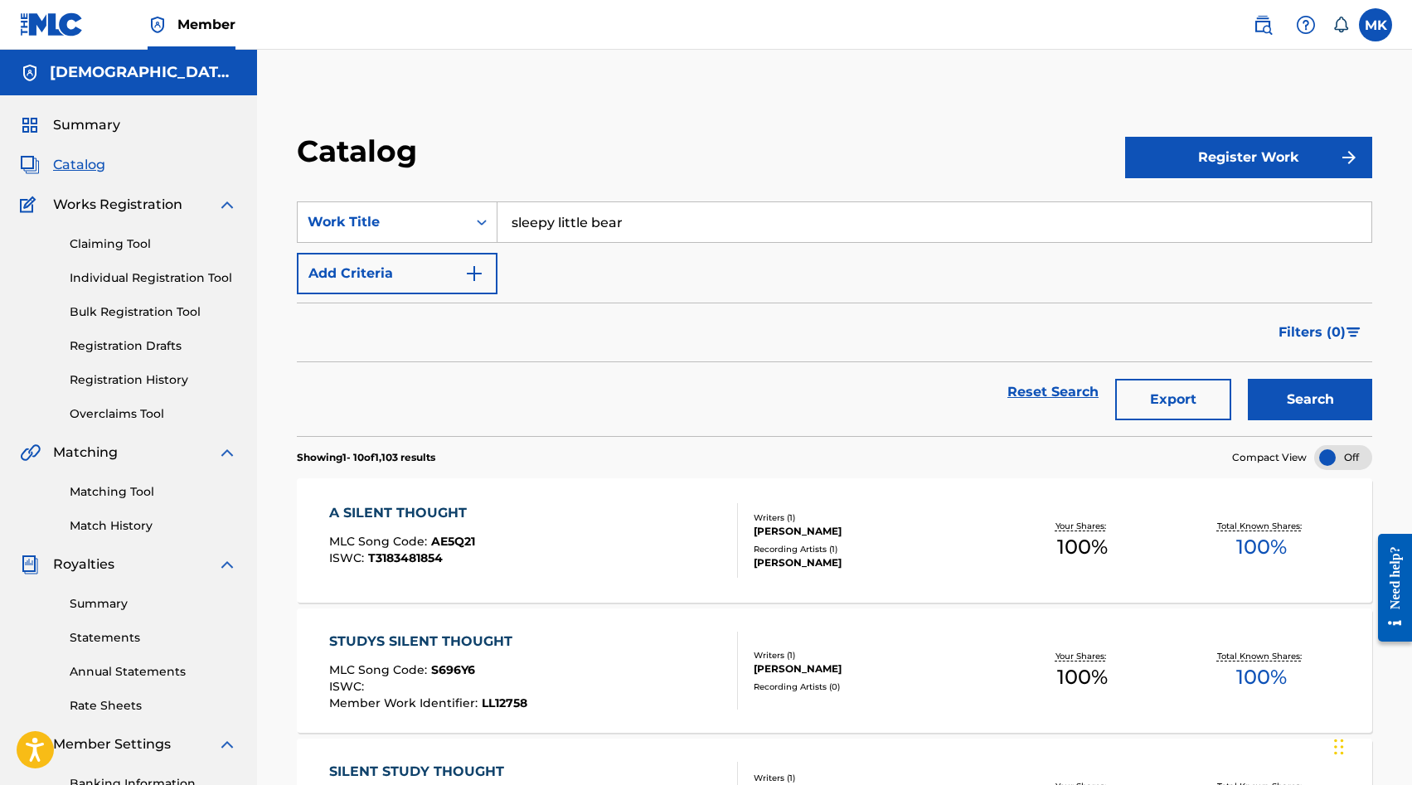
click at [1248, 379] on button "Search" at bounding box center [1310, 399] width 124 height 41
click at [586, 518] on div "SLEEPY LITTLE BEAR MLC Song Code : SI6PT4 ISWC : T3178957530" at bounding box center [533, 540] width 409 height 75
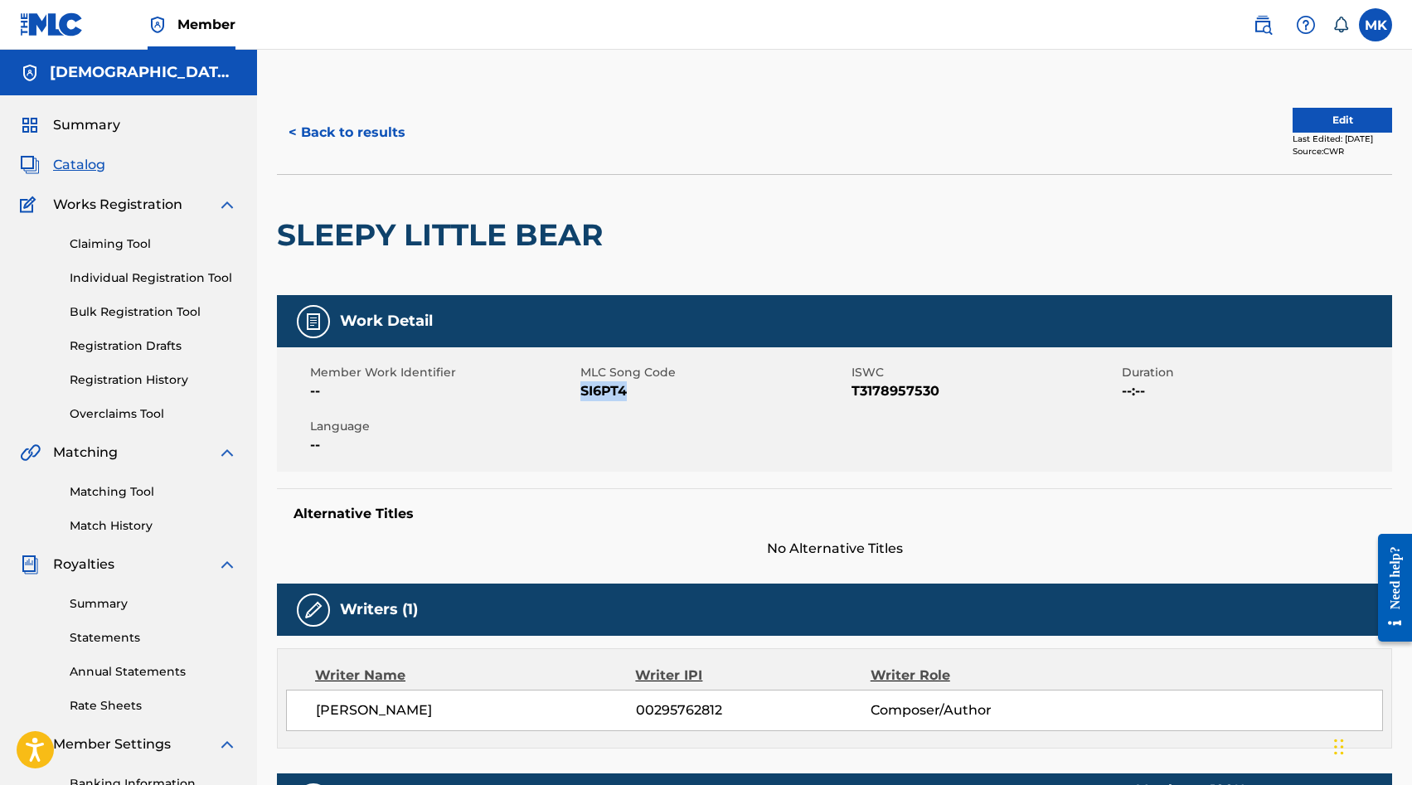
drag, startPoint x: 645, startPoint y: 391, endPoint x: 583, endPoint y: 394, distance: 62.3
click at [583, 394] on span "SI6PT4" at bounding box center [714, 392] width 266 height 20
click at [355, 134] on button "< Back to results" at bounding box center [347, 132] width 140 height 41
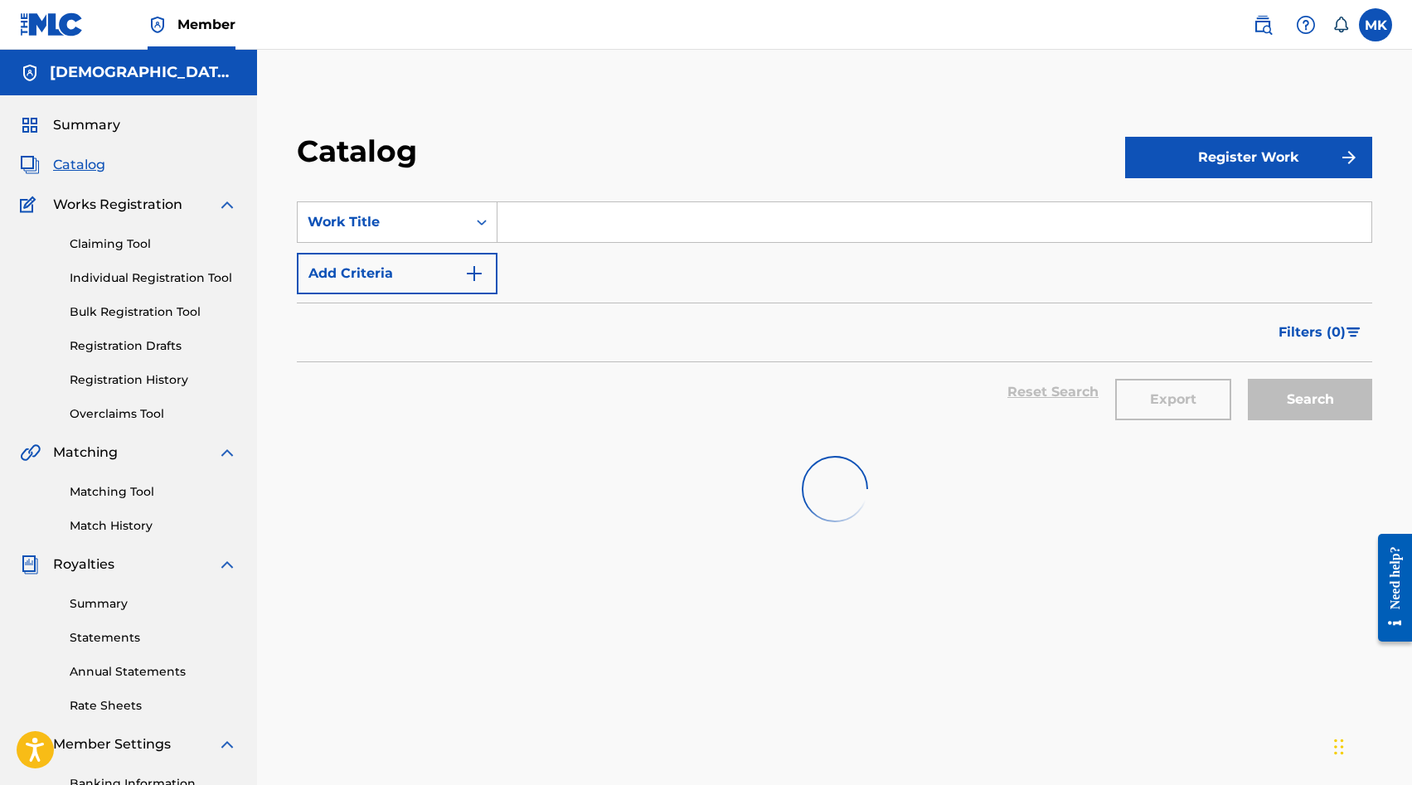
click at [546, 226] on input "Search Form" at bounding box center [935, 222] width 874 height 40
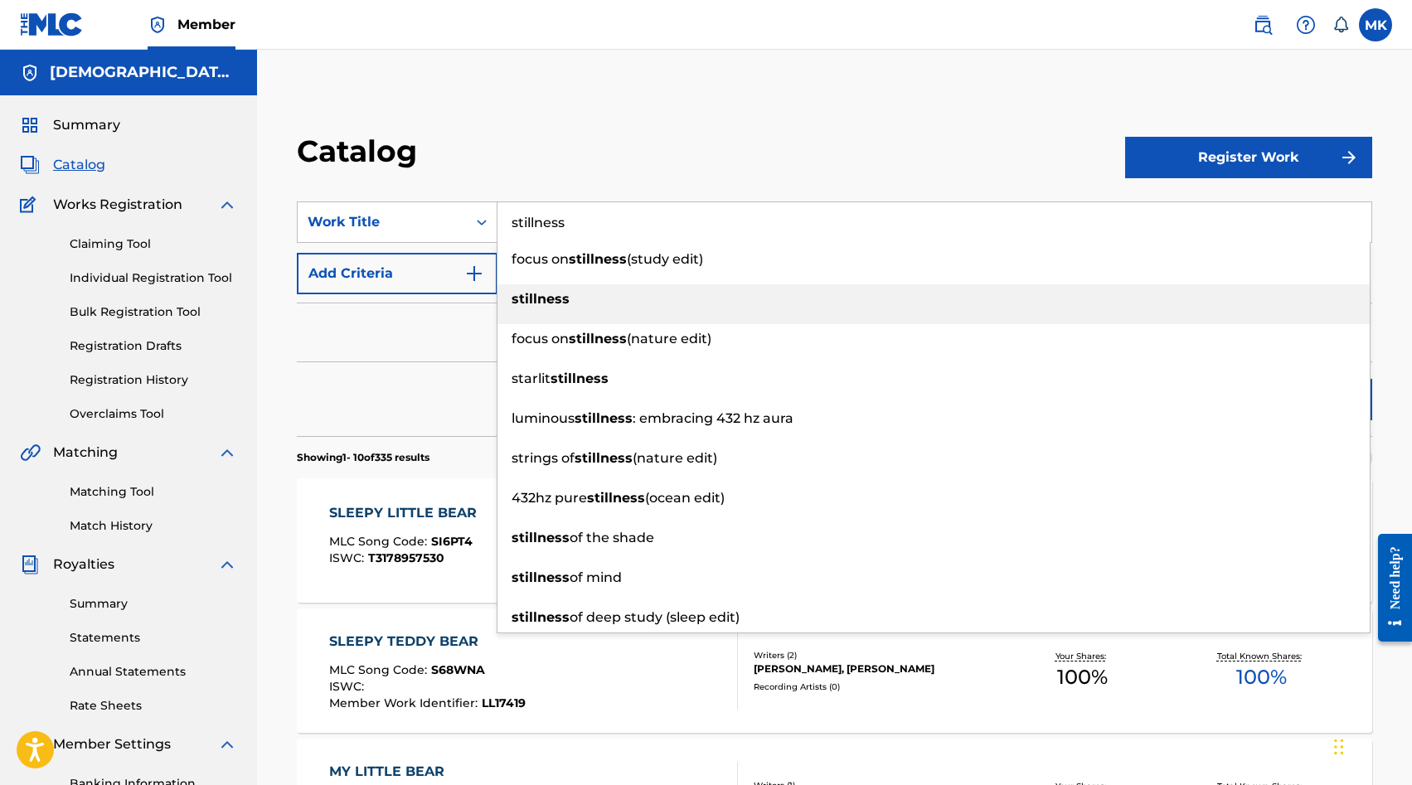
type input "stillness"
click at [571, 297] on div "stillness" at bounding box center [934, 299] width 873 height 30
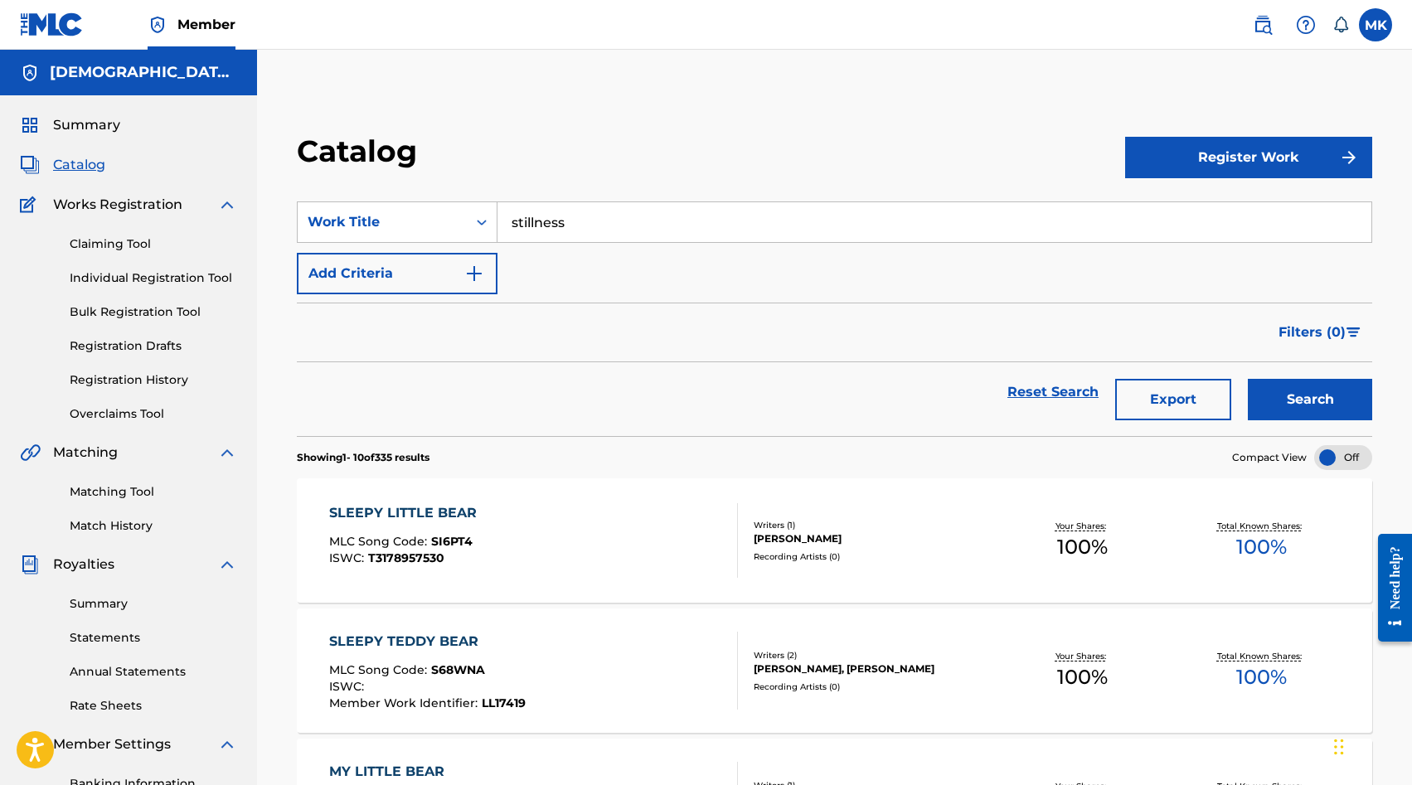
click at [1248, 379] on button "Search" at bounding box center [1310, 399] width 124 height 41
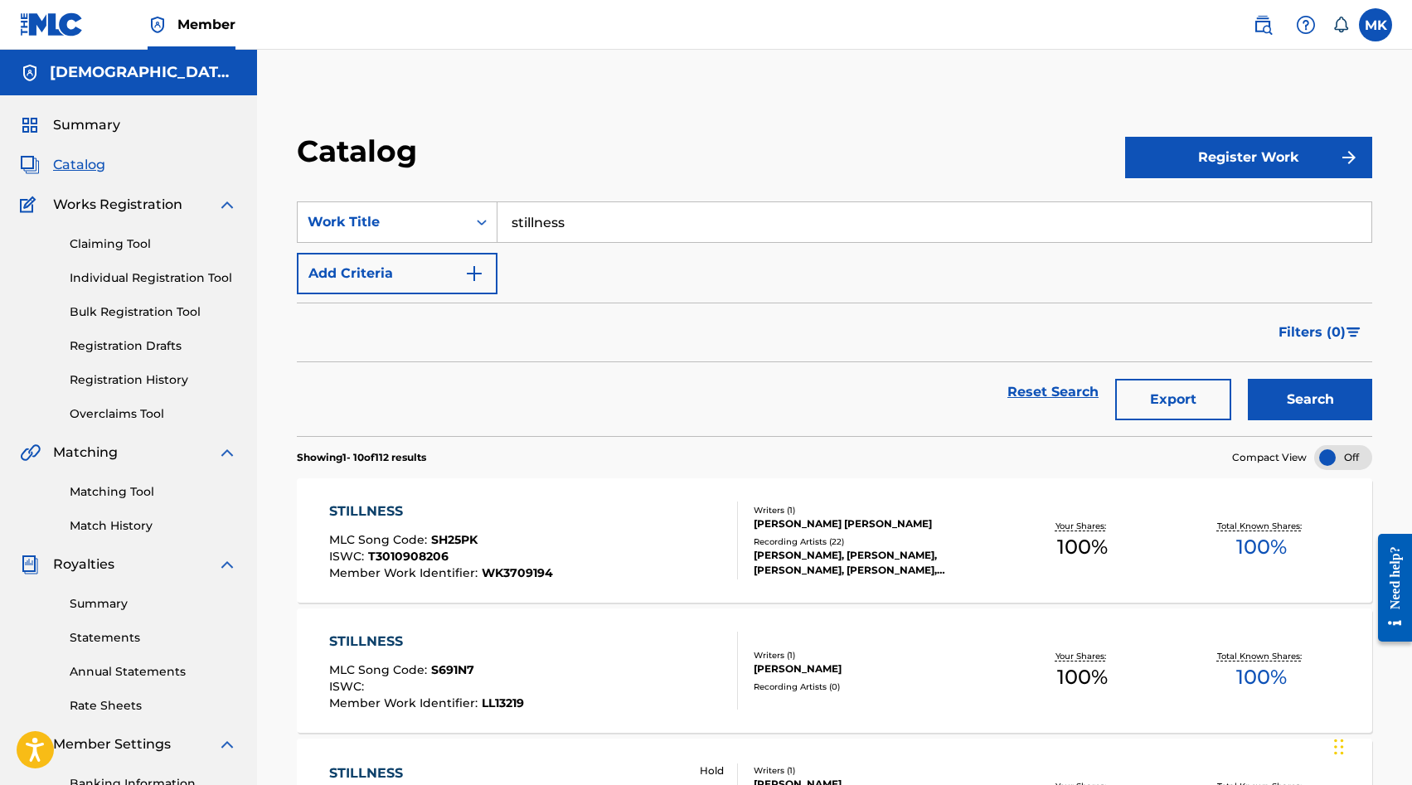
click at [459, 284] on button "Add Criteria" at bounding box center [397, 273] width 201 height 41
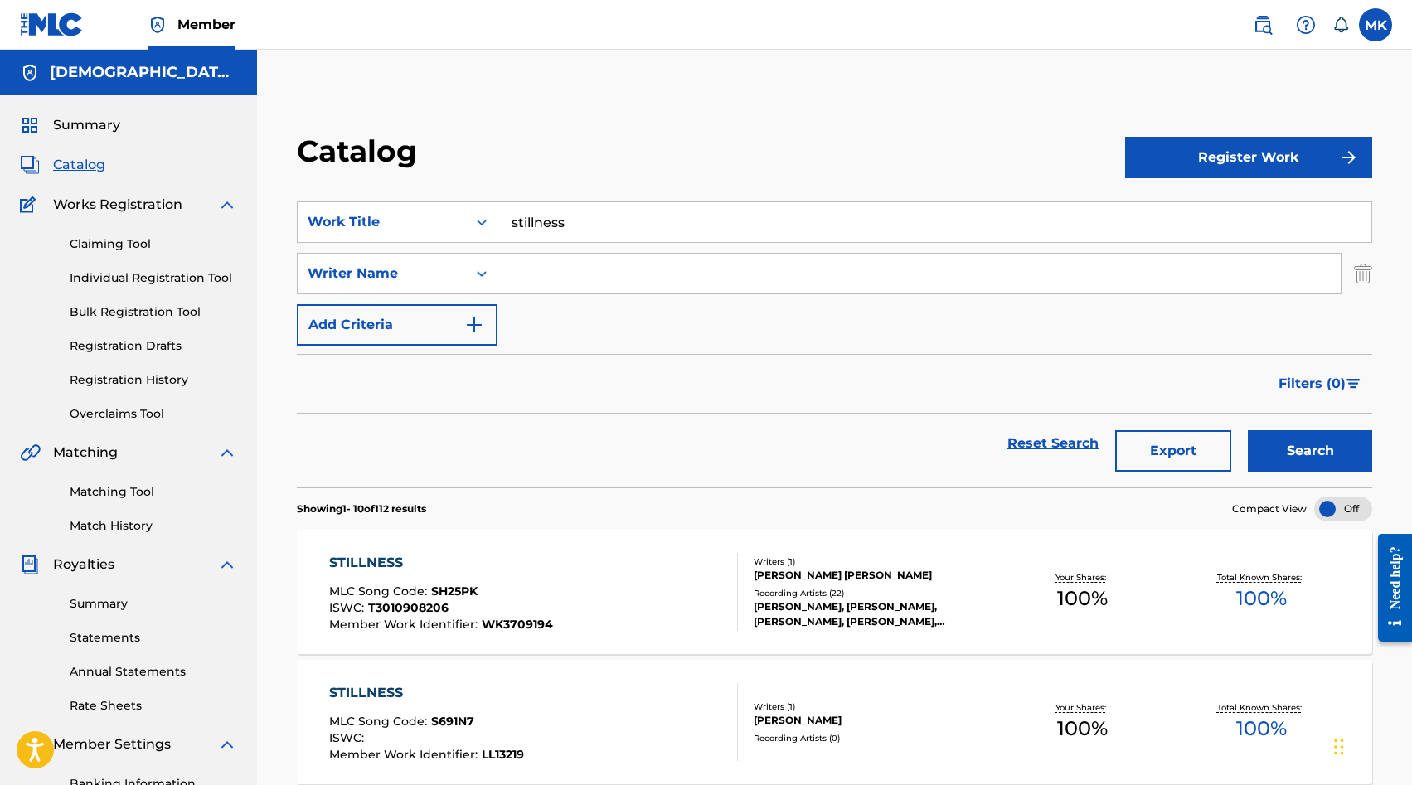
click at [556, 280] on input "Search Form" at bounding box center [919, 274] width 843 height 40
type input "johansson"
click at [1248, 430] on button "Search" at bounding box center [1310, 450] width 124 height 41
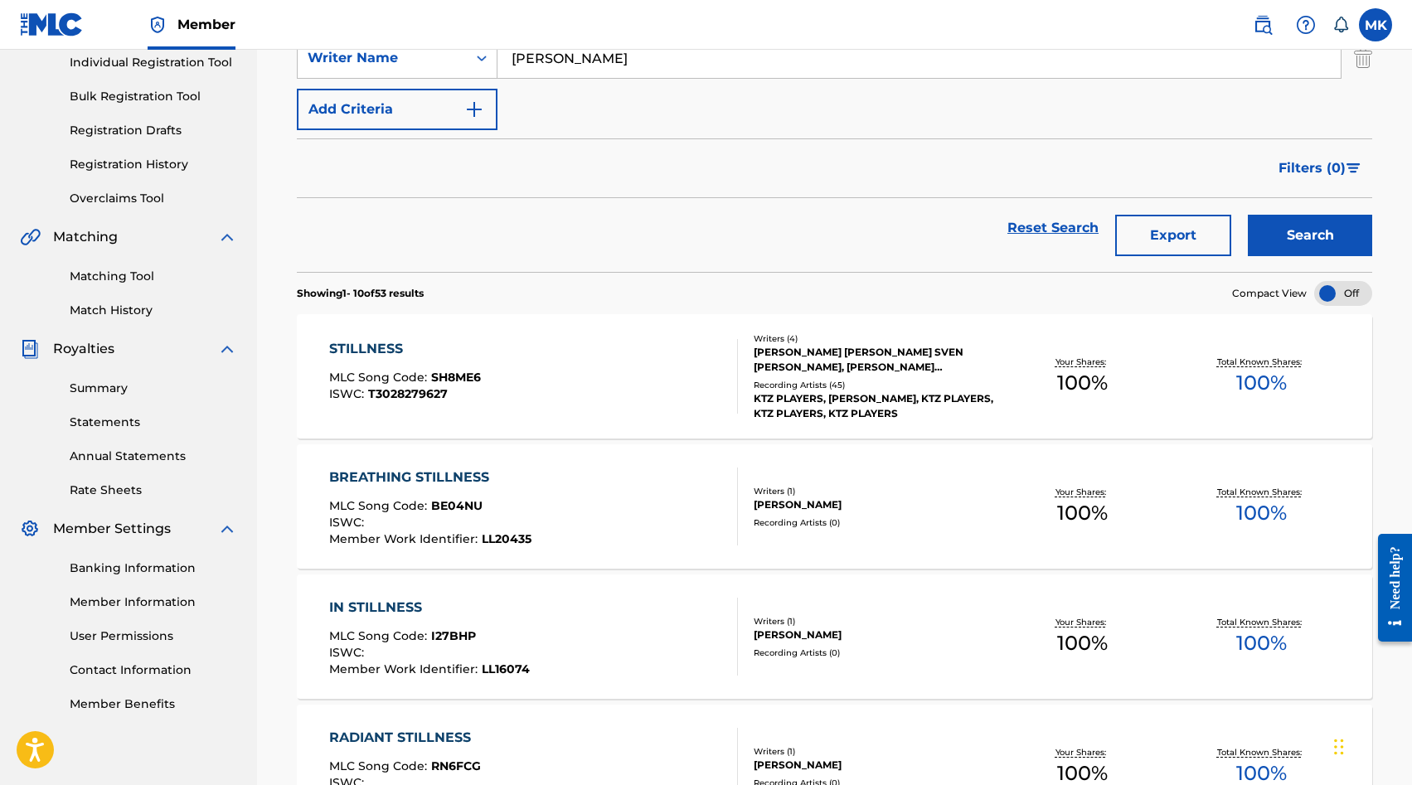
scroll to position [30, 0]
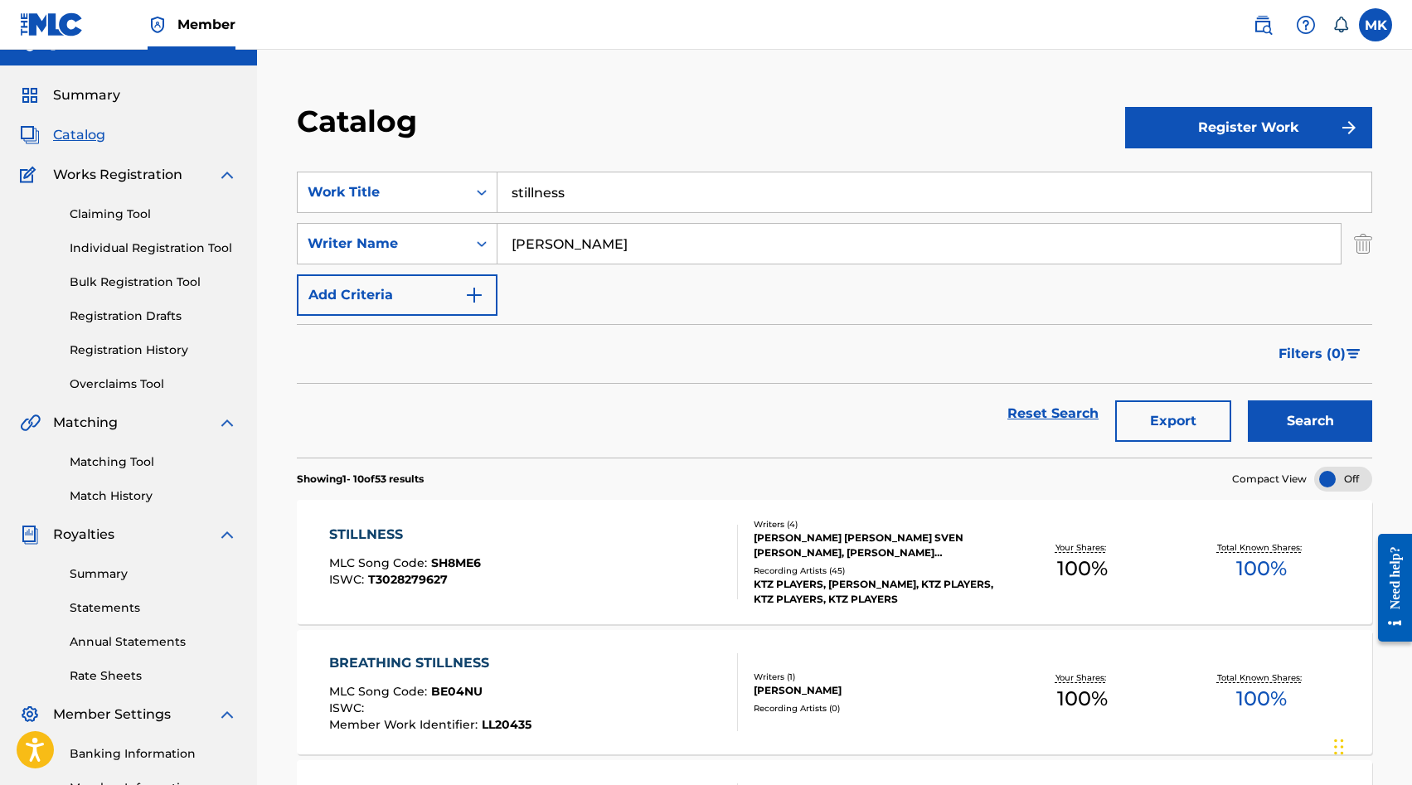
drag, startPoint x: 604, startPoint y: 202, endPoint x: 389, endPoint y: 163, distance: 218.2
click at [390, 163] on section "SearchWithCriteria9e707605-094b-46c1-953b-6e423e09b2d7 Work Title stillness Sea…" at bounding box center [835, 305] width 1076 height 306
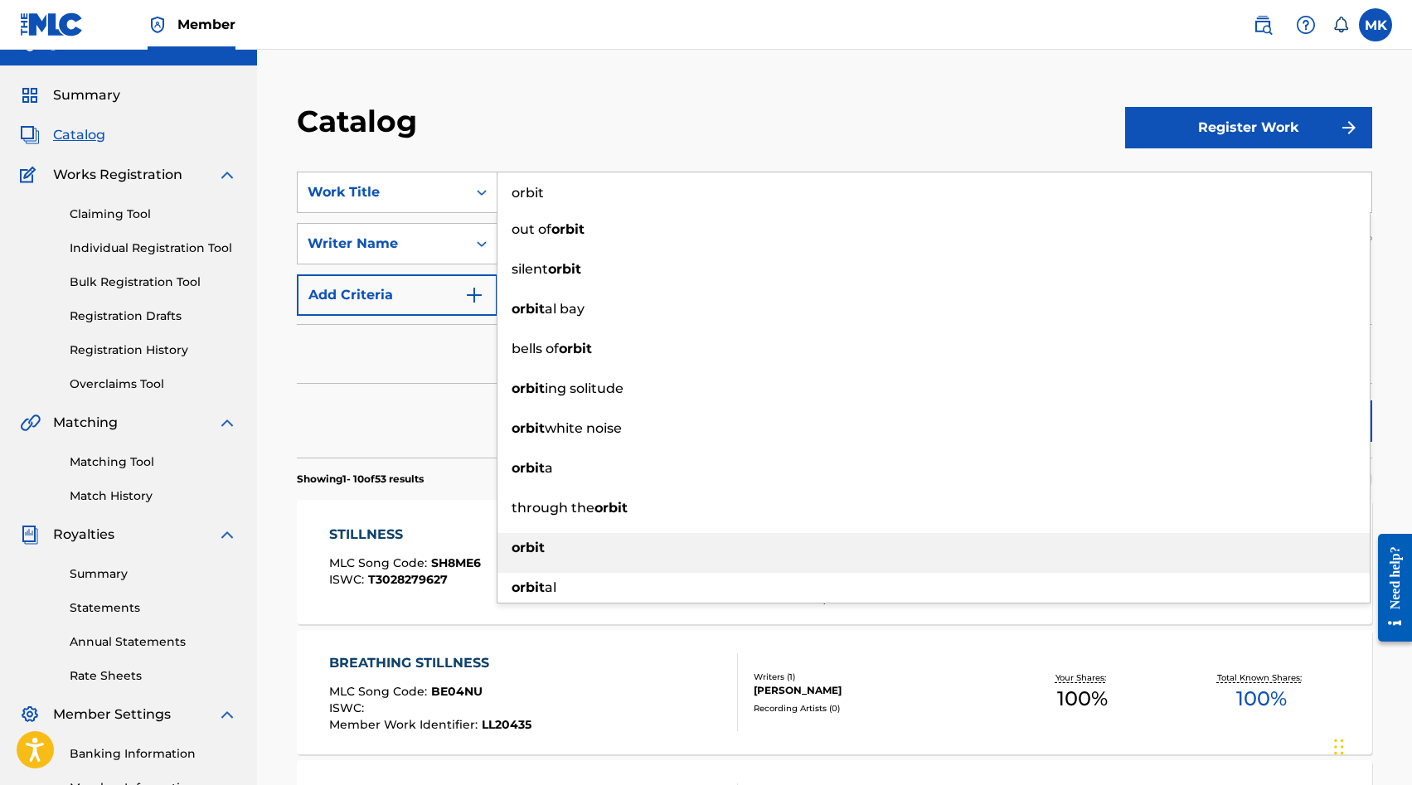
click at [570, 551] on div "orbit" at bounding box center [934, 548] width 873 height 30
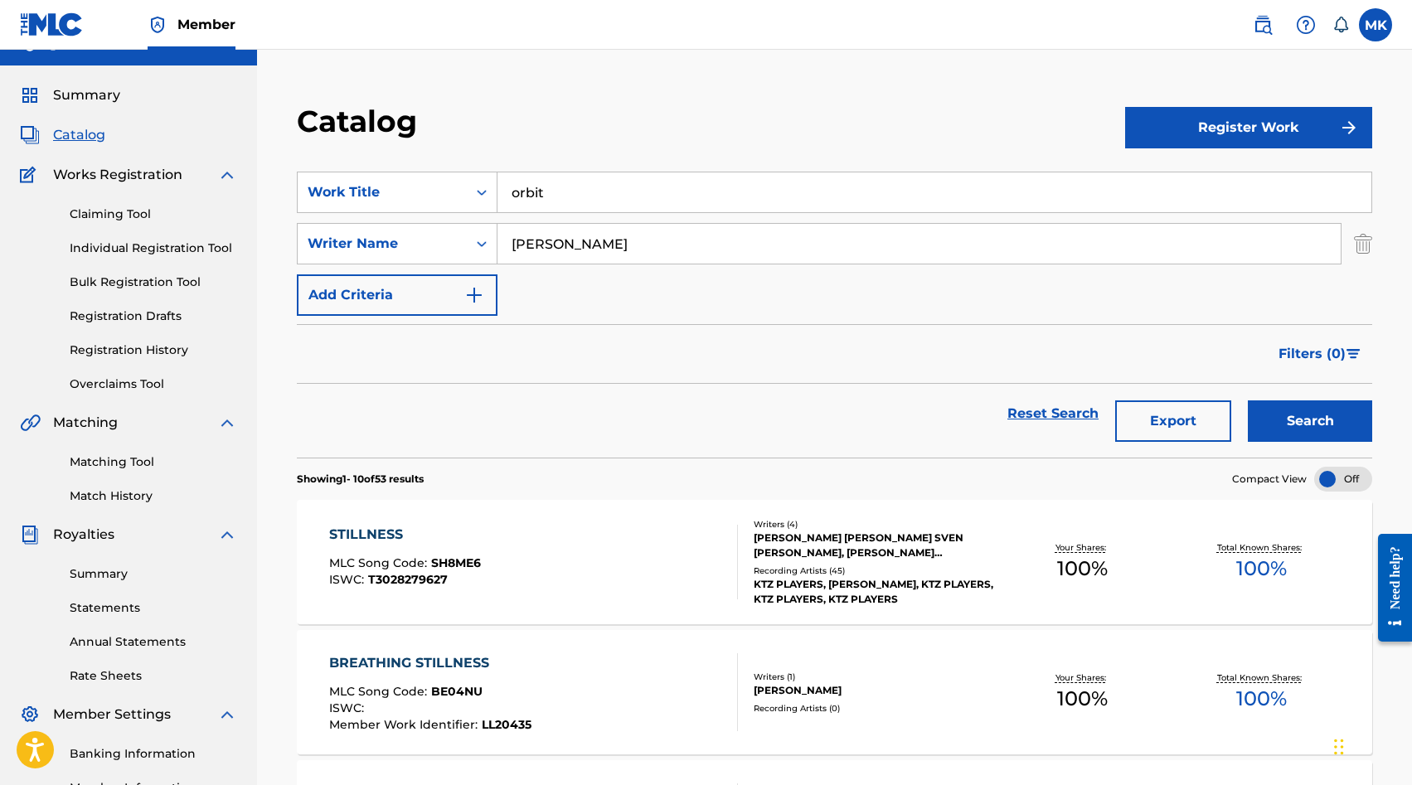
click at [1248, 401] on button "Search" at bounding box center [1310, 421] width 124 height 41
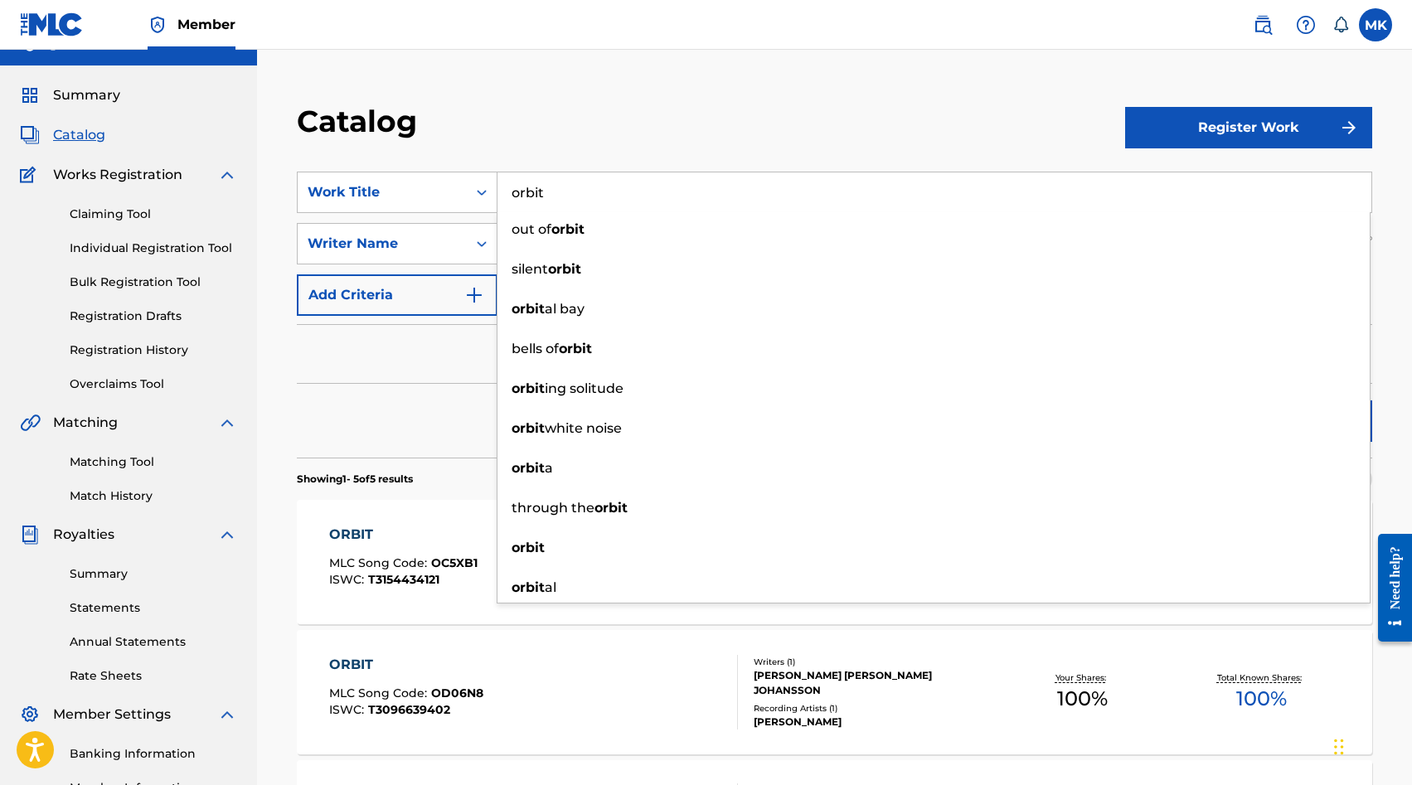
drag, startPoint x: 552, startPoint y: 197, endPoint x: 383, endPoint y: 139, distance: 178.9
click at [402, 143] on div "Catalog Register Work SearchWithCriteria9e707605-094b-46c1-953b-6e423e09b2d7 Wo…" at bounding box center [835, 663] width 1116 height 1120
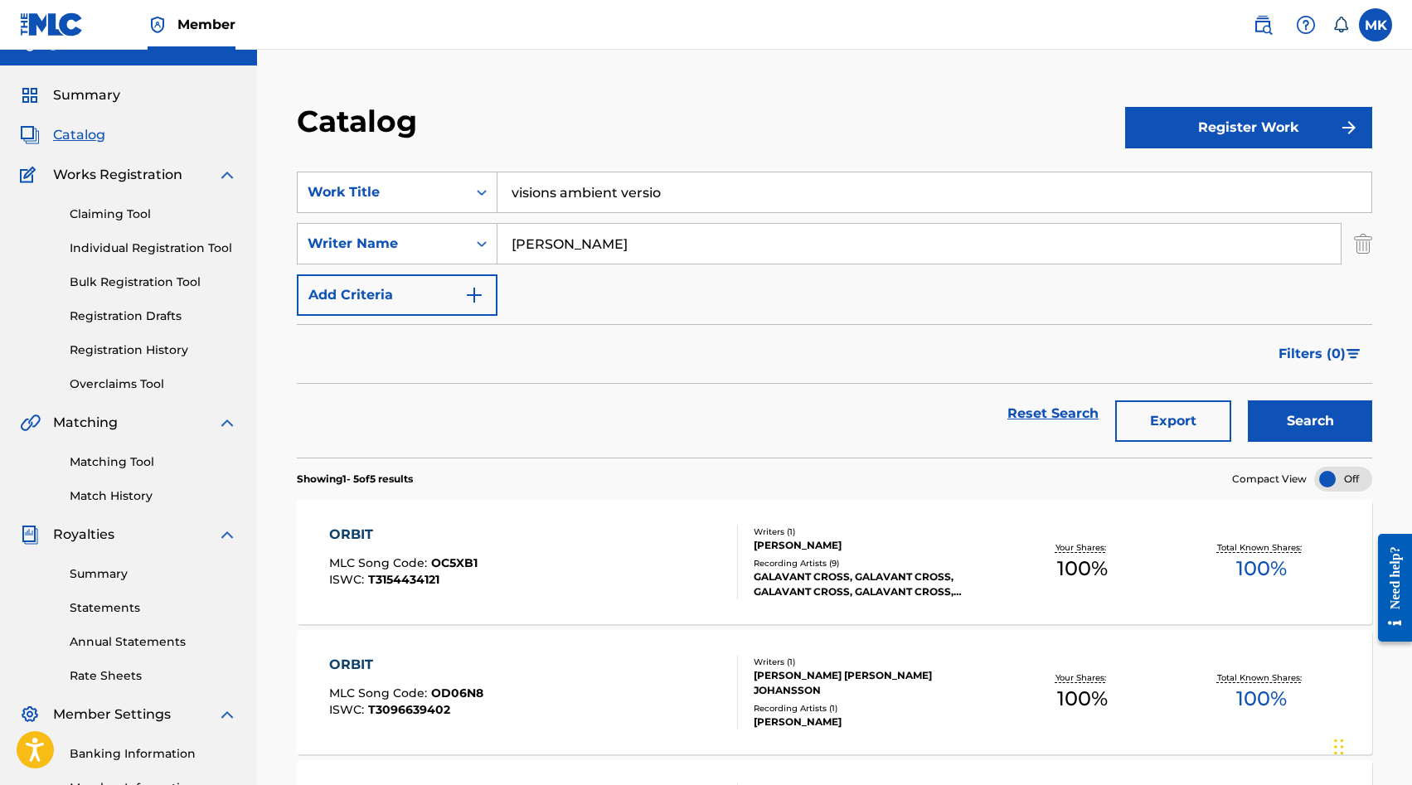
drag, startPoint x: 561, startPoint y: 194, endPoint x: 701, endPoint y: 187, distance: 139.5
click at [701, 187] on input "visions ambient versio" at bounding box center [935, 193] width 874 height 40
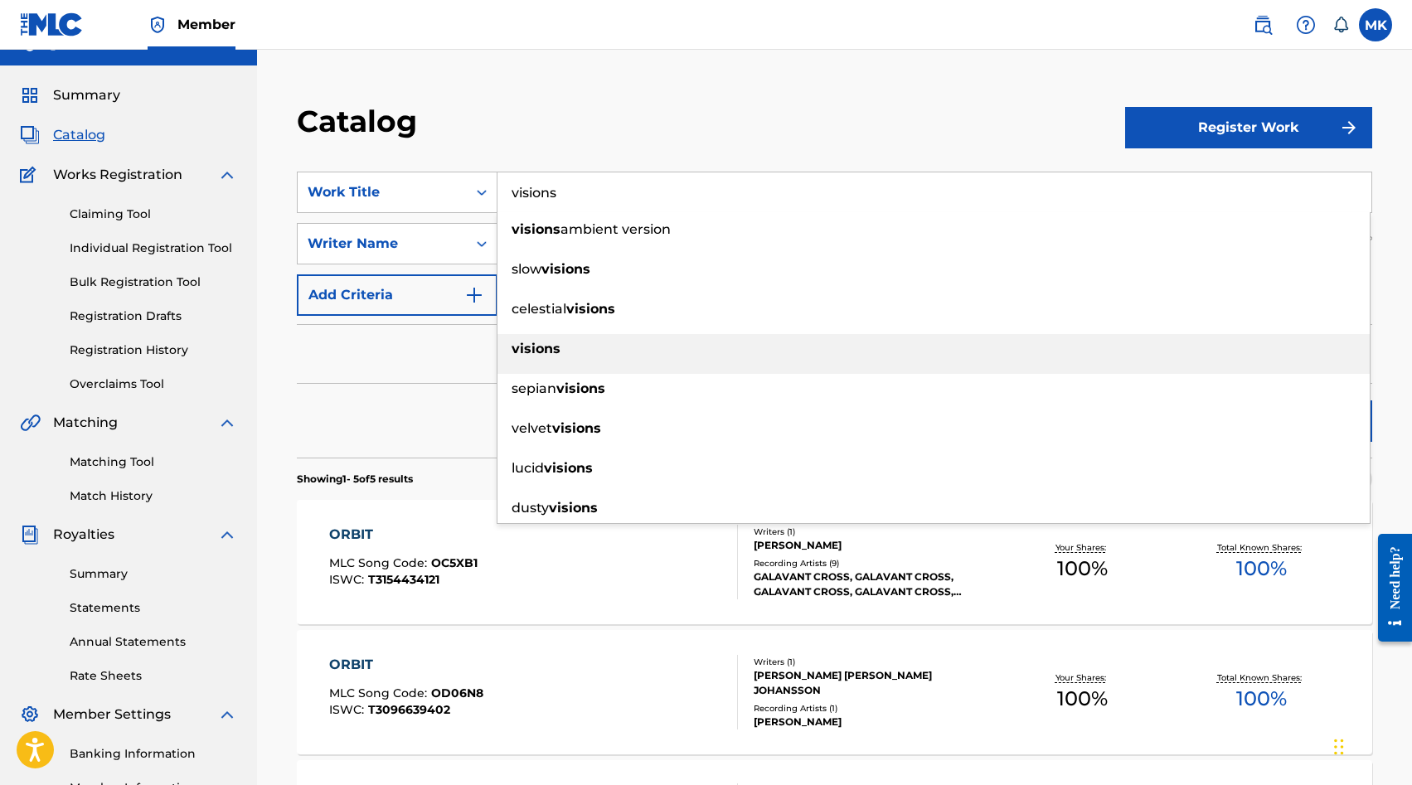
type input "visions"
click at [644, 339] on div "visions" at bounding box center [934, 349] width 873 height 30
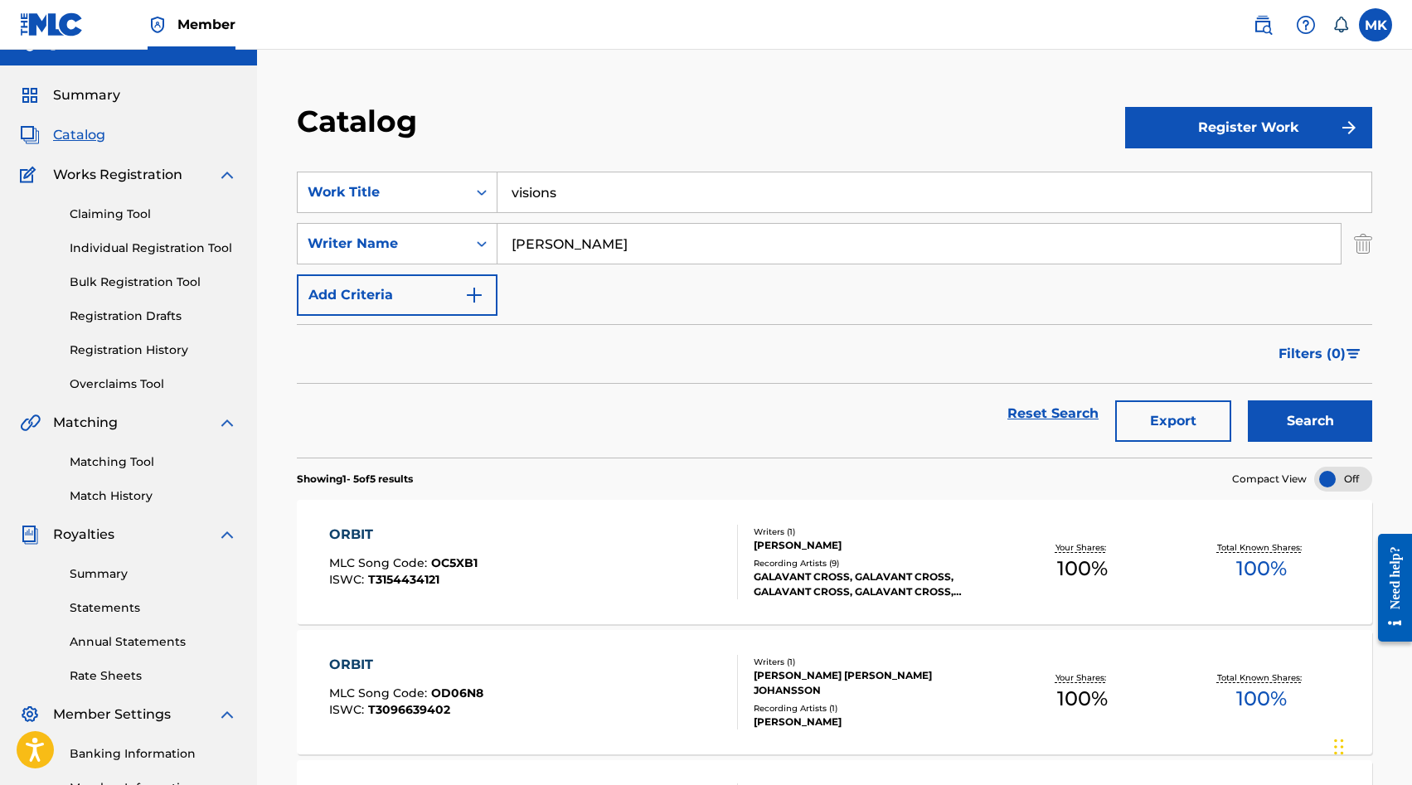
click at [1248, 401] on button "Search" at bounding box center [1310, 421] width 124 height 41
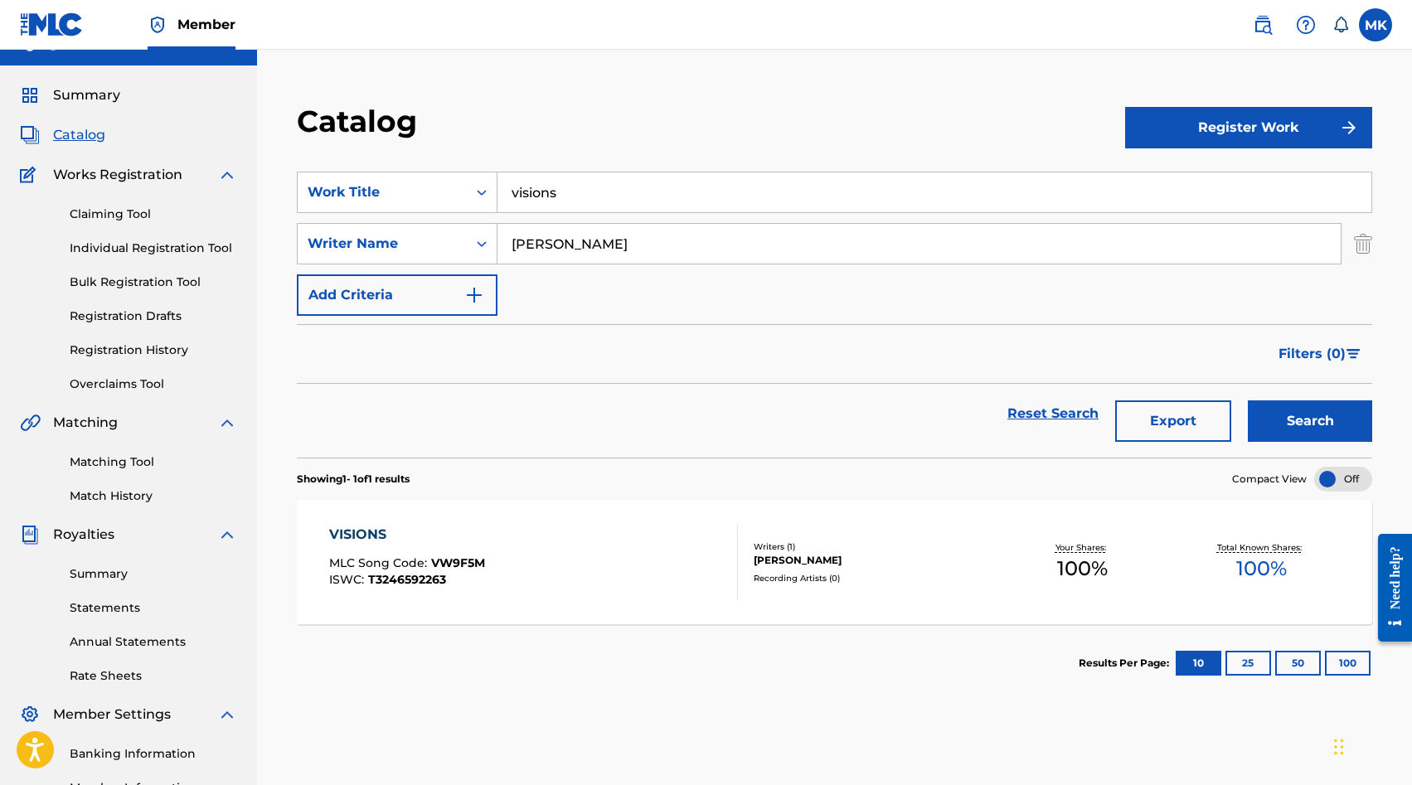
drag, startPoint x: 494, startPoint y: 566, endPoint x: 424, endPoint y: 566, distance: 70.5
click at [469, 551] on div "VISIONS MLC Song Code : VW9F5M ISWC : T3246592263" at bounding box center [407, 562] width 156 height 75
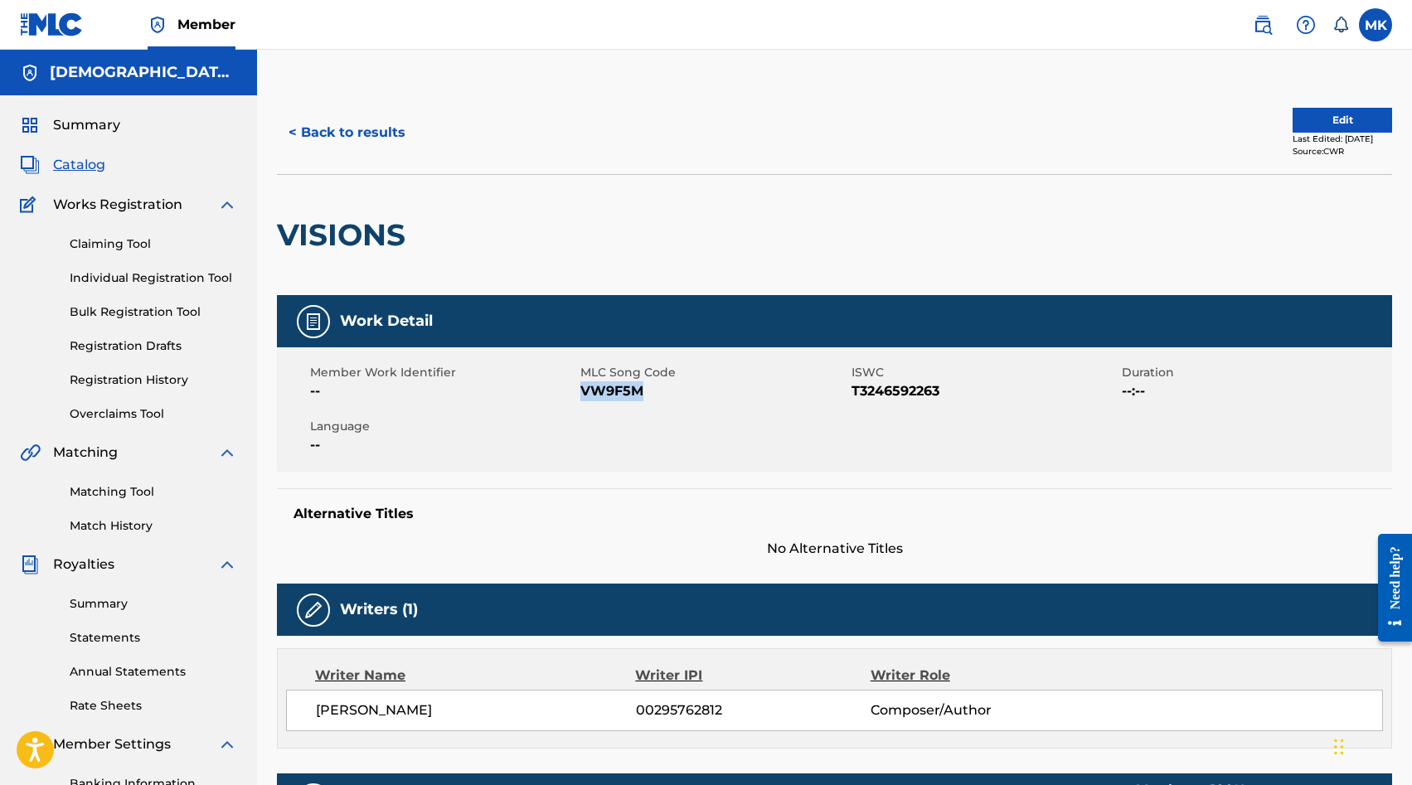
drag, startPoint x: 661, startPoint y: 392, endPoint x: 581, endPoint y: 392, distance: 79.6
click at [581, 392] on span "VW9F5M" at bounding box center [714, 392] width 266 height 20
